Goal: Task Accomplishment & Management: Complete application form

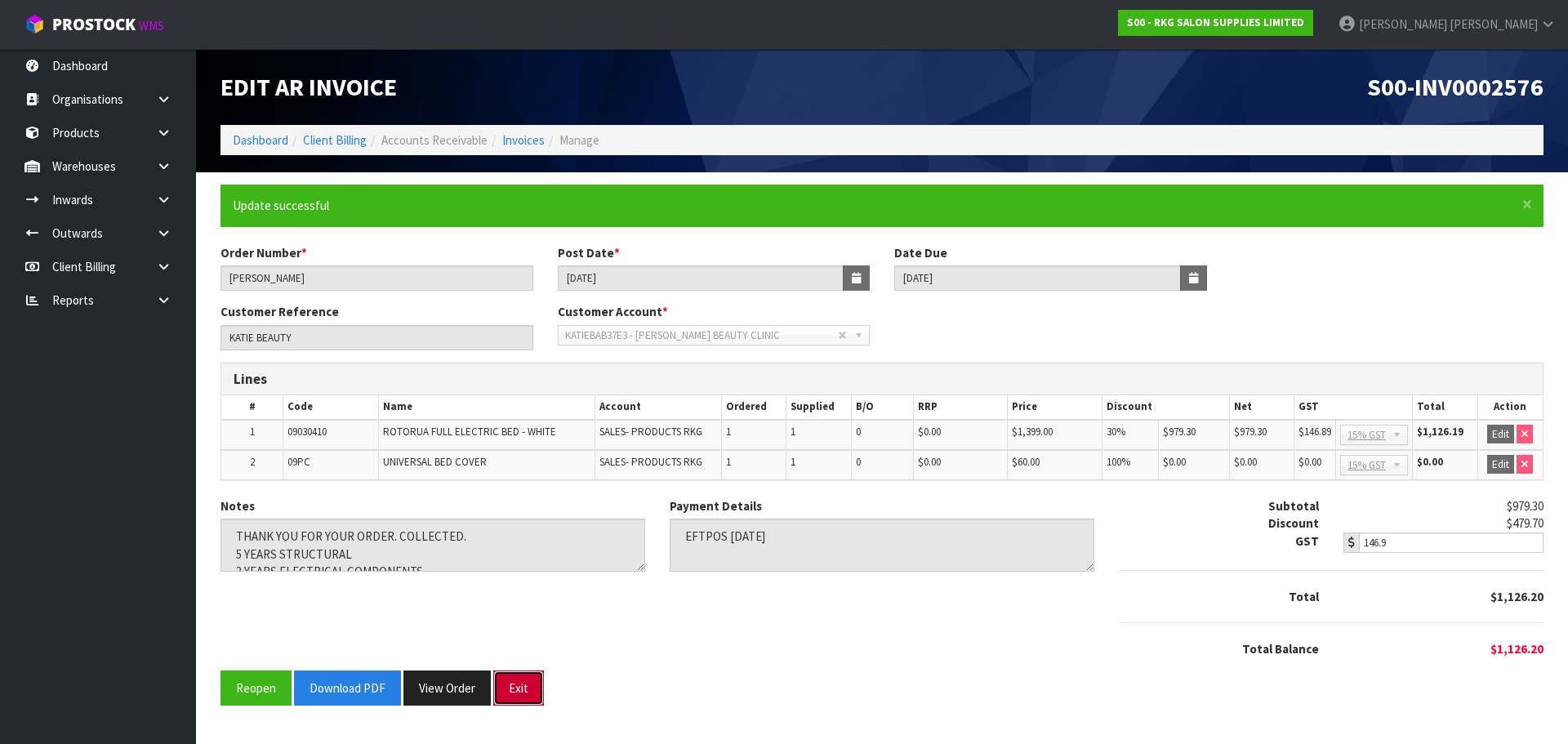
click at [513, 689] on button "Exit" at bounding box center [518, 688] width 50 height 35
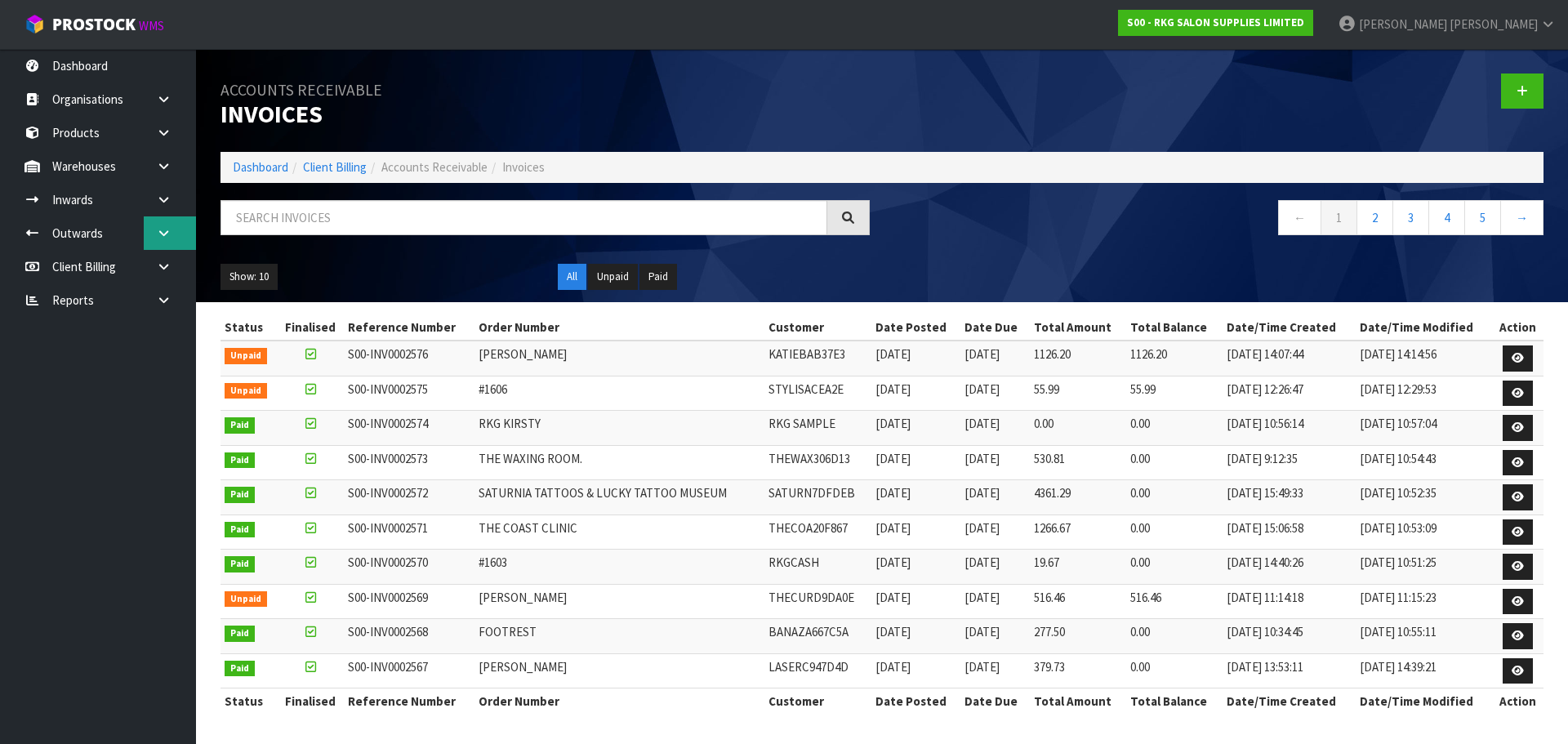
click at [167, 228] on icon at bounding box center [164, 234] width 16 height 12
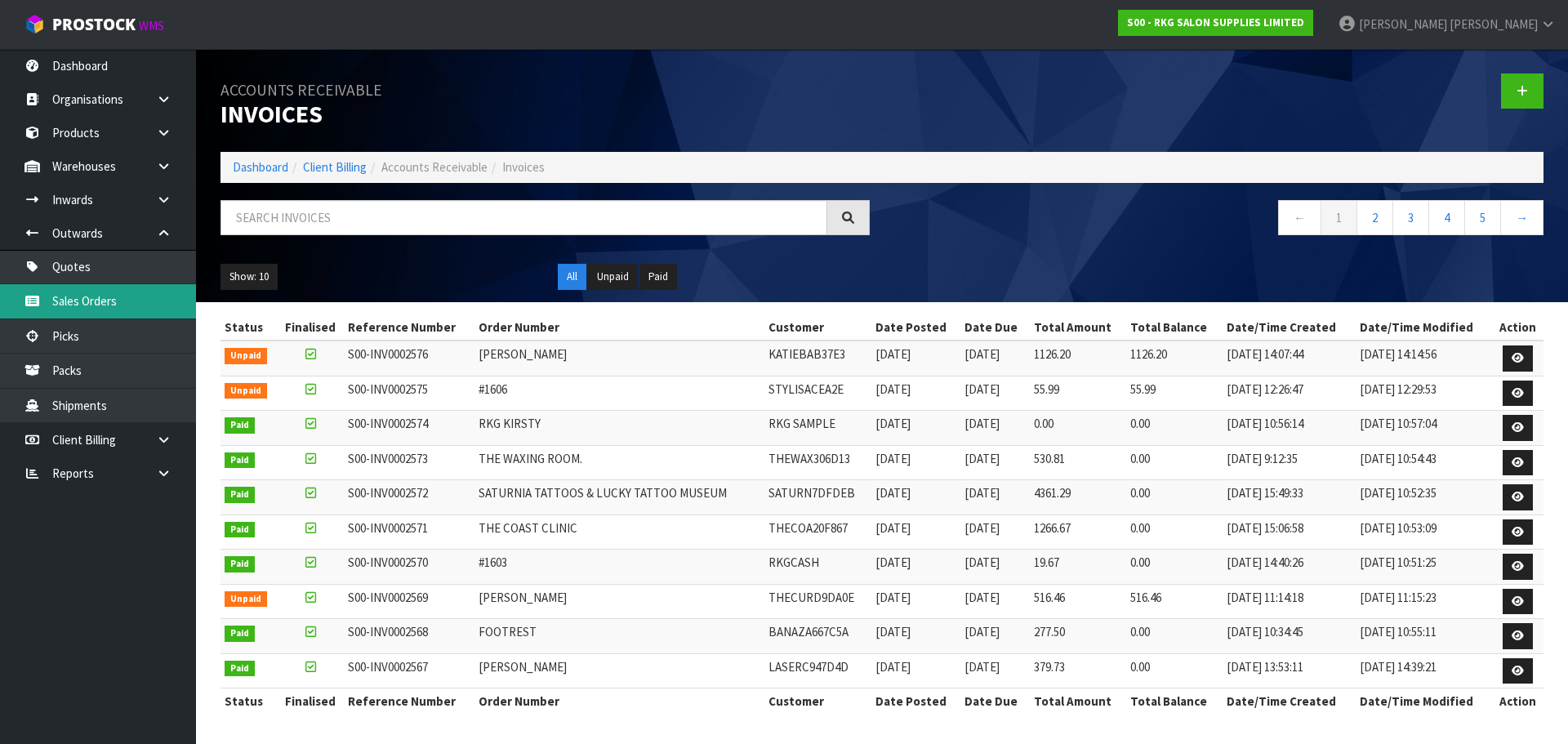
click at [72, 301] on link "Sales Orders" at bounding box center [98, 301] width 196 height 33
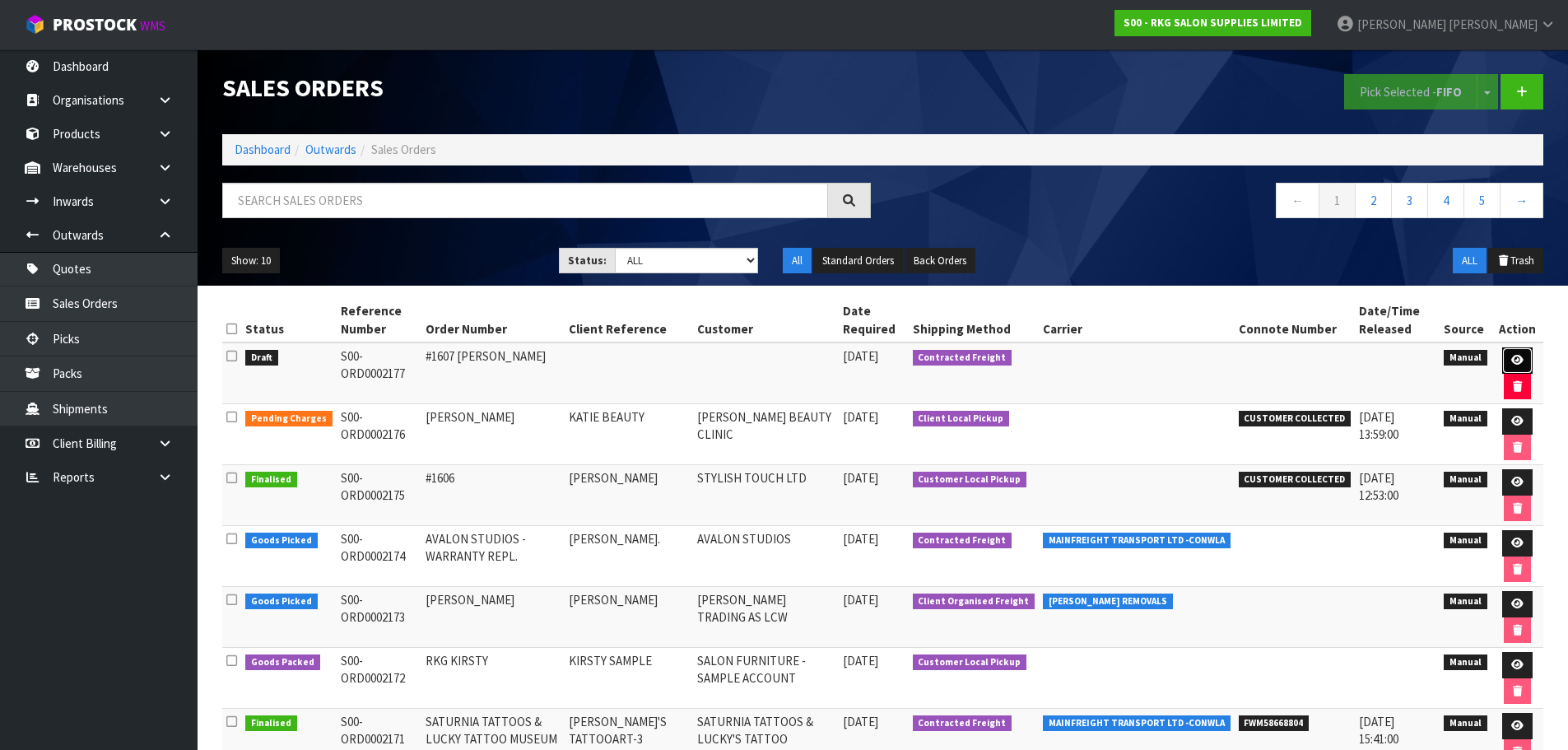
click at [1516, 364] on icon at bounding box center [1517, 360] width 12 height 11
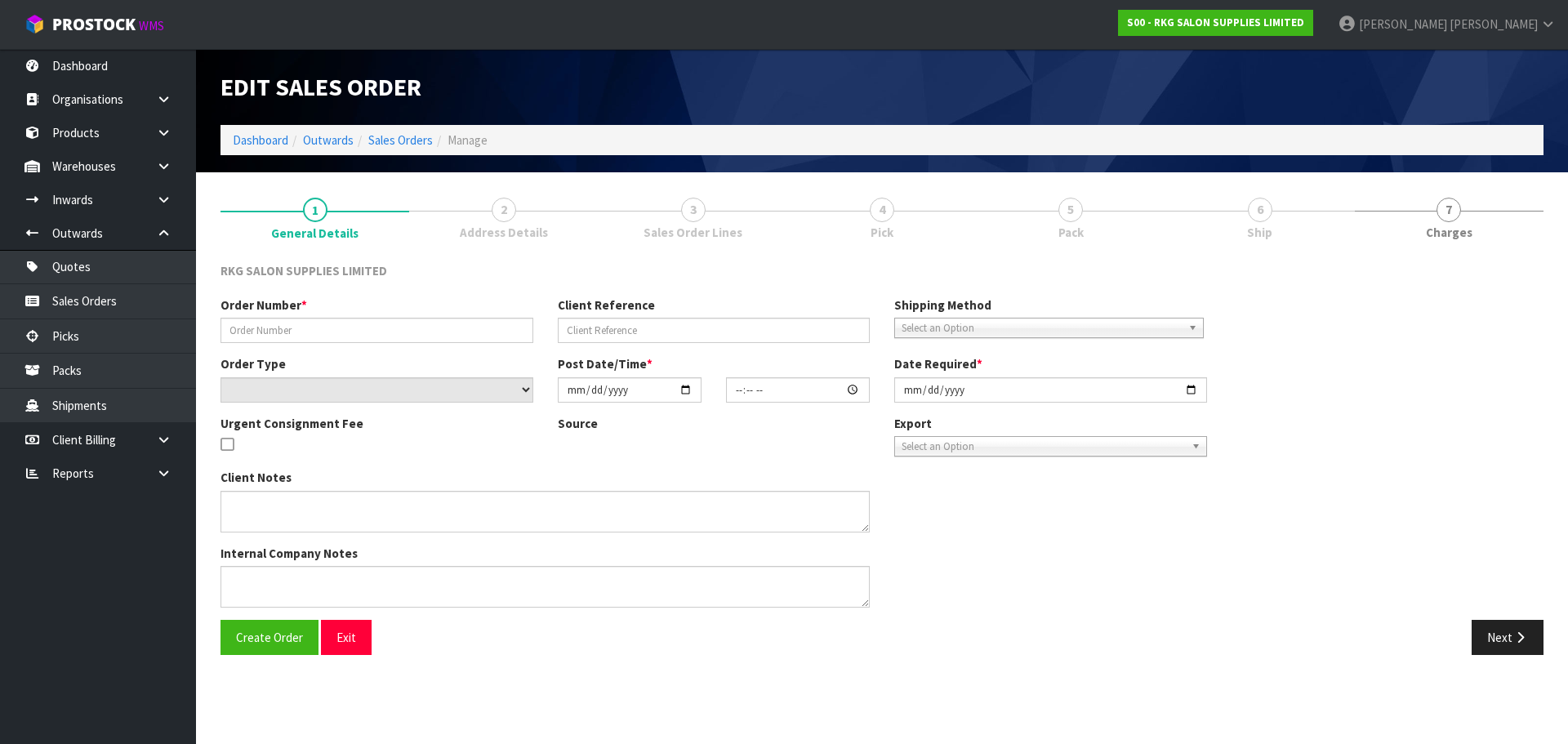
type input "#1607 [PERSON_NAME]"
select select "number:0"
type input "[DATE]"
type input "12:58:00.000"
type input "[DATE]"
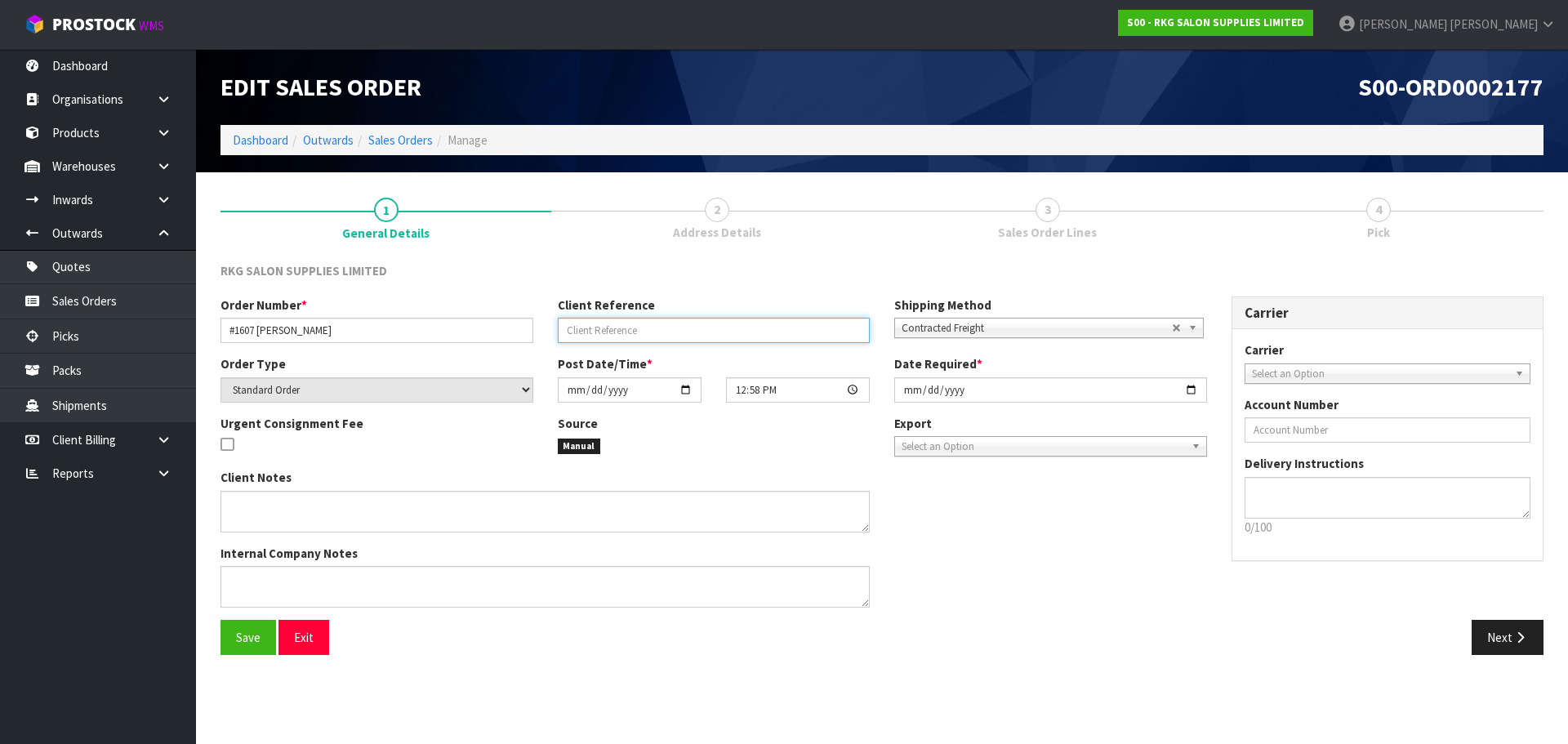
click at [616, 339] on input "text" at bounding box center [714, 330] width 313 height 26
type input "[PERSON_NAME]"
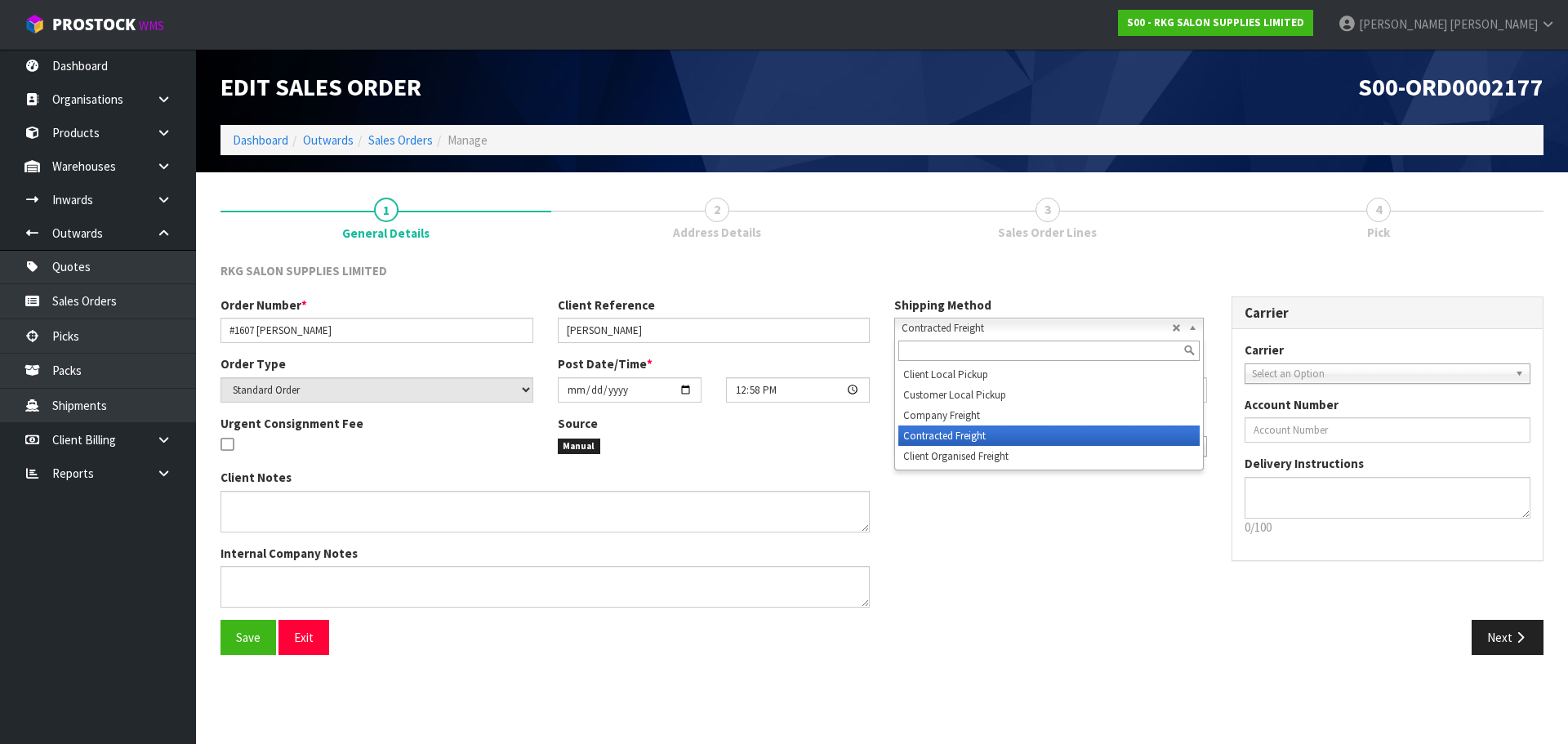
click at [957, 321] on span "Contracted Freight" at bounding box center [1037, 328] width 271 height 19
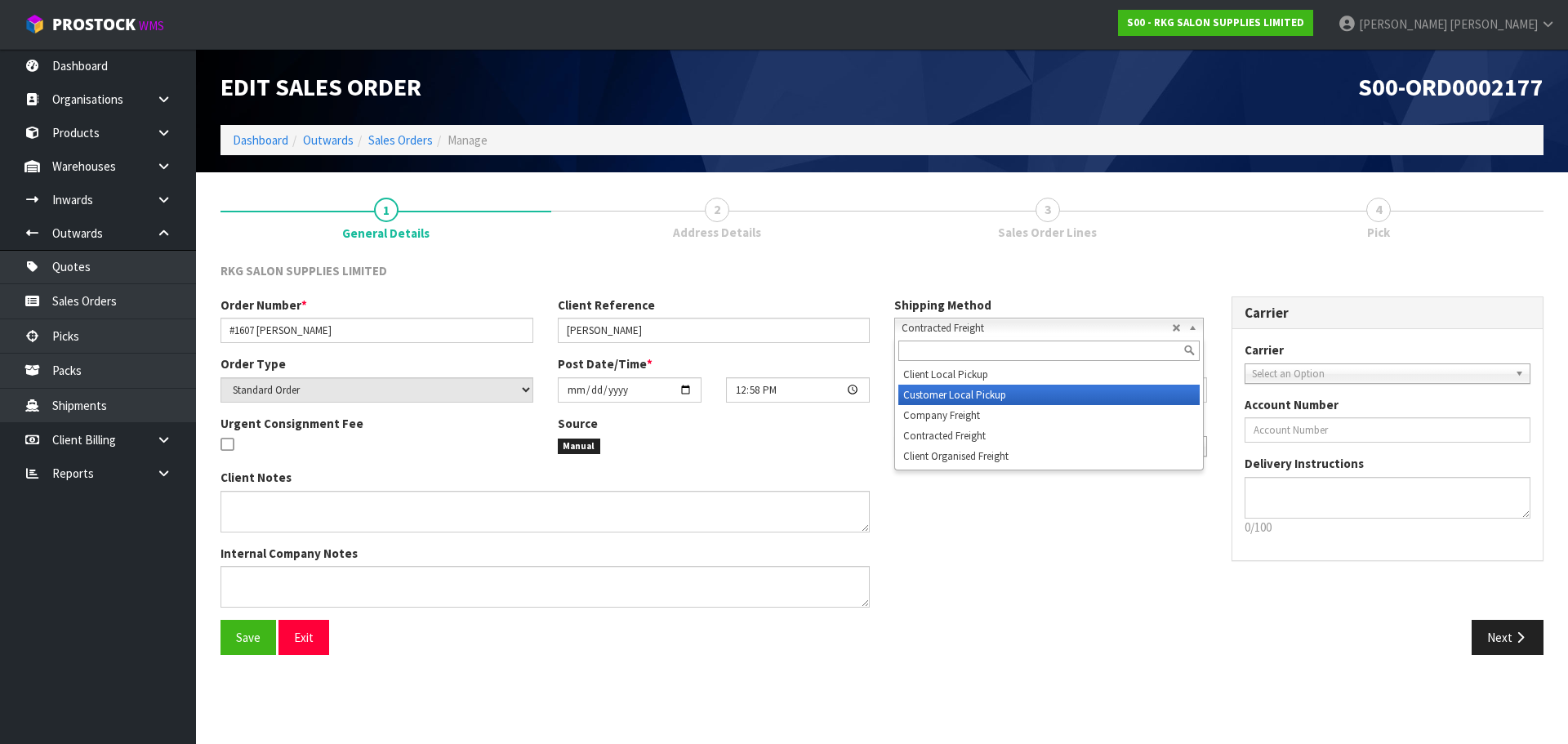
click at [946, 392] on li "Customer Local Pickup" at bounding box center [1049, 394] width 301 height 20
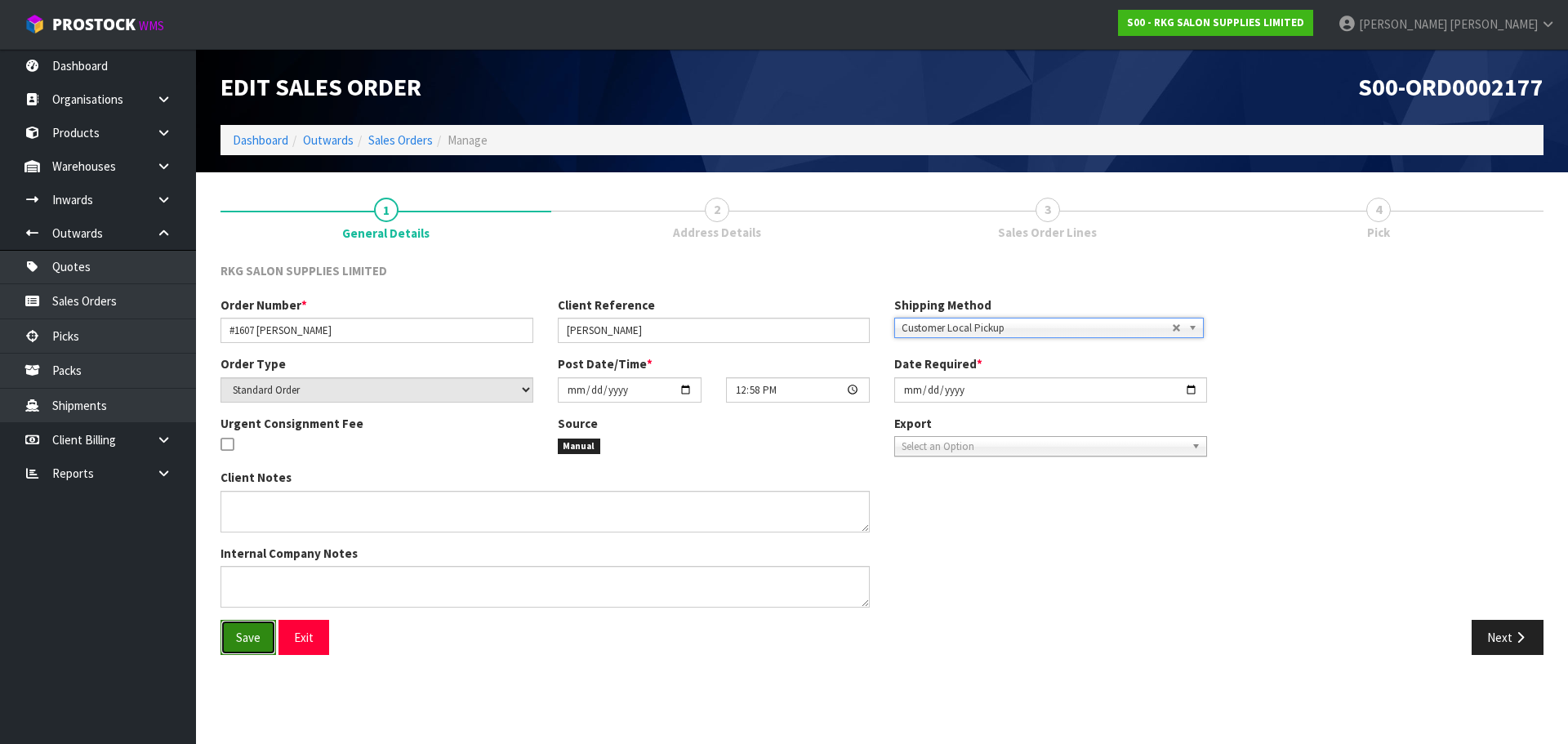
click at [256, 643] on span "Save" at bounding box center [249, 637] width 25 height 16
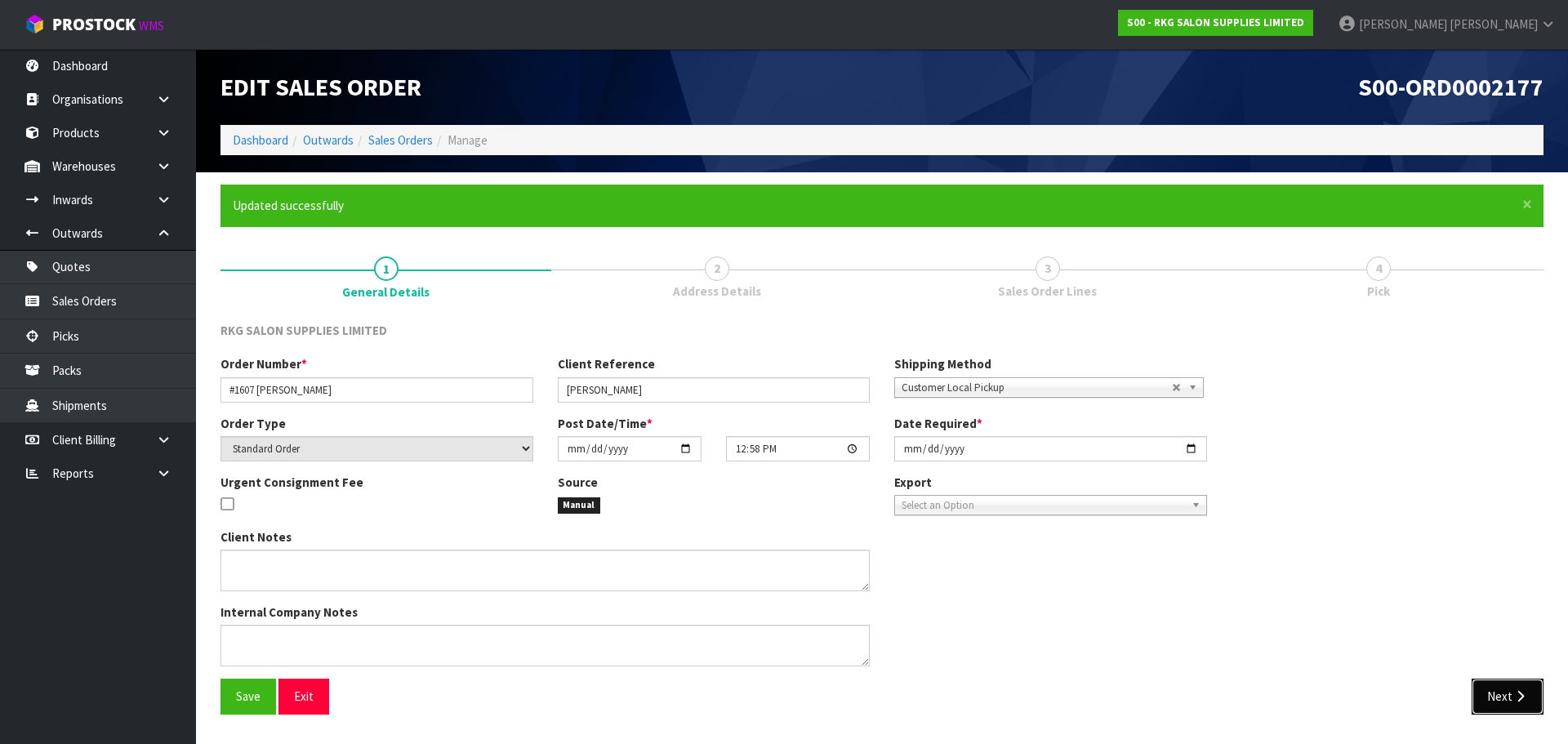
click at [1497, 696] on button "Next" at bounding box center [1507, 696] width 72 height 35
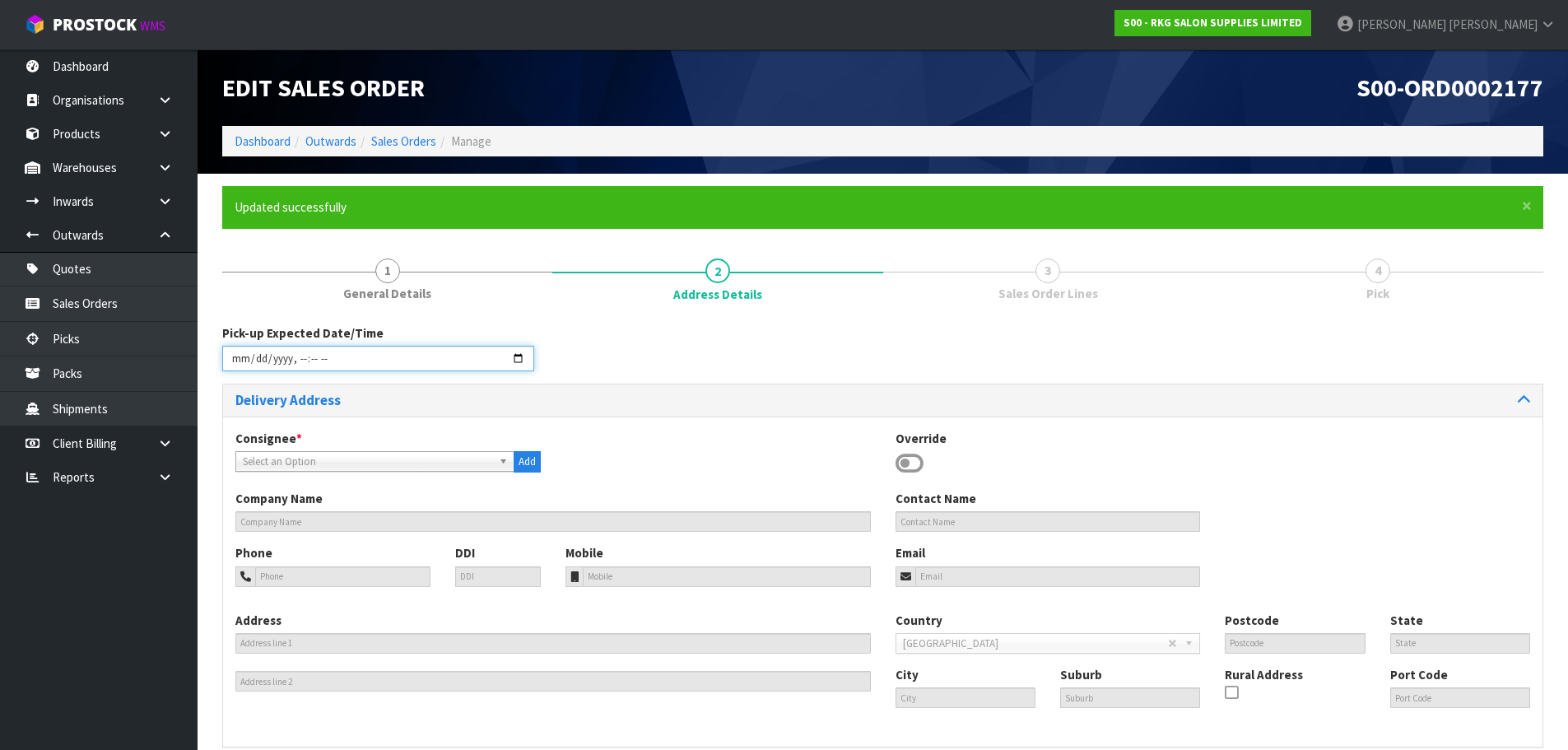
click at [517, 353] on input "datetime-local" at bounding box center [378, 358] width 312 height 26
type input "2025-09-15T16:09"
click at [656, 359] on div "Pick-up Expected Date/Time" at bounding box center [882, 354] width 1346 height 60
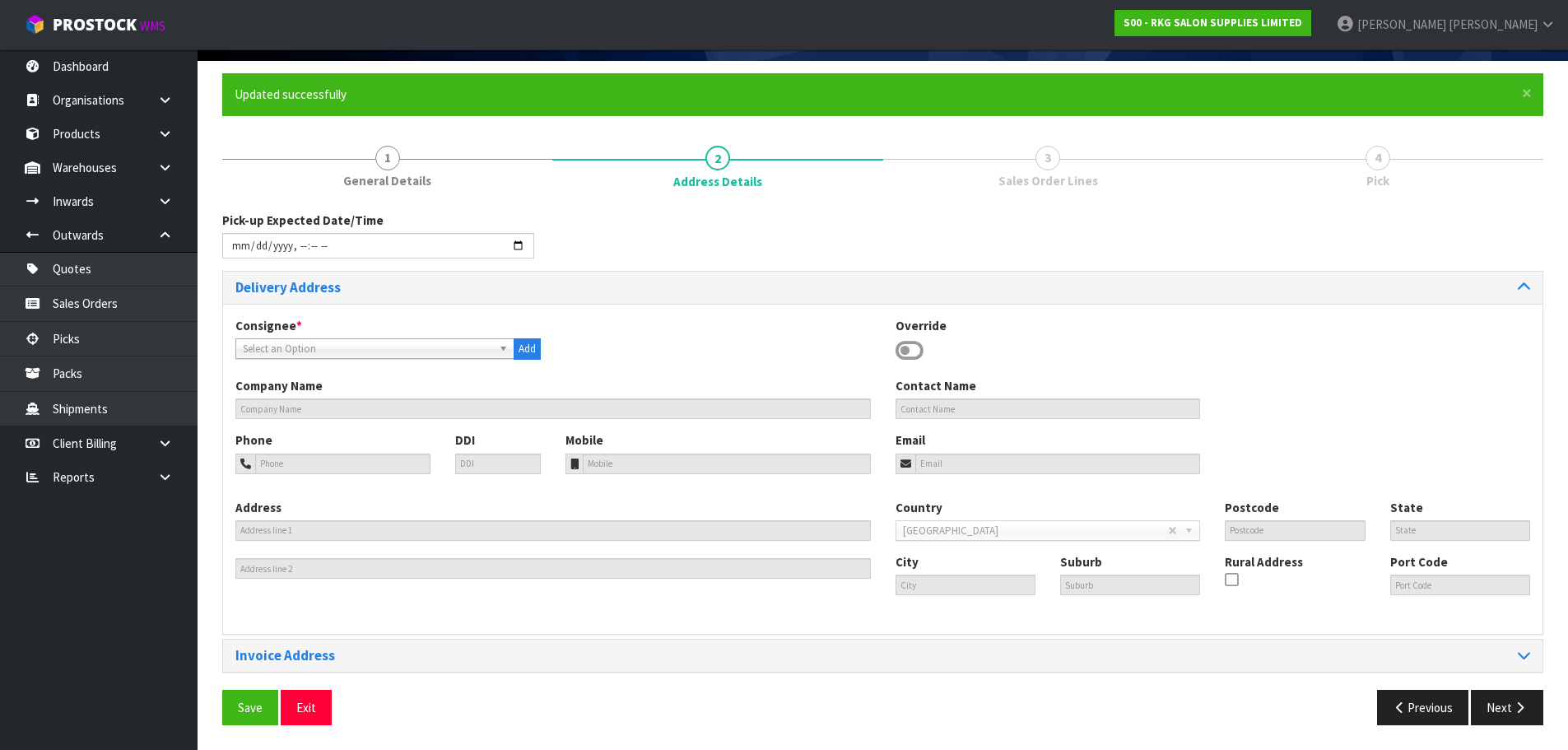
click at [910, 356] on icon at bounding box center [909, 351] width 28 height 25
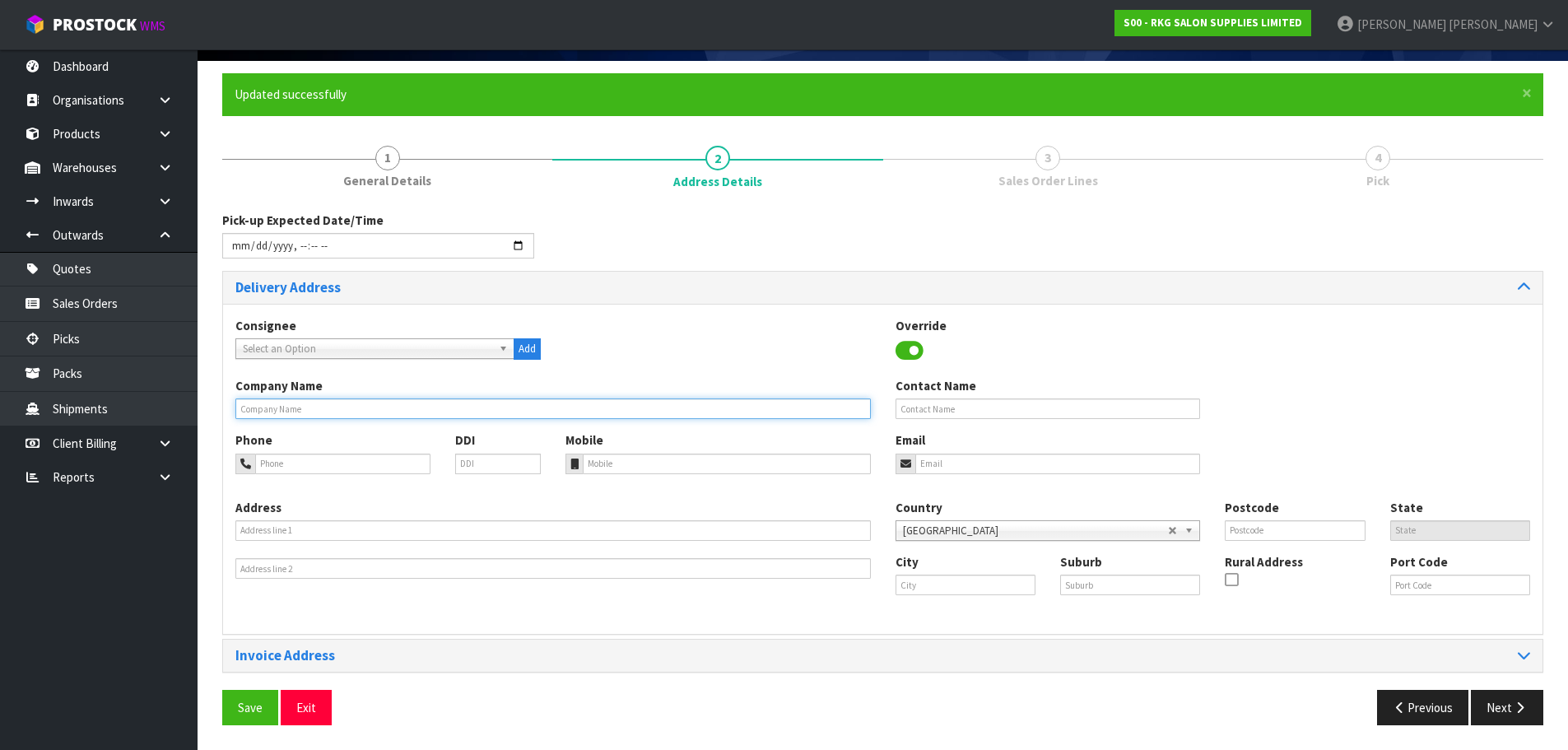
click at [283, 414] on input "text" at bounding box center [553, 408] width 635 height 20
type input "BEAUTY BY [PERSON_NAME]"
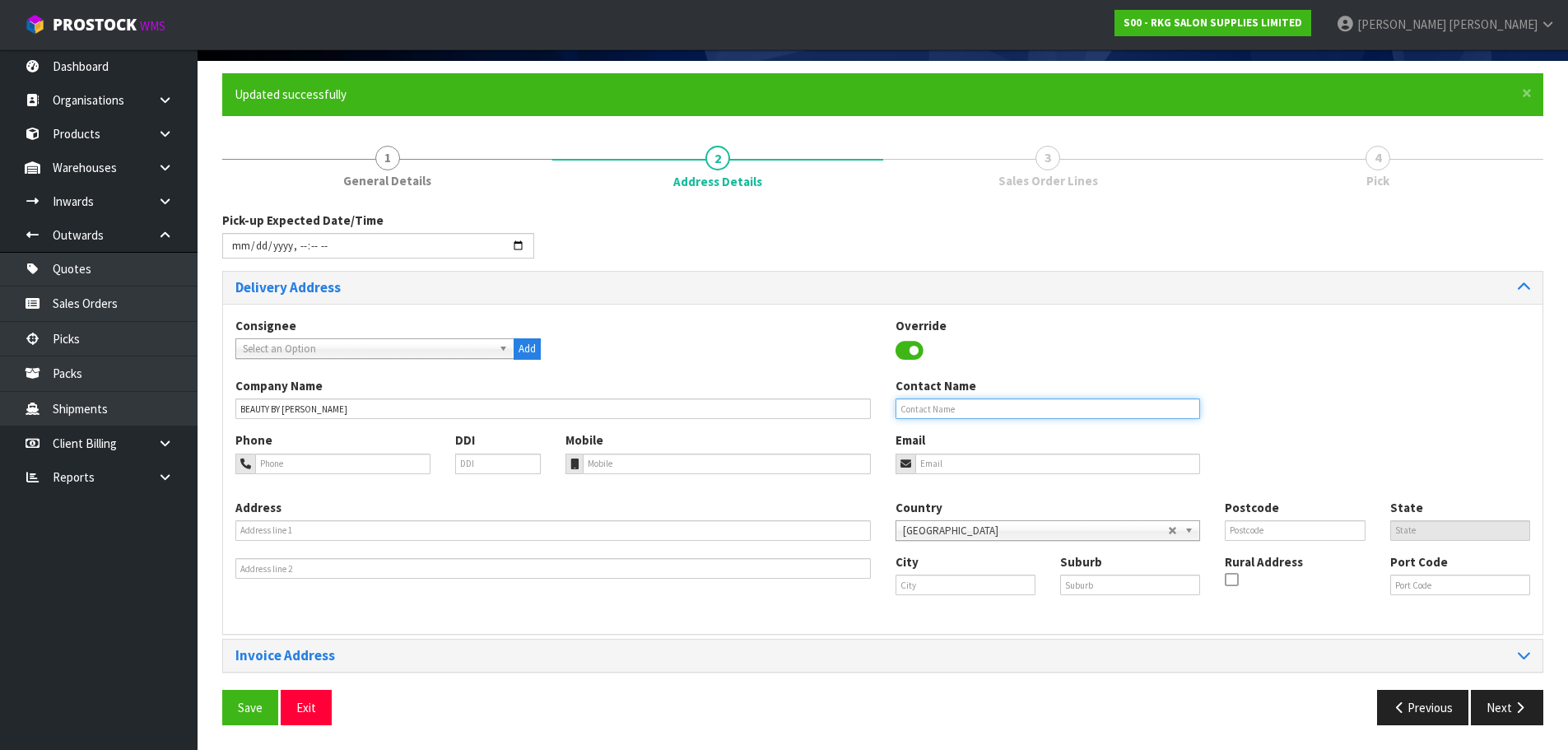
click at [940, 412] on input "text" at bounding box center [1048, 408] width 306 height 20
type input "[PERSON_NAME]"
type input "0210794304"
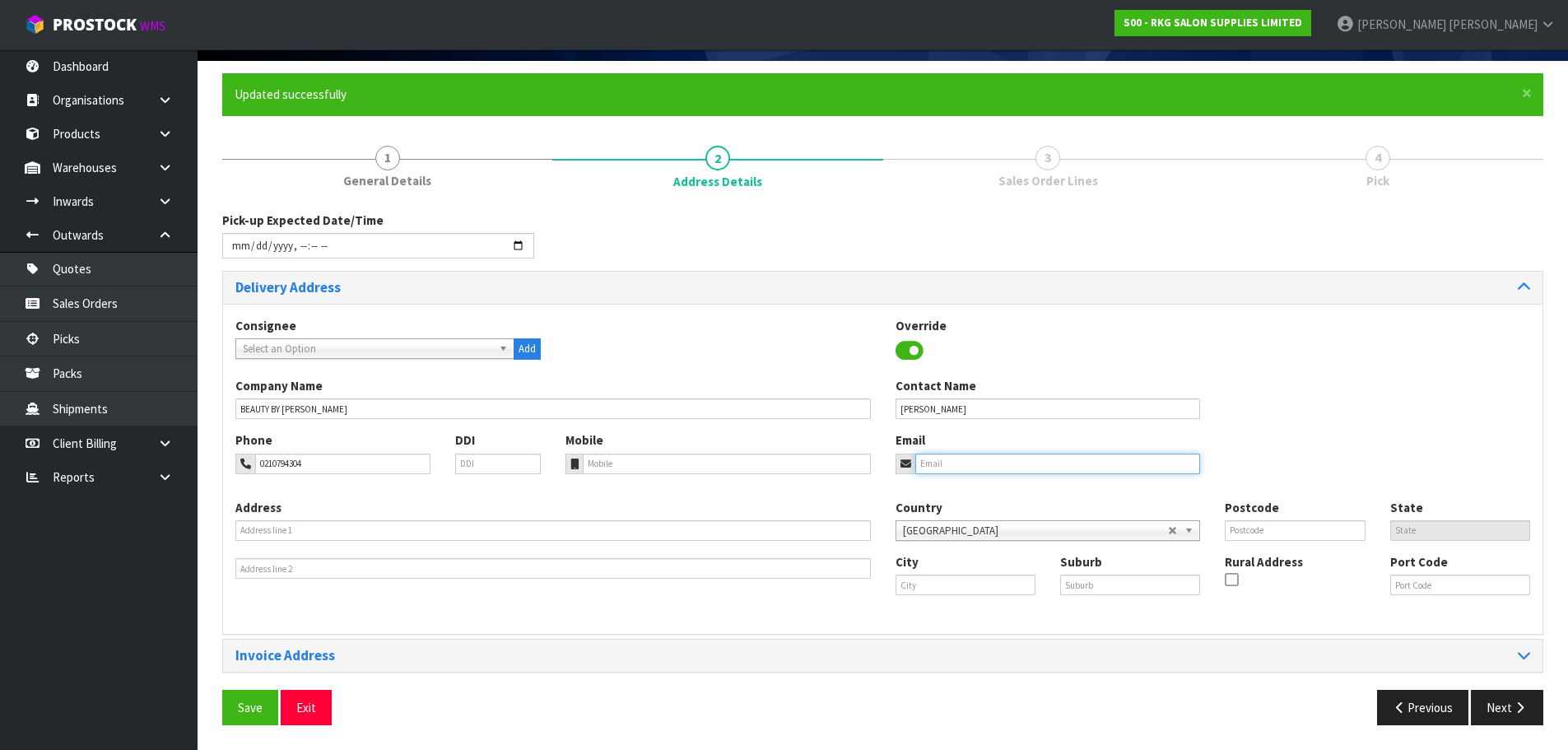
type input "eshadifernando@yahoo.co.nz"
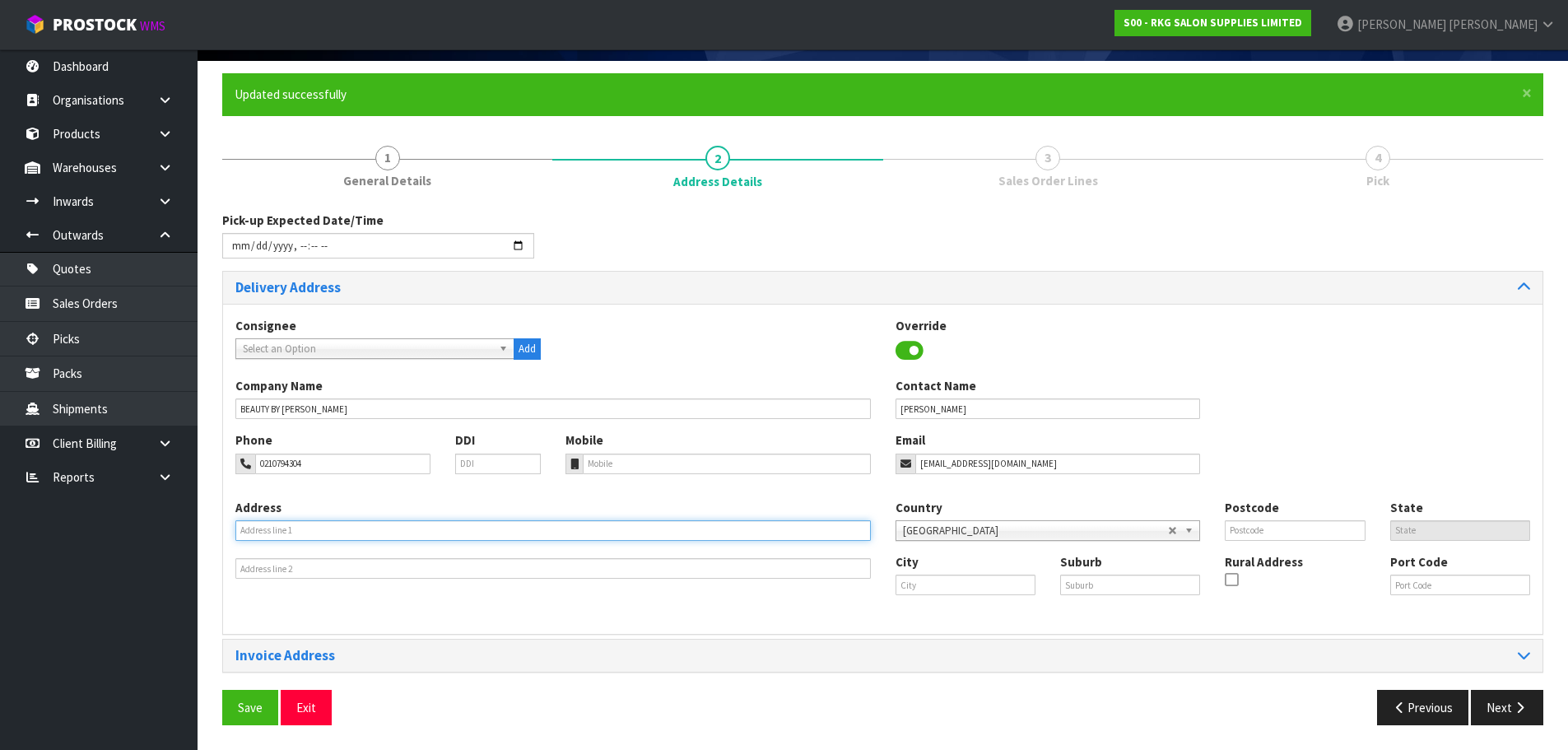
type input "20 RERE CLOSE"
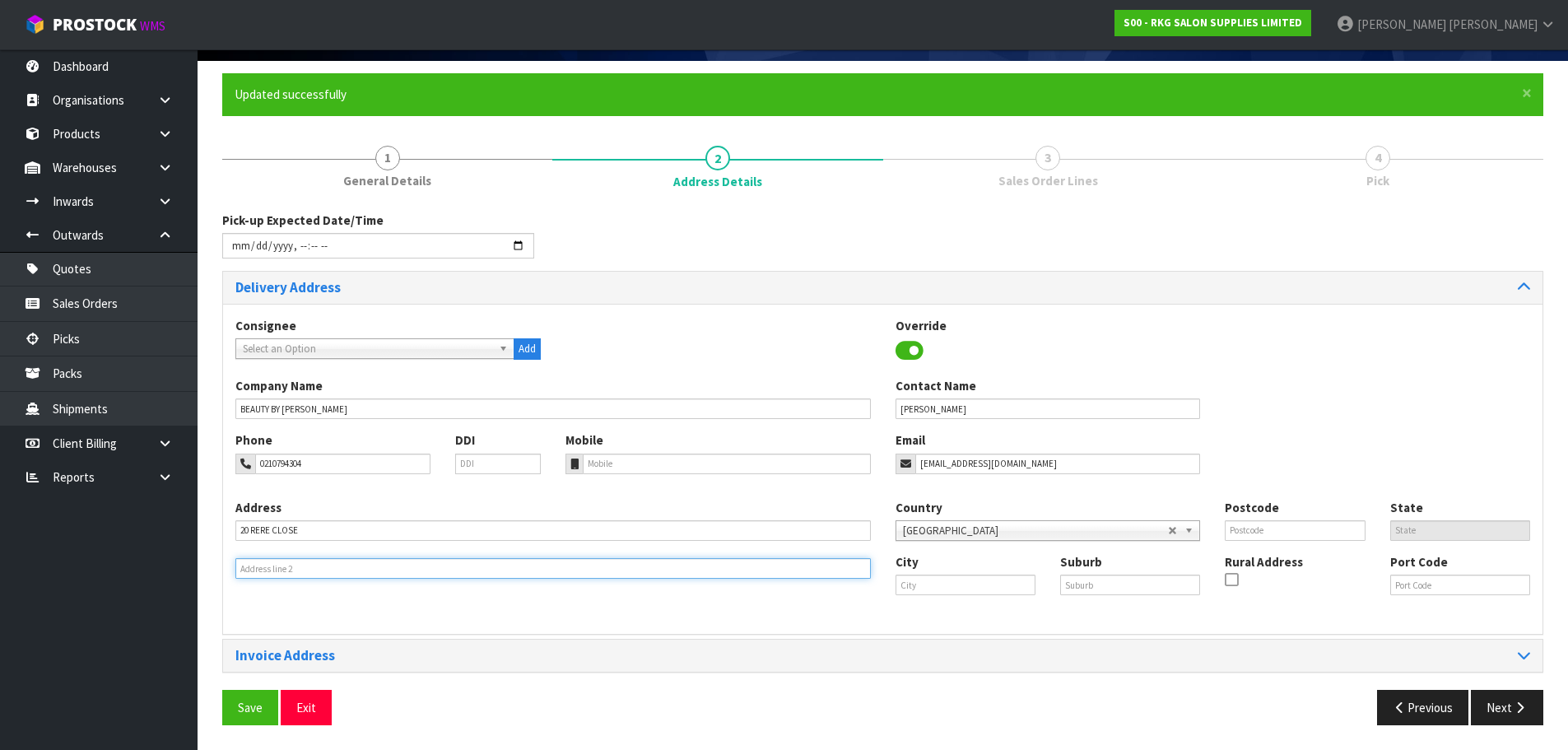
type input "TAKANINI"
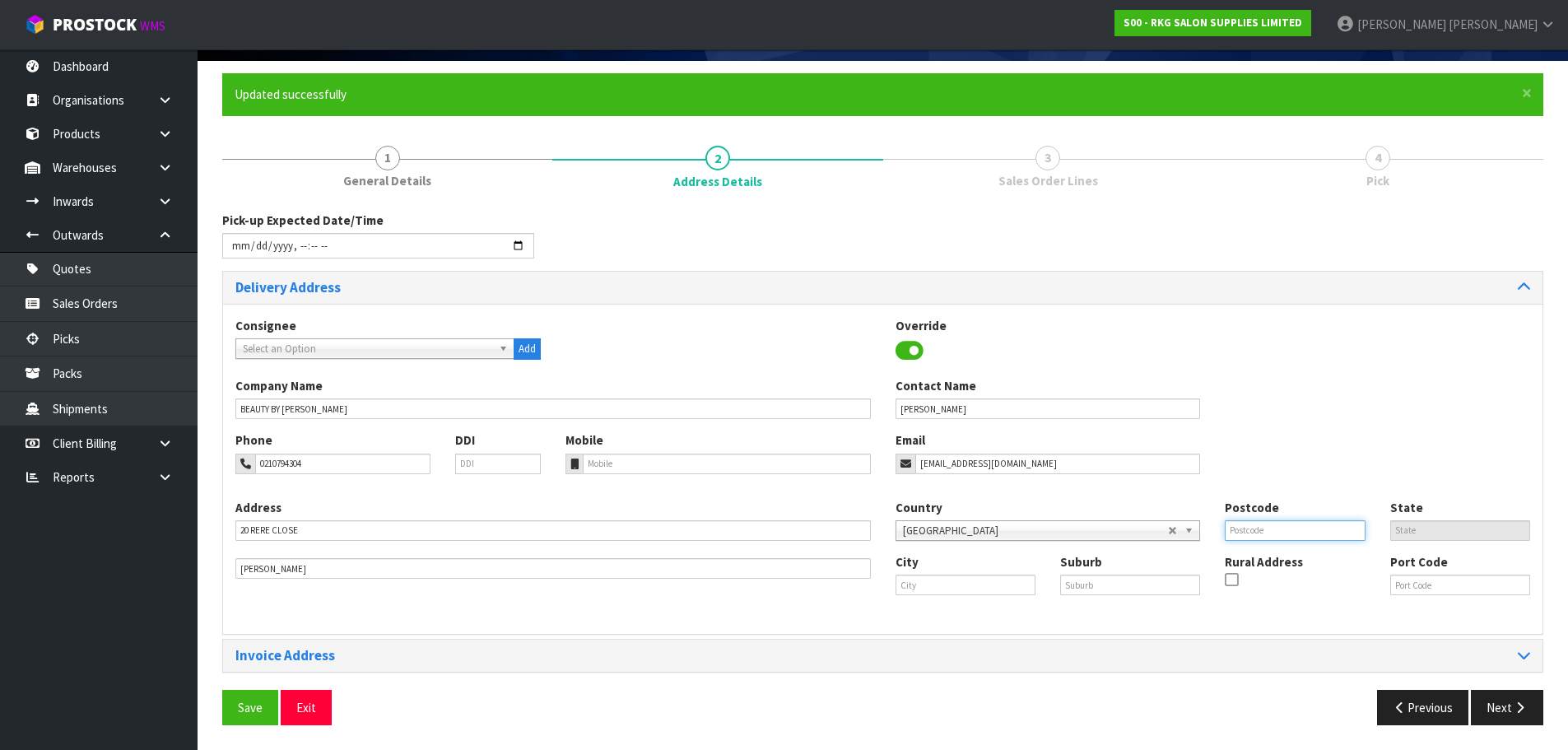
type input "2112"
type input "[PERSON_NAME]"
click at [923, 584] on input "text" at bounding box center [965, 585] width 139 height 20
click at [938, 612] on strong "Papaku" at bounding box center [933, 613] width 41 height 16
type input "Papakura"
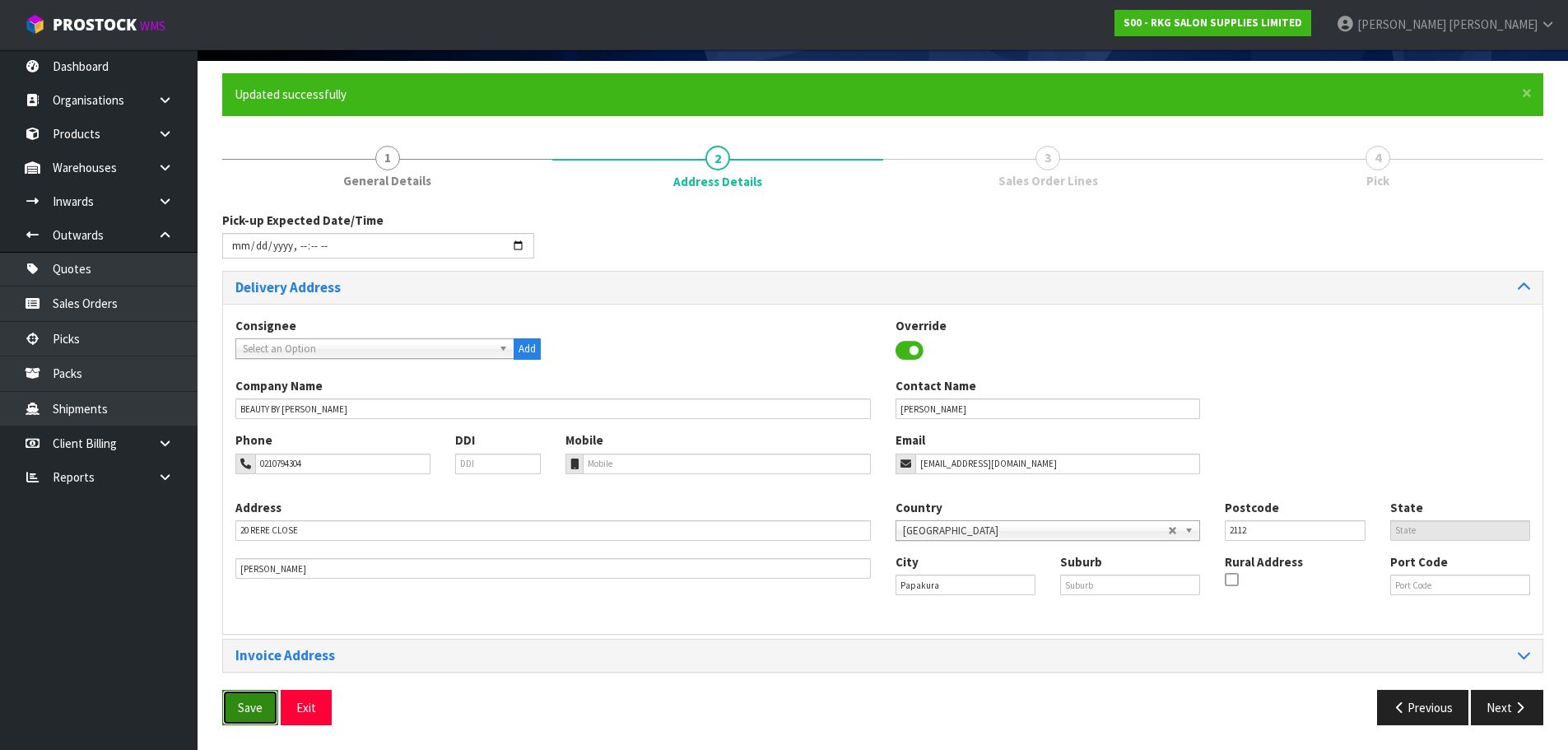
click at [240, 719] on button "Save" at bounding box center [250, 707] width 56 height 36
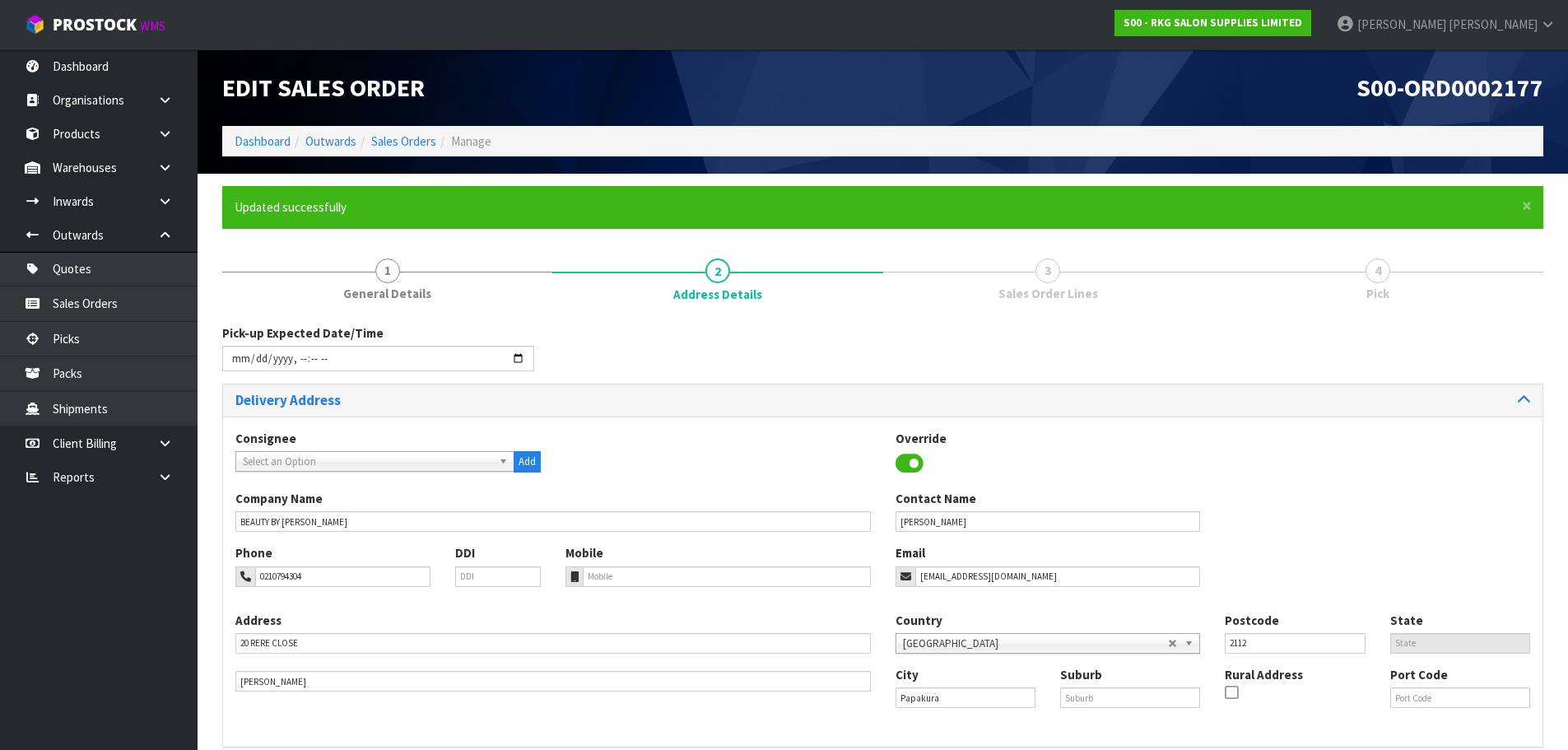
type input "2025-09-15T16:09"
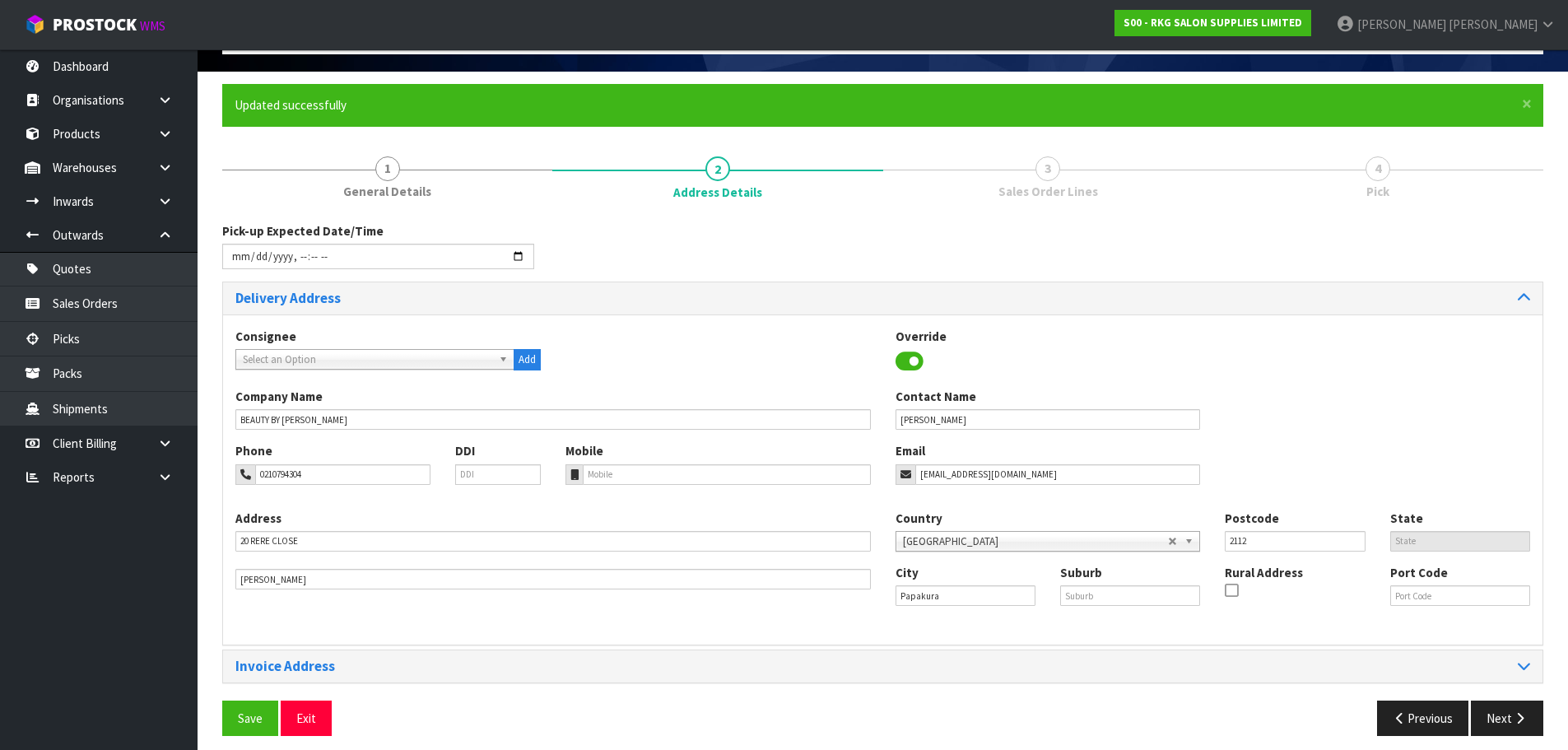
scroll to position [113, 0]
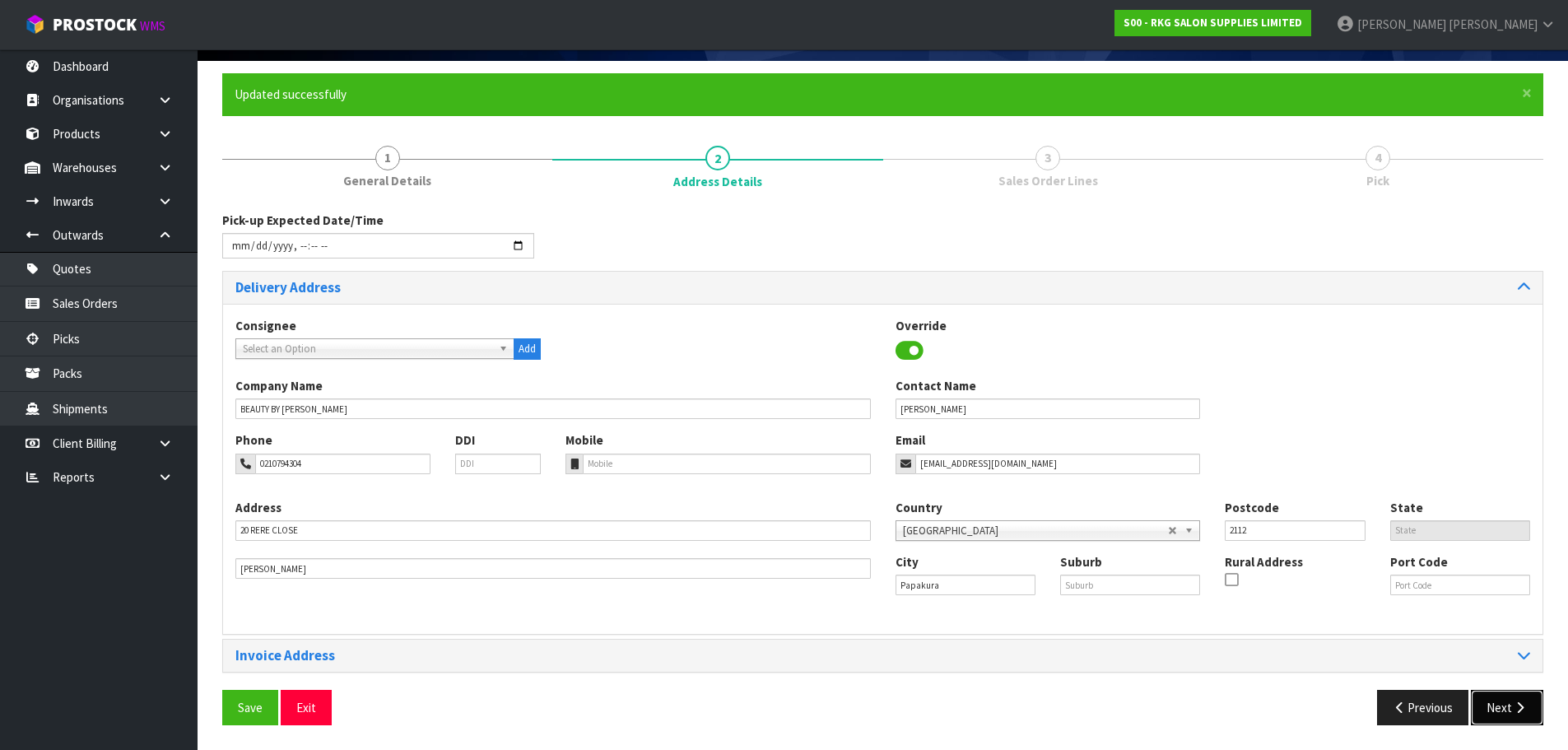
click at [1507, 706] on button "Next" at bounding box center [1507, 707] width 73 height 36
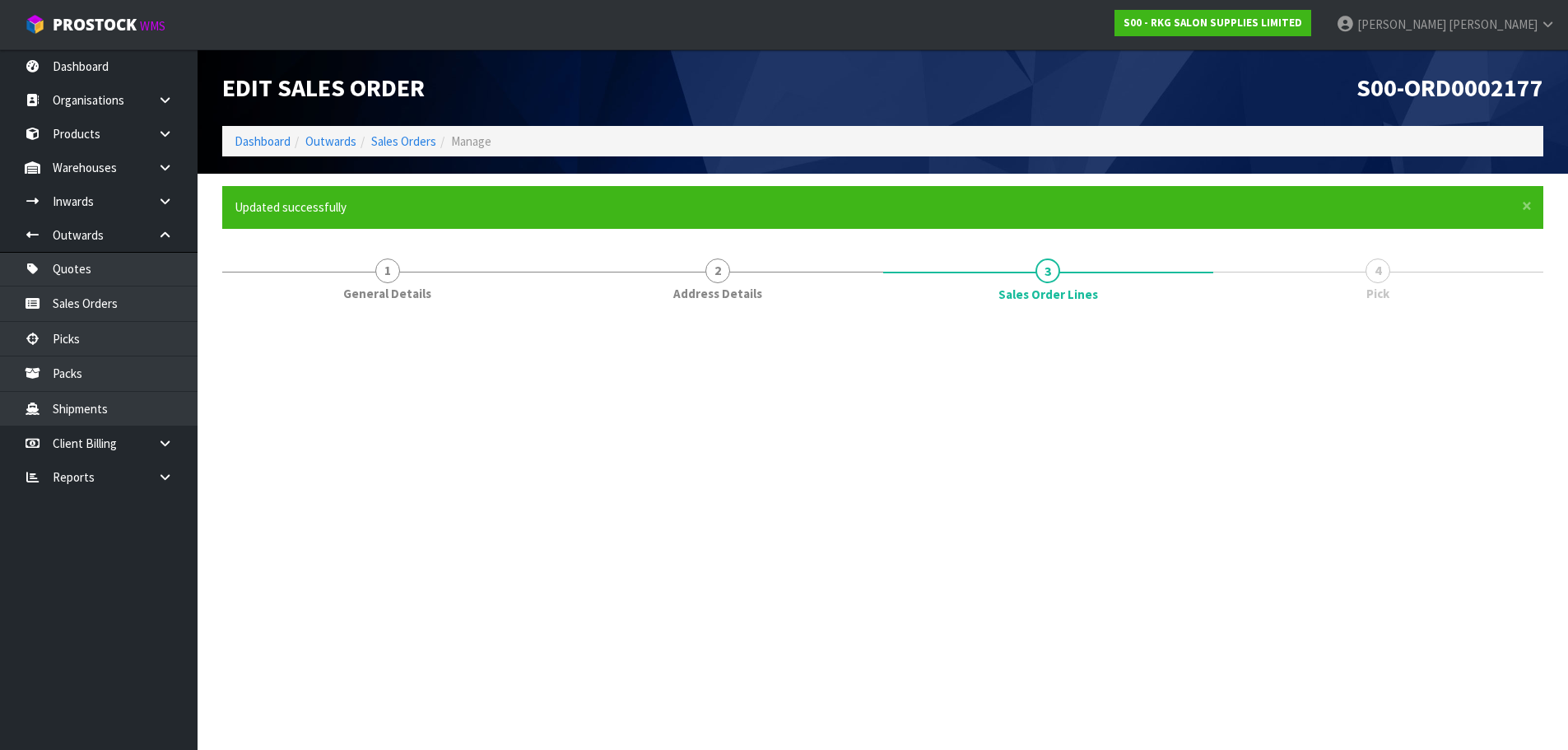
scroll to position [0, 0]
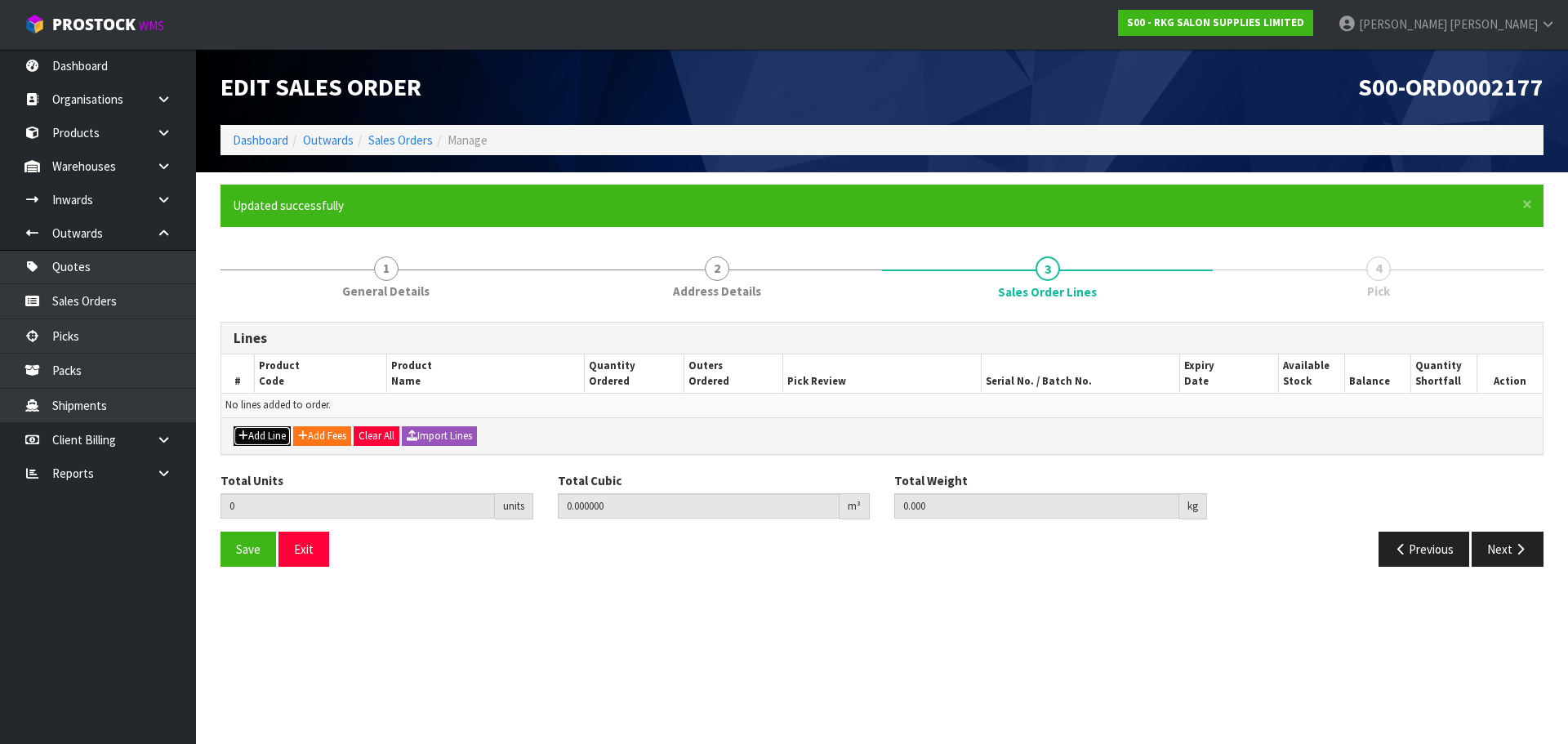
click at [257, 436] on button "Add Line" at bounding box center [262, 436] width 57 height 19
type input "0"
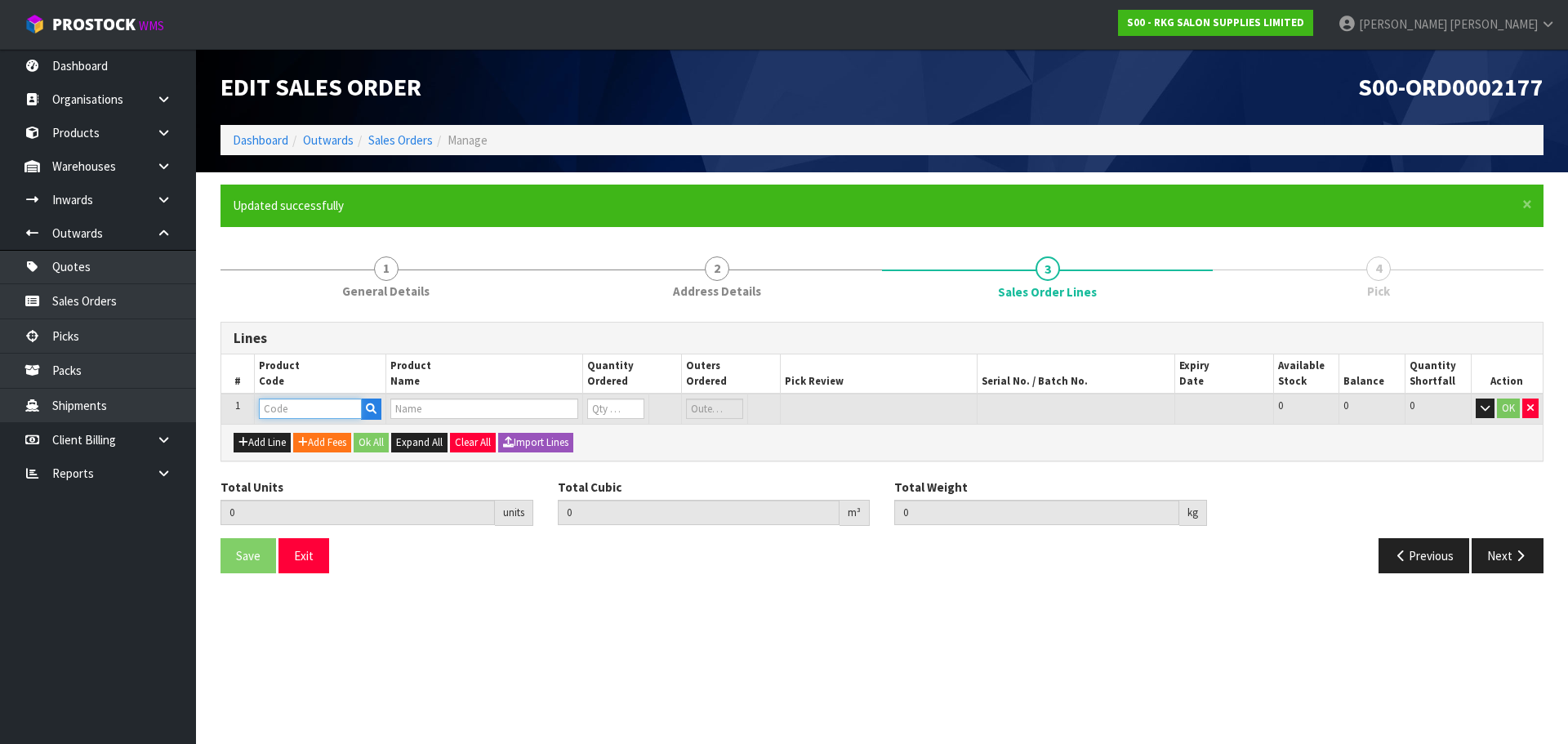
click at [311, 410] on input "text" at bounding box center [310, 408] width 103 height 20
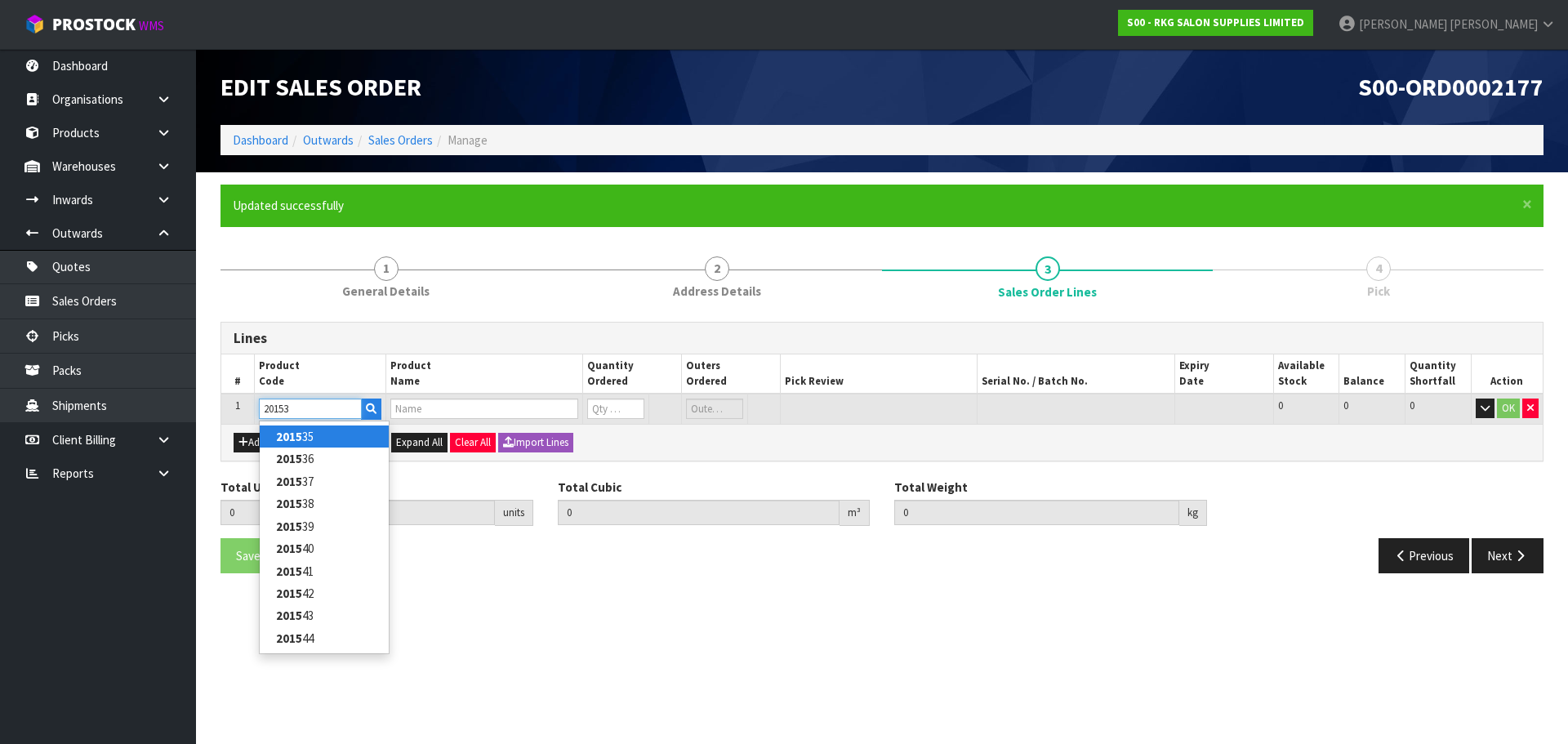
type input "201537"
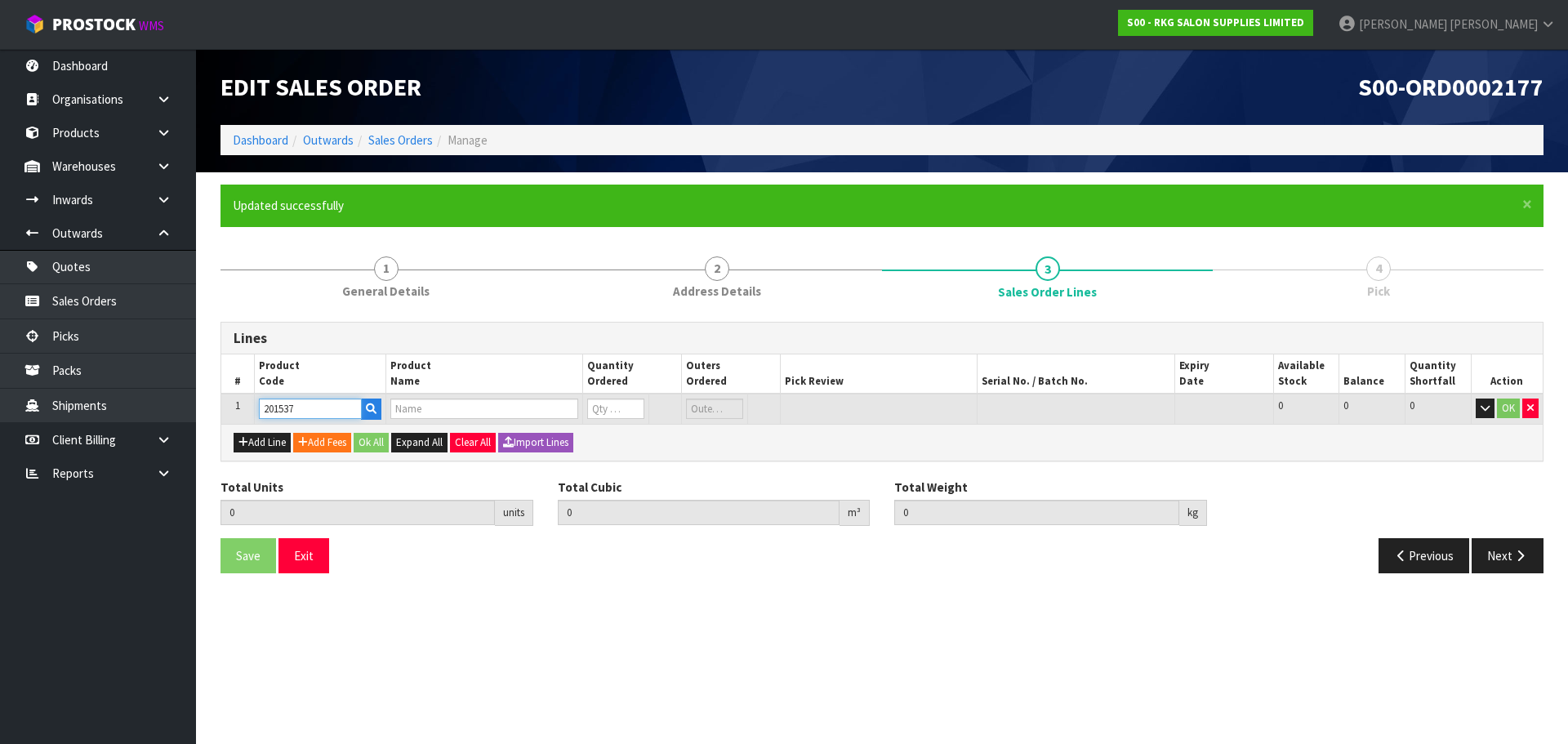
type input "0.000000"
type input "0.000"
type input "HYDRA COMB 2127"
type input "0"
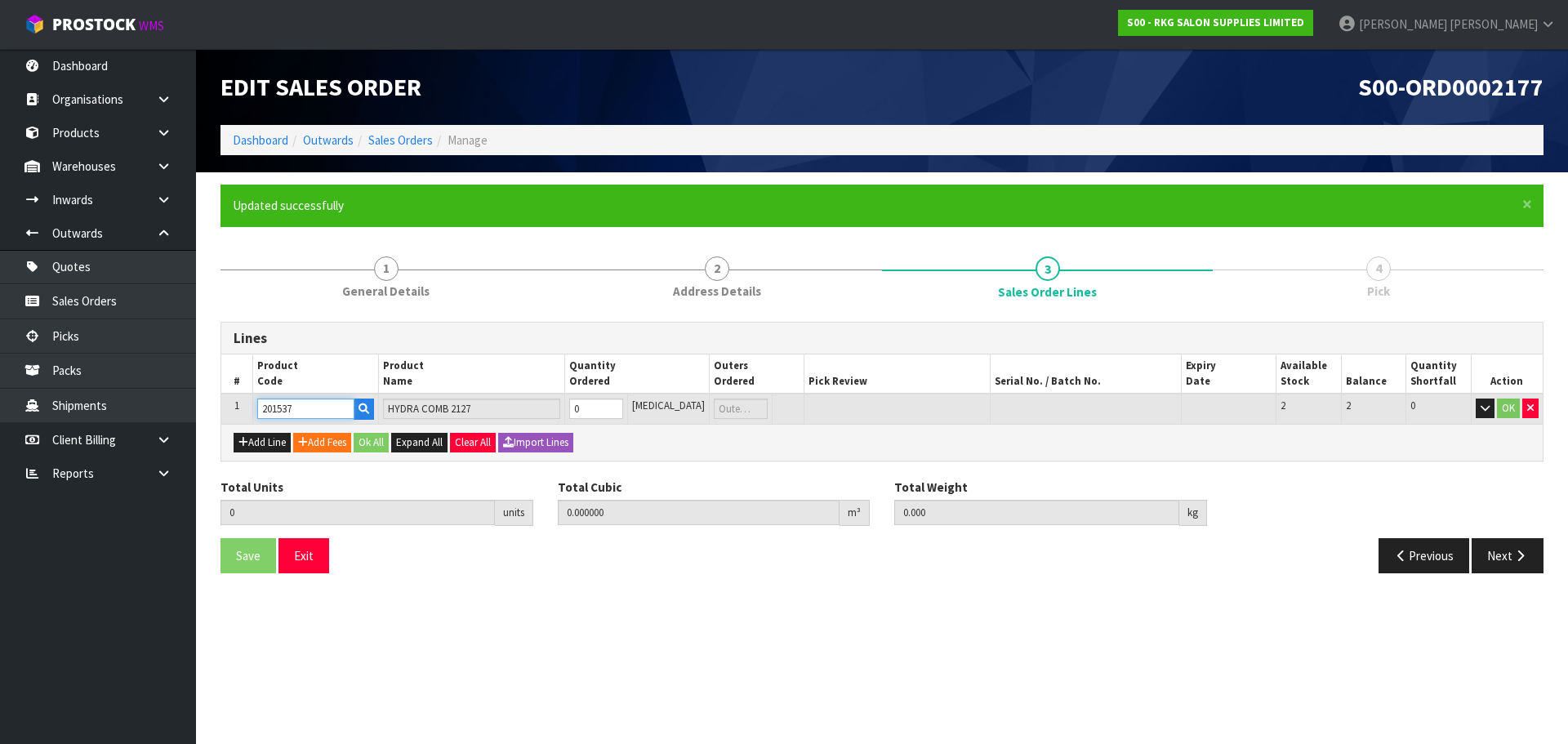
type input "201537"
type input "1"
type input "0.000108"
type input "0.02"
type input "1"
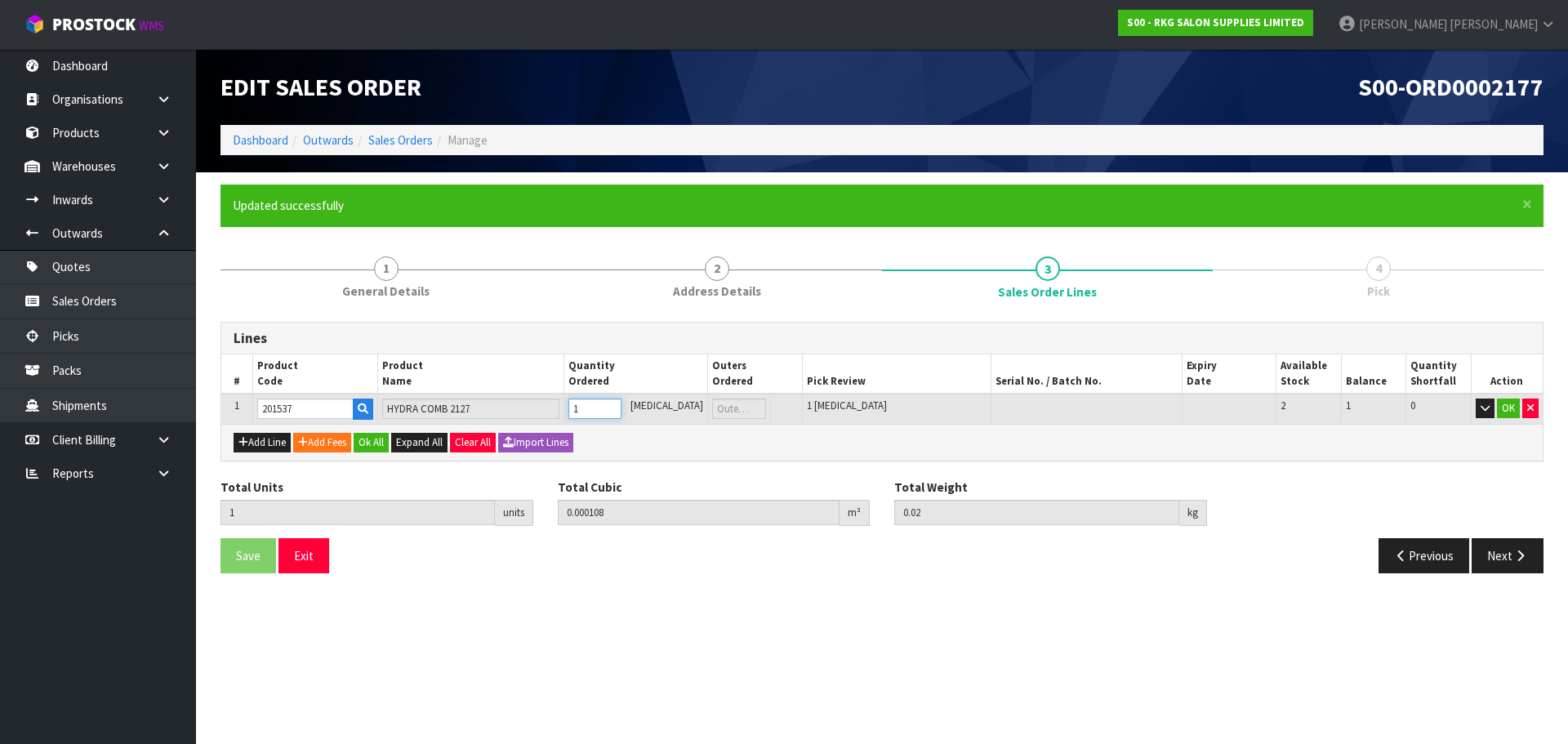
click at [621, 405] on input "1" at bounding box center [595, 408] width 53 height 20
click at [257, 442] on button "Add Line" at bounding box center [262, 443] width 57 height 19
type input "0"
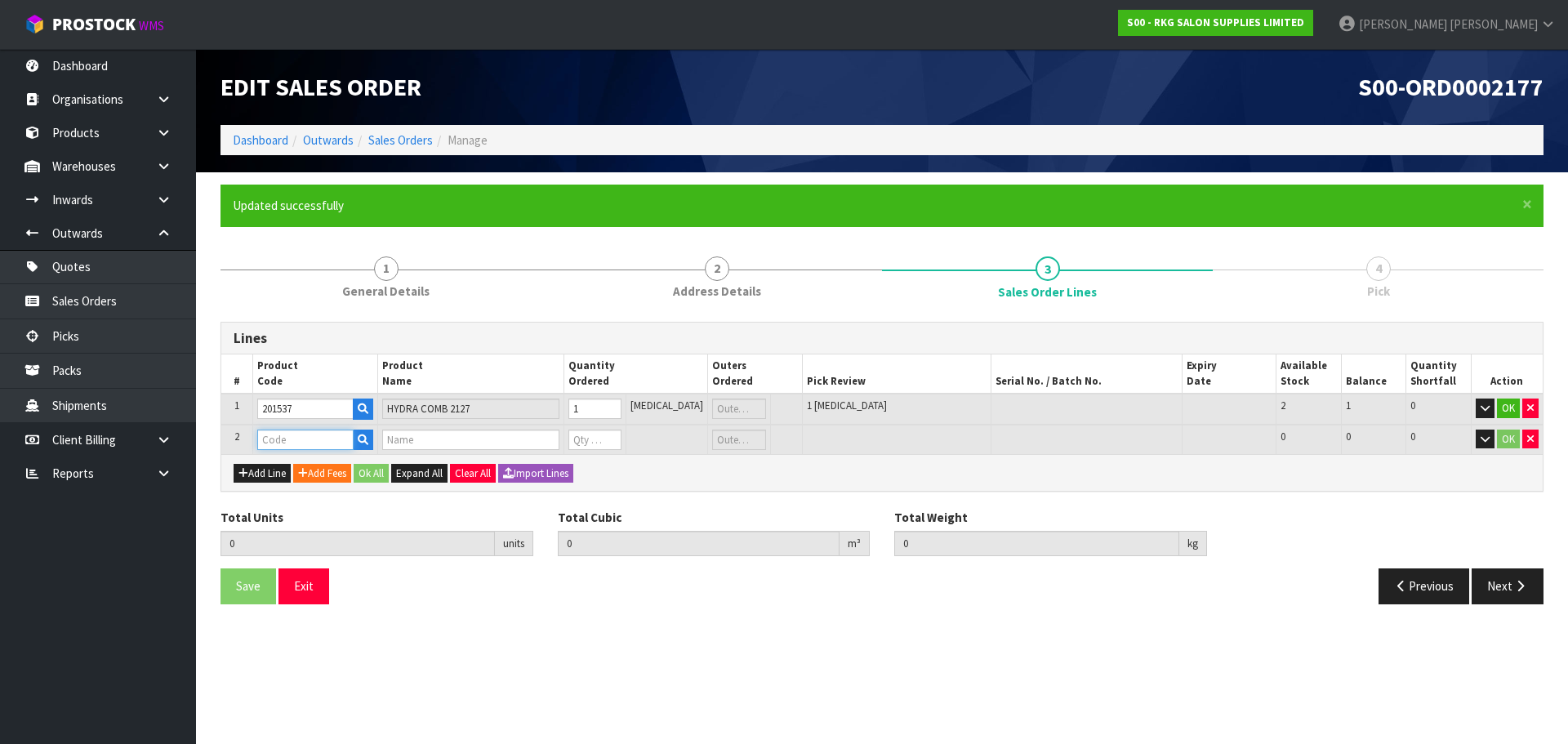
click at [305, 445] on input "text" at bounding box center [305, 439] width 96 height 20
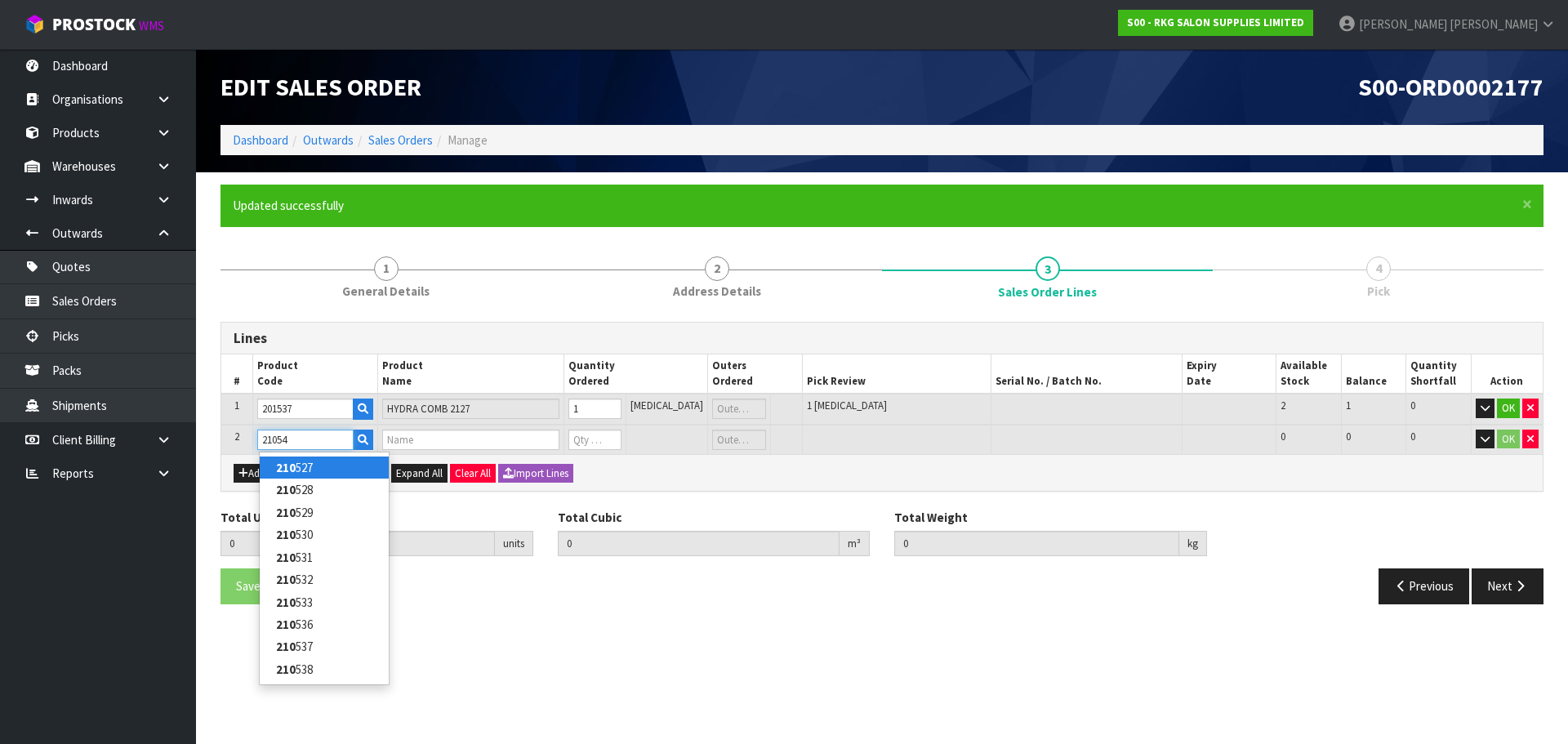
type input "210542"
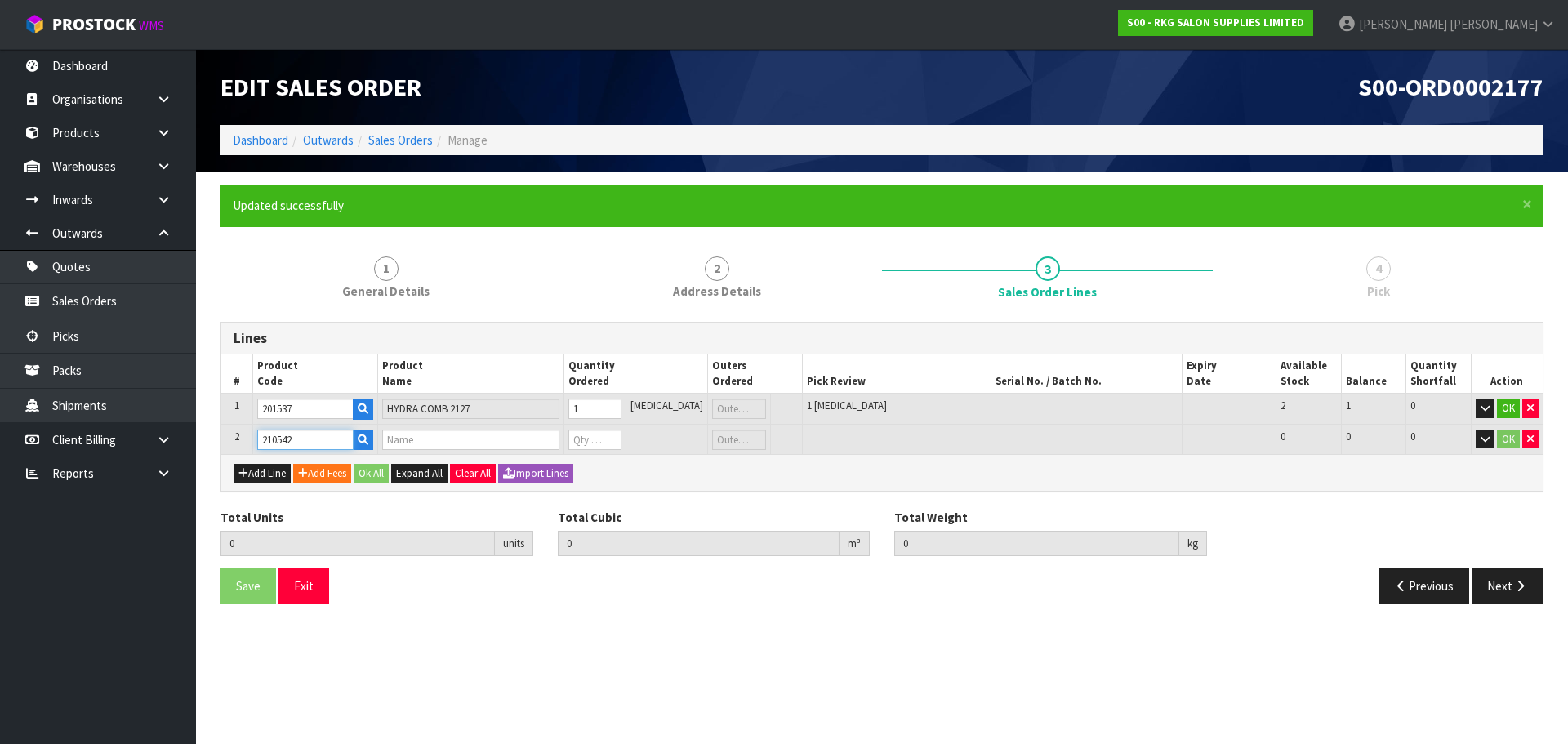
type input "1"
type input "0.000108"
type input "0.02"
type input "KASHO COMB C816"
type input "0"
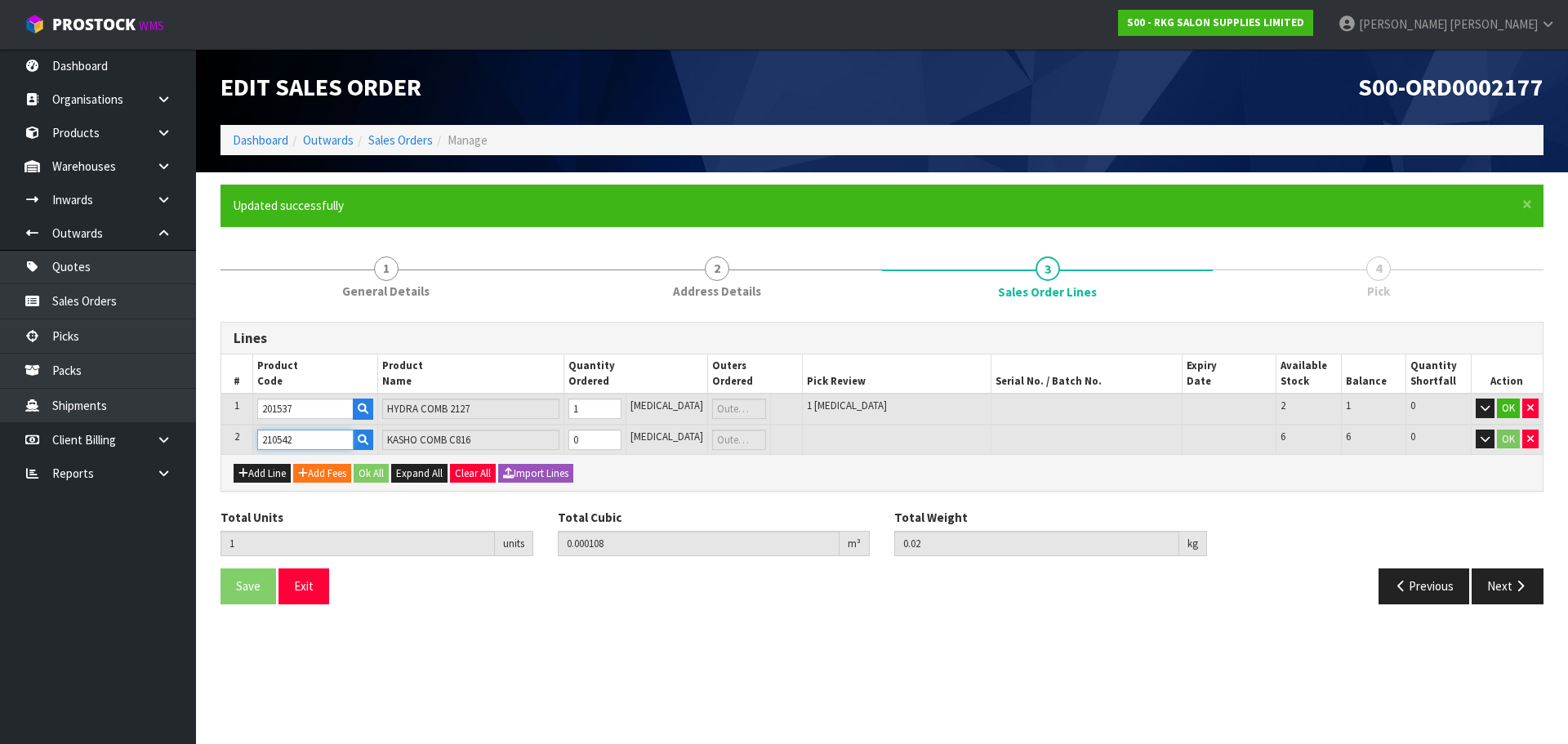
type input "210542"
type input "2"
type input "0.000248"
type input "0.06"
type input "1"
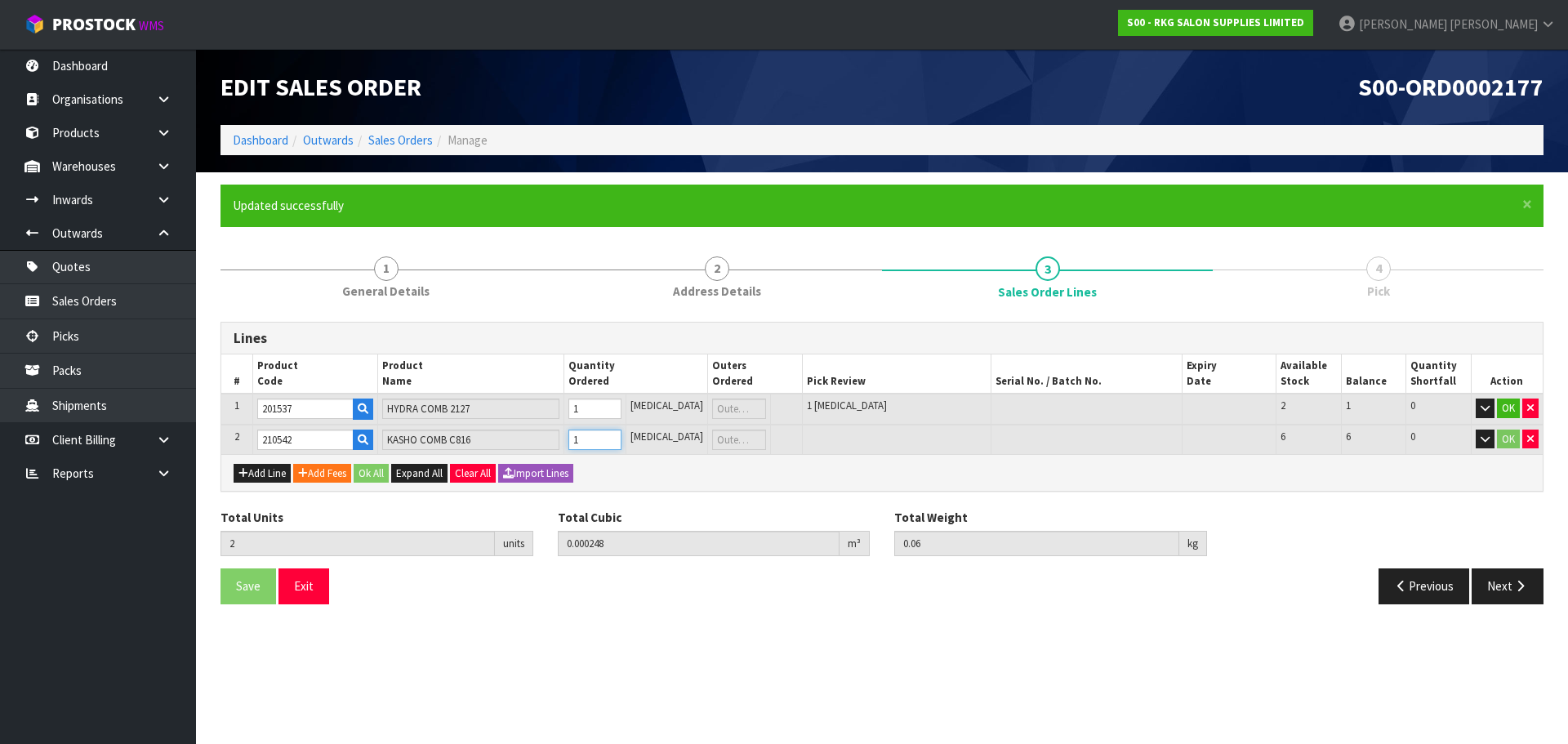
click at [621, 433] on input "1" at bounding box center [595, 439] width 53 height 20
click at [1504, 402] on button "OK" at bounding box center [1508, 408] width 23 height 19
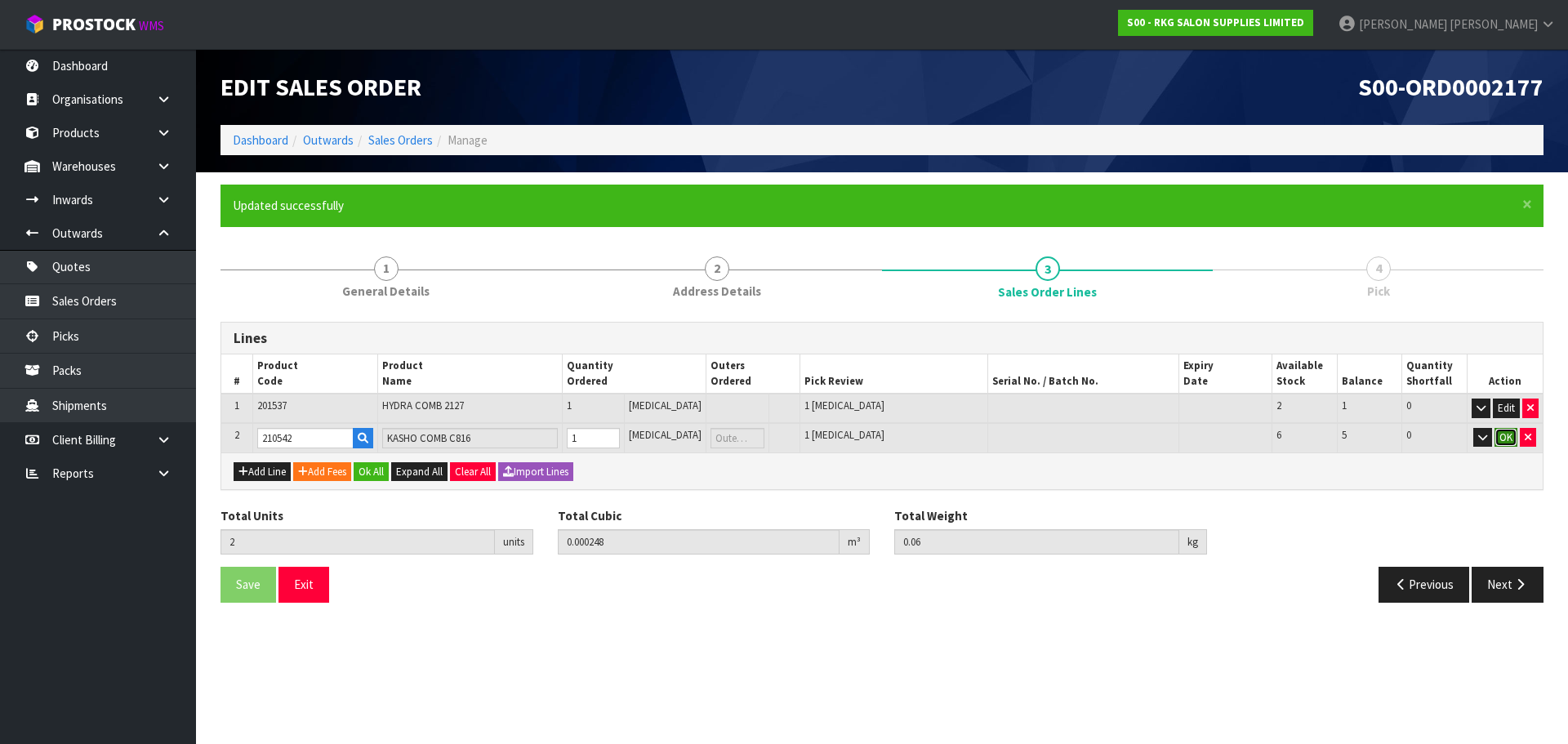
click at [1505, 433] on button "OK" at bounding box center [1505, 437] width 23 height 19
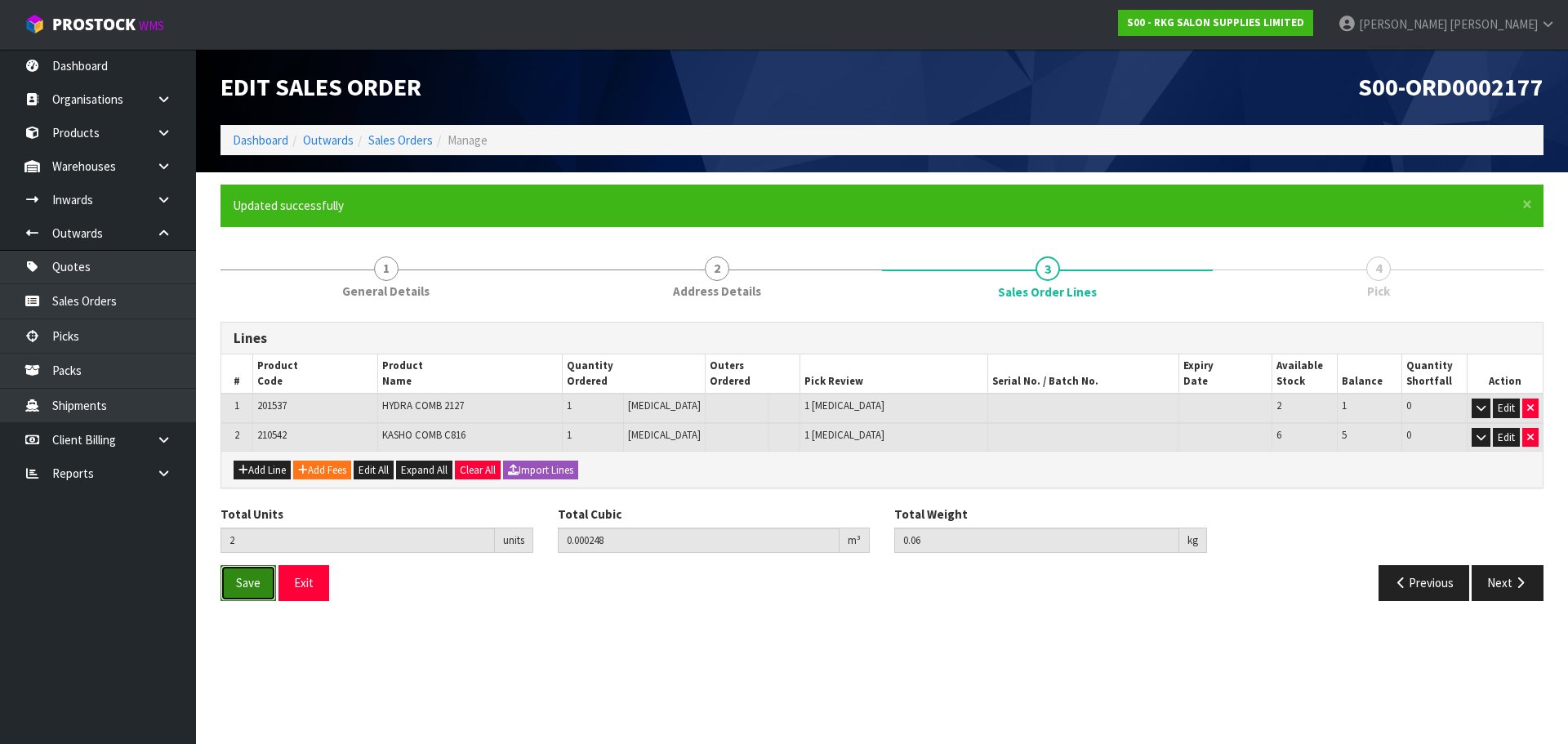
click at [253, 577] on span "Save" at bounding box center [249, 583] width 25 height 16
click at [1514, 580] on icon "button" at bounding box center [1520, 583] width 16 height 12
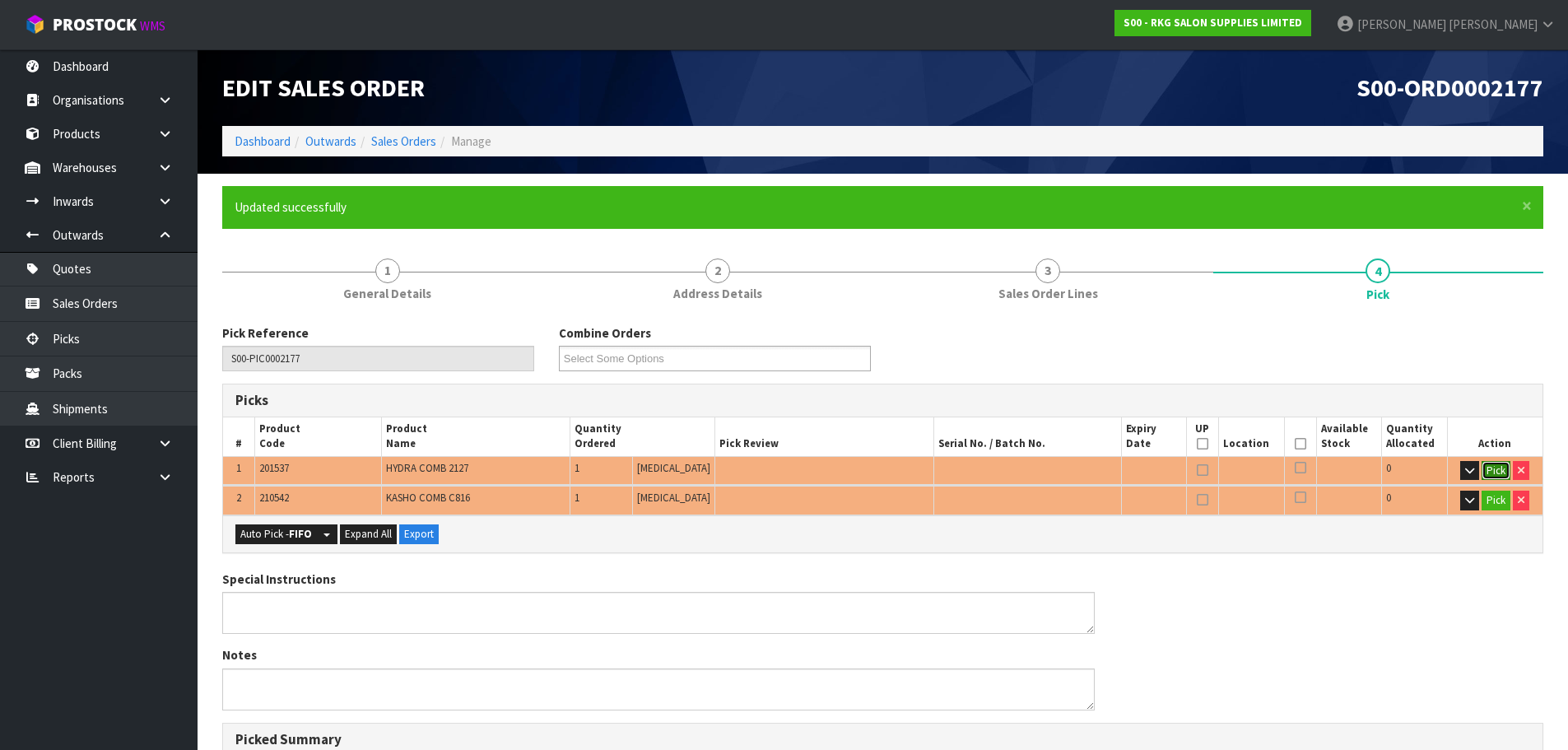
click at [1492, 470] on button "Pick" at bounding box center [1496, 471] width 28 height 20
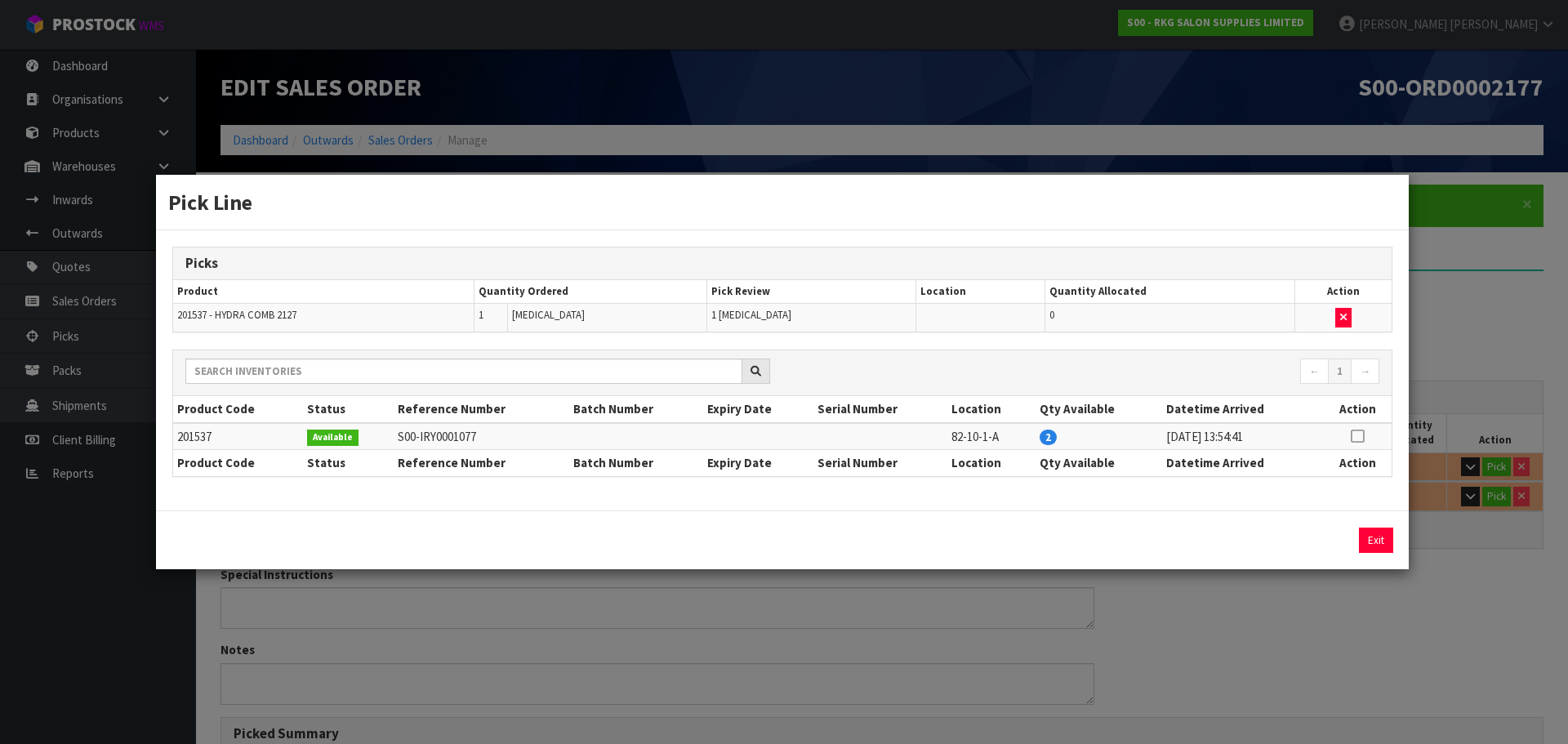
click at [1353, 437] on icon at bounding box center [1356, 436] width 13 height 1
click at [1326, 545] on button "Assign Pick" at bounding box center [1320, 539] width 67 height 26
type input "Piece x 1"
type input "1"
type input "0.000108"
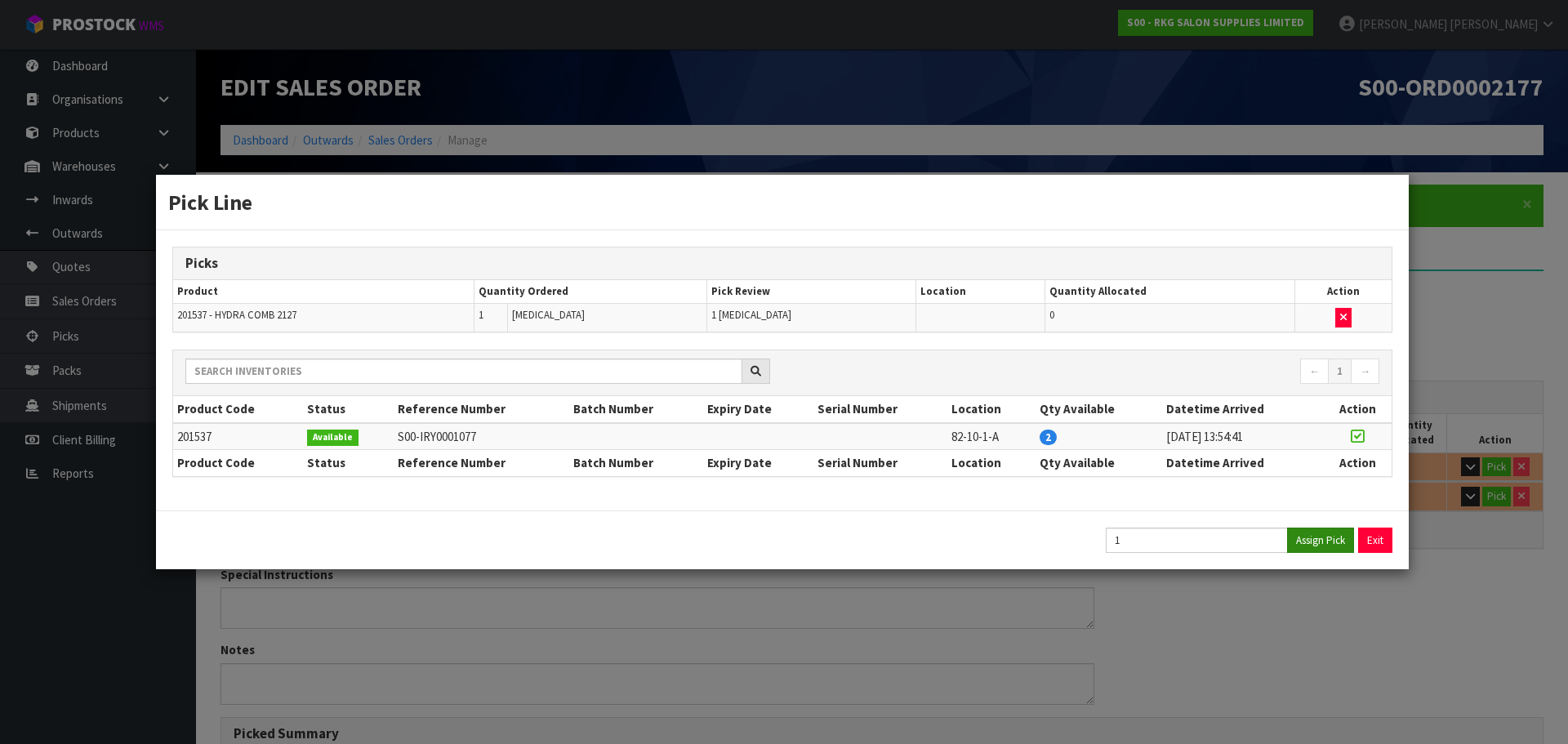
type input "0.02"
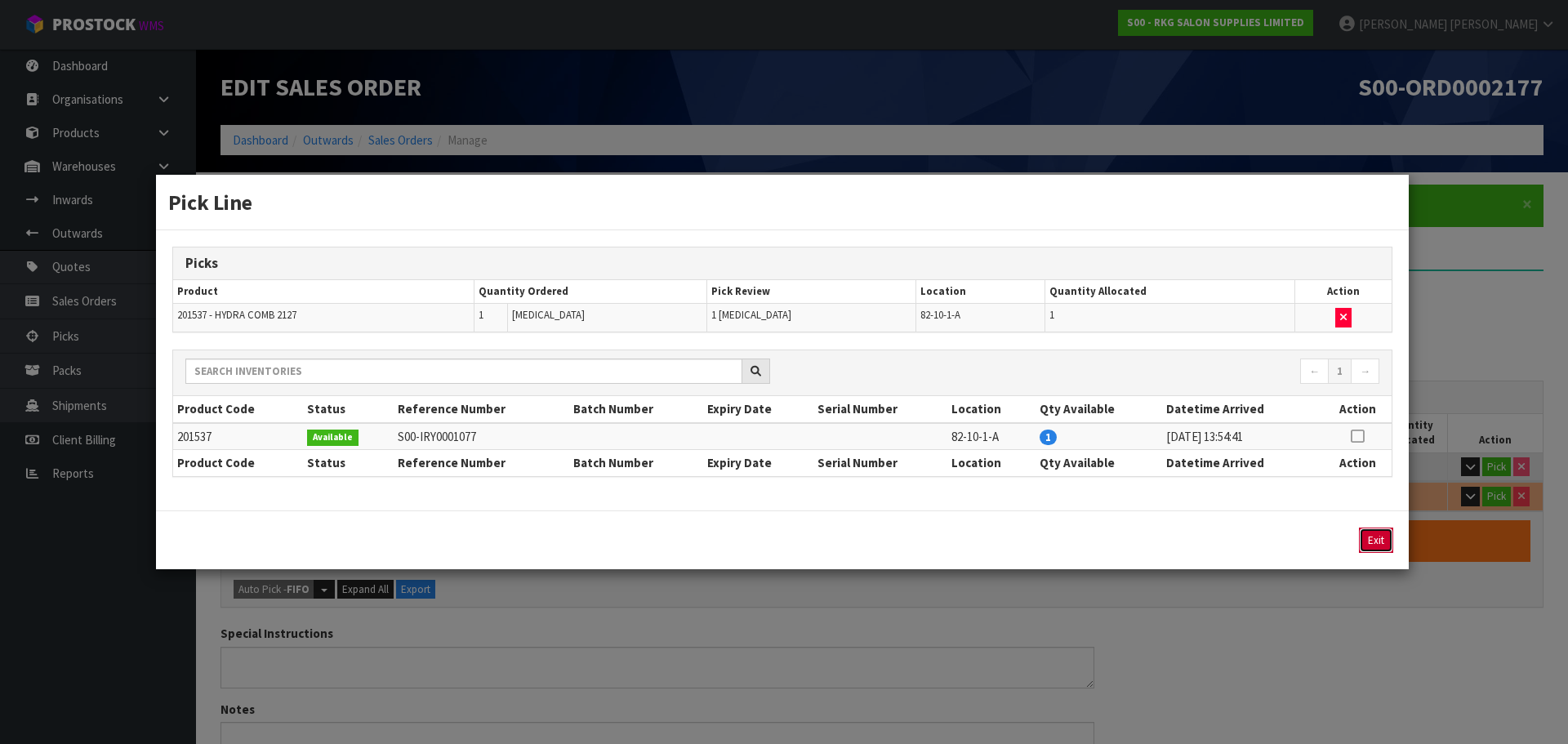
click at [1374, 539] on button "Exit" at bounding box center [1376, 539] width 34 height 26
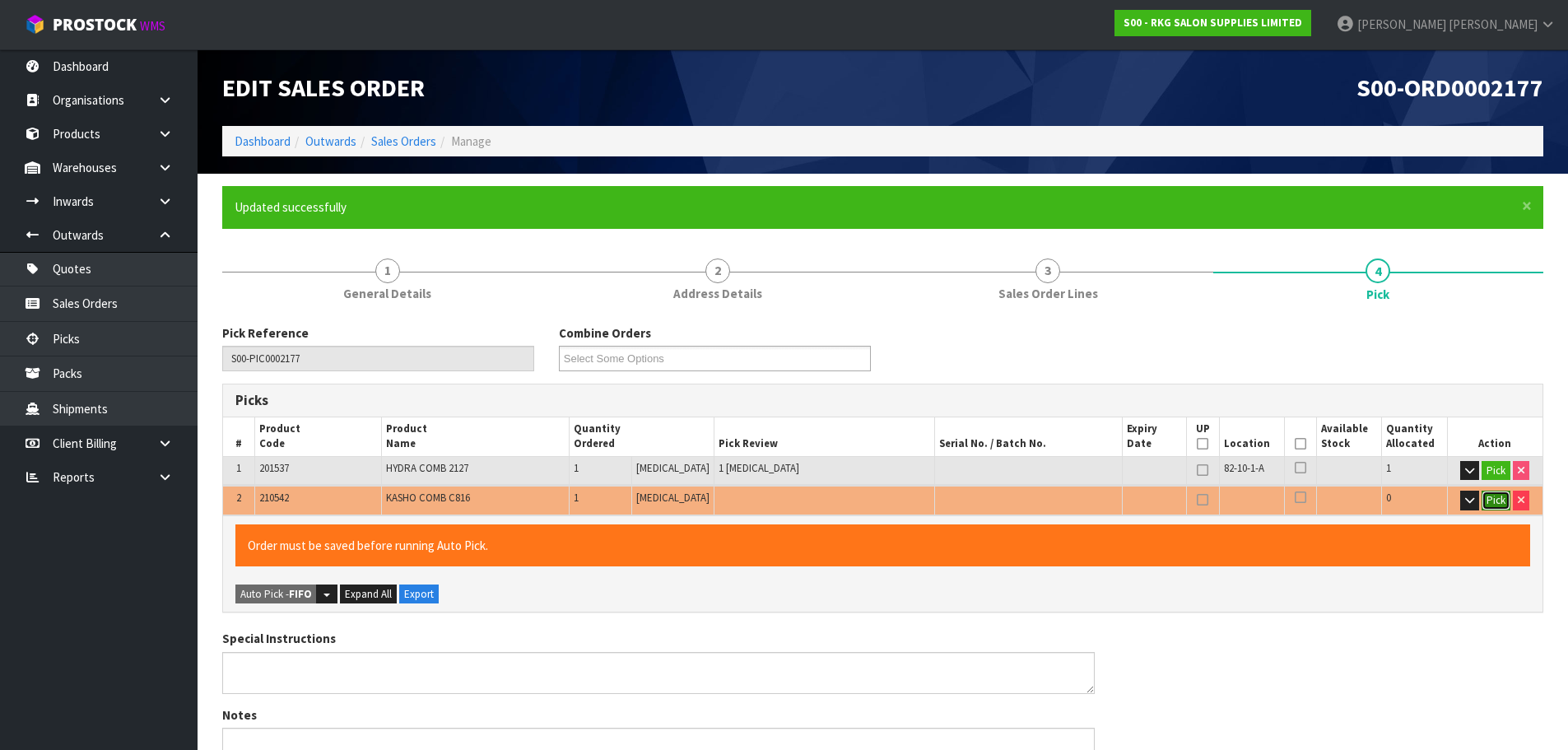
click at [1498, 502] on button "Pick" at bounding box center [1496, 500] width 28 height 20
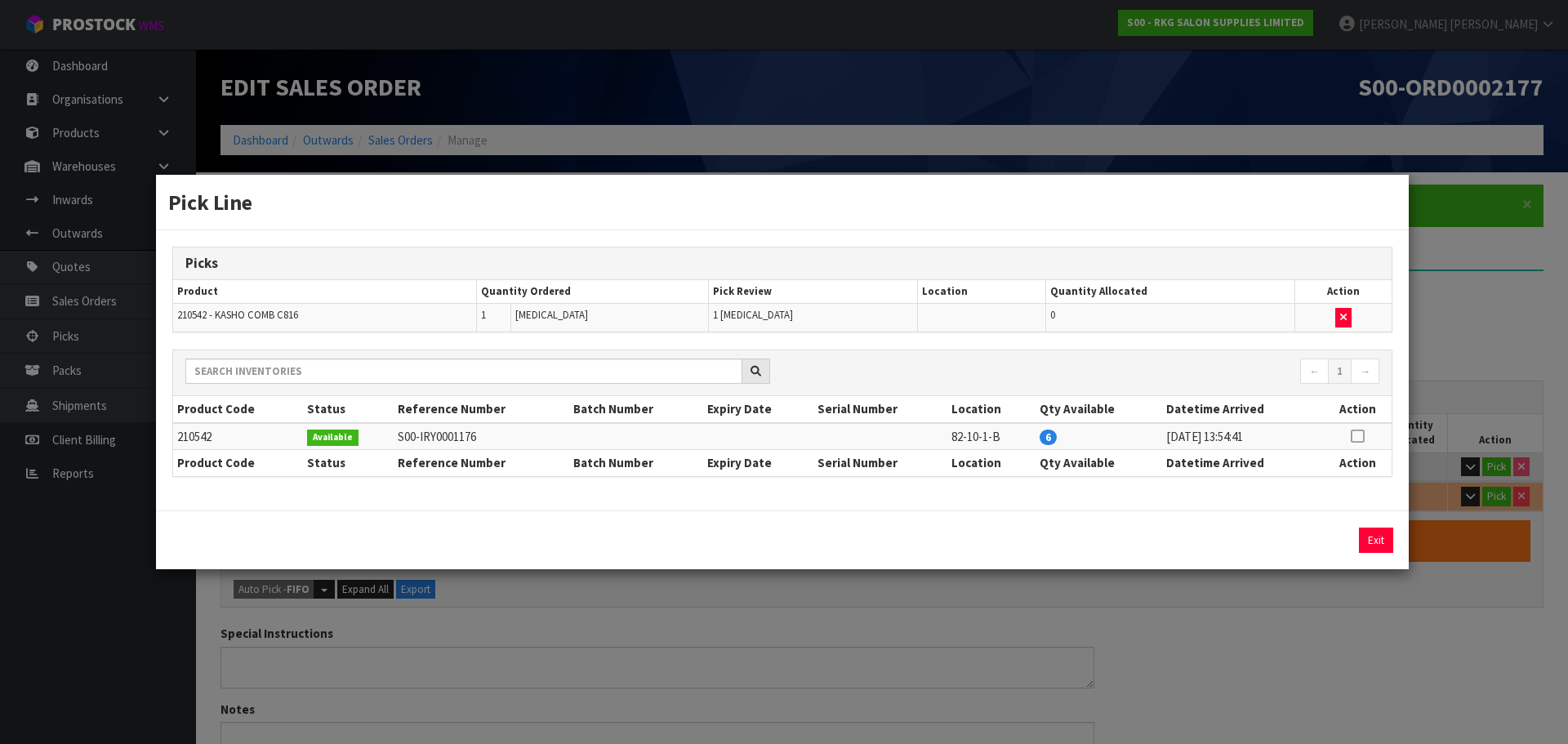
click at [1362, 437] on icon at bounding box center [1356, 436] width 13 height 1
click at [1324, 540] on button "Assign Pick" at bounding box center [1320, 539] width 67 height 26
type input "Piece x 2"
type input "2"
type input "0.000248"
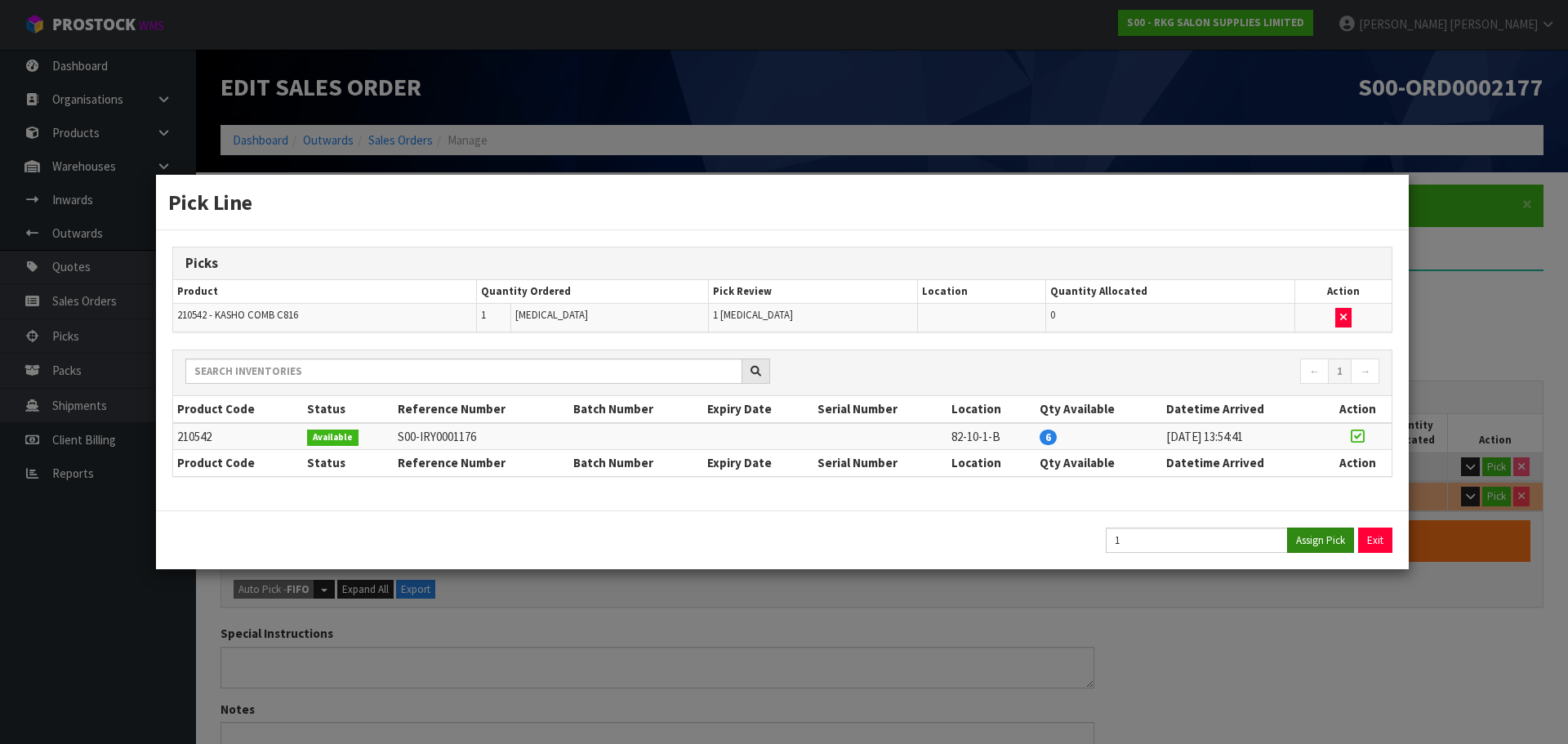
type input "0.06"
click at [1380, 547] on button "Exit" at bounding box center [1376, 539] width 34 height 26
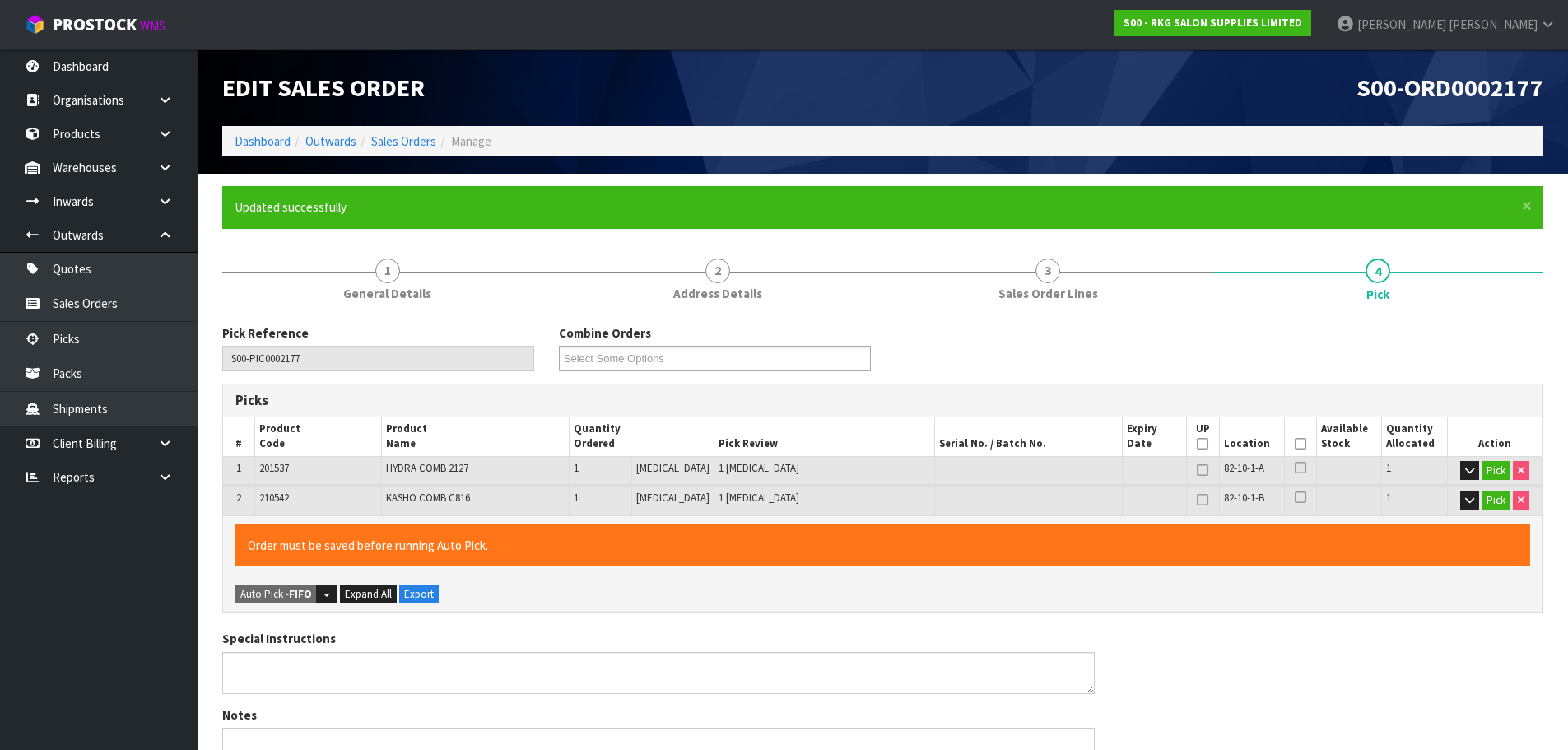
click at [1297, 436] on span at bounding box center [1300, 443] width 12 height 14
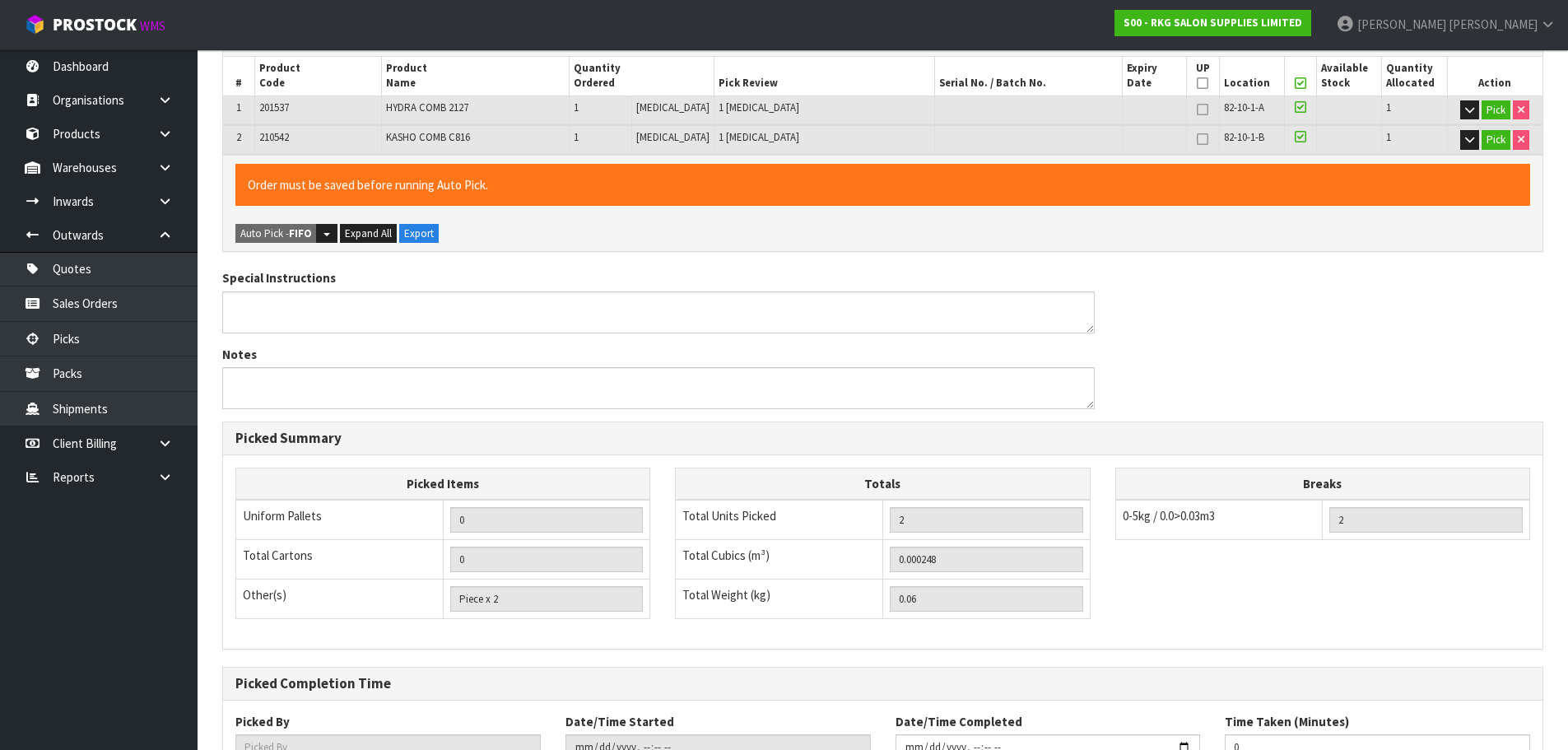
scroll to position [487, 0]
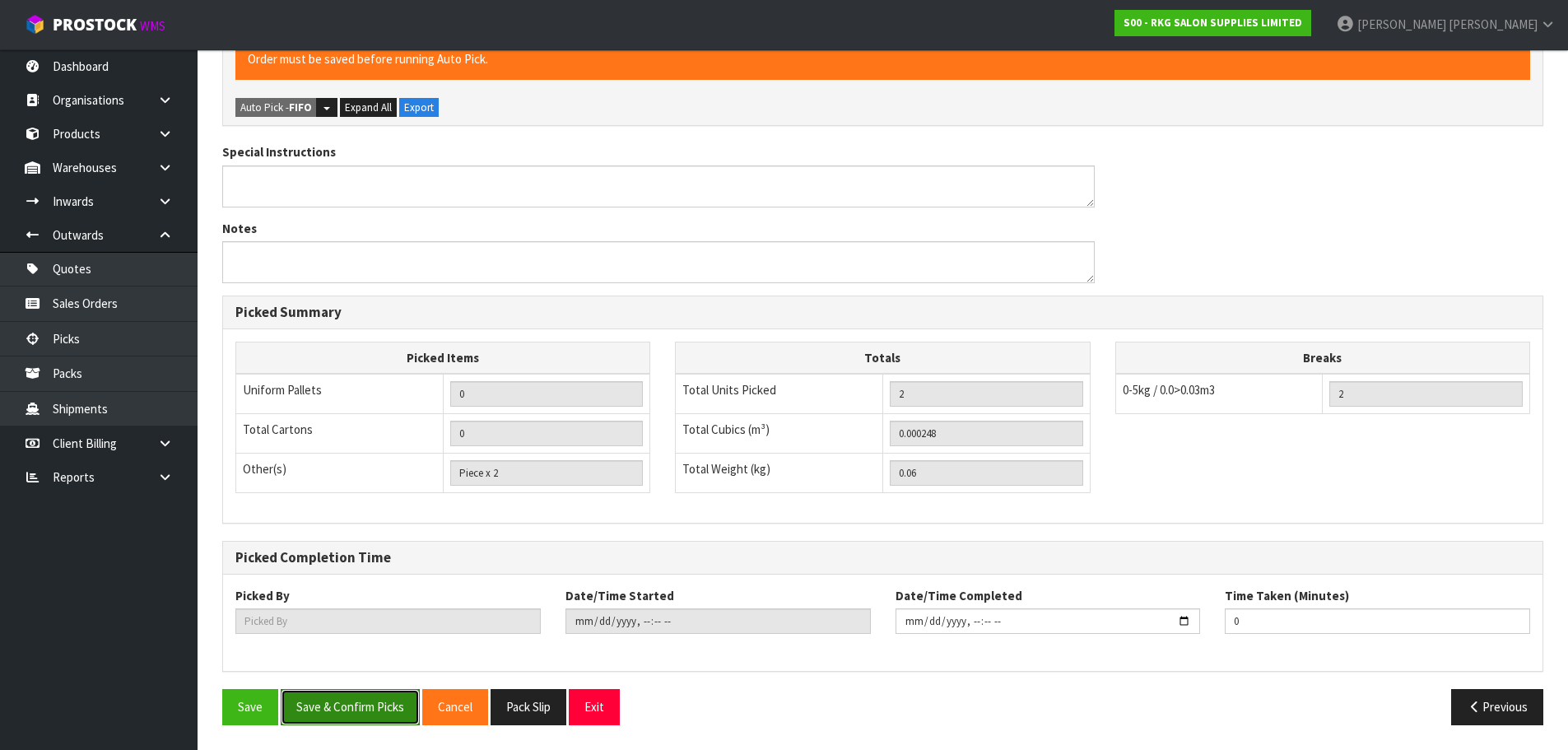
click at [353, 717] on button "Save & Confirm Picks" at bounding box center [350, 706] width 139 height 36
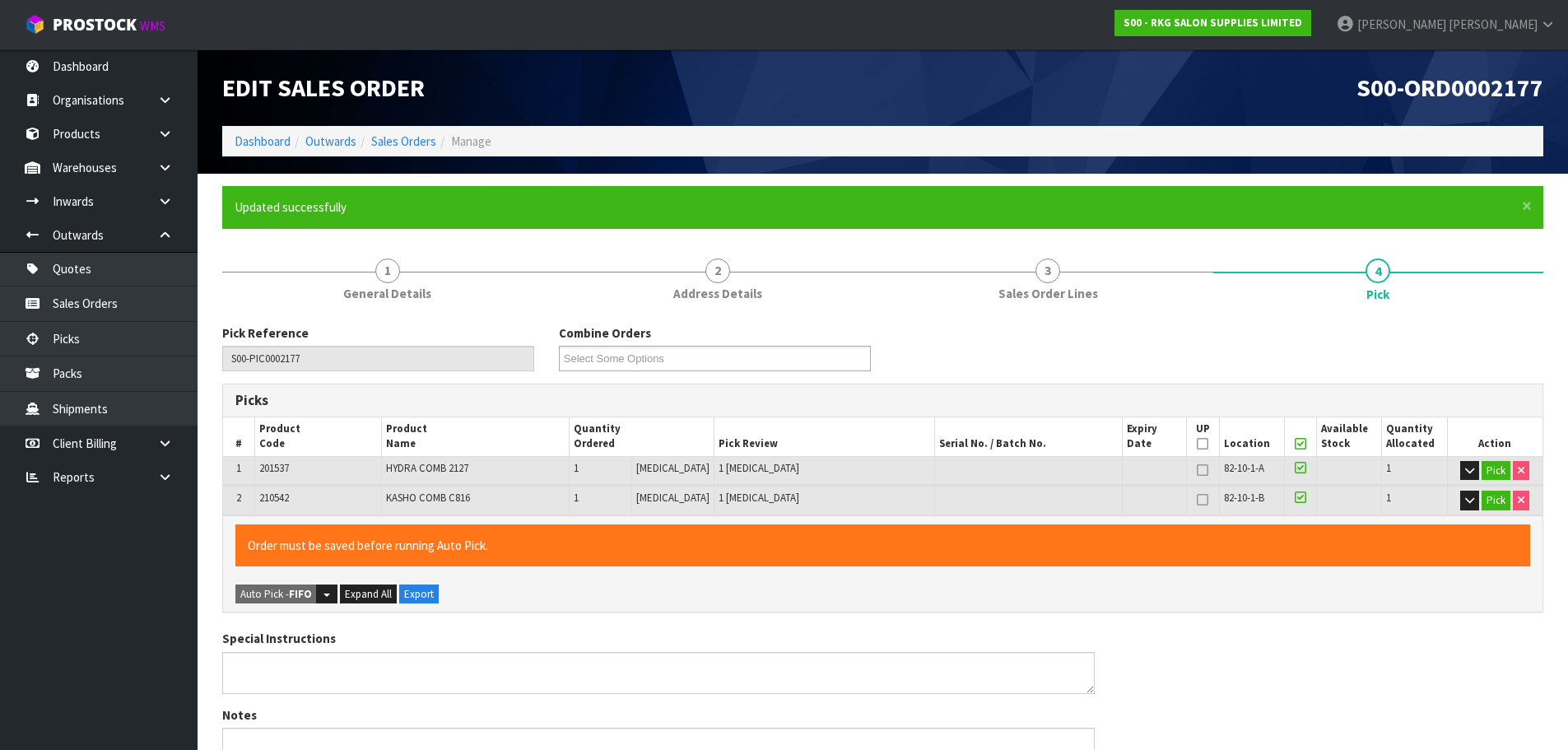
type input "[PERSON_NAME]"
type input "2025-09-15T16:11:03"
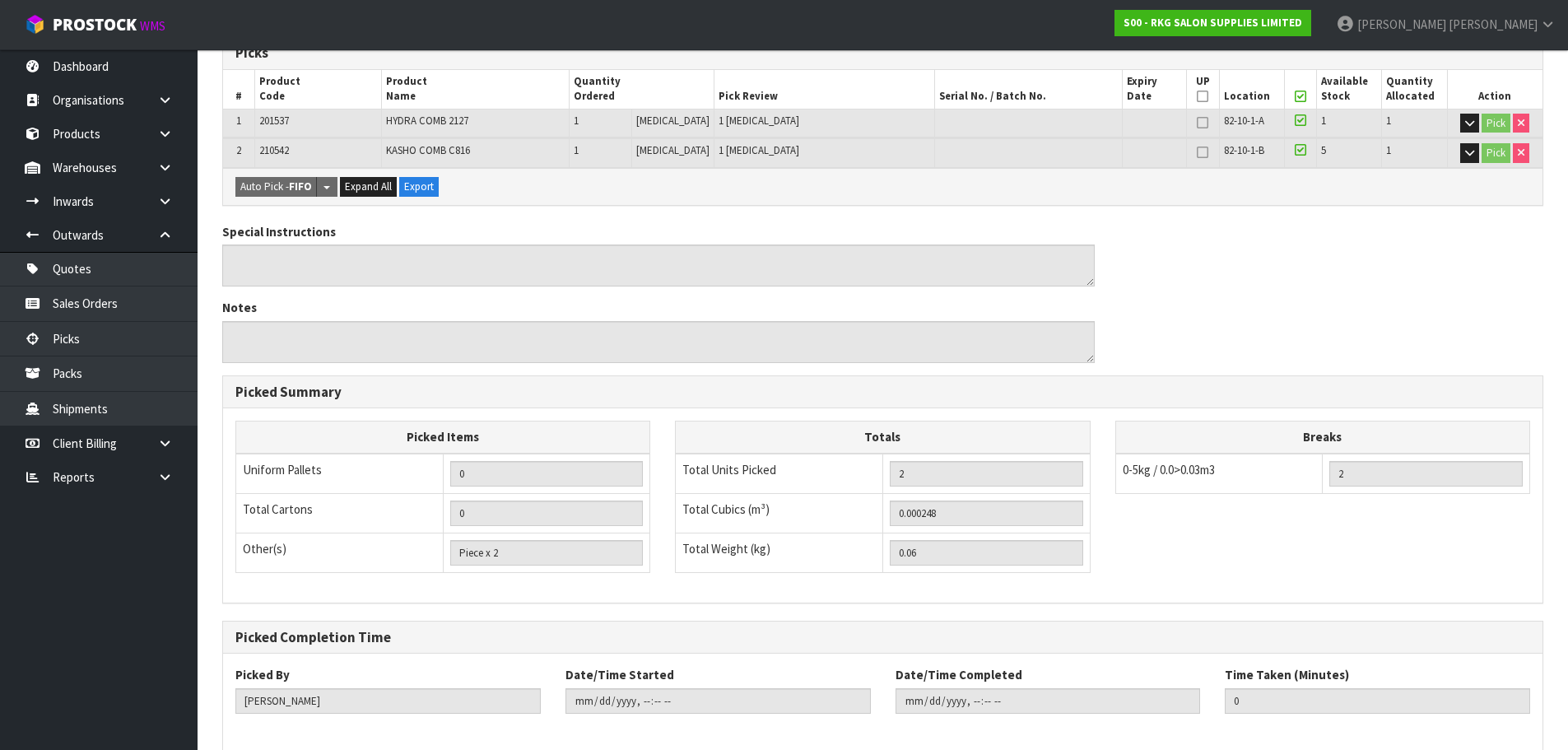
scroll to position [427, 0]
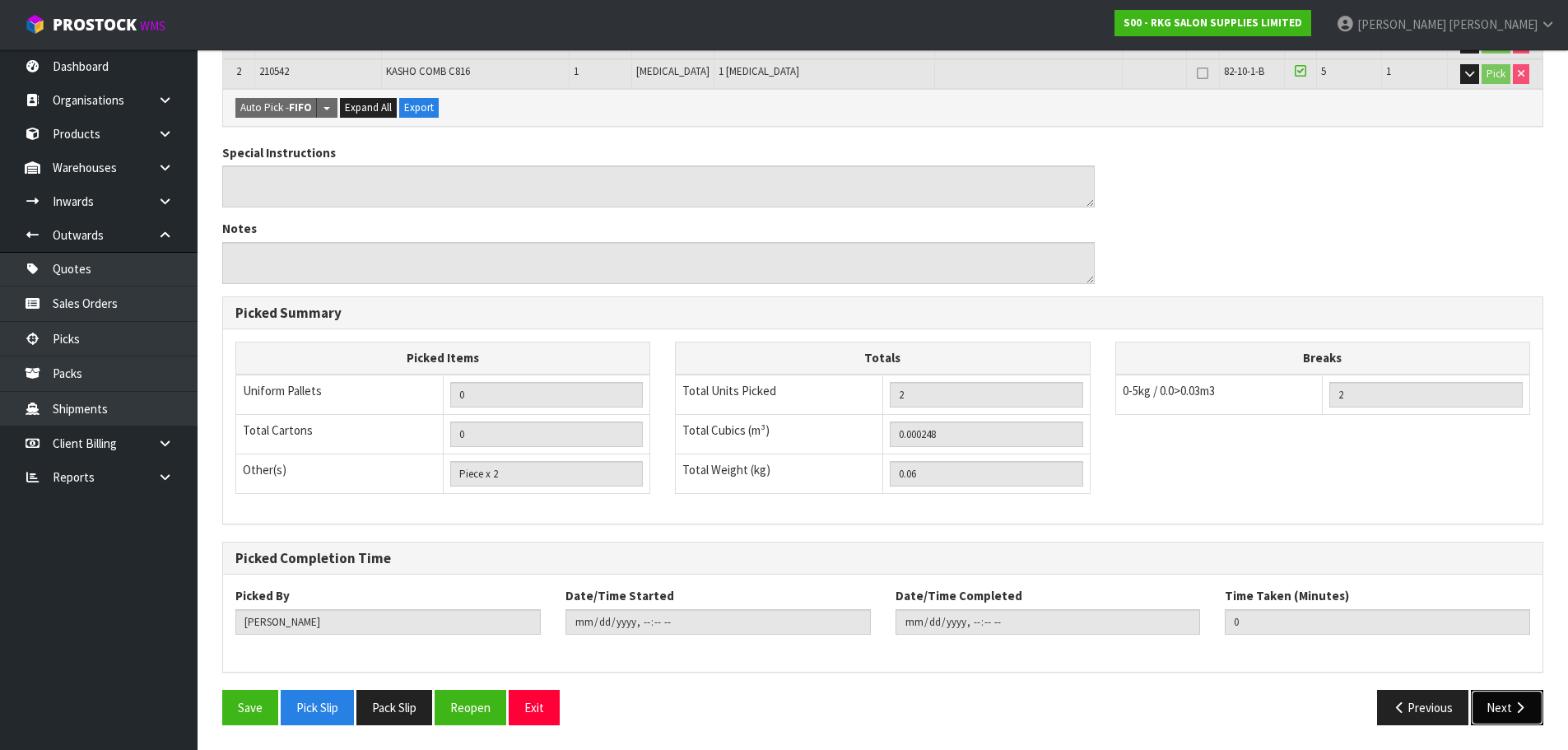
click at [1493, 711] on button "Next" at bounding box center [1507, 707] width 73 height 36
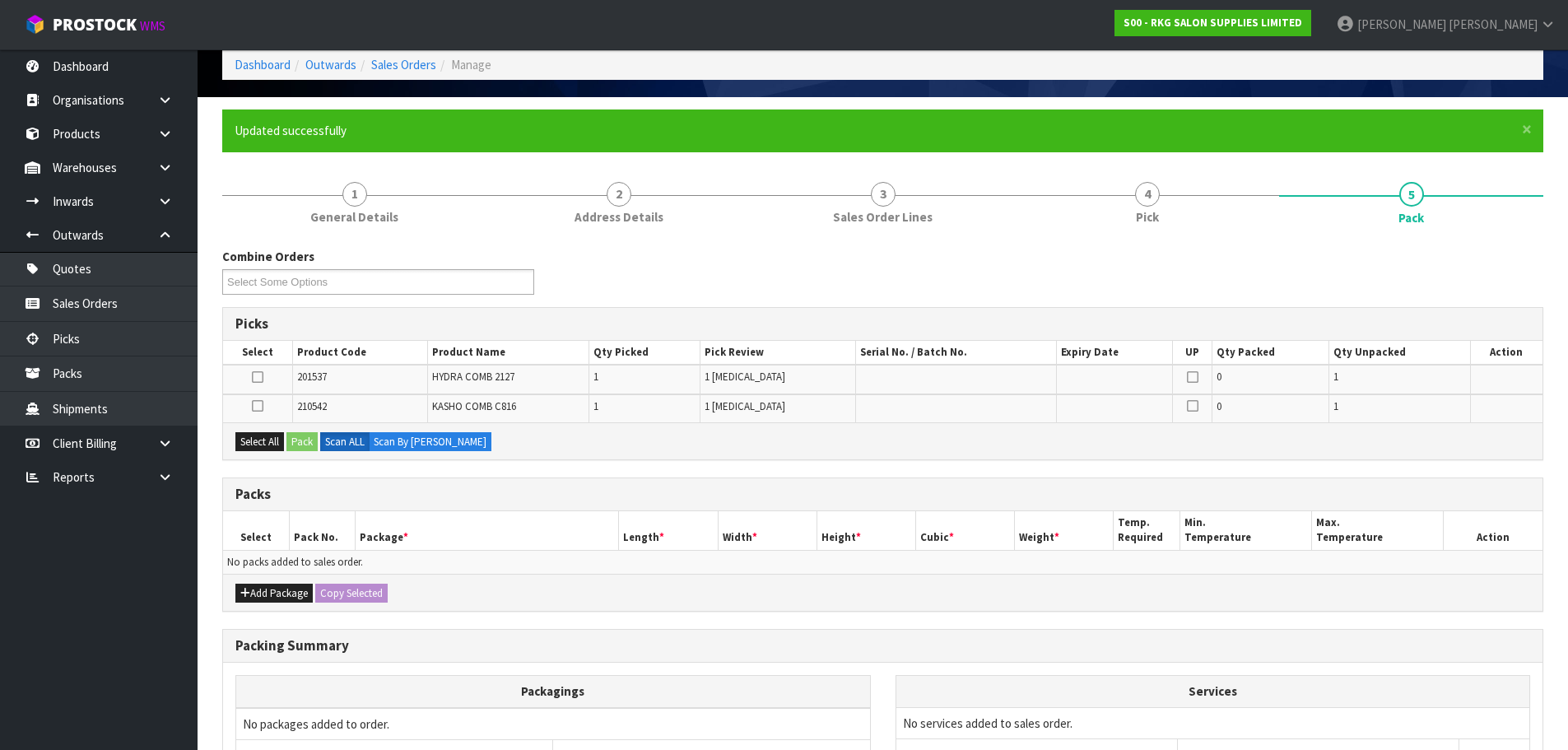
scroll to position [243, 0]
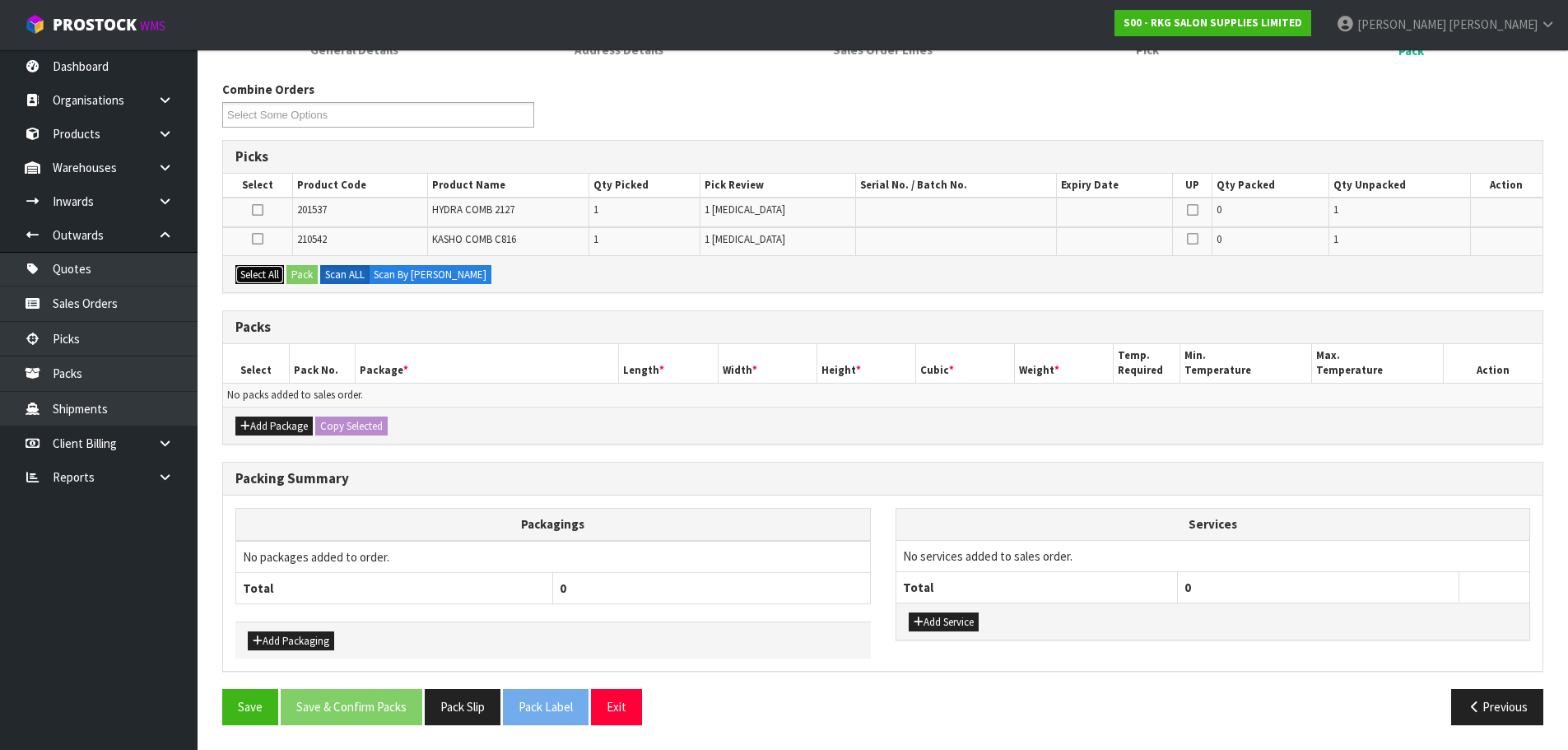
click at [252, 274] on button "Select All" at bounding box center [259, 275] width 49 height 20
click at [308, 275] on button "Pack" at bounding box center [301, 275] width 31 height 20
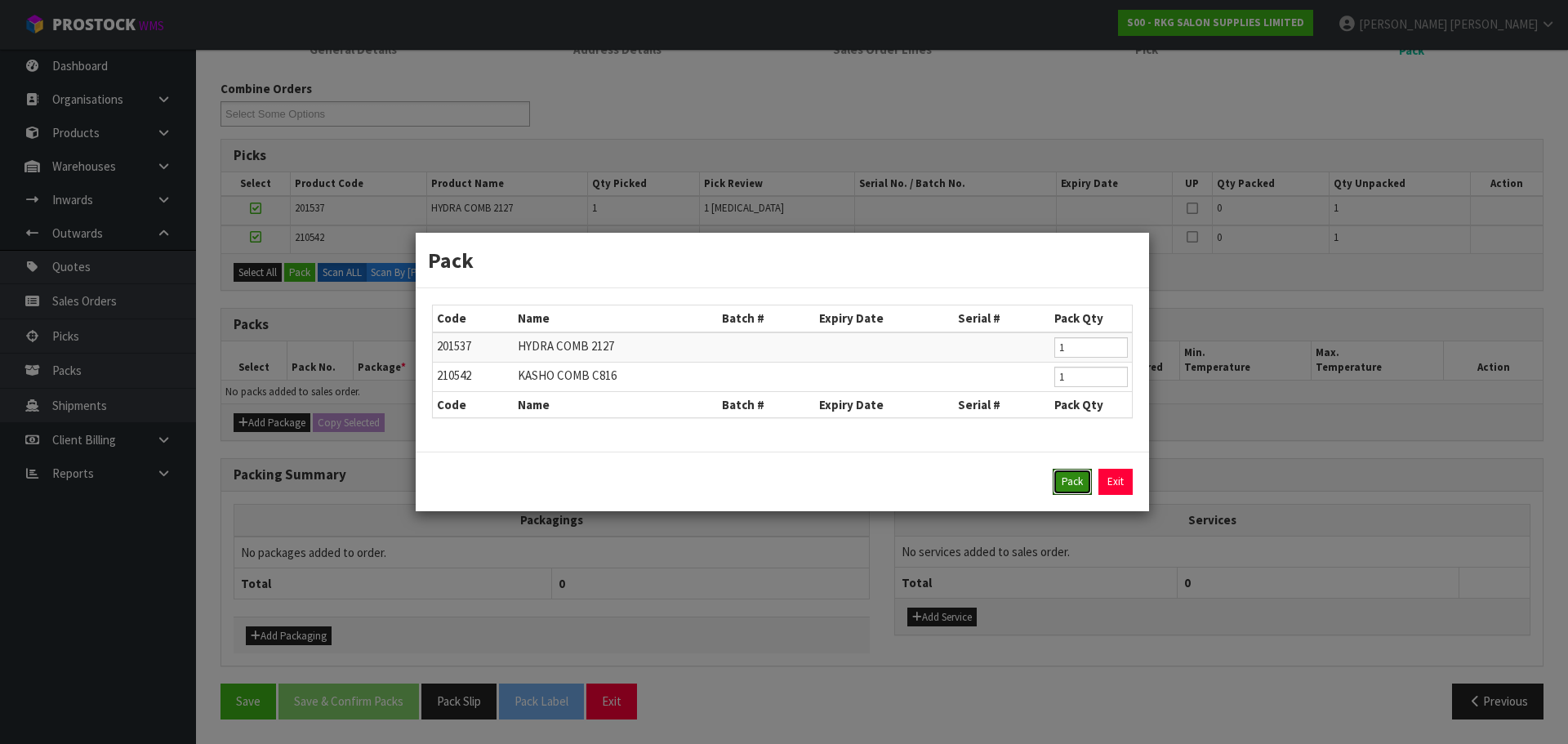
drag, startPoint x: 1071, startPoint y: 487, endPoint x: 820, endPoint y: 460, distance: 252.4
click at [1059, 484] on button "Pack" at bounding box center [1072, 482] width 39 height 26
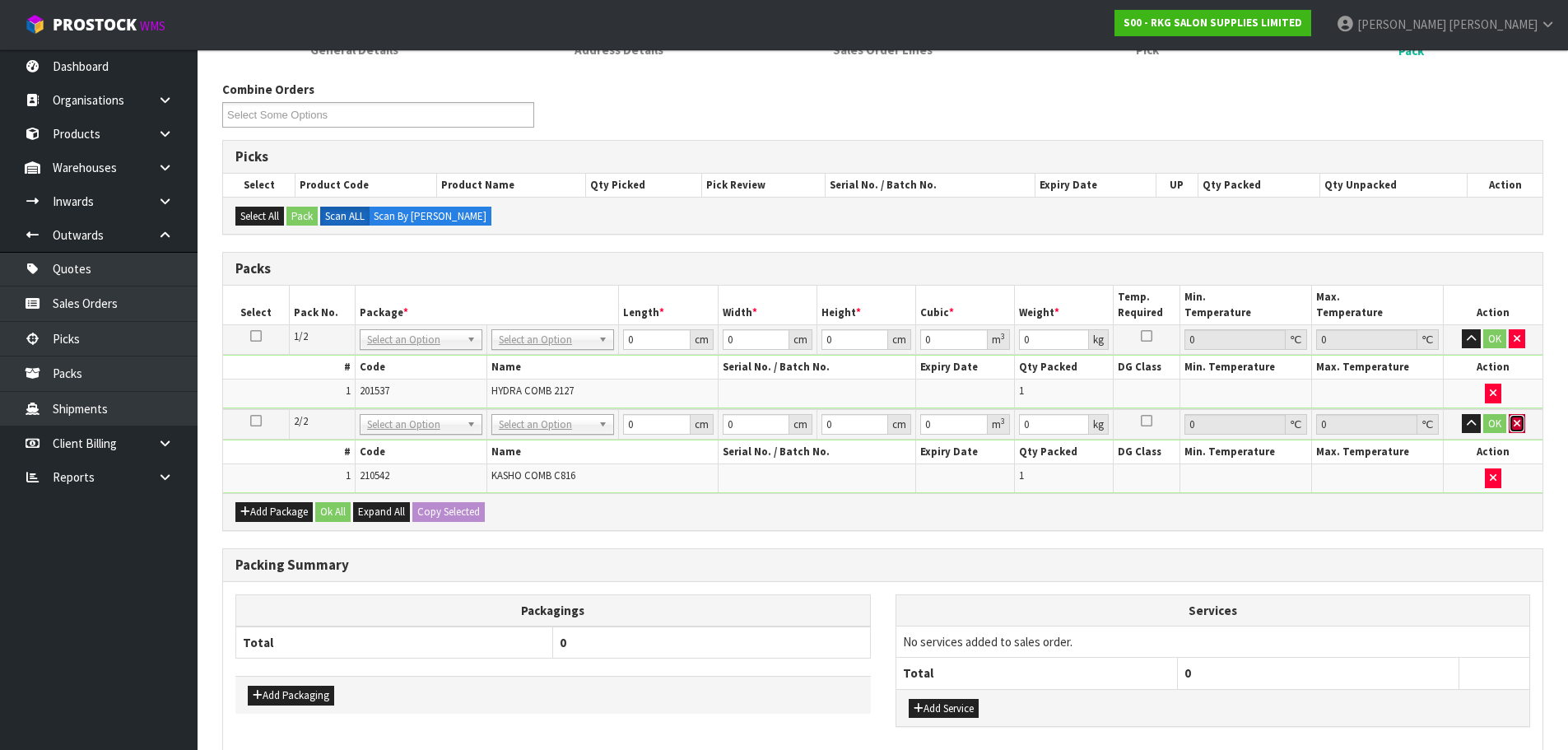
click at [1516, 429] on button "button" at bounding box center [1516, 424] width 17 height 20
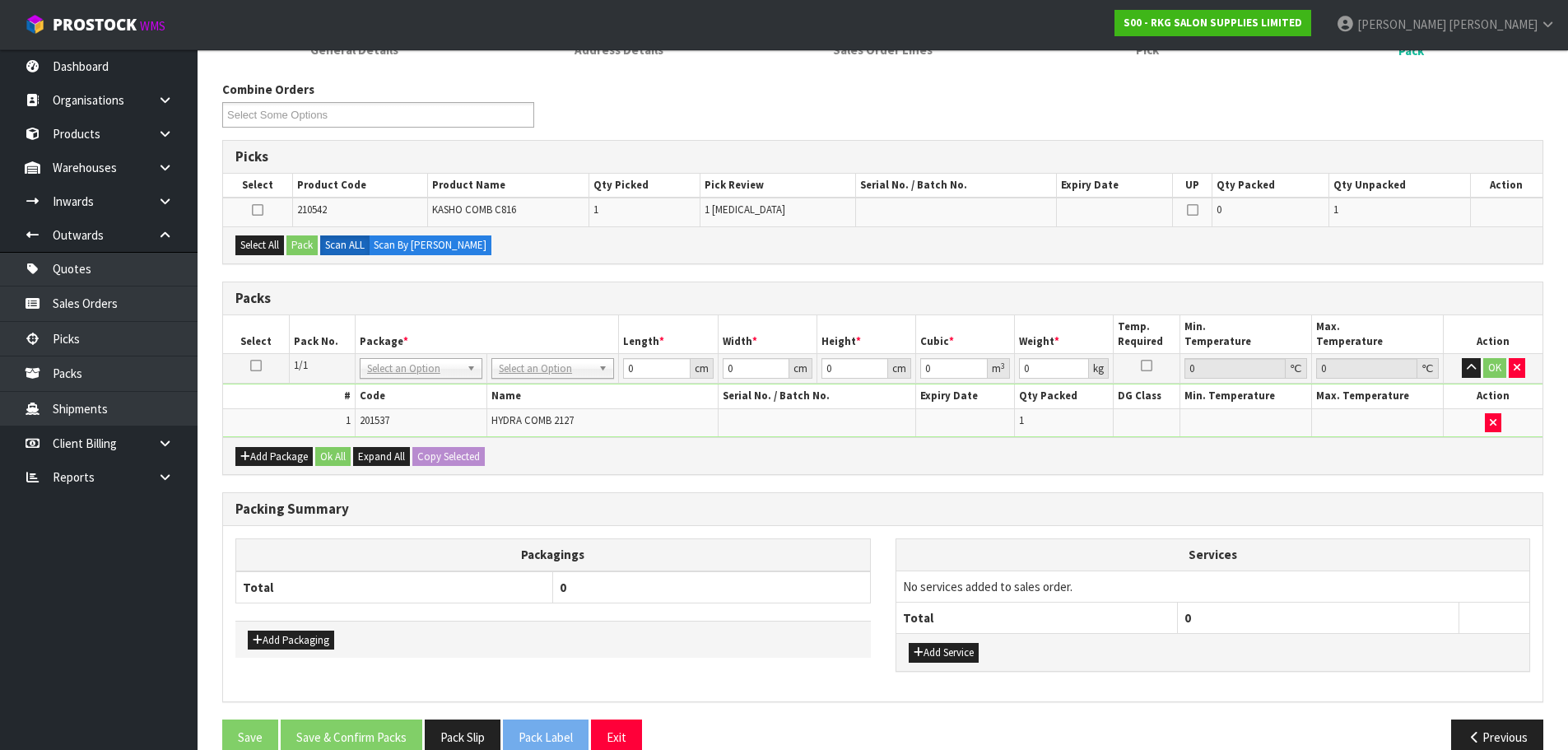
click at [251, 365] on icon at bounding box center [256, 365] width 12 height 1
drag, startPoint x: 255, startPoint y: 244, endPoint x: 283, endPoint y: 246, distance: 28.1
click at [256, 243] on button "Select All" at bounding box center [259, 245] width 49 height 20
click at [307, 246] on button "Pack" at bounding box center [301, 245] width 31 height 20
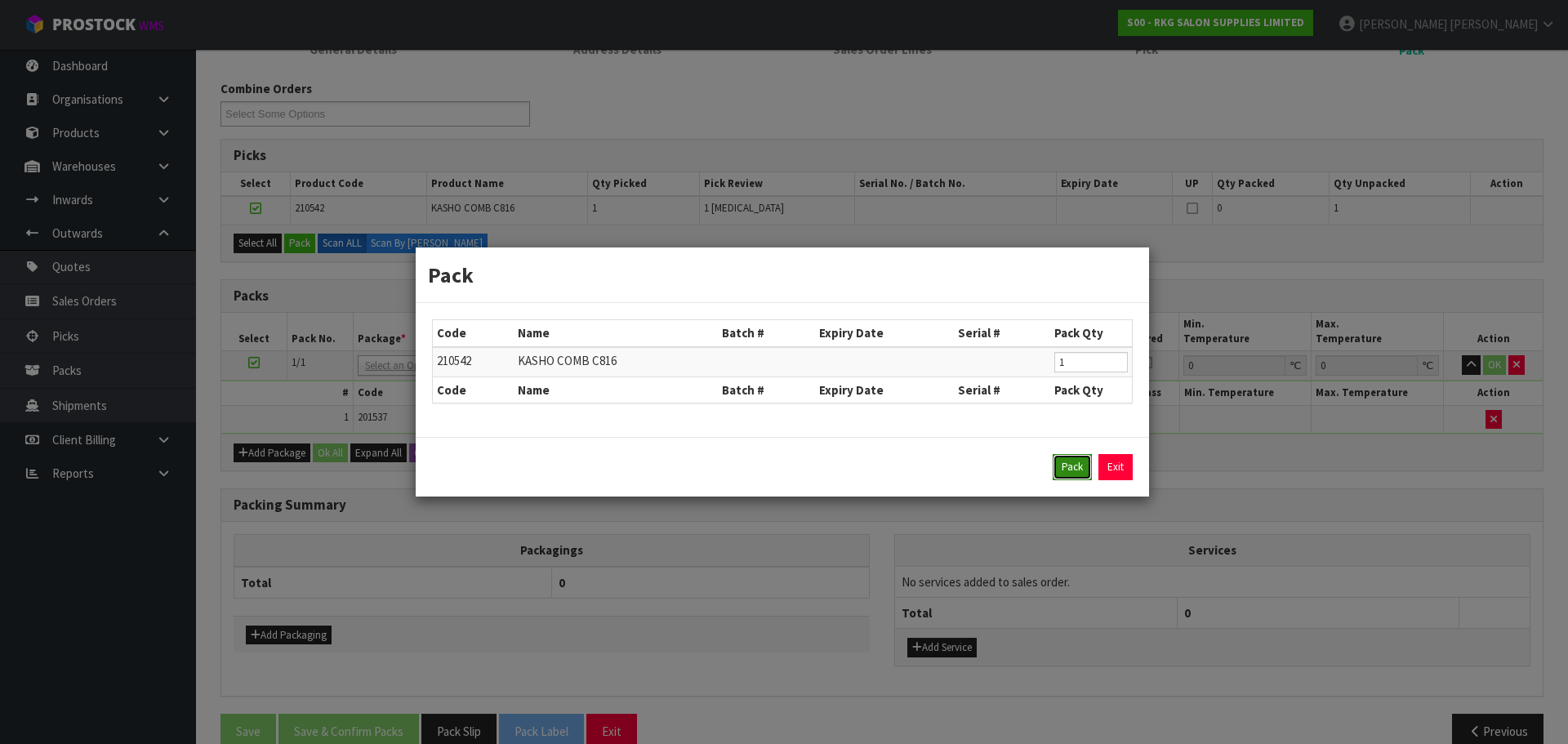
click at [1086, 472] on button "Pack" at bounding box center [1072, 467] width 39 height 26
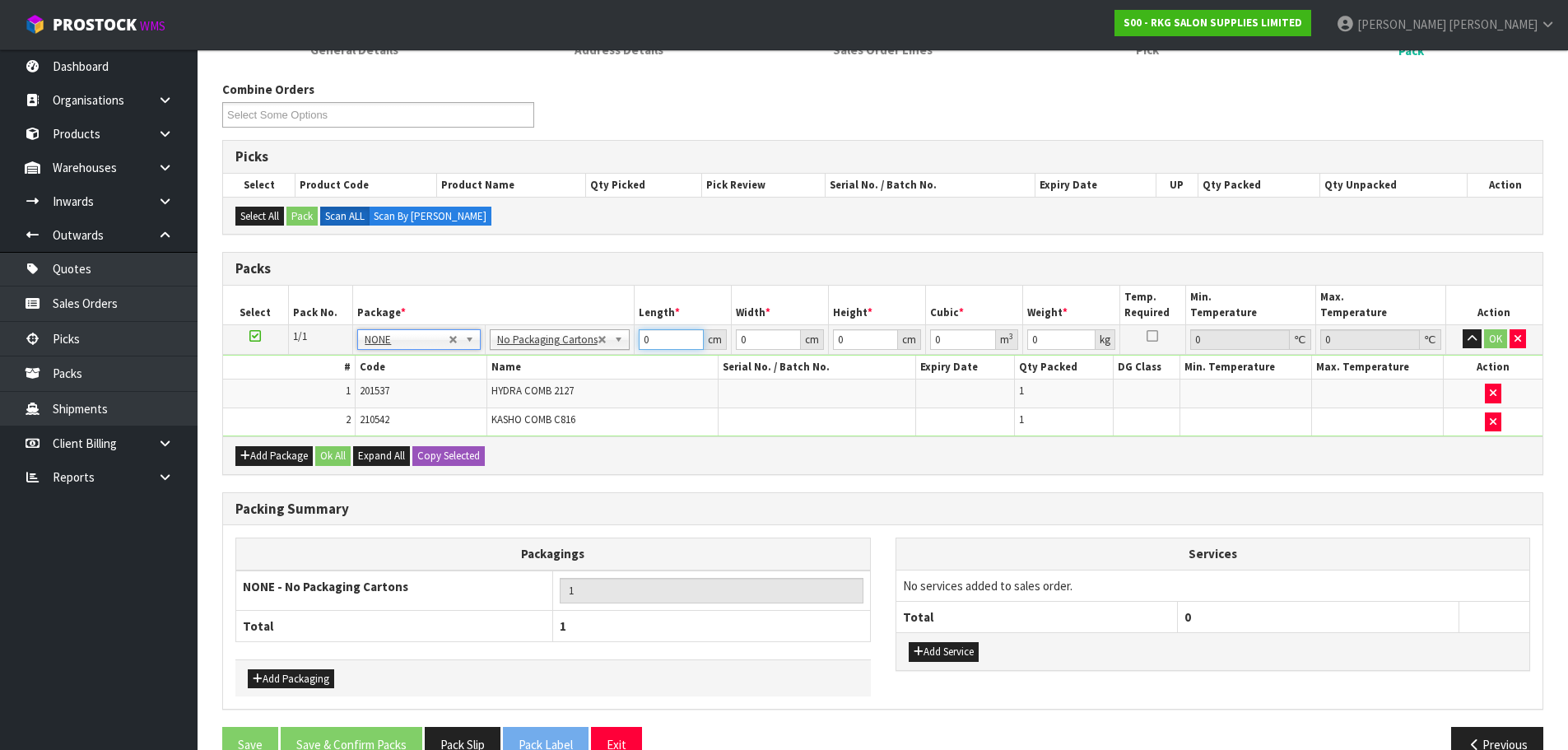
drag, startPoint x: 647, startPoint y: 339, endPoint x: 626, endPoint y: 339, distance: 21.0
click at [626, 339] on tr "1/1 NONE 007-001 007-002 007-004 007-009 007-013 007-014 007-015 007-017 007-01…" at bounding box center [882, 339] width 1319 height 29
type input "20"
type input "10"
type input "3"
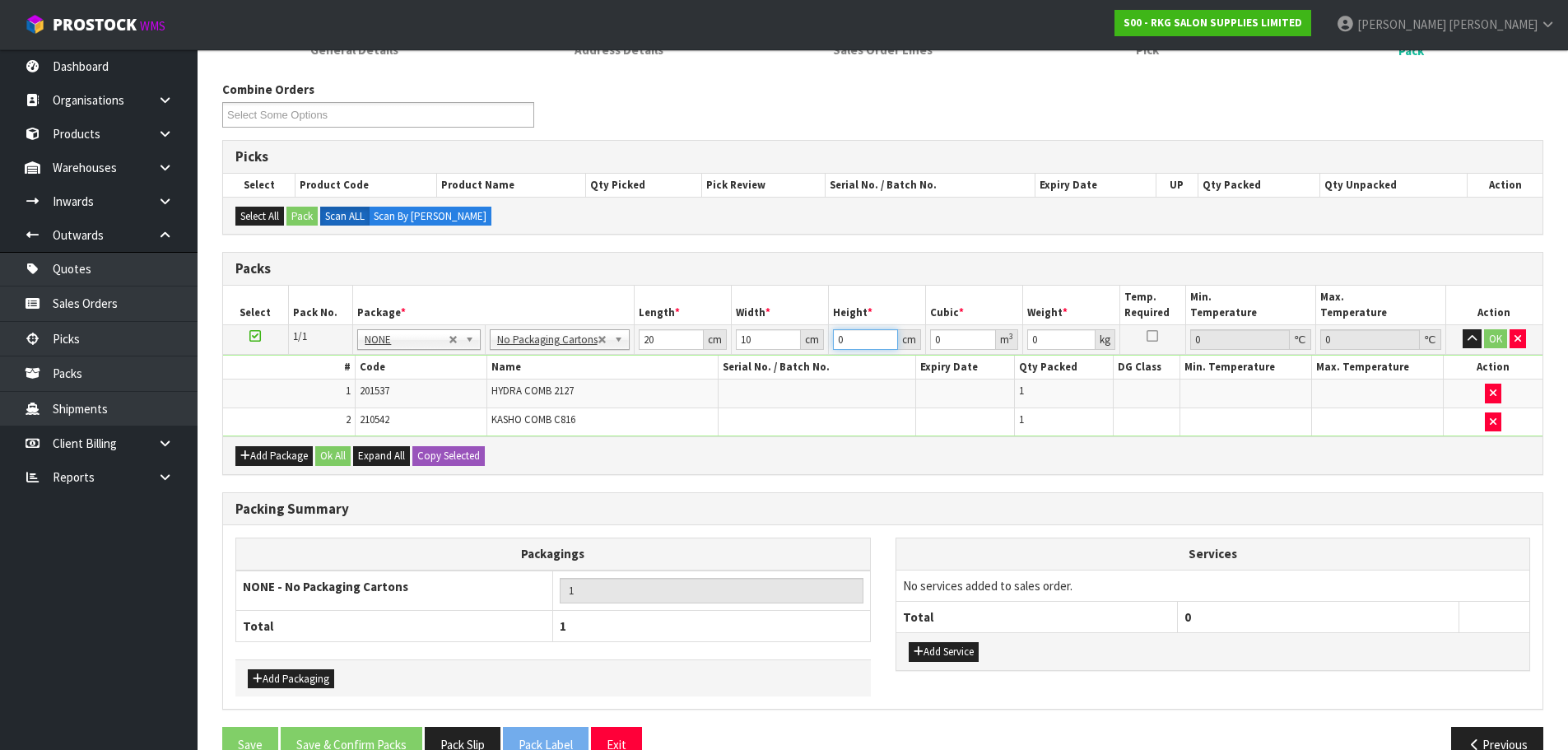
type input "0.0006"
type input "30"
type input "0.006"
type input "30"
type input "1"
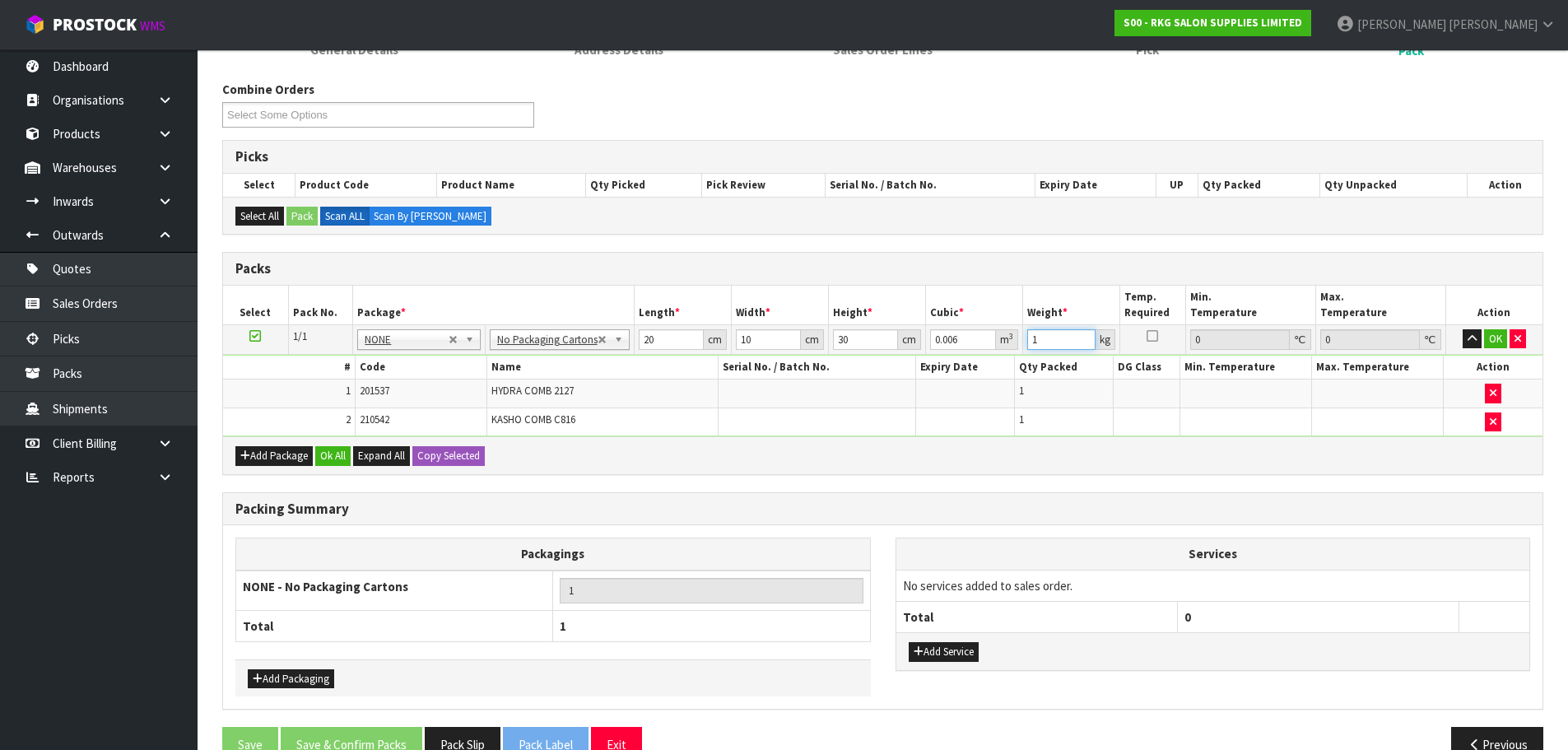
drag, startPoint x: 1039, startPoint y: 342, endPoint x: 1020, endPoint y: 341, distance: 19.0
click at [1020, 341] on tr "1/1 NONE 007-001 007-002 007-004 007-009 007-013 007-014 007-015 007-017 007-01…" at bounding box center [882, 339] width 1319 height 29
type input ".2"
type input ".4"
click at [1489, 341] on button "OK" at bounding box center [1495, 339] width 23 height 20
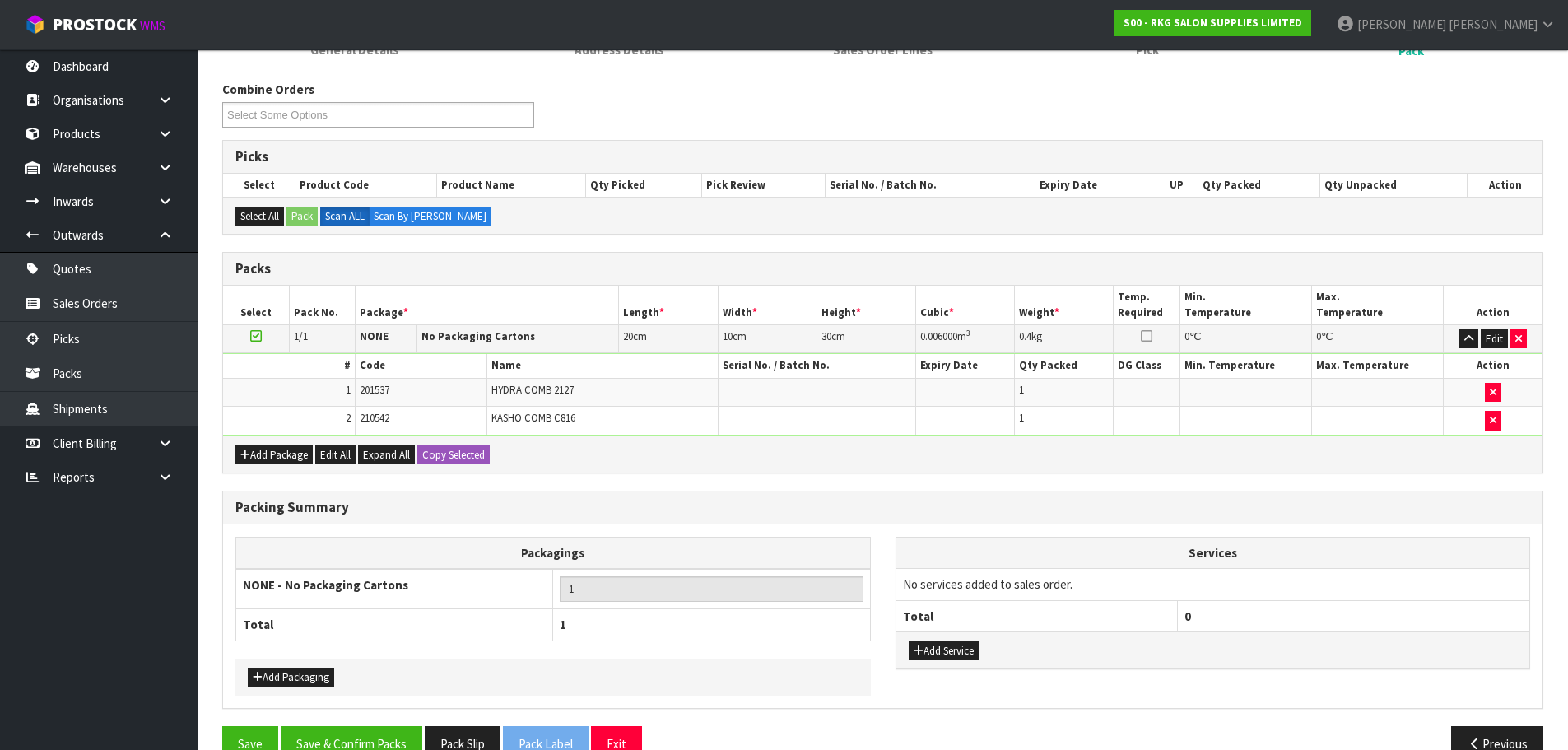
scroll to position [280, 0]
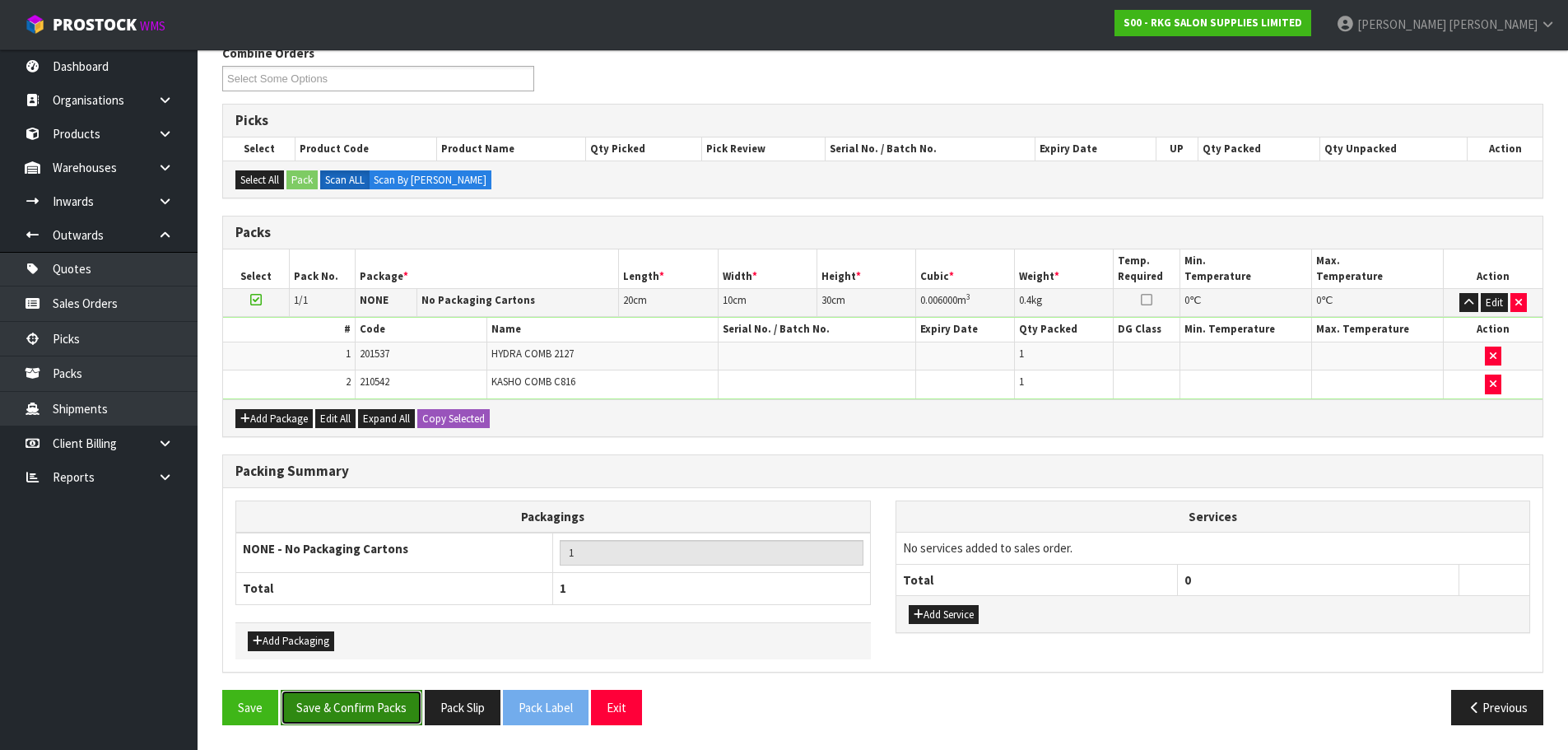
click at [345, 719] on button "Save & Confirm Packs" at bounding box center [351, 707] width 141 height 36
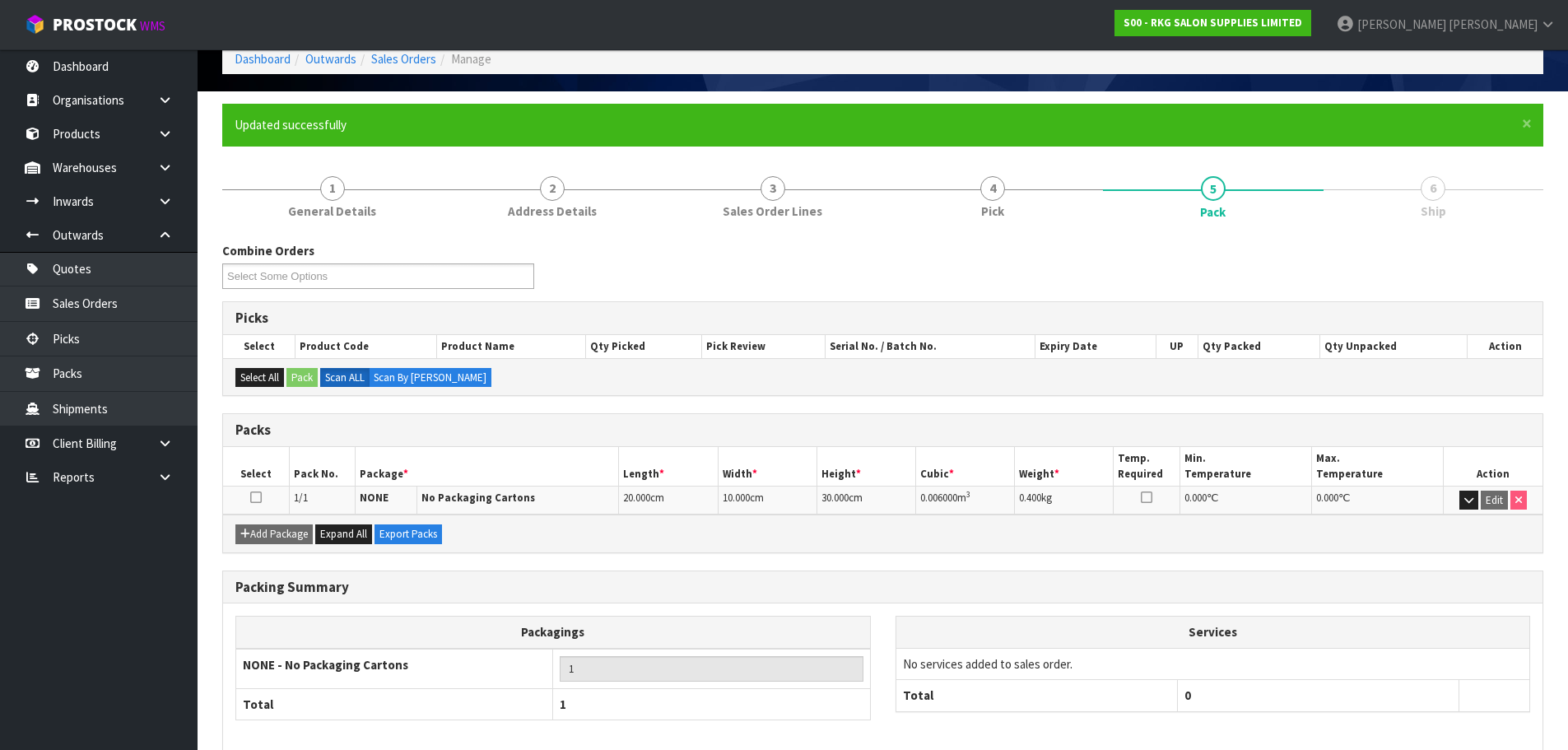
scroll to position [162, 0]
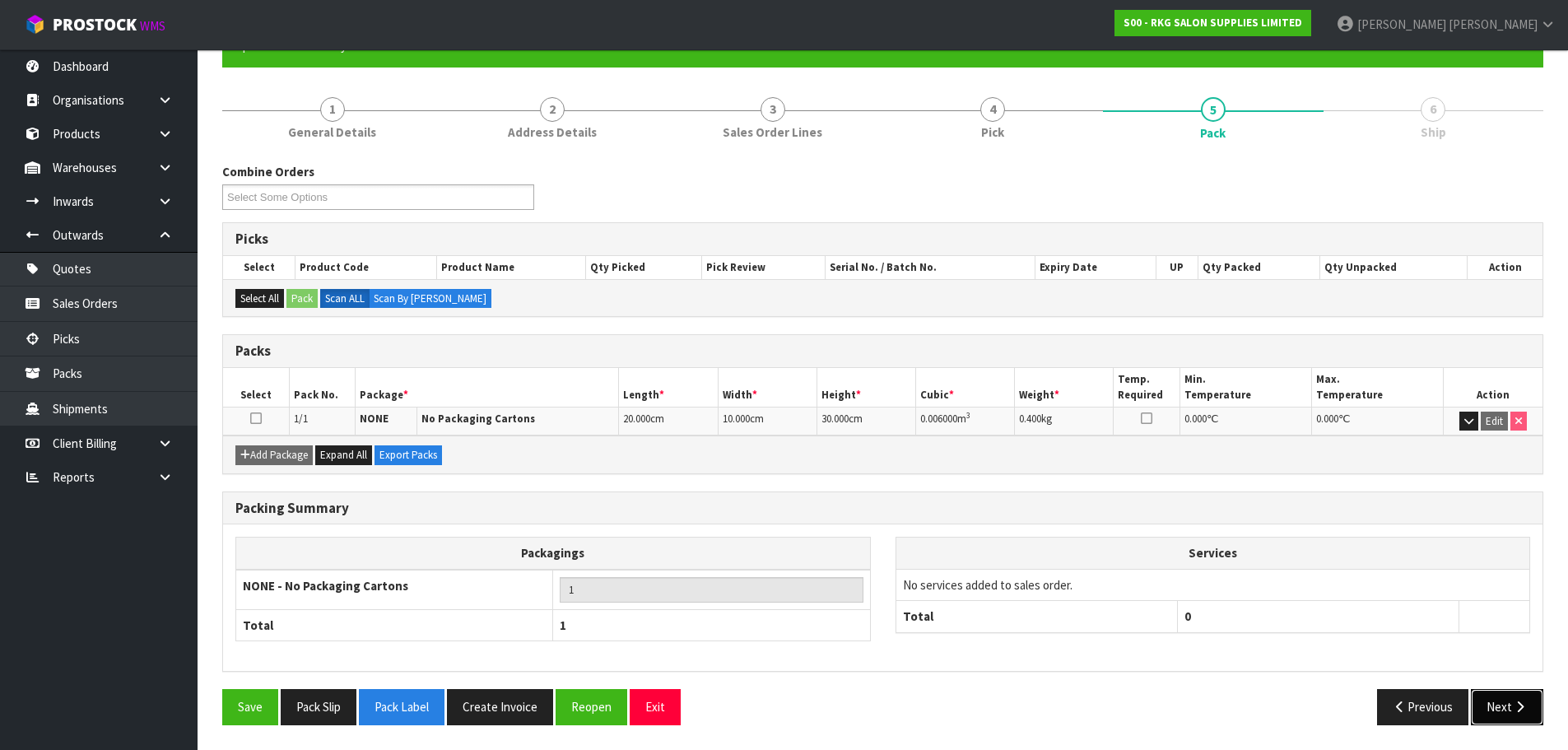
click at [1500, 702] on button "Next" at bounding box center [1507, 706] width 73 height 36
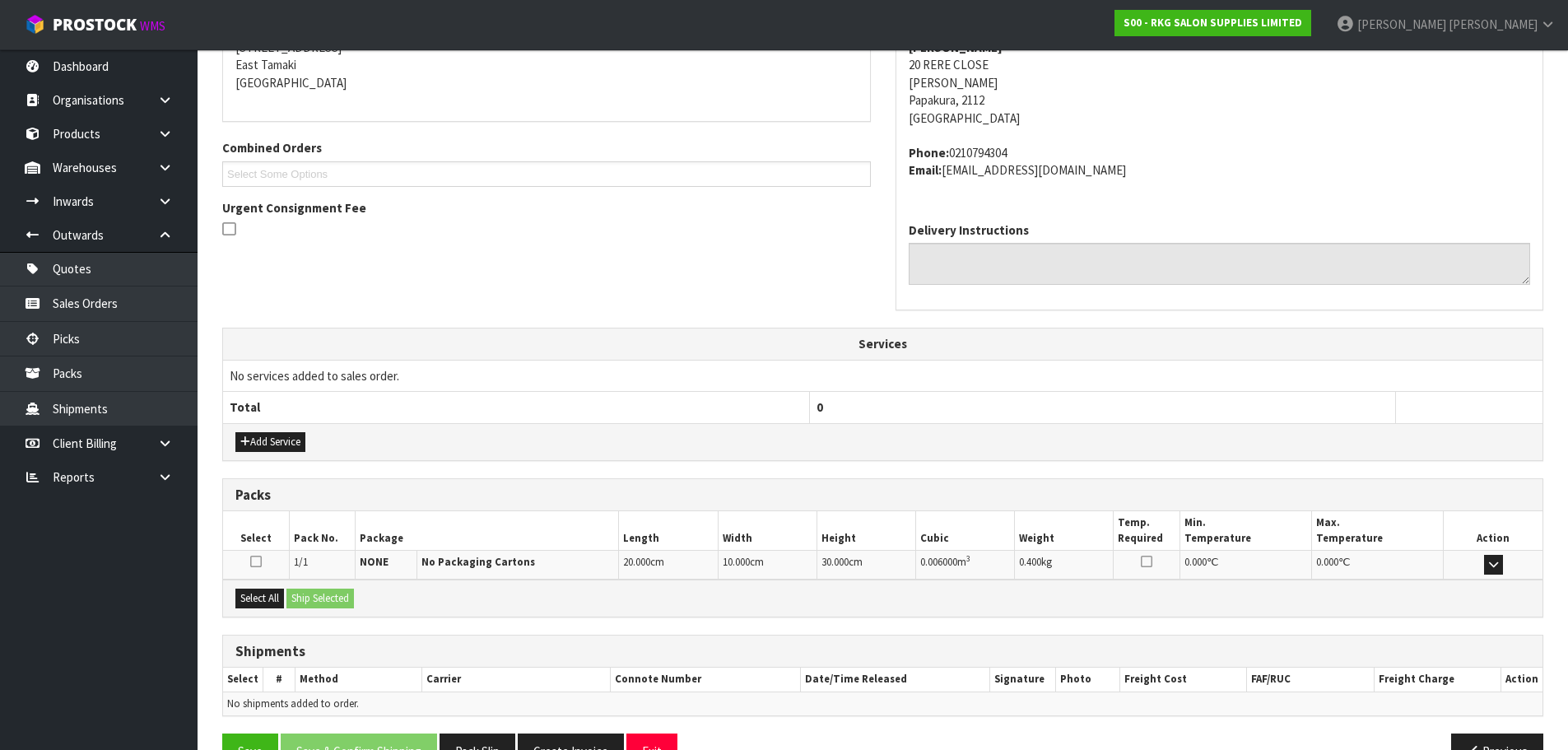
scroll to position [394, 0]
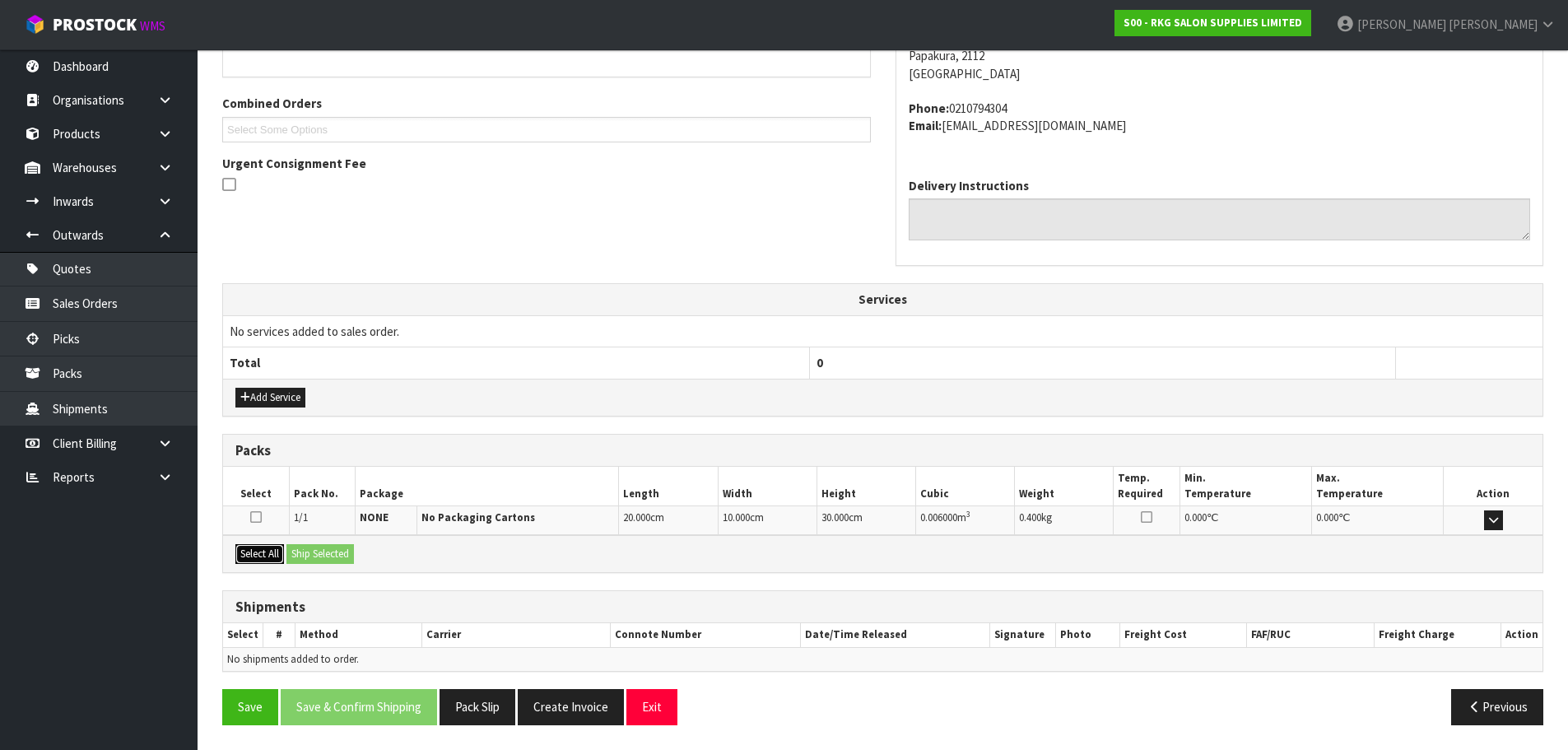
click at [237, 560] on button "Select All" at bounding box center [259, 554] width 49 height 20
click at [314, 555] on button "Ship Selected" at bounding box center [320, 554] width 68 height 20
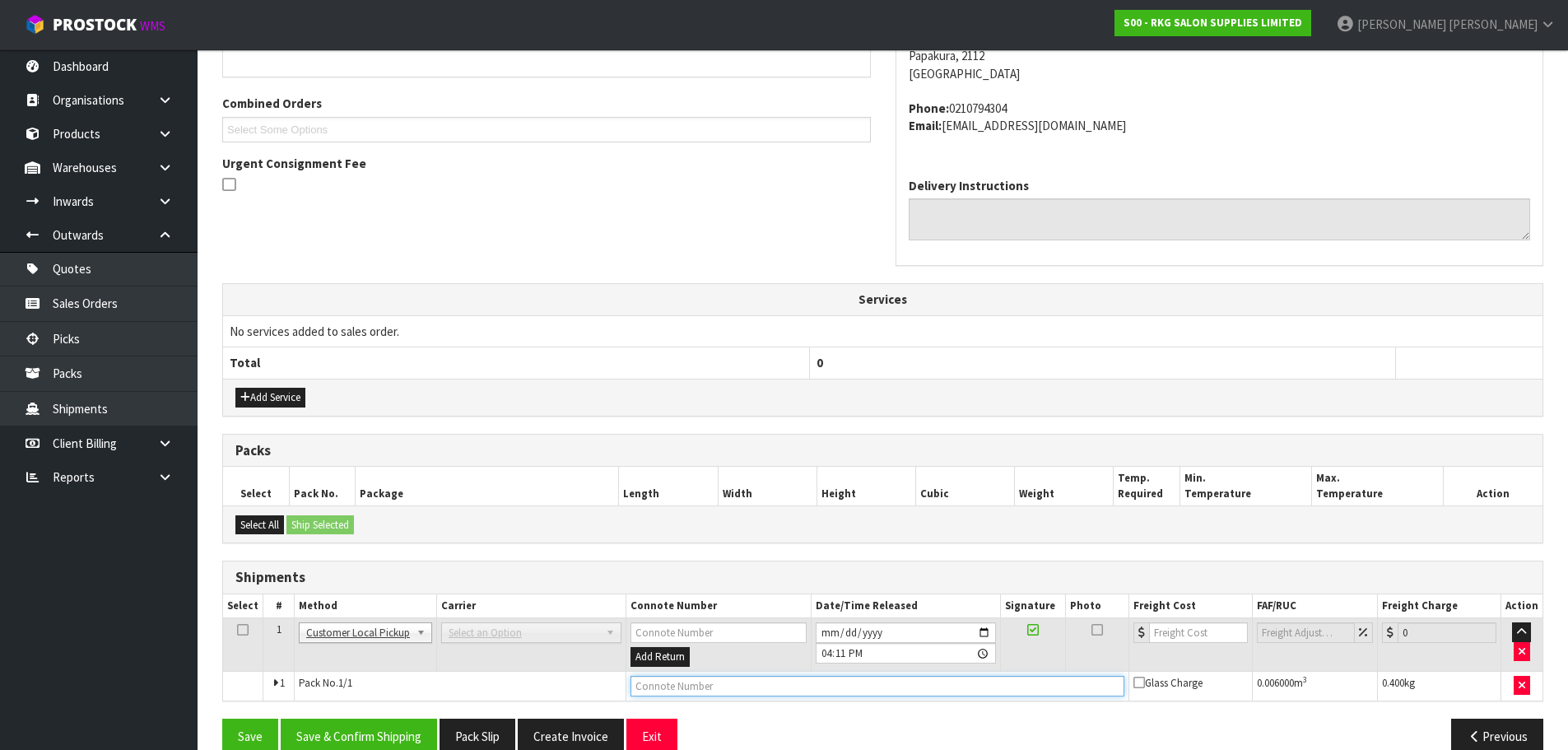
click at [687, 690] on input "text" at bounding box center [878, 686] width 494 height 20
click at [639, 683] on input "CUTOMER COLLECTED" at bounding box center [878, 686] width 494 height 20
type input "CUSTOMER COLLECTED"
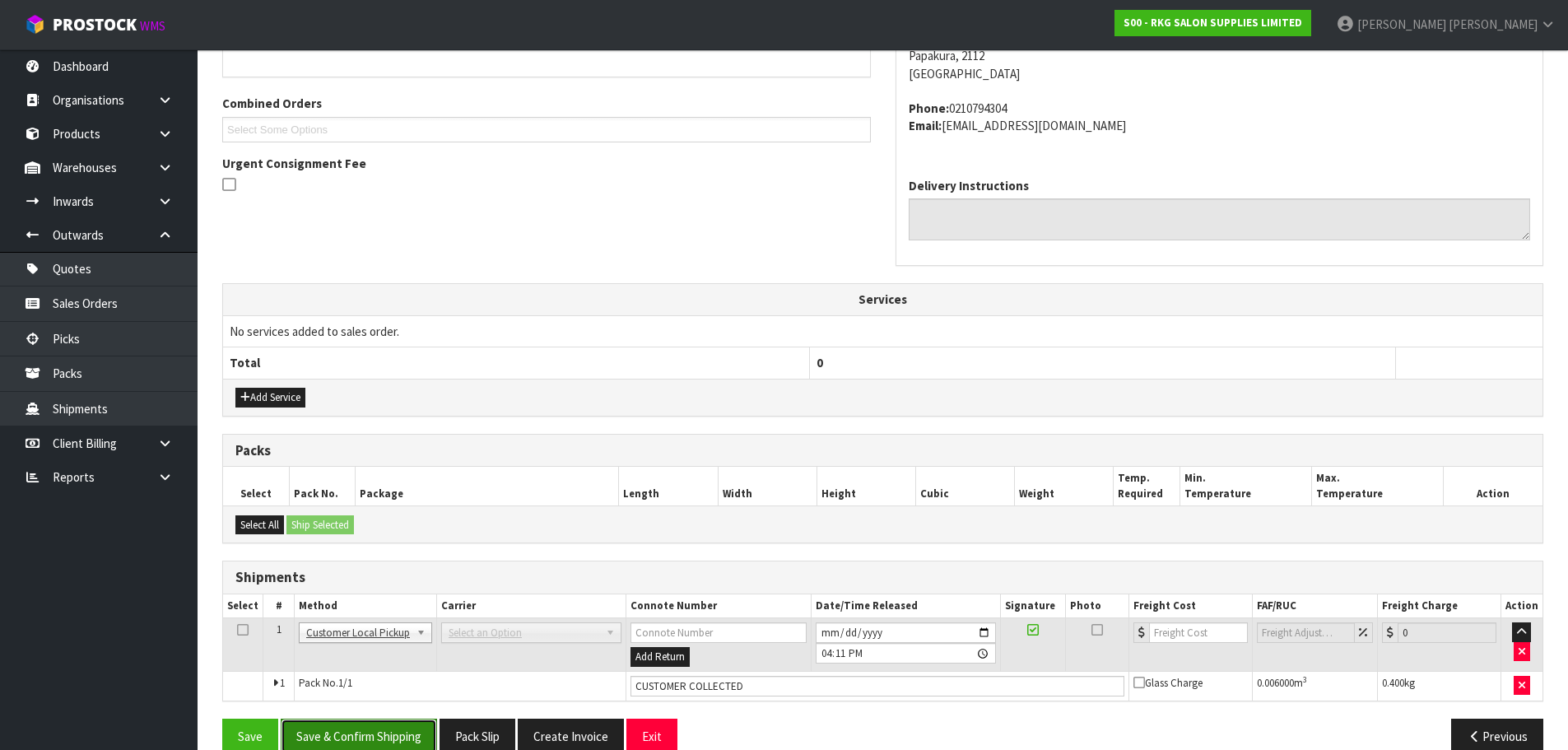
click at [418, 730] on button "Save & Confirm Shipping" at bounding box center [359, 737] width 156 height 36
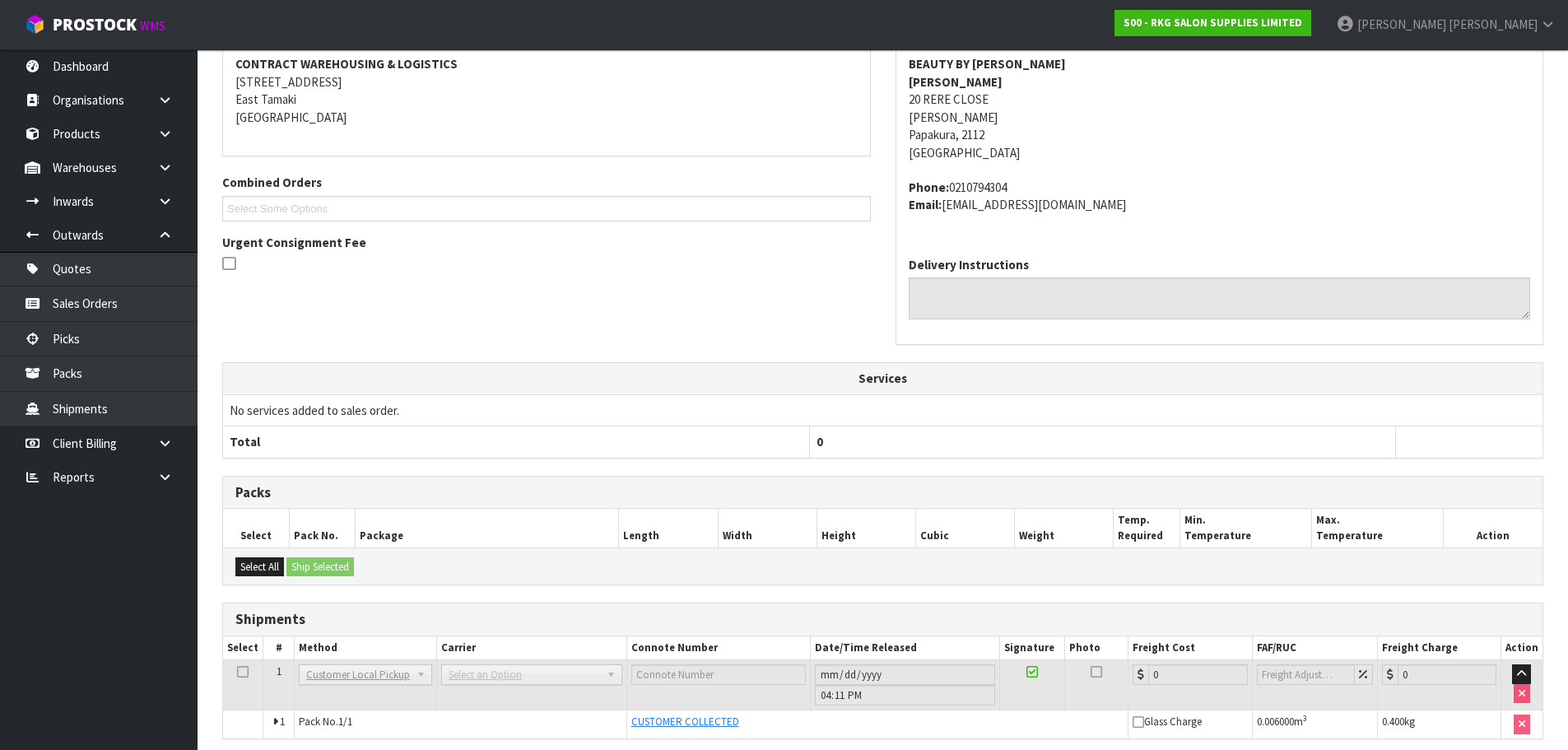
scroll to position [381, 0]
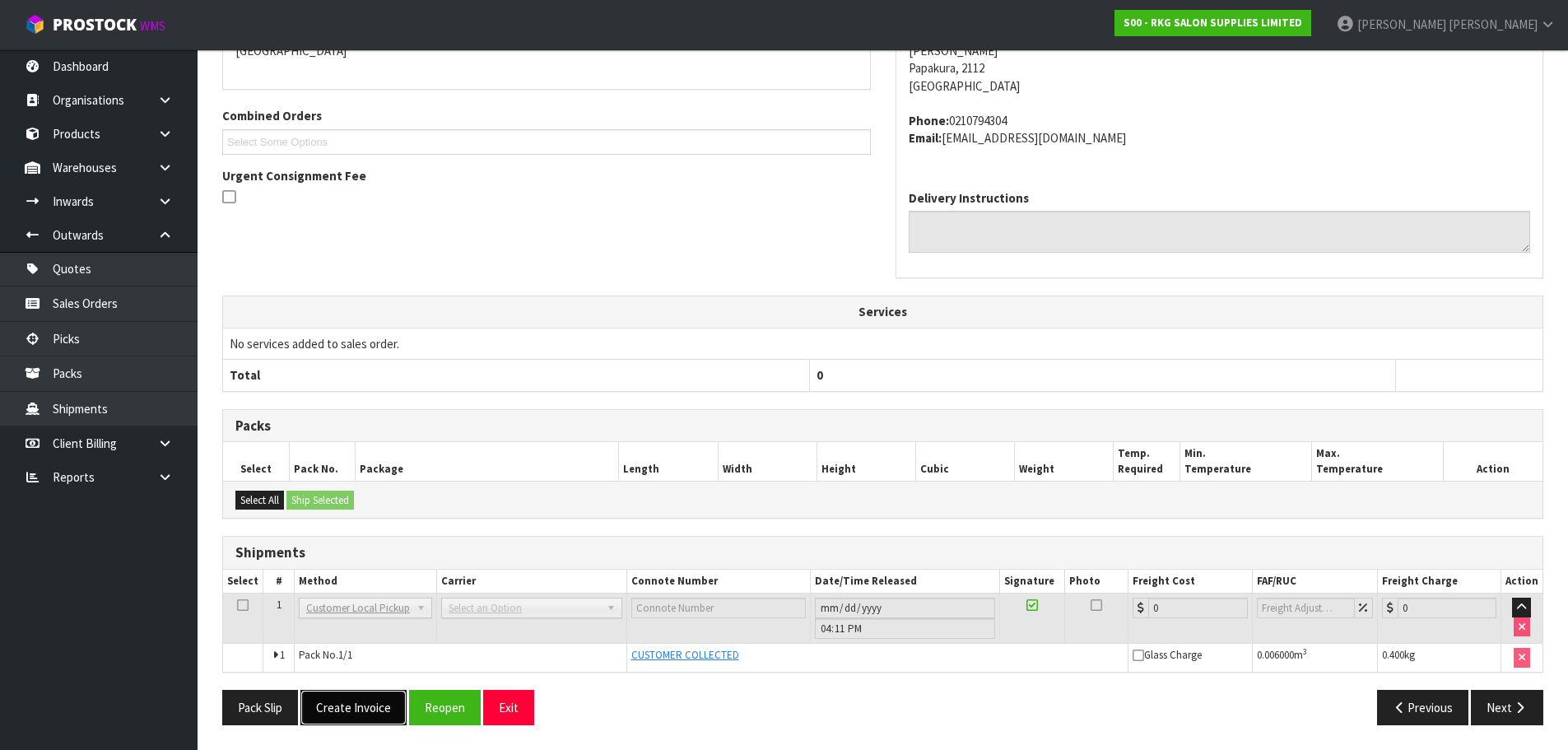
click at [339, 713] on button "Create Invoice" at bounding box center [354, 707] width 107 height 36
click at [369, 695] on button "View Invoice" at bounding box center [347, 707] width 95 height 36
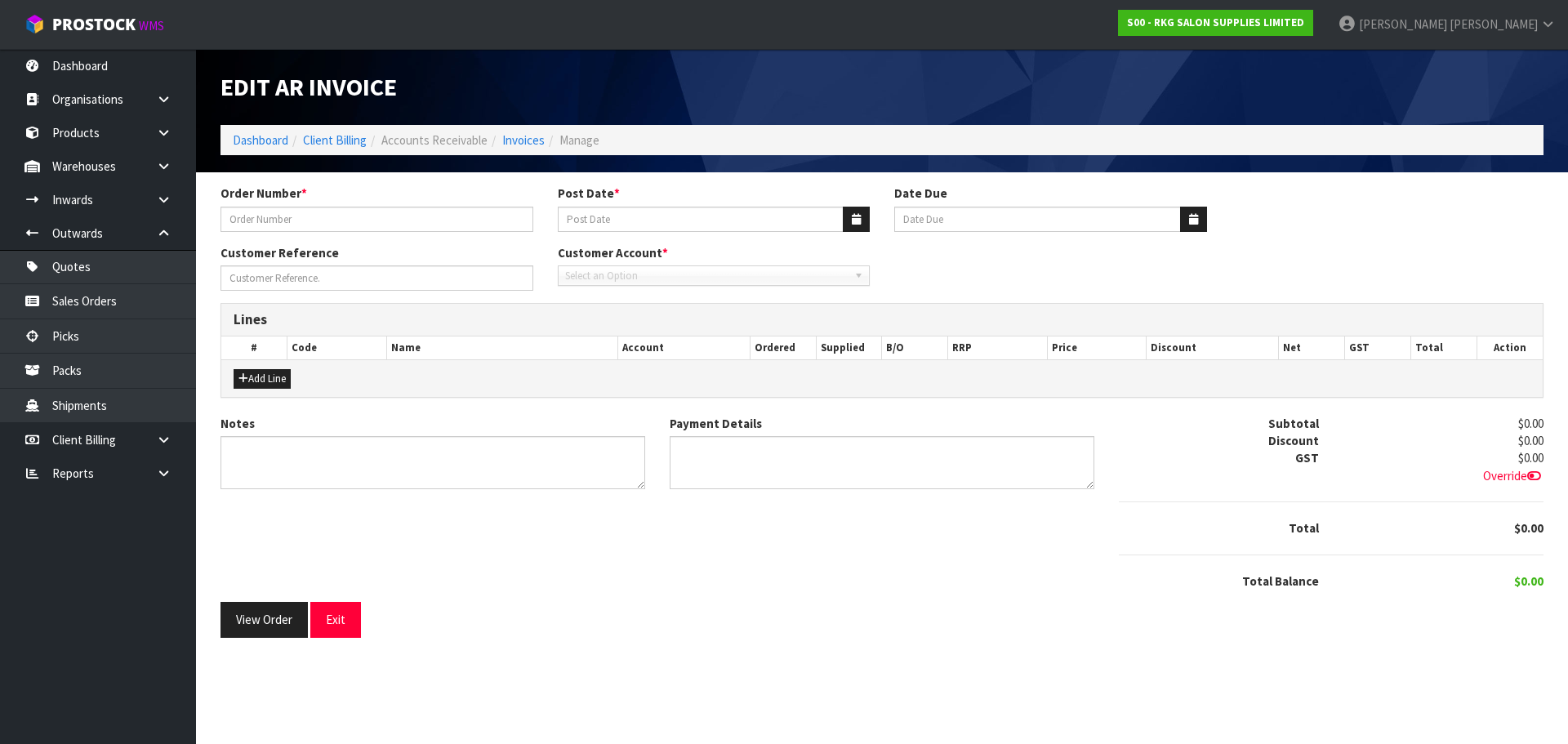
type input "#1607 [PERSON_NAME]"
type input "[DATE]"
type input "[PERSON_NAME]"
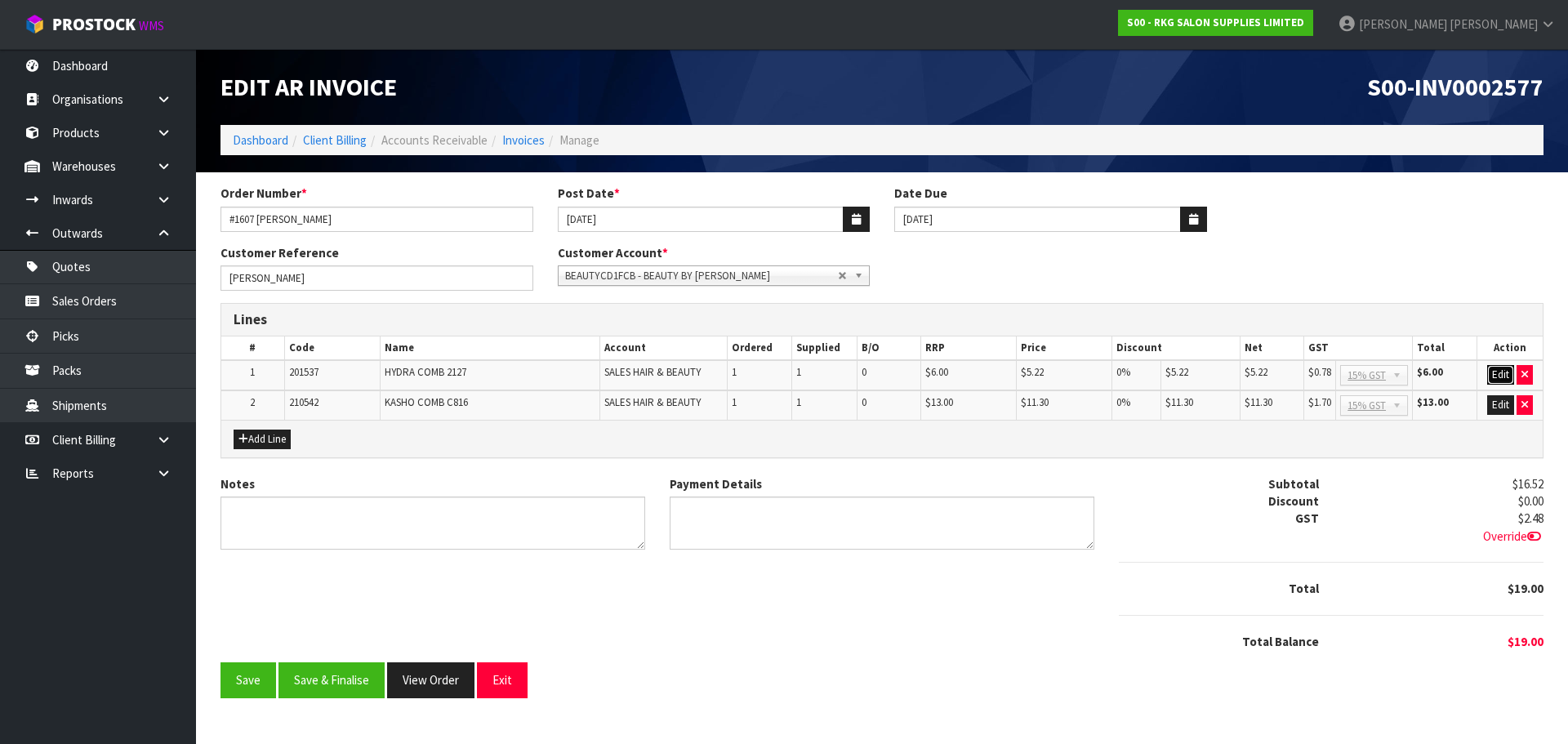
click at [1504, 375] on button "Edit" at bounding box center [1500, 375] width 27 height 19
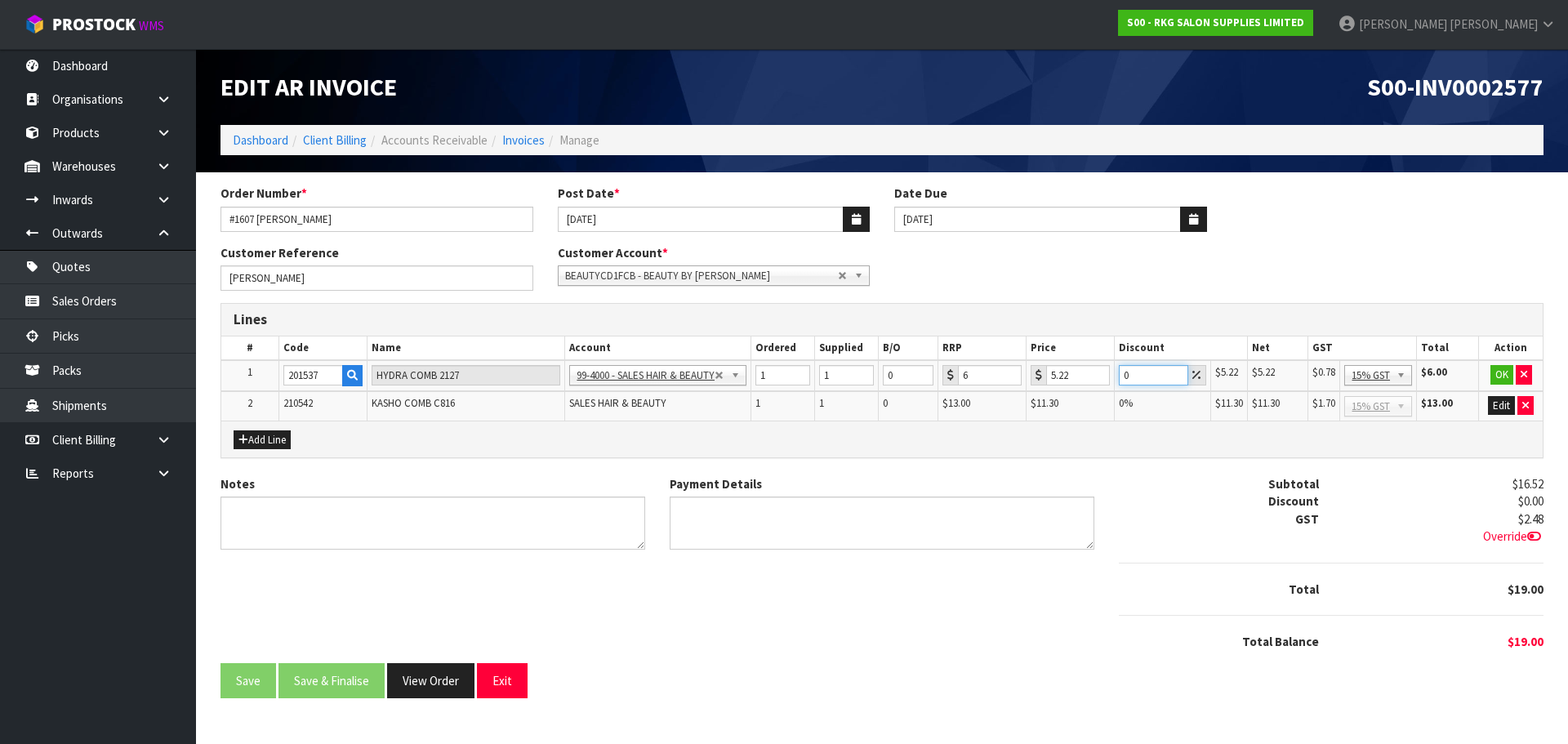
drag, startPoint x: 1137, startPoint y: 373, endPoint x: 1104, endPoint y: 376, distance: 33.1
click at [1104, 376] on tr "1 201537 HYDRA COMB 2127 99-1100 - SALES -ADMIN 99-1105 - SALES- PRODUCTS RKG 9…" at bounding box center [881, 376] width 1321 height 31
drag, startPoint x: 1074, startPoint y: 379, endPoint x: 1052, endPoint y: 390, distance: 24.6
click at [1046, 383] on input "5.22" at bounding box center [1078, 375] width 63 height 20
type input "4.18"
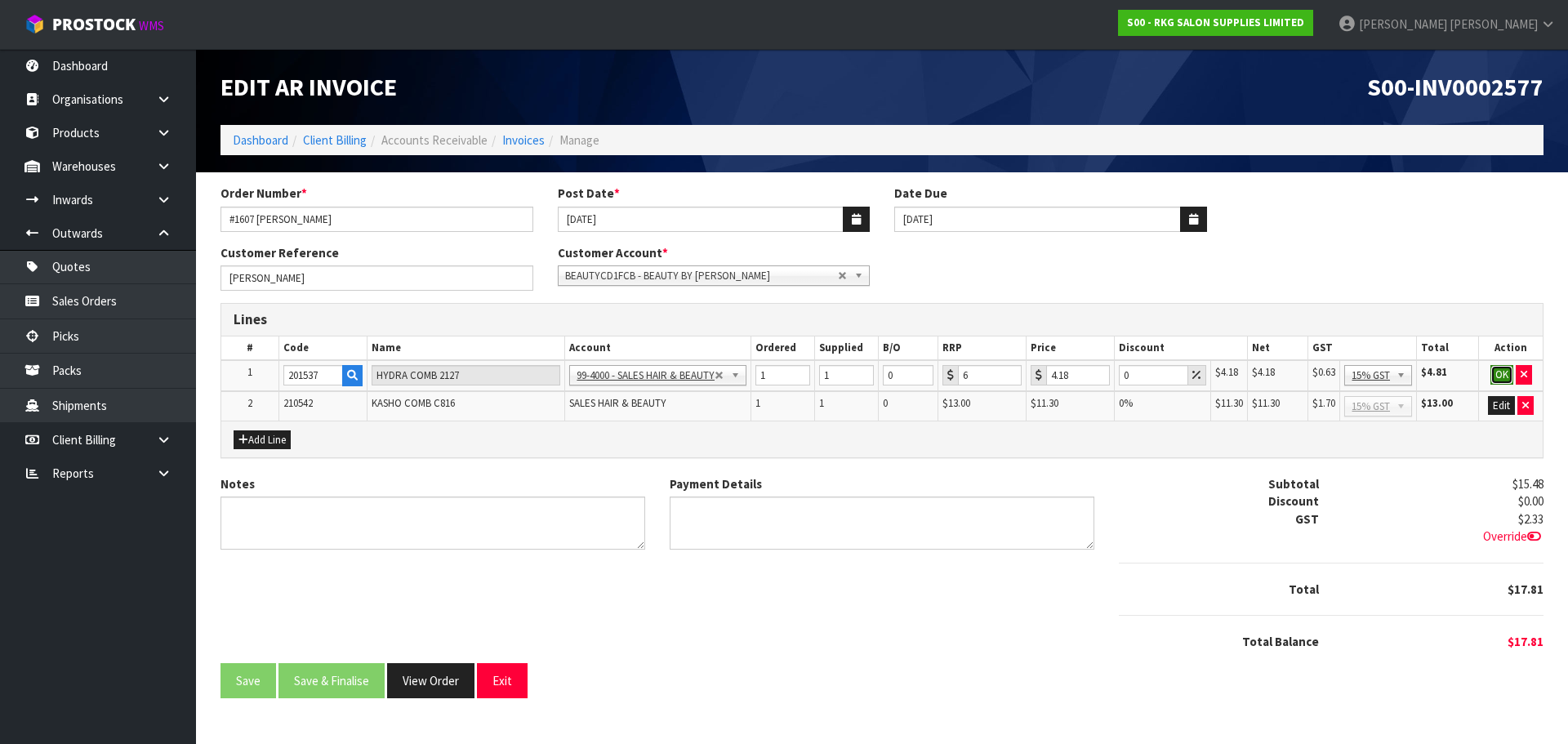
click at [1496, 376] on button "OK" at bounding box center [1502, 375] width 23 height 19
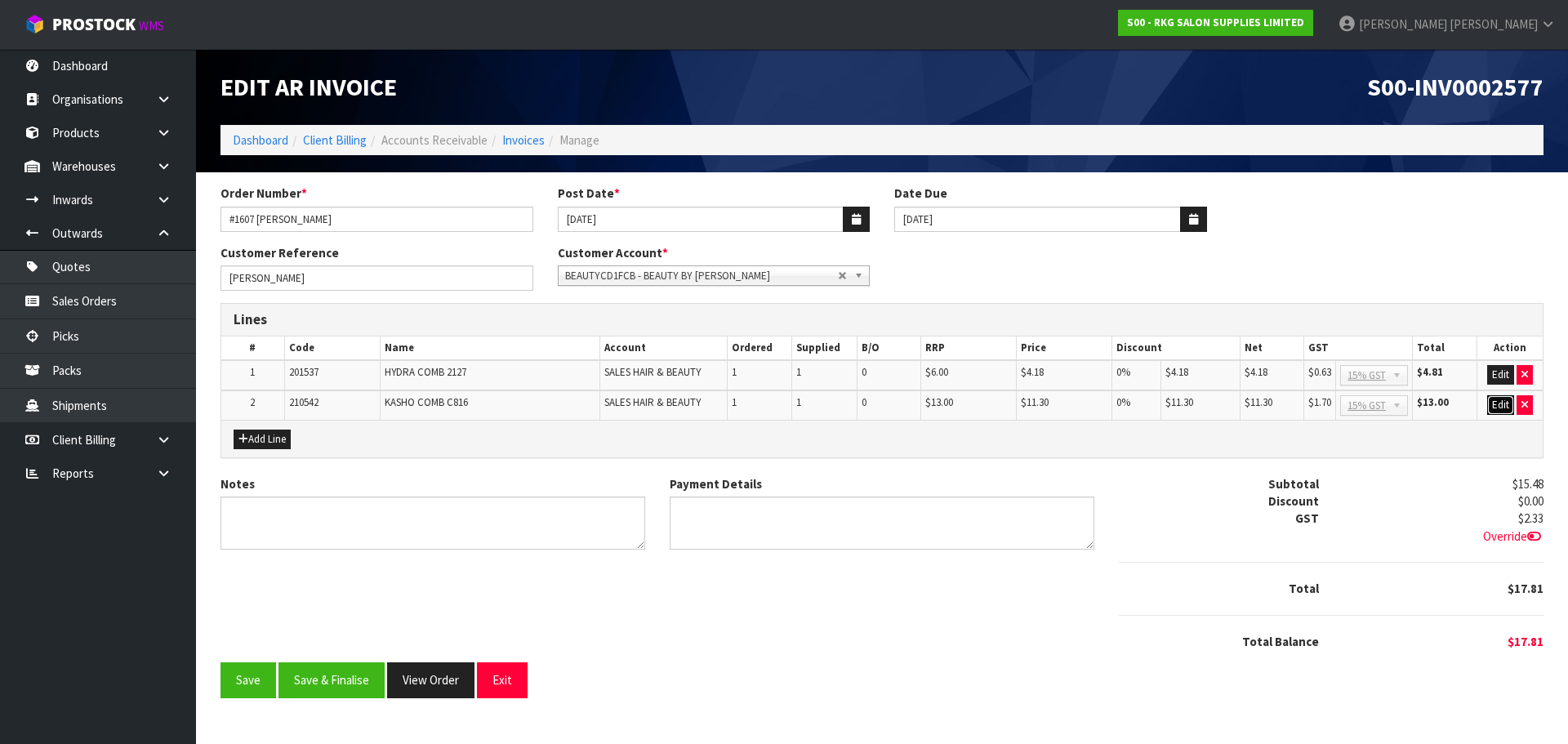
click at [1503, 403] on button "Edit" at bounding box center [1500, 405] width 27 height 19
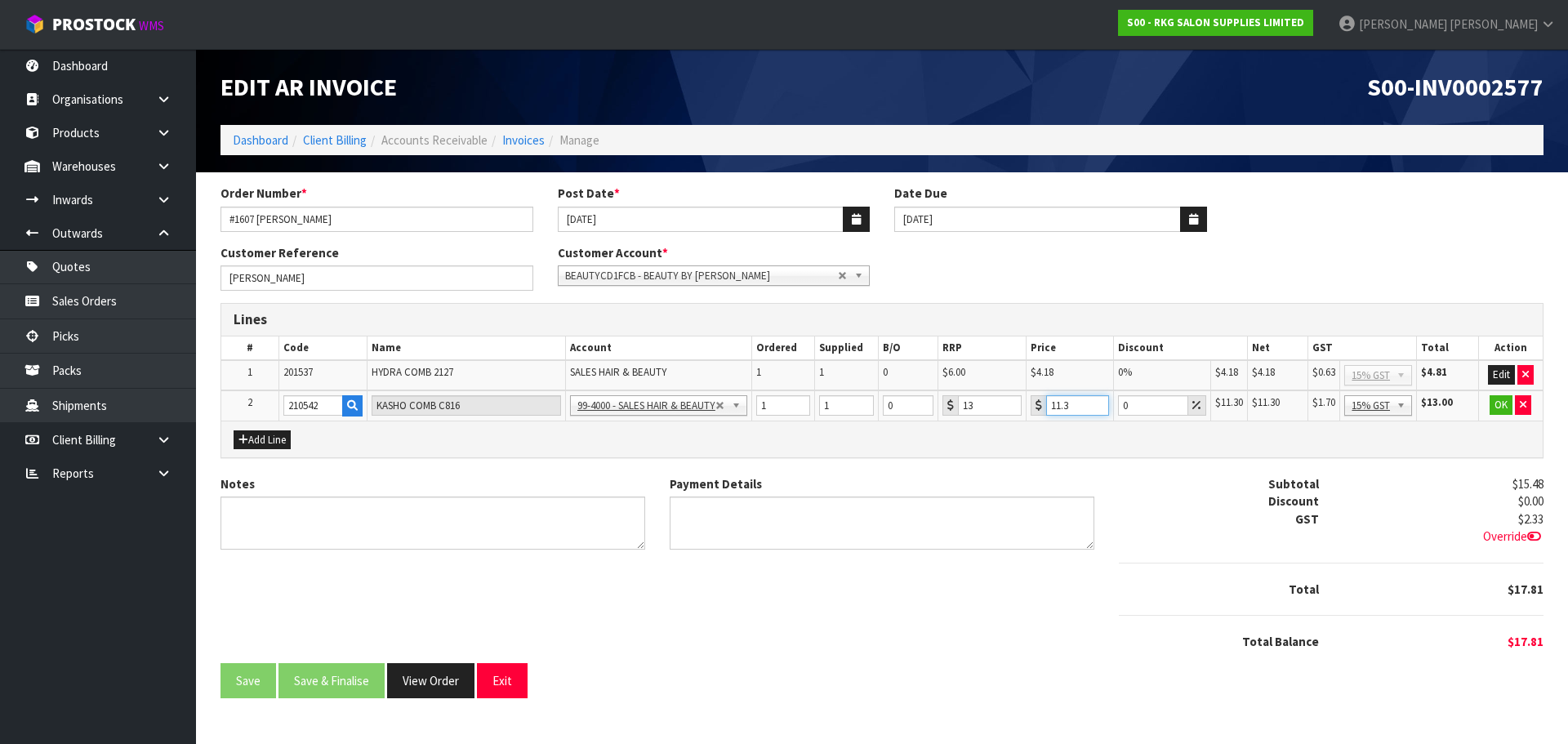
drag, startPoint x: 1075, startPoint y: 411, endPoint x: 1043, endPoint y: 412, distance: 32.0
click at [1043, 412] on div "11.3" at bounding box center [1070, 405] width 79 height 20
type input "9.04"
click at [1500, 406] on button "OK" at bounding box center [1501, 405] width 23 height 19
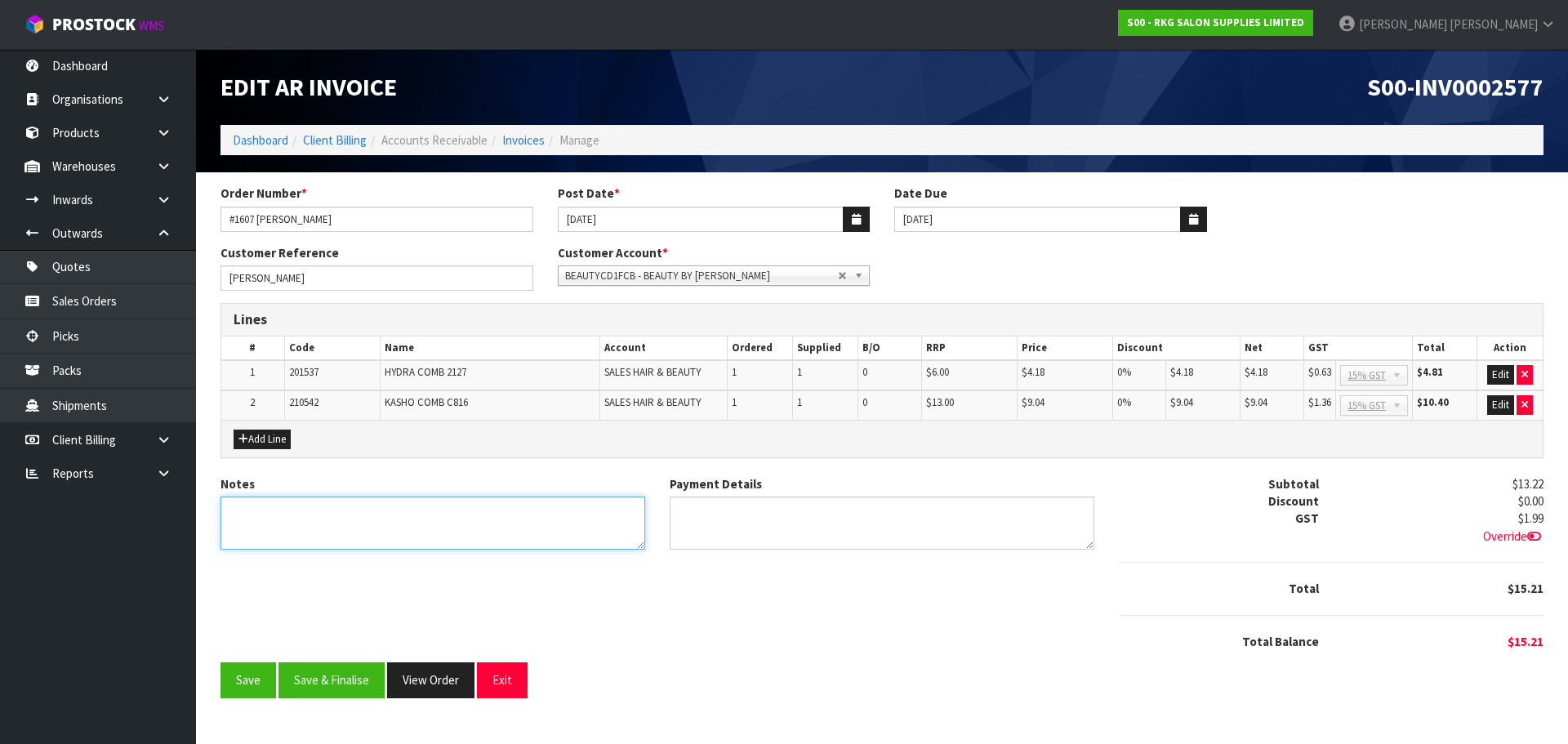
click at [421, 525] on textarea "Notes" at bounding box center [433, 523] width 425 height 53
type textarea "THANK YOU FOR YOUR ORDER"
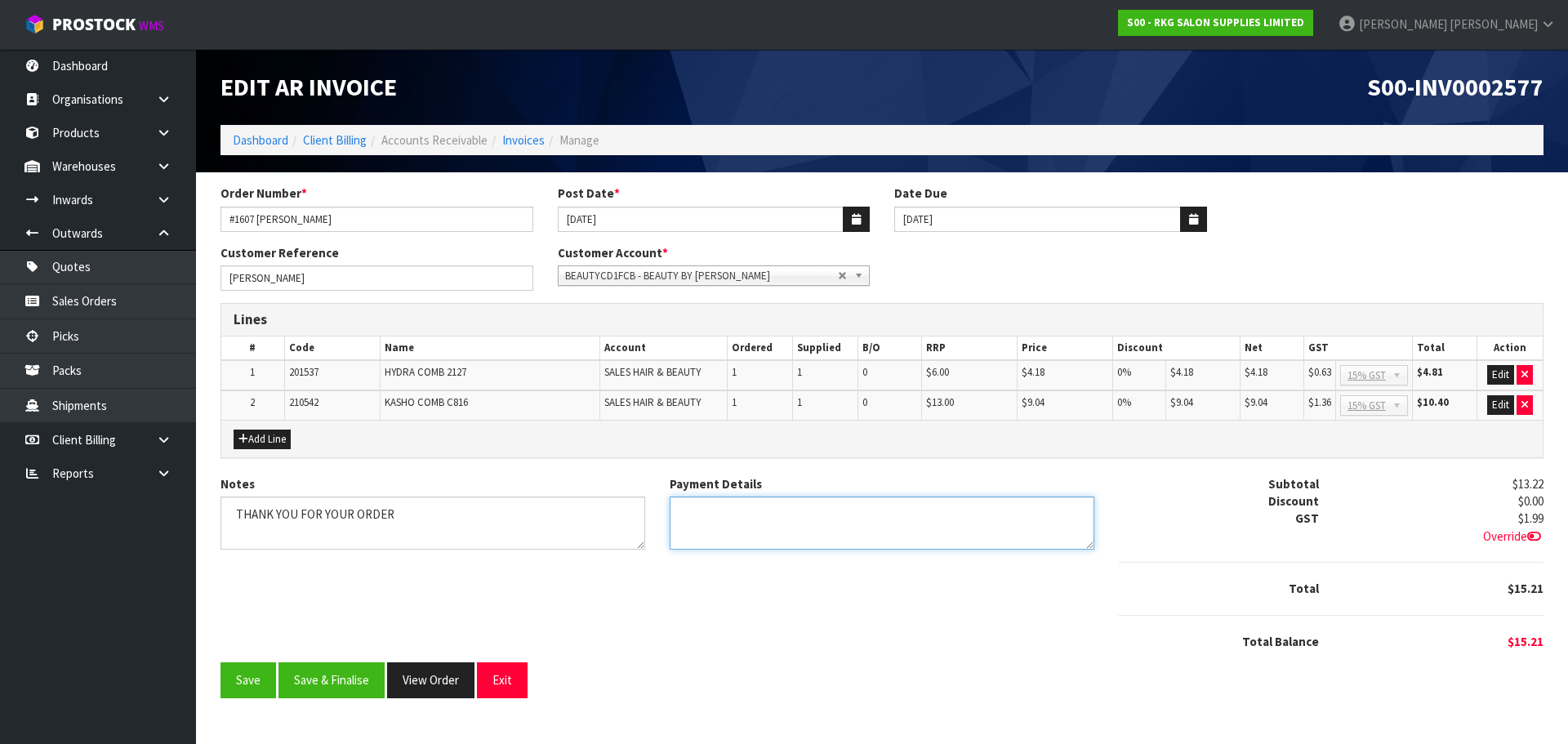
click at [760, 524] on textarea "Payment Details" at bounding box center [882, 523] width 425 height 53
type textarea "EFTPOS 15.9.25"
click at [341, 680] on button "Save & Finalise" at bounding box center [331, 680] width 106 height 35
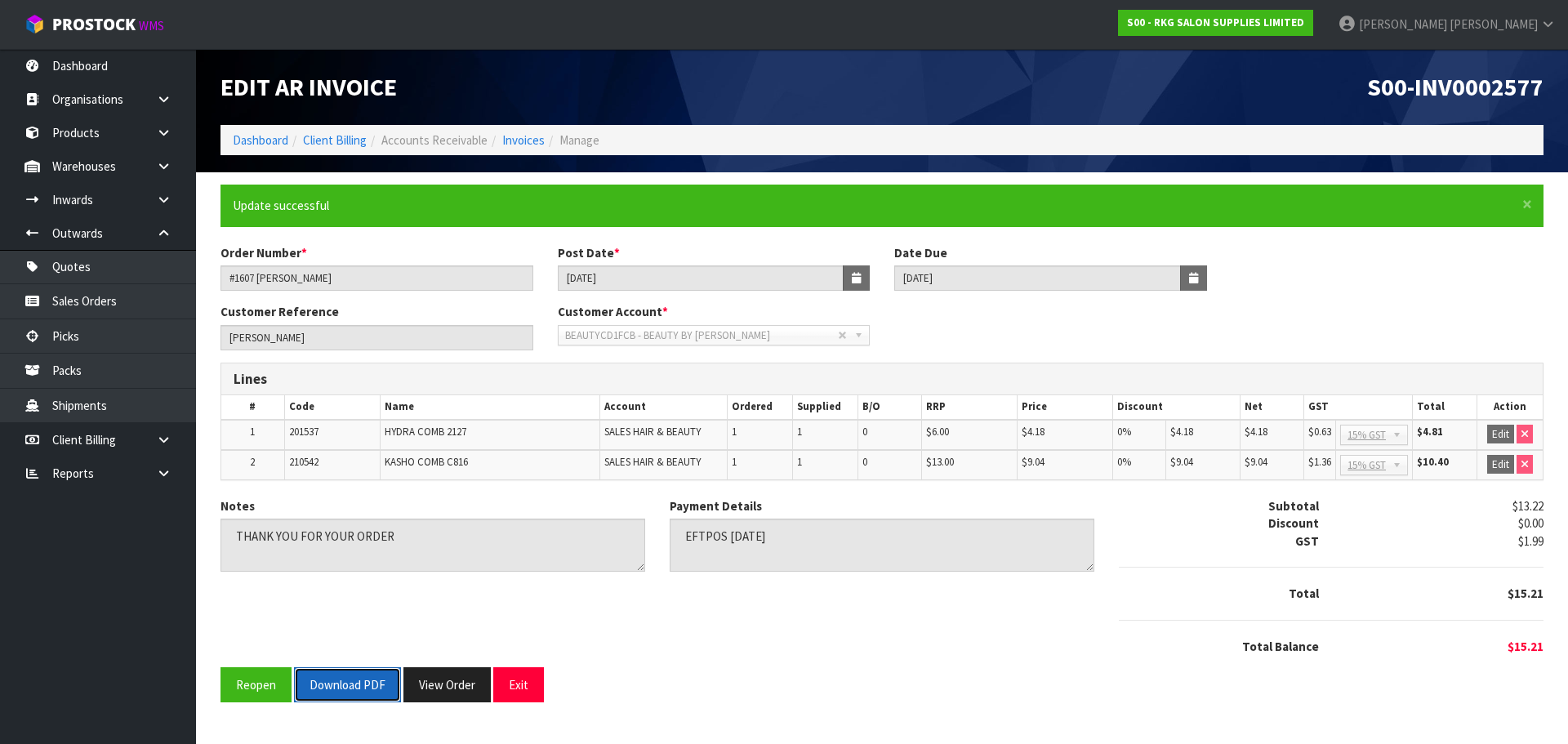
click at [352, 692] on button "Download PDF" at bounding box center [347, 685] width 107 height 35
click at [517, 694] on button "Exit" at bounding box center [518, 685] width 50 height 35
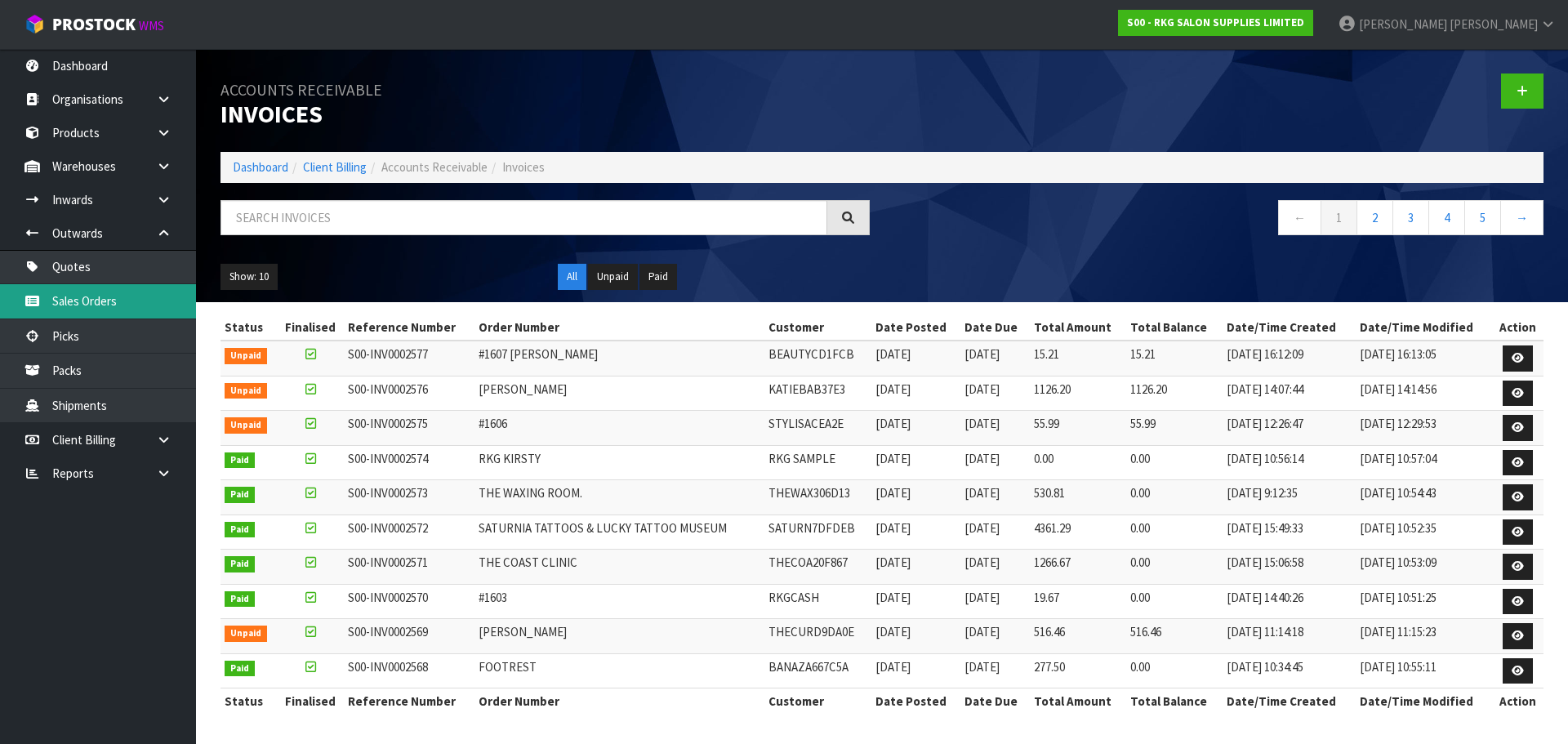
click at [84, 309] on link "Sales Orders" at bounding box center [98, 301] width 196 height 33
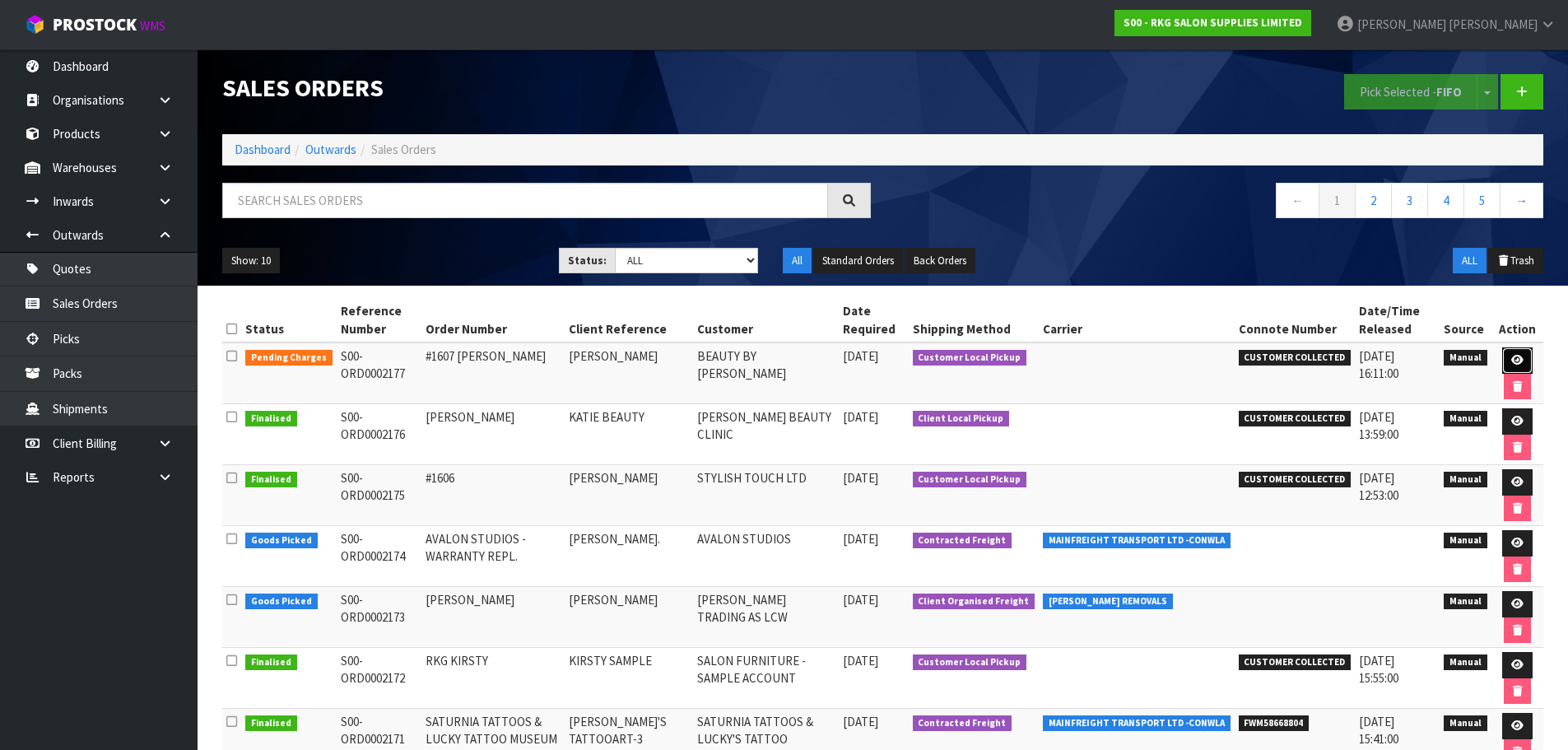
click at [1516, 355] on icon at bounding box center [1517, 360] width 12 height 11
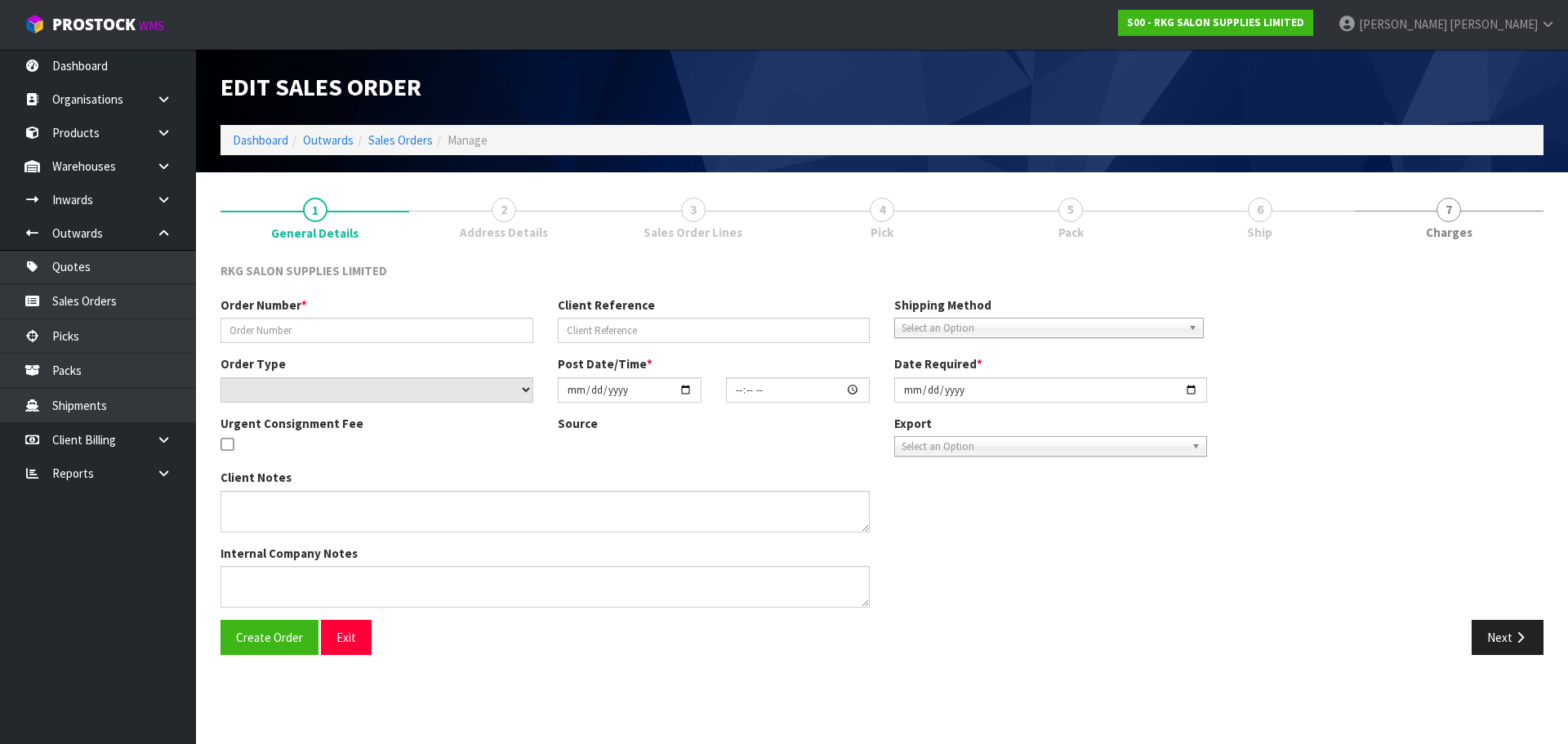
type input "#1607 [PERSON_NAME]"
type input "[PERSON_NAME]"
select select "number:0"
type input "[DATE]"
type input "12:58:00.000"
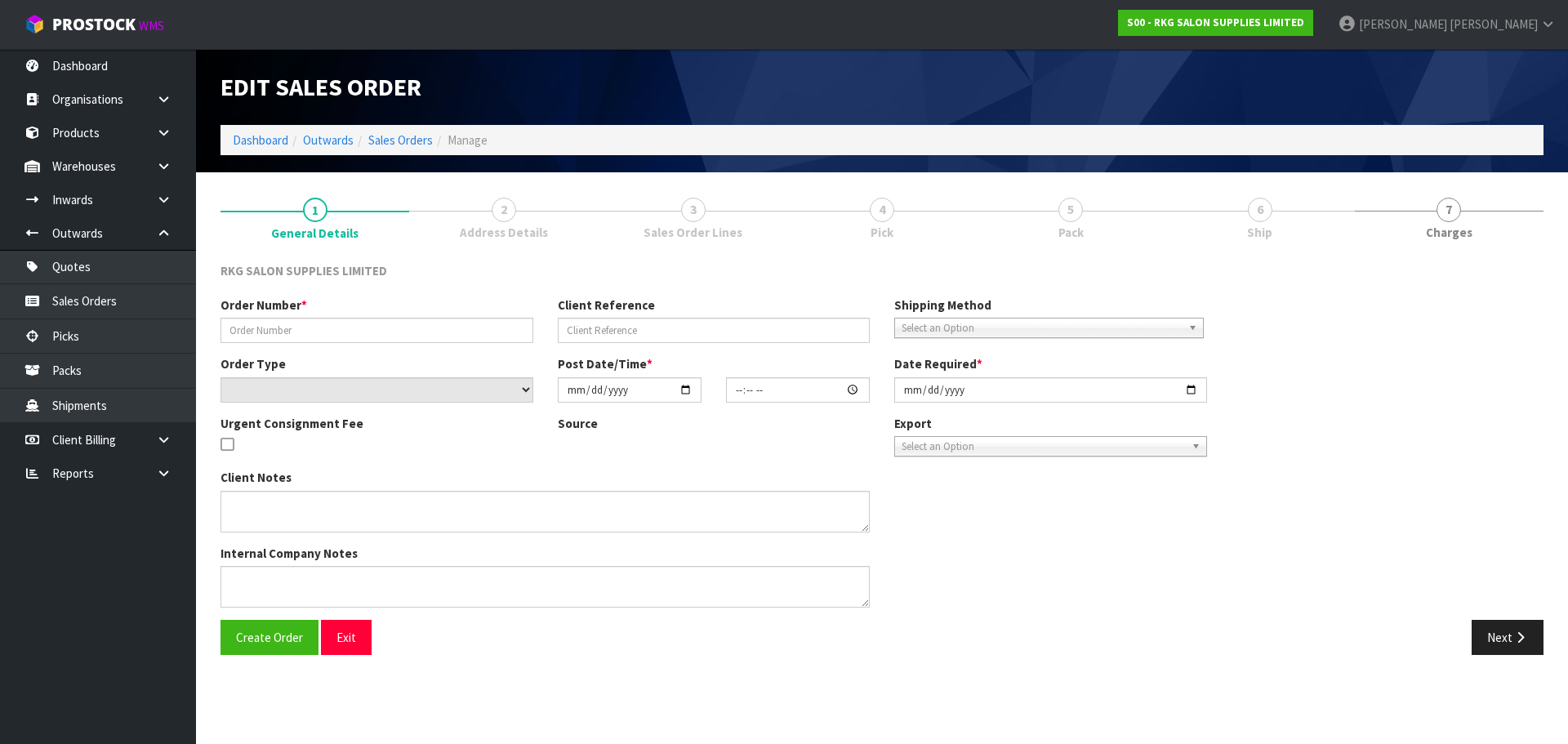
type input "[DATE]"
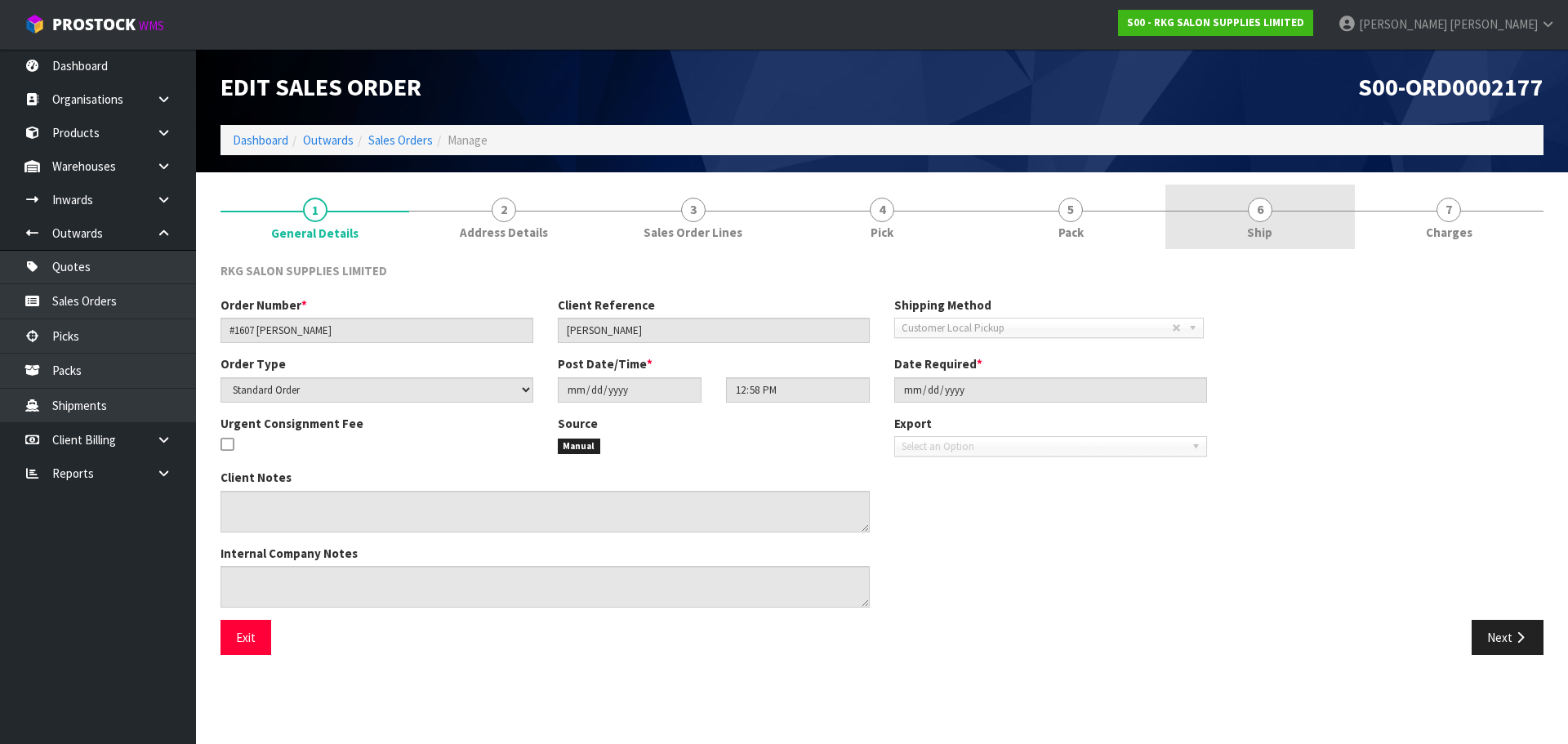
click at [1260, 209] on span "6" at bounding box center [1260, 210] width 25 height 25
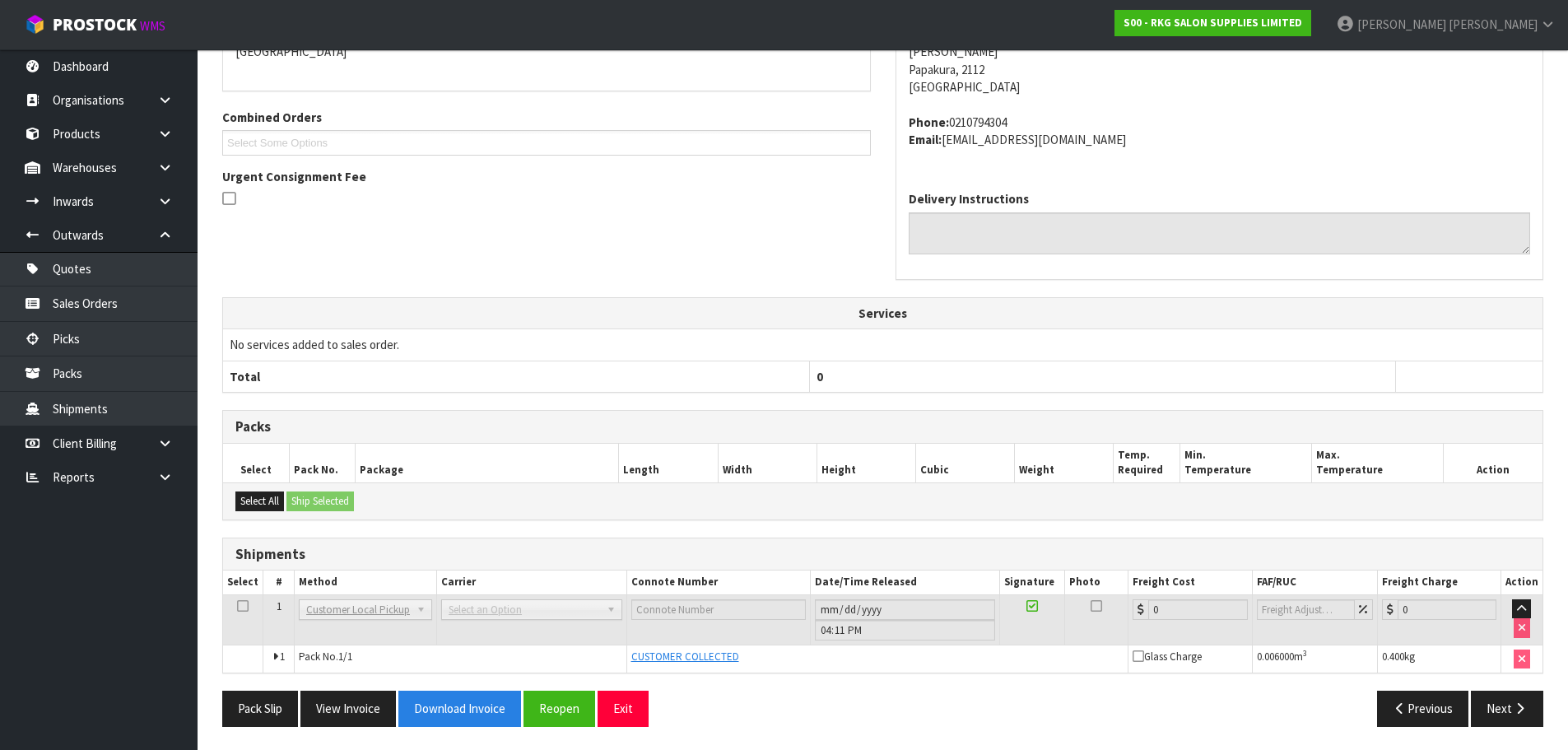
scroll to position [322, 0]
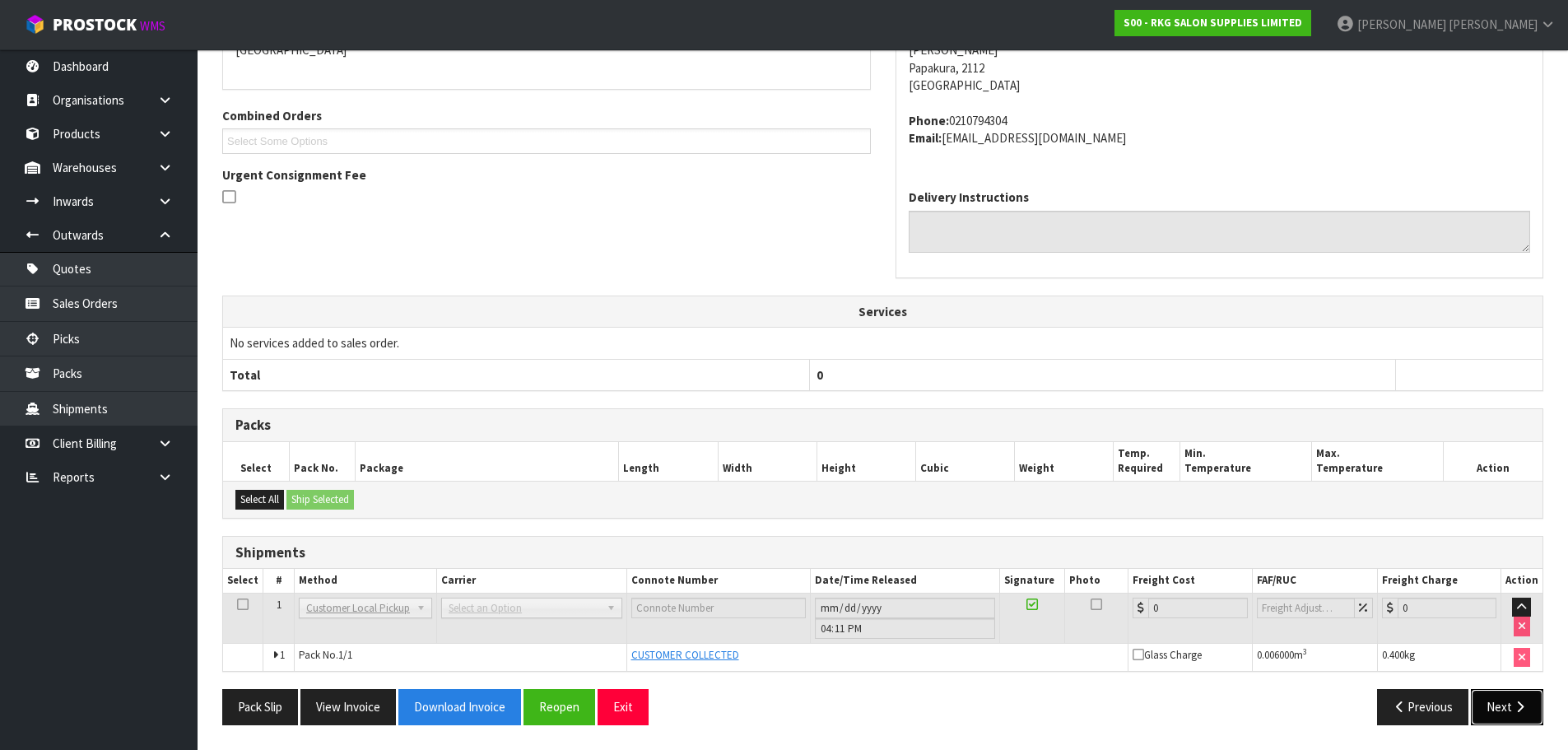
drag, startPoint x: 1500, startPoint y: 706, endPoint x: 976, endPoint y: 476, distance: 572.3
click at [1498, 706] on button "Next" at bounding box center [1507, 706] width 73 height 36
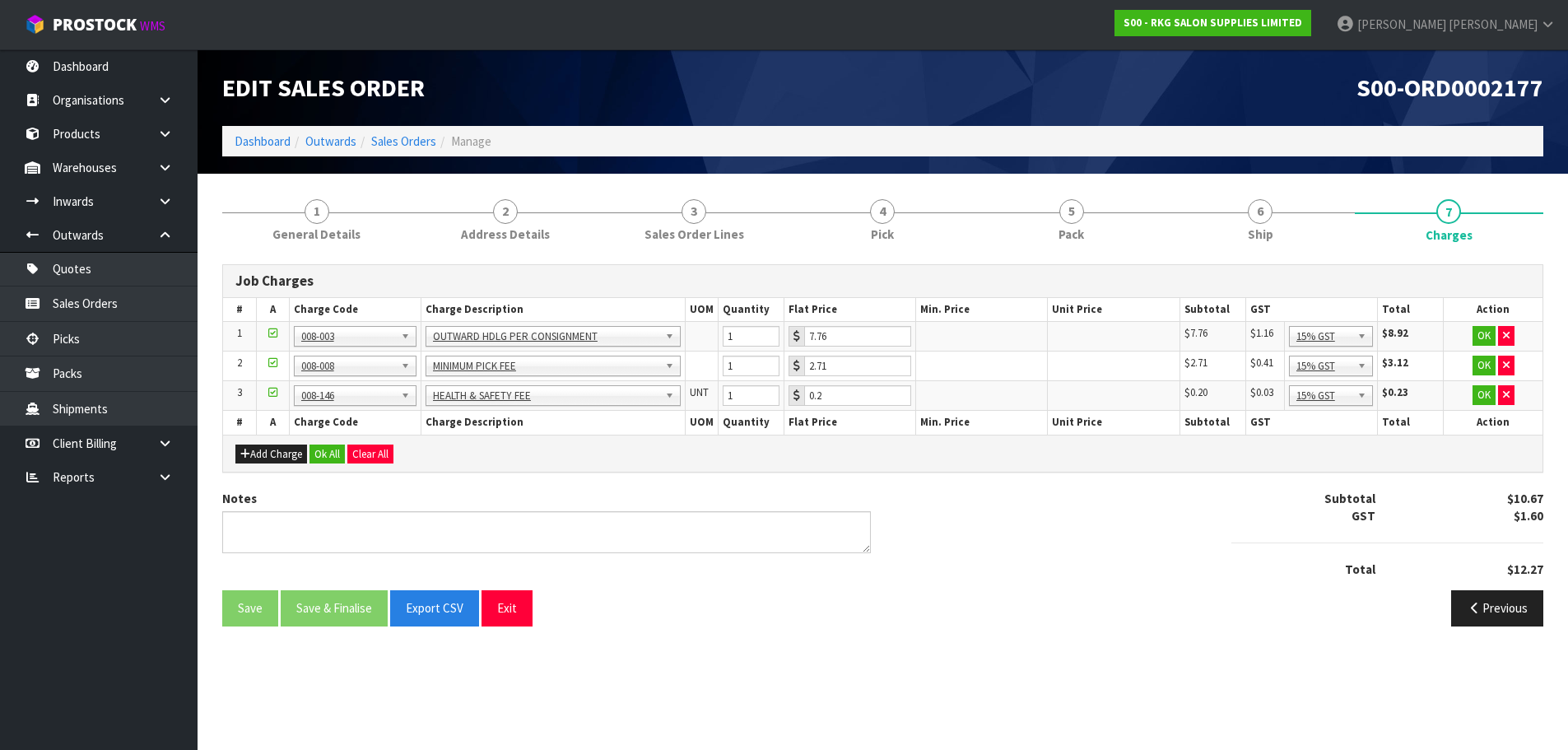
scroll to position [0, 0]
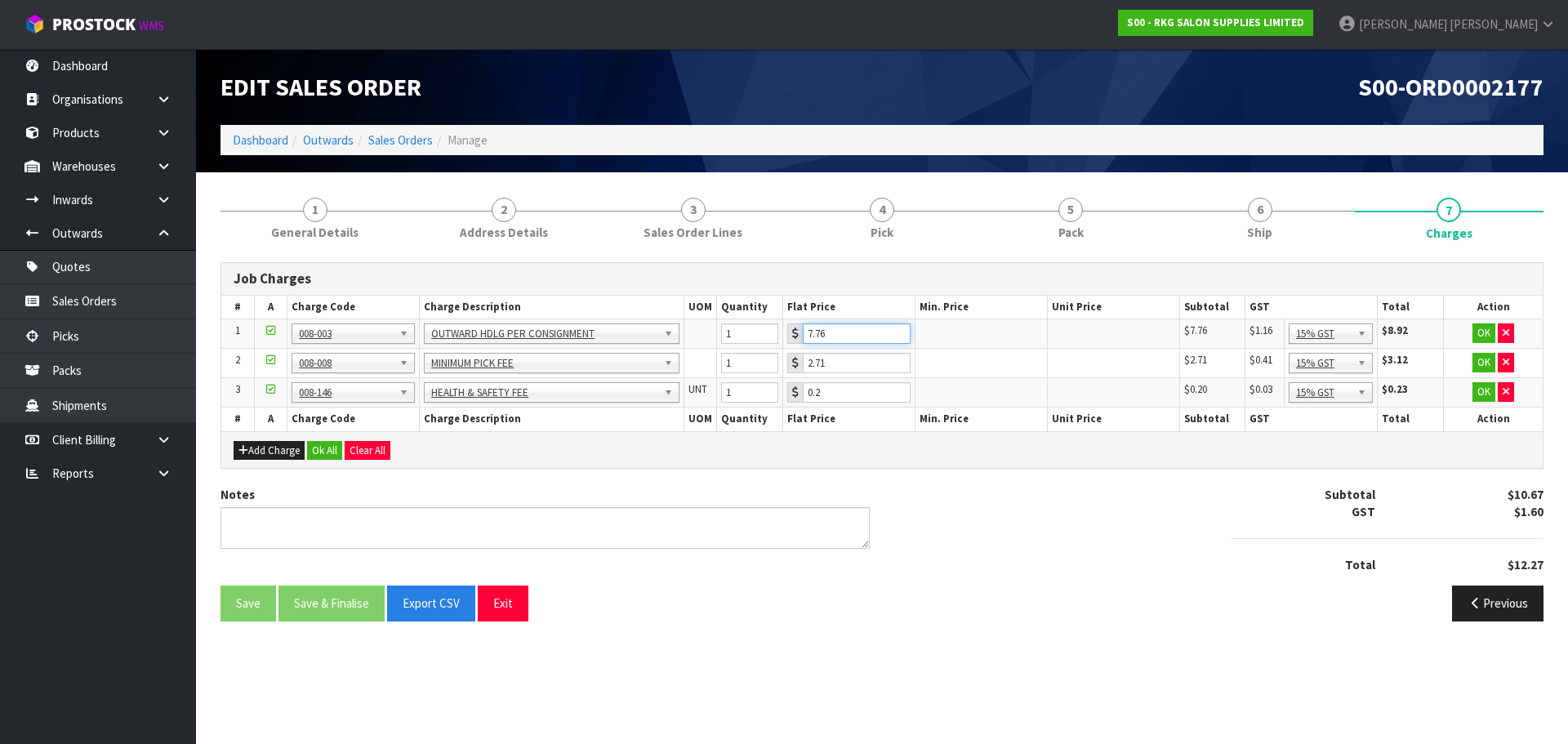
drag, startPoint x: 847, startPoint y: 335, endPoint x: 800, endPoint y: 339, distance: 47.2
click at [800, 339] on div "7.76" at bounding box center [849, 333] width 123 height 20
type input "3.50"
click at [1481, 333] on button "OK" at bounding box center [1483, 333] width 23 height 19
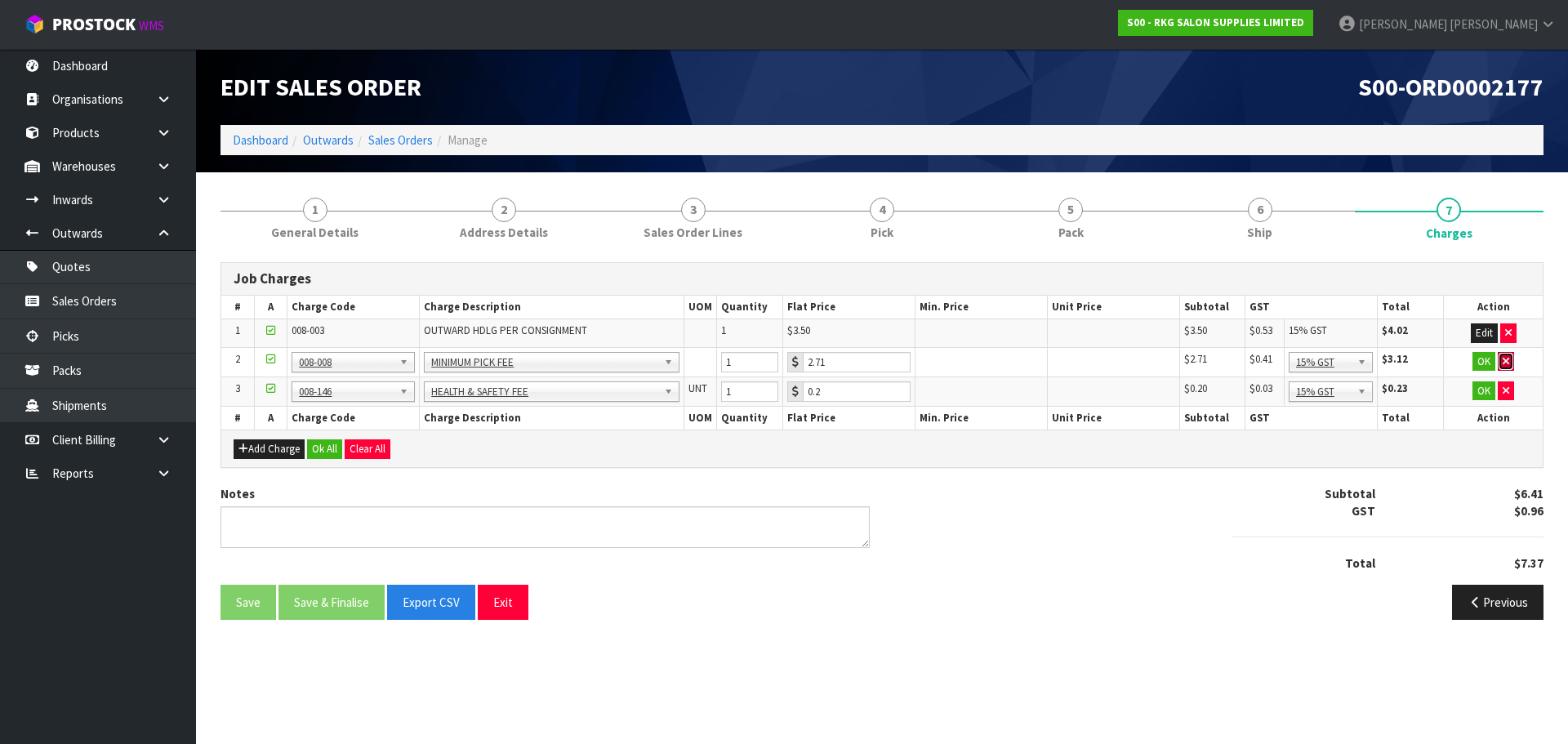
click at [1505, 356] on icon "button" at bounding box center [1505, 361] width 6 height 11
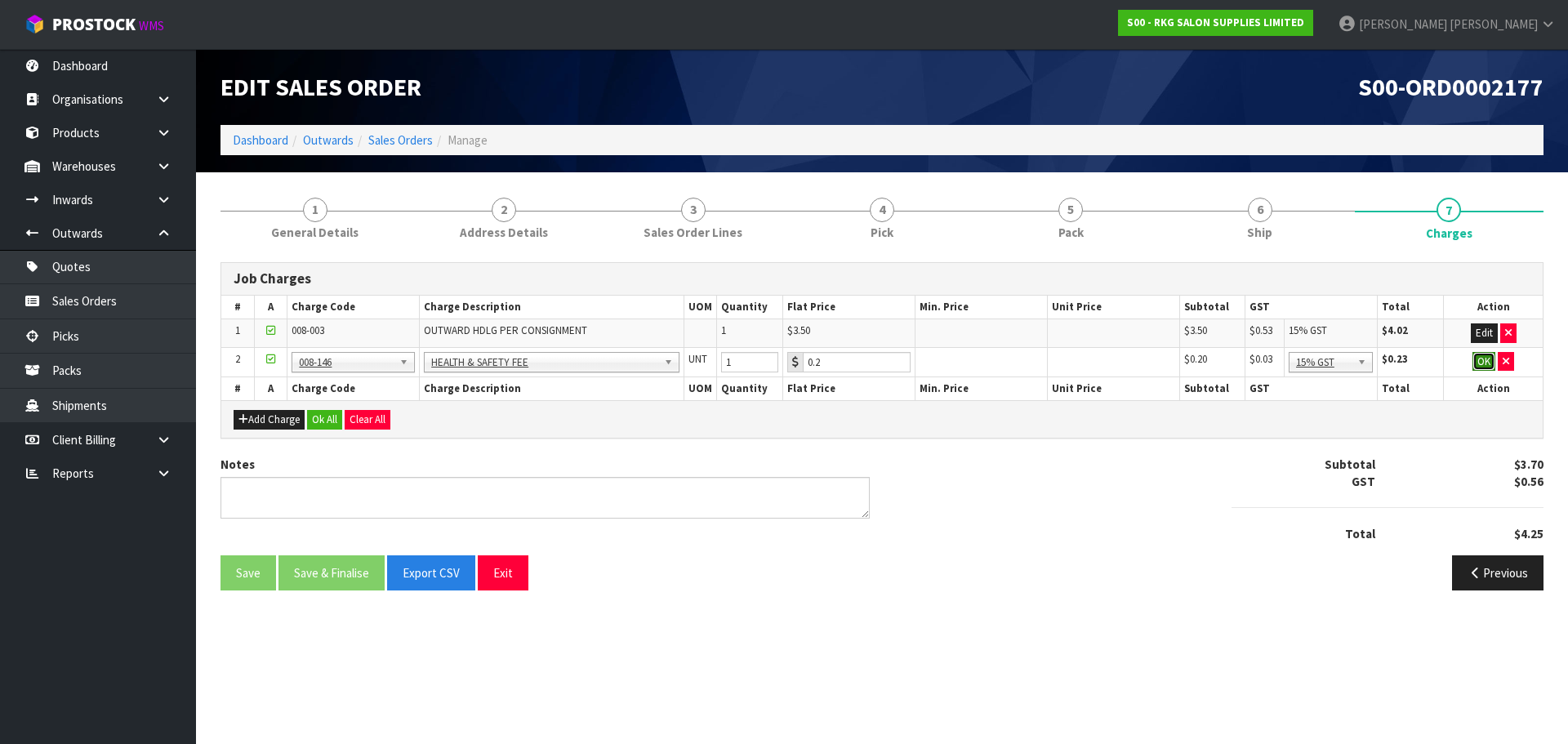
click at [1487, 362] on button "OK" at bounding box center [1483, 361] width 23 height 19
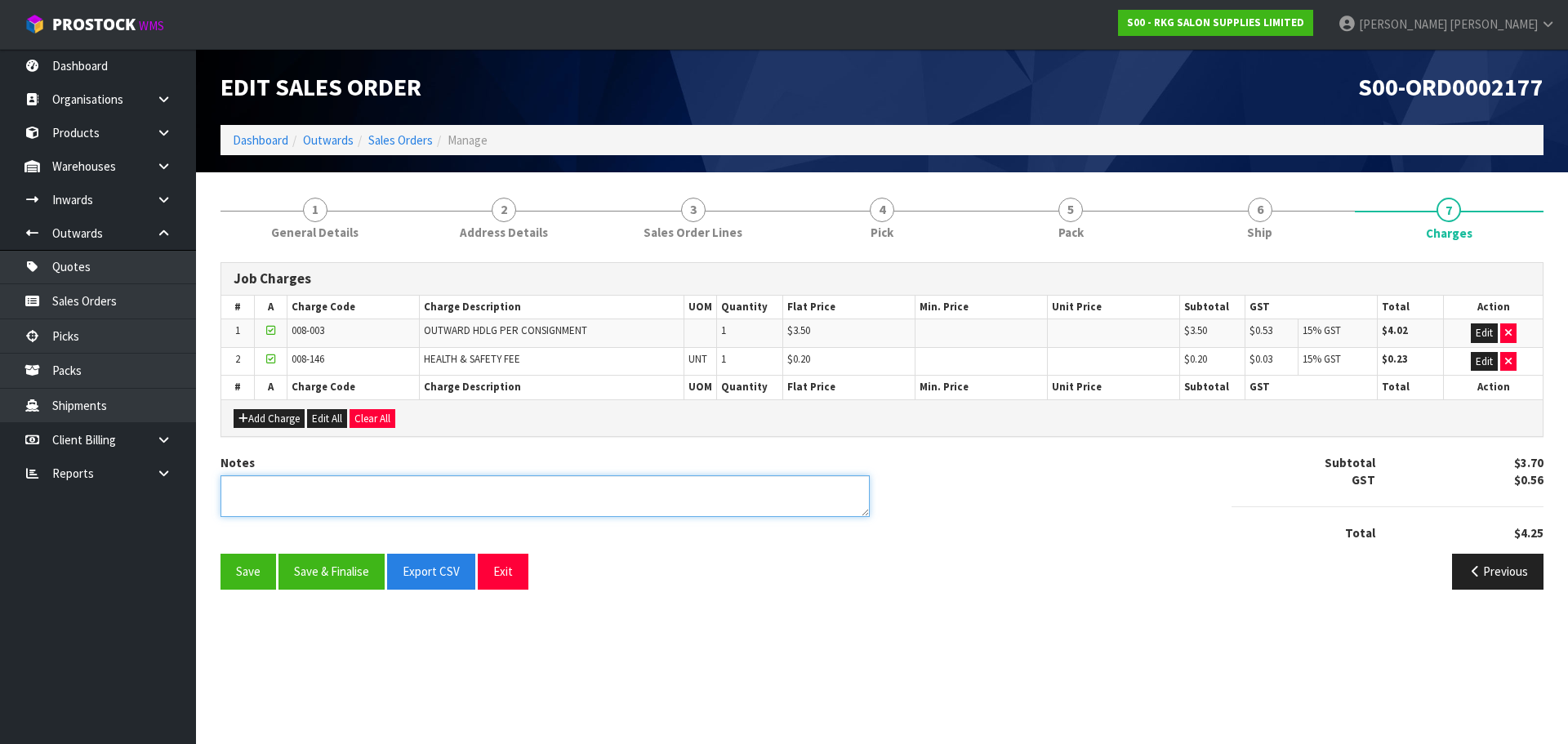
click at [406, 500] on textarea at bounding box center [545, 495] width 649 height 41
type textarea "PICKED BY MARIE"
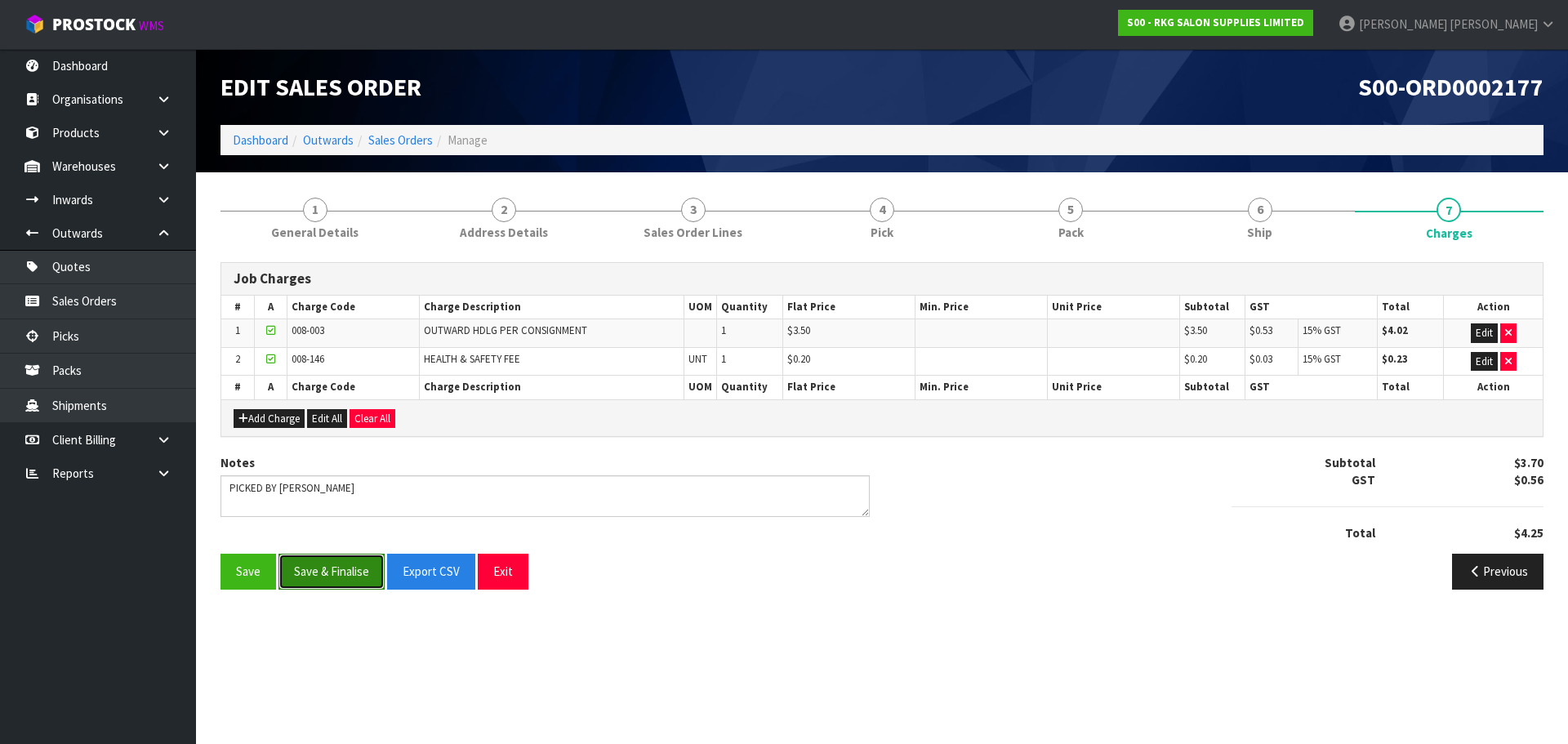
click at [345, 582] on button "Save & Finalise" at bounding box center [331, 571] width 106 height 35
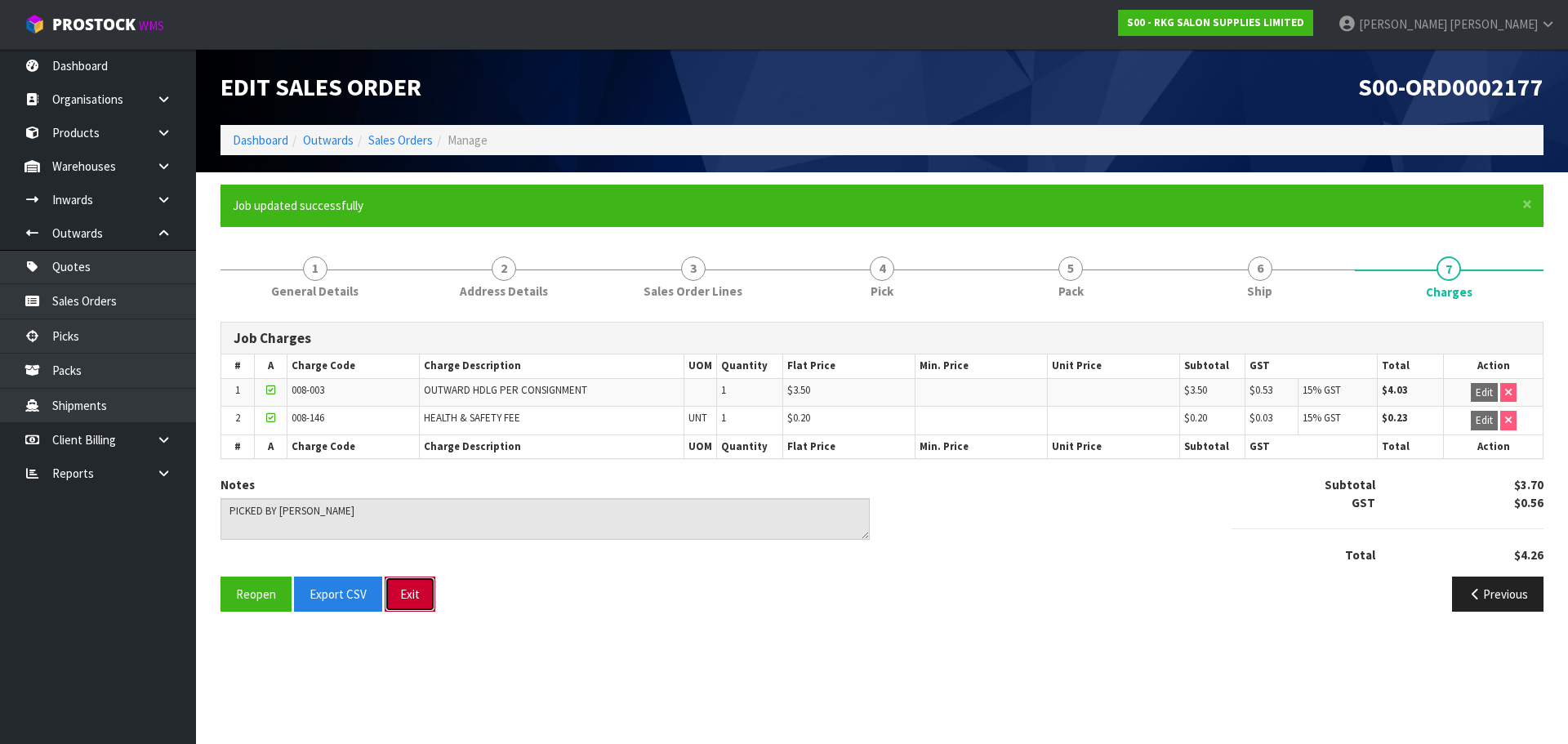
click at [416, 591] on button "Exit" at bounding box center [409, 594] width 50 height 35
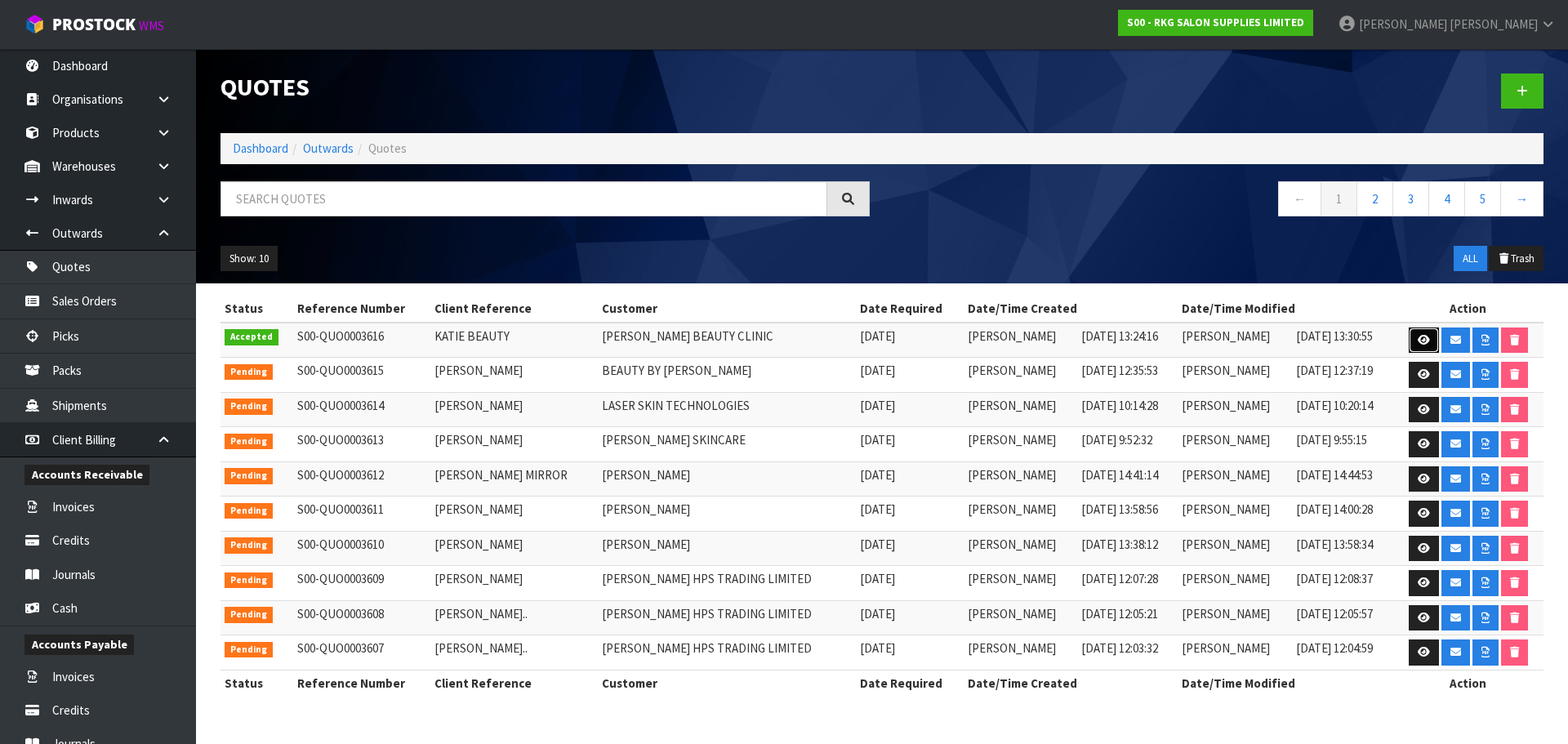
click at [1428, 339] on icon at bounding box center [1423, 340] width 12 height 11
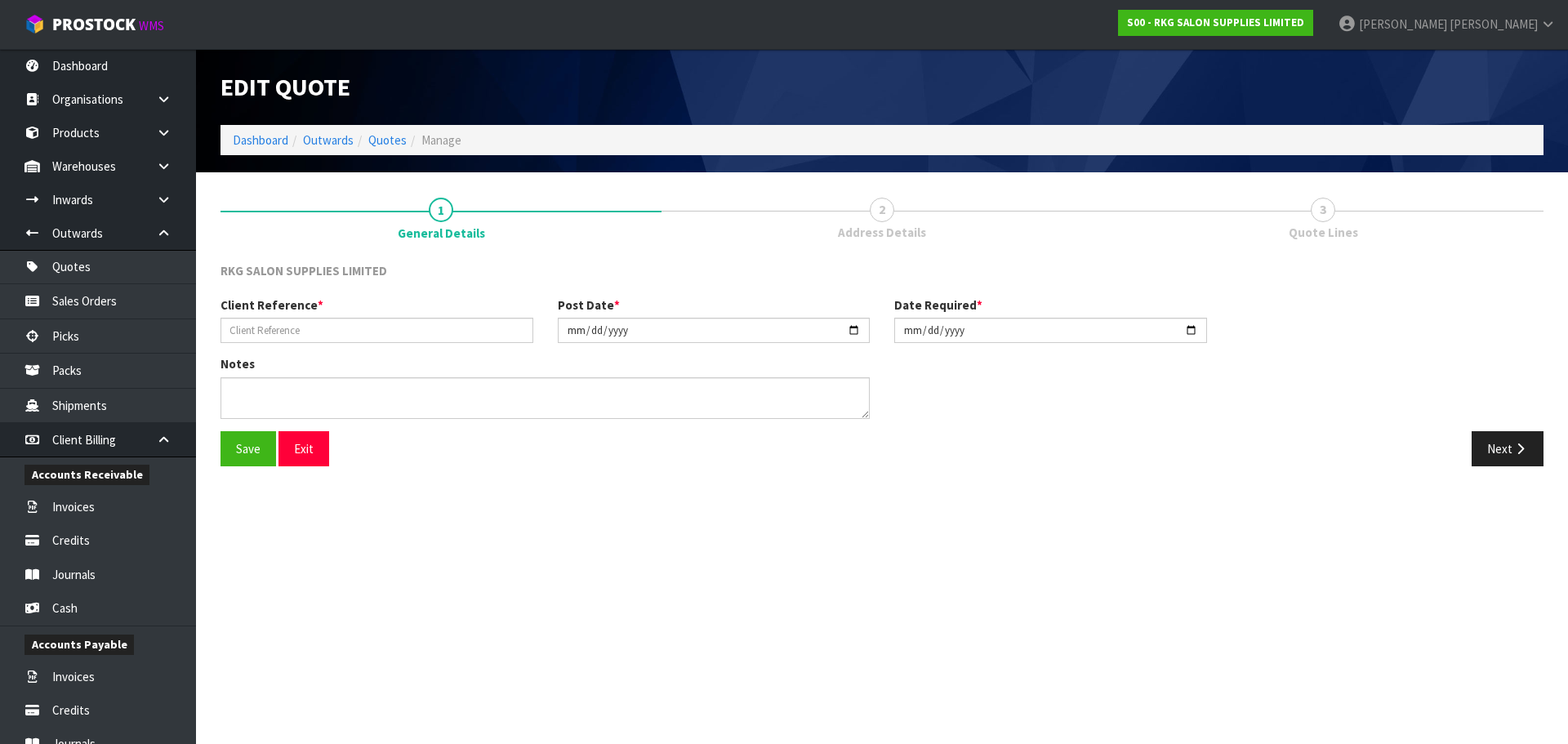
type input "KATIE BEAUTY"
type input "[DATE]"
type textarea "FOR PICK UP"
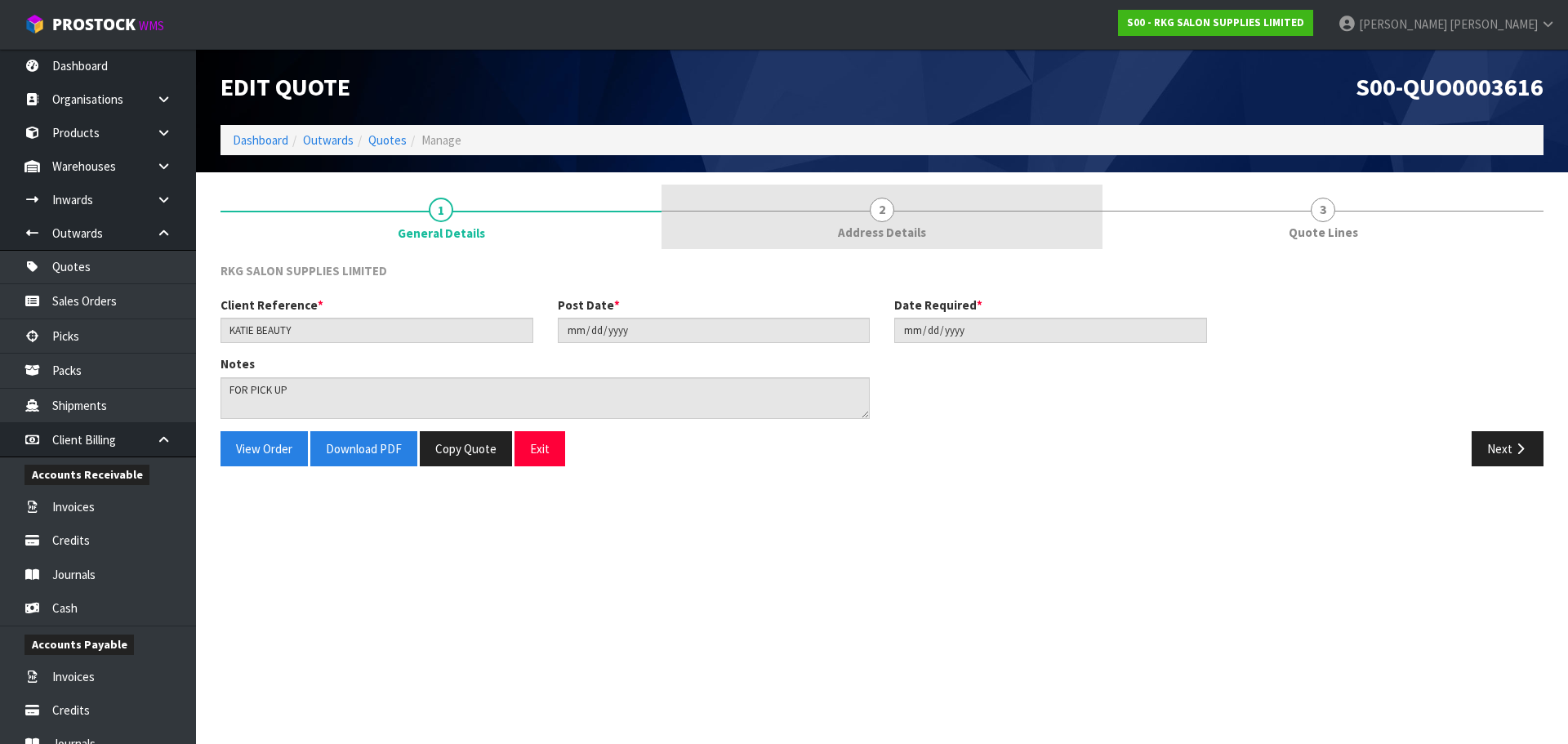
click at [882, 212] on span "2" at bounding box center [882, 210] width 25 height 25
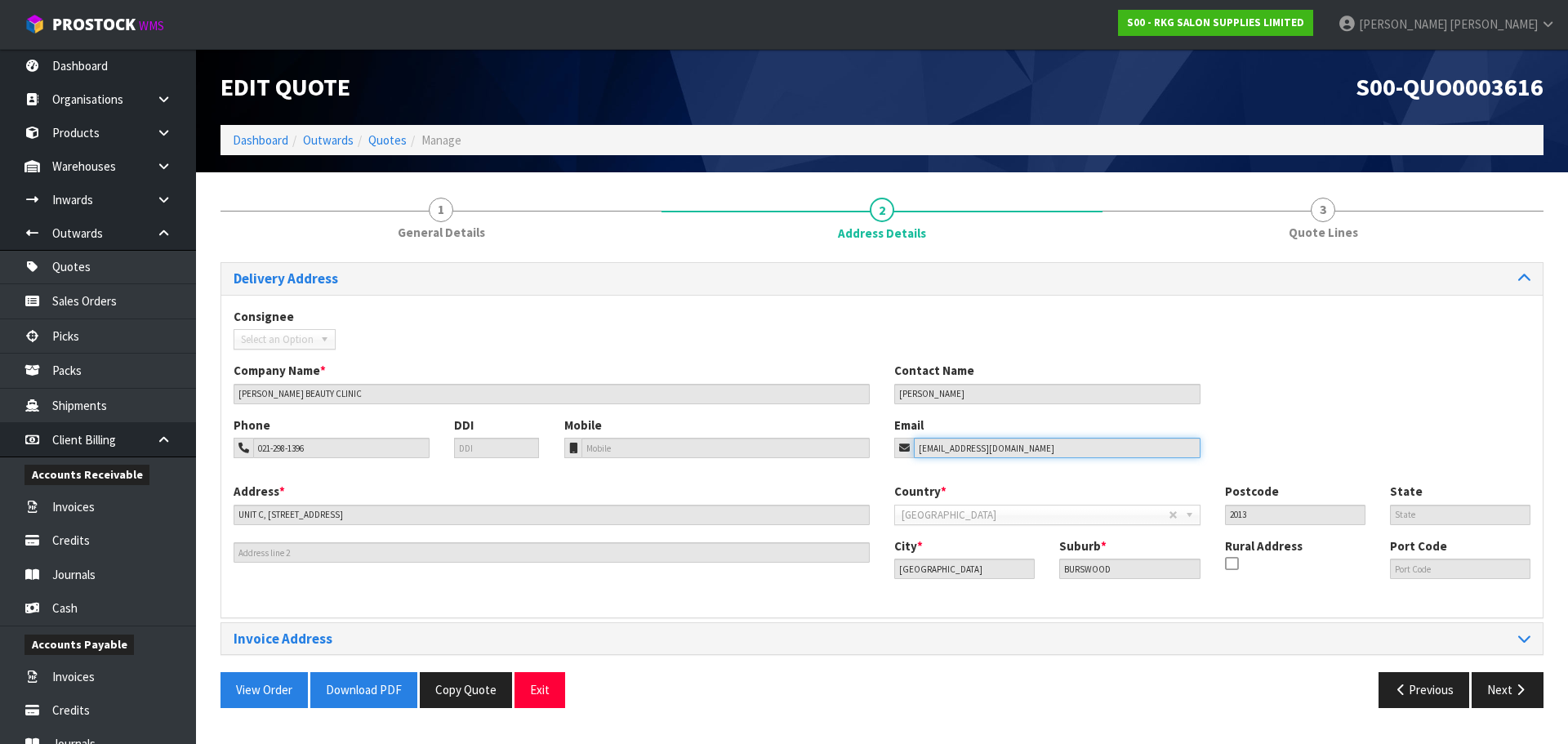
drag, startPoint x: 1051, startPoint y: 450, endPoint x: 902, endPoint y: 448, distance: 149.0
click at [902, 448] on div "[EMAIL_ADDRESS][DOMAIN_NAME]" at bounding box center [1046, 448] width 306 height 20
drag, startPoint x: 341, startPoint y: 450, endPoint x: 242, endPoint y: 450, distance: 99.0
click at [242, 450] on div "021-298-1396" at bounding box center [331, 448] width 196 height 20
click at [546, 696] on button "Exit" at bounding box center [539, 689] width 50 height 35
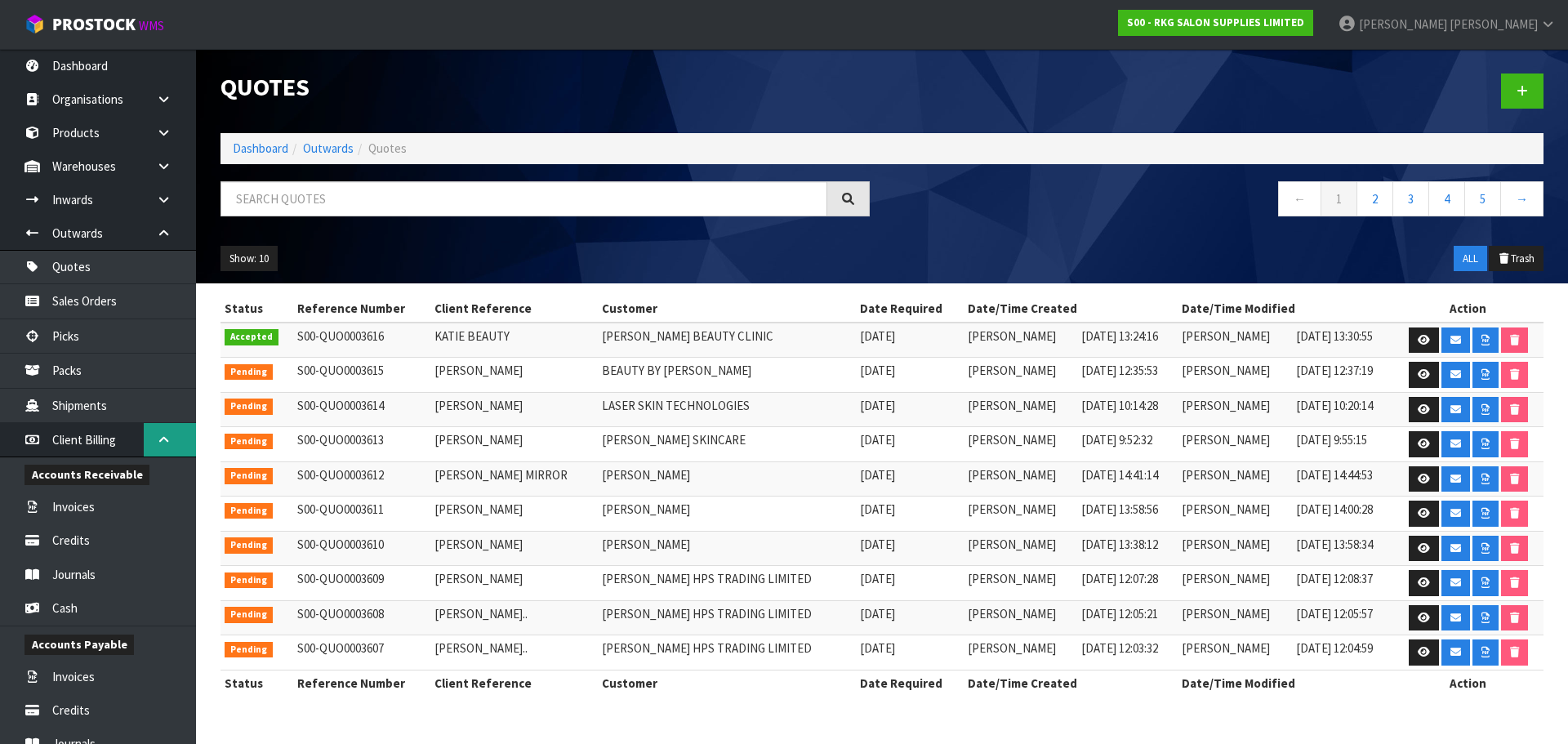
click at [157, 438] on icon at bounding box center [164, 440] width 16 height 12
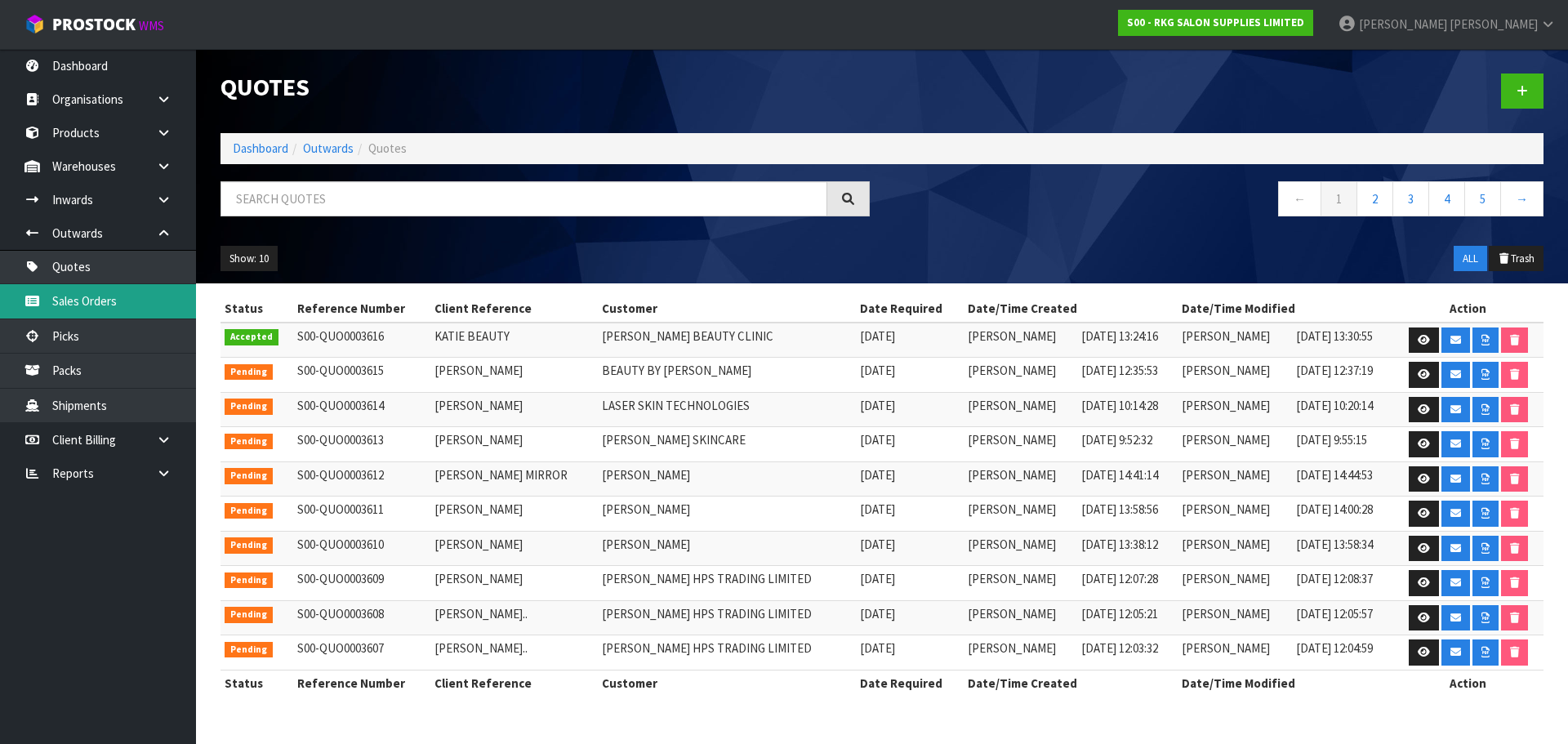
click at [93, 301] on link "Sales Orders" at bounding box center [98, 301] width 196 height 33
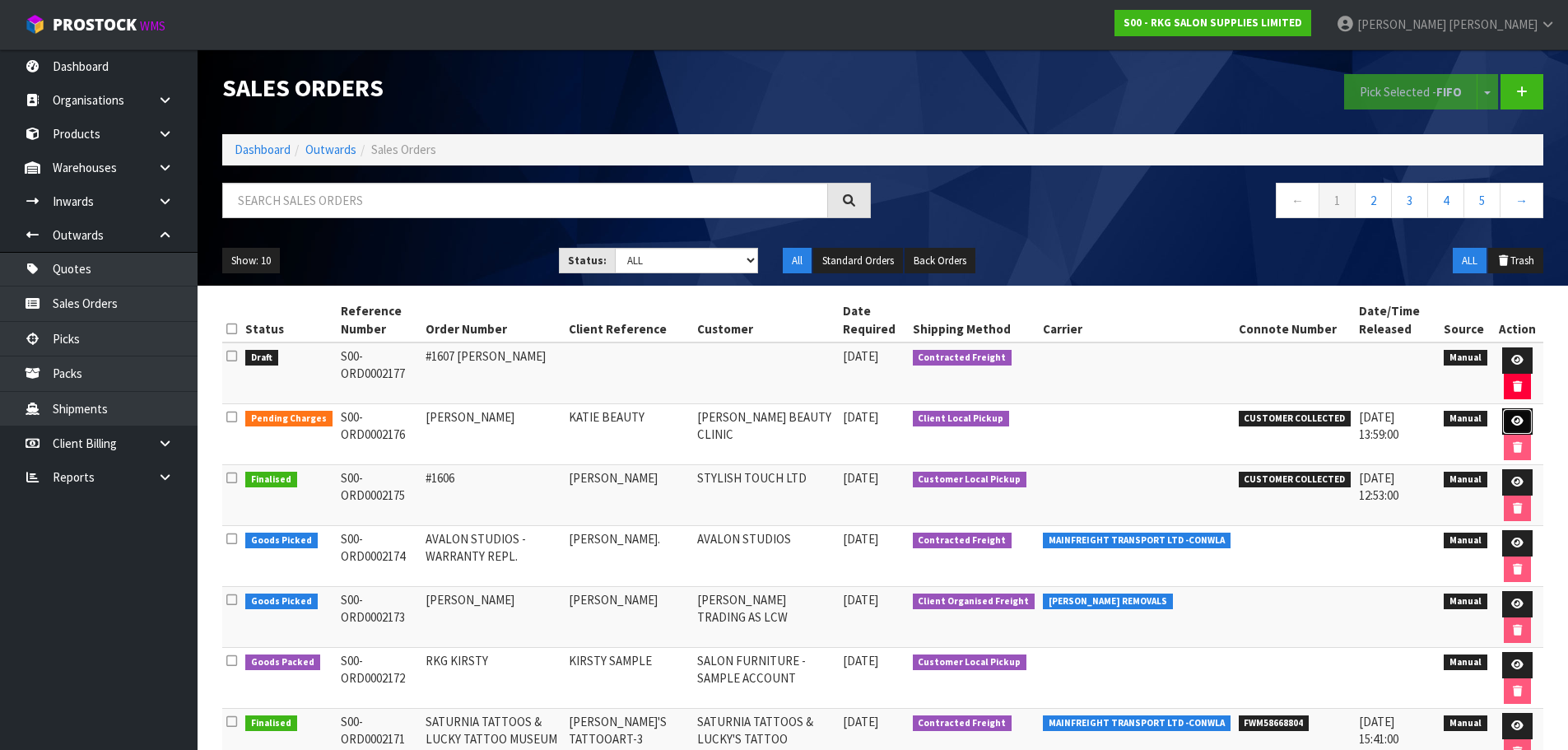
click at [1516, 422] on icon at bounding box center [1517, 421] width 12 height 11
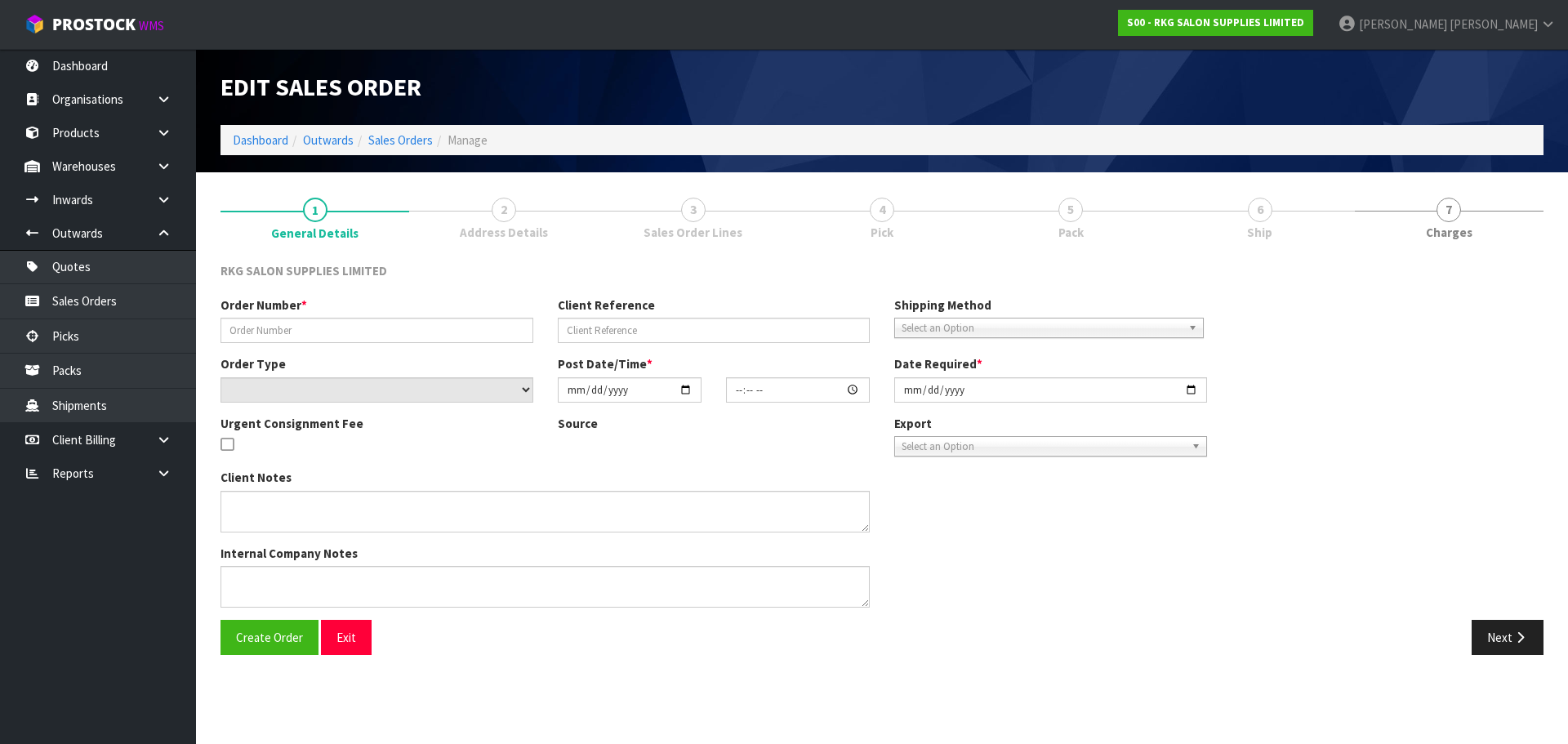
type input "[PERSON_NAME]"
type input "KATIE BEAUTY"
select select "number:0"
type input "[DATE]"
type input "00:00:00.000"
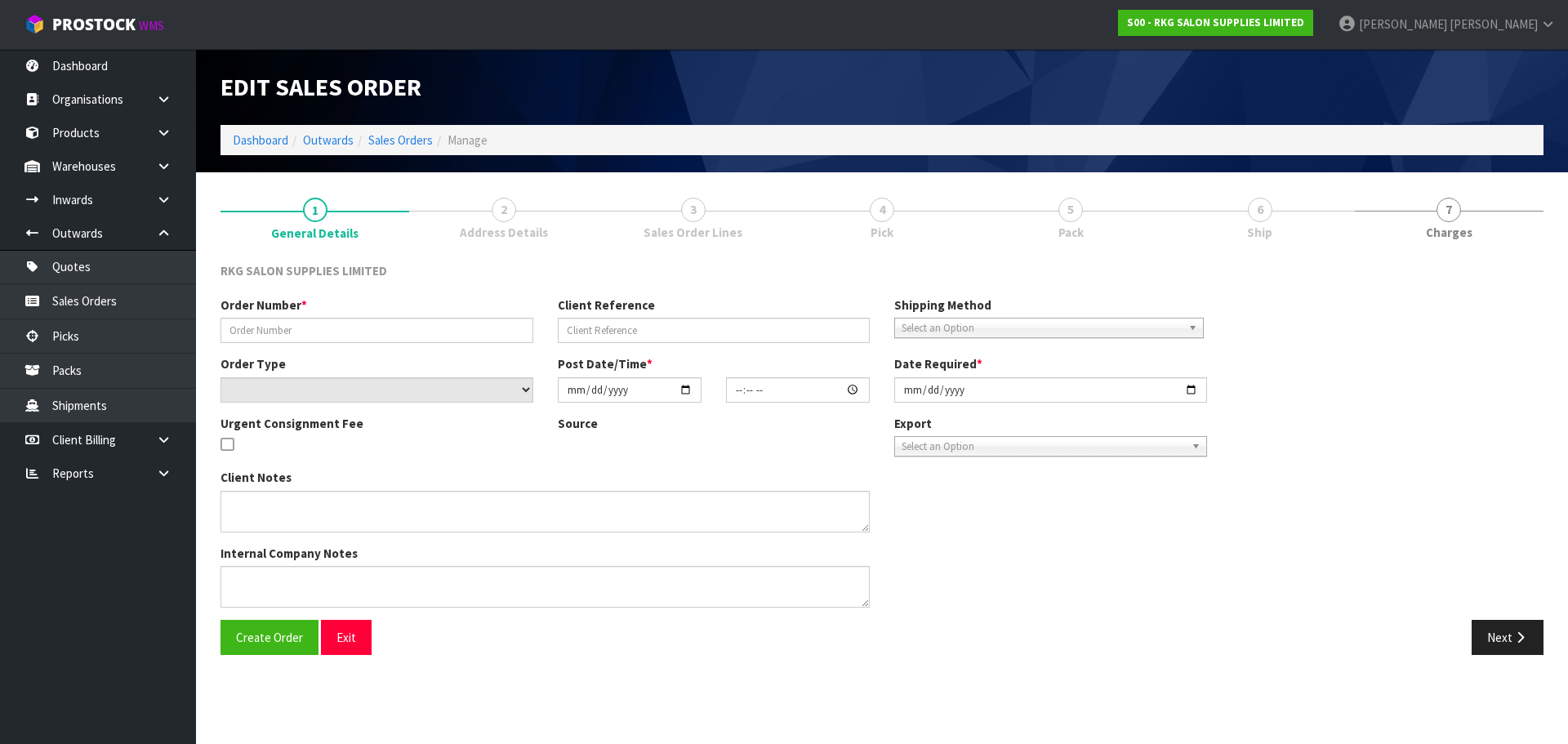
type input "[DATE]"
type textarea "FOR PICK UP"
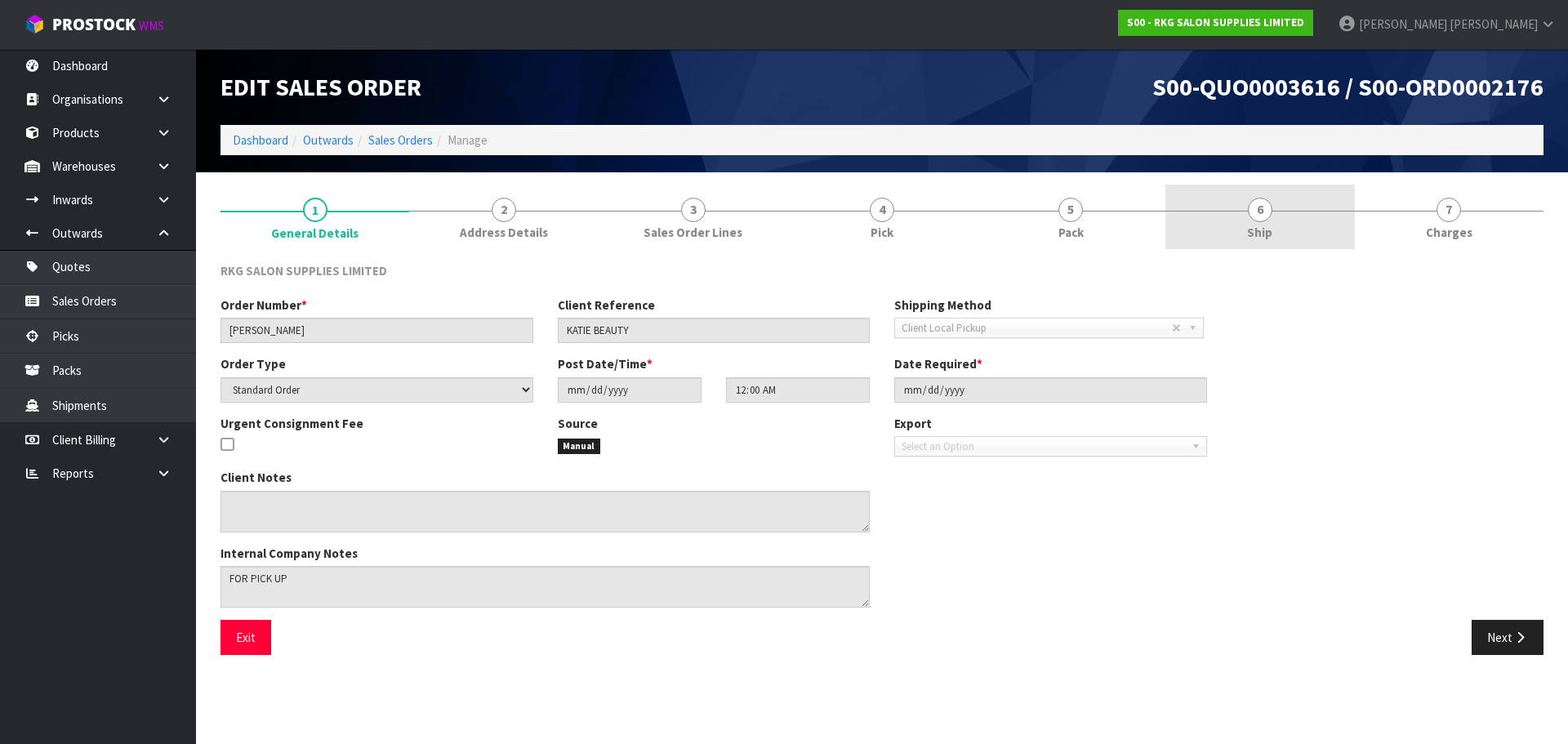
click at [1260, 219] on span "6" at bounding box center [1260, 210] width 25 height 25
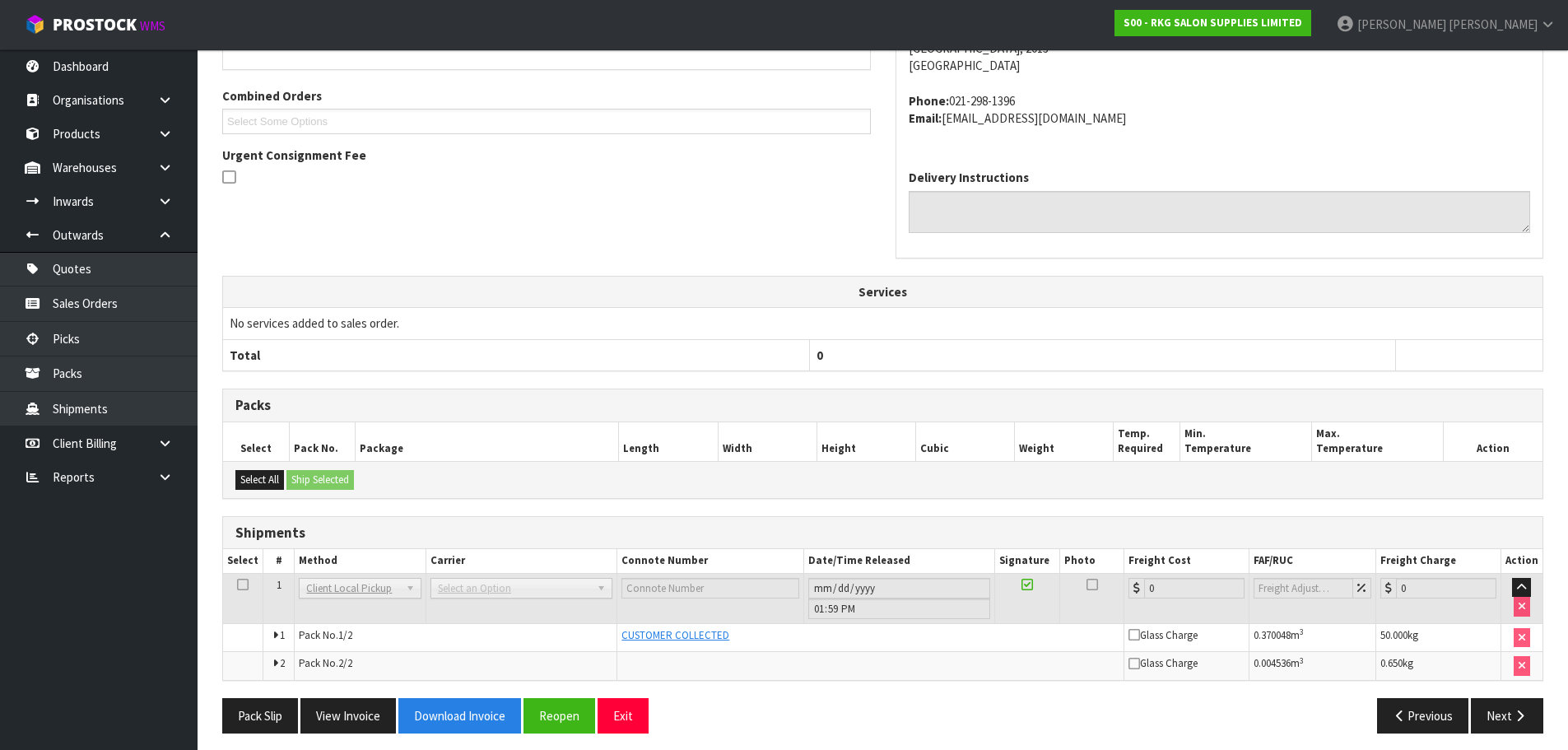
scroll to position [350, 0]
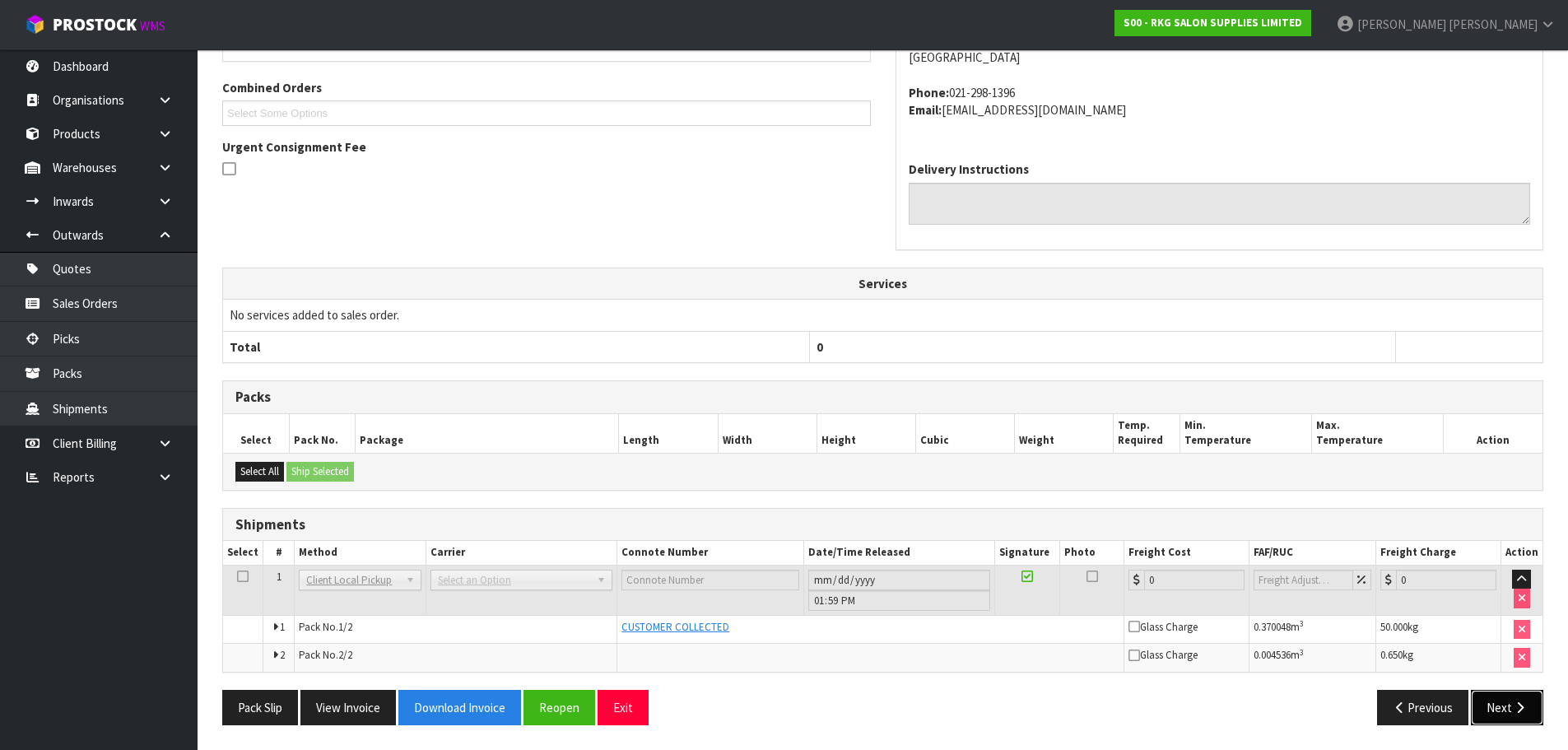
click at [1513, 714] on button "Next" at bounding box center [1507, 707] width 73 height 36
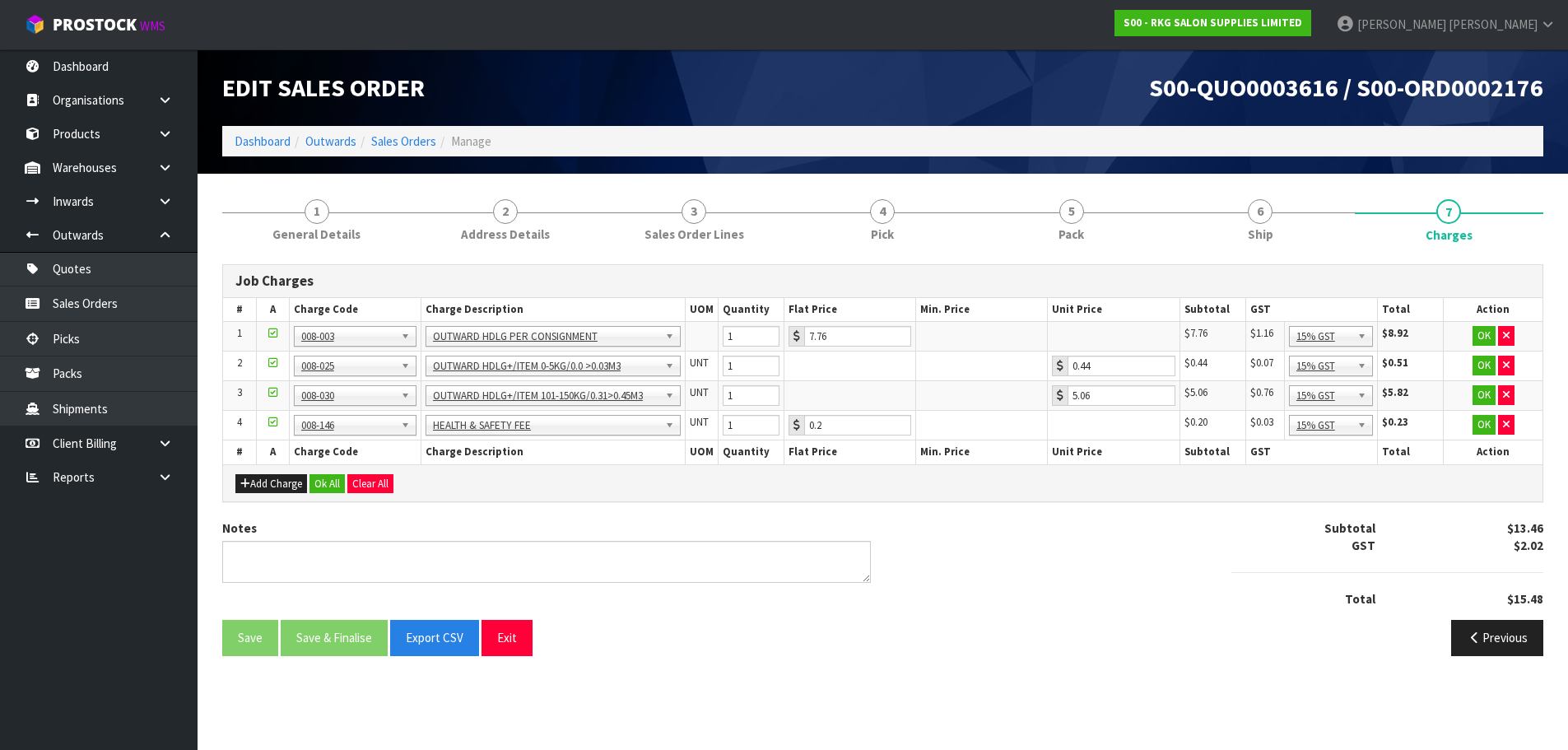
scroll to position [0, 0]
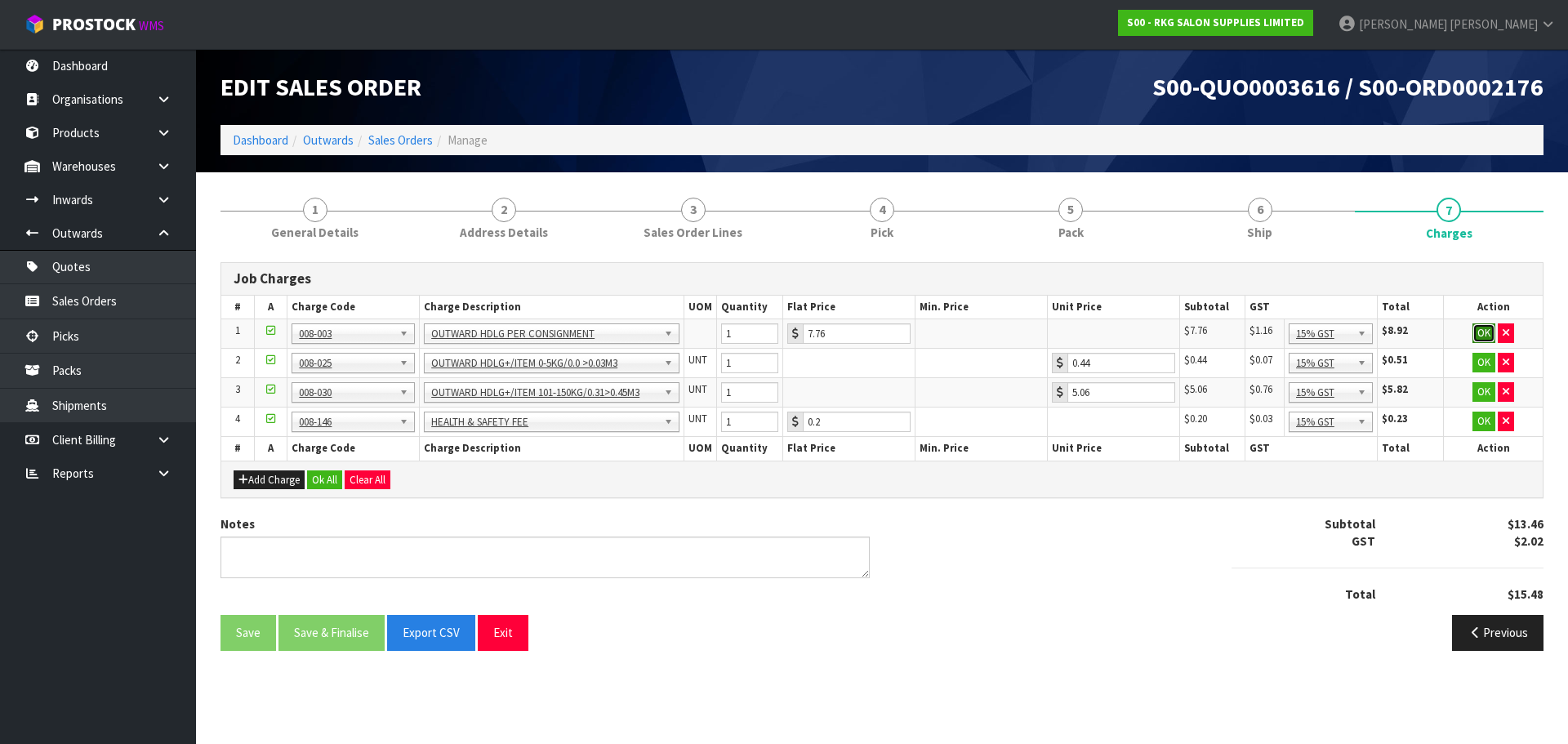
click at [1479, 333] on button "OK" at bounding box center [1483, 333] width 23 height 19
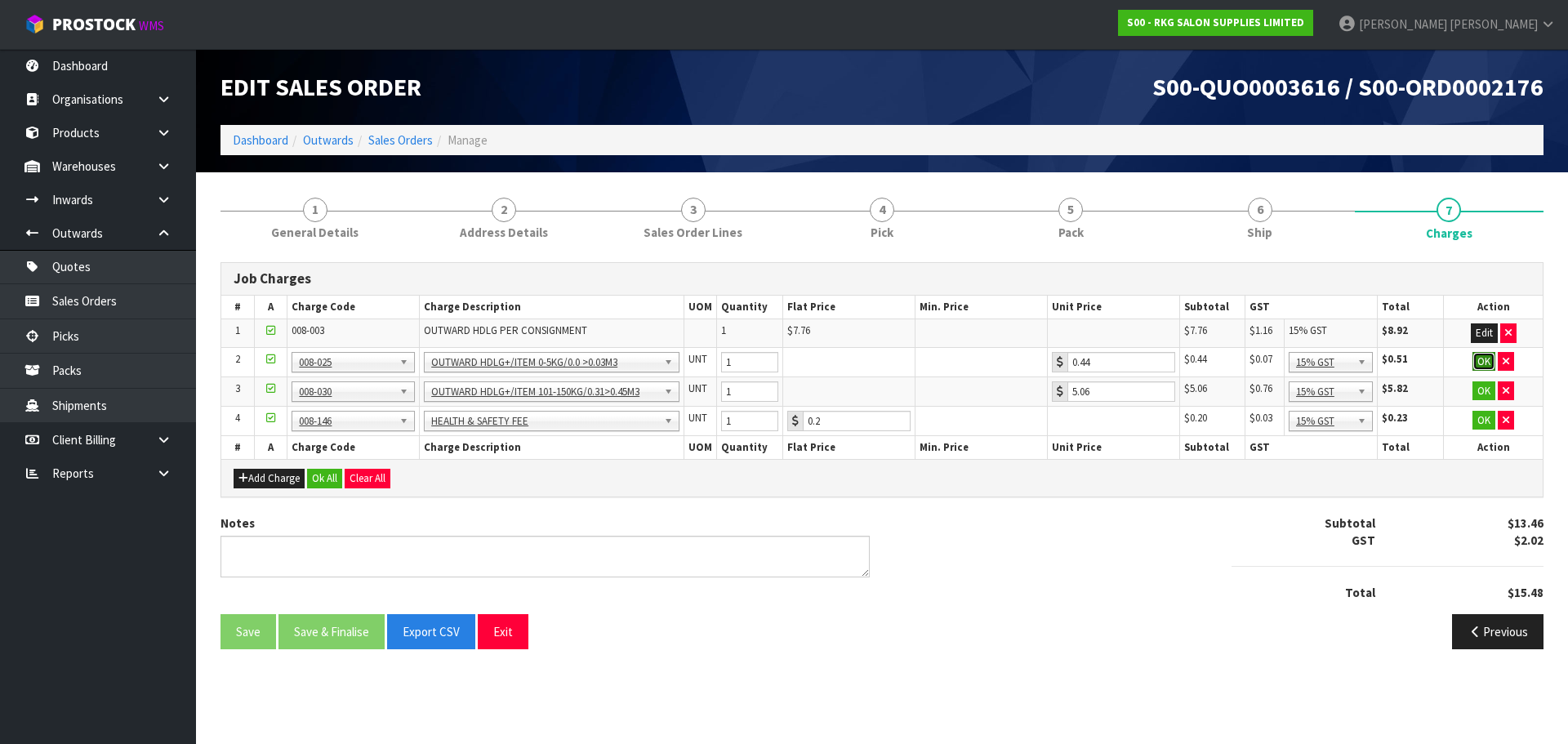
click at [1482, 361] on button "OK" at bounding box center [1483, 361] width 23 height 19
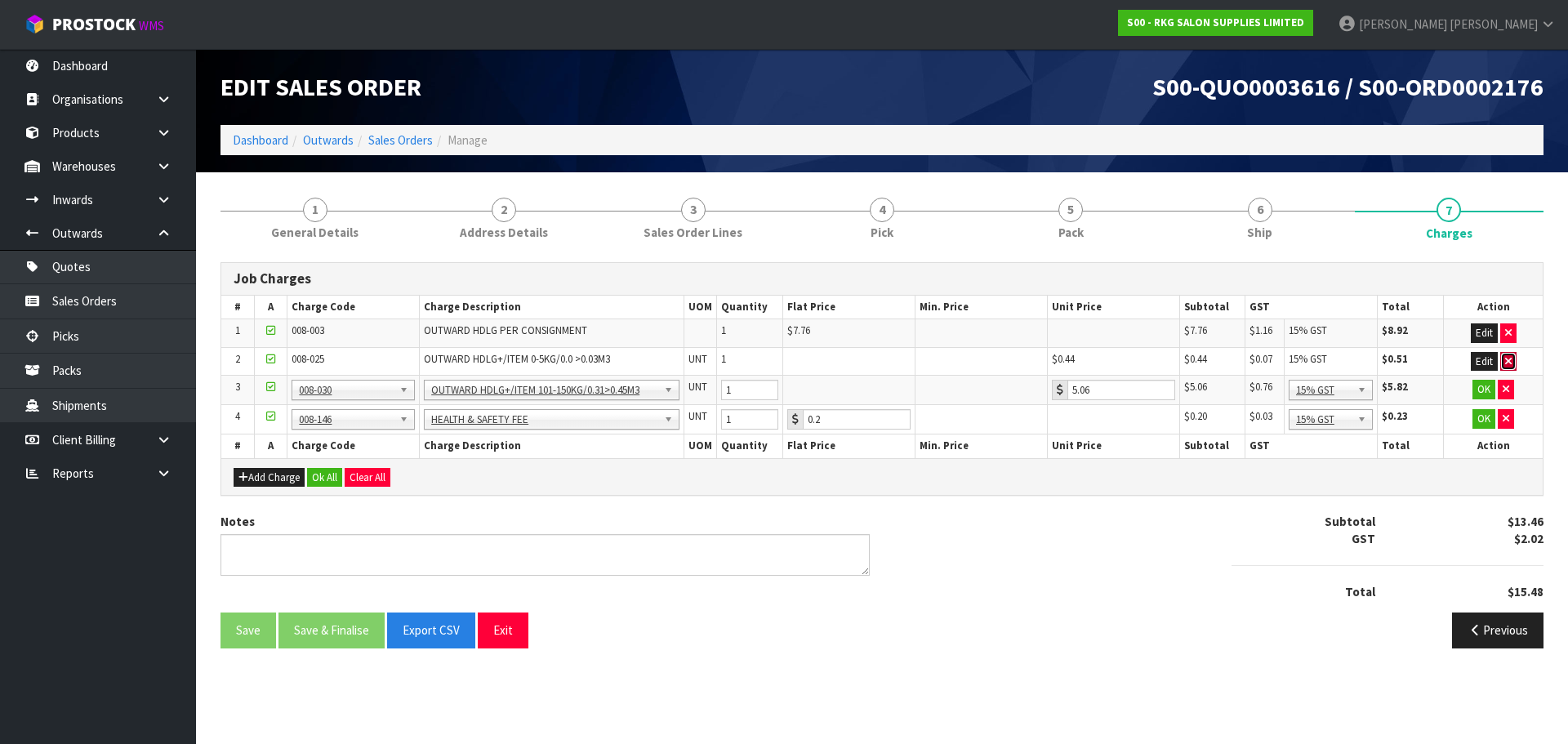
click at [1512, 361] on button "button" at bounding box center [1508, 361] width 17 height 19
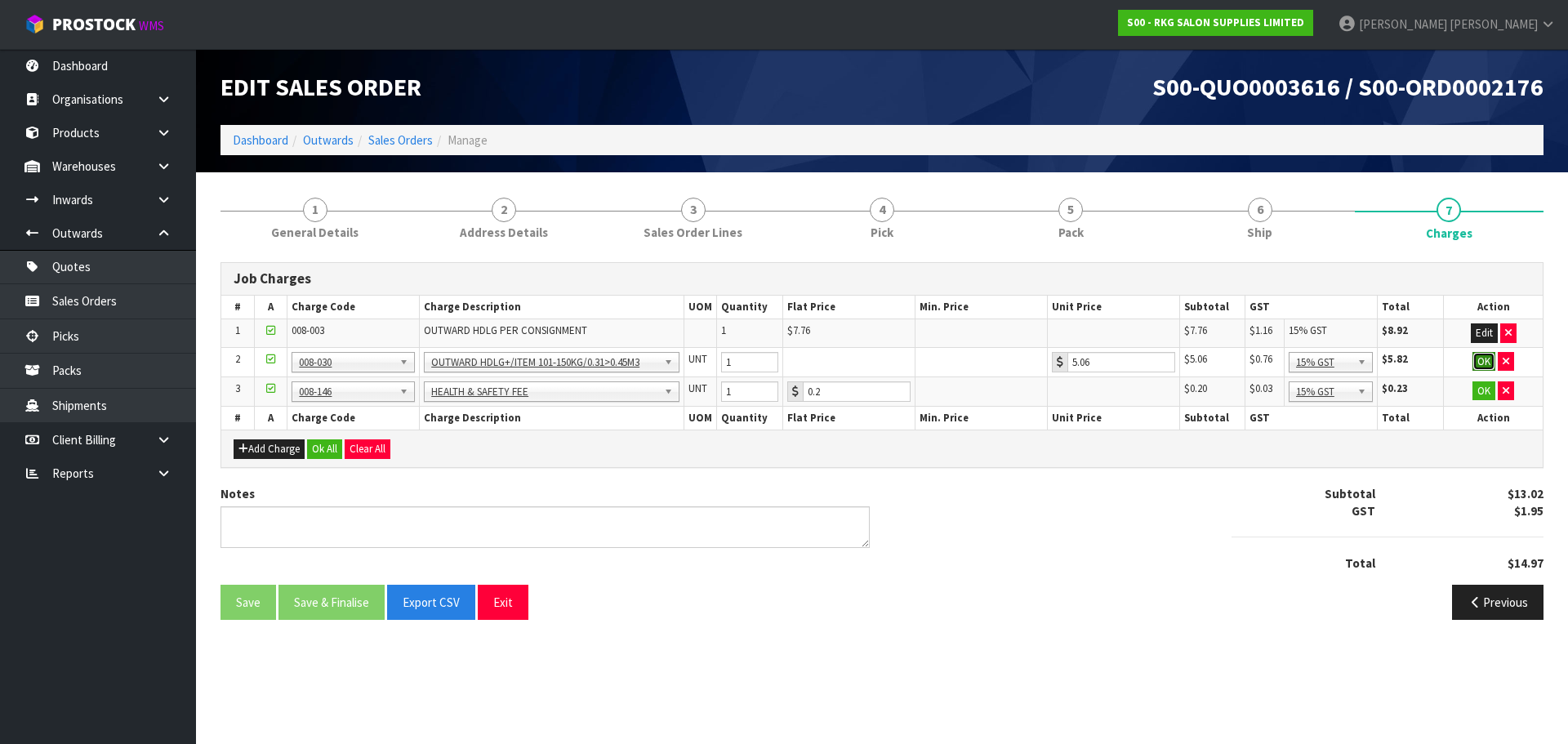
click at [1483, 363] on button "OK" at bounding box center [1483, 361] width 23 height 19
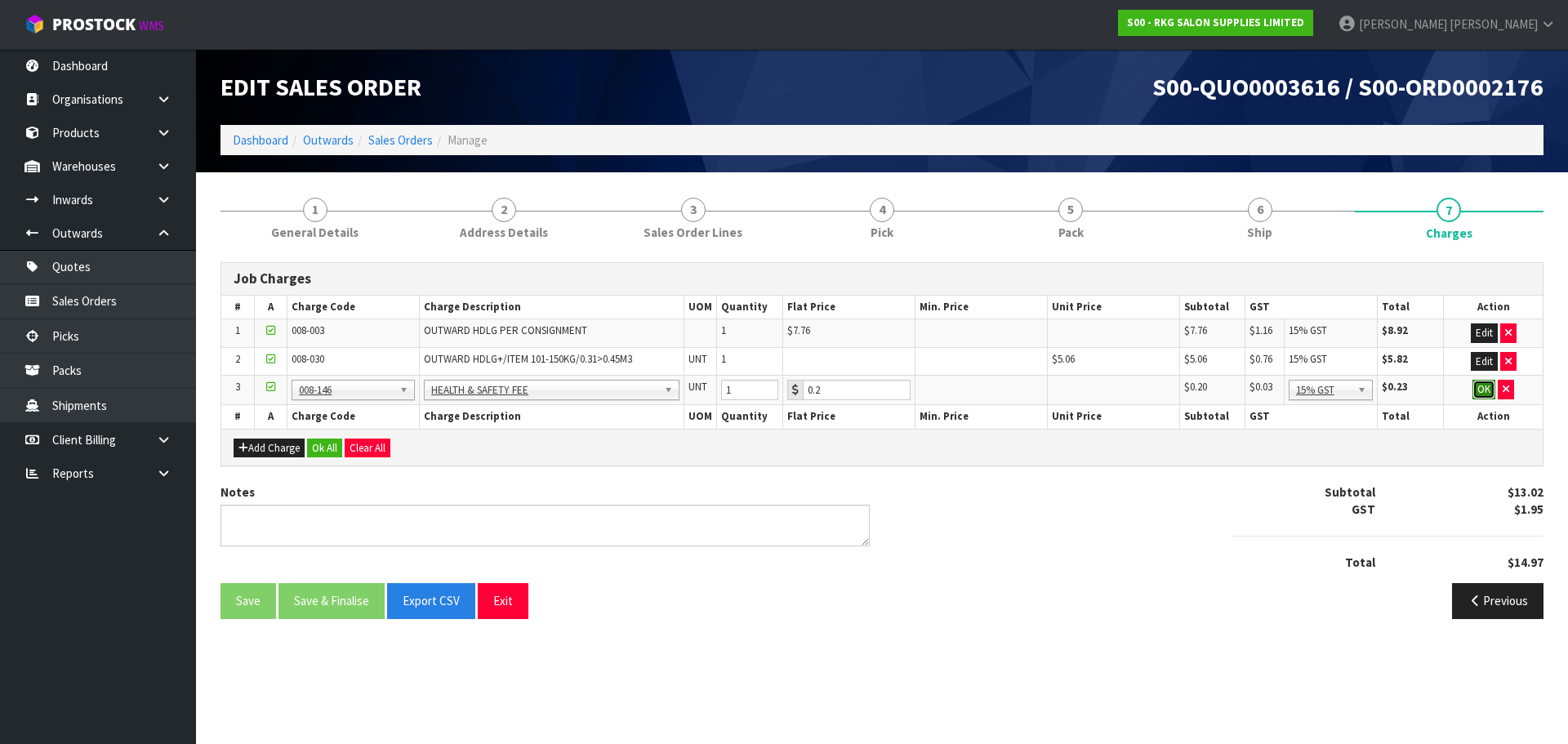
click at [1482, 391] on button "OK" at bounding box center [1483, 390] width 23 height 19
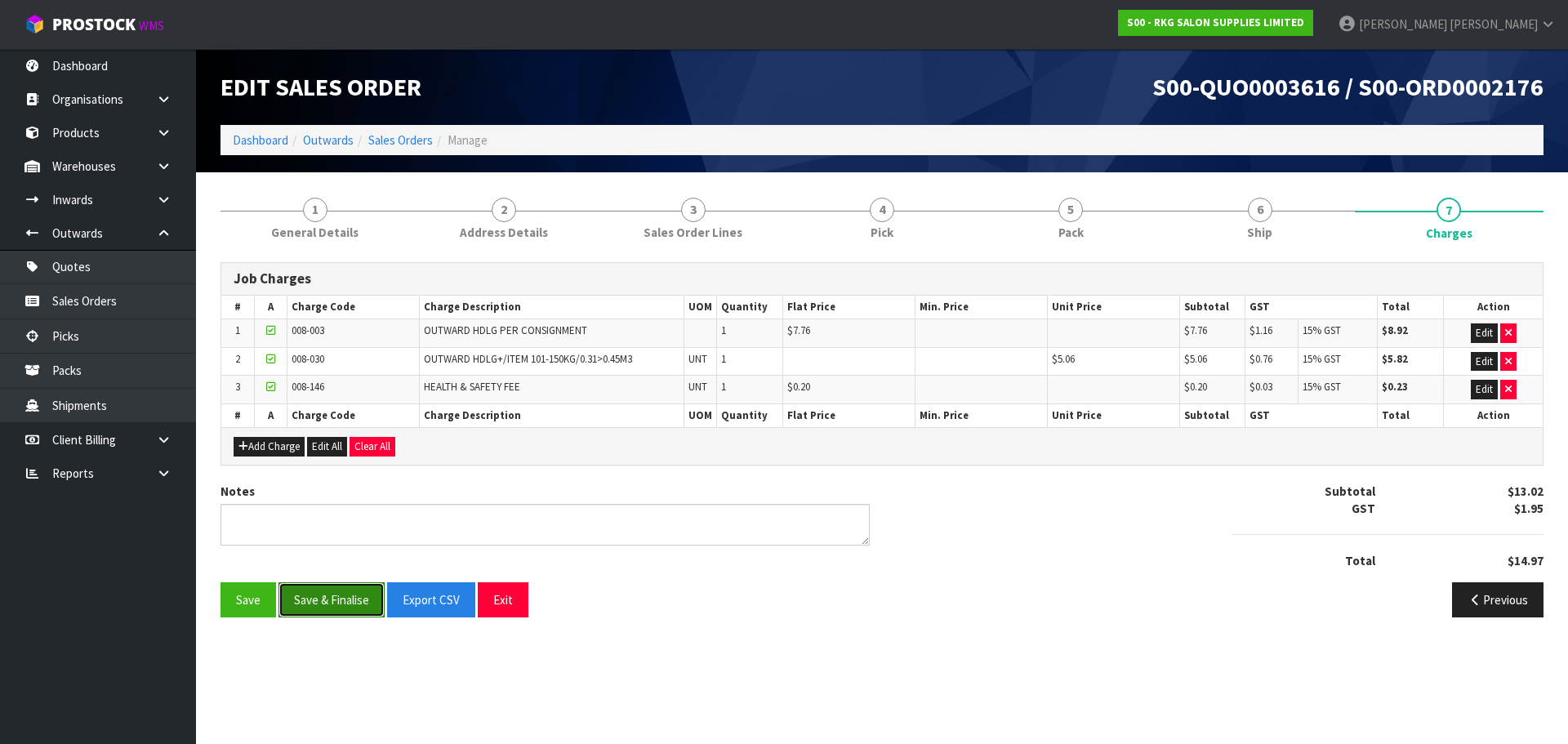
click at [327, 600] on button "Save & Finalise" at bounding box center [331, 600] width 106 height 35
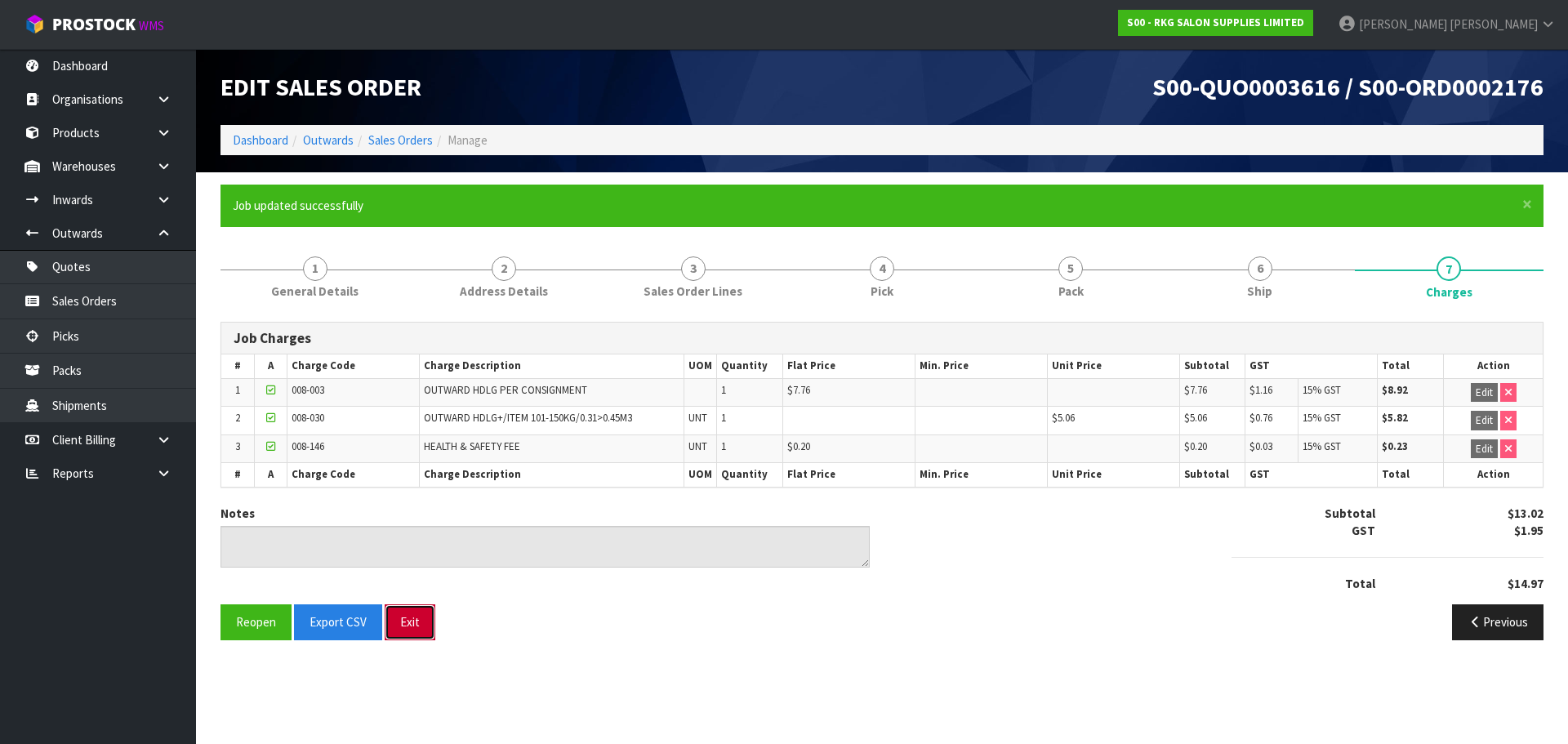
click at [416, 621] on button "Exit" at bounding box center [409, 622] width 50 height 35
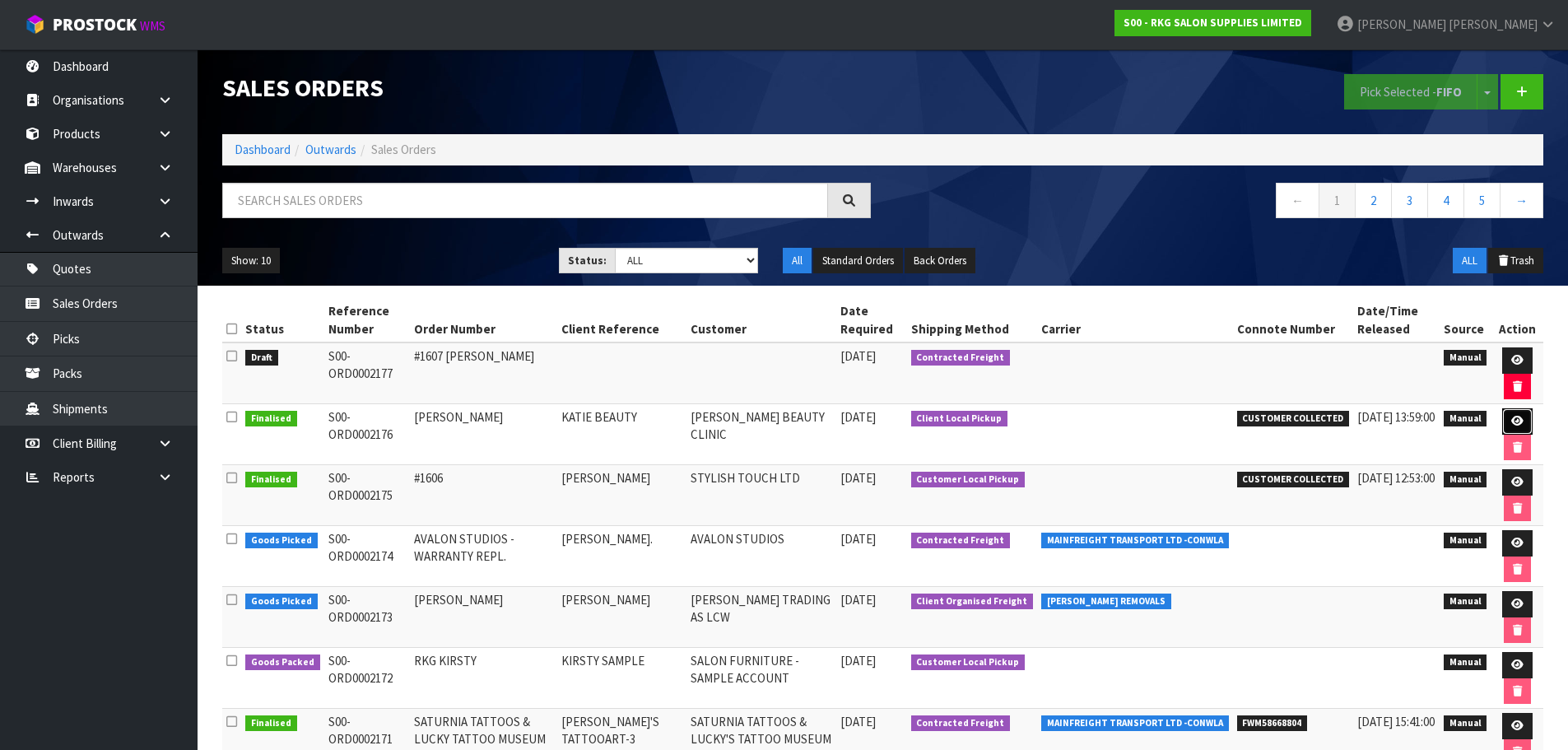
click at [1522, 421] on link at bounding box center [1517, 421] width 30 height 27
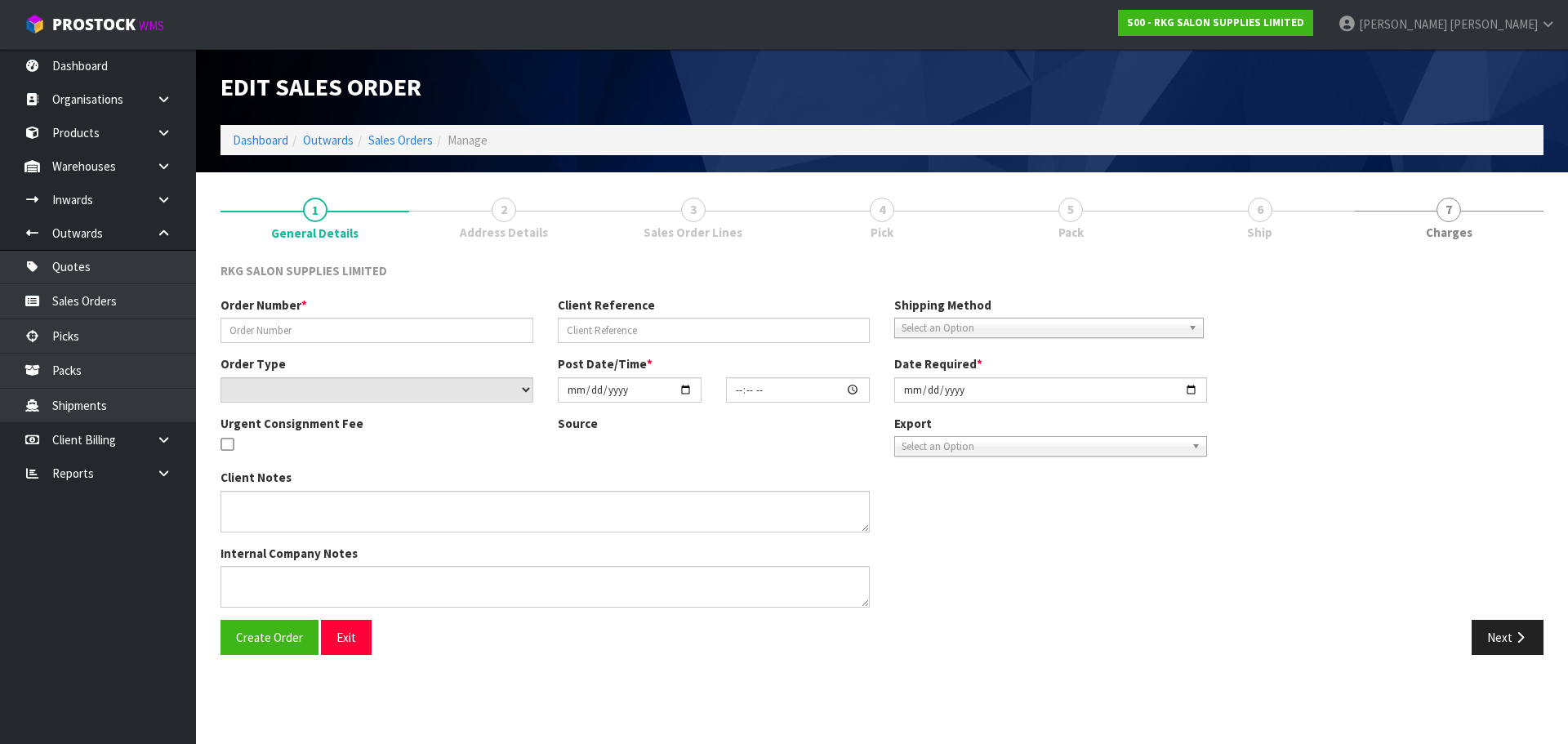
type input "[PERSON_NAME]"
type input "KATIE BEAUTY"
select select "number:0"
type input "[DATE]"
type input "00:00:00.000"
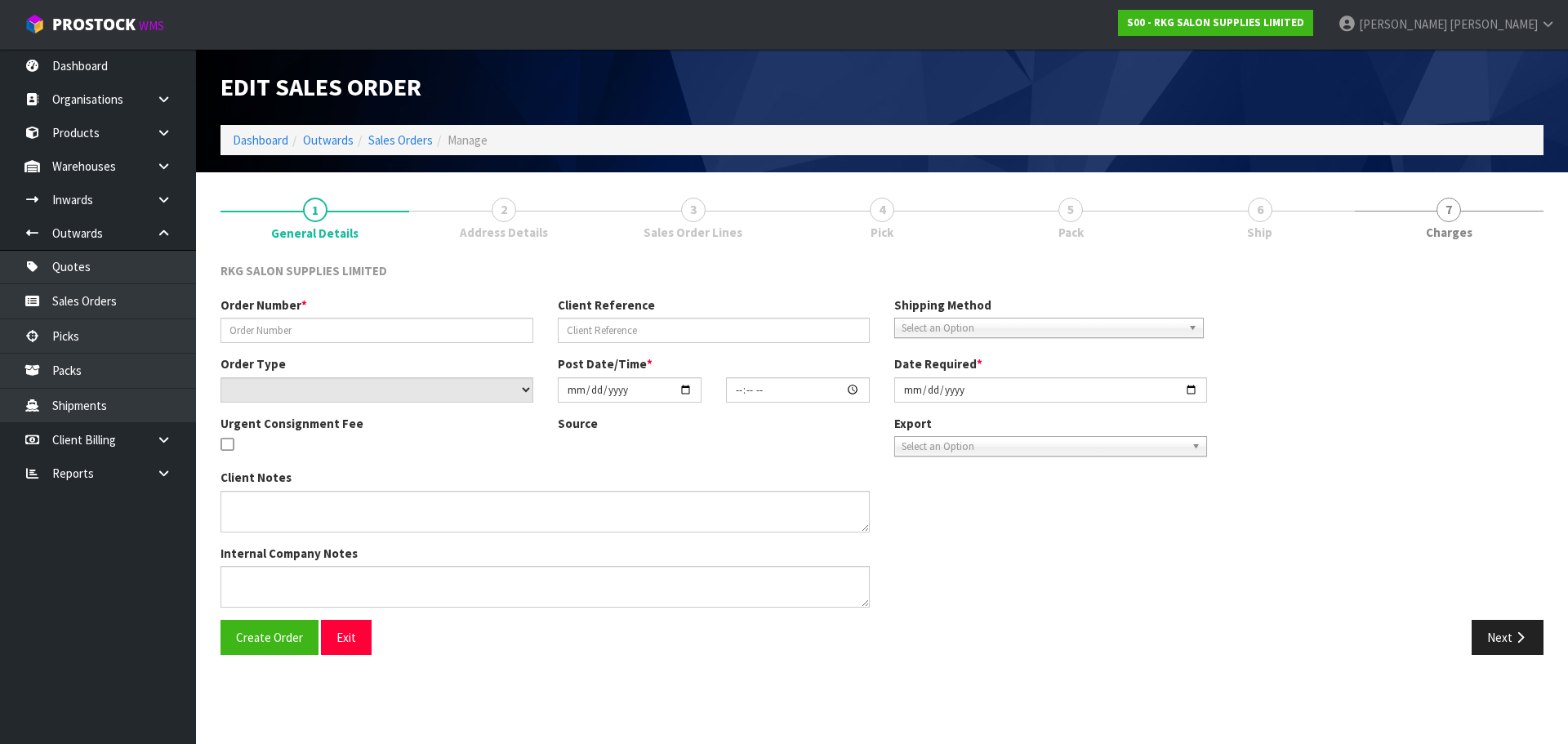
type input "[DATE]"
type textarea "FOR PICK UP"
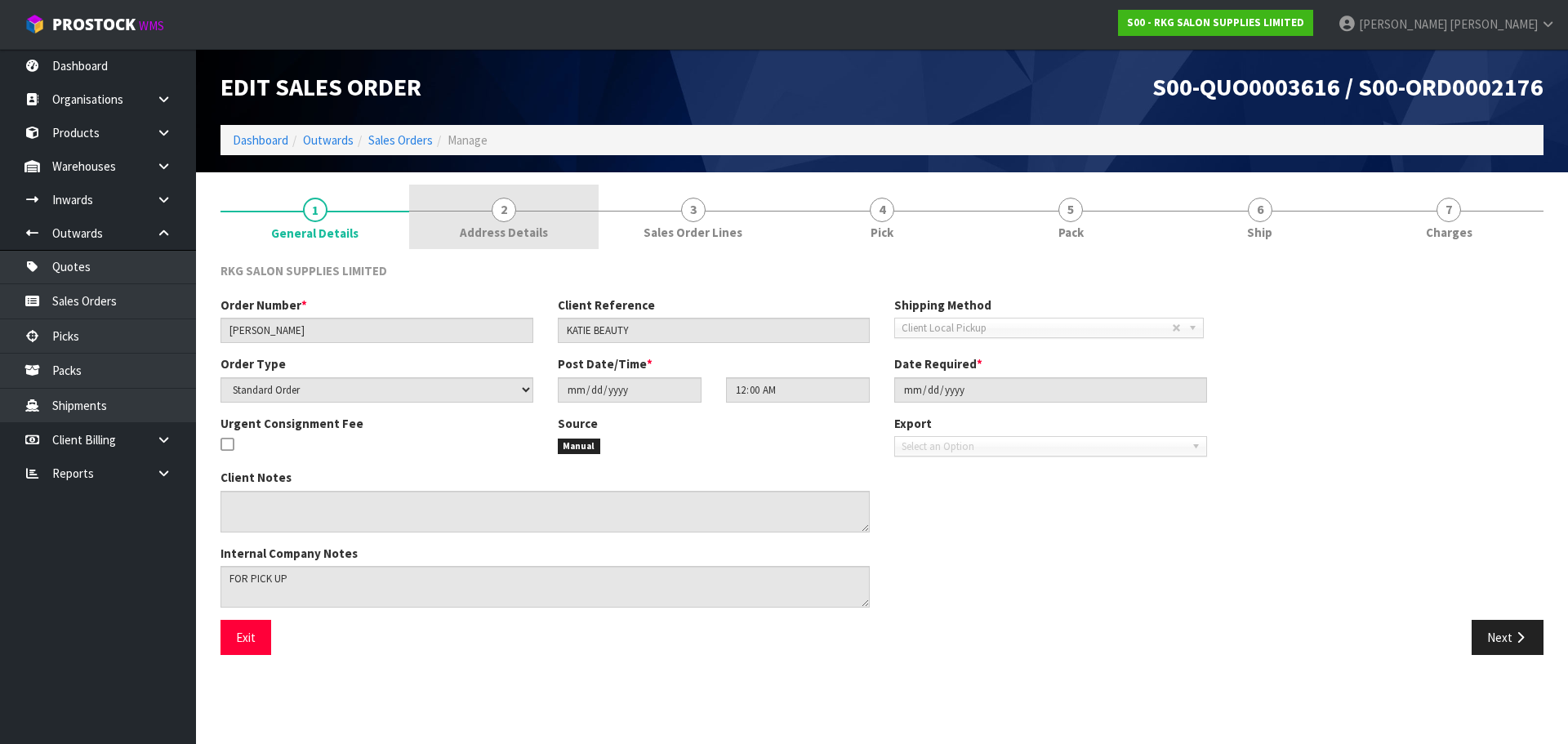
click at [505, 216] on span "2" at bounding box center [504, 210] width 25 height 25
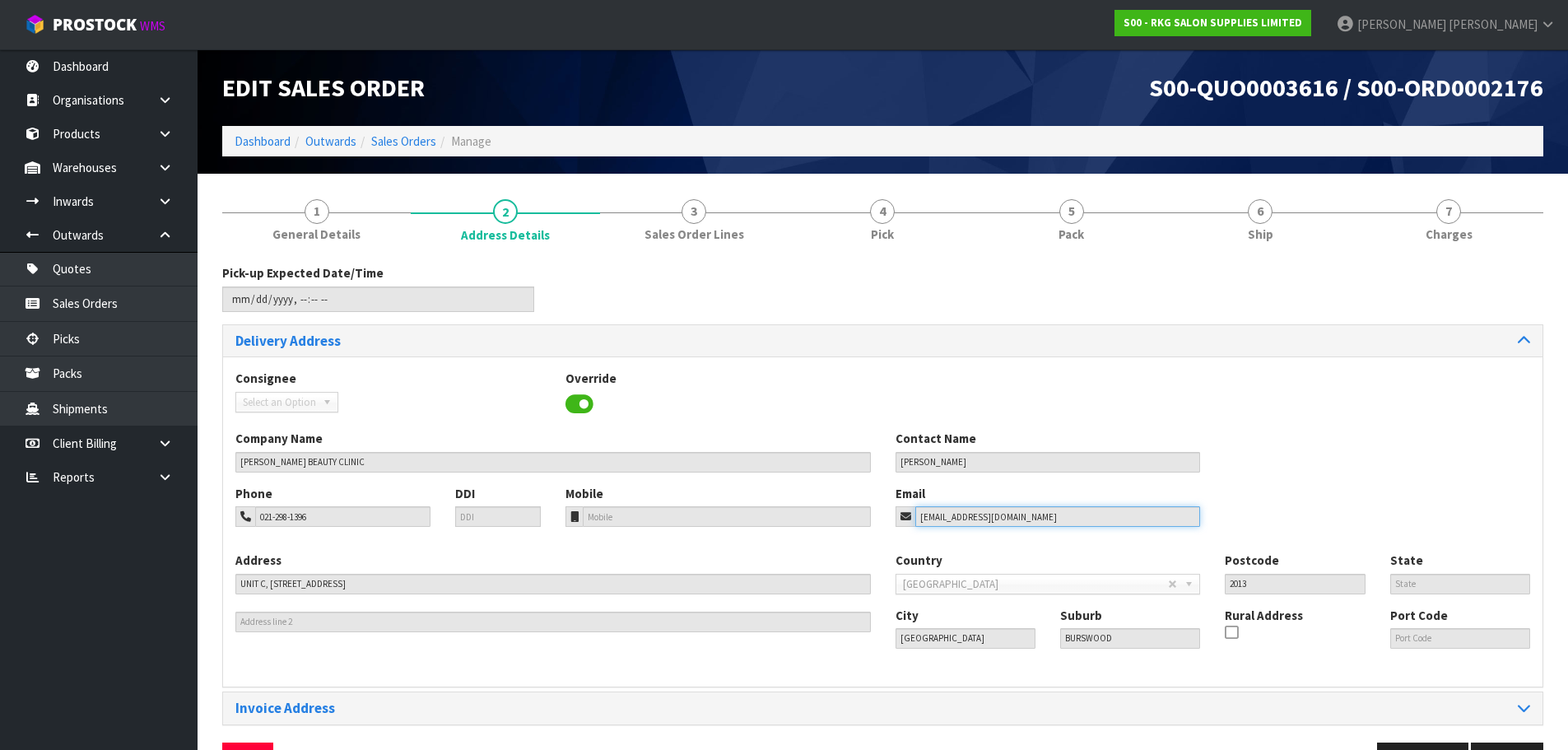
drag, startPoint x: 1033, startPoint y: 518, endPoint x: 877, endPoint y: 513, distance: 156.1
click at [877, 513] on div "Phone 021-298-1396 DDI Mobile Email [EMAIL_ADDRESS][DOMAIN_NAME]" at bounding box center [882, 518] width 1319 height 67
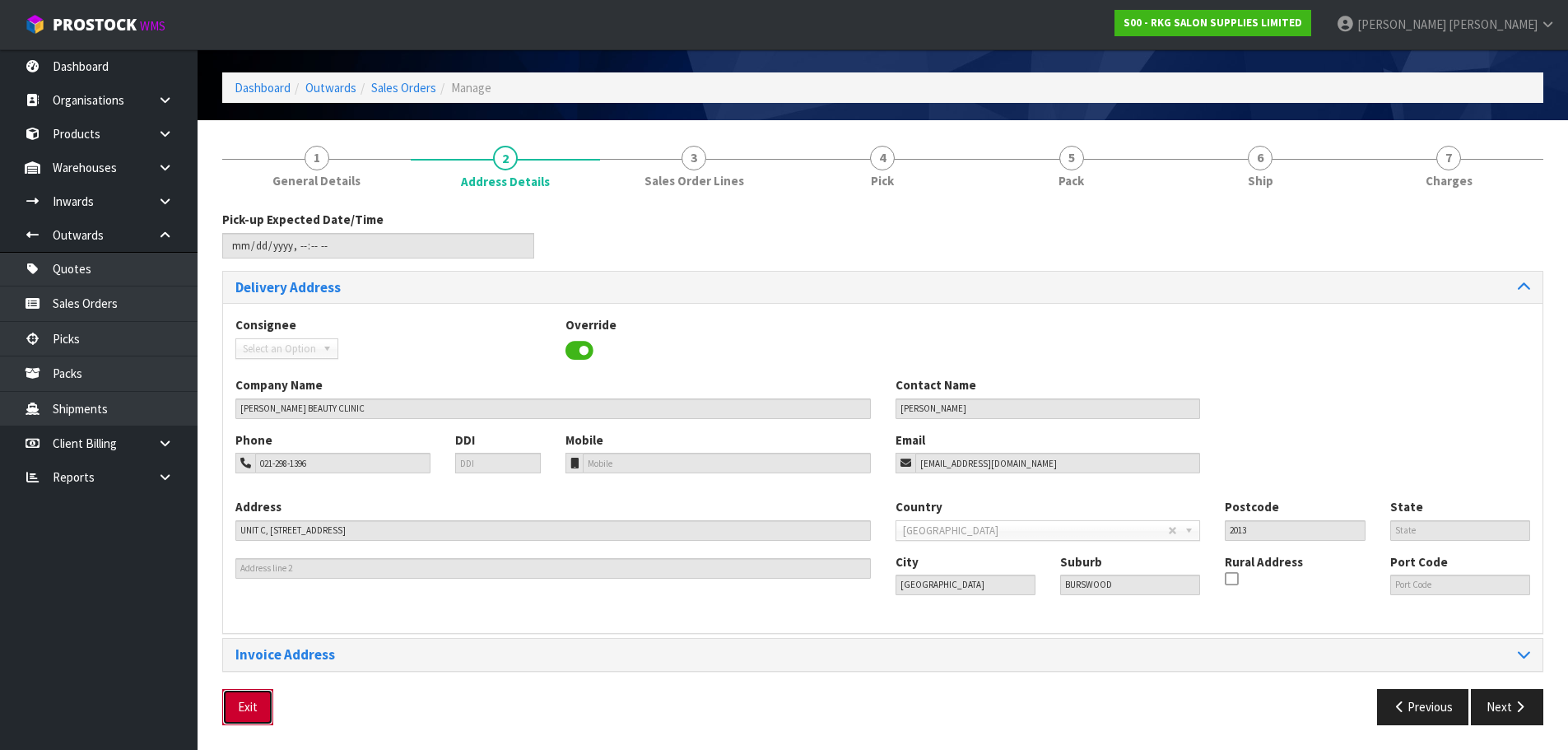
click at [247, 710] on button "Exit" at bounding box center [247, 706] width 51 height 36
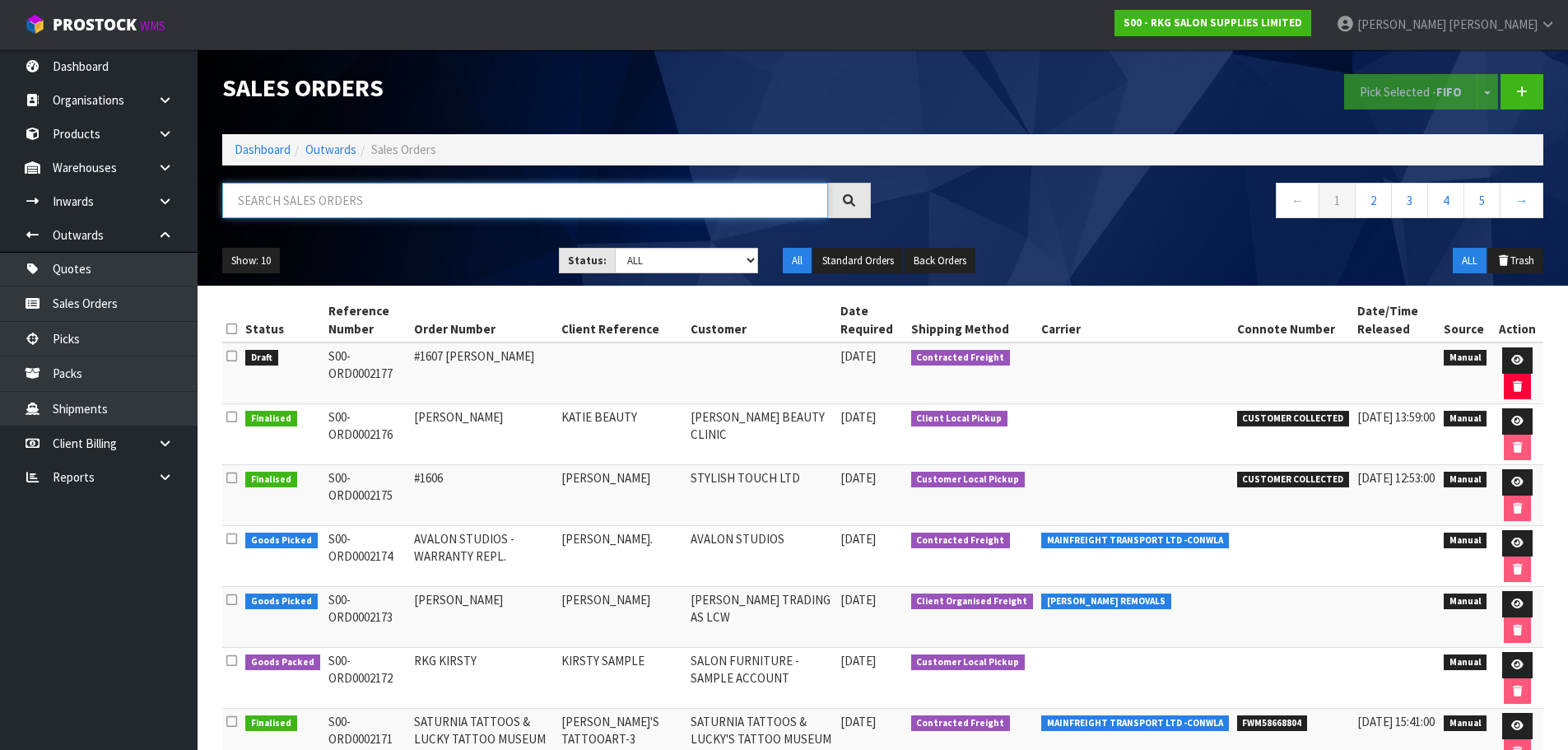
click at [330, 205] on input "text" at bounding box center [525, 201] width 606 height 36
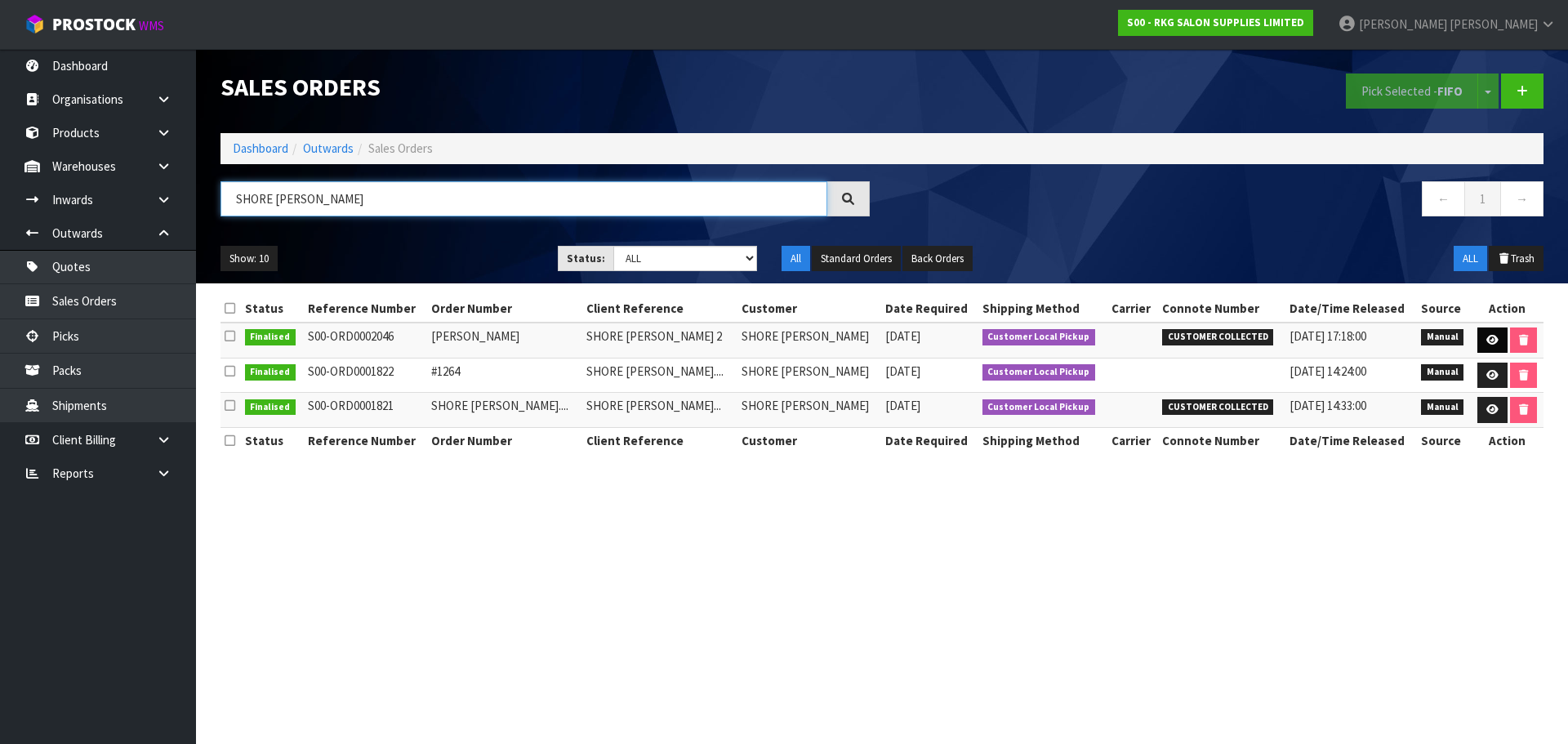
type input "SHORE [PERSON_NAME]"
click at [1486, 337] on icon at bounding box center [1492, 340] width 12 height 11
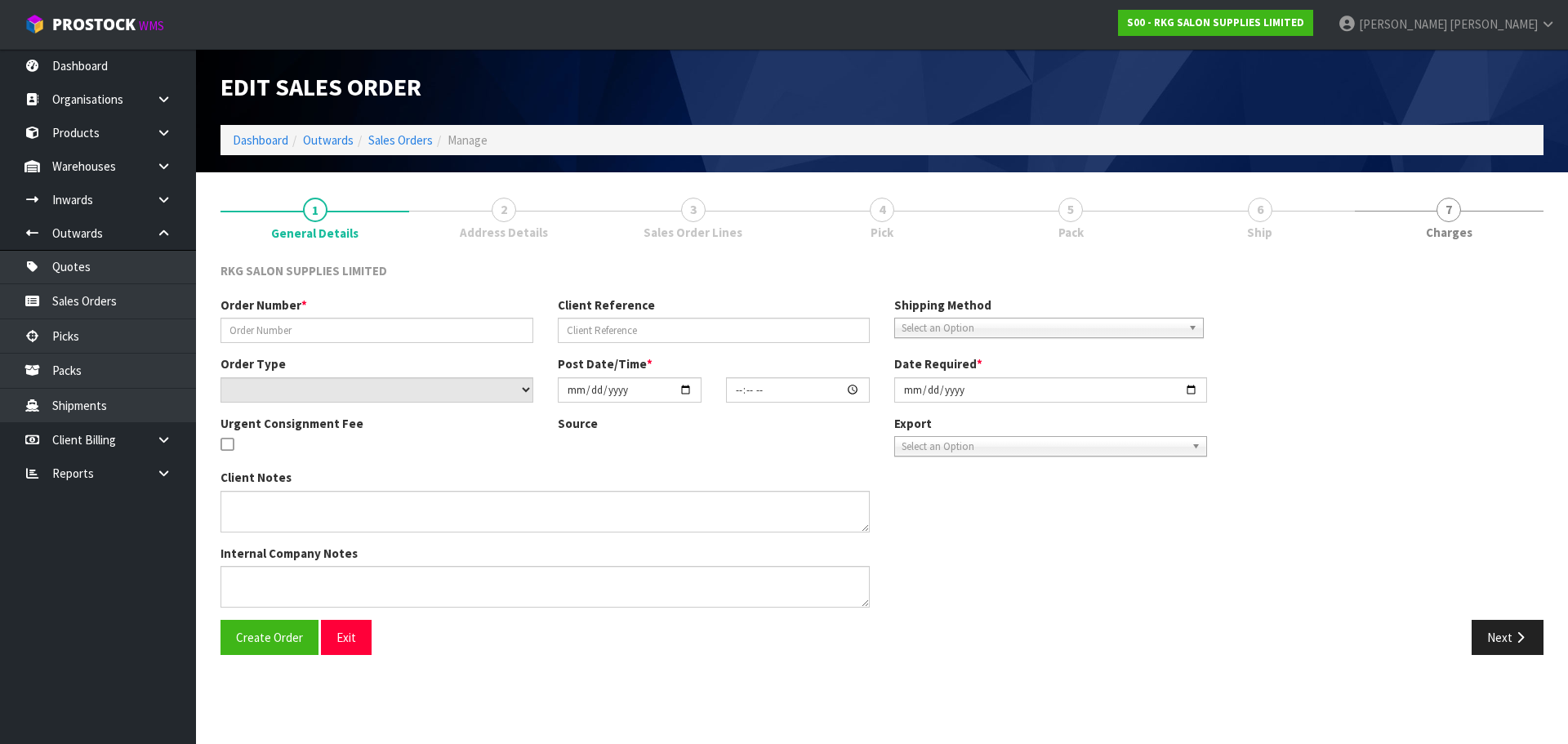
type input "[PERSON_NAME]"
type input "SHORE [PERSON_NAME] 2"
select select "number:0"
type input "[DATE]"
type input "00:00:00.000"
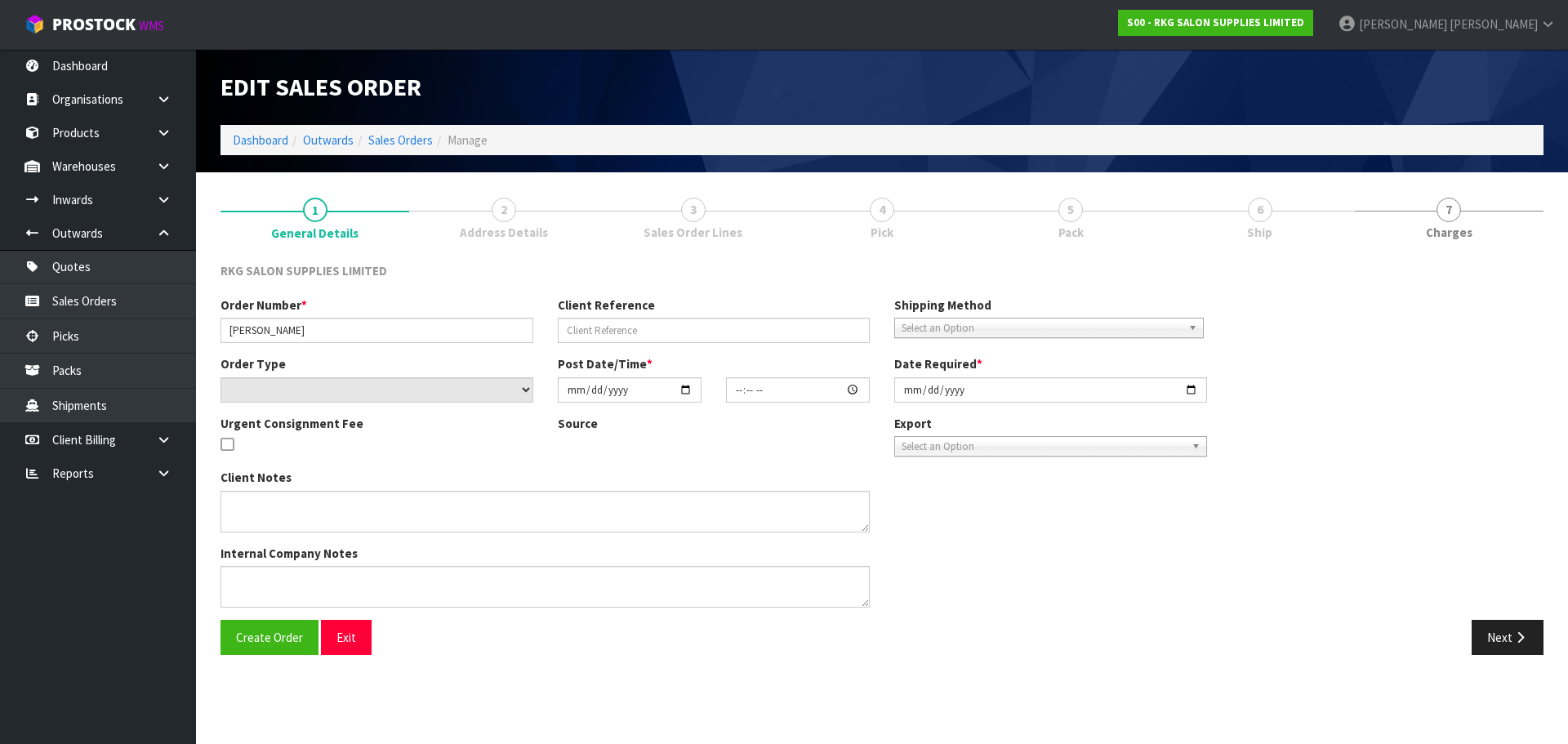
type input "[DATE]"
type textarea "FOR PICK UP"
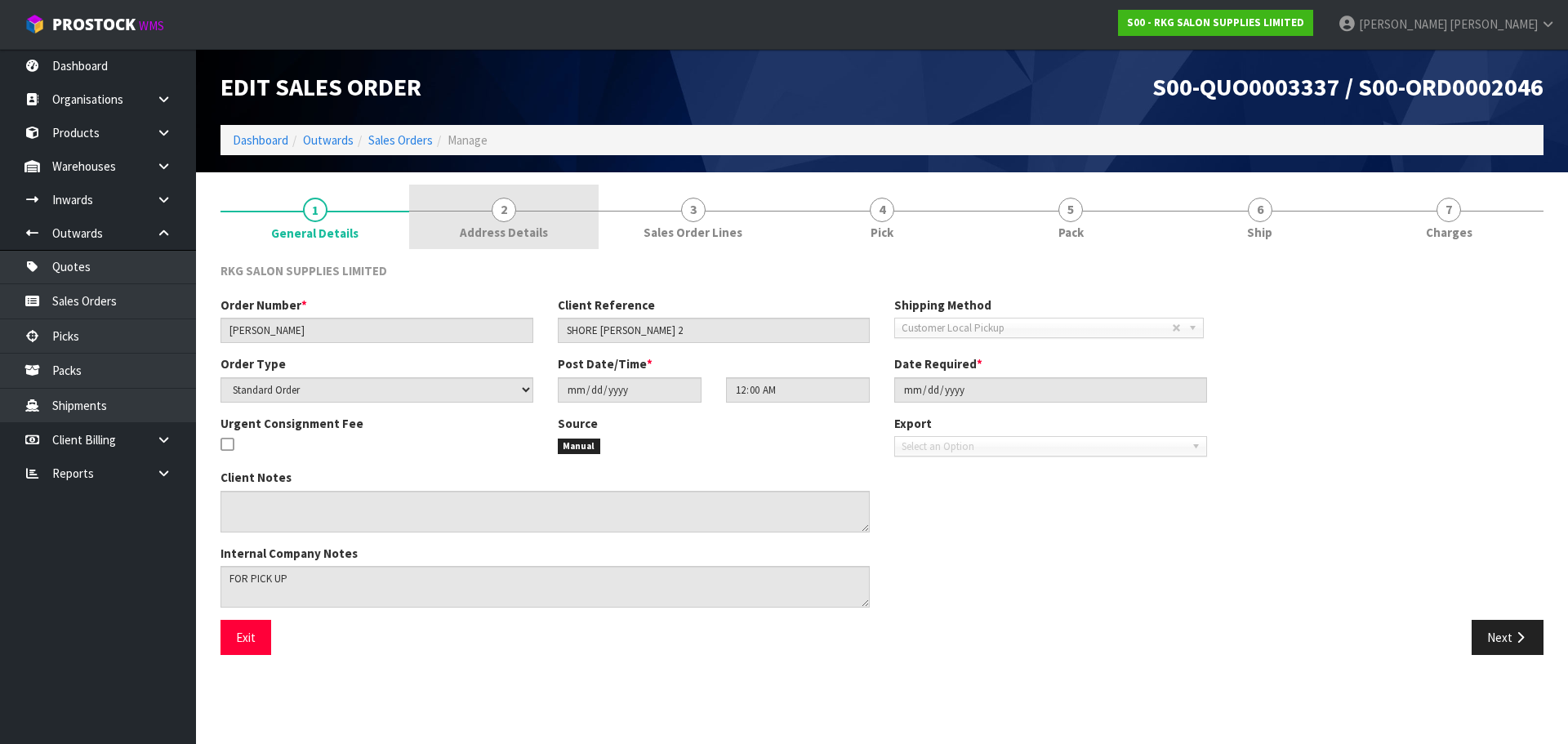
click at [502, 218] on span "2" at bounding box center [504, 210] width 25 height 25
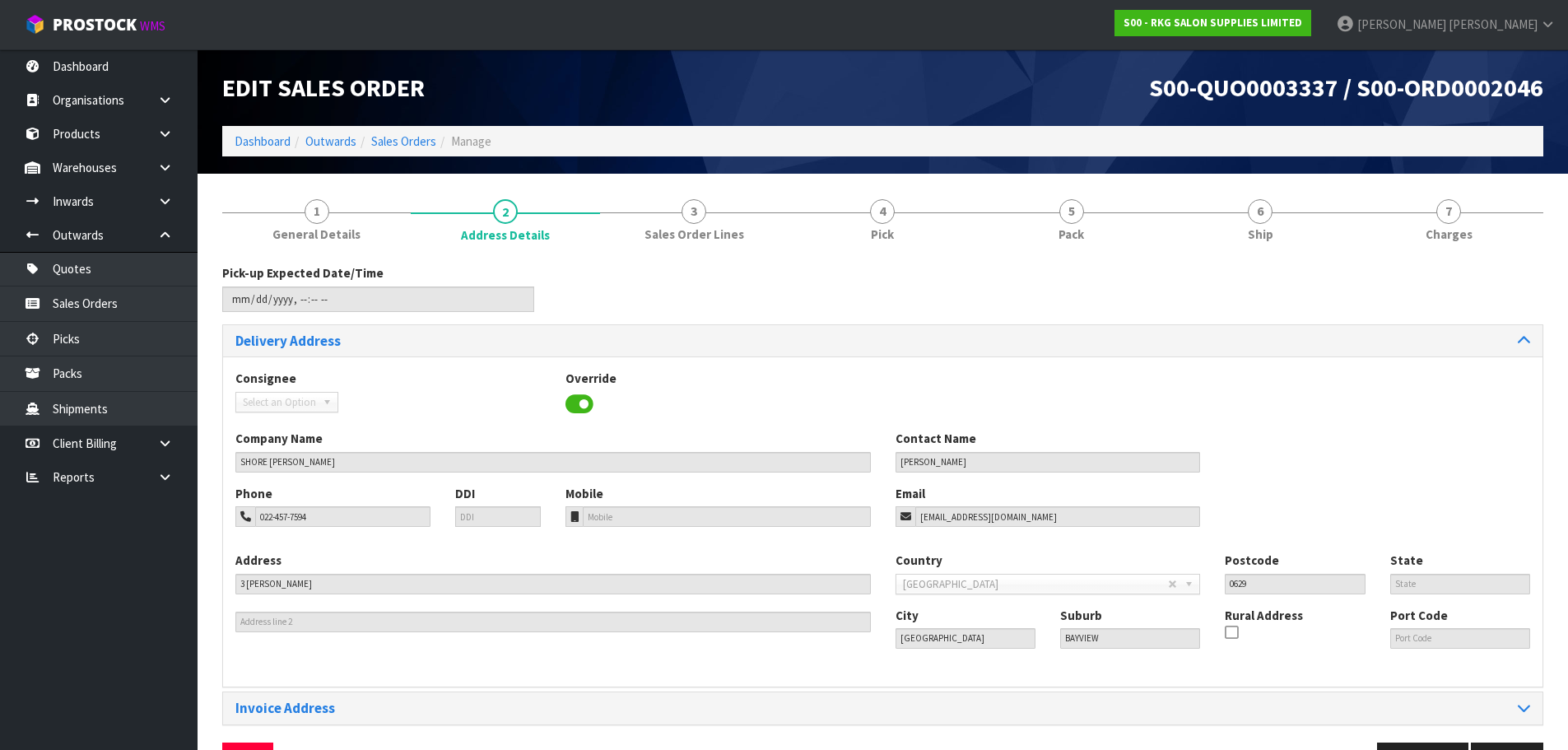
scroll to position [53, 0]
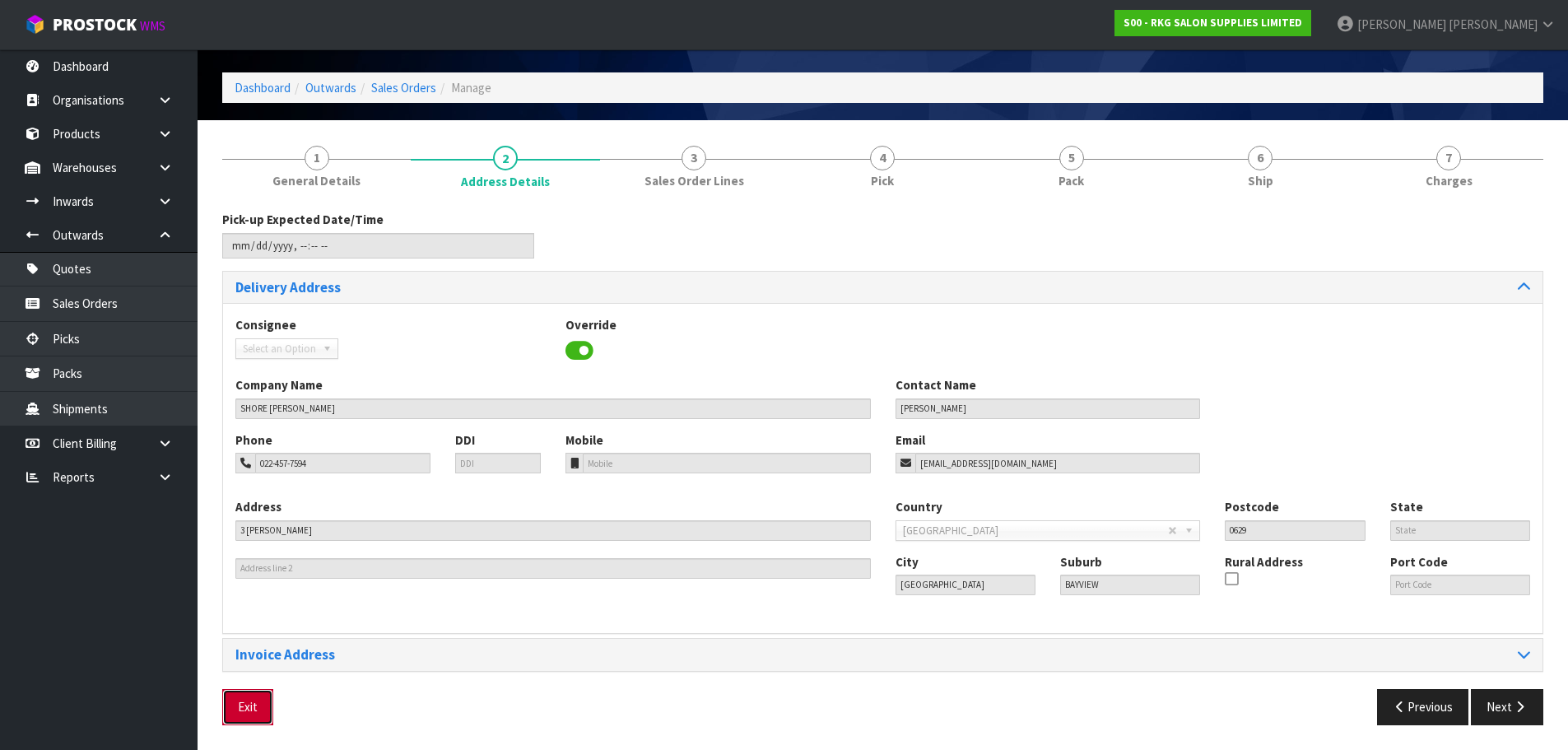
drag, startPoint x: 242, startPoint y: 708, endPoint x: 242, endPoint y: 698, distance: 10.0
click at [242, 706] on button "Exit" at bounding box center [247, 706] width 51 height 36
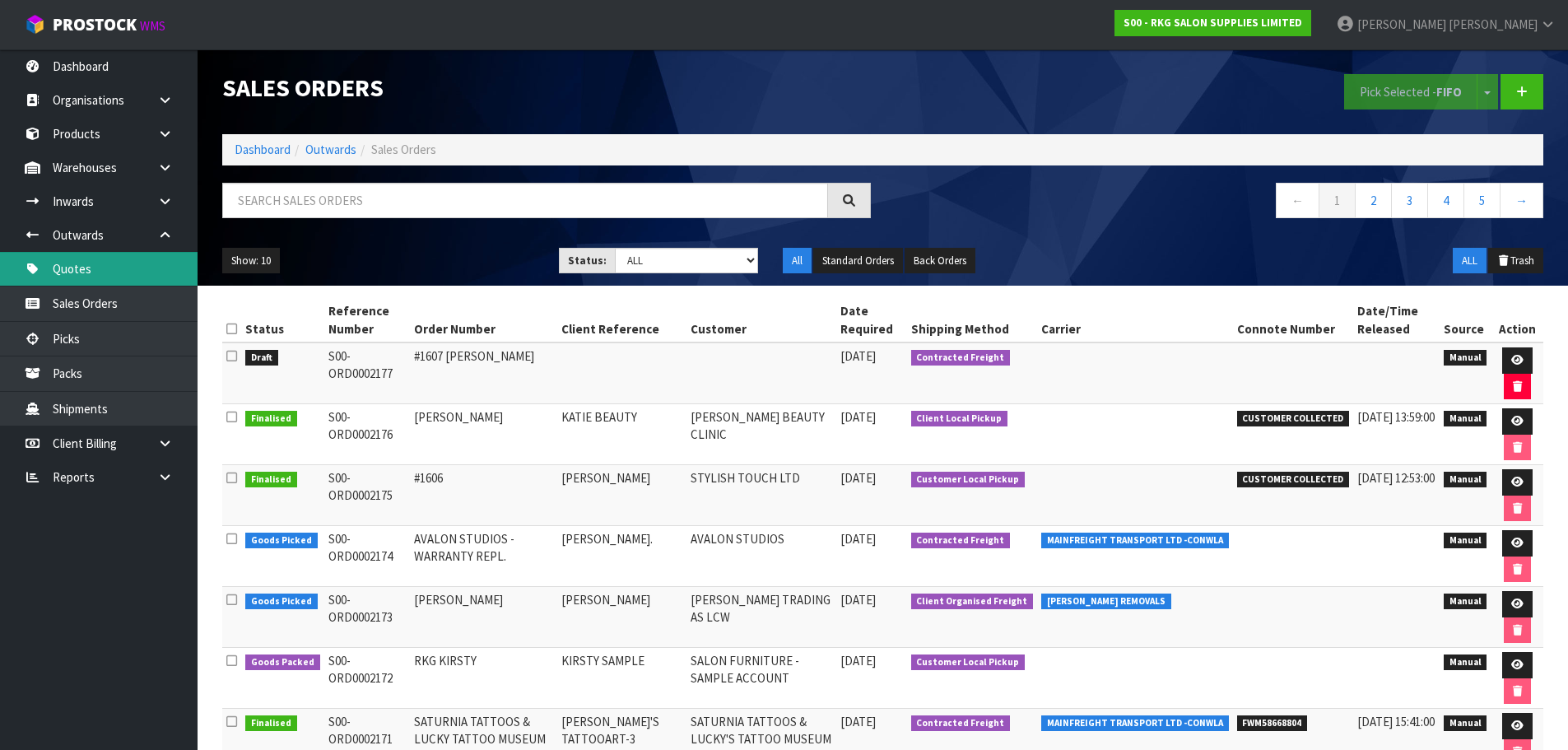
click at [81, 274] on link "Quotes" at bounding box center [99, 268] width 197 height 34
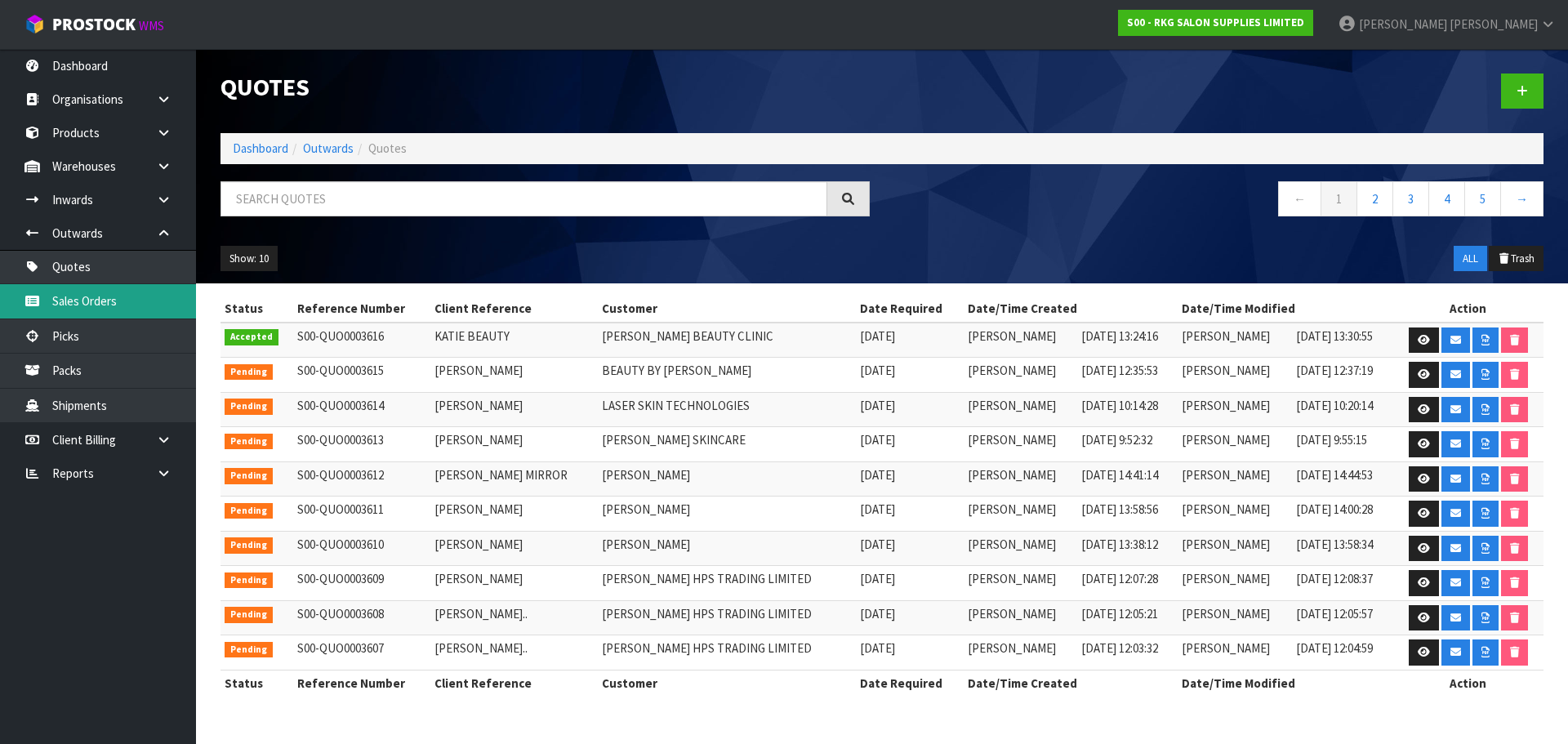
click at [103, 304] on link "Sales Orders" at bounding box center [98, 301] width 196 height 33
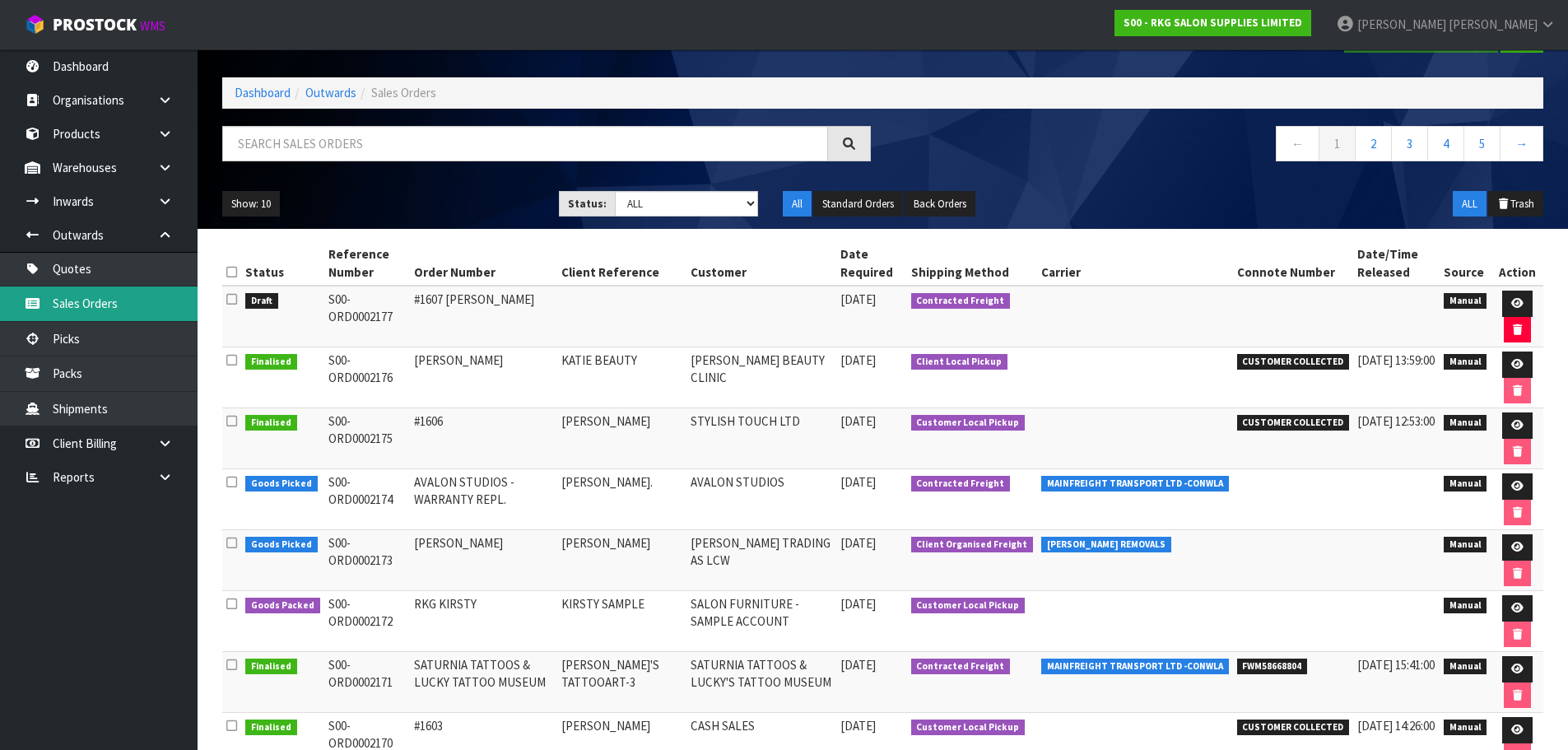
scroll to position [83, 0]
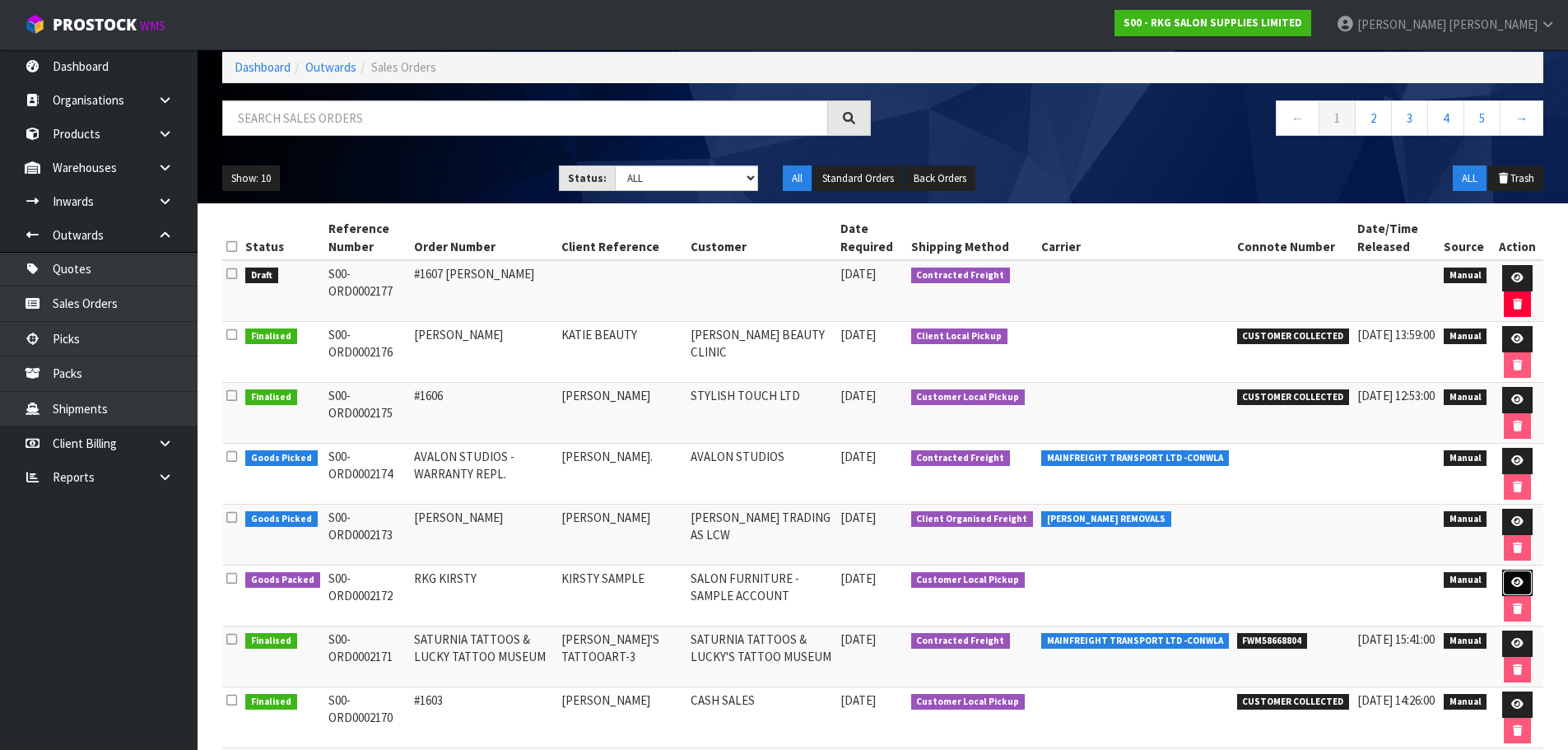
click at [1516, 583] on icon at bounding box center [1517, 582] width 12 height 11
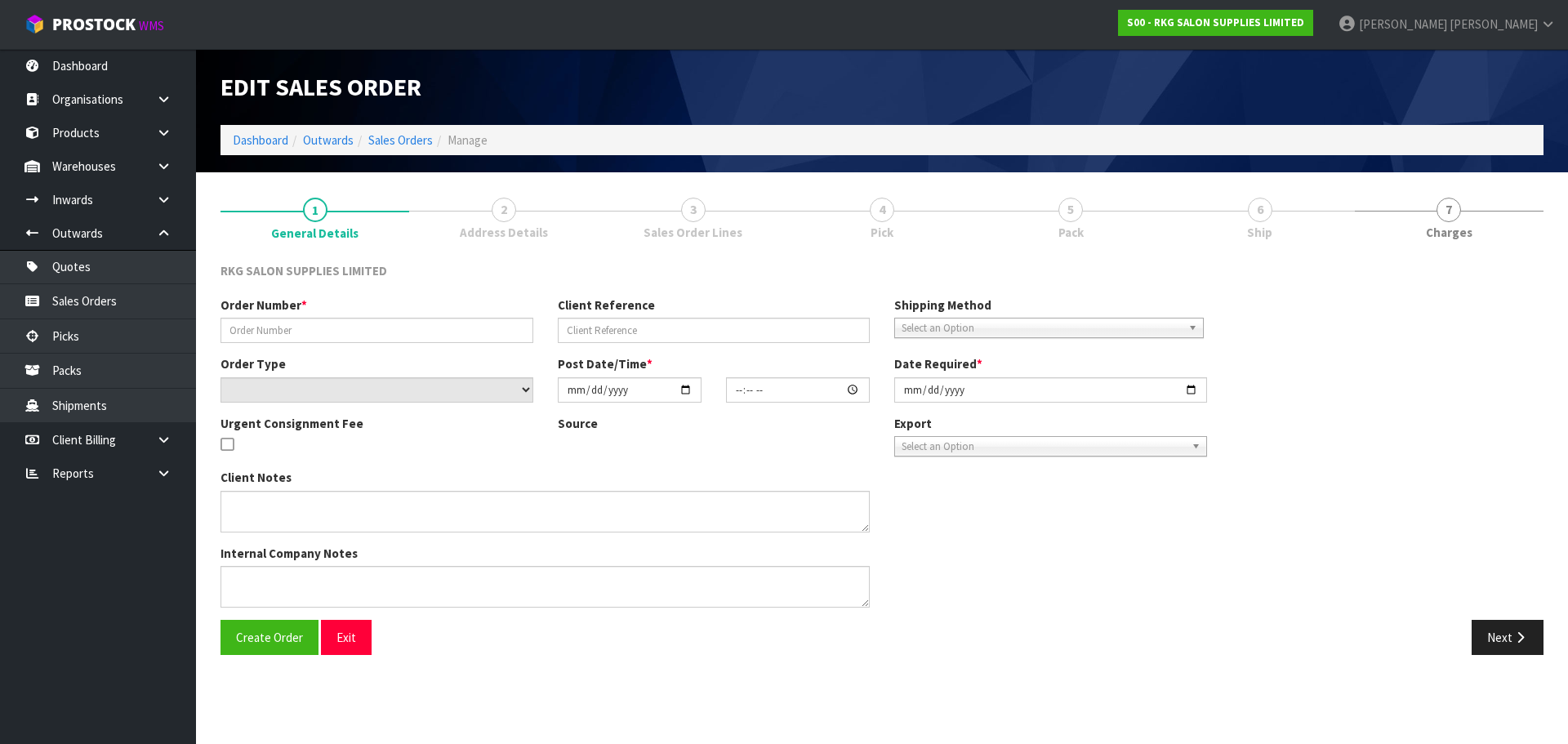
type input "RKG KIRSTY"
type input "KIRSTY SAMPLE"
select select "number:0"
type input "[DATE]"
type input "10:28:00.000"
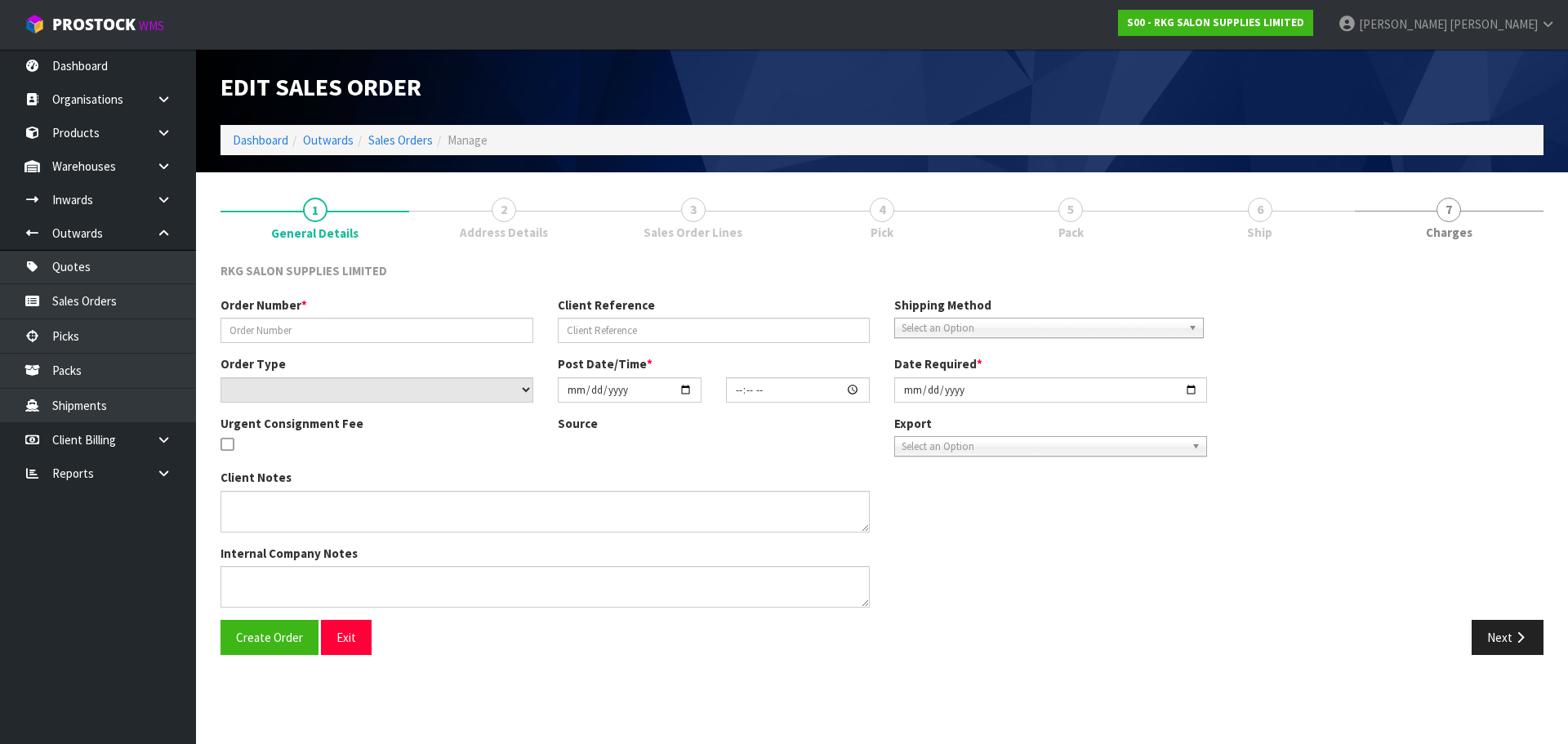
type input "[DATE]"
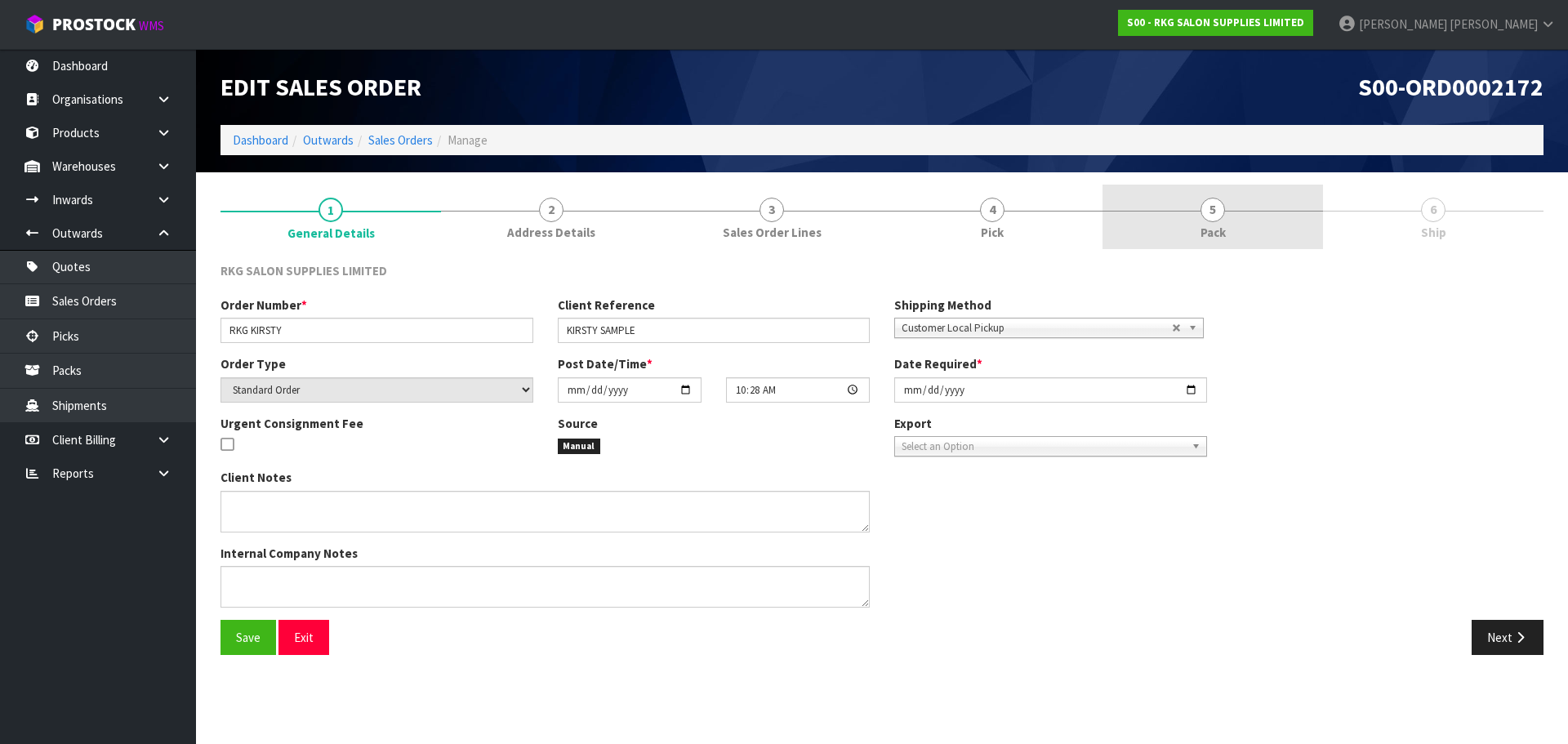
click at [1226, 216] on link "5 Pack" at bounding box center [1213, 216] width 220 height 64
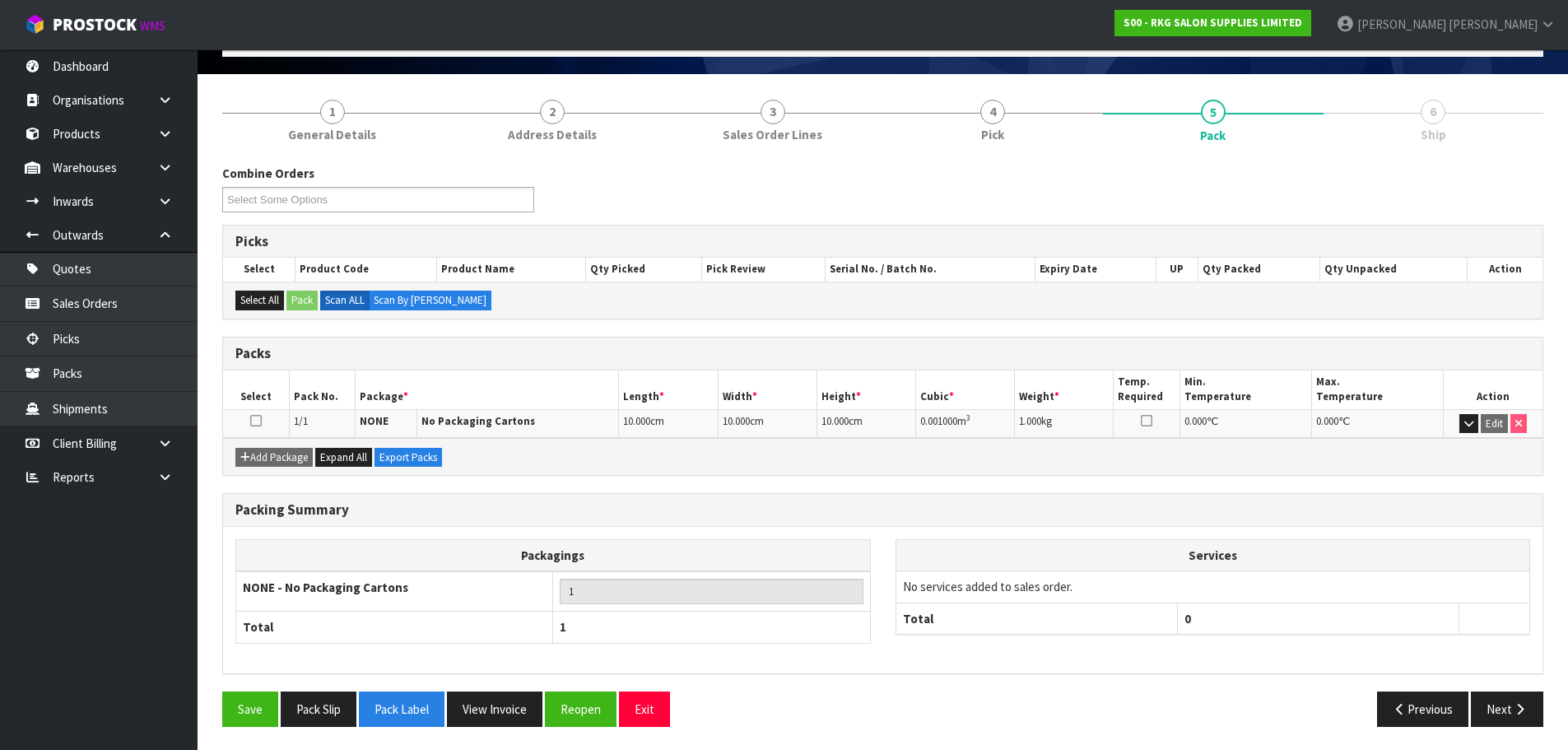
scroll to position [101, 0]
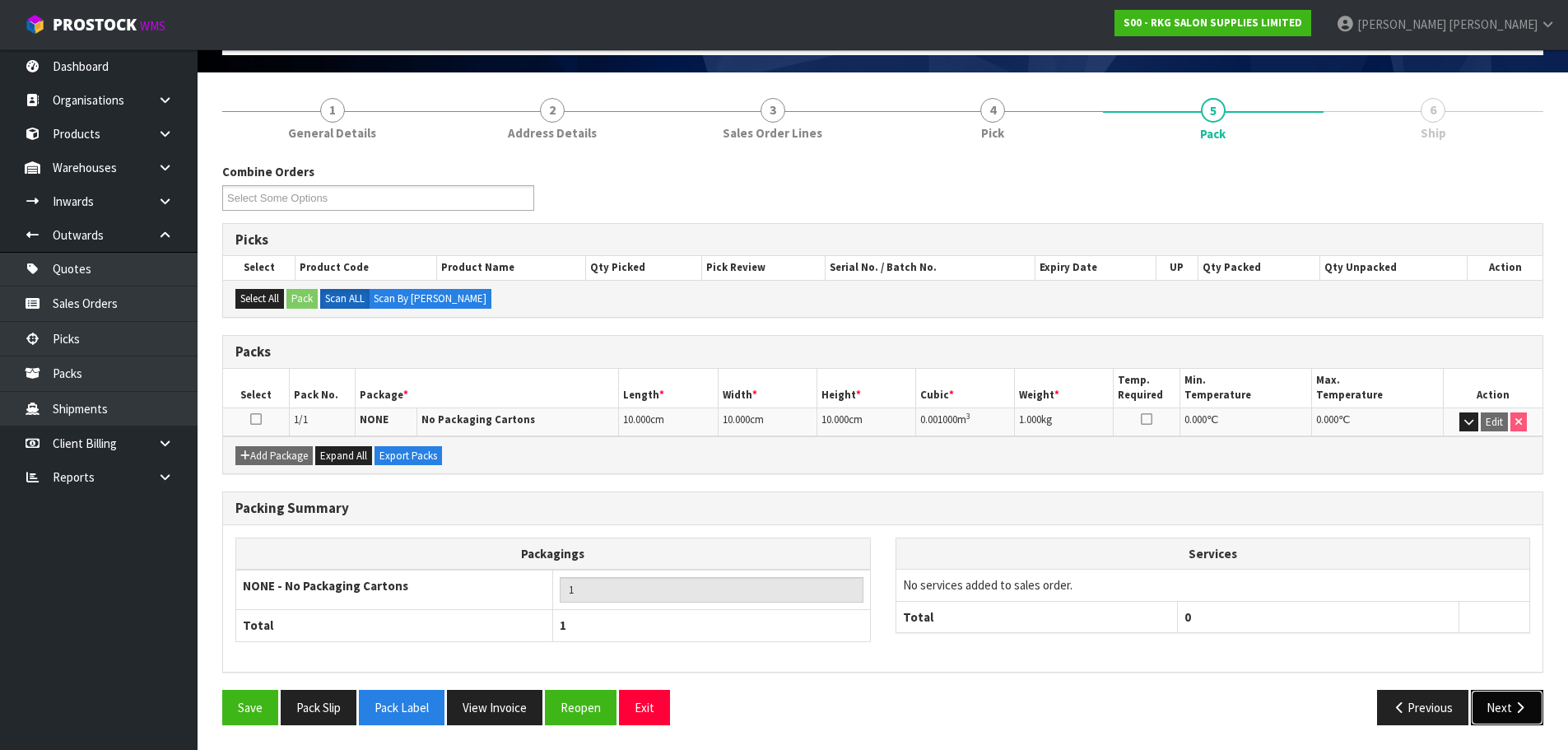
click at [1502, 710] on button "Next" at bounding box center [1507, 707] width 73 height 36
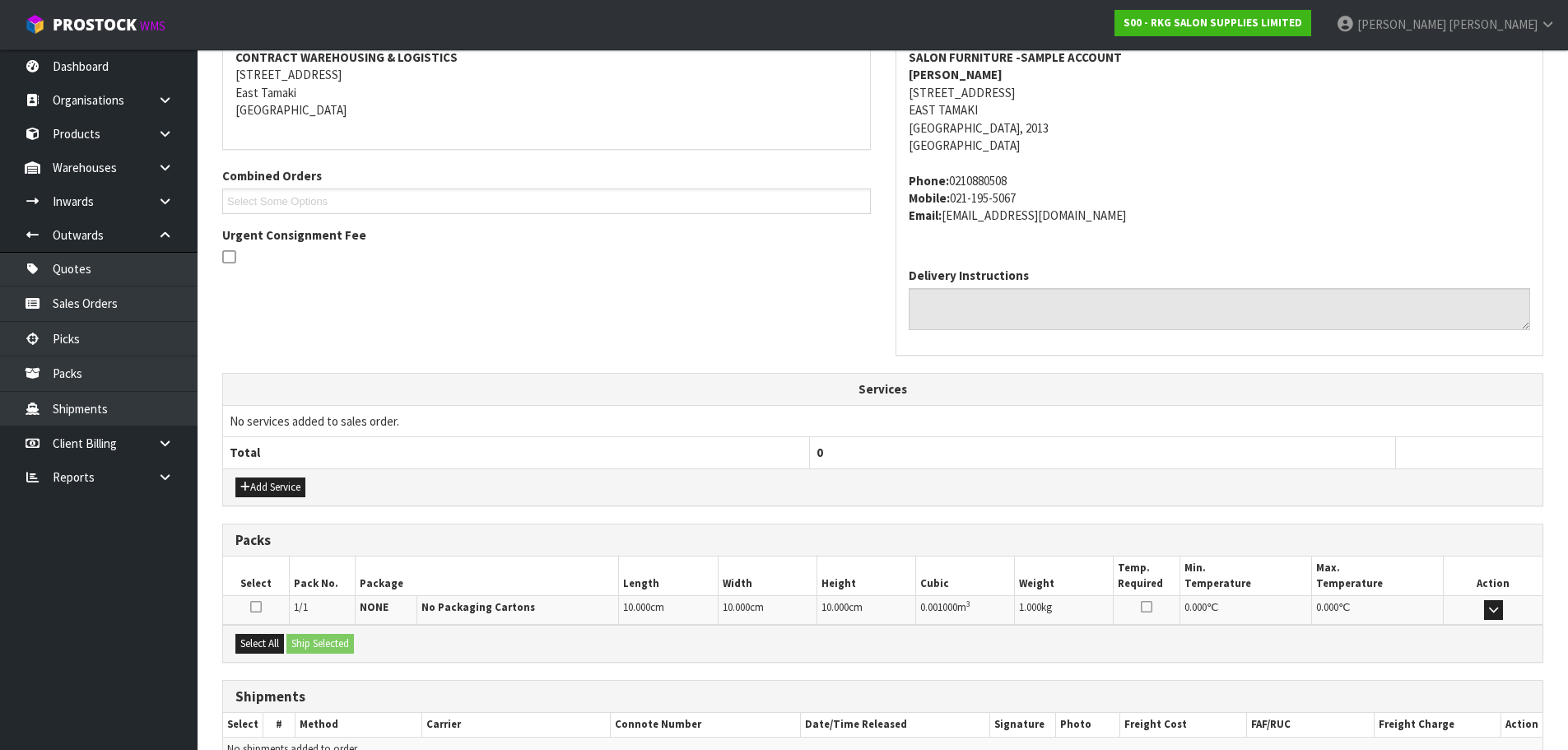
scroll to position [105, 0]
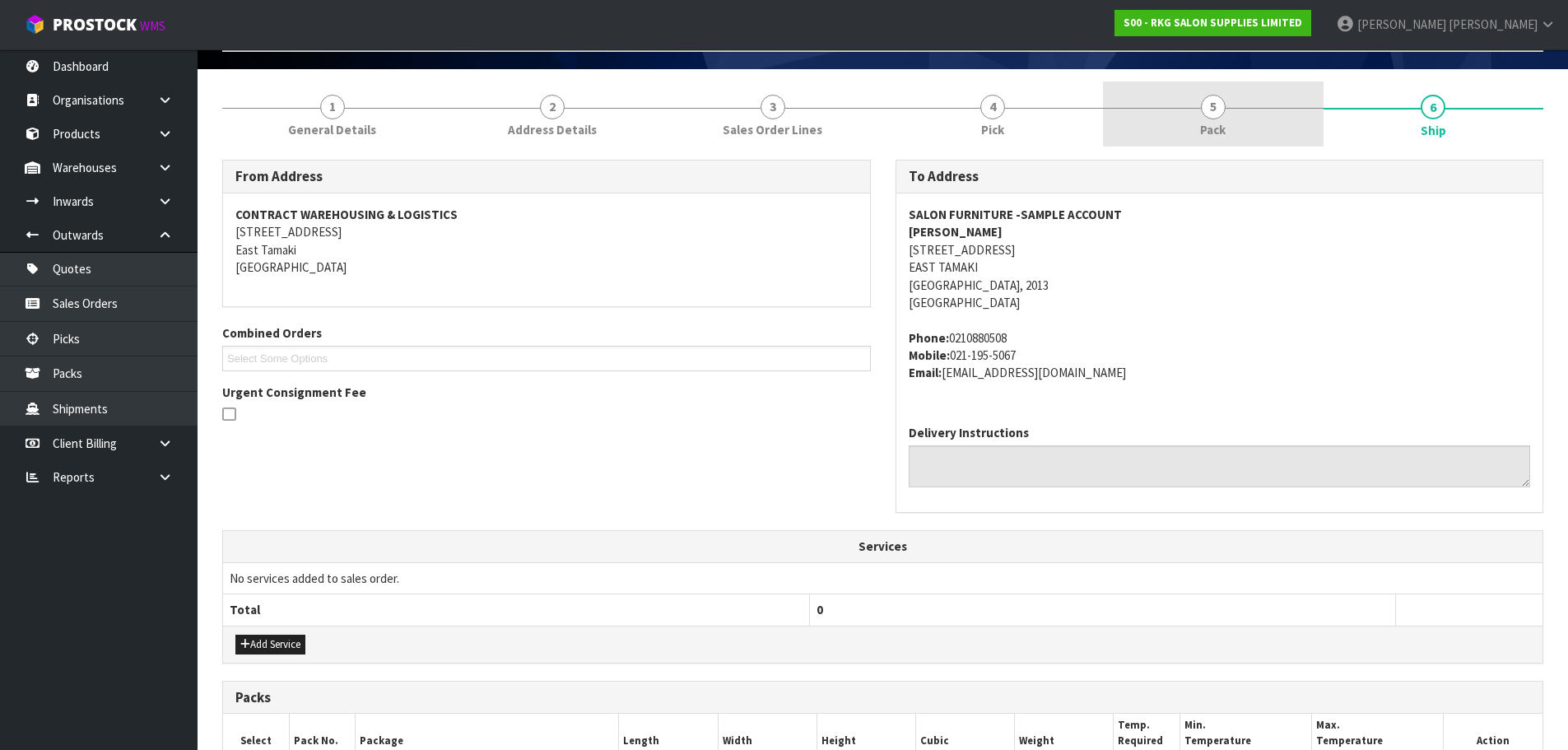
click at [1198, 102] on link "5 Pack" at bounding box center [1213, 114] width 220 height 65
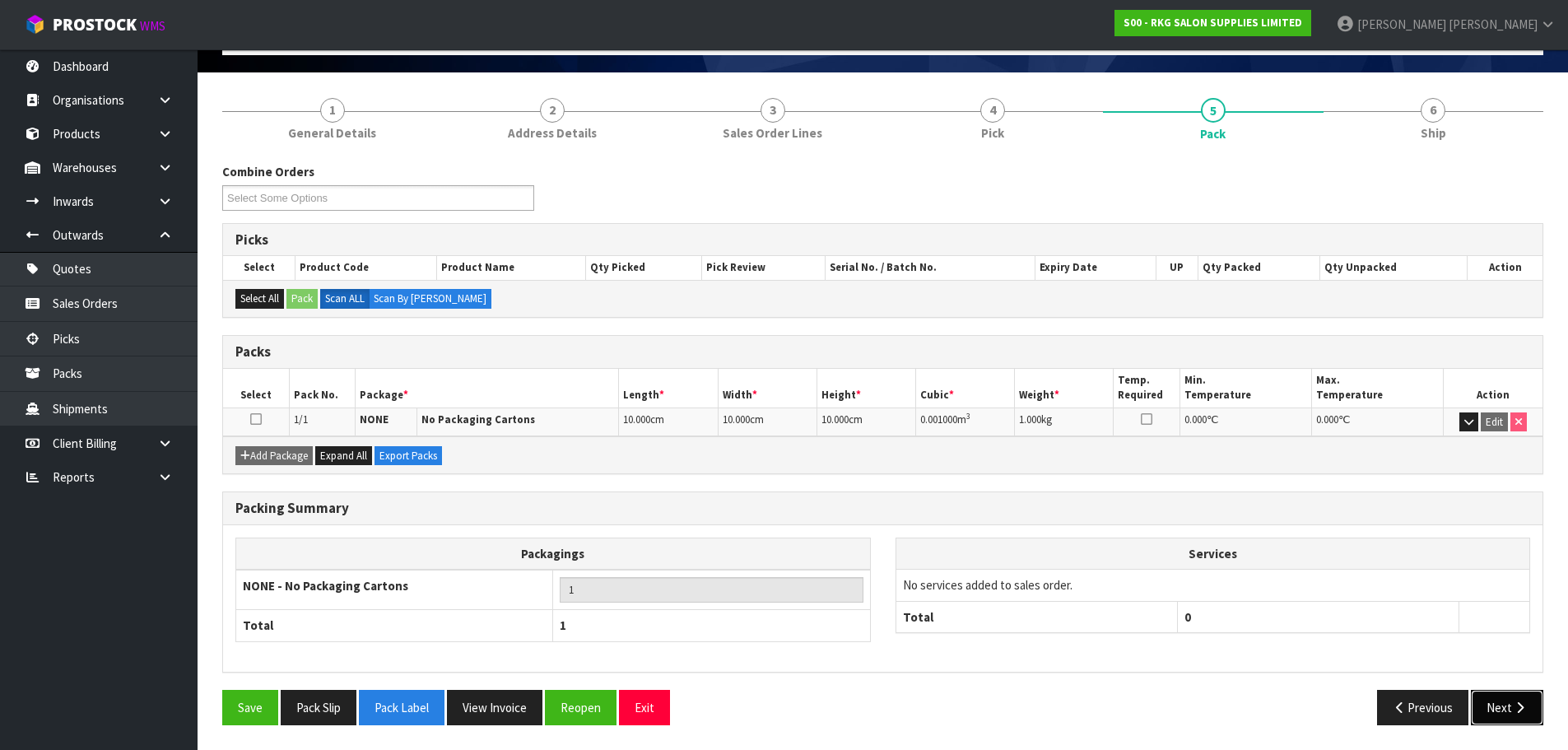
click at [1490, 712] on button "Next" at bounding box center [1507, 707] width 73 height 36
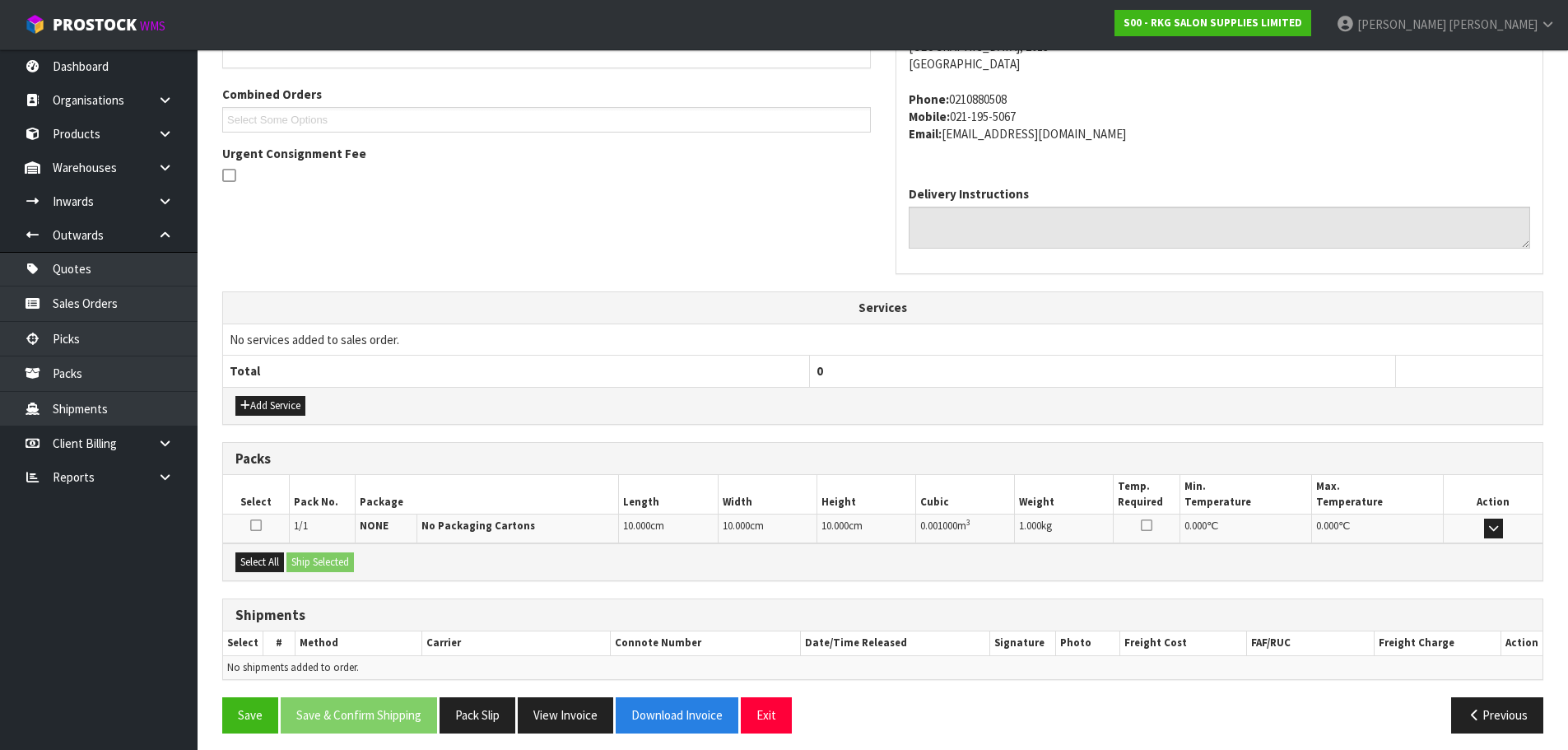
scroll to position [348, 0]
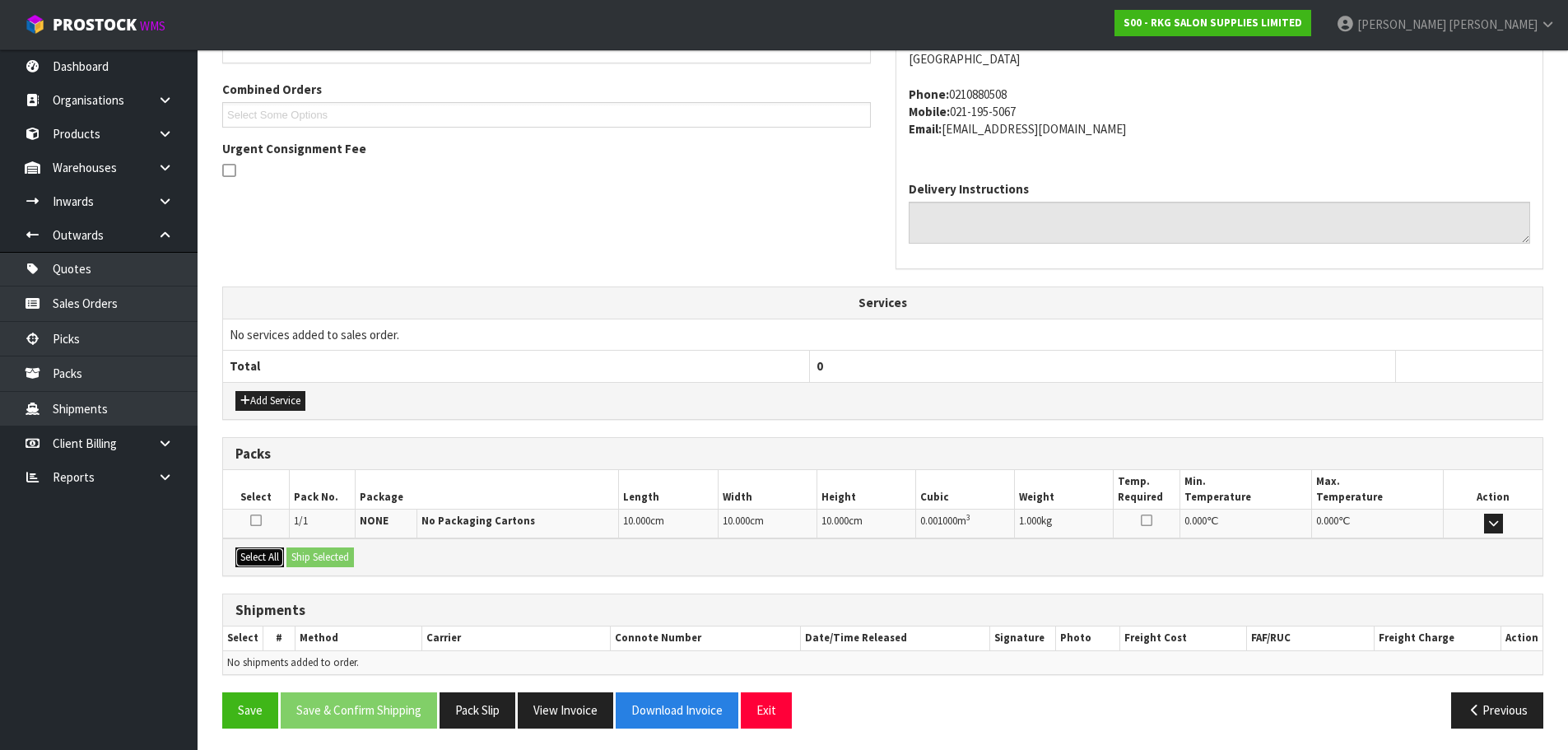
click at [250, 560] on button "Select All" at bounding box center [259, 557] width 49 height 20
click at [320, 557] on button "Ship Selected" at bounding box center [320, 557] width 68 height 20
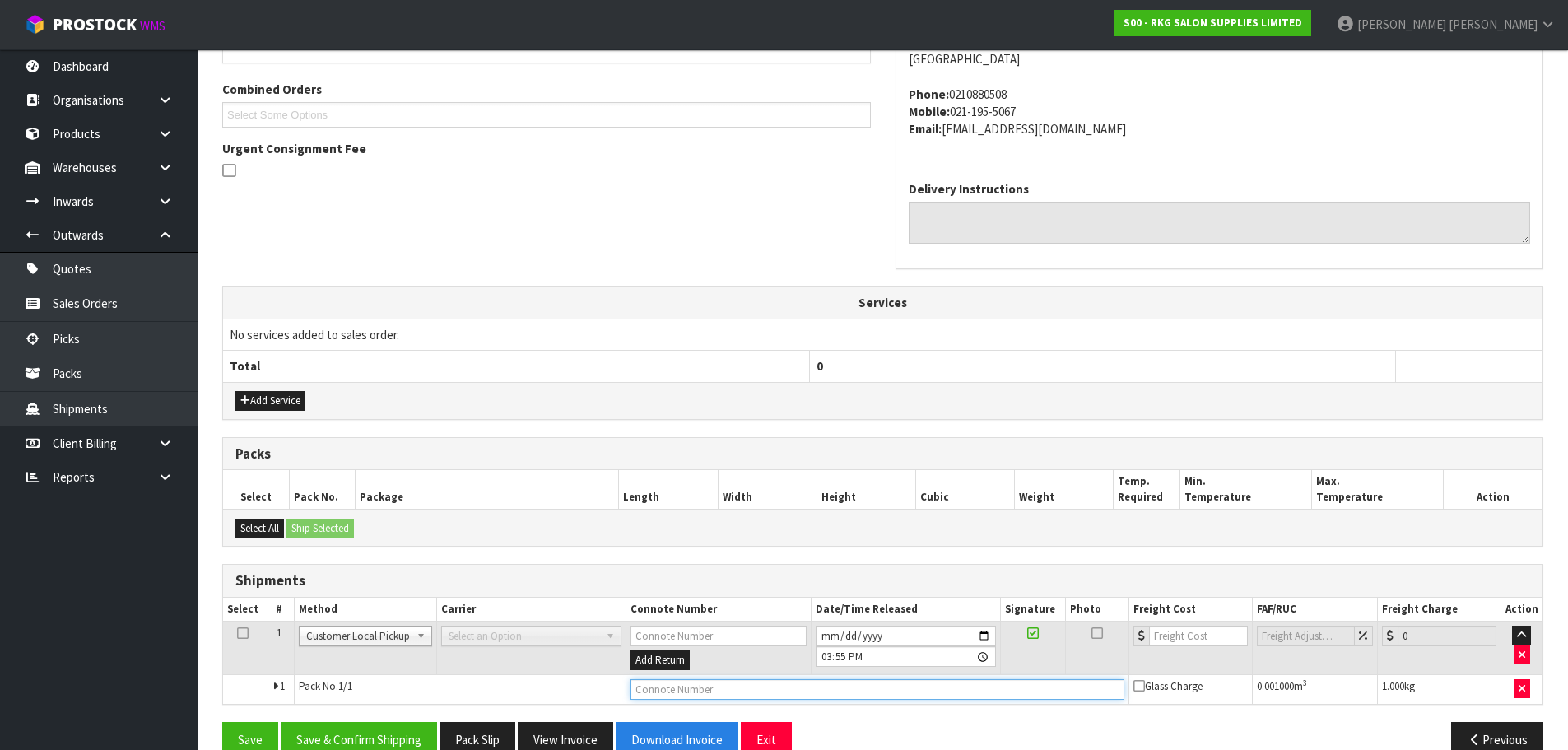
click at [654, 682] on input "text" at bounding box center [878, 689] width 494 height 20
click at [632, 689] on input "COLLECTED" at bounding box center [878, 689] width 494 height 20
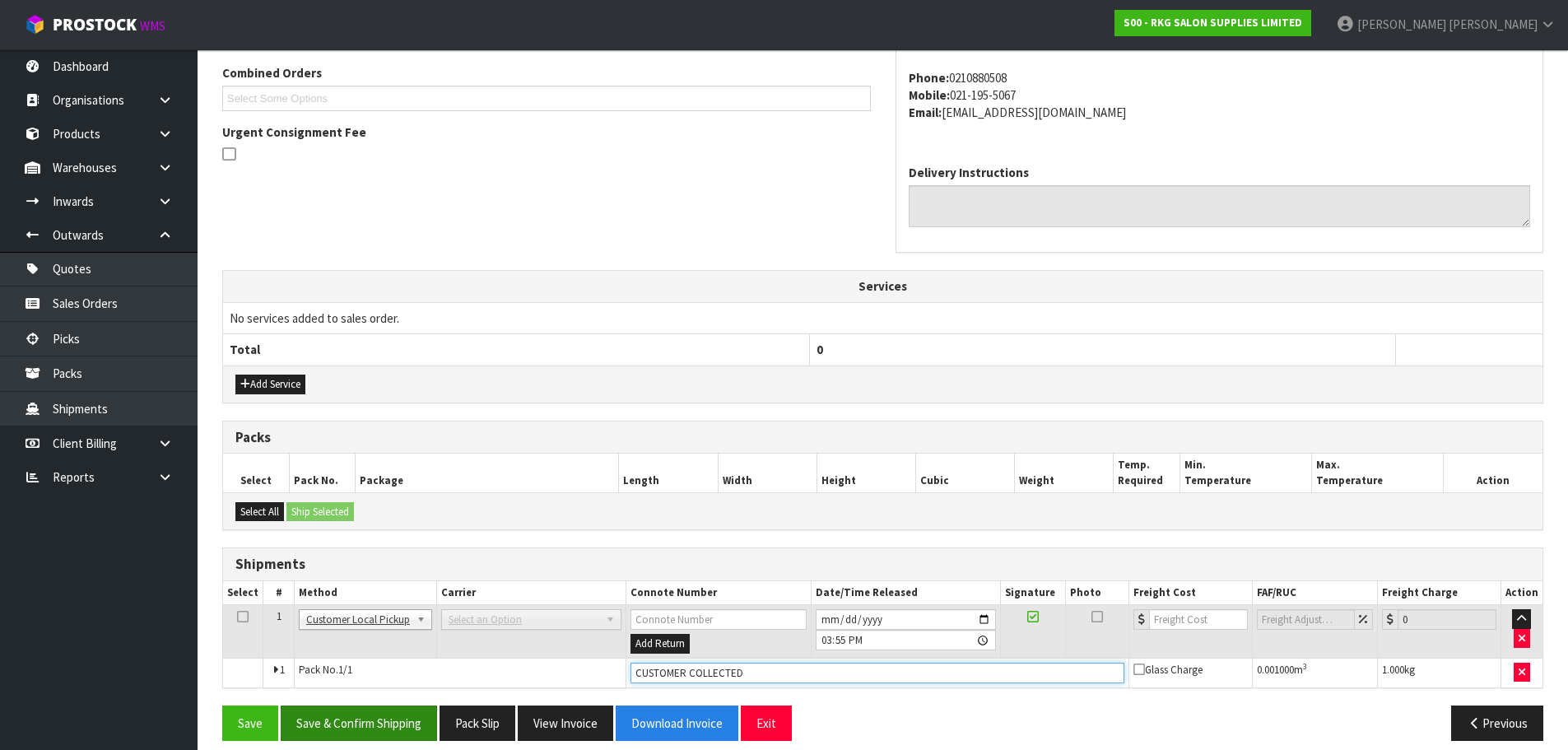
scroll to position [380, 0]
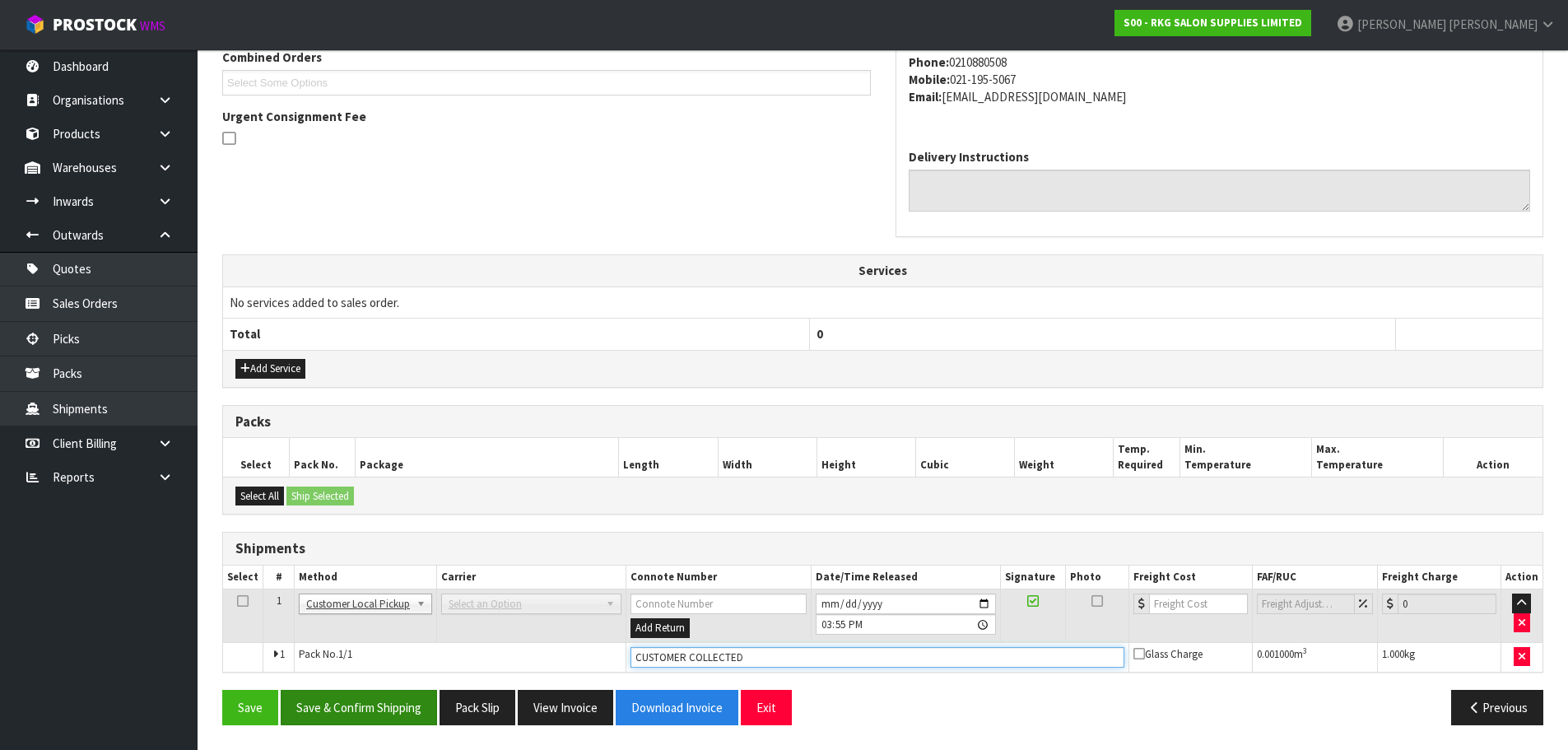
type input "CUSTOMER COLLECTED"
click at [386, 706] on button "Save & Confirm Shipping" at bounding box center [359, 707] width 156 height 36
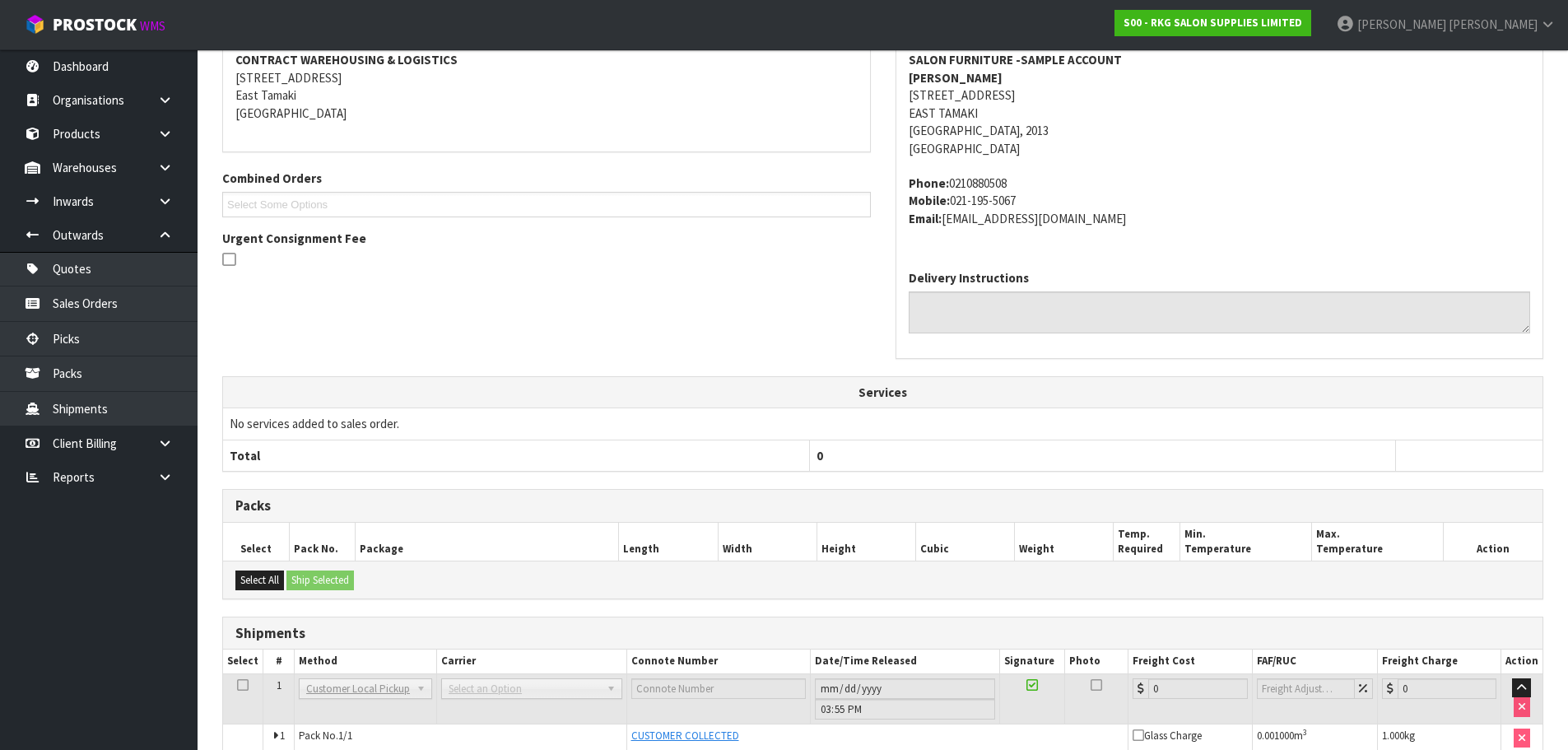
scroll to position [399, 0]
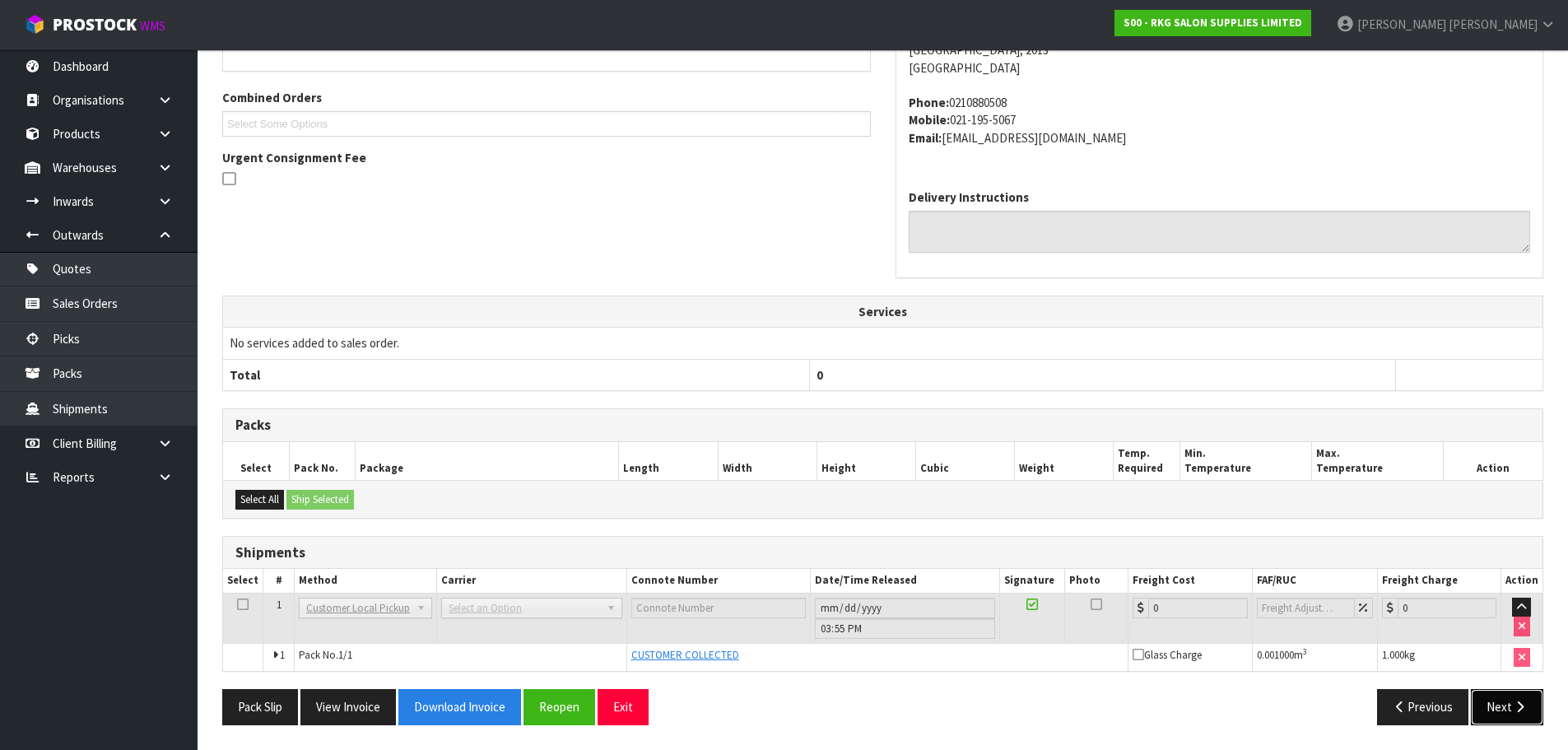
click at [1496, 701] on button "Next" at bounding box center [1507, 706] width 73 height 36
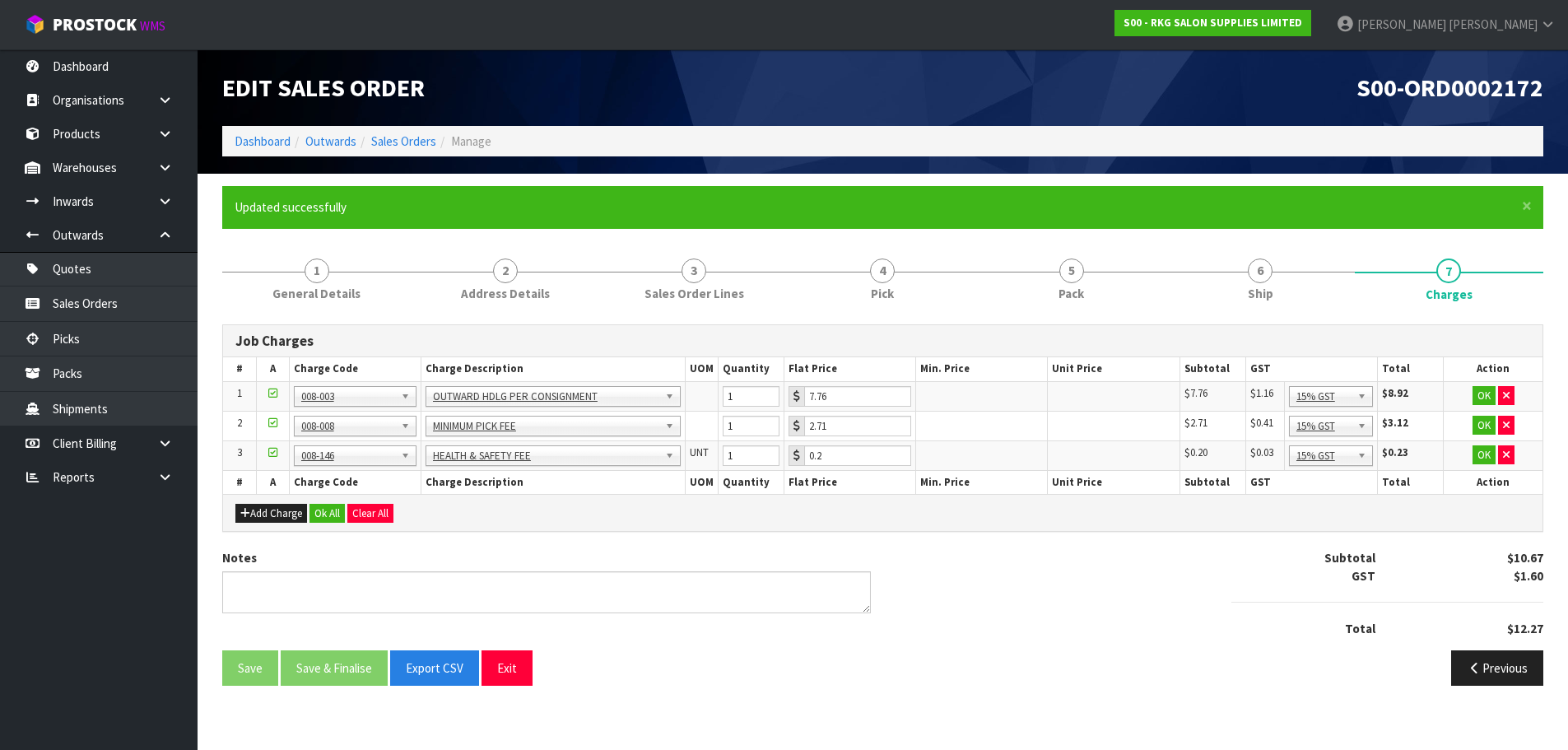
scroll to position [0, 0]
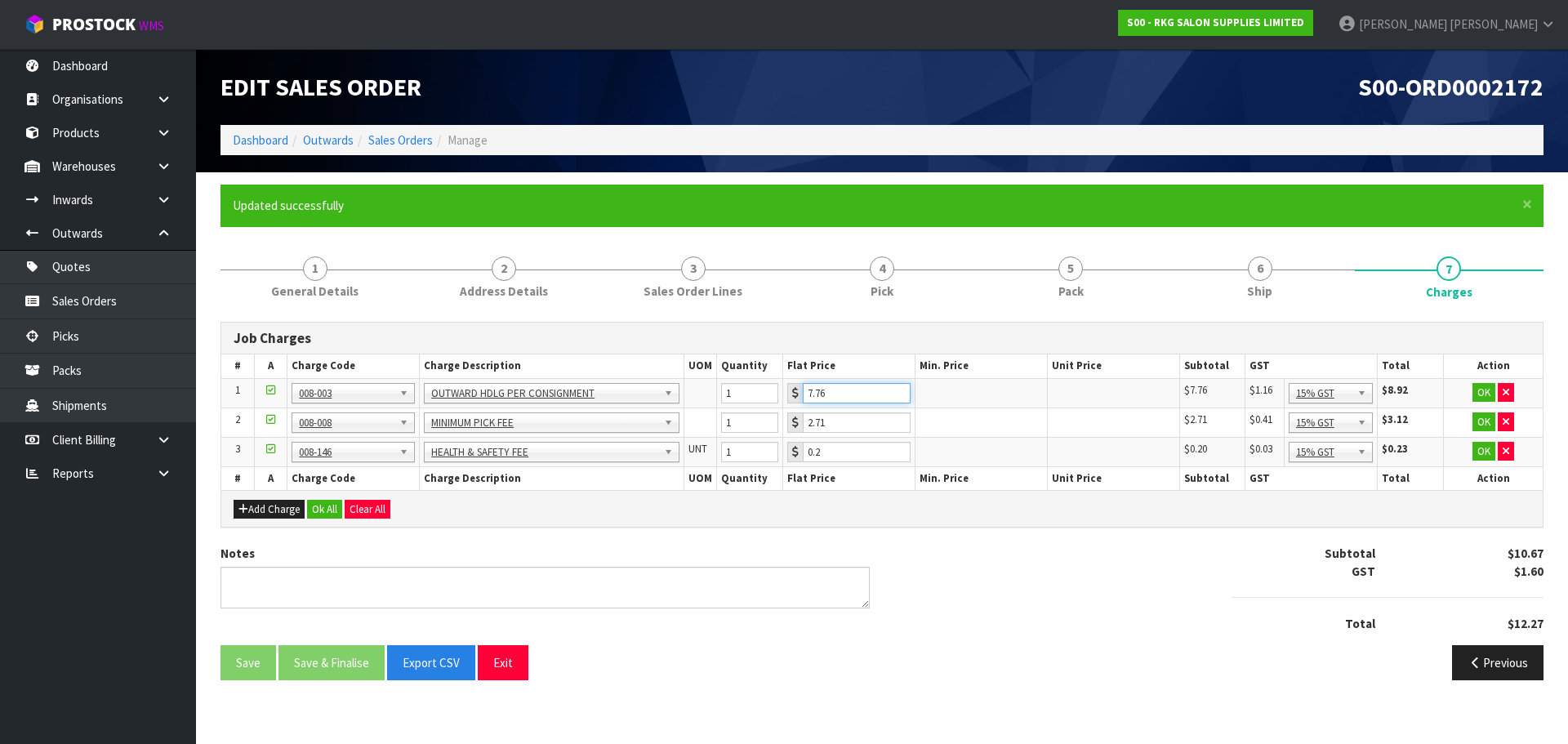
drag, startPoint x: 848, startPoint y: 398, endPoint x: 778, endPoint y: 403, distance: 70.2
click at [778, 403] on tr "1 001-001 001-002 001-003 001-004 001-005 001-006 001-007 001-008 001-009 001-0…" at bounding box center [881, 392] width 1321 height 29
type input "3.50"
click at [1478, 392] on button "OK" at bounding box center [1483, 392] width 23 height 19
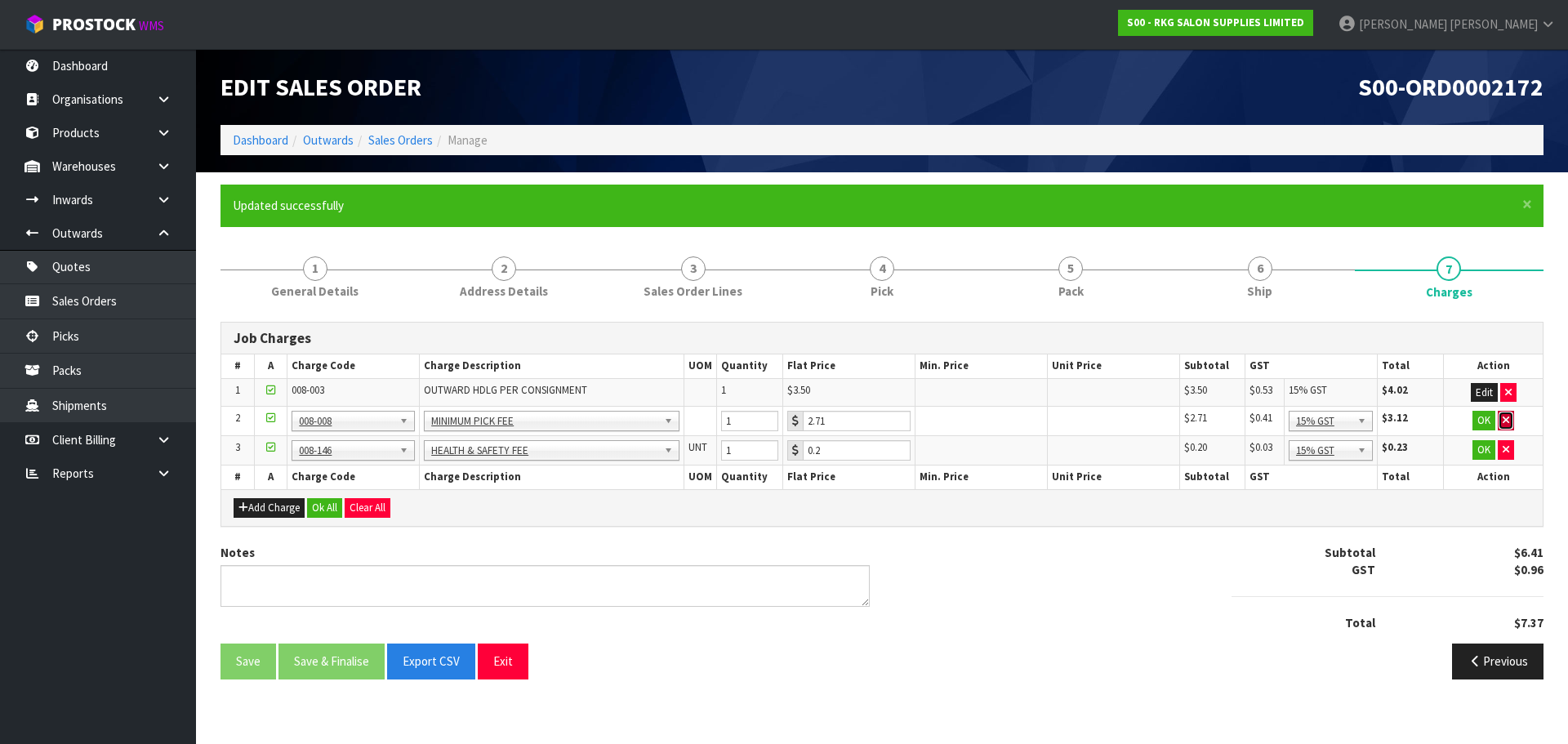
click at [1507, 417] on icon "button" at bounding box center [1505, 420] width 6 height 11
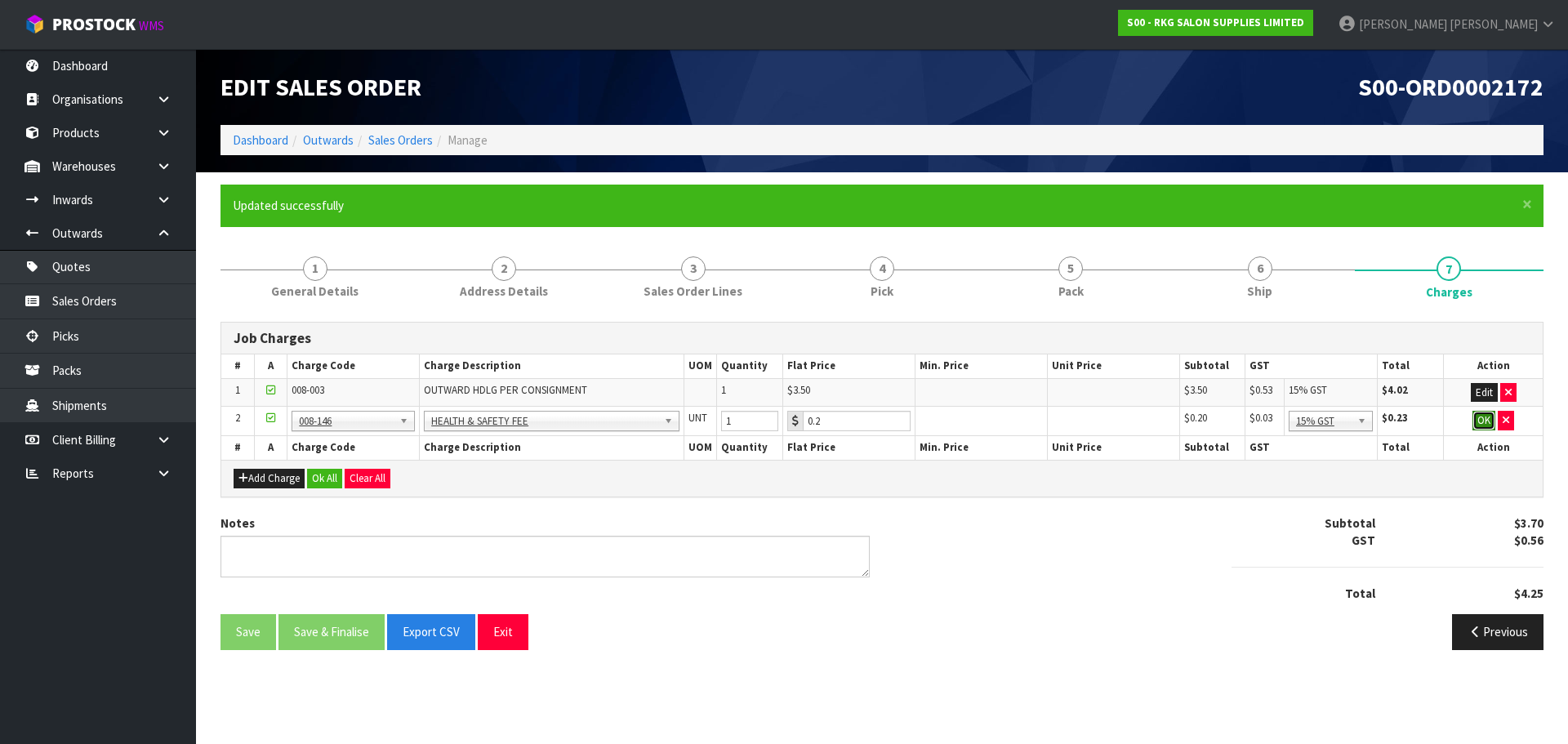
click at [1485, 423] on button "OK" at bounding box center [1483, 420] width 23 height 19
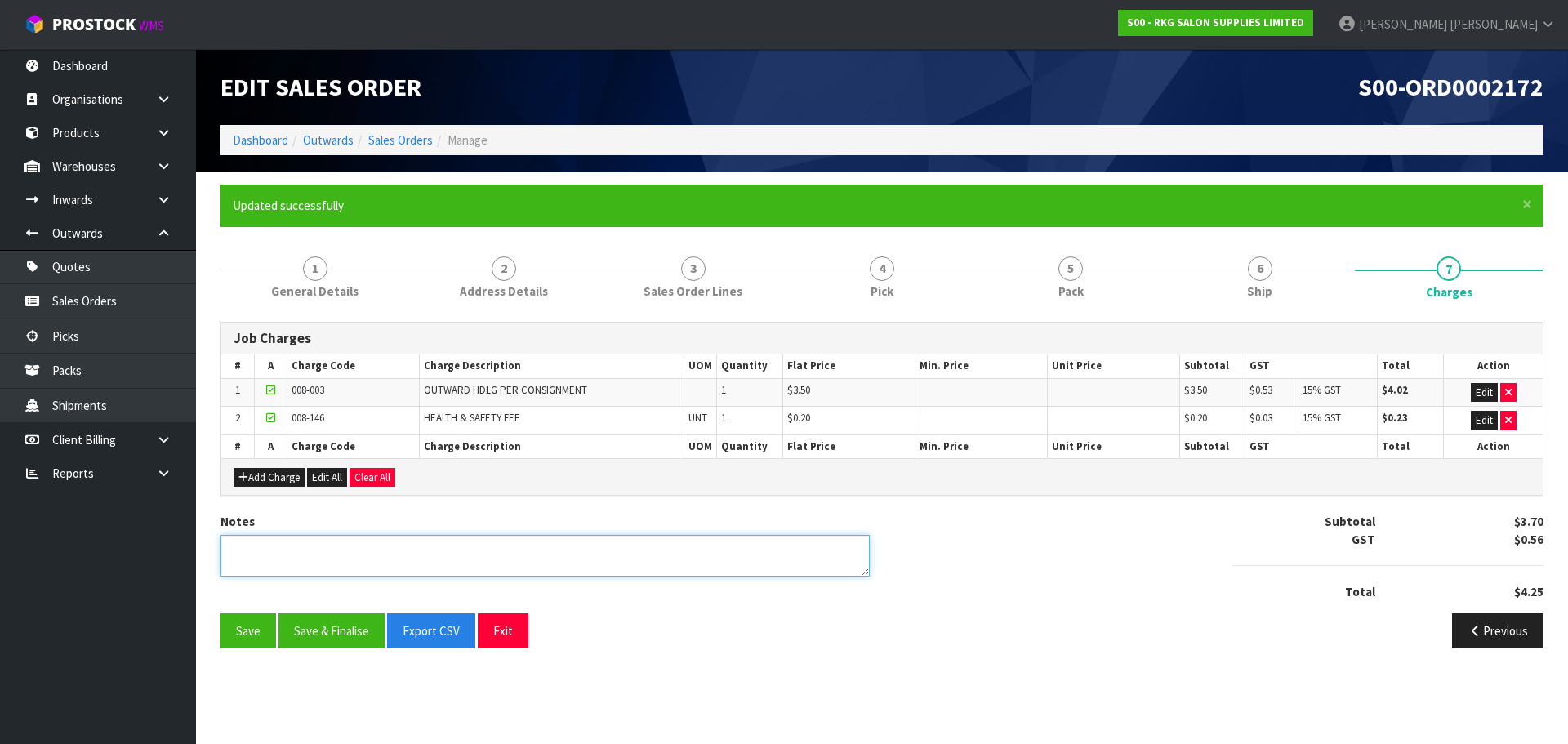
click at [327, 552] on textarea at bounding box center [545, 555] width 649 height 41
type textarea "PICKED BY [PERSON_NAME]"
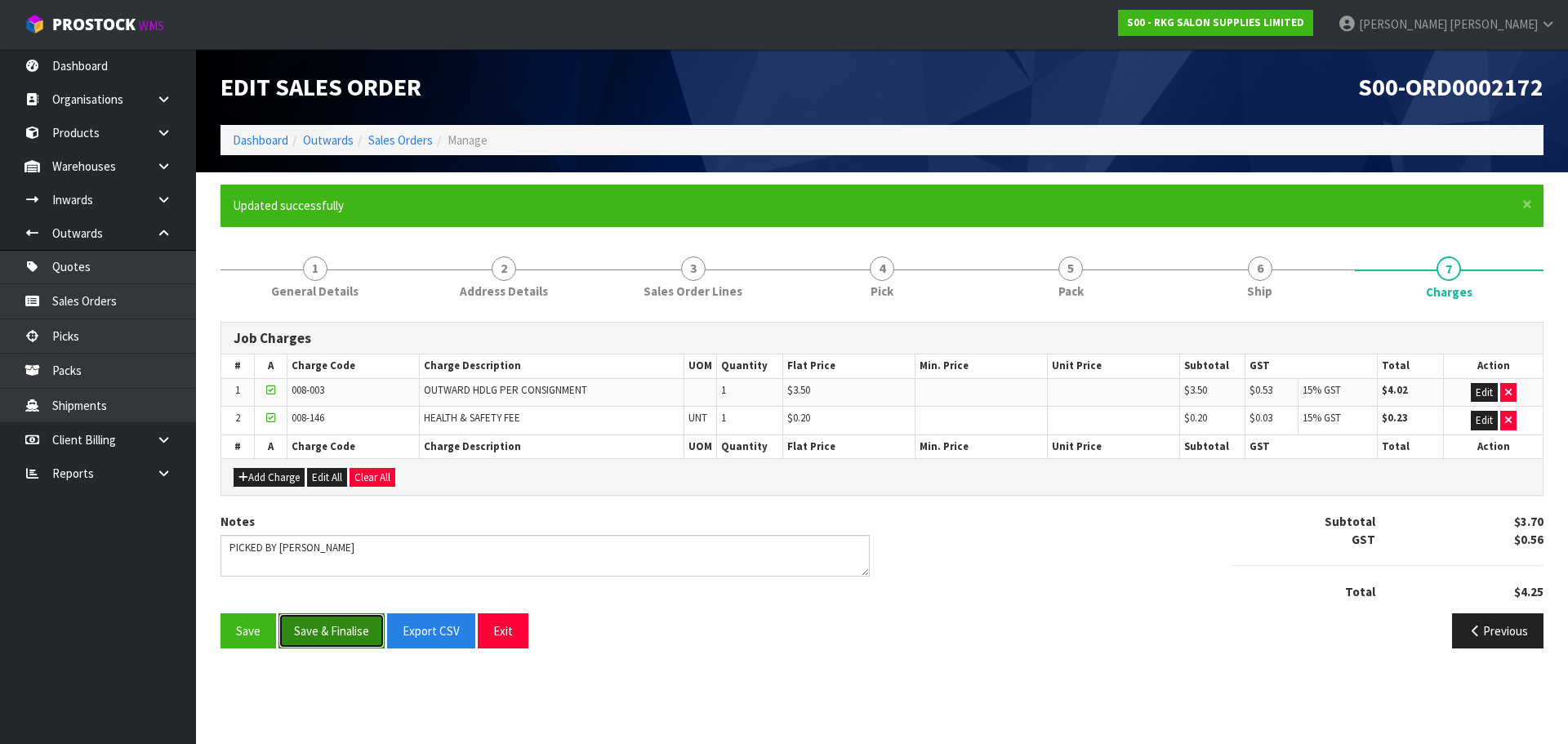
click at [346, 636] on button "Save & Finalise" at bounding box center [331, 631] width 106 height 35
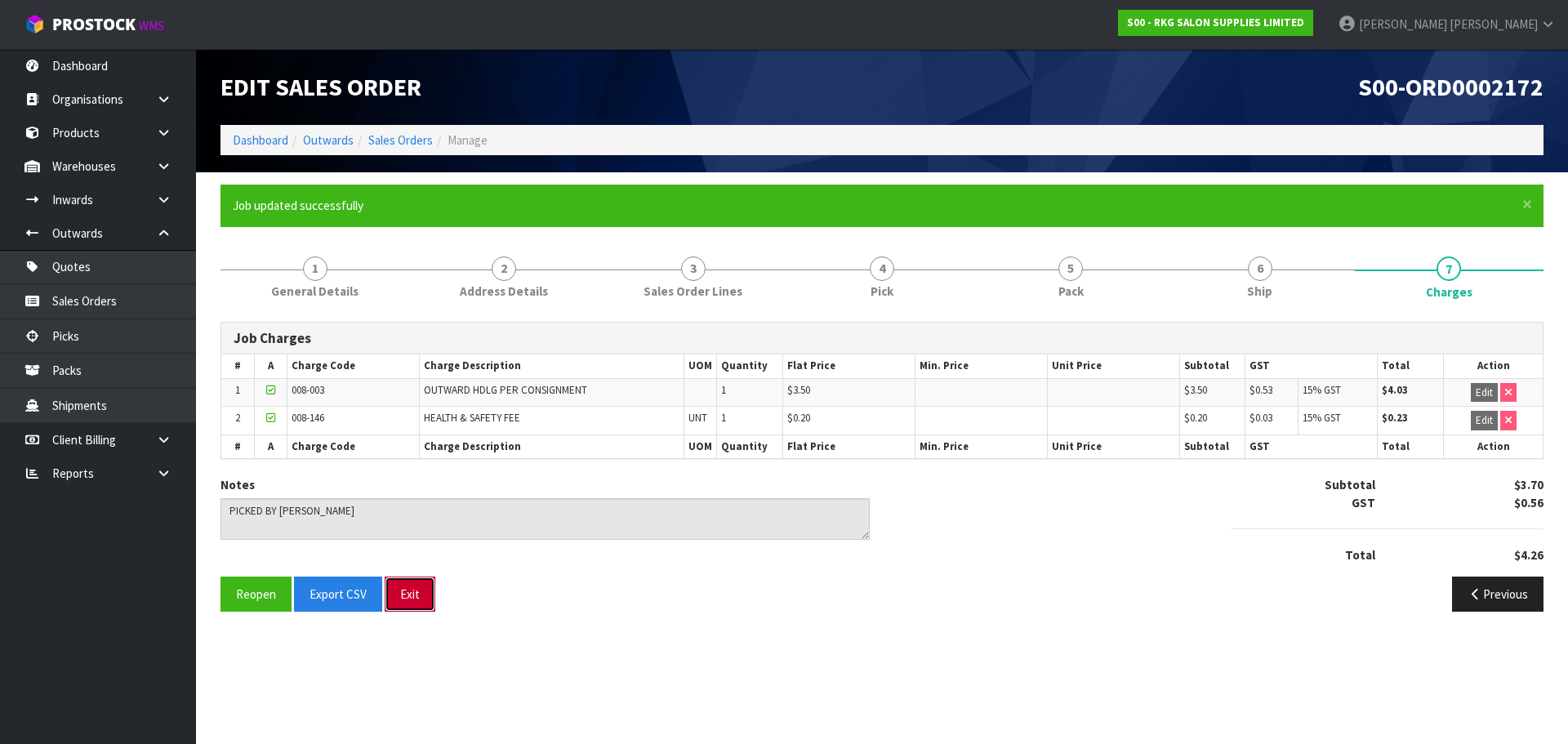
click at [405, 593] on button "Exit" at bounding box center [409, 594] width 50 height 35
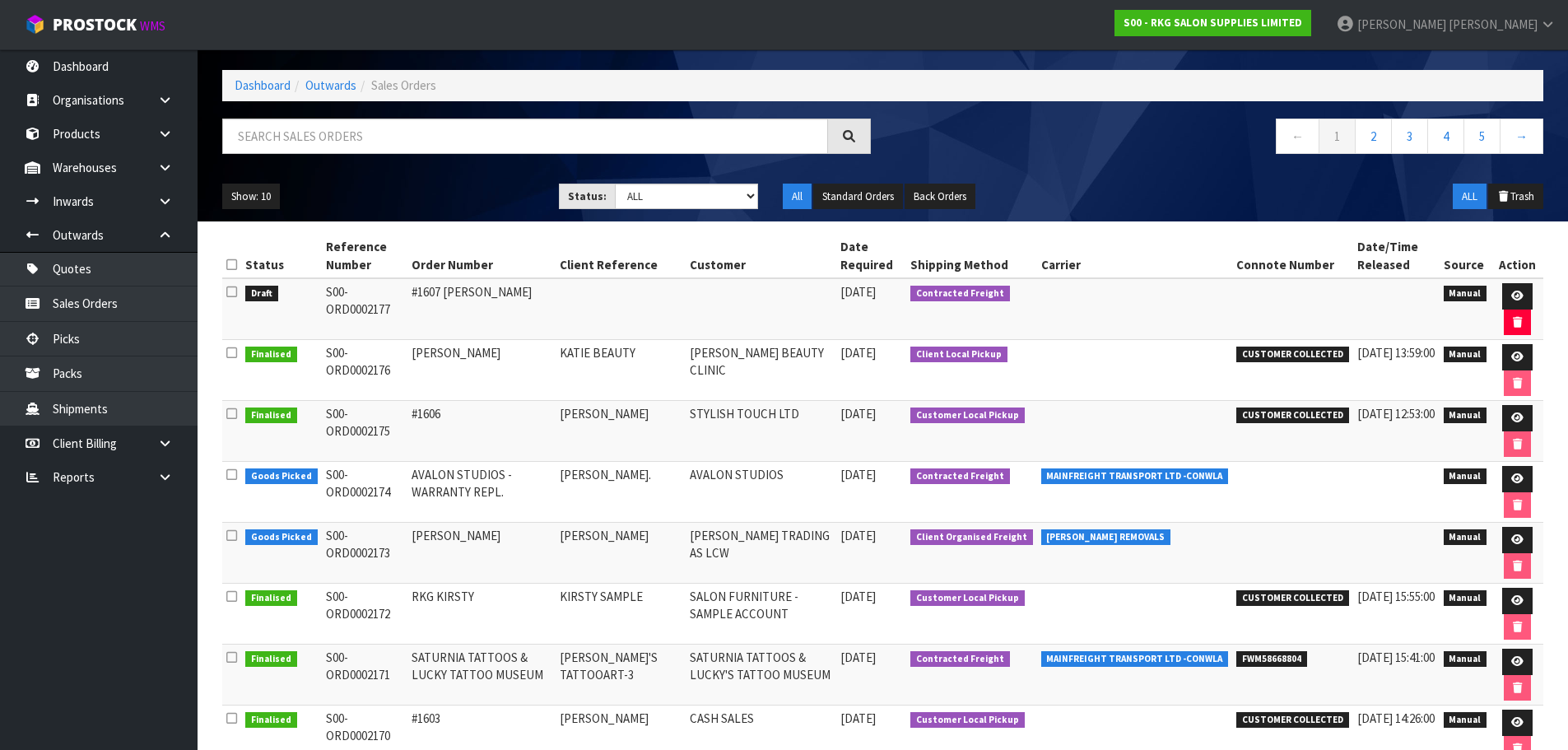
scroll to position [164, 0]
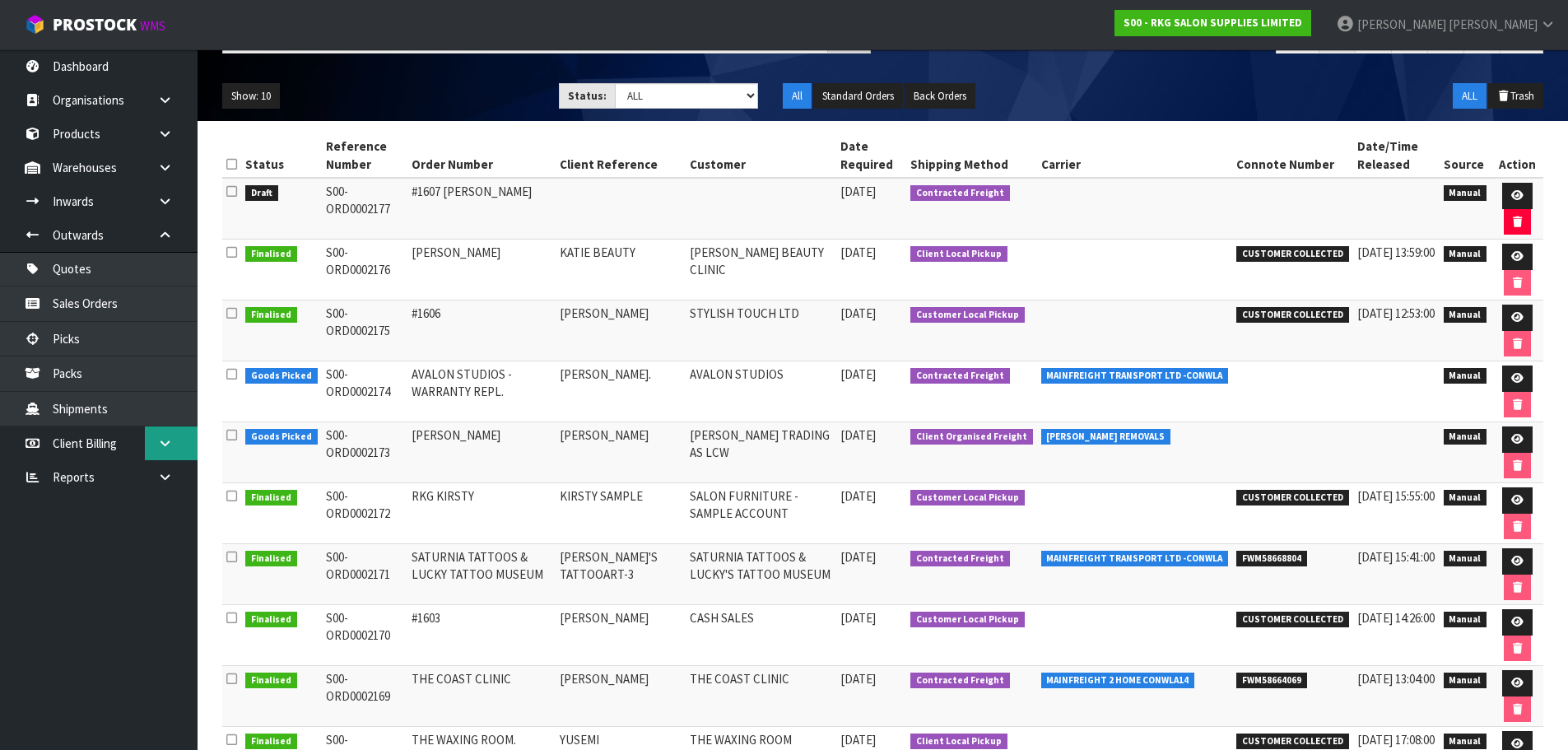
click at [168, 447] on icon at bounding box center [165, 443] width 16 height 12
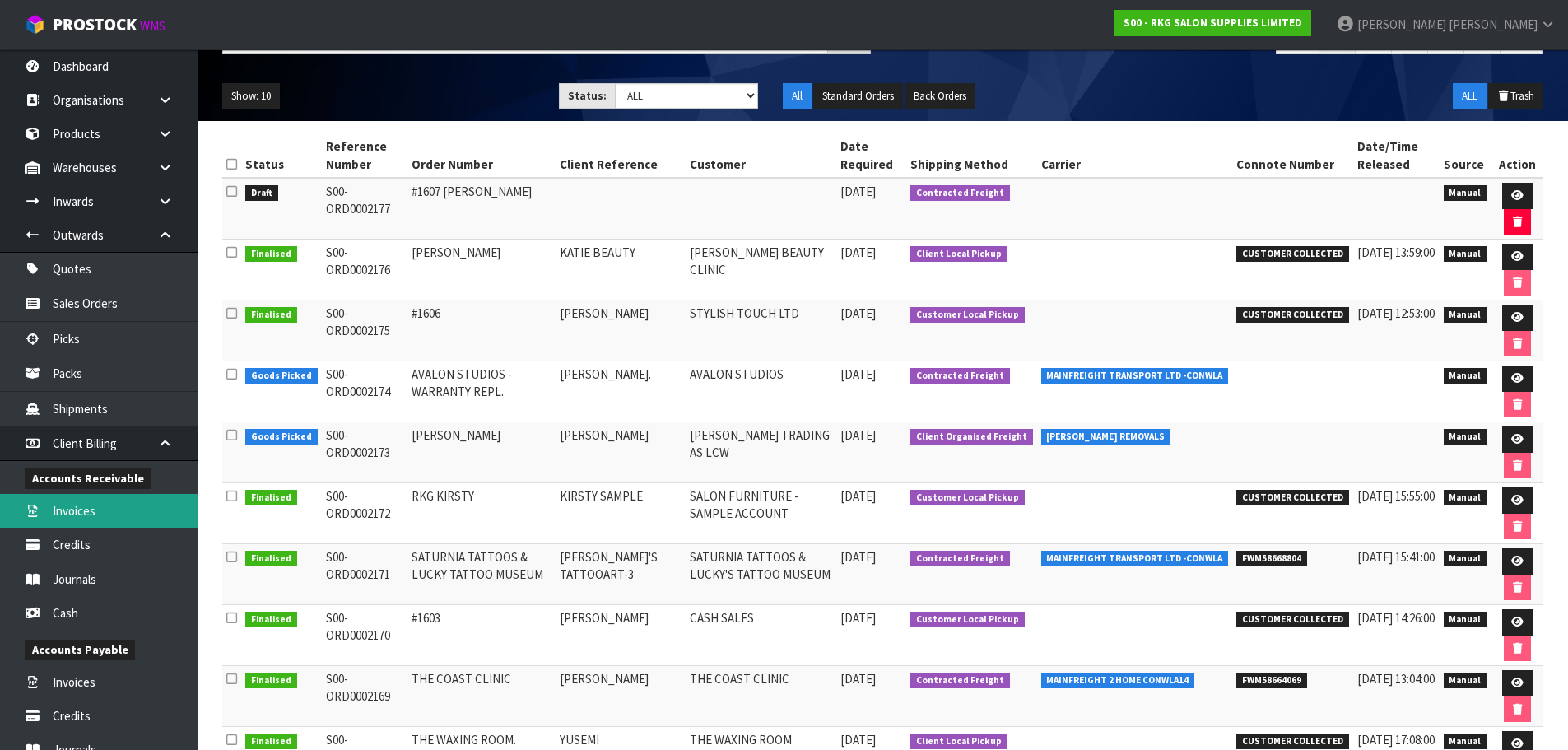
click at [84, 507] on link "Invoices" at bounding box center [99, 511] width 197 height 34
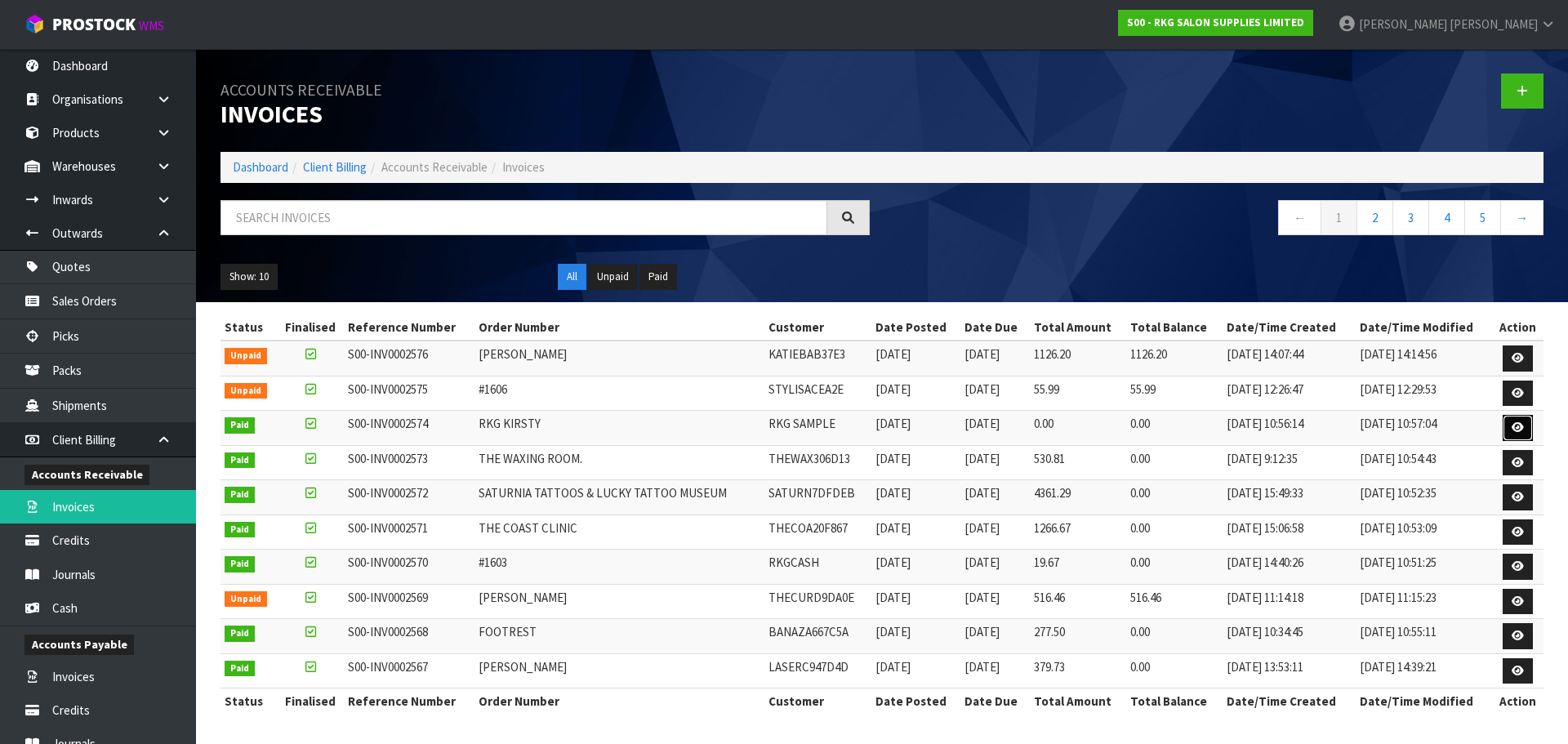
click at [1514, 429] on icon at bounding box center [1518, 428] width 12 height 11
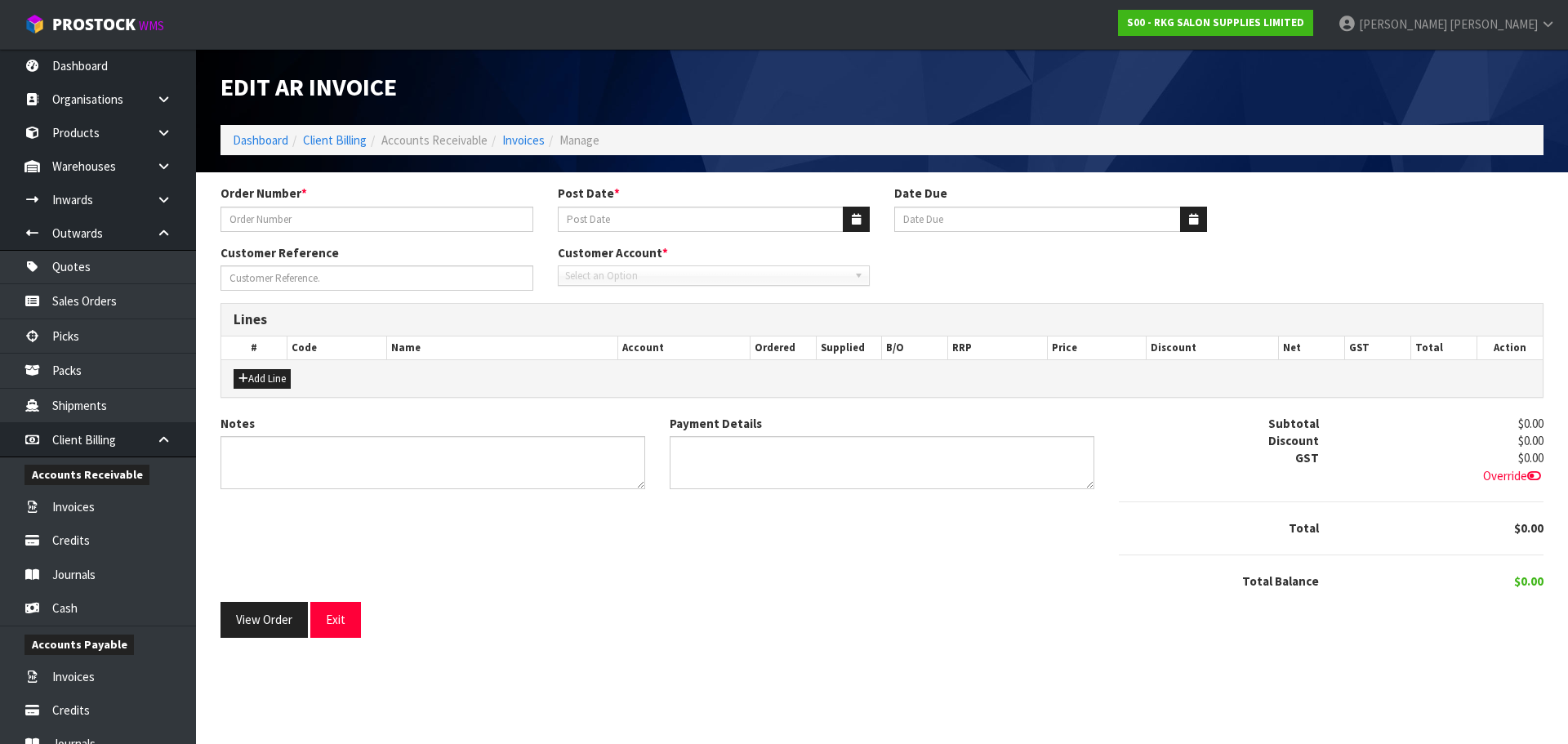
type input "RKG KIRSTY"
type input "[DATE]"
type input "KIRSTY SAMPLE"
type textarea "FOR KIRSTY"
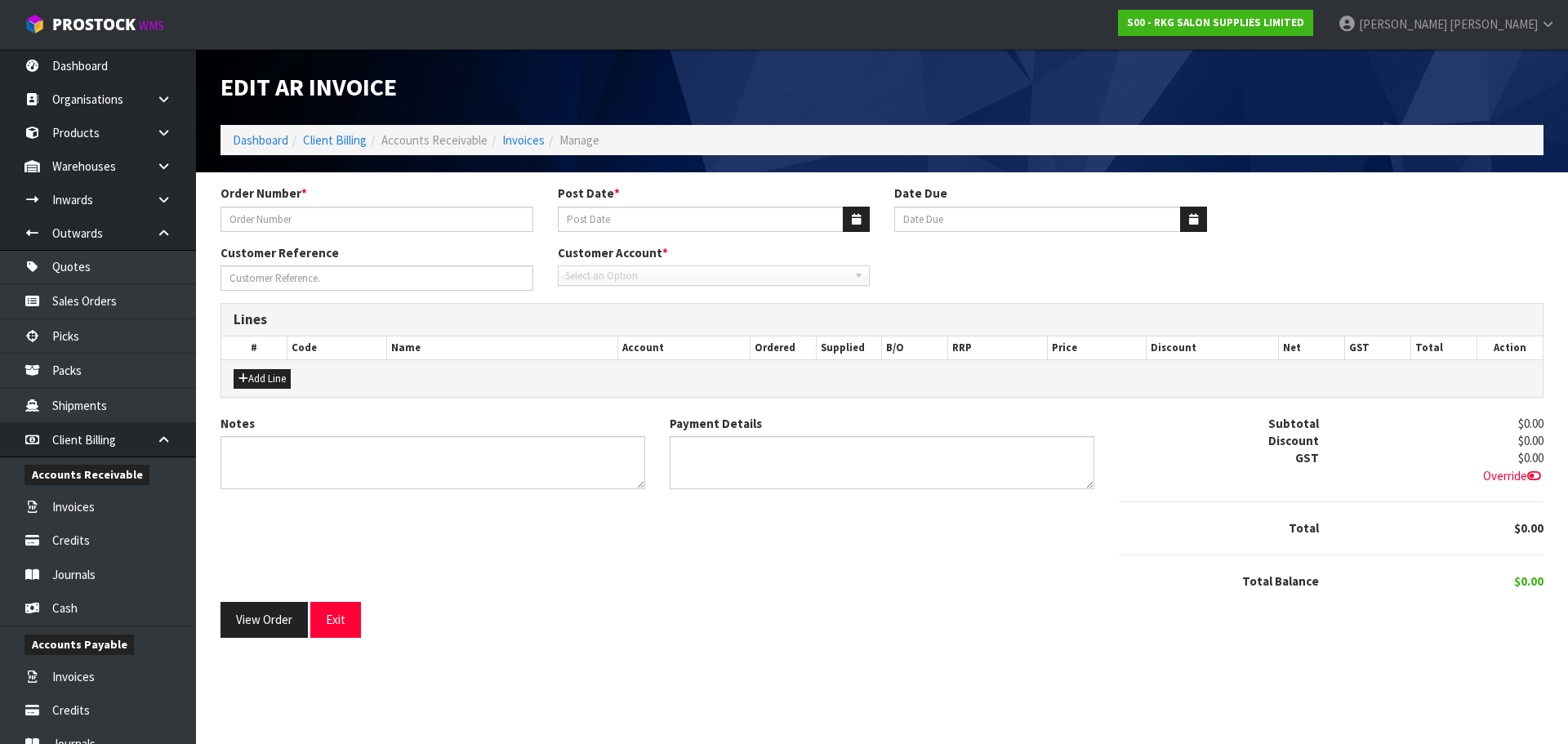
type textarea "N/A"
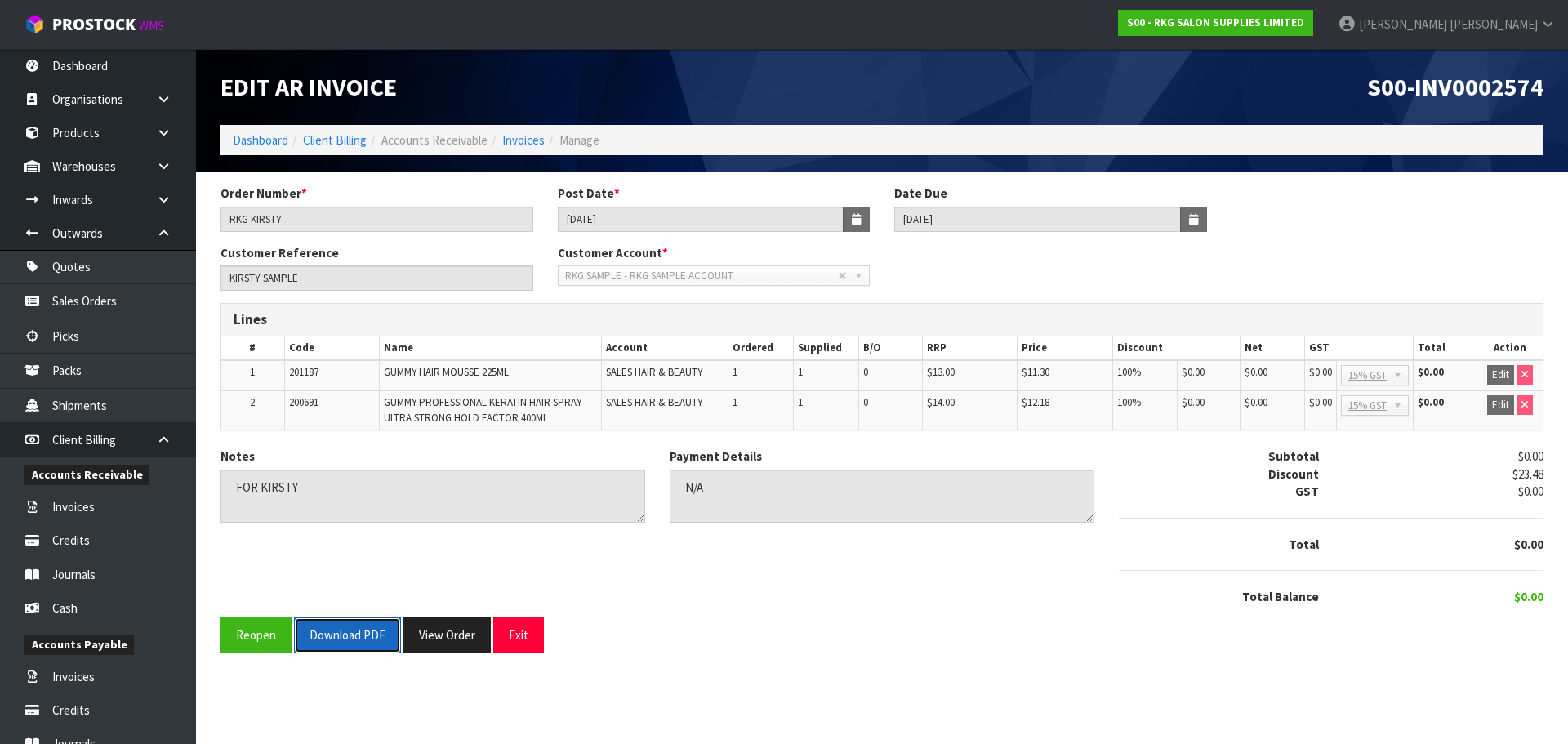
click at [352, 644] on button "Download PDF" at bounding box center [347, 635] width 107 height 35
click at [356, 643] on button "Download PDF" at bounding box center [347, 635] width 107 height 35
drag, startPoint x: 515, startPoint y: 640, endPoint x: 545, endPoint y: 561, distance: 84.5
click at [515, 640] on button "Exit" at bounding box center [518, 635] width 50 height 35
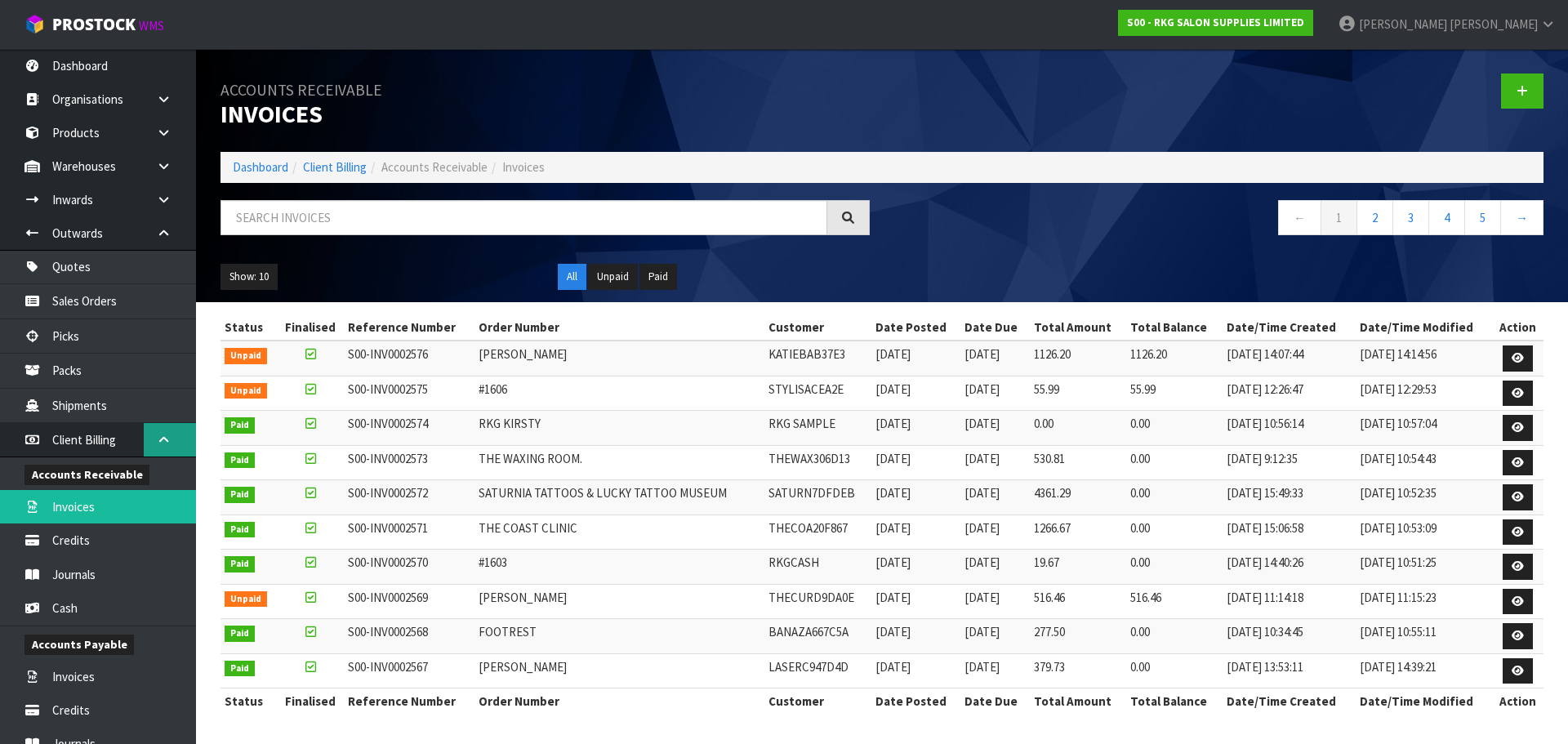
click at [168, 436] on icon at bounding box center [164, 440] width 16 height 12
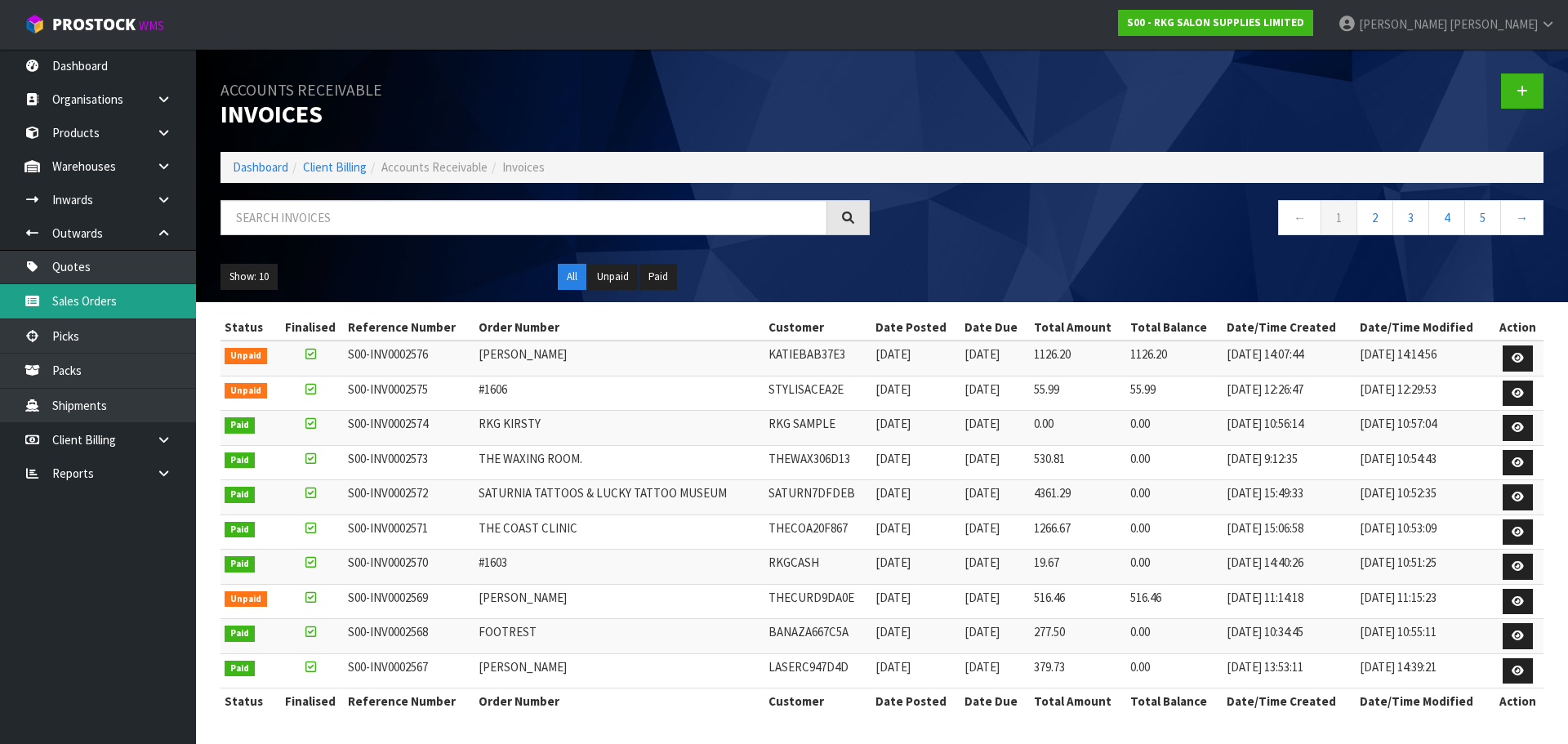
click at [109, 305] on link "Sales Orders" at bounding box center [98, 301] width 196 height 33
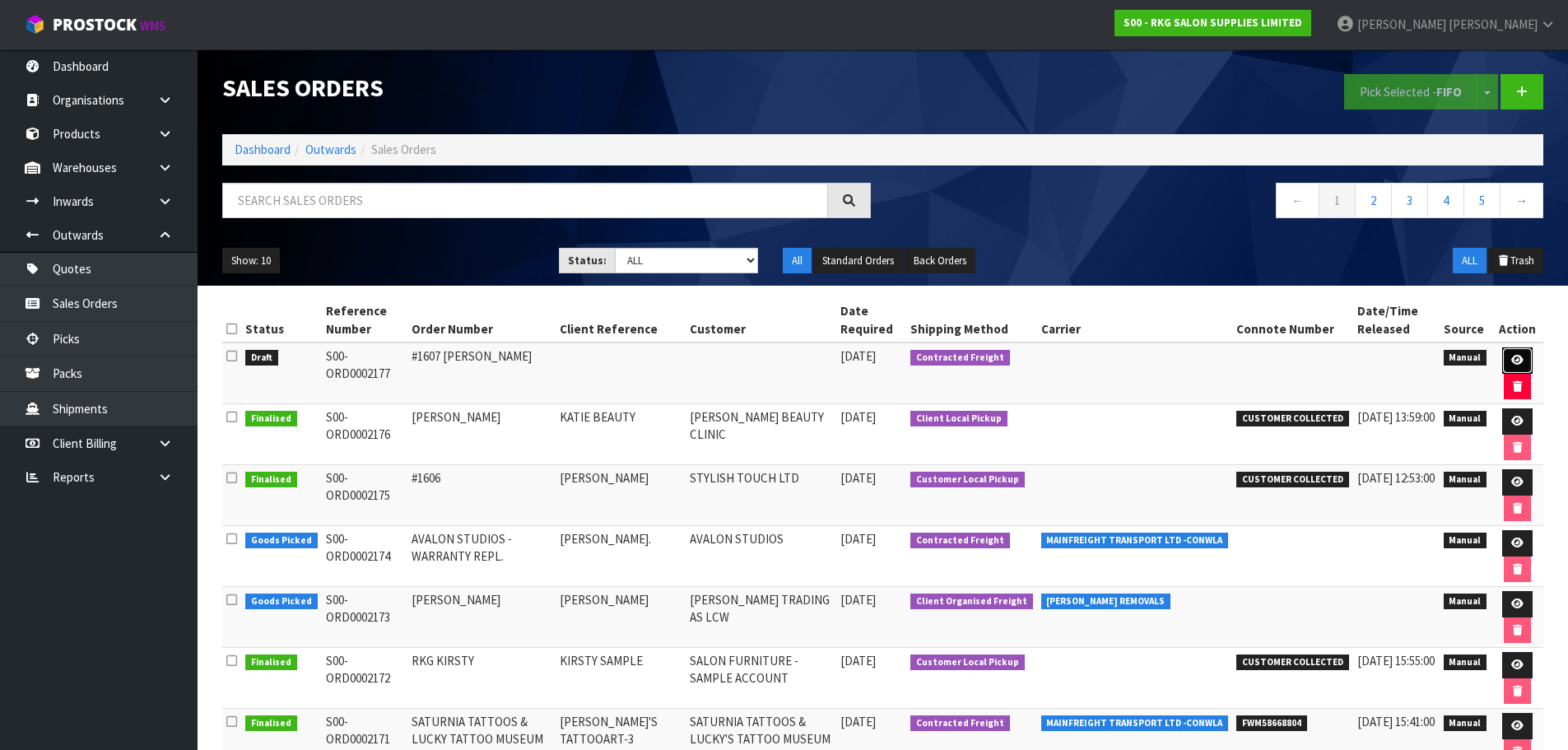
click at [1517, 356] on icon at bounding box center [1517, 360] width 12 height 11
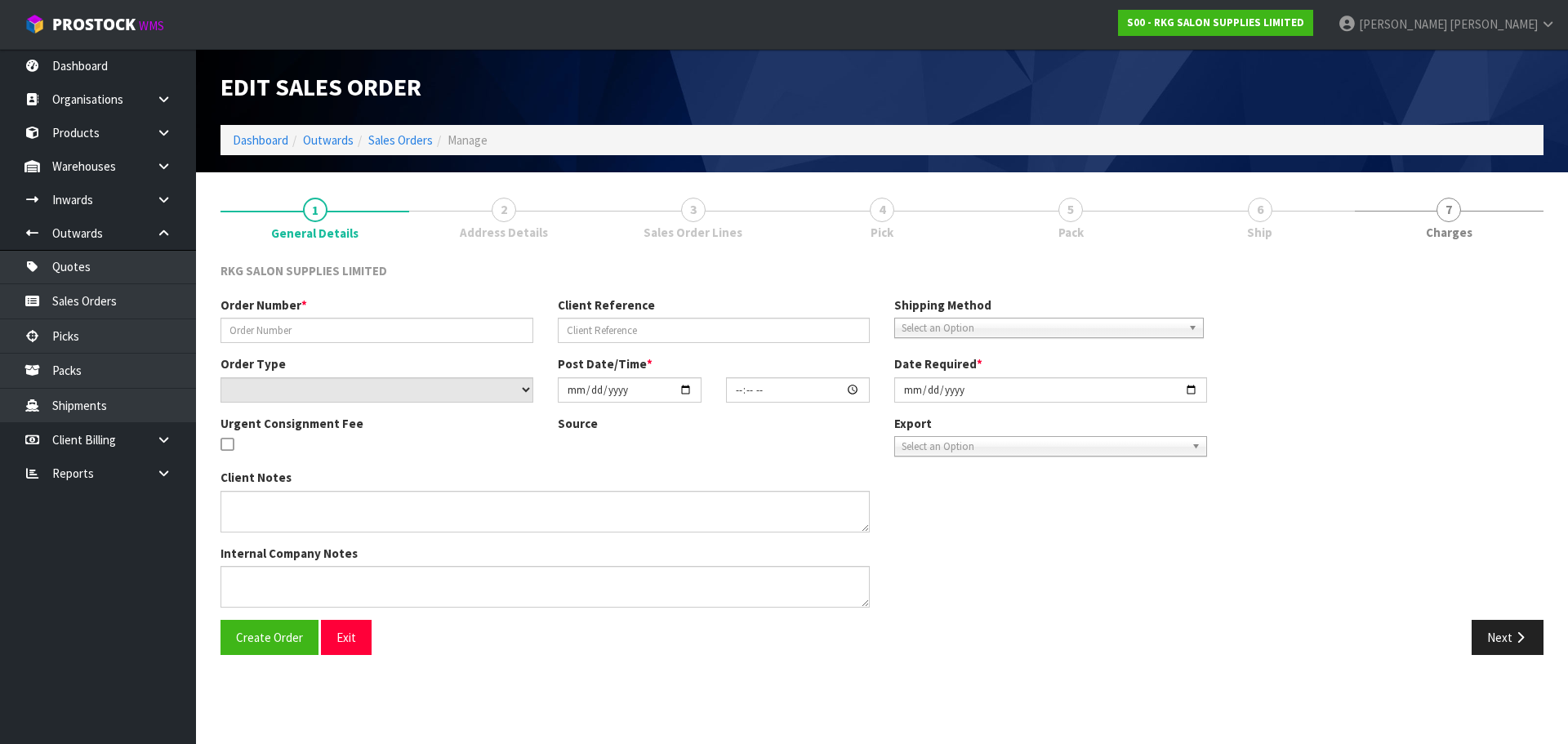
type input "#1607 [PERSON_NAME]"
select select "number:0"
type input "[DATE]"
type input "12:58:00.000"
type input "[DATE]"
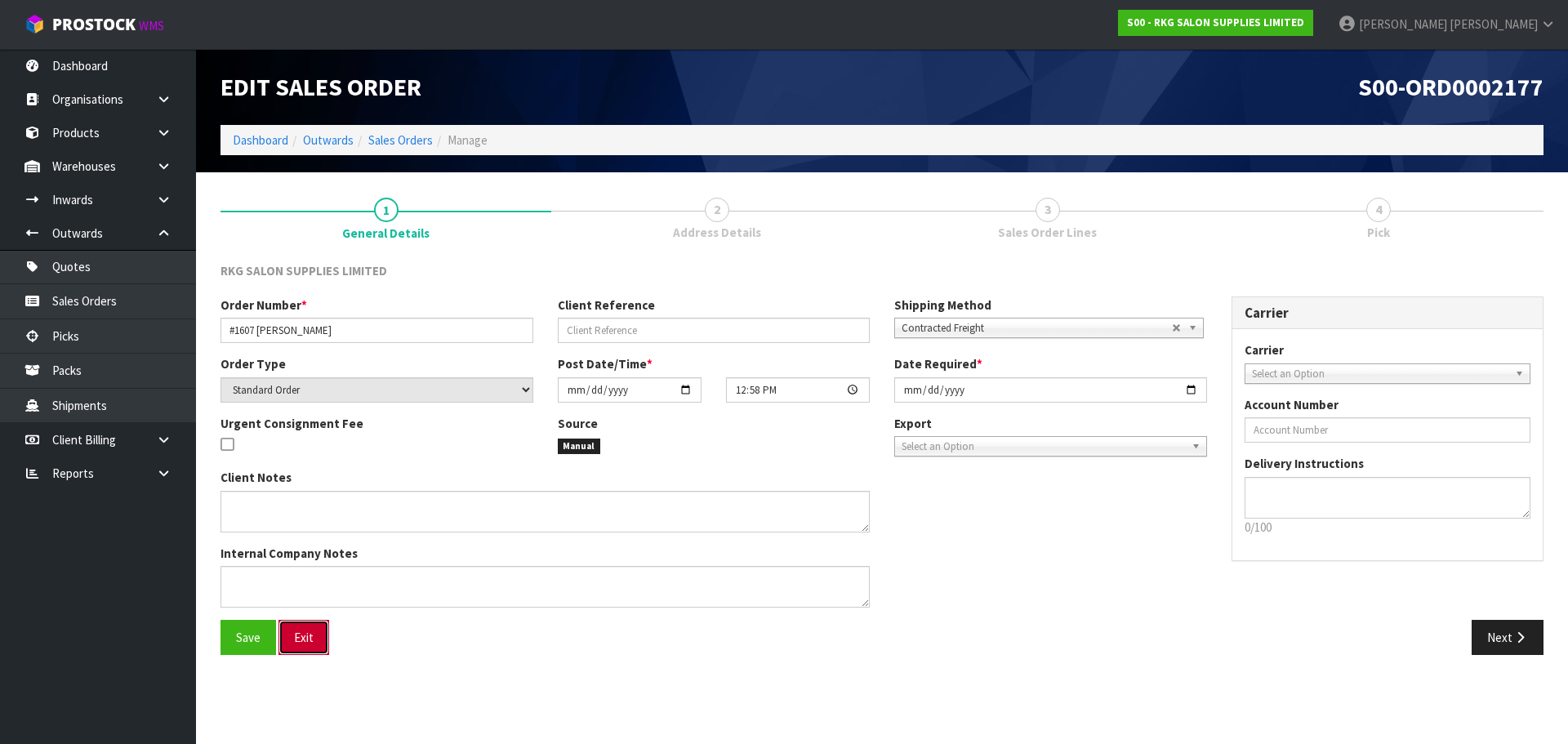
click at [307, 643] on button "Exit" at bounding box center [303, 637] width 50 height 35
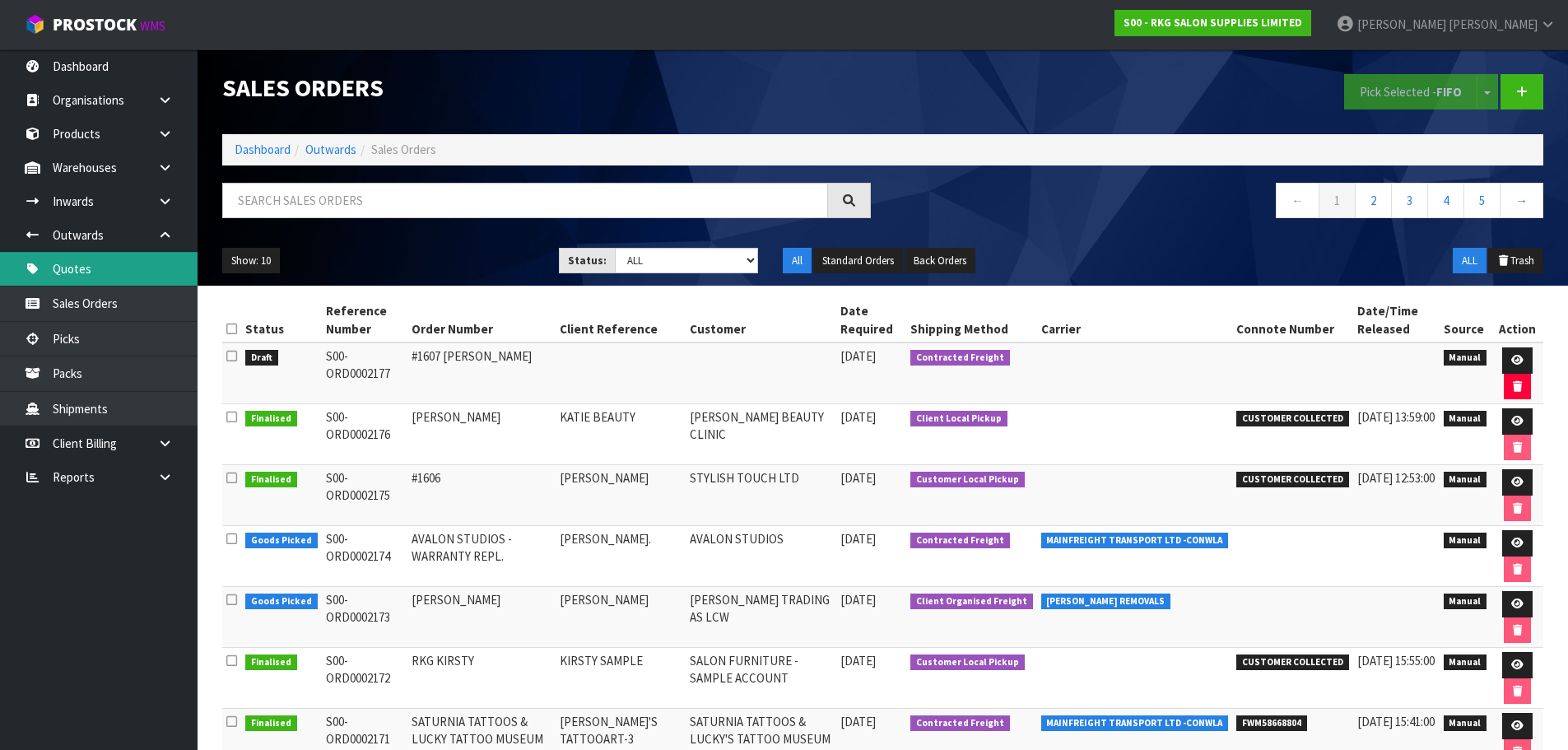
click at [112, 275] on link "Quotes" at bounding box center [99, 268] width 197 height 34
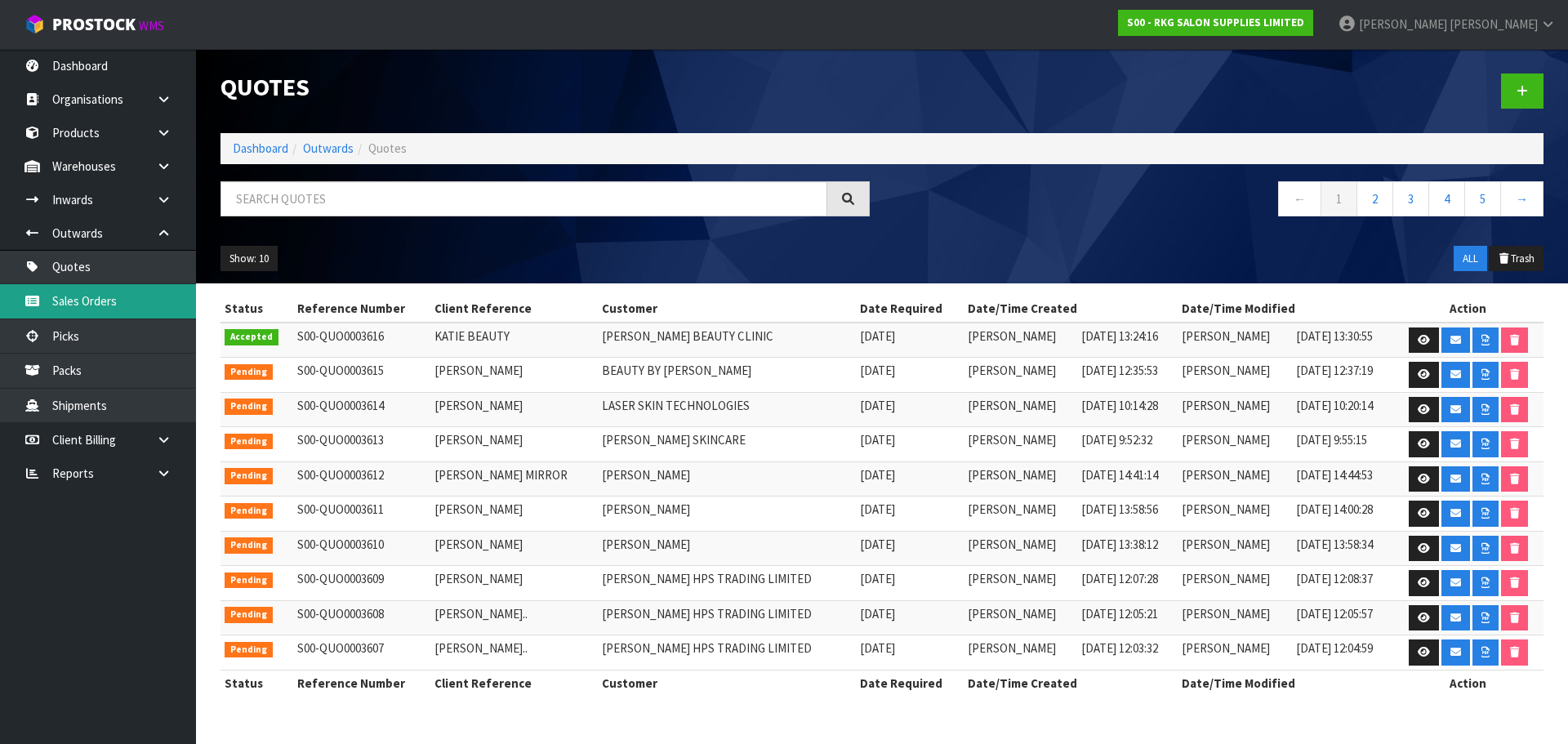
click at [148, 309] on link "Sales Orders" at bounding box center [98, 301] width 196 height 33
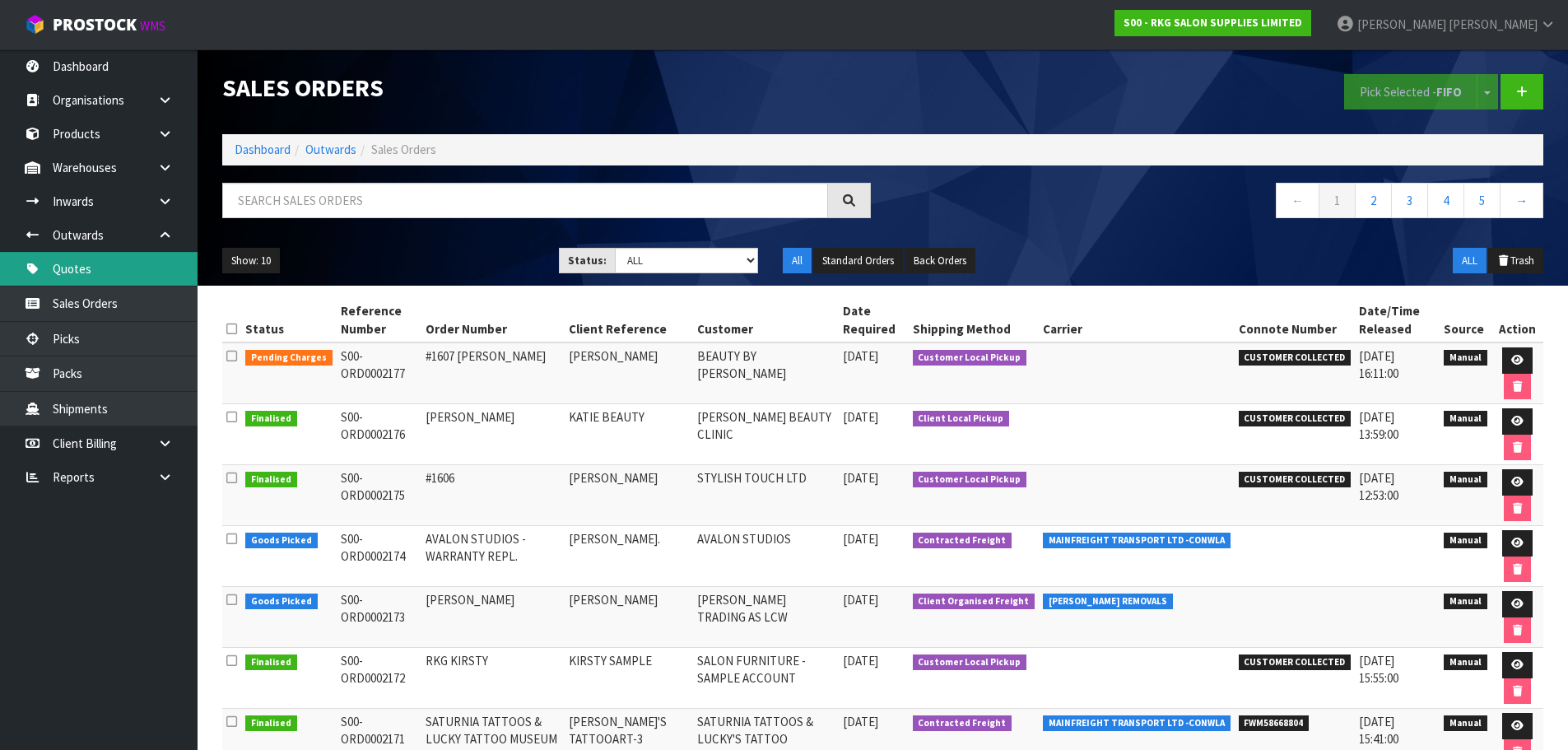
click at [83, 268] on link "Quotes" at bounding box center [99, 268] width 197 height 34
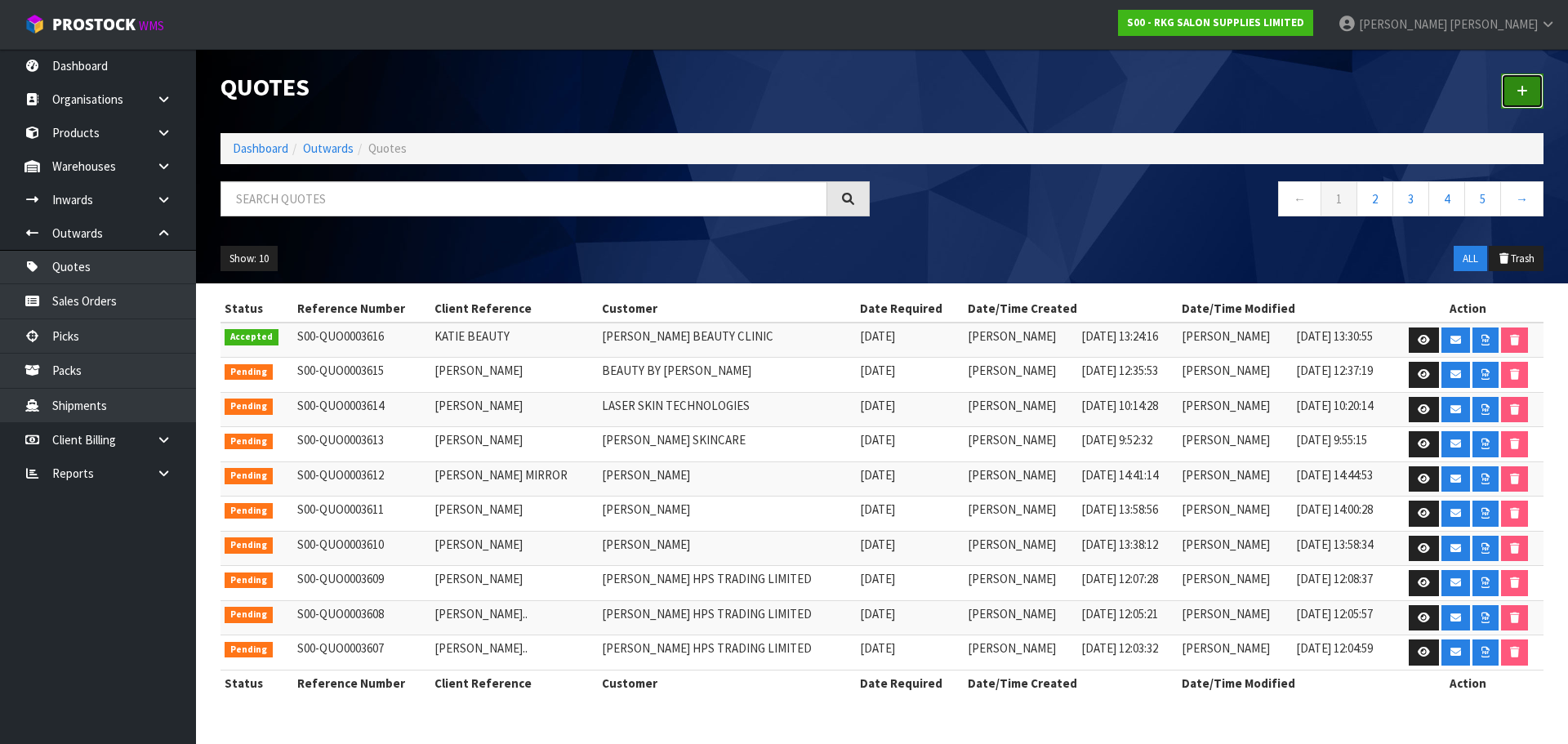
click at [1520, 90] on icon at bounding box center [1521, 91] width 11 height 12
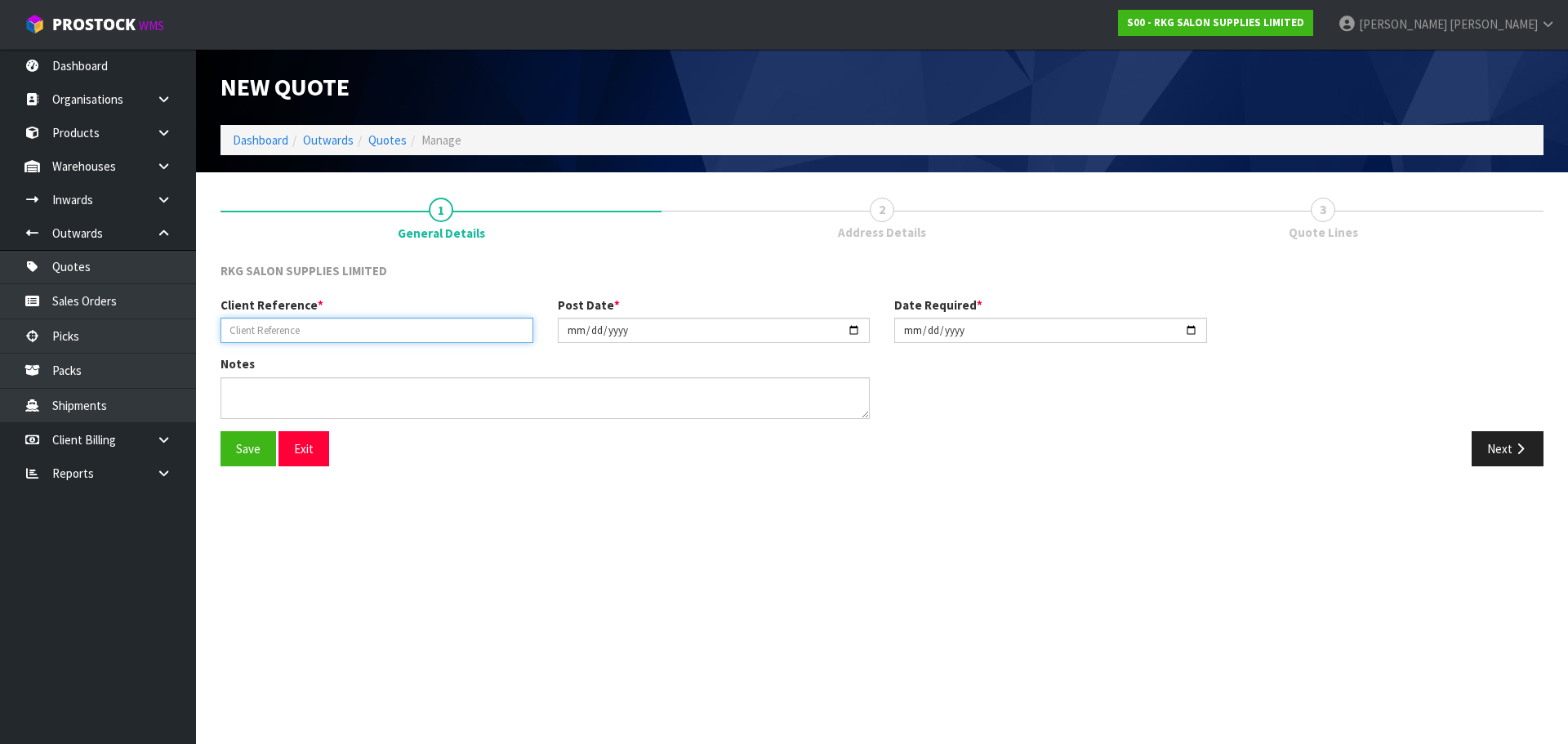
click at [283, 332] on input "text" at bounding box center [376, 330] width 313 height 26
type input "[PERSON_NAME]"
click at [247, 450] on button "Save" at bounding box center [248, 449] width 56 height 35
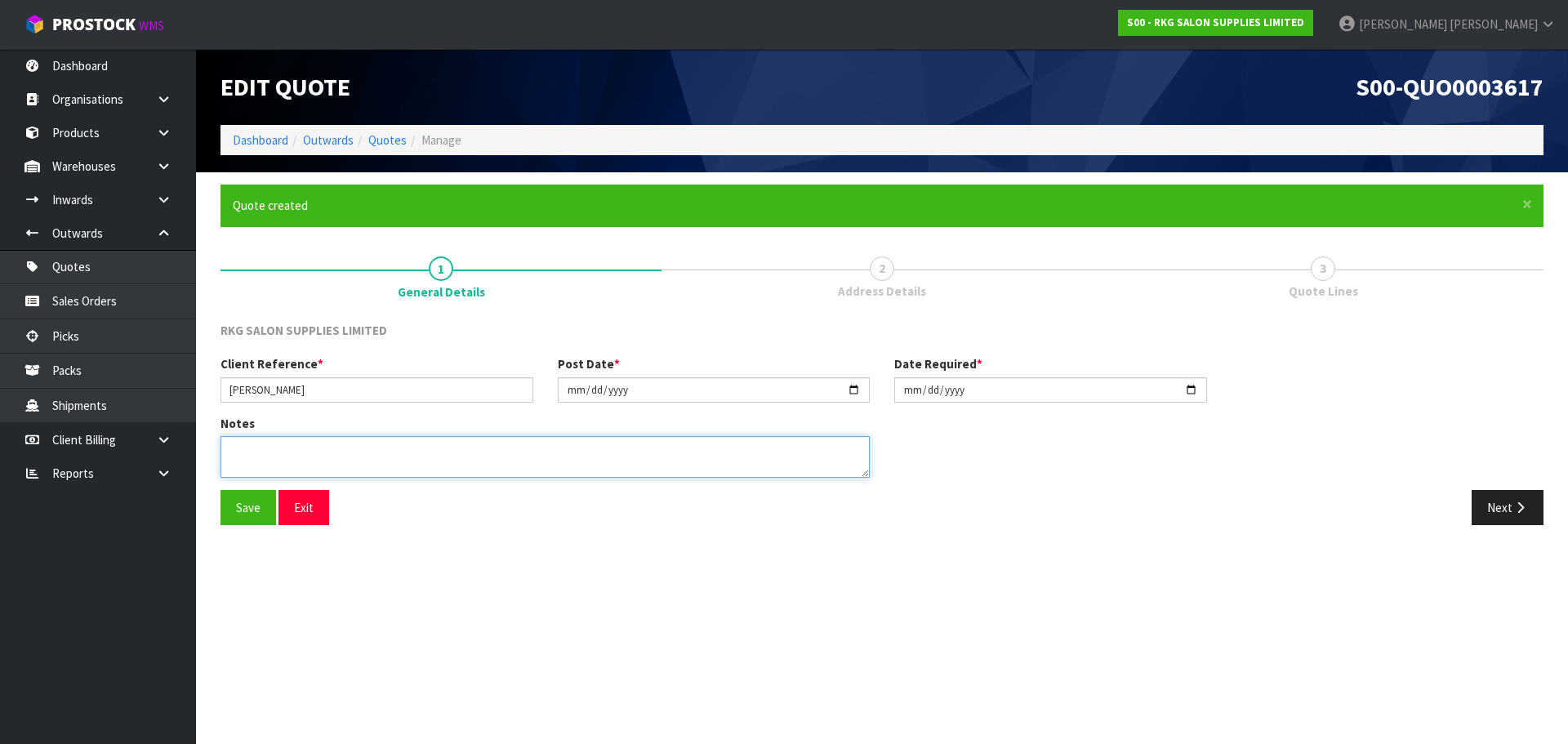
click at [407, 450] on textarea at bounding box center [545, 457] width 649 height 41
type textarea "RURAL DELIVERY ADDRESS"
click at [232, 503] on button "Save" at bounding box center [248, 508] width 56 height 35
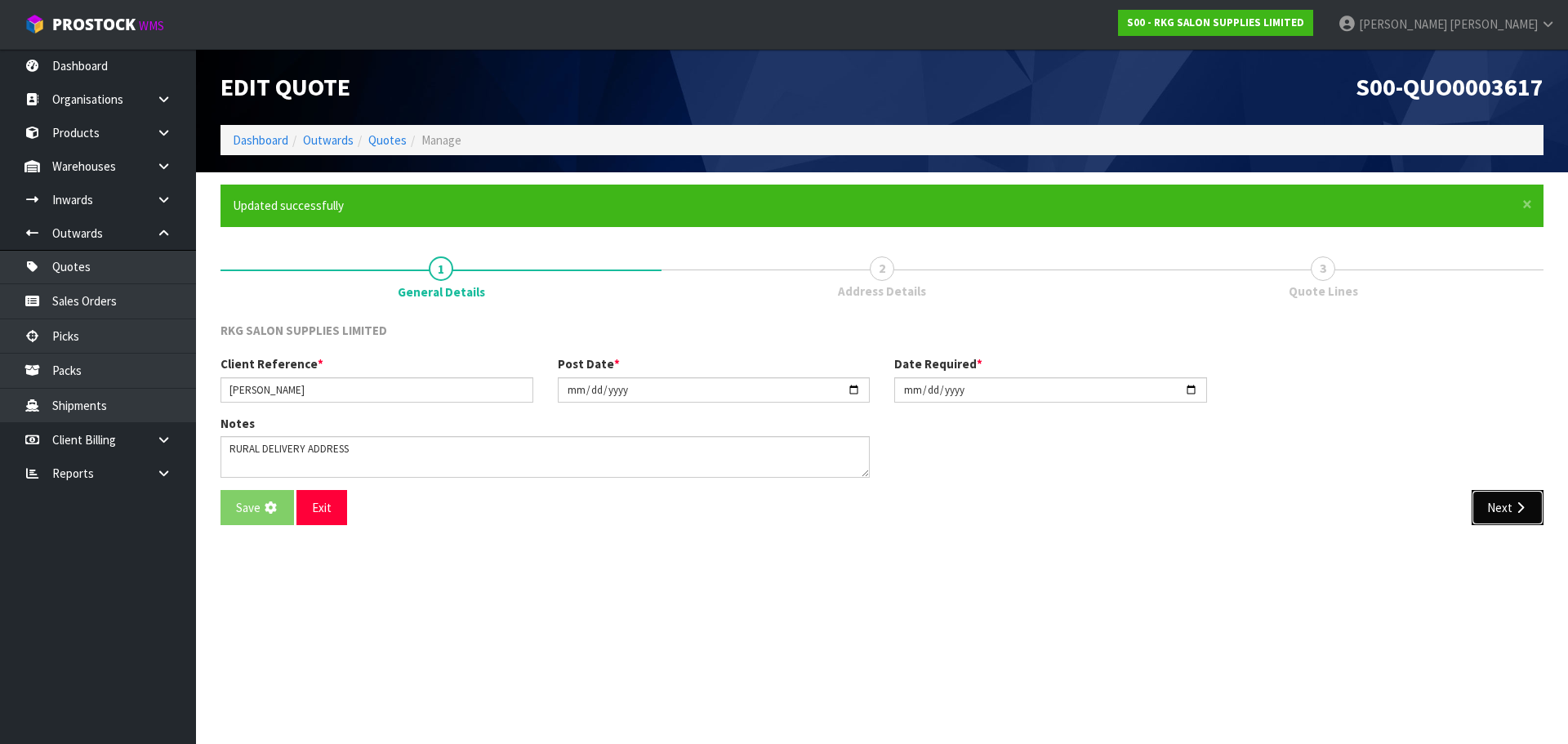
click at [1504, 512] on button "Next" at bounding box center [1507, 508] width 72 height 35
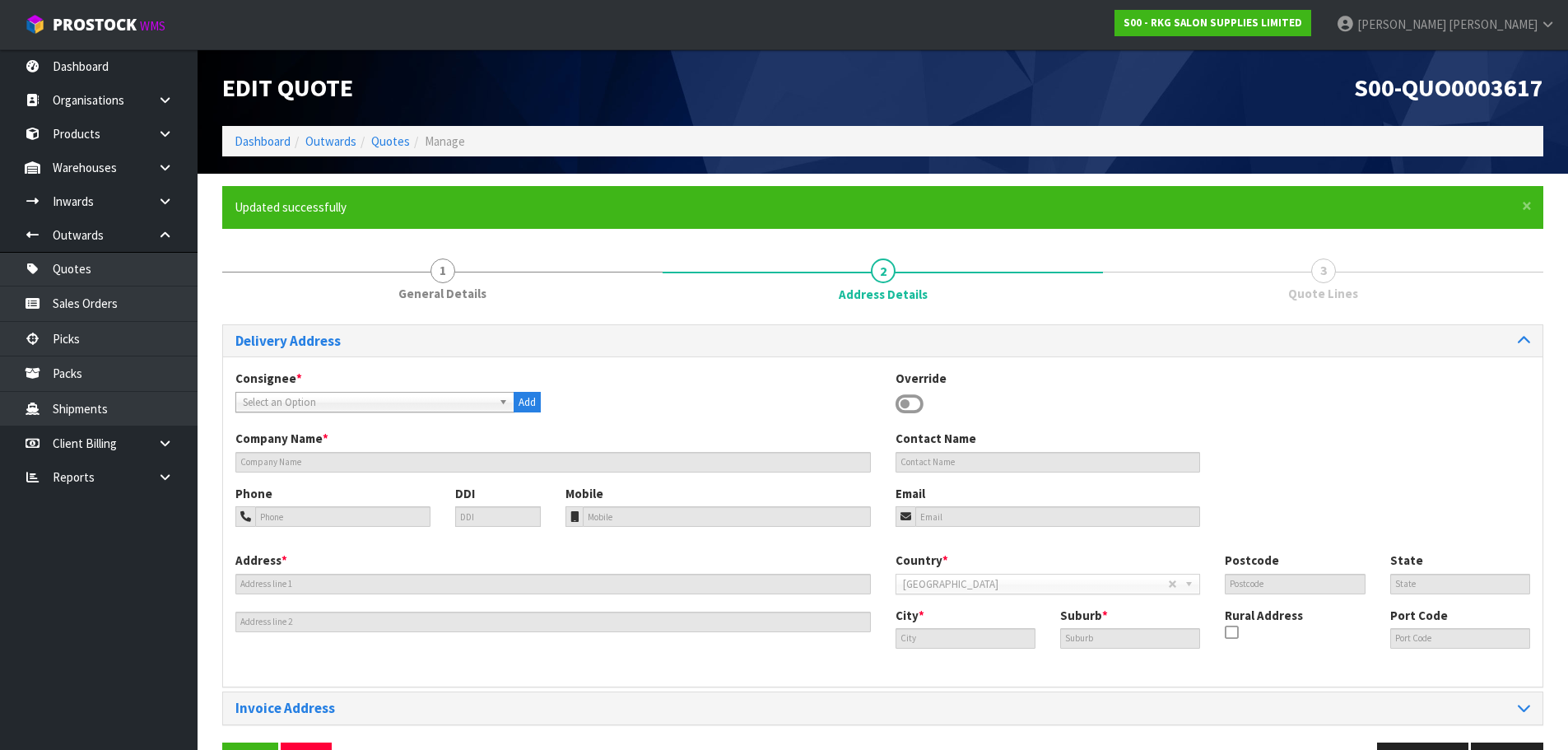
click at [915, 403] on icon at bounding box center [909, 404] width 28 height 25
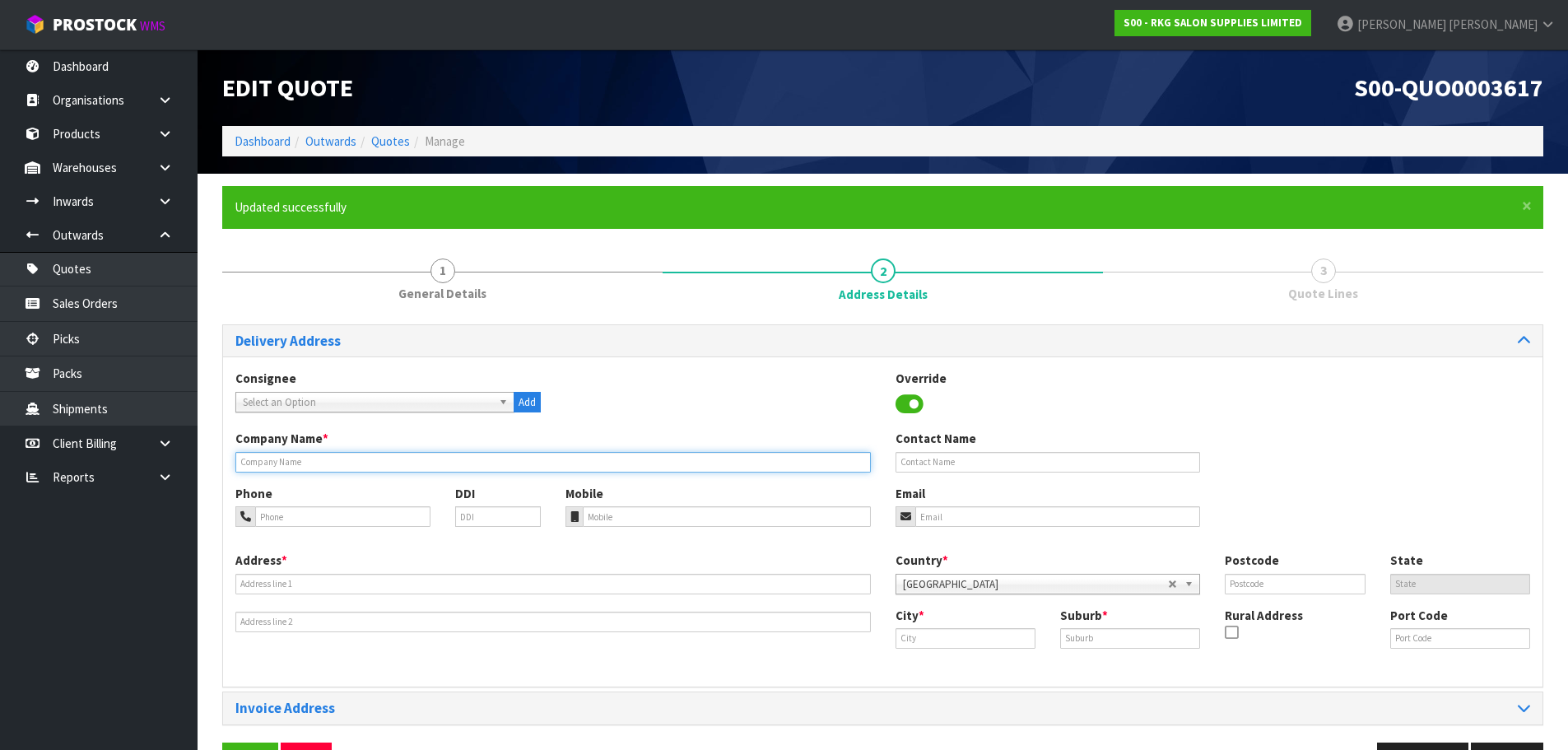
click at [307, 464] on input "text" at bounding box center [553, 462] width 635 height 20
type input "[PERSON_NAME]"
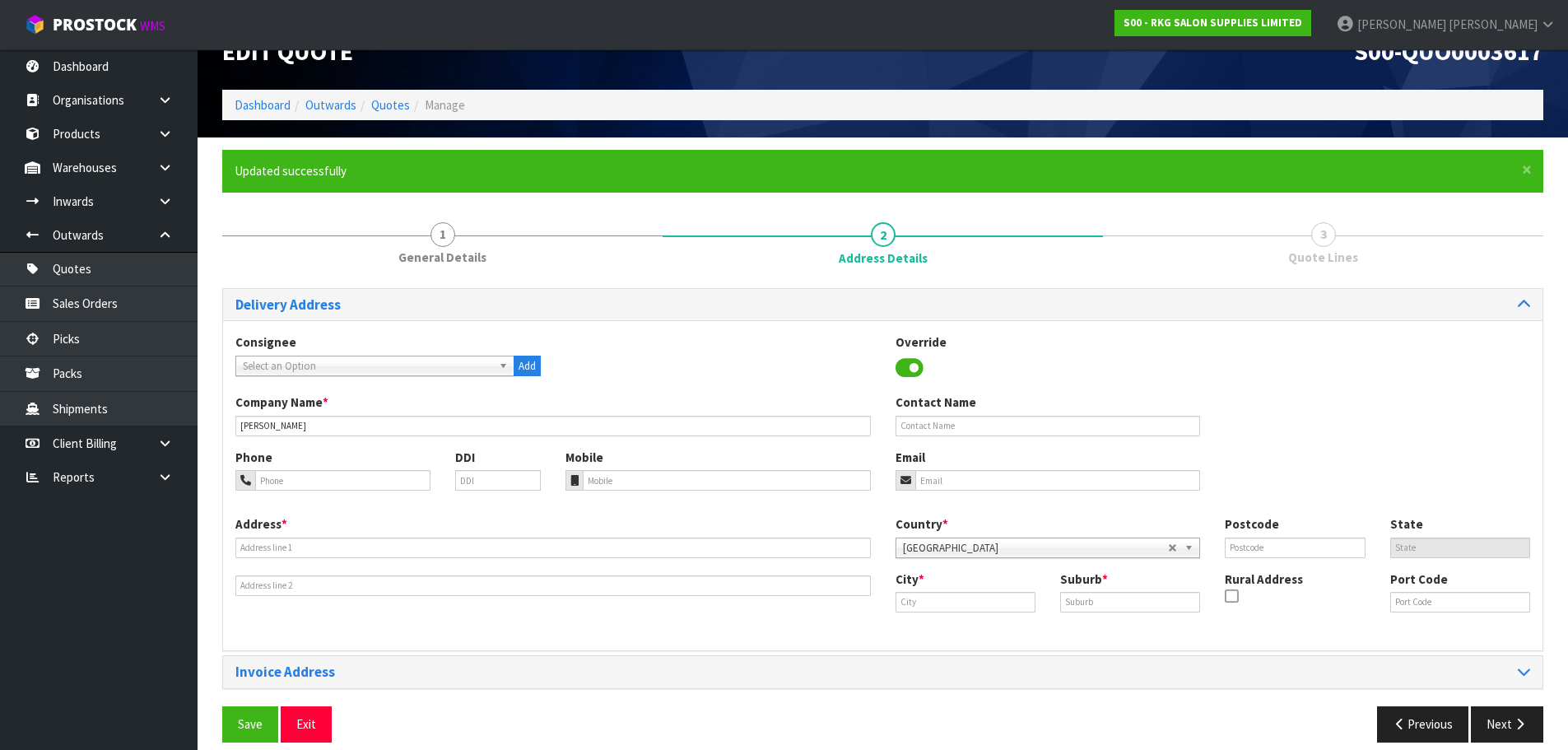
scroll to position [53, 0]
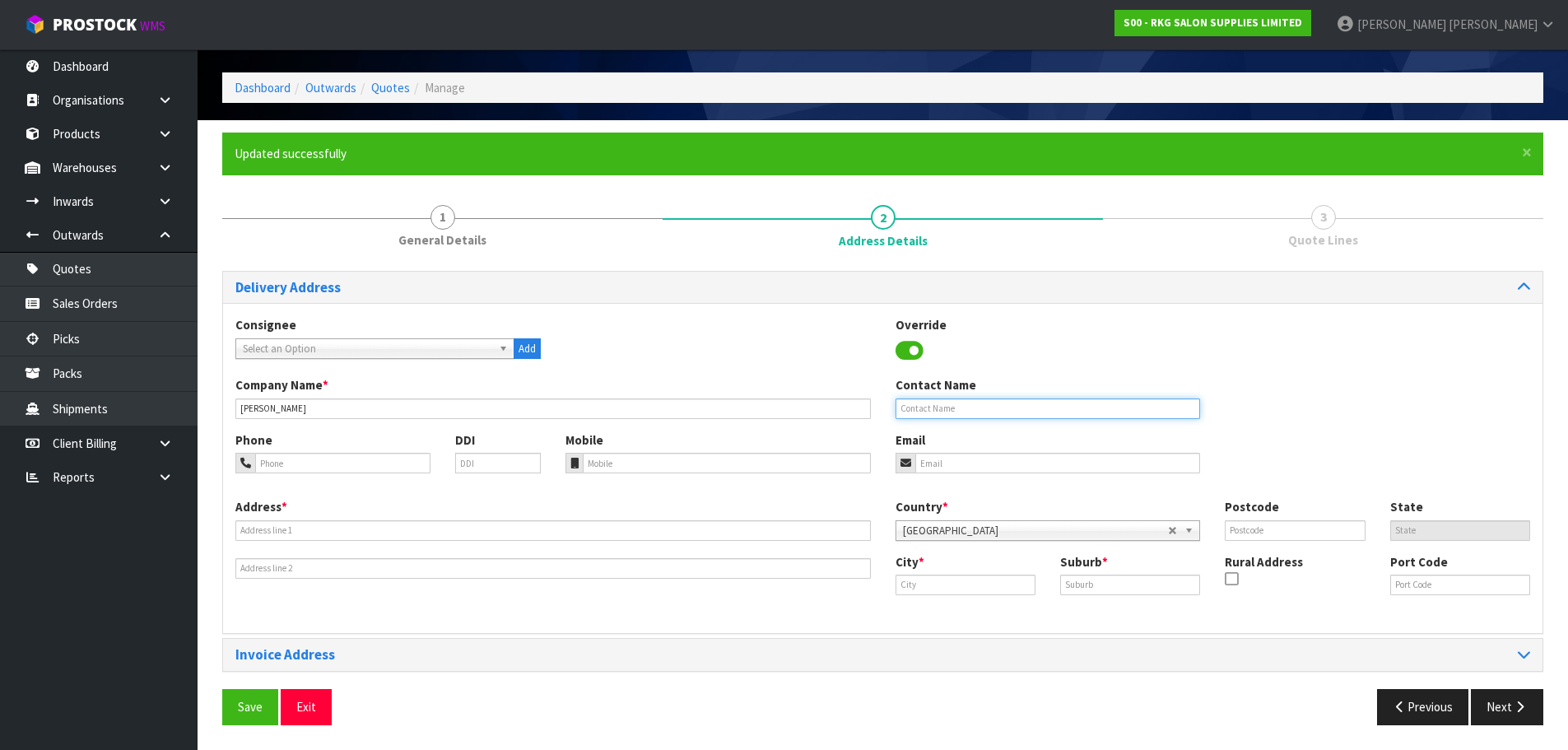
click at [932, 411] on input "text" at bounding box center [1048, 408] width 306 height 20
click at [264, 469] on input "tel" at bounding box center [342, 463] width 175 height 20
drag, startPoint x: 302, startPoint y: 465, endPoint x: 328, endPoint y: 433, distance: 41.2
click at [305, 461] on input "[PHONE_NUMBER]" at bounding box center [342, 463] width 175 height 20
type input "021-292-7444"
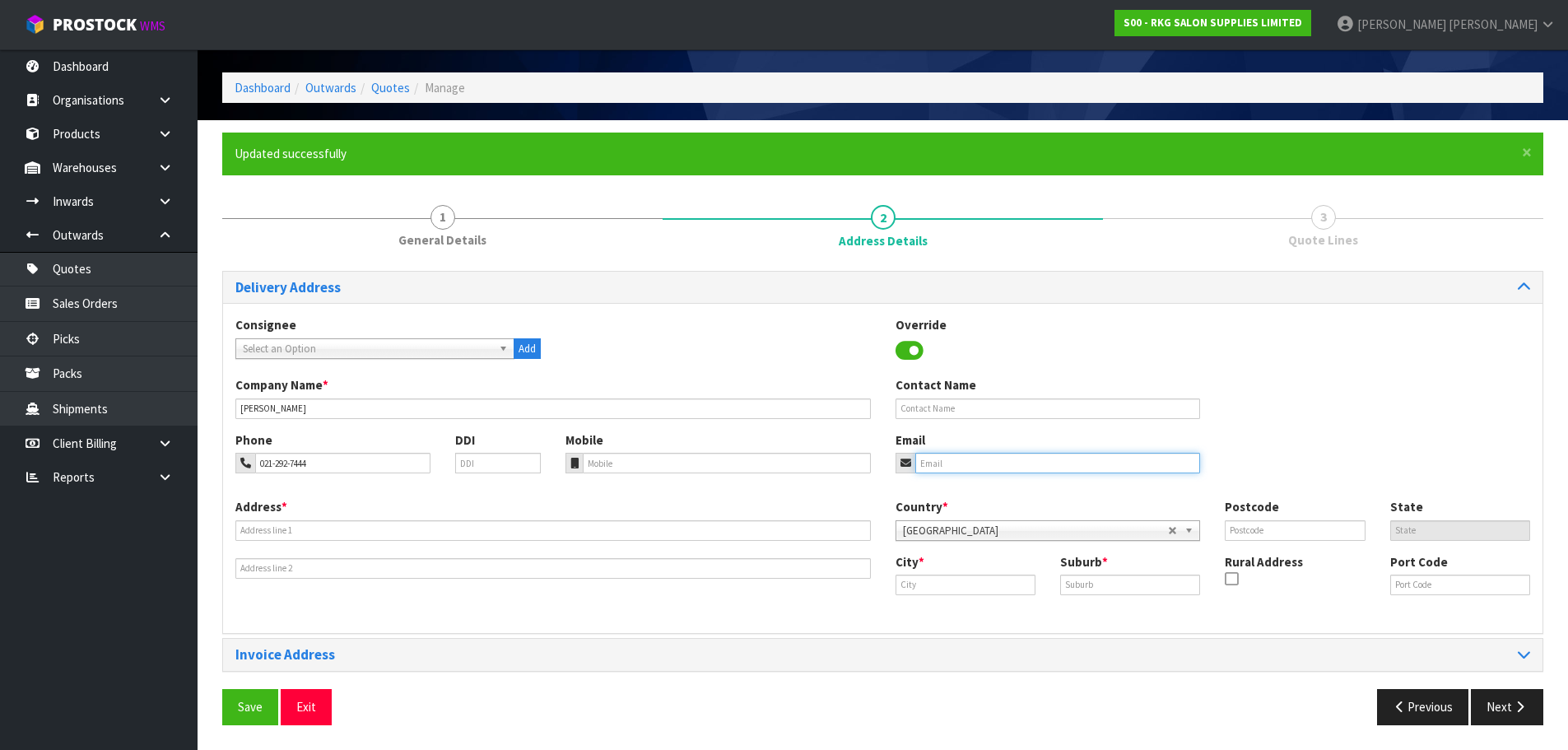
click at [941, 459] on input "email" at bounding box center [1057, 463] width 285 height 20
type input "[EMAIL_ADDRESS][DOMAIN_NAME]"
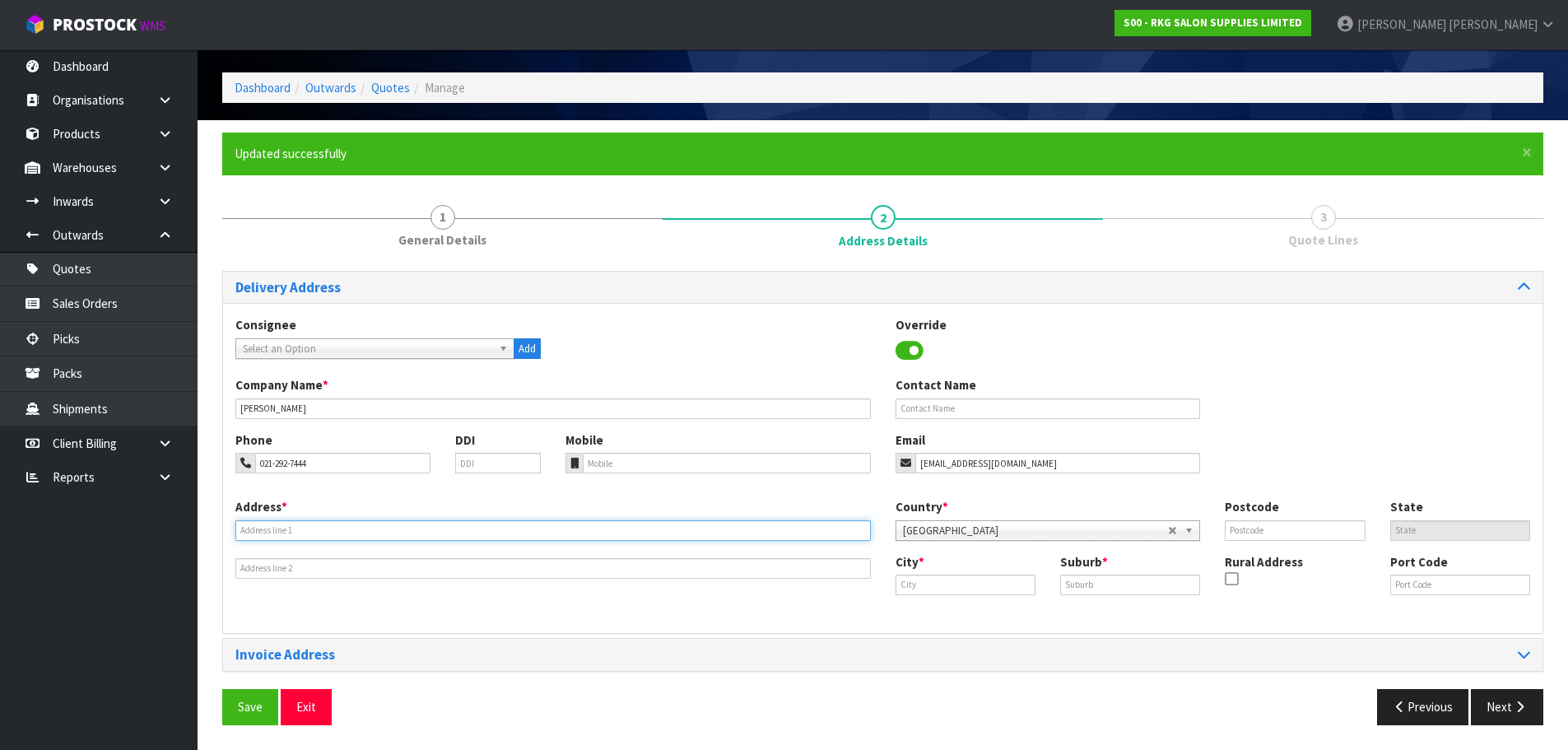
click at [328, 531] on input "text" at bounding box center [553, 530] width 635 height 20
type input "[STREET_ADDRESS]"
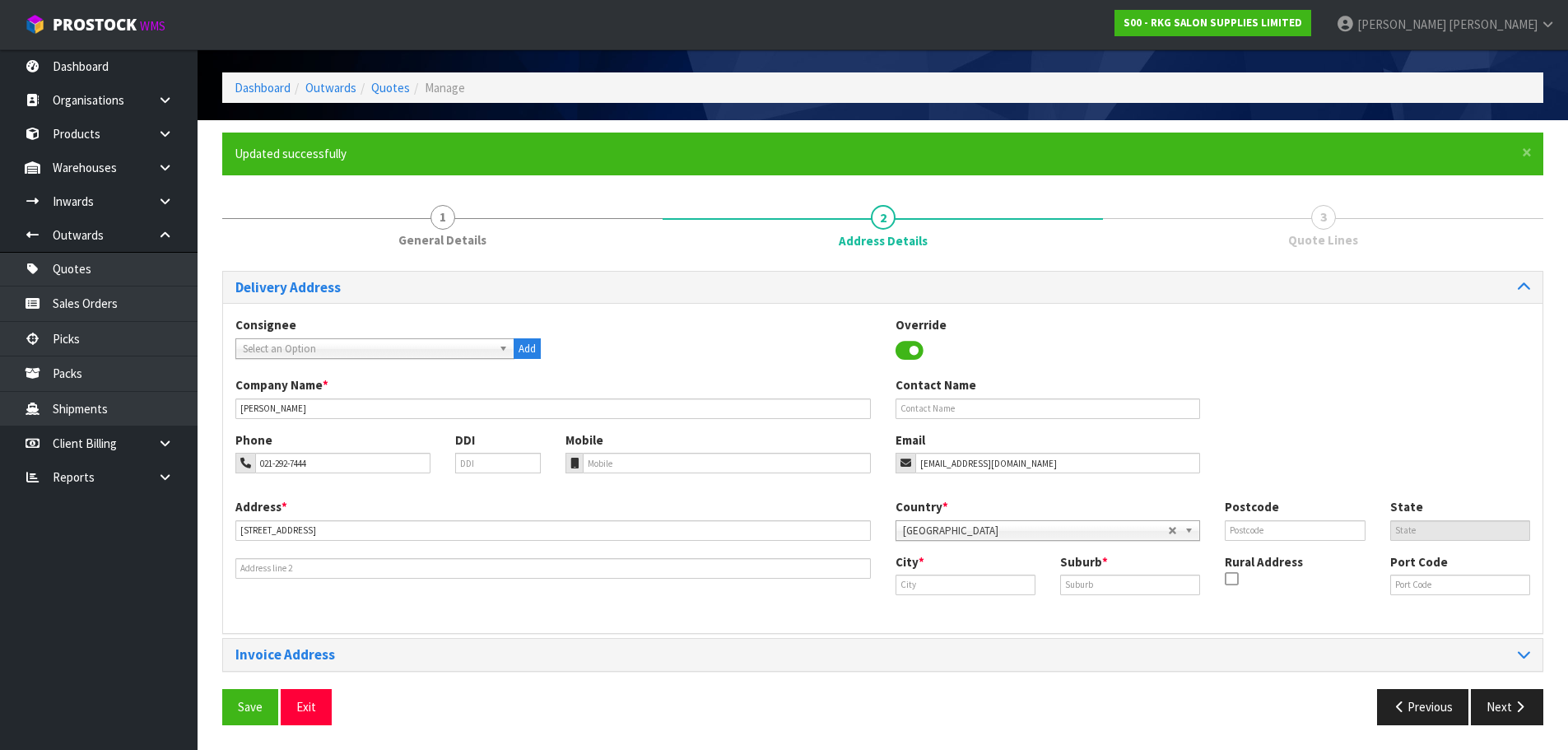
click at [1234, 579] on icon at bounding box center [1230, 578] width 13 height 1
click at [0, 0] on input "checkbox" at bounding box center [0, 0] width 0 height 0
click at [946, 595] on div "City * Suburb * Rural Address Port Code" at bounding box center [1213, 581] width 660 height 56
click at [945, 587] on input "text" at bounding box center [965, 585] width 139 height 20
type input "t"
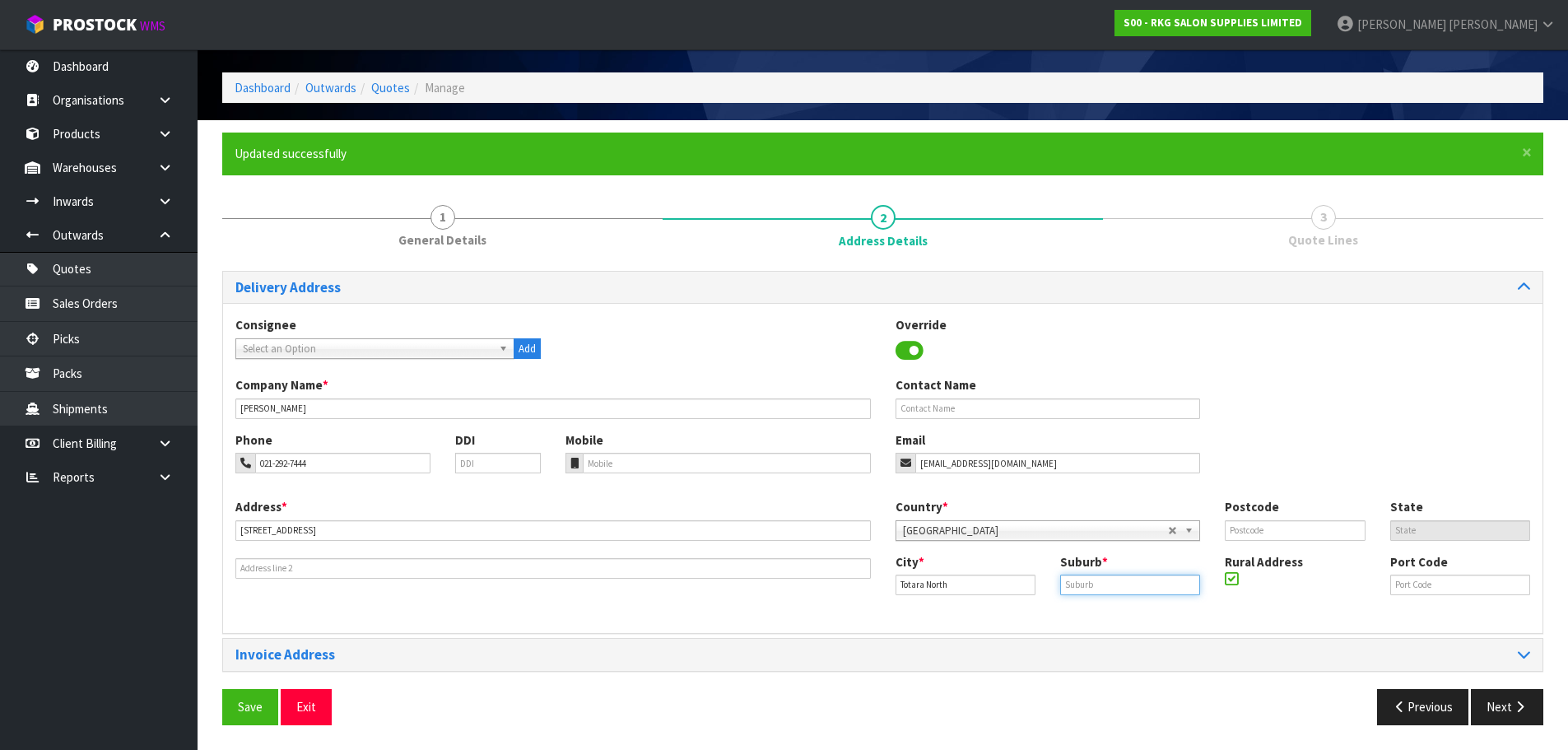
click at [1079, 582] on input "text" at bounding box center [1129, 585] width 139 height 20
drag, startPoint x: 967, startPoint y: 586, endPoint x: 887, endPoint y: 586, distance: 80.0
click at [887, 586] on div "City * [GEOGRAPHIC_DATA]" at bounding box center [965, 574] width 164 height 42
type input "Kaeo"
click at [1082, 586] on input "text" at bounding box center [1129, 585] width 139 height 20
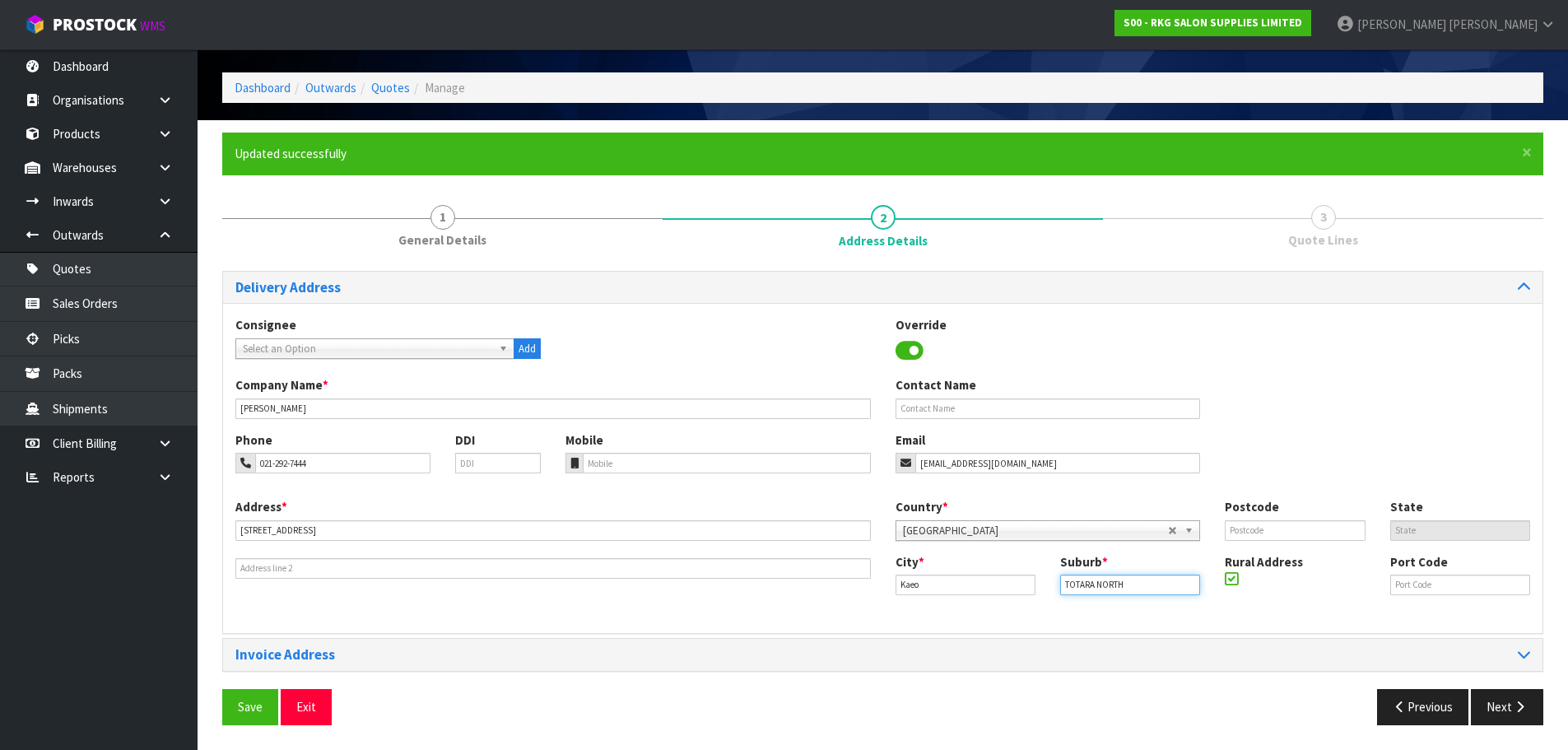
type input "TOTARA NORTH"
click at [1239, 531] on input "text" at bounding box center [1293, 530] width 139 height 20
type input "0479"
click at [1246, 374] on div "Consignee 000001.BAY MECHANICS - BAY MECHANICS 000001A - BRAKE & TRANSMISSION N…" at bounding box center [882, 347] width 1319 height 60
click at [248, 698] on button "Save" at bounding box center [250, 706] width 56 height 36
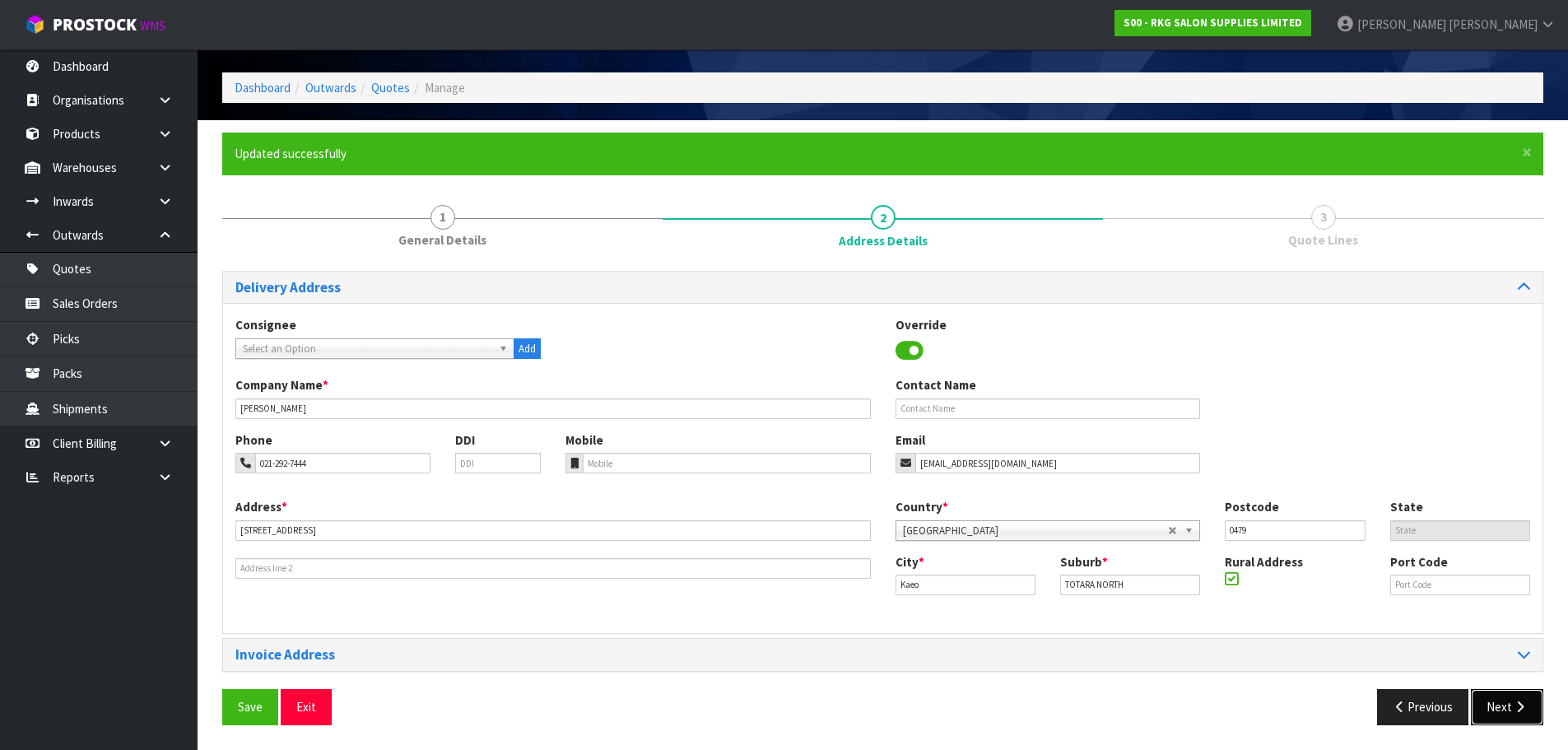
click at [1502, 704] on button "Next" at bounding box center [1507, 706] width 73 height 36
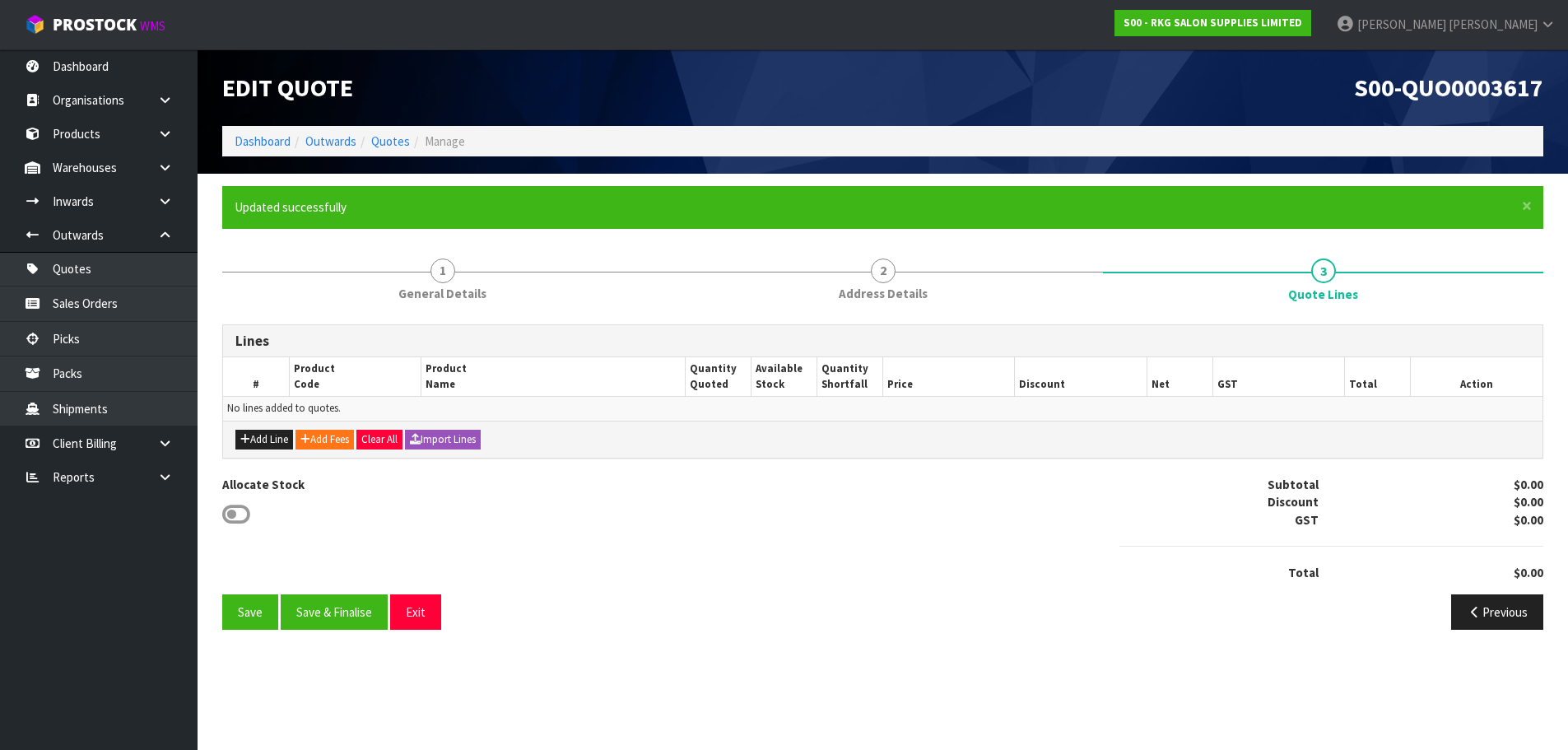
scroll to position [0, 0]
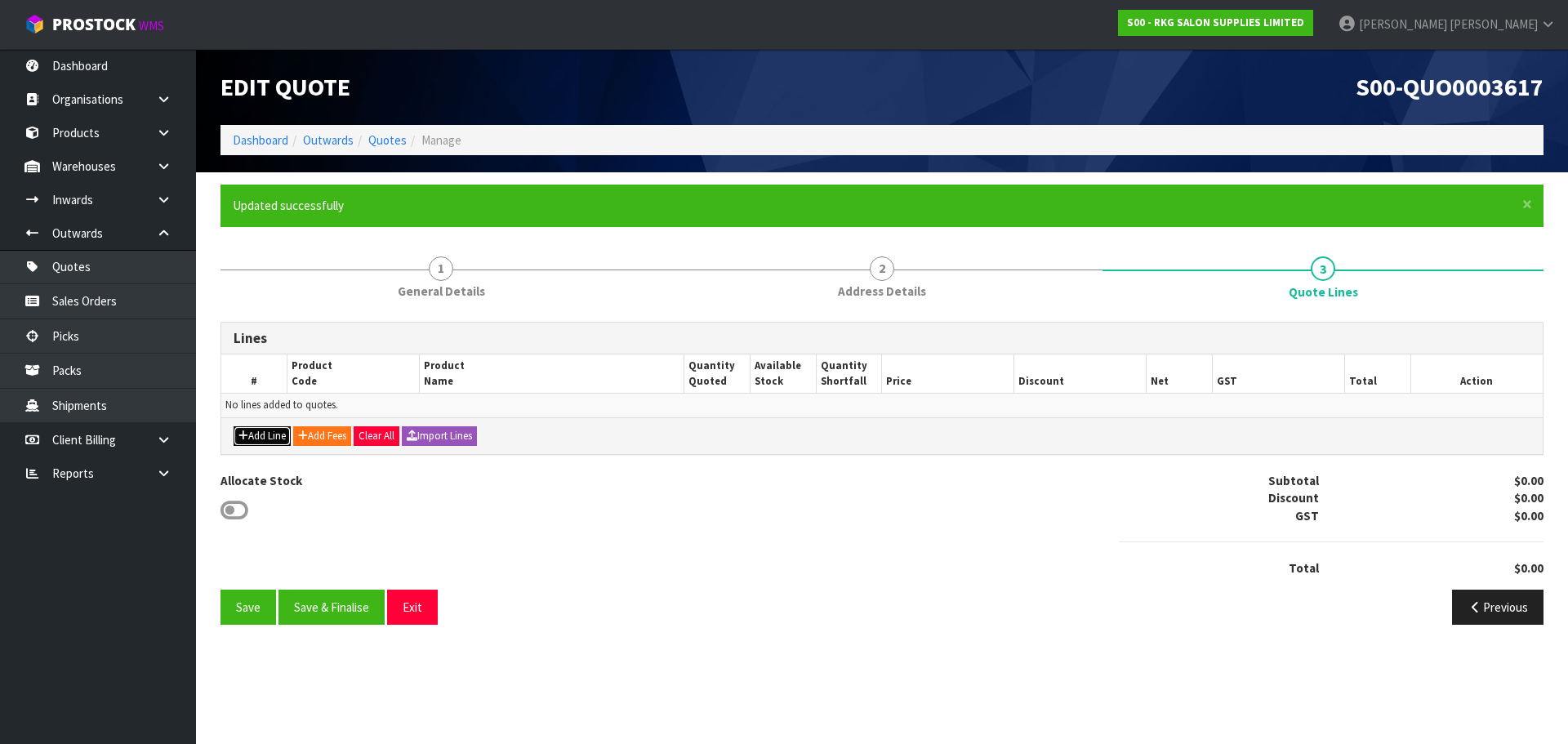
click at [254, 435] on button "Add Line" at bounding box center [262, 436] width 57 height 19
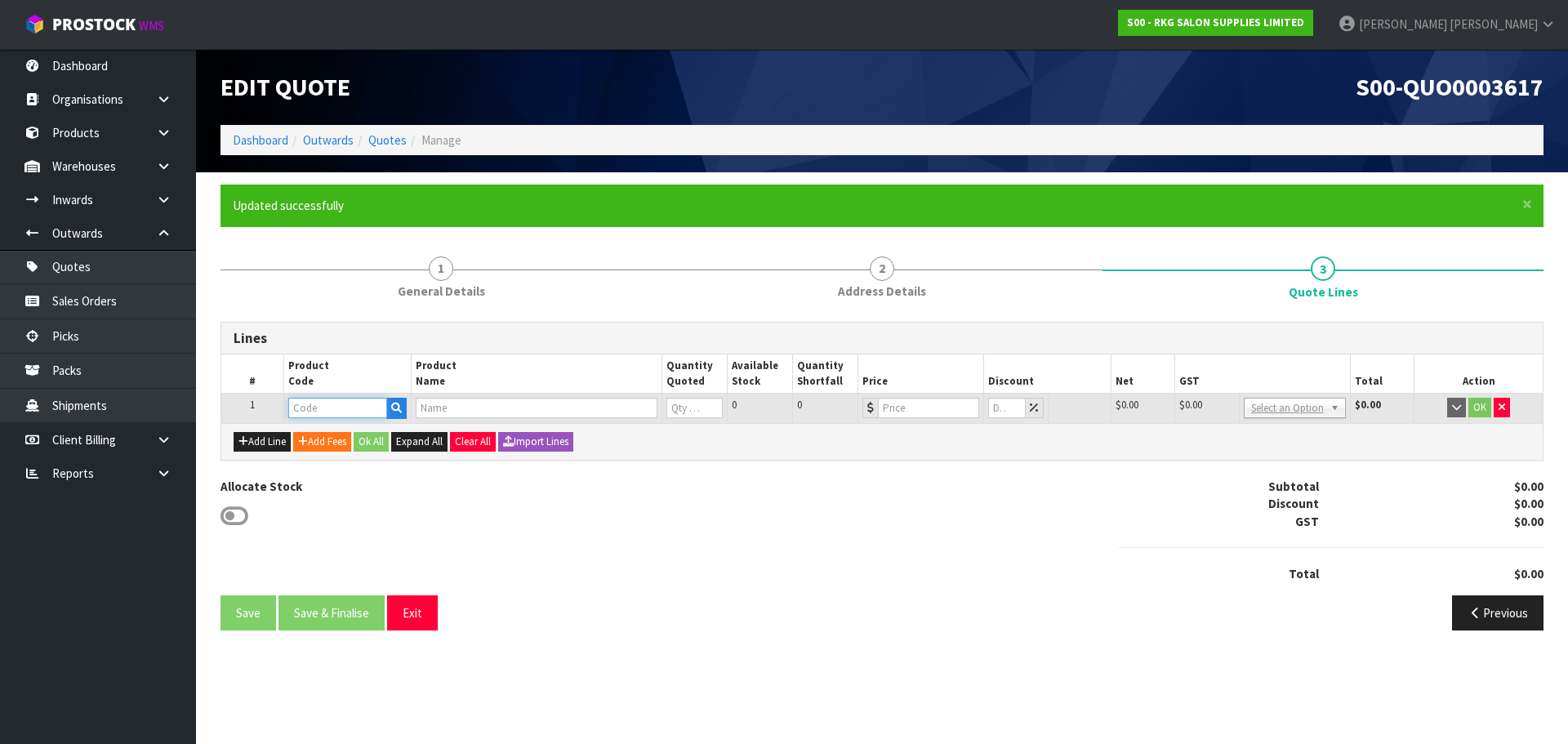
click at [336, 409] on input "text" at bounding box center [337, 407] width 98 height 20
type input "021001"
click at [350, 456] on link "021001 01-X" at bounding box center [353, 458] width 129 height 22
type input "02100101-X"
type input "MUDGEE SALON CHAIR BLACK WITH BLACK ROUND BASE - USED"
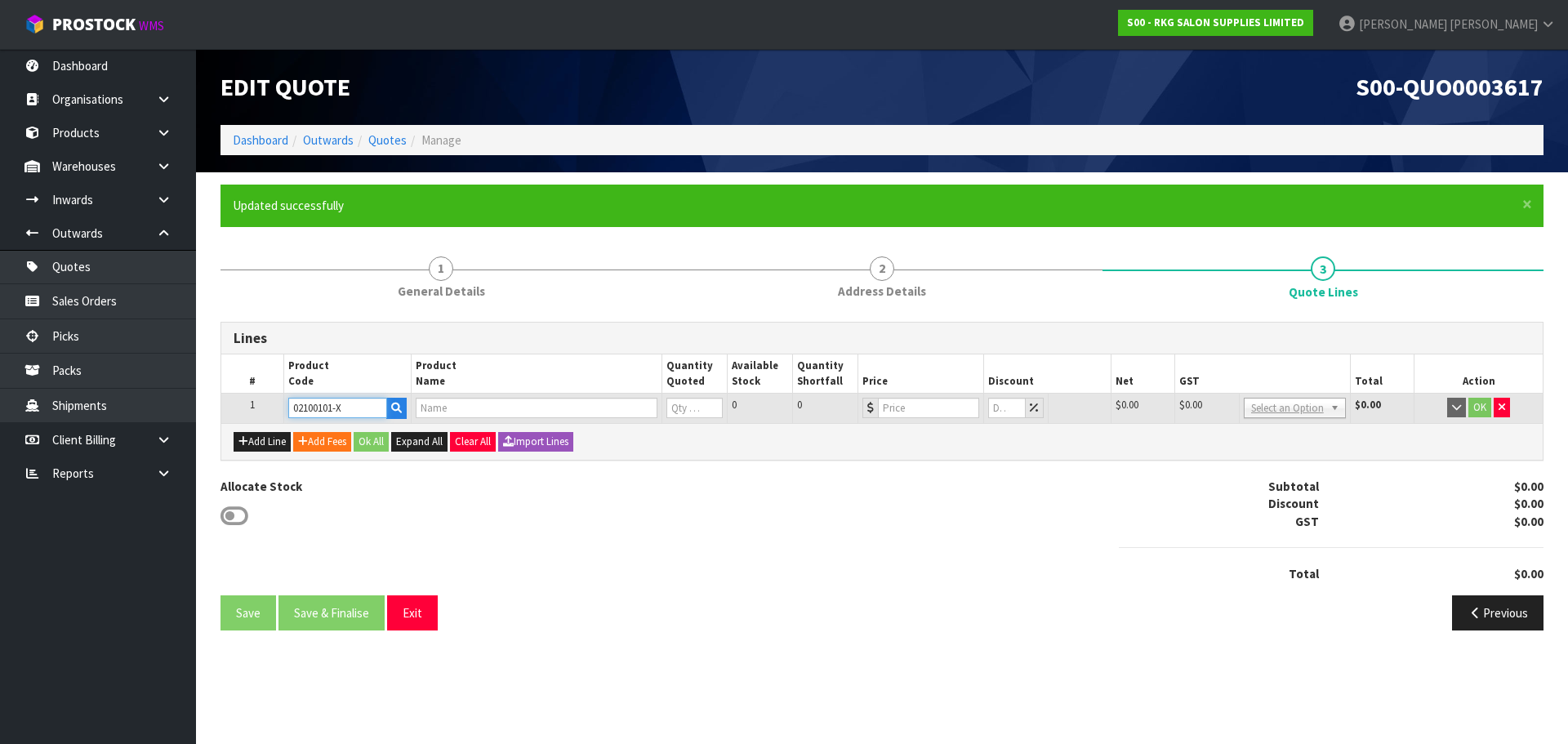
type input "0"
type input "299"
type input "0"
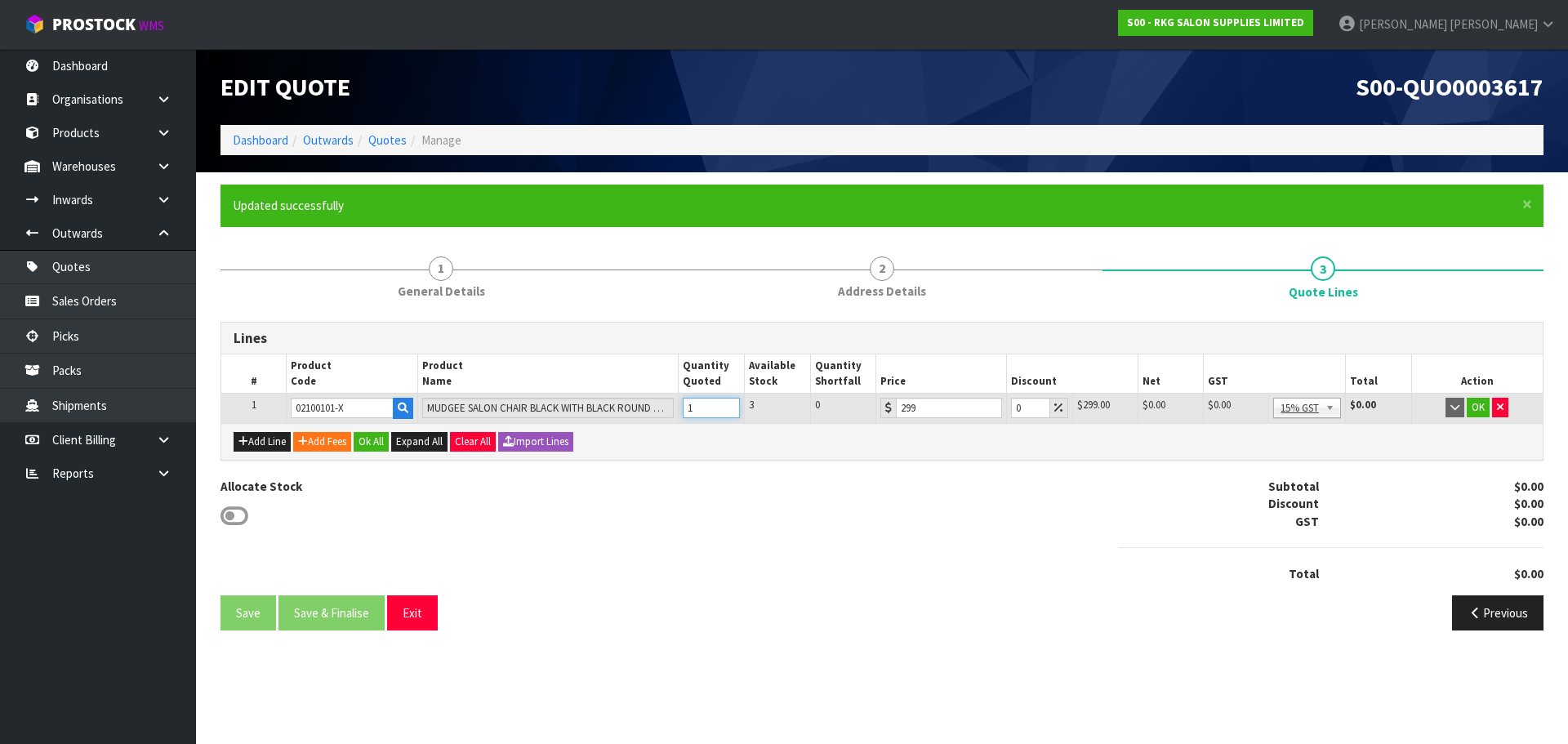
type input "1"
click at [729, 405] on input "1" at bounding box center [710, 407] width 57 height 20
click at [1473, 402] on button "OK" at bounding box center [1478, 407] width 23 height 19
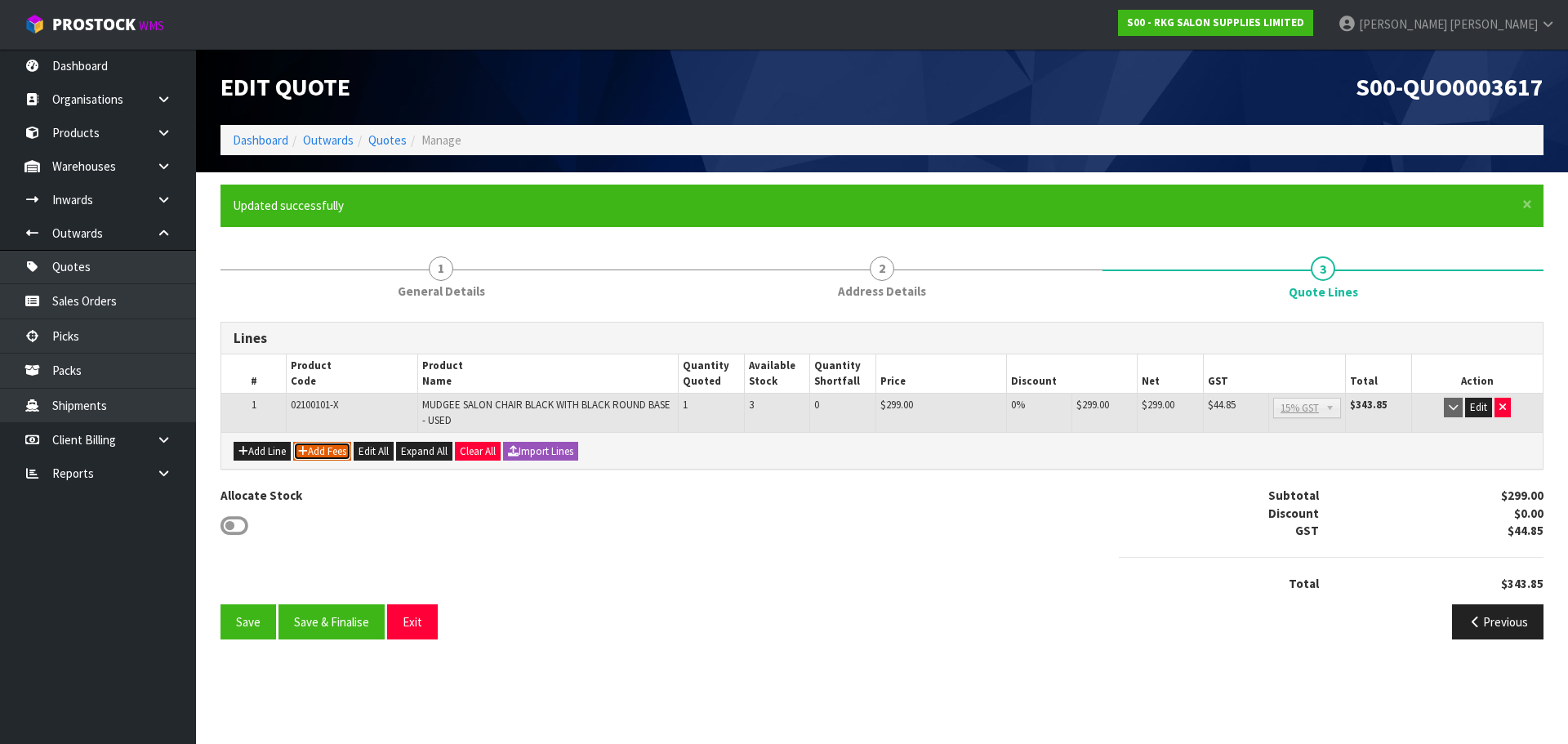
click at [319, 450] on button "Add Fees" at bounding box center [323, 451] width 58 height 19
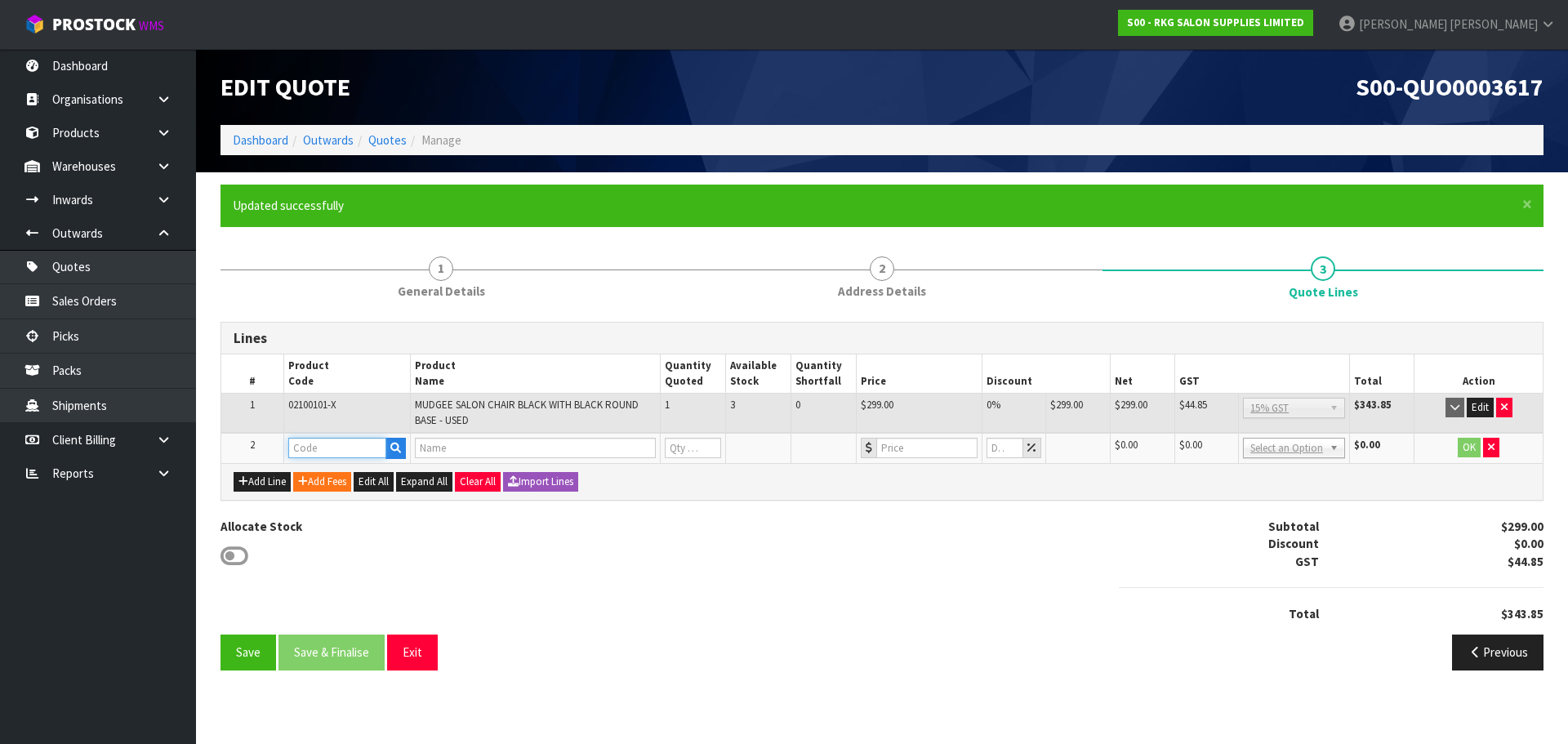
click at [317, 450] on input "text" at bounding box center [337, 448] width 98 height 20
type input "FRE"
click at [366, 484] on link "FRE IGHT" at bounding box center [353, 475] width 129 height 22
type input "FREIGHT"
type input "FREIGHT FEE"
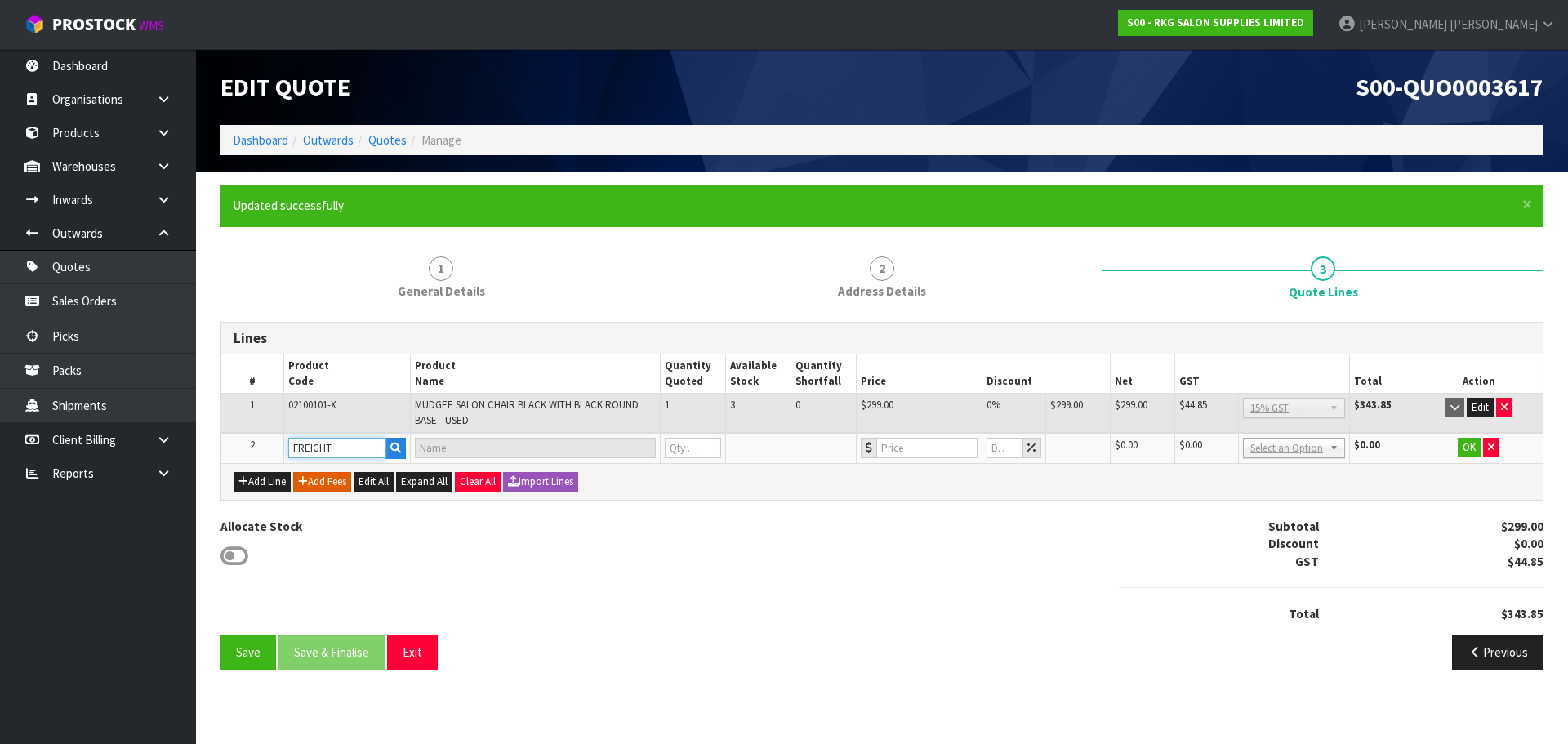
type input "1"
type input "0"
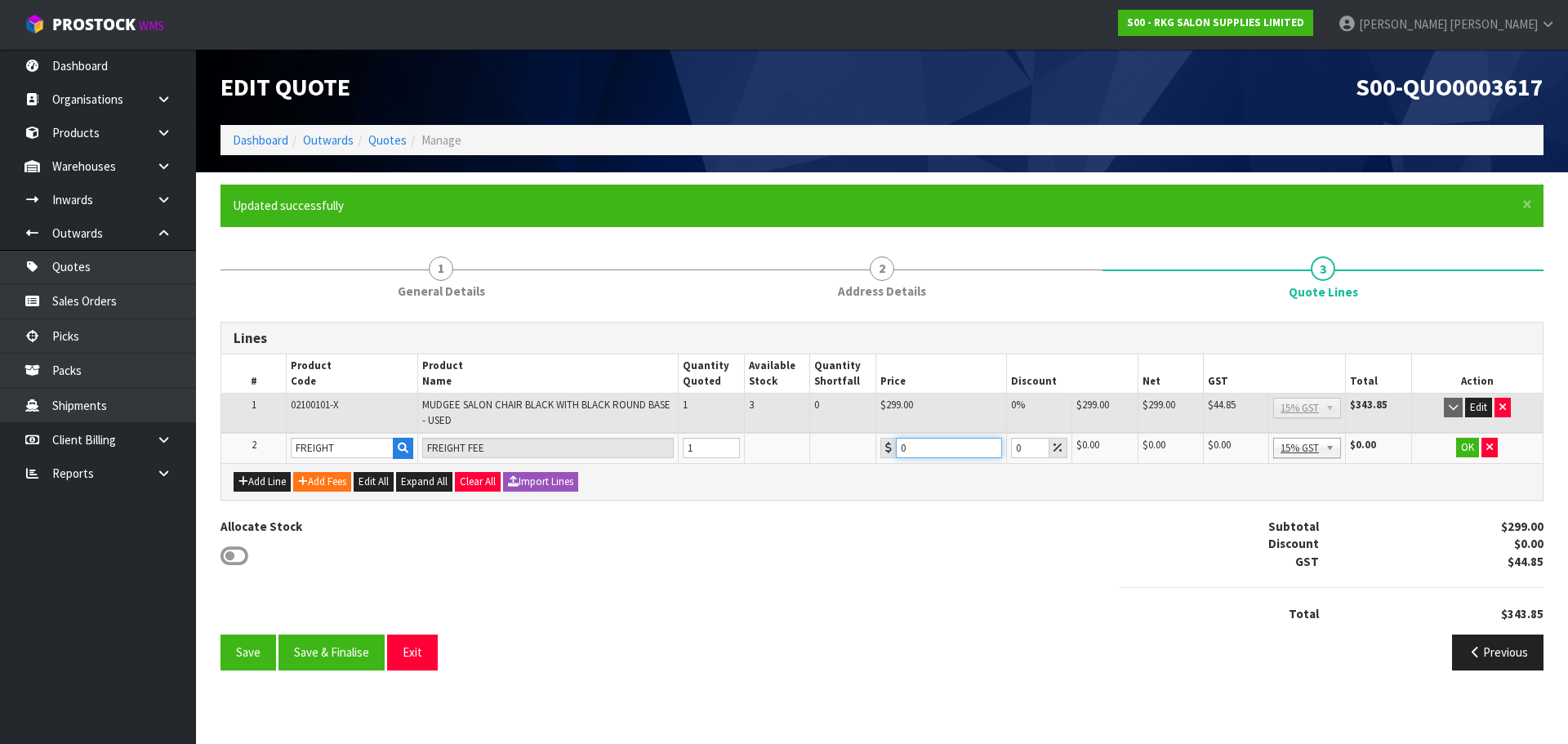
drag, startPoint x: 928, startPoint y: 445, endPoint x: 869, endPoint y: 453, distance: 59.5
click at [869, 453] on tr "2 FREIGHT FREIGHT FEE 1 0 0 $0.00 $0.00 $0.00 $0.00 No GST 15% GST Zero Rated 1…" at bounding box center [881, 448] width 1321 height 30
type input "305.75"
click at [1463, 447] on button "OK" at bounding box center [1468, 448] width 23 height 19
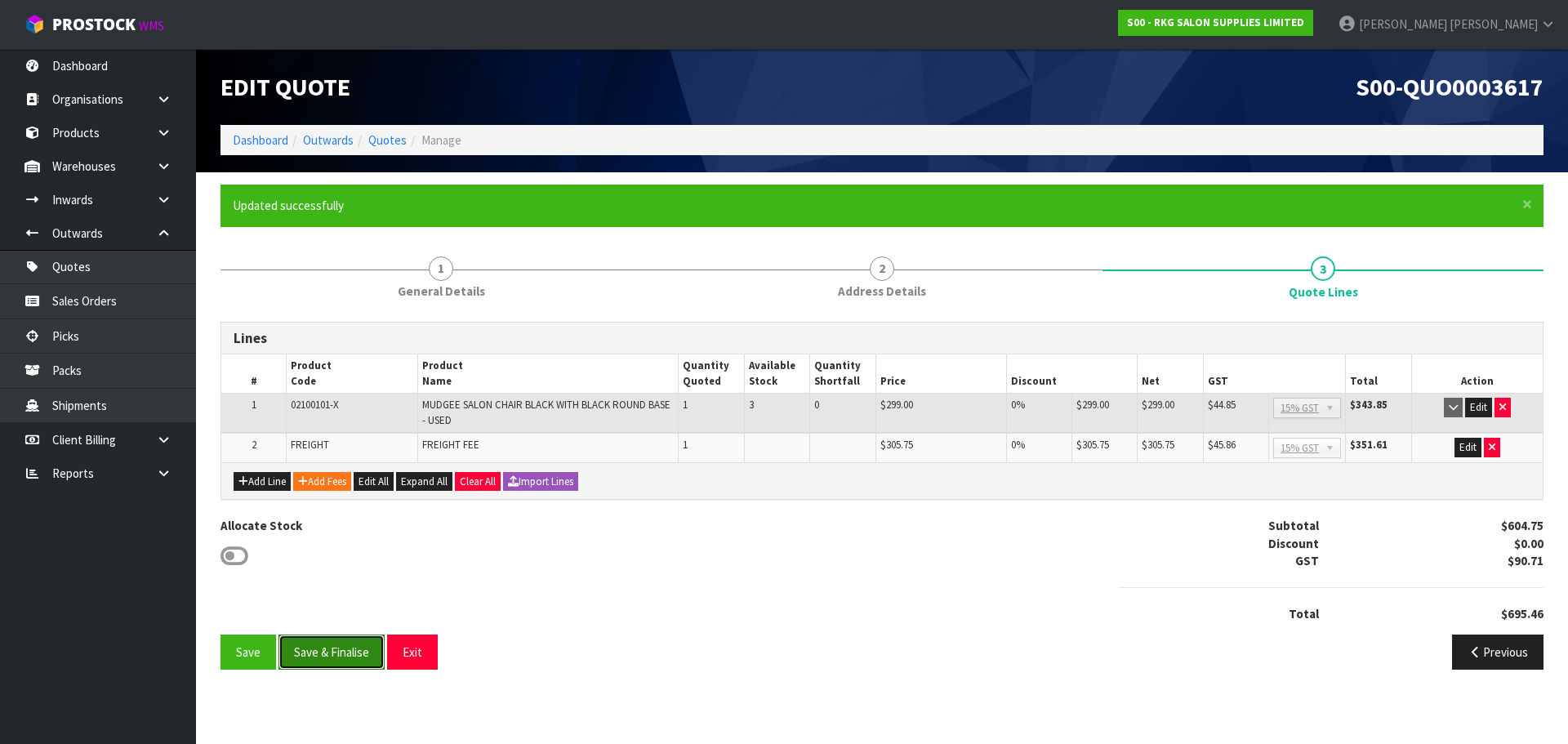
click at [341, 660] on button "Save & Finalise" at bounding box center [331, 652] width 106 height 35
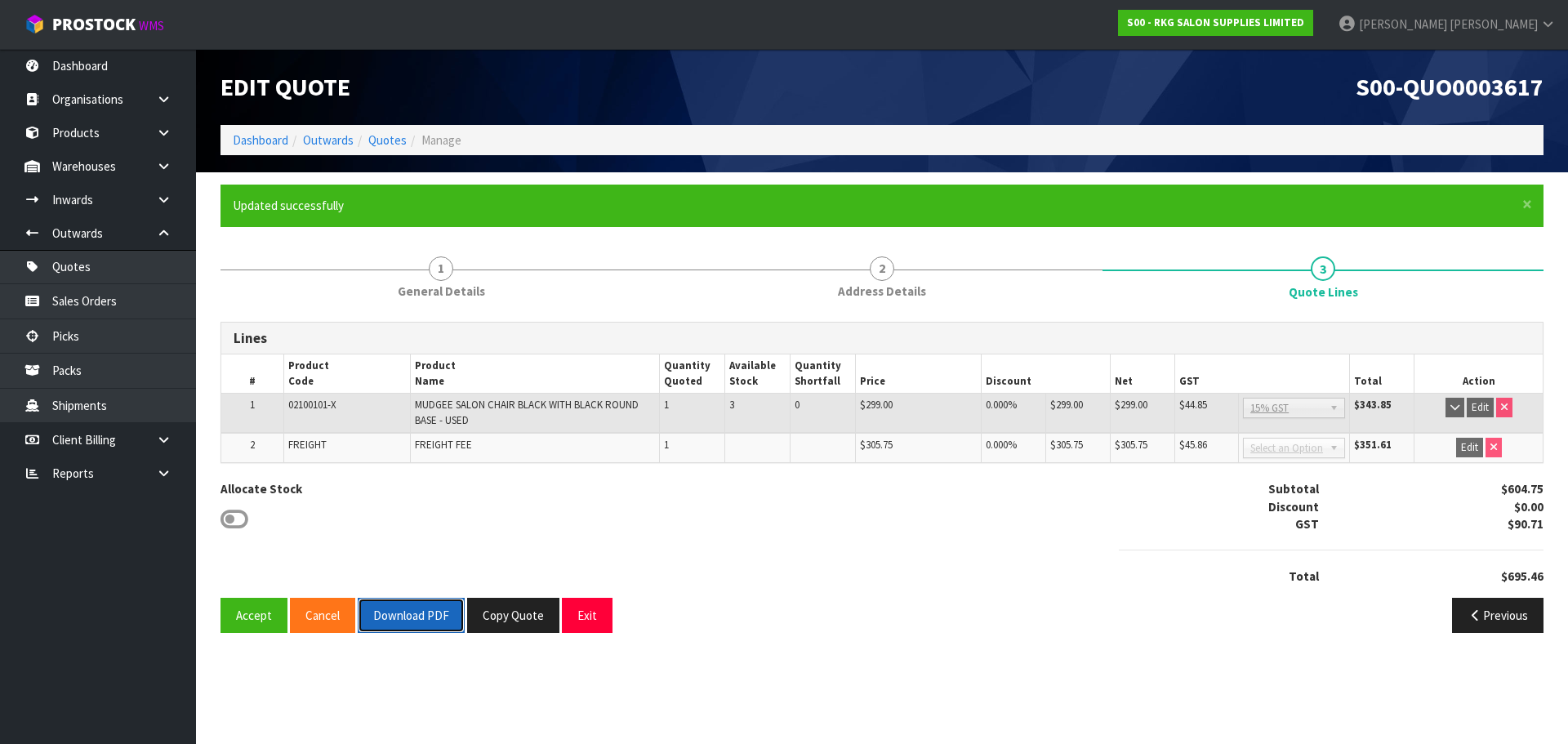
click at [414, 616] on button "Download PDF" at bounding box center [411, 615] width 107 height 35
click at [508, 614] on button "Copy Quote" at bounding box center [513, 615] width 93 height 35
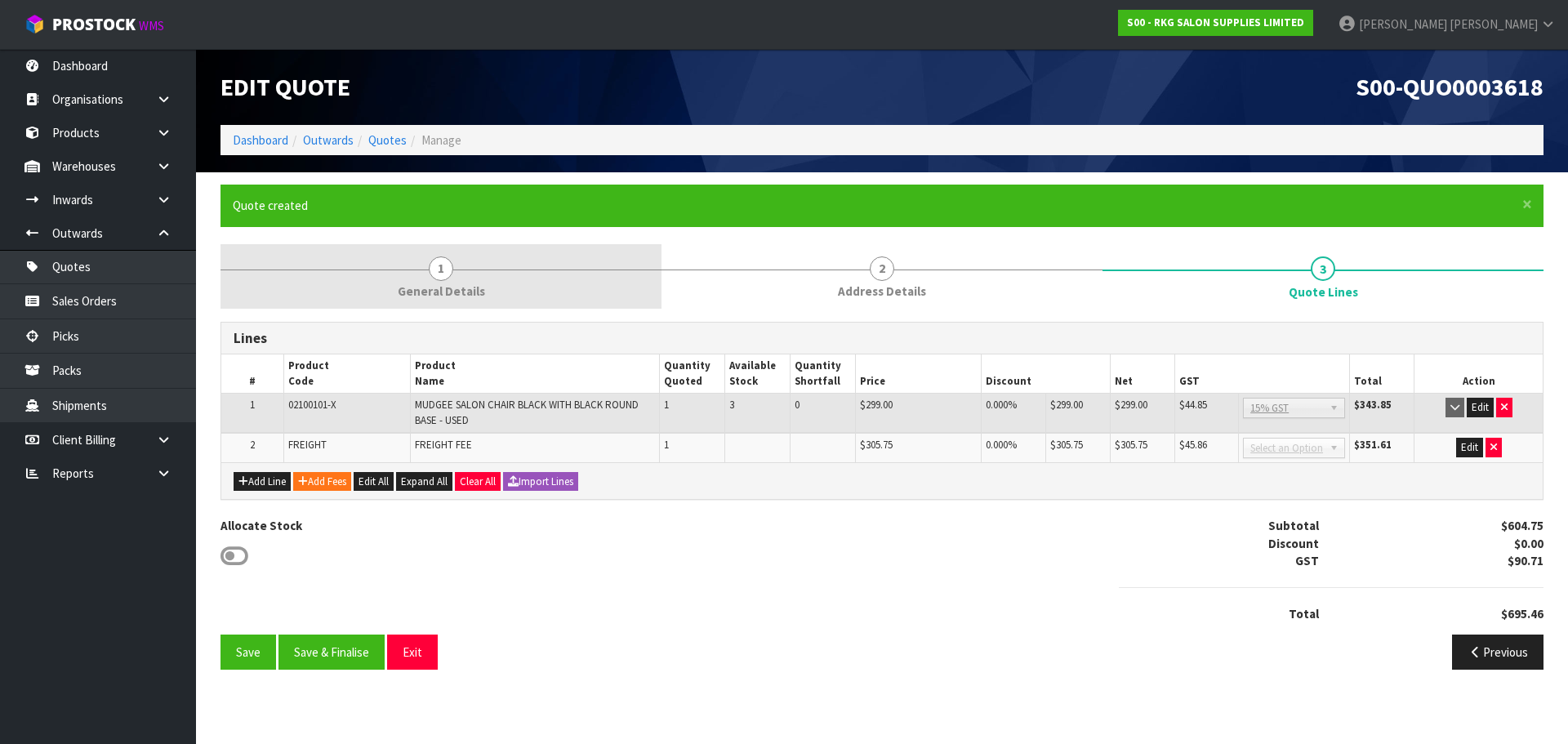
click at [434, 270] on span "1" at bounding box center [441, 269] width 25 height 25
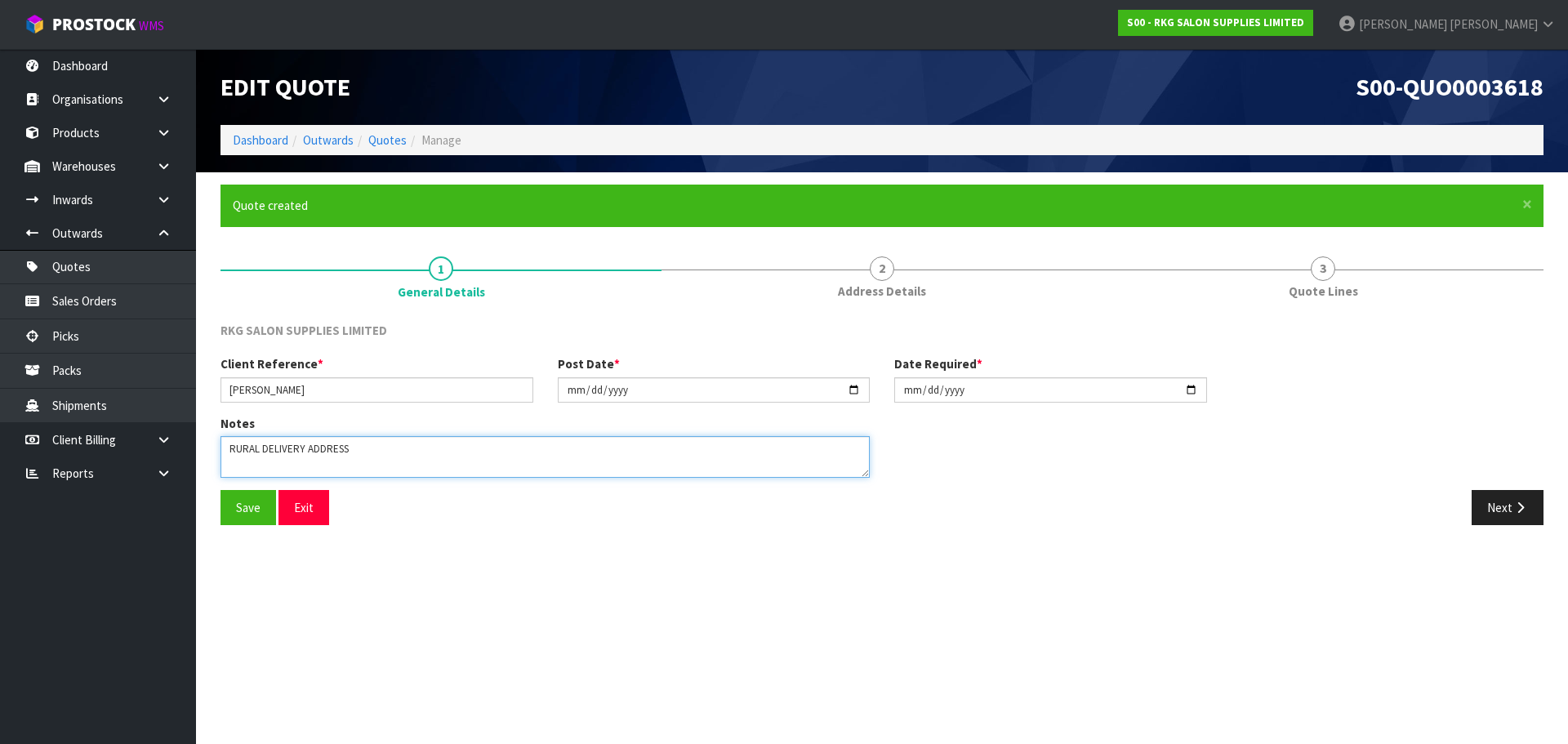
click at [359, 452] on textarea at bounding box center [545, 457] width 649 height 41
drag, startPoint x: 227, startPoint y: 450, endPoint x: 382, endPoint y: 449, distance: 155.0
click at [382, 449] on textarea at bounding box center [545, 457] width 649 height 41
drag, startPoint x: 270, startPoint y: 449, endPoint x: 221, endPoint y: 449, distance: 49.0
click at [221, 449] on textarea at bounding box center [545, 457] width 649 height 41
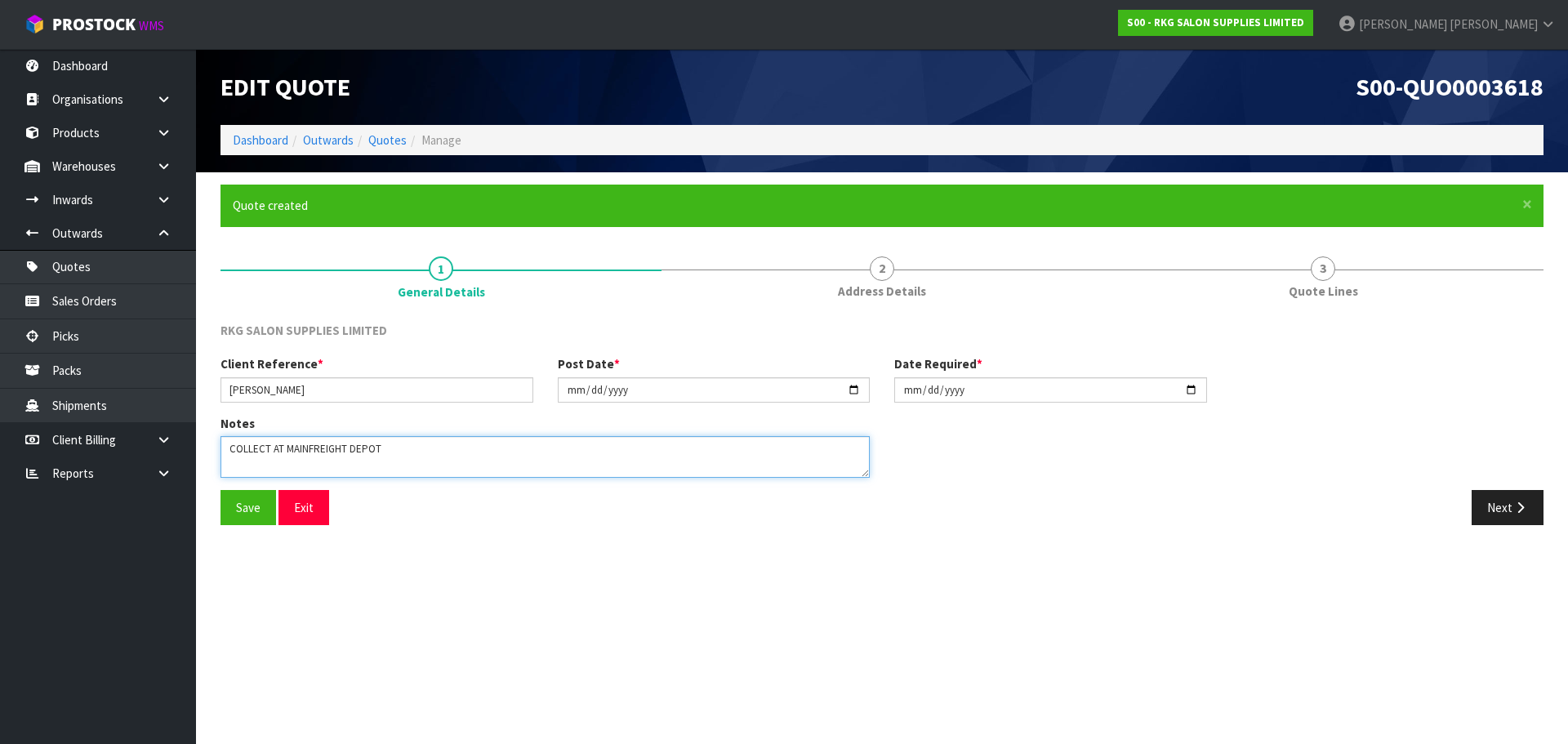
click at [232, 446] on textarea at bounding box center [545, 457] width 649 height 41
type textarea "FOR COLLECTION - MAINFREIGHT DEPOT"
click at [241, 515] on button "Save" at bounding box center [248, 508] width 56 height 35
click at [1509, 506] on button "Next" at bounding box center [1507, 508] width 72 height 35
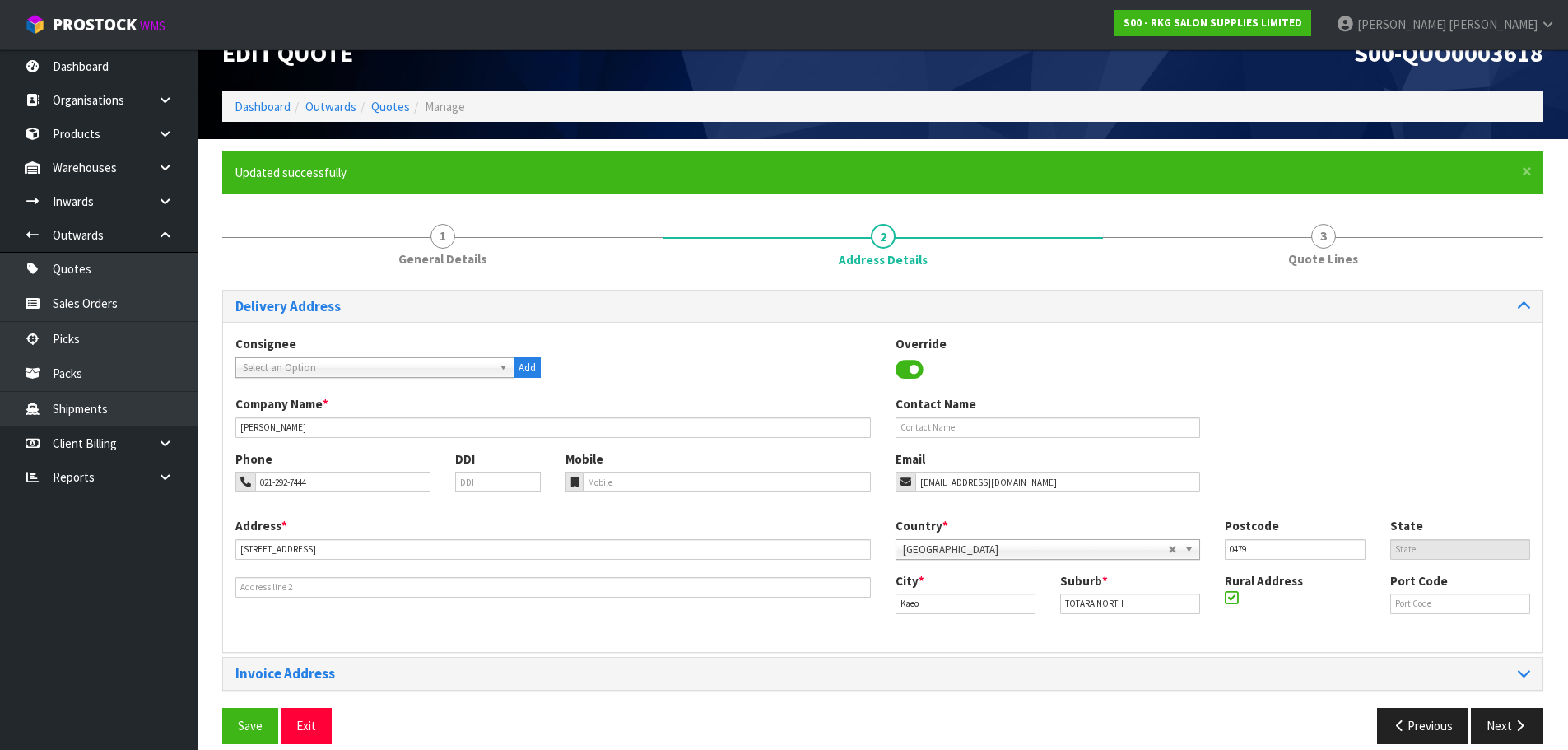
scroll to position [53, 0]
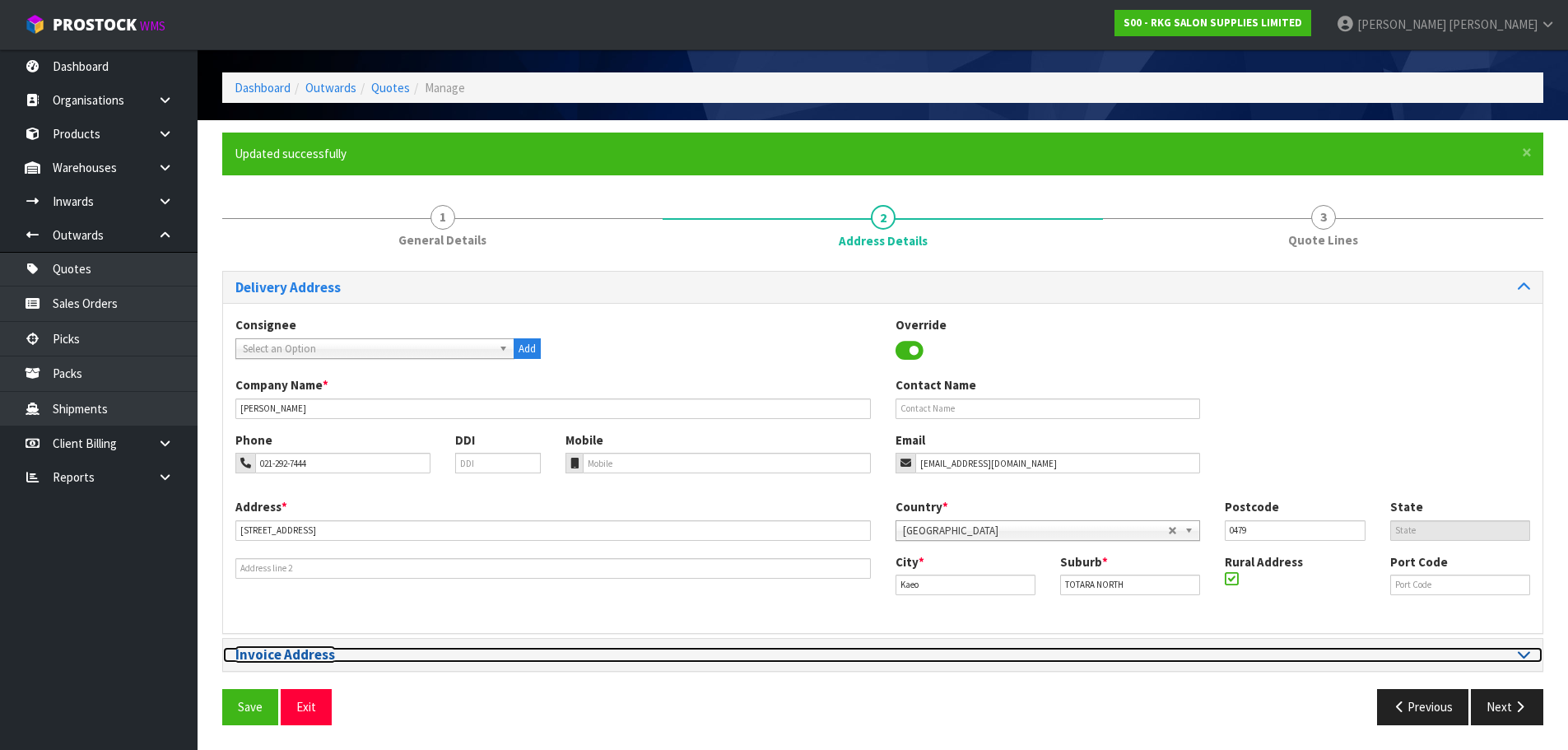
click at [1523, 658] on icon at bounding box center [1524, 654] width 12 height 14
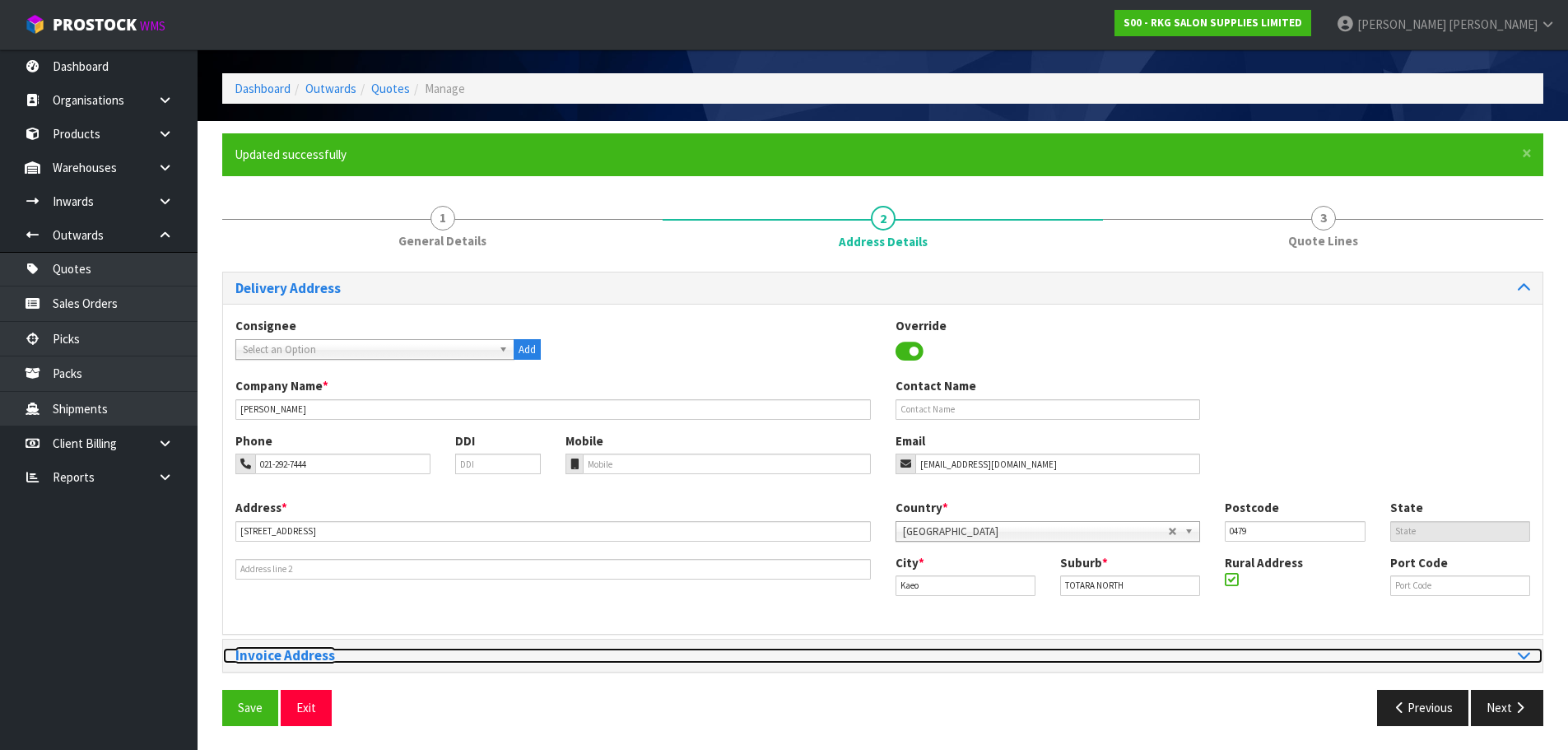
scroll to position [0, 0]
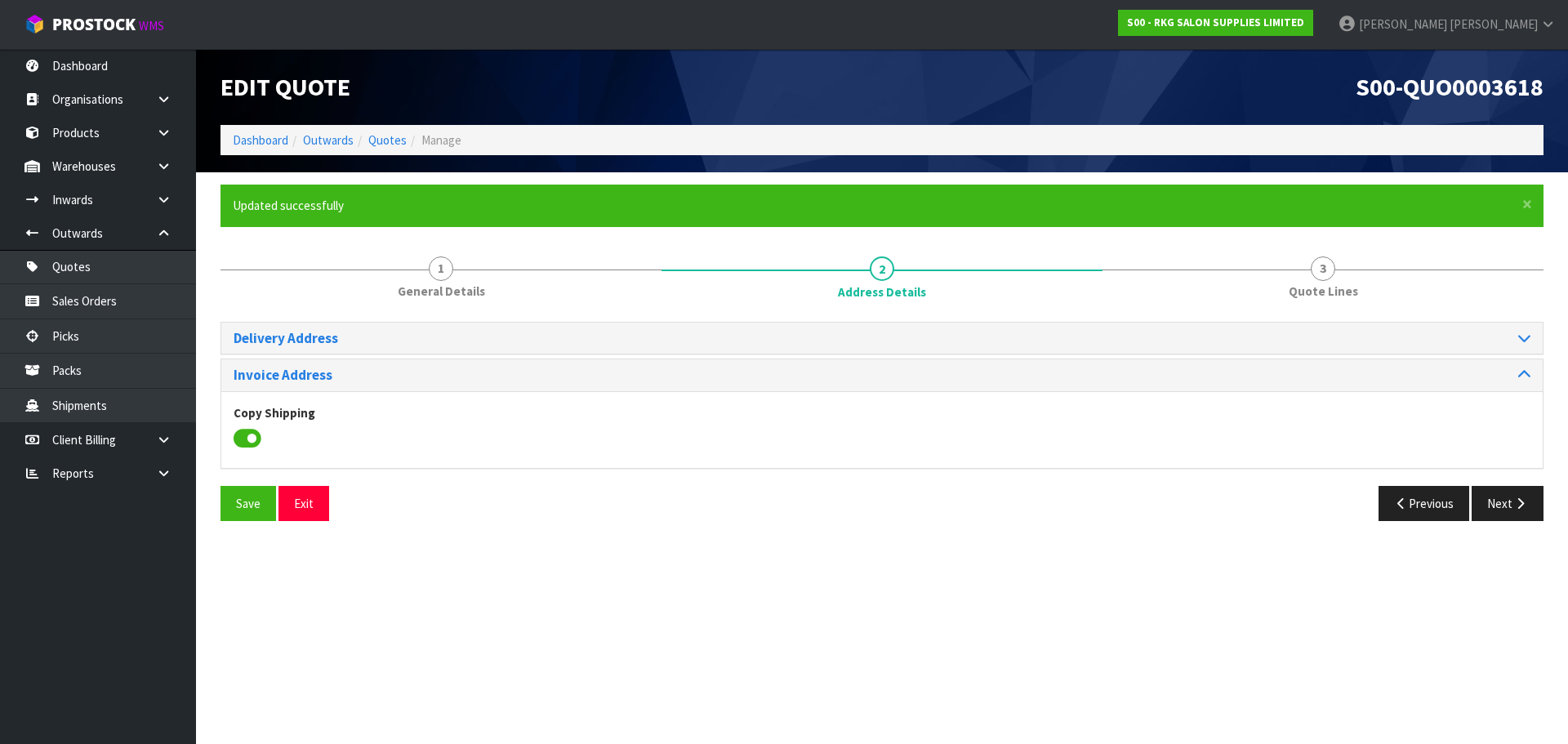
click at [250, 436] on icon at bounding box center [247, 439] width 27 height 25
click at [0, 0] on input "checkbox" at bounding box center [0, 0] width 0 height 0
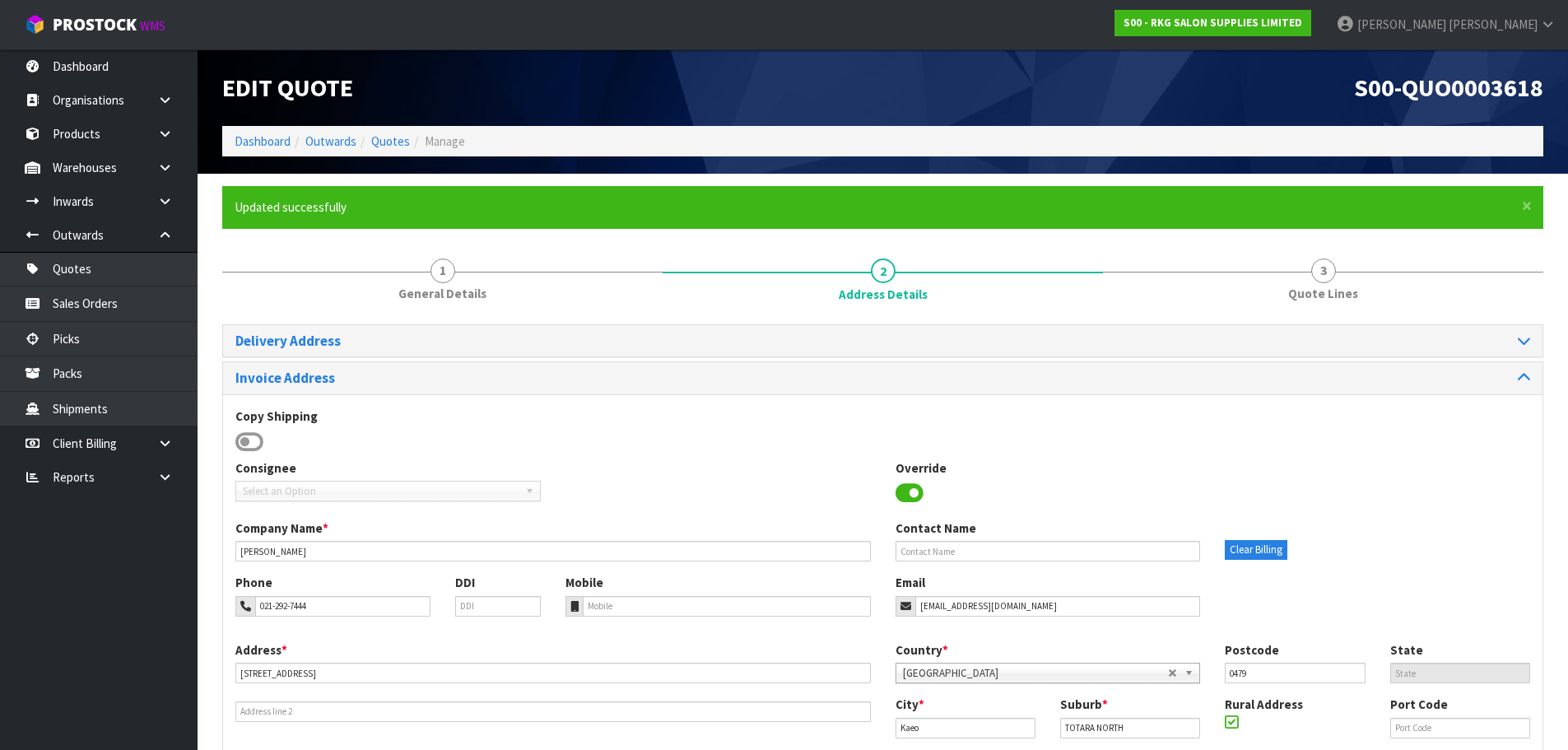
scroll to position [105, 0]
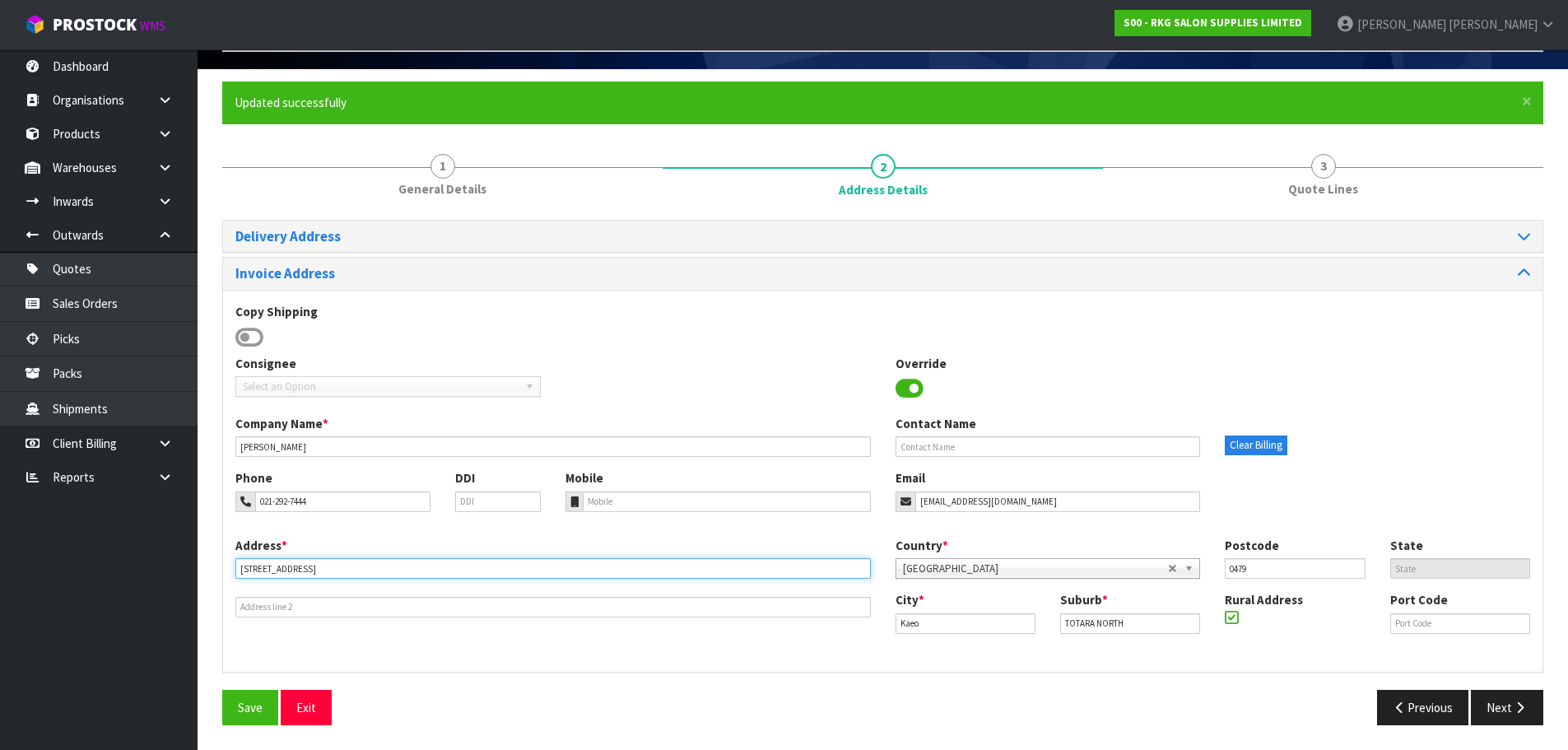
drag, startPoint x: 368, startPoint y: 565, endPoint x: 222, endPoint y: 584, distance: 147.2
click at [222, 584] on div "Invoice Address Copy Shipping Consignee 000001.BAY MECHANICS - BAY MECHANICS 00…" at bounding box center [882, 464] width 1321 height 415
click at [394, 570] on input "[STREET_ADDRESS]" at bounding box center [553, 568] width 635 height 20
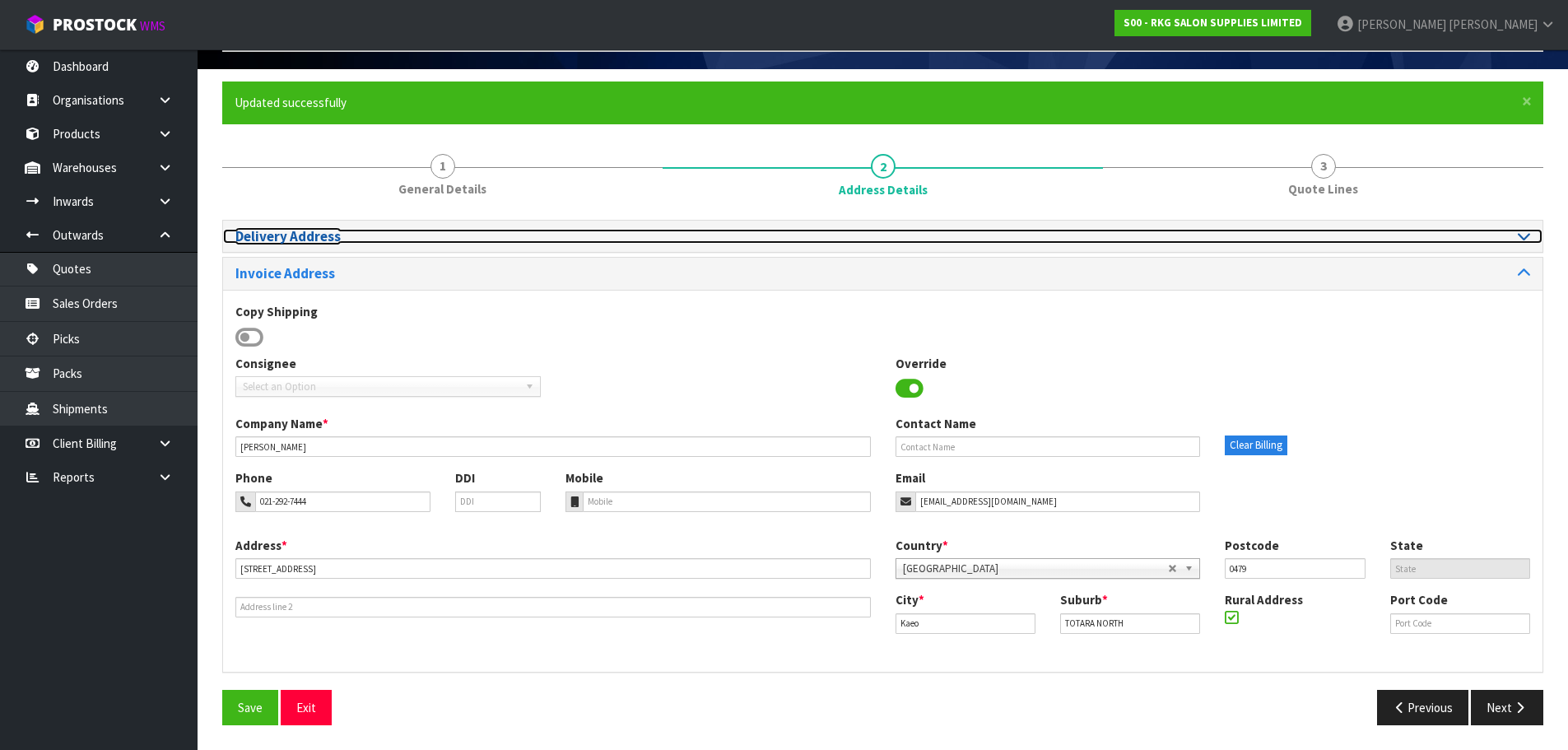
click at [1523, 241] on icon at bounding box center [1524, 236] width 12 height 14
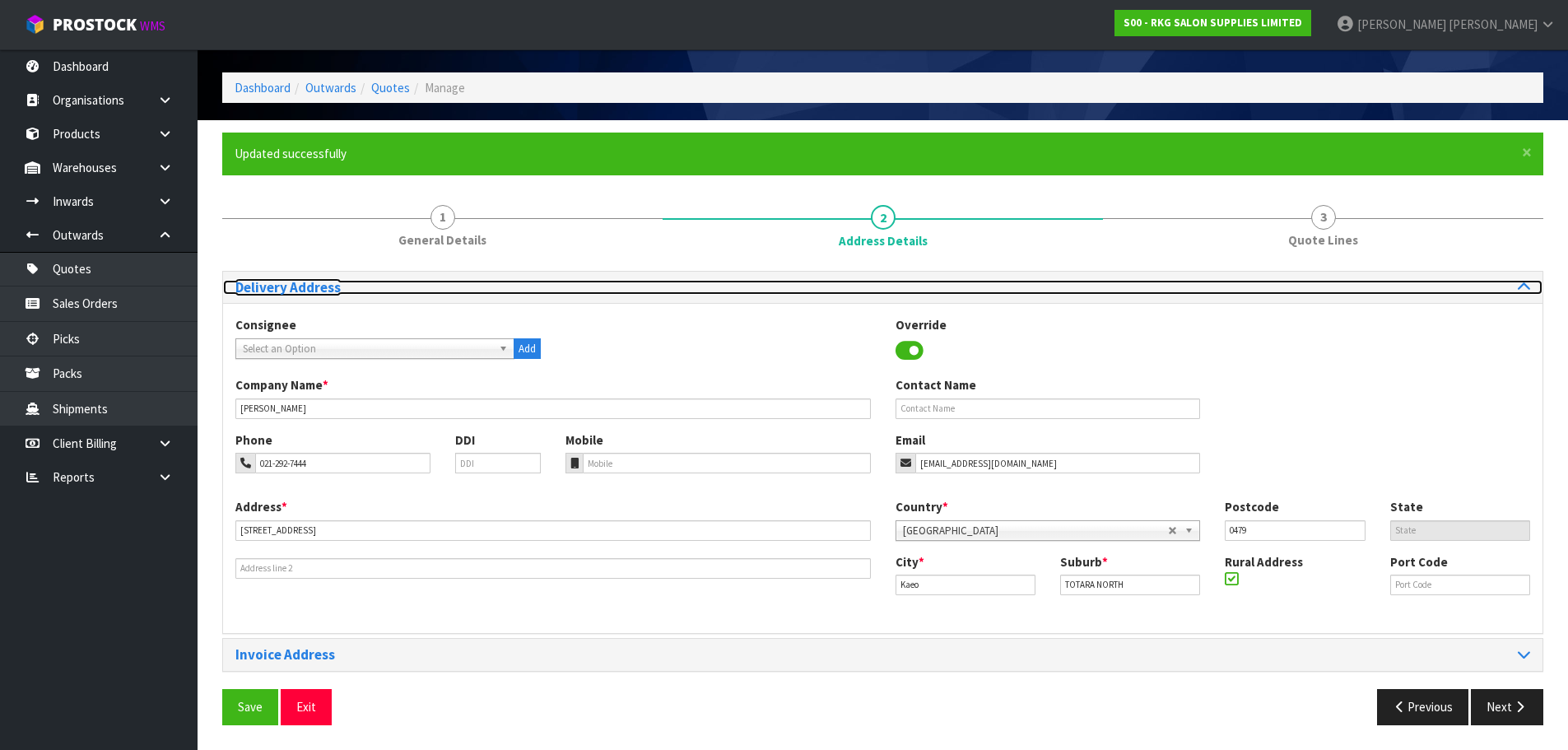
scroll to position [53, 0]
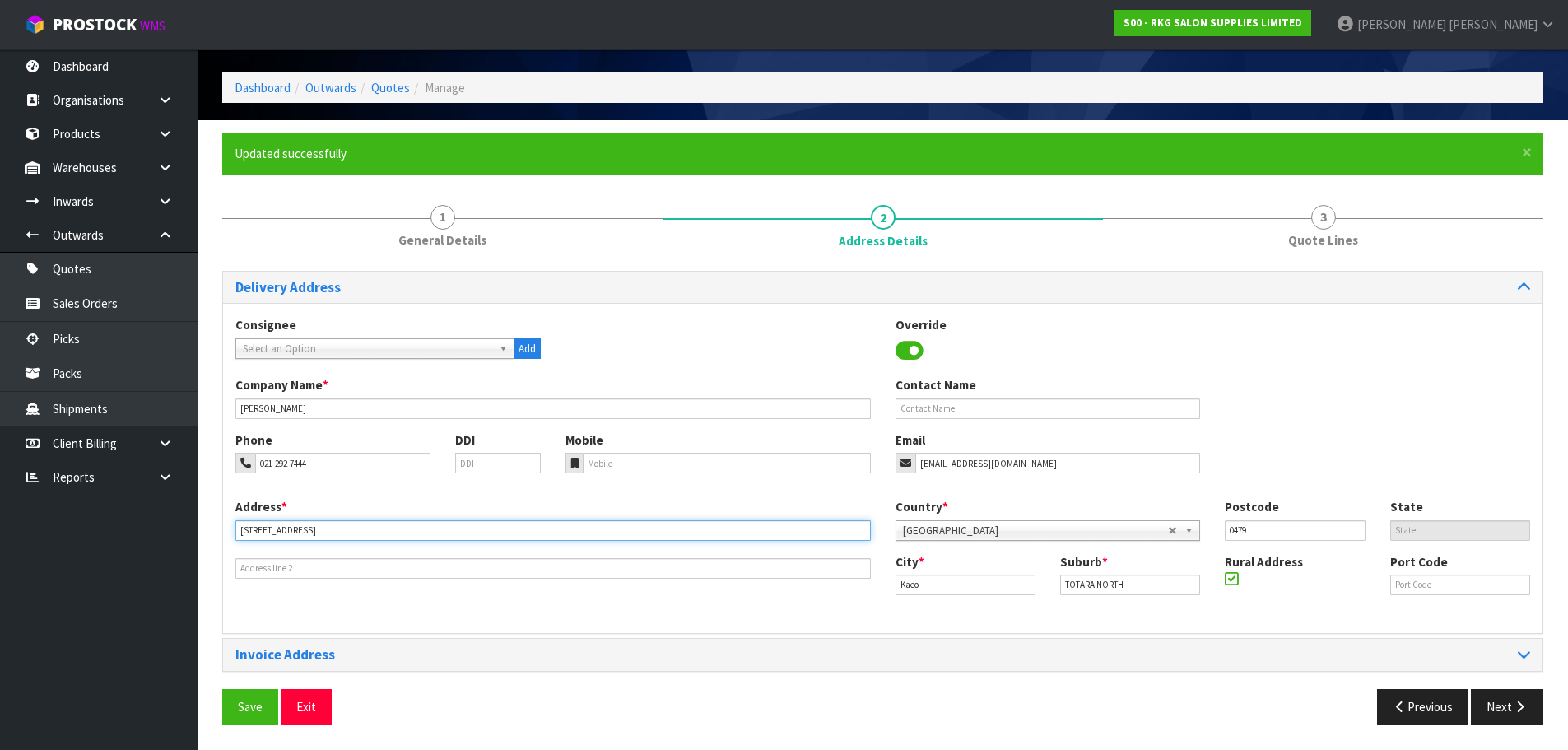
drag, startPoint x: 386, startPoint y: 528, endPoint x: 232, endPoint y: 531, distance: 154.0
click at [232, 531] on div "Address * [STREET_ADDRESS]" at bounding box center [553, 538] width 660 height 81
type input "1"
type input "C/- MAINFREIGHT DEPOT"
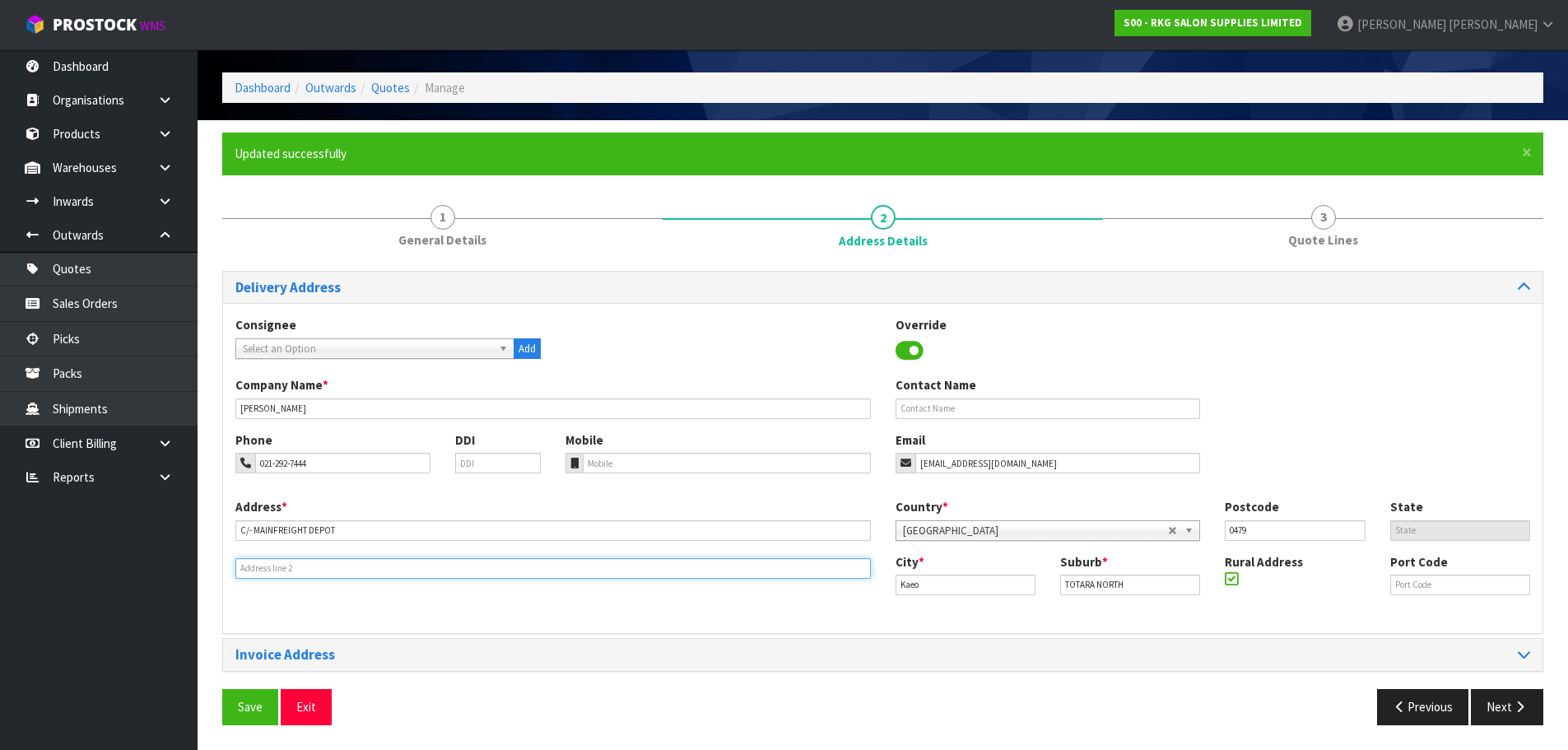
type input "[STREET_ADDRESS]"
click at [349, 568] on input "[STREET_ADDRESS]" at bounding box center [553, 568] width 635 height 20
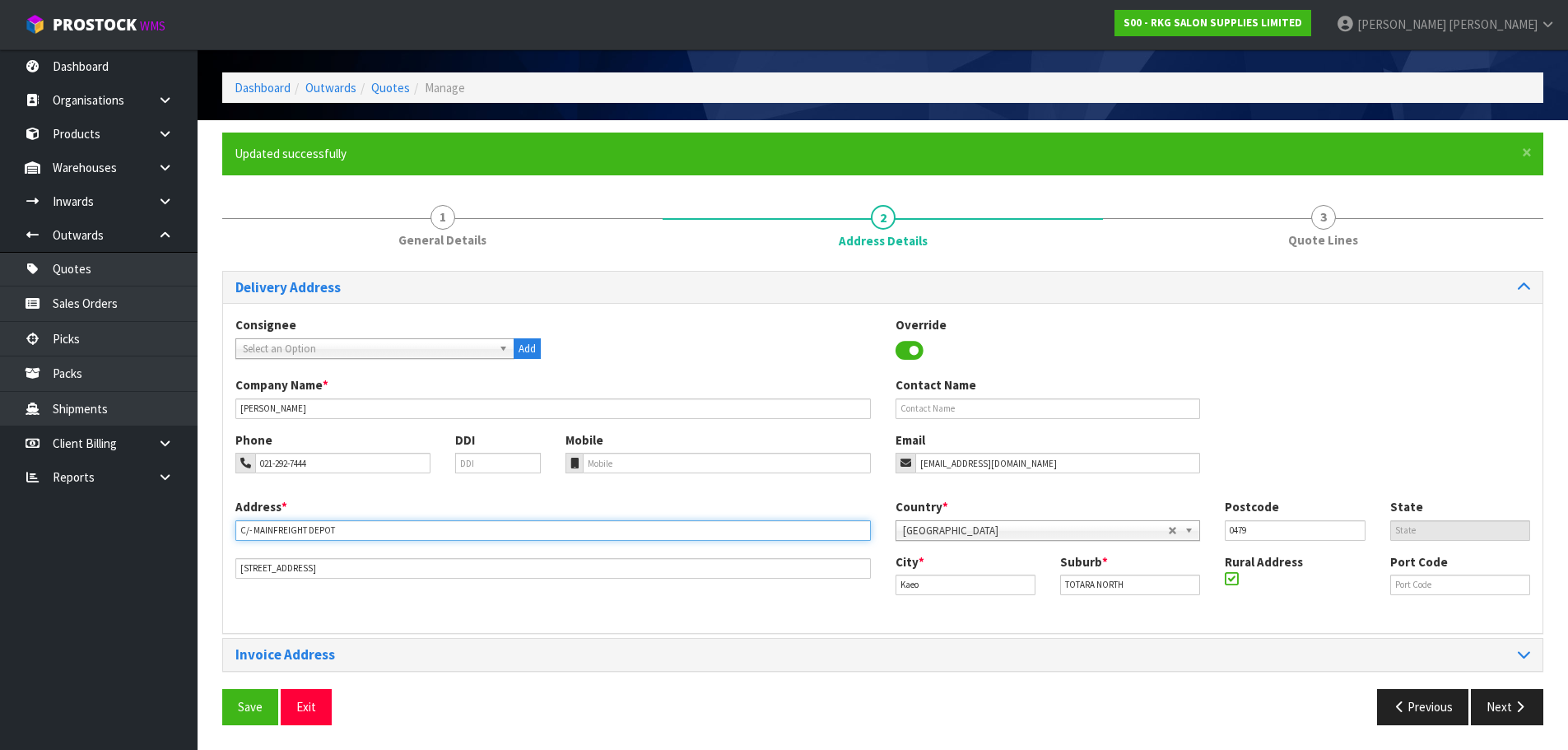
click at [515, 531] on input "C/- MAINFREIGHT DEPOT" at bounding box center [553, 530] width 635 height 20
type input "C/- MAINFREIGHT DEPOT - [GEOGRAPHIC_DATA]"
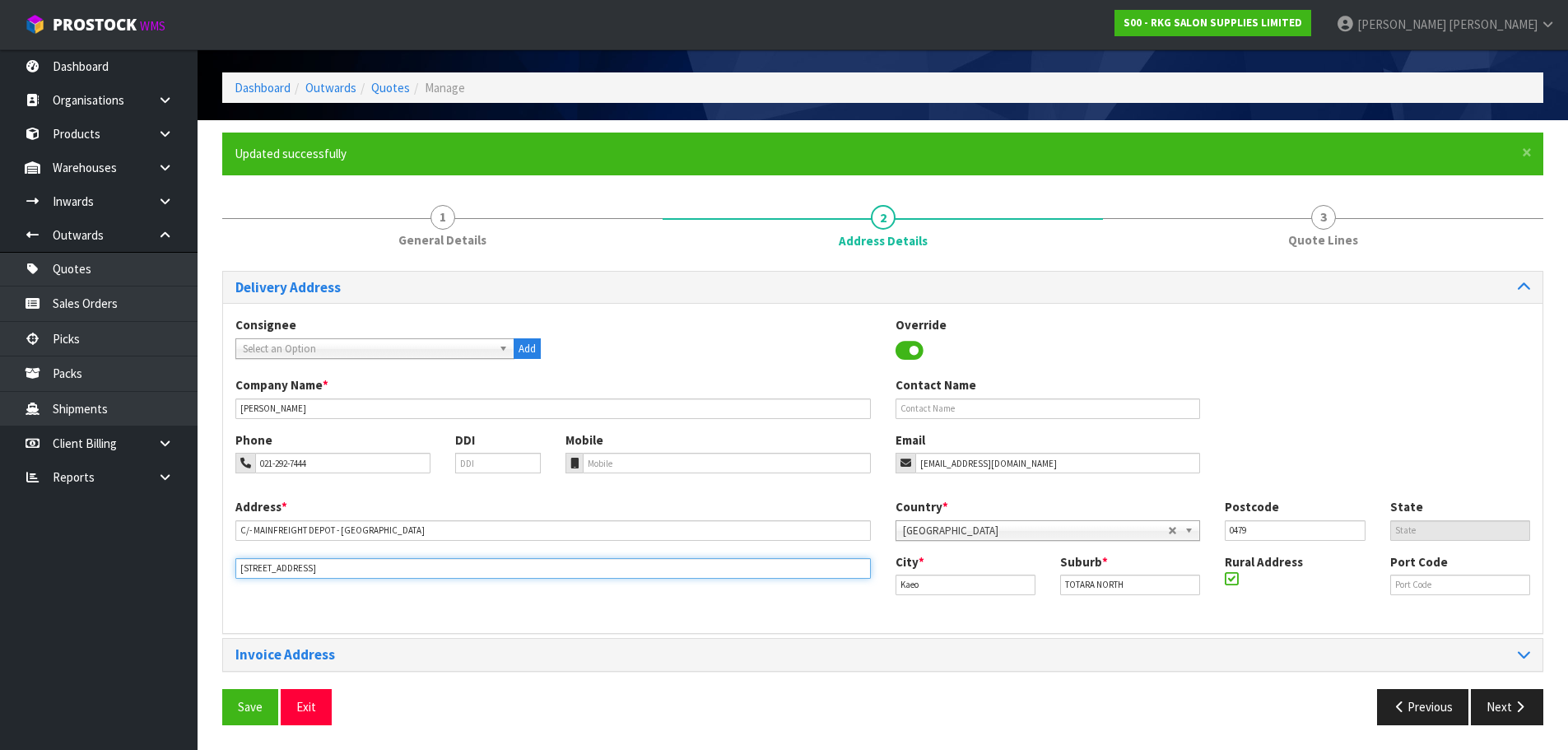
drag, startPoint x: 325, startPoint y: 566, endPoint x: 211, endPoint y: 577, distance: 114.5
click at [211, 577] on div "× Close Updated successfully 1 General Details 2 Address Details 3 Quote Lines …" at bounding box center [882, 435] width 1346 height 604
type input "[STREET_ADDRESS][PERSON_NAME]"
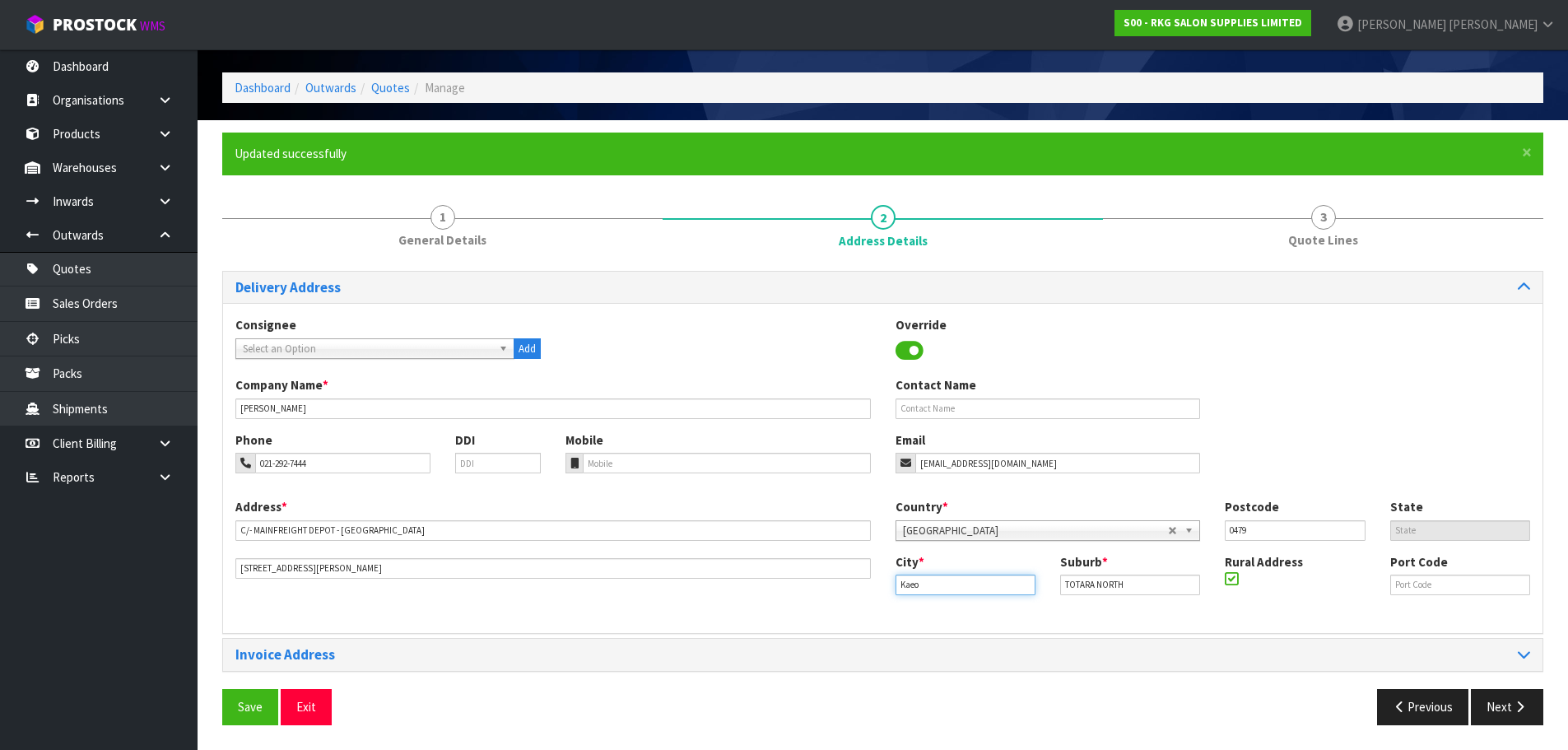
drag, startPoint x: 959, startPoint y: 584, endPoint x: 861, endPoint y: 590, distance: 98.2
click at [861, 590] on div "Address * [STREET_ADDRESS][PERSON_NAME] Country * [GEOGRAPHIC_DATA] [GEOGRAPHIC…" at bounding box center [882, 559] width 1319 height 123
drag, startPoint x: 922, startPoint y: 586, endPoint x: 887, endPoint y: 589, distance: 35.1
click at [887, 589] on div "City * kat" at bounding box center [965, 574] width 164 height 42
type input "Kaitaia"
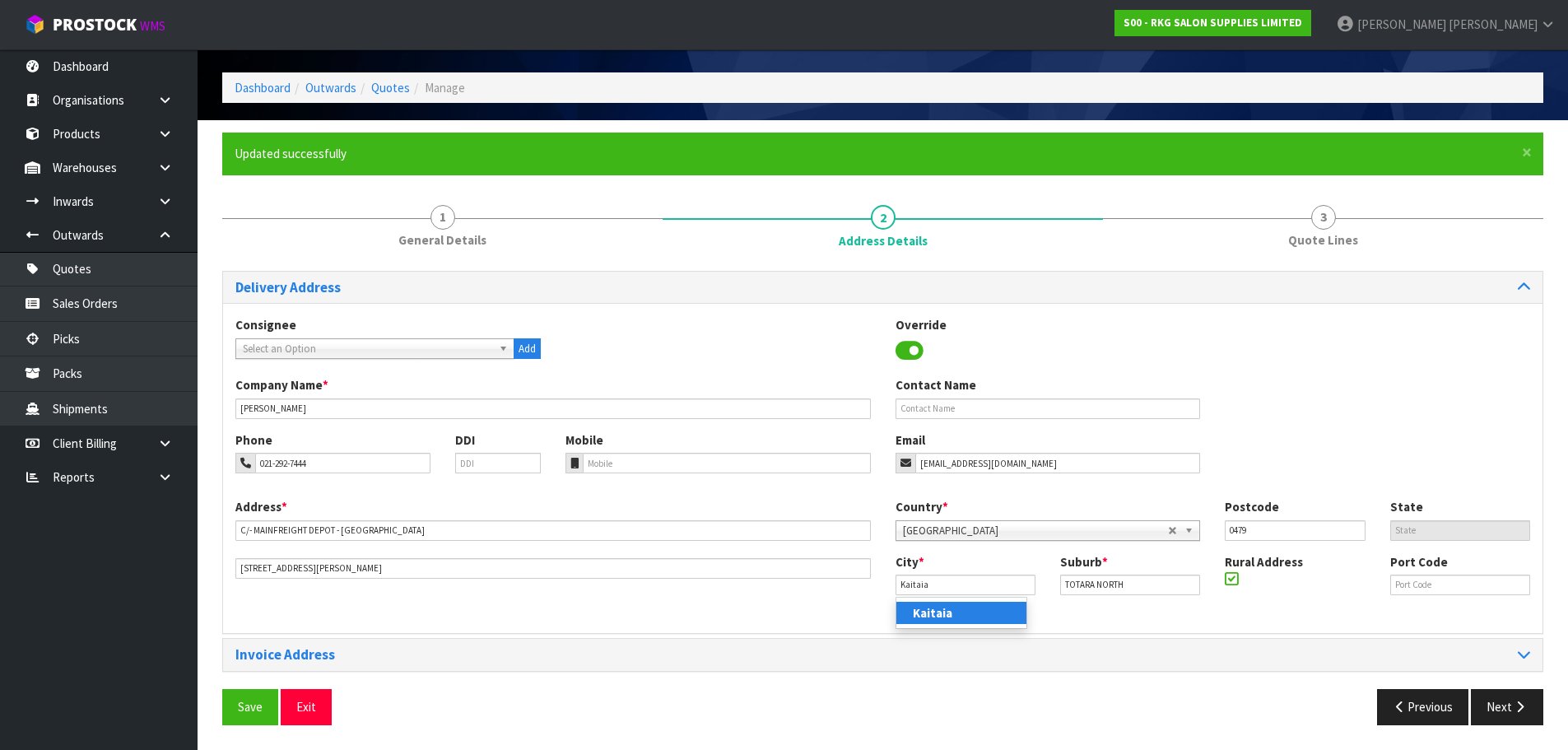
click at [920, 615] on strong "Kaitaia" at bounding box center [932, 613] width 39 height 16
drag, startPoint x: 1138, startPoint y: 584, endPoint x: 1039, endPoint y: 592, distance: 99.3
click at [1039, 592] on div "City * [GEOGRAPHIC_DATA] Suburb * TOTARA NORTH Rural Address Port Code" at bounding box center [1213, 581] width 660 height 56
drag, startPoint x: 1259, startPoint y: 531, endPoint x: 1199, endPoint y: 531, distance: 60.0
click at [1200, 531] on div "Country * [GEOGRAPHIC_DATA] [GEOGRAPHIC_DATA] [GEOGRAPHIC_DATA] [GEOGRAPHIC_DAT…" at bounding box center [1213, 524] width 660 height 54
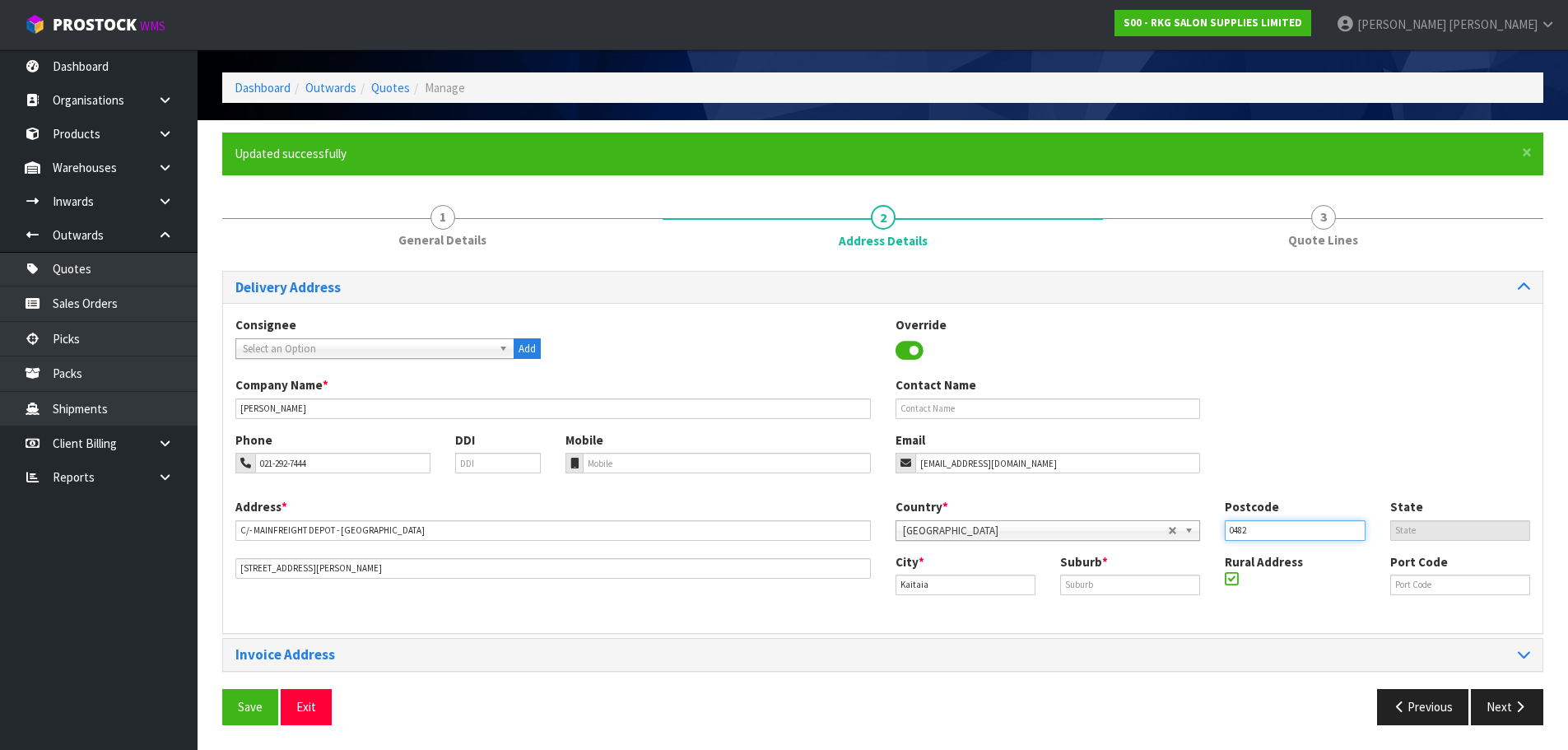
type input "0482"
click at [1254, 412] on div "Company Name * [PERSON_NAME] Contact Name" at bounding box center [882, 403] width 1319 height 54
click at [251, 709] on button "Save" at bounding box center [250, 706] width 56 height 36
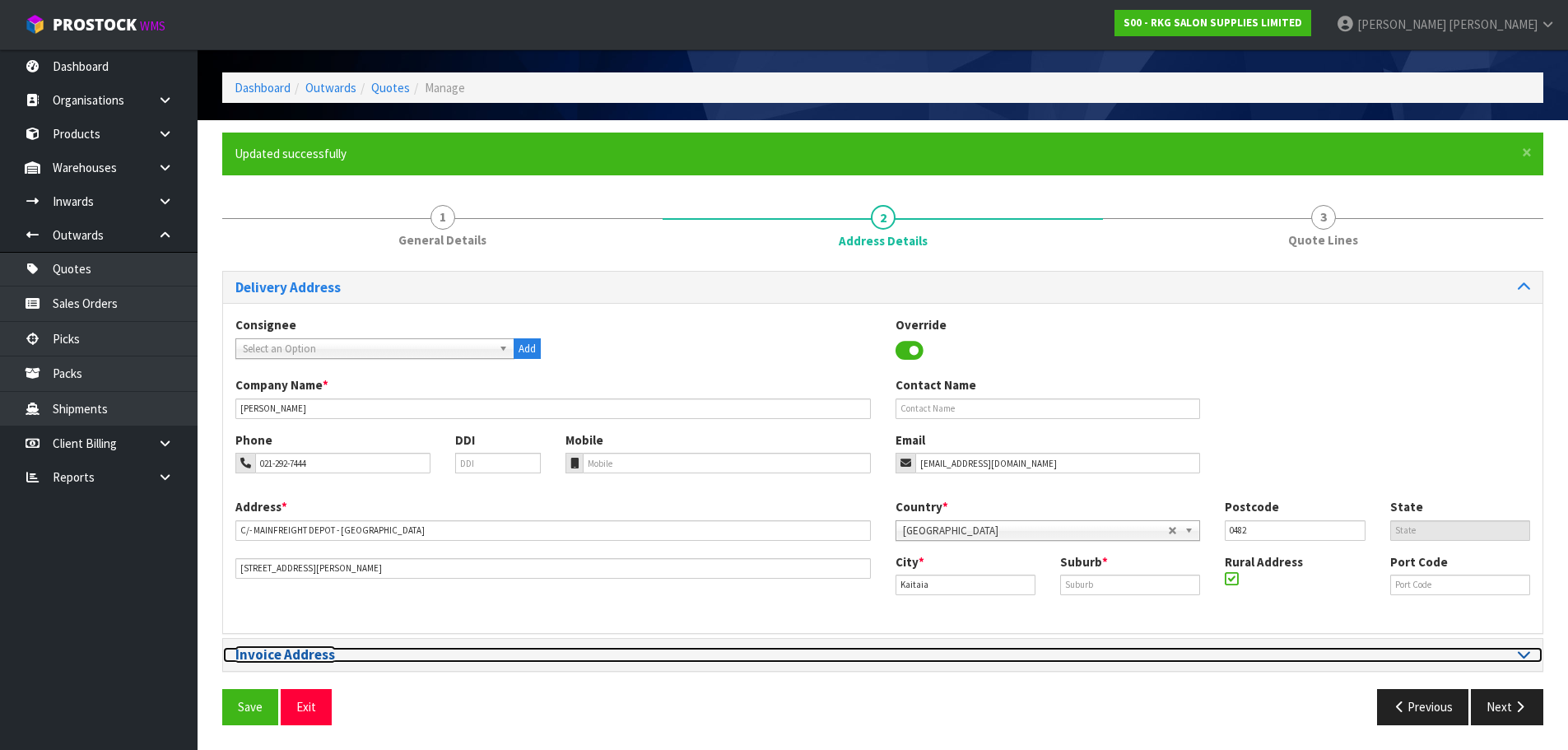
click at [1531, 648] on div at bounding box center [1213, 655] width 660 height 16
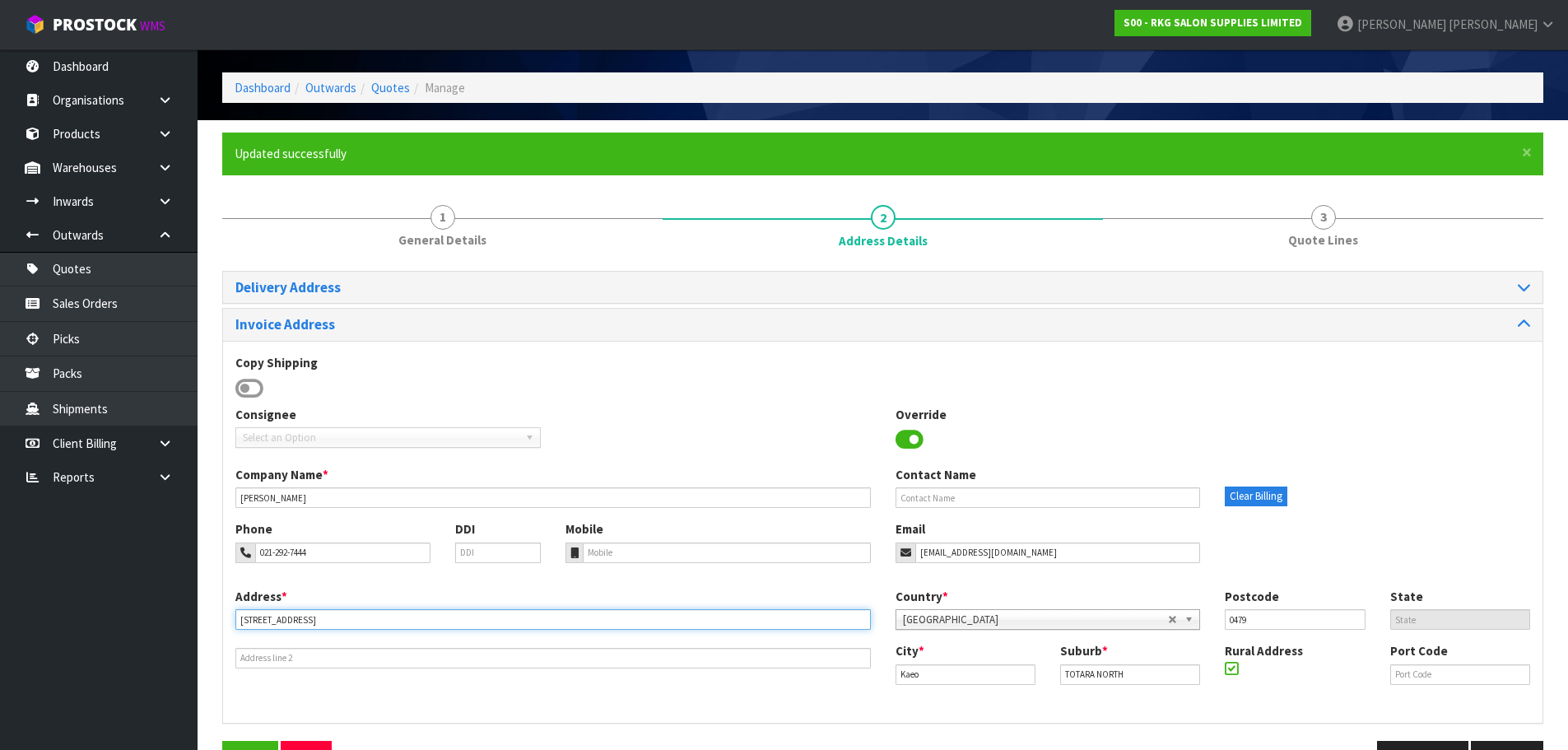
click at [358, 620] on input "[STREET_ADDRESS]" at bounding box center [553, 619] width 635 height 20
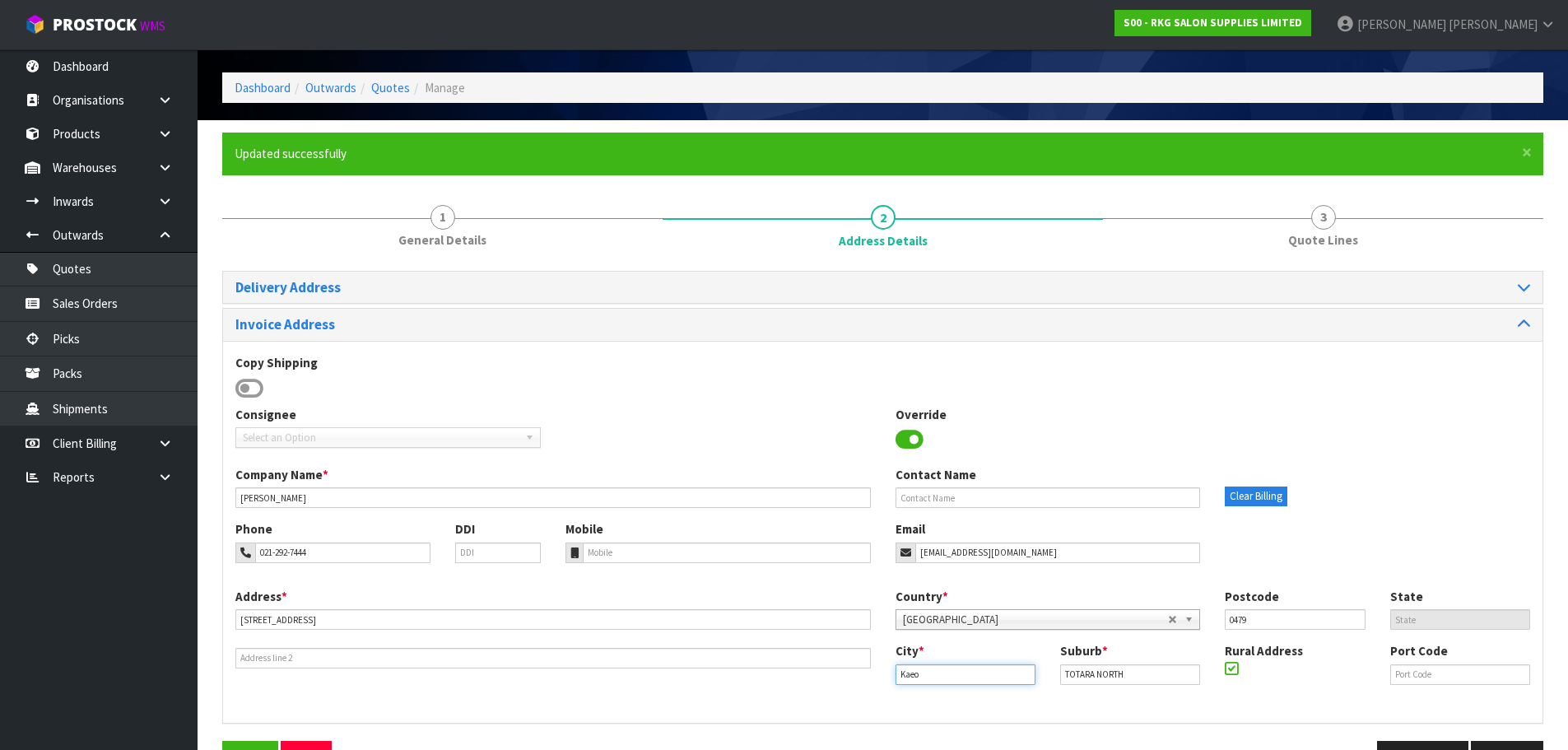
click at [943, 678] on input "Kaeo" at bounding box center [965, 674] width 139 height 20
click at [1142, 678] on input "TOTARA NORTH" at bounding box center [1129, 674] width 139 height 20
click at [1255, 621] on input "0479" at bounding box center [1293, 619] width 139 height 20
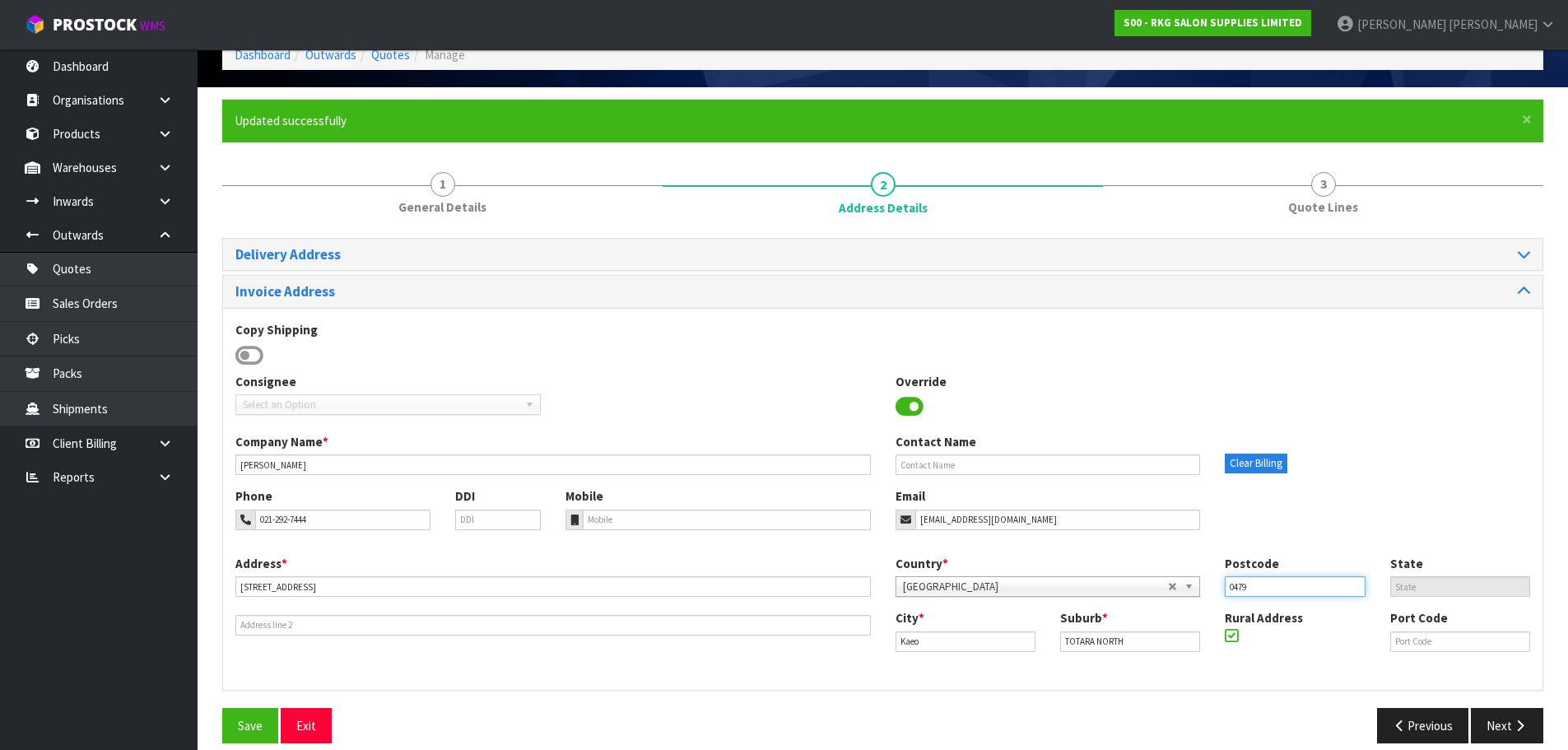
scroll to position [105, 0]
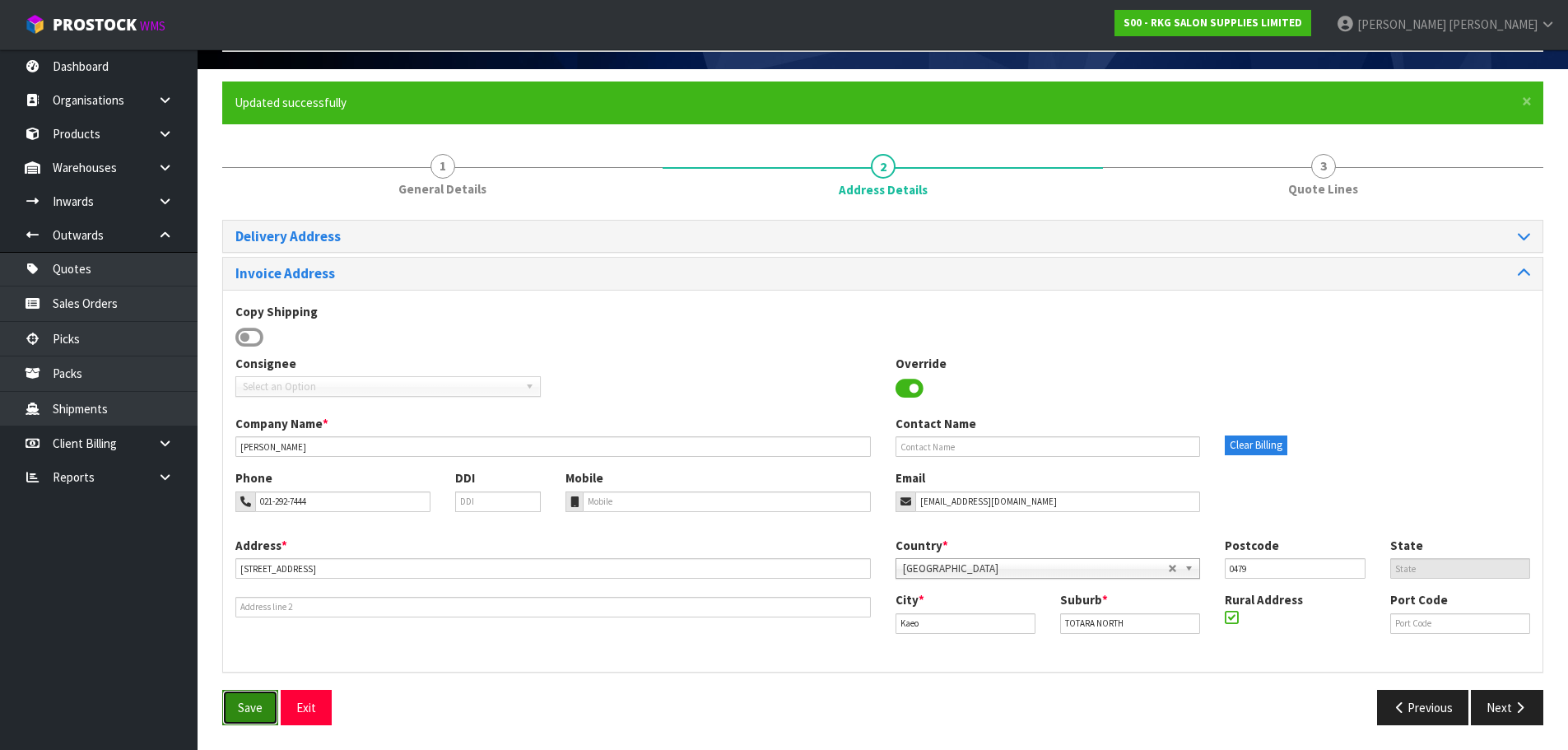
click at [251, 704] on button "Save" at bounding box center [250, 707] width 56 height 36
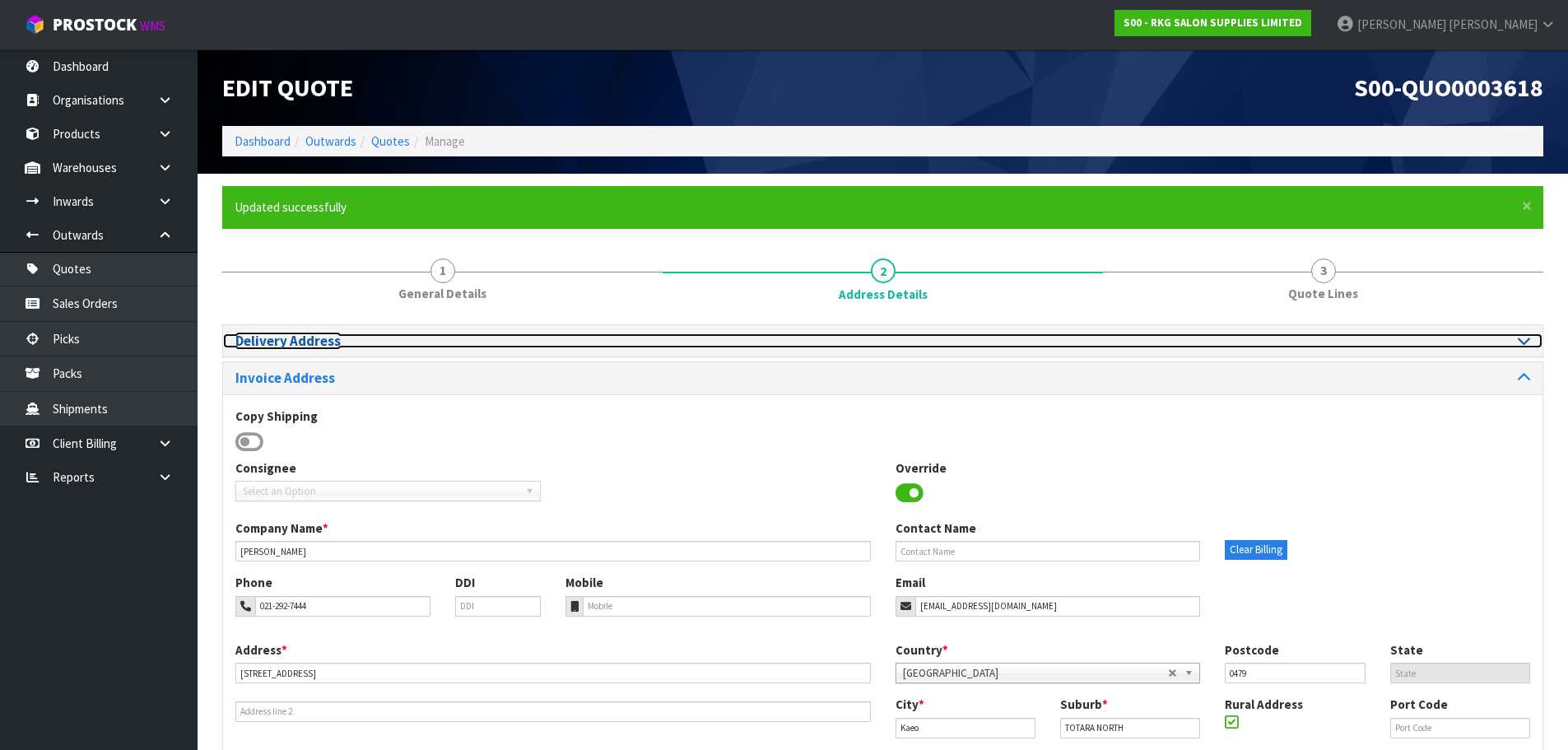
click at [1522, 339] on icon at bounding box center [1524, 340] width 12 height 14
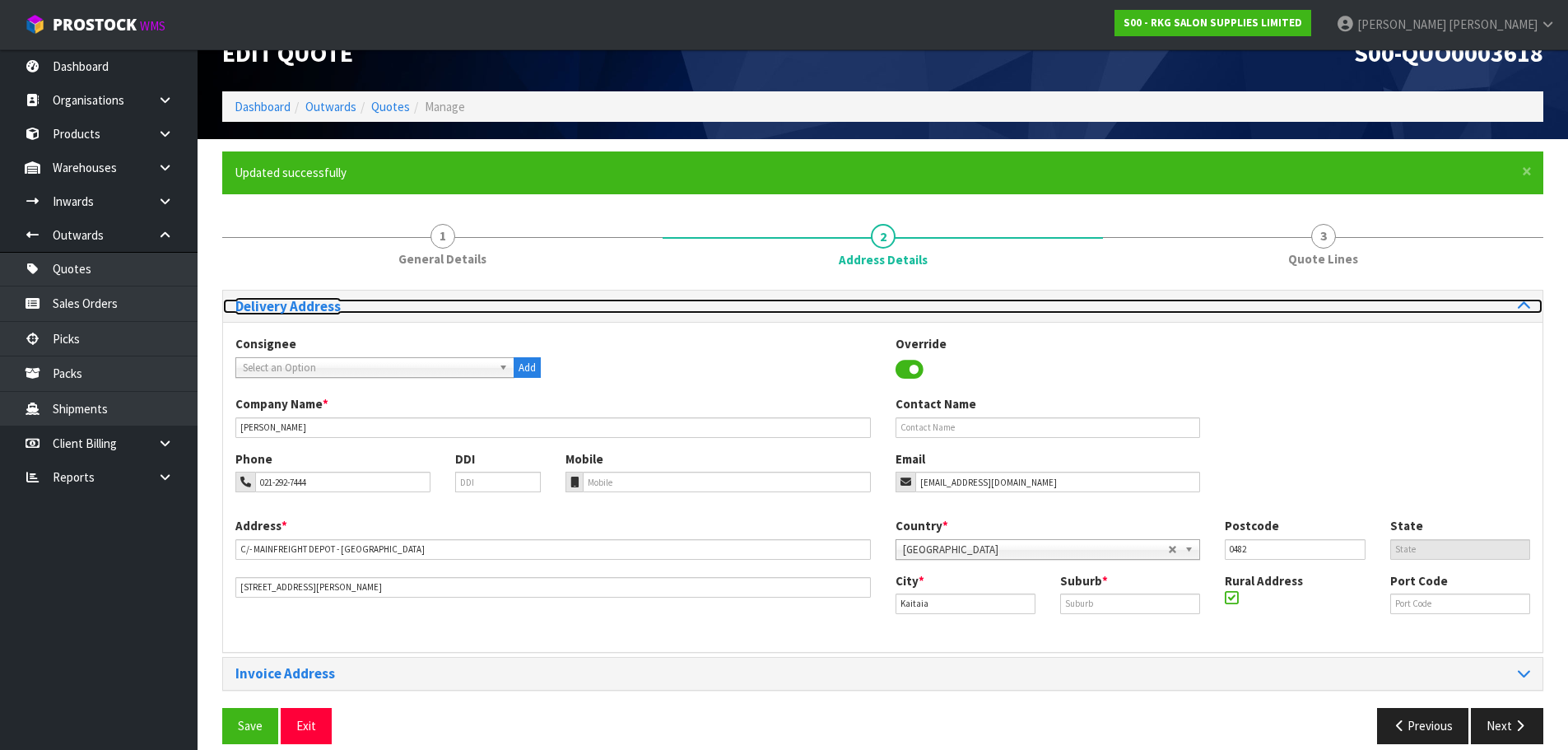
scroll to position [53, 0]
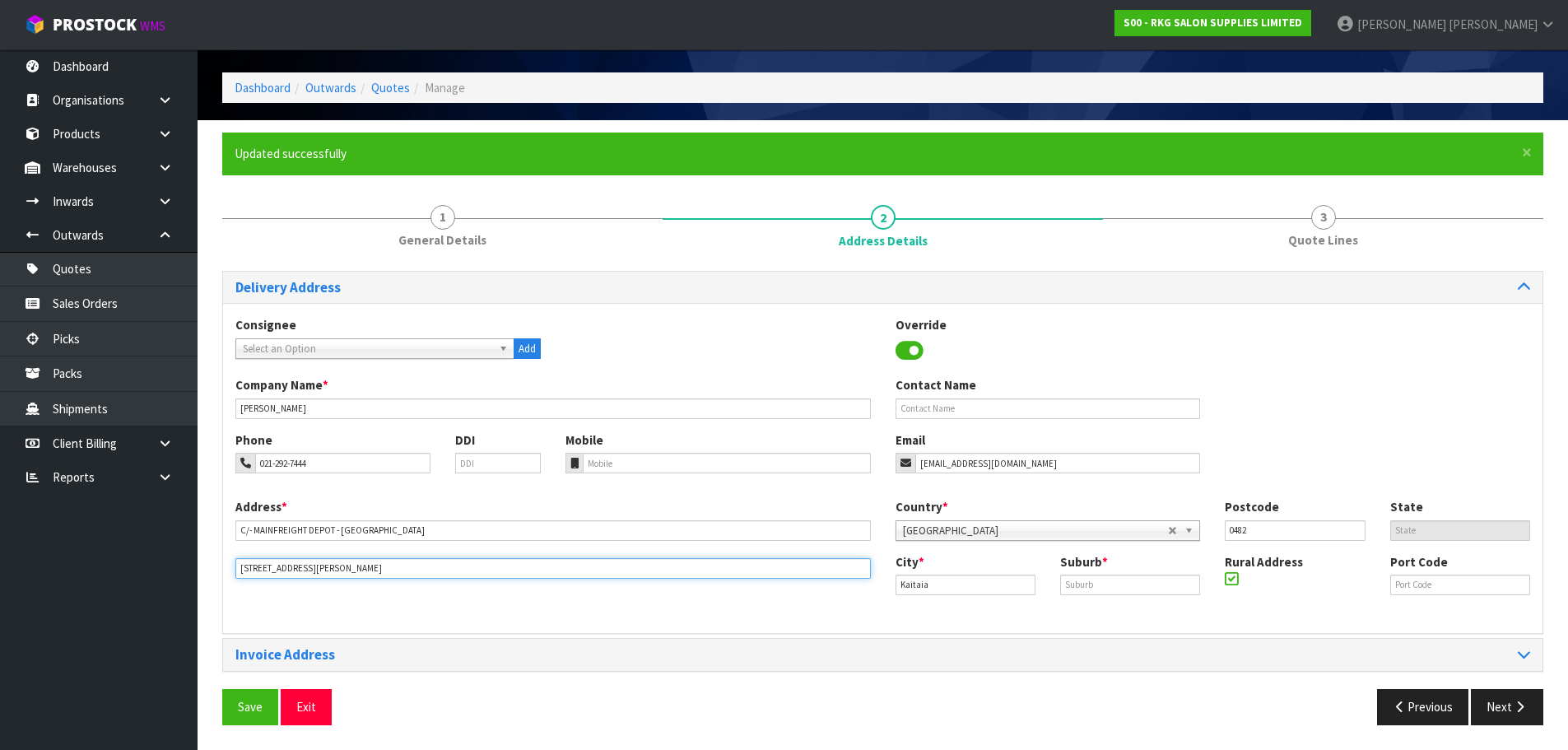
click at [312, 568] on input "[STREET_ADDRESS][PERSON_NAME]" at bounding box center [553, 568] width 635 height 20
type input "[STREET_ADDRESS]"
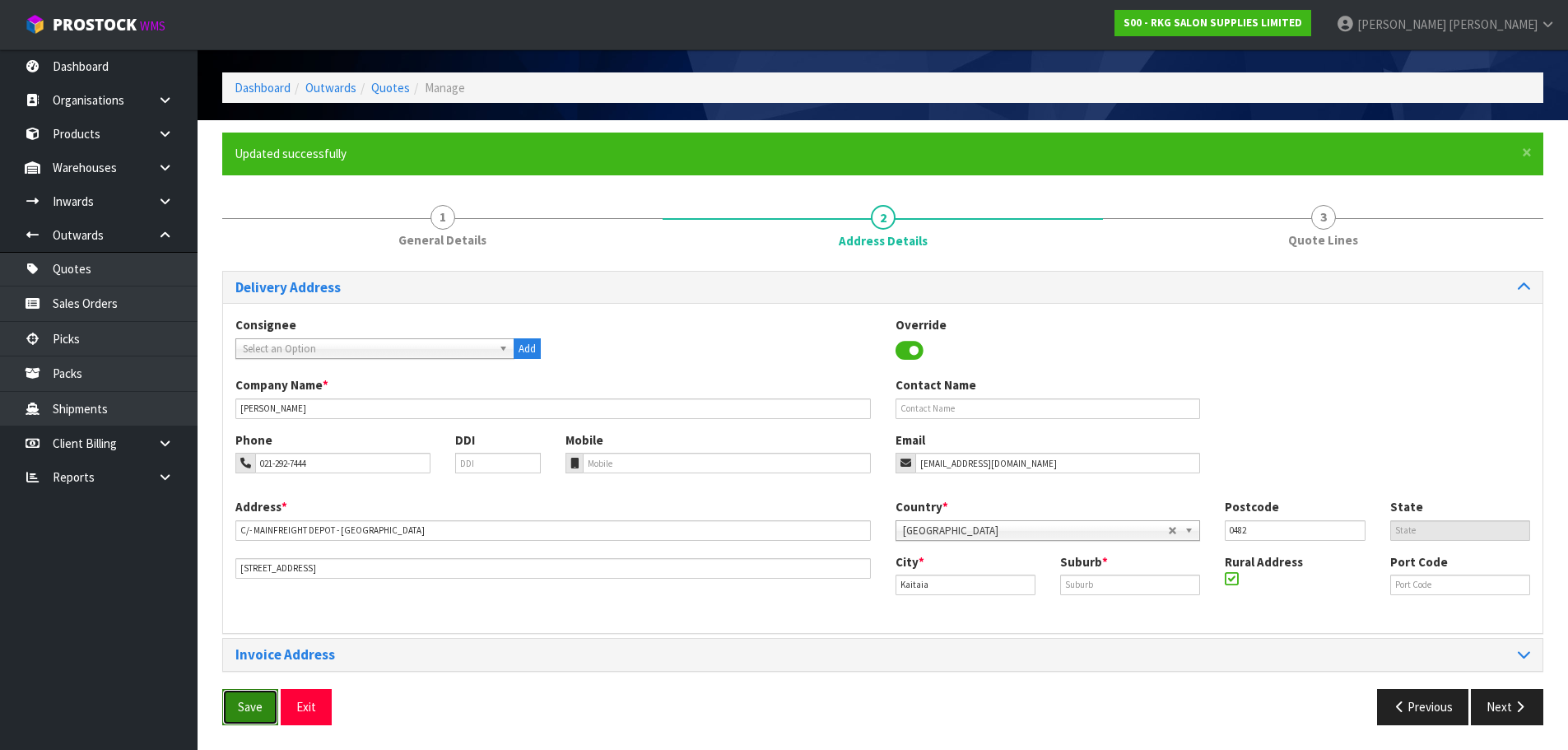
click at [249, 714] on button "Save" at bounding box center [250, 706] width 56 height 36
click at [1230, 578] on icon at bounding box center [1230, 578] width 13 height 1
click at [0, 0] on input "checkbox" at bounding box center [0, 0] width 0 height 0
click at [244, 705] on button "Save" at bounding box center [250, 706] width 56 height 36
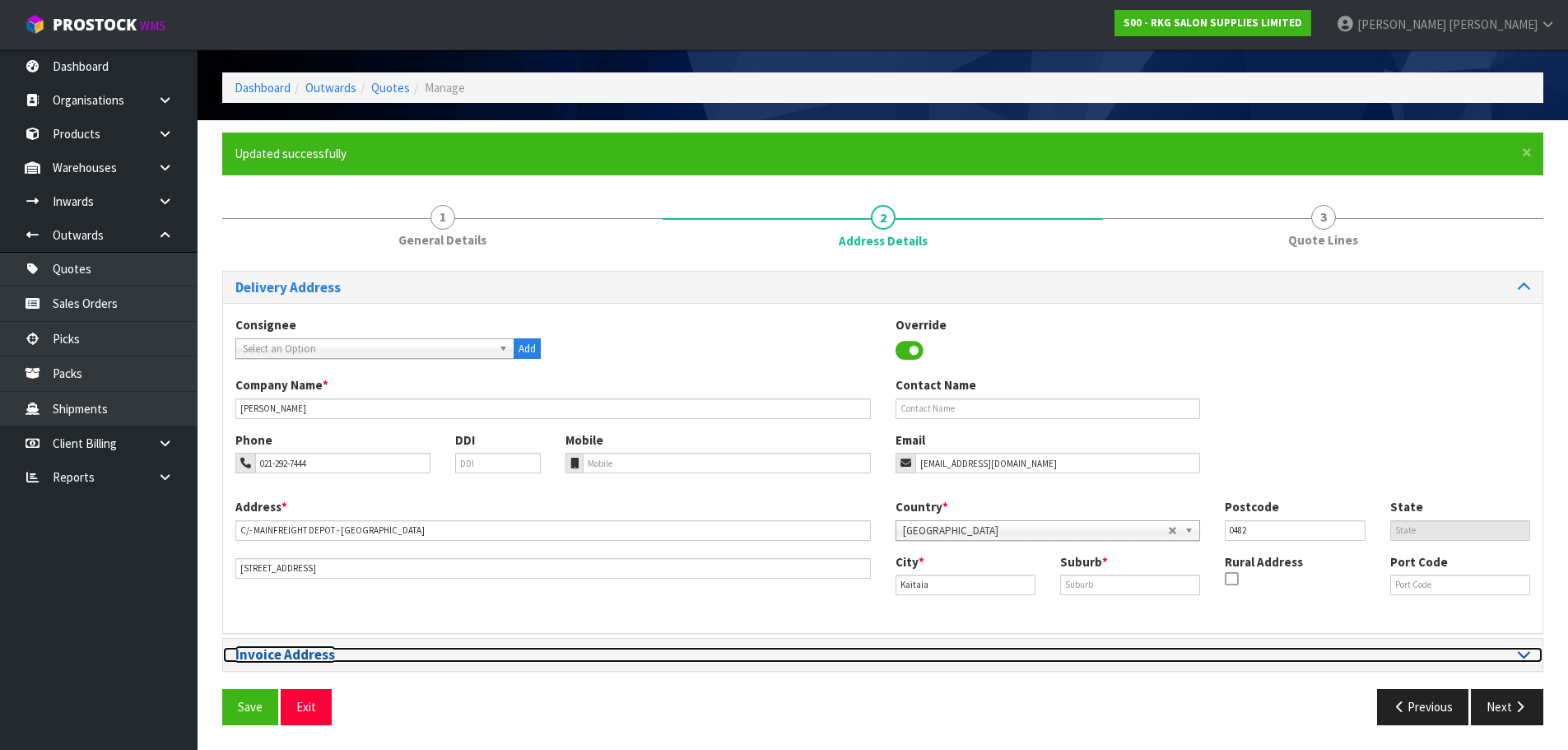
click at [1518, 652] on icon at bounding box center [1524, 654] width 12 height 14
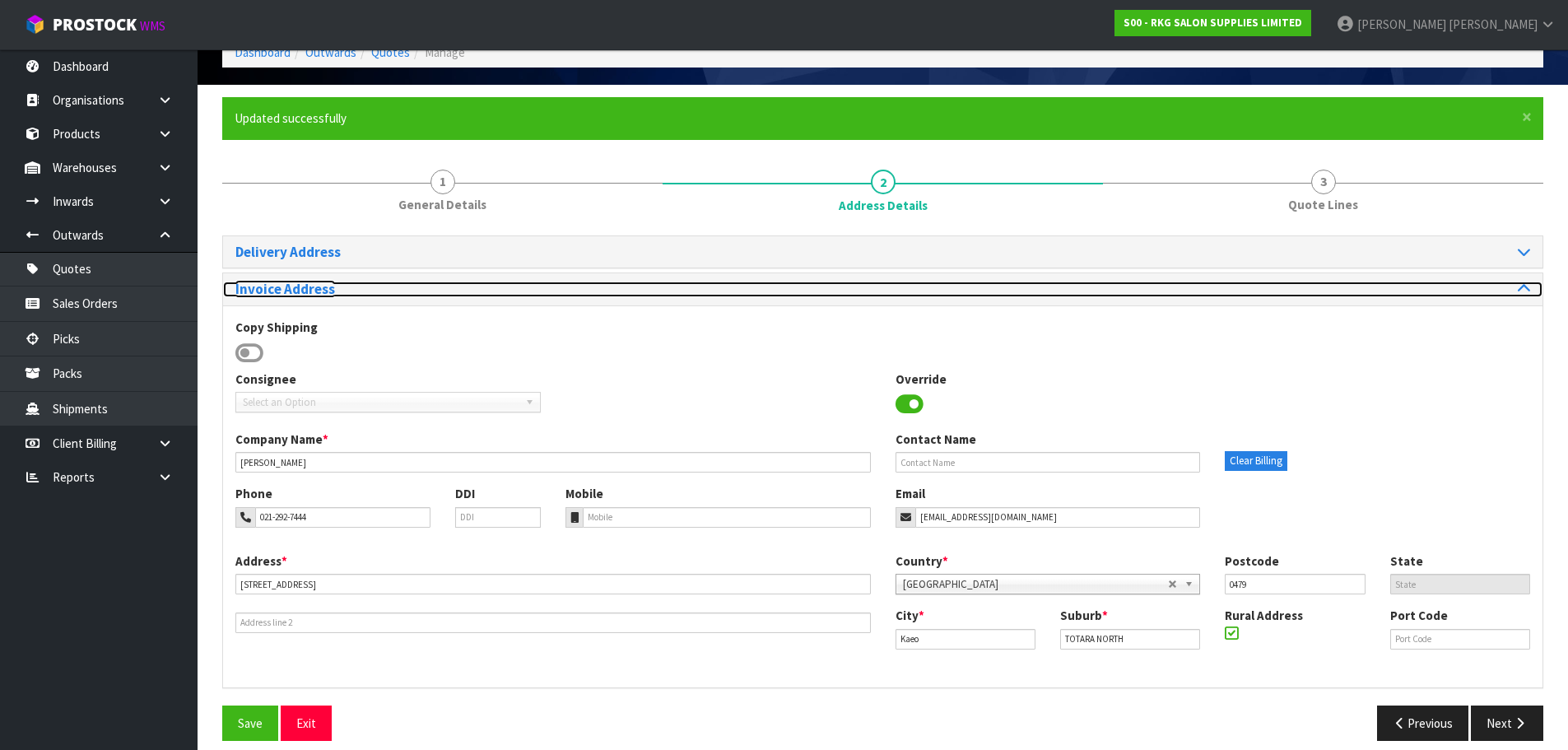
scroll to position [105, 0]
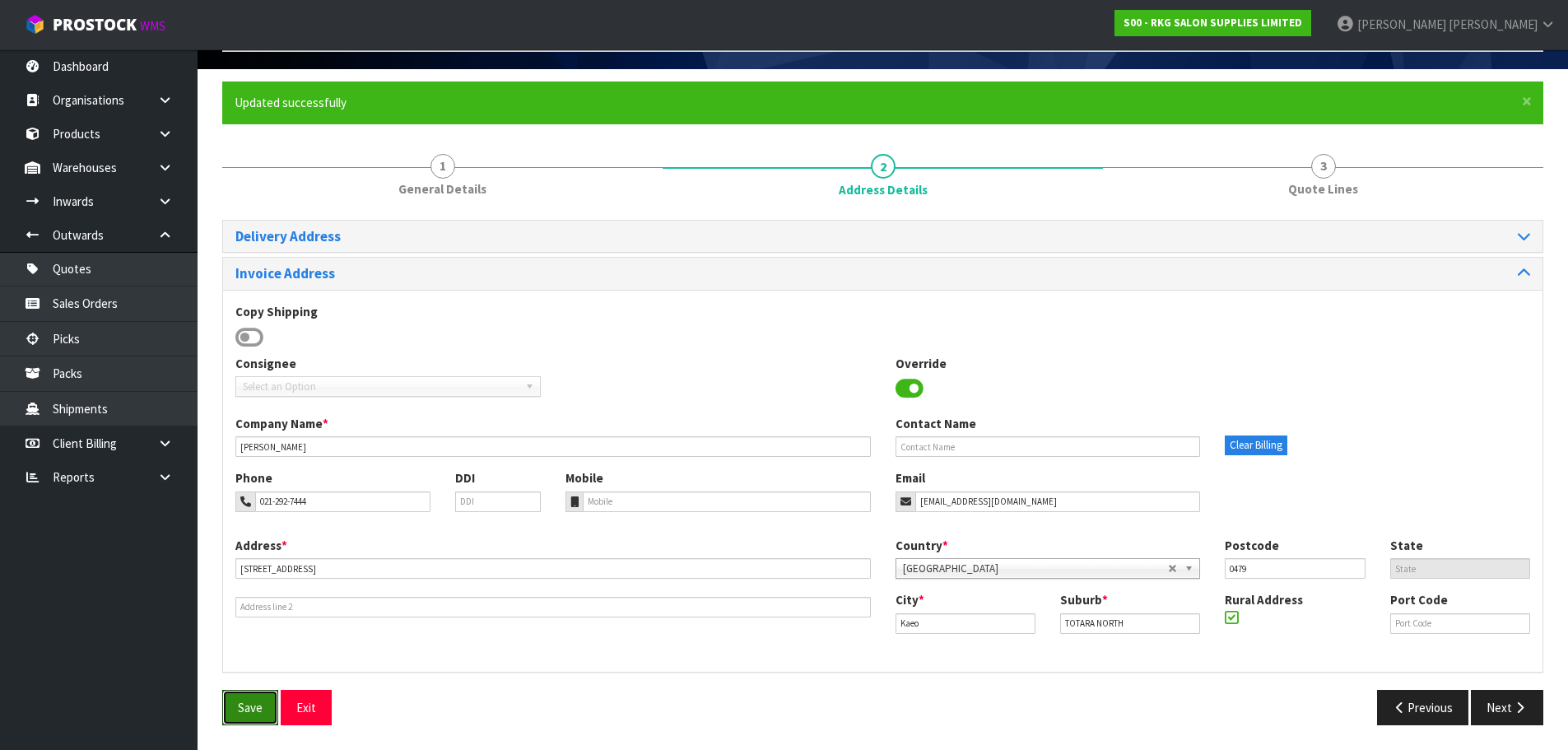
drag, startPoint x: 239, startPoint y: 708, endPoint x: 334, endPoint y: 636, distance: 119.2
click at [240, 708] on button "Save" at bounding box center [250, 707] width 56 height 36
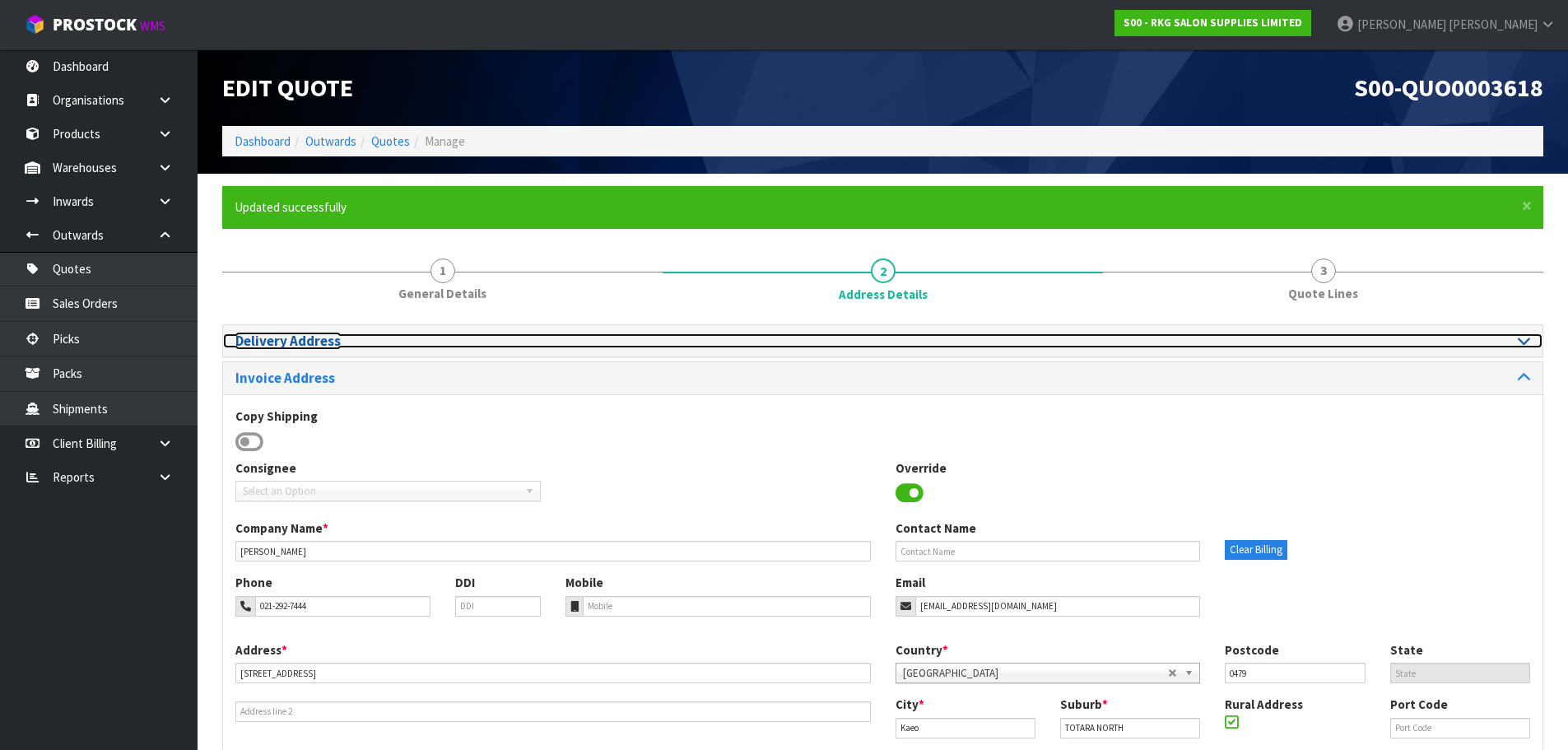
click at [1528, 342] on icon at bounding box center [1524, 340] width 12 height 14
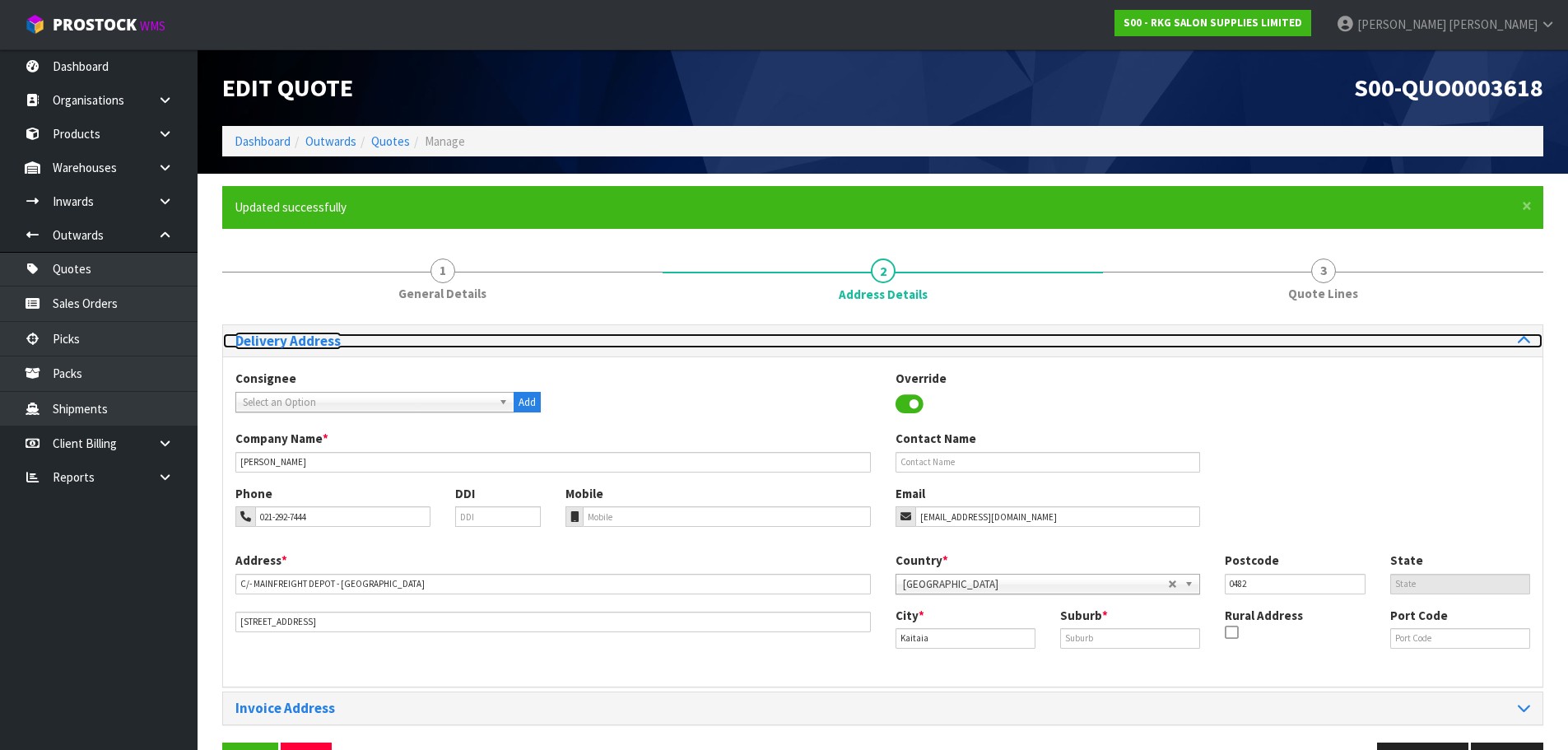
scroll to position [53, 0]
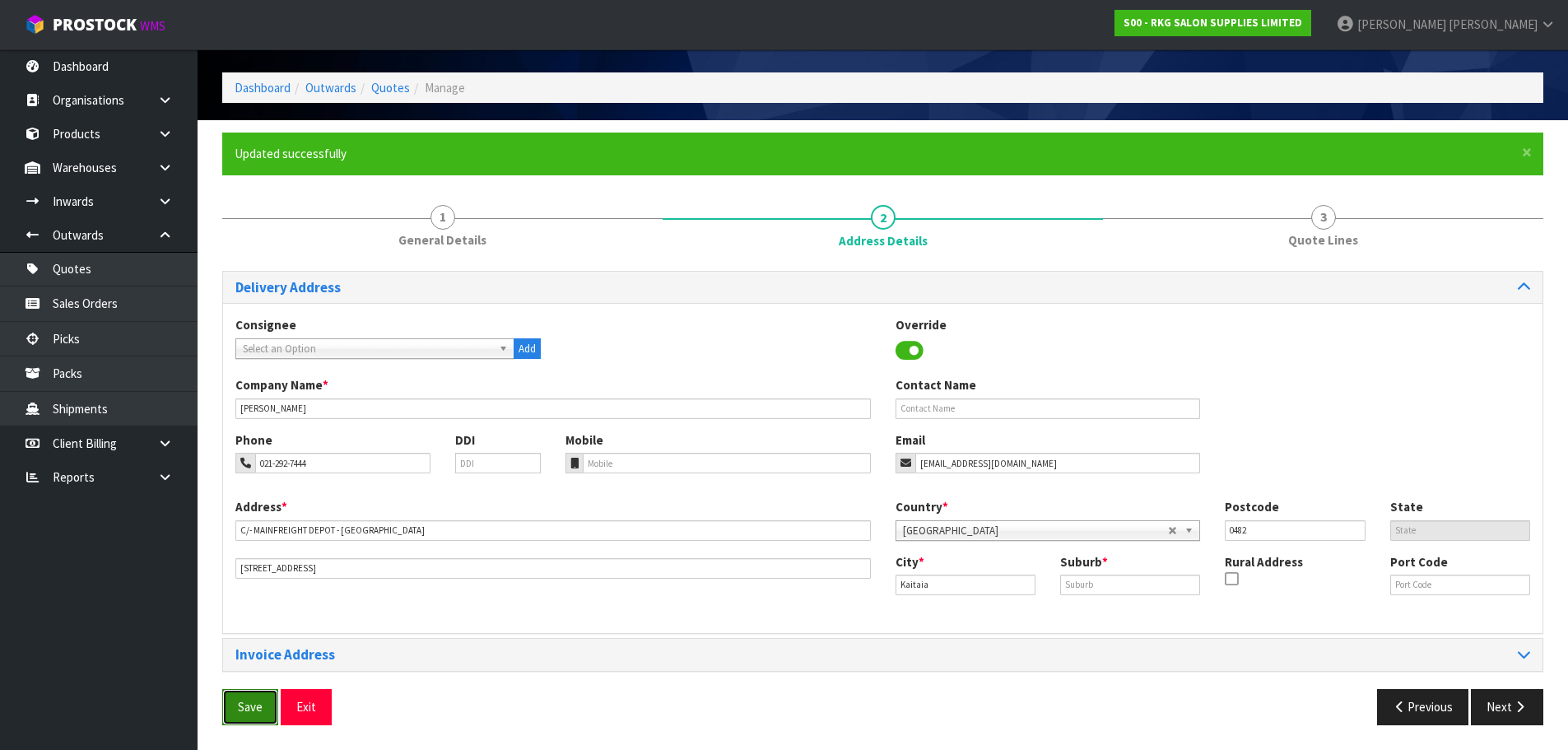
click at [246, 711] on button "Save" at bounding box center [250, 706] width 56 height 36
click at [1492, 715] on button "Next" at bounding box center [1507, 706] width 73 height 36
click at [1103, 585] on input "text" at bounding box center [1129, 585] width 139 height 20
type input "KAITAIA"
click at [255, 710] on button "Save" at bounding box center [250, 706] width 56 height 36
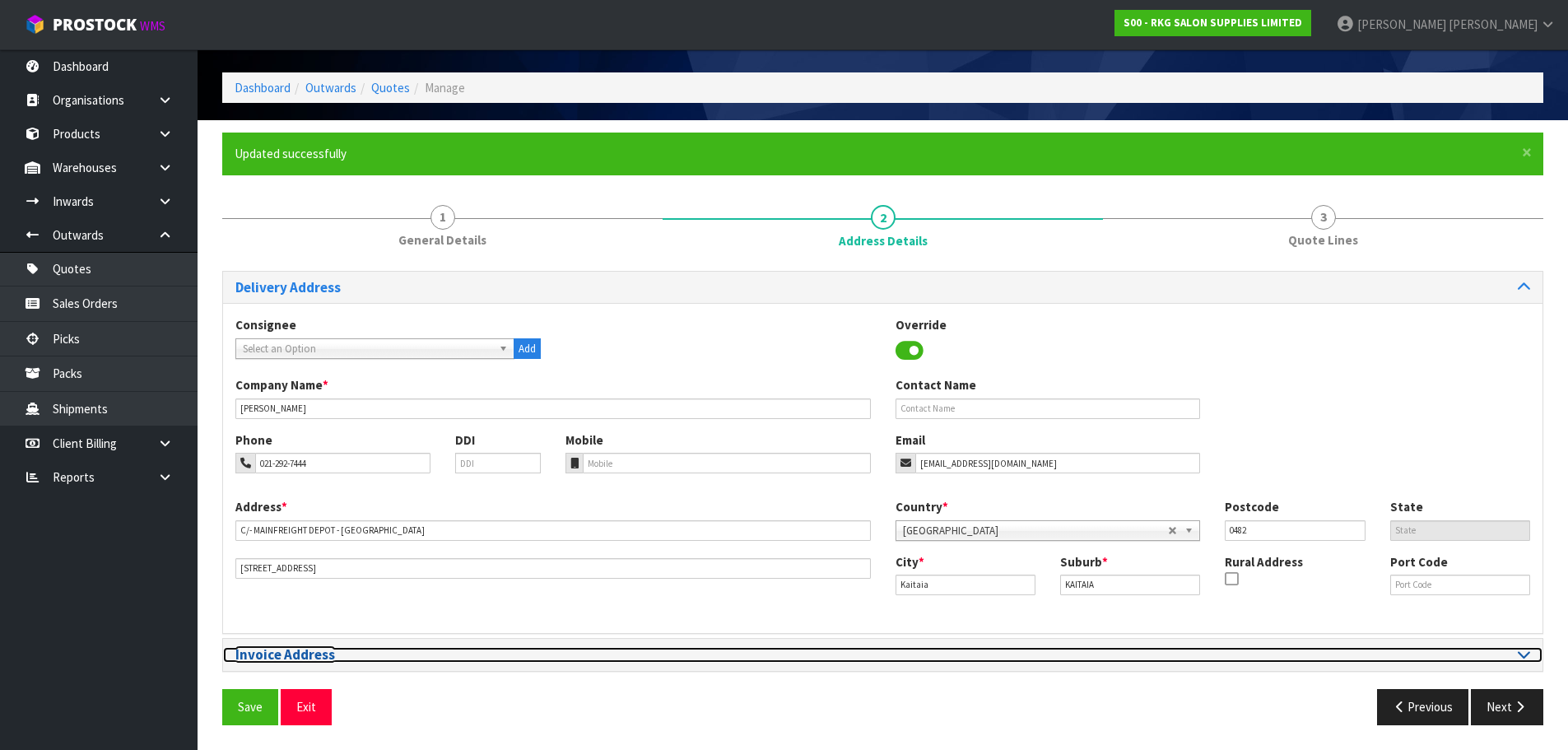
click at [1518, 662] on div at bounding box center [1213, 655] width 635 height 16
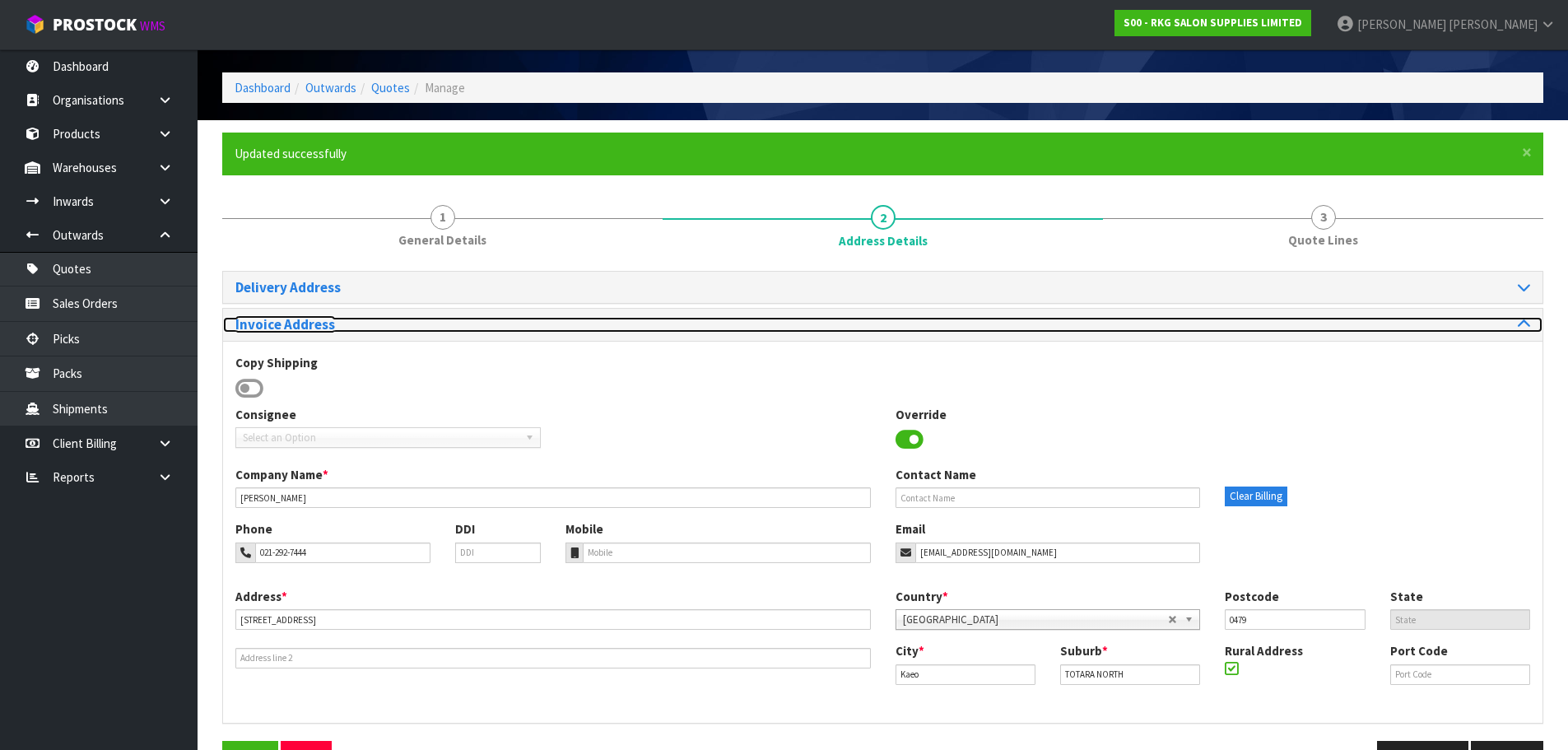
scroll to position [105, 0]
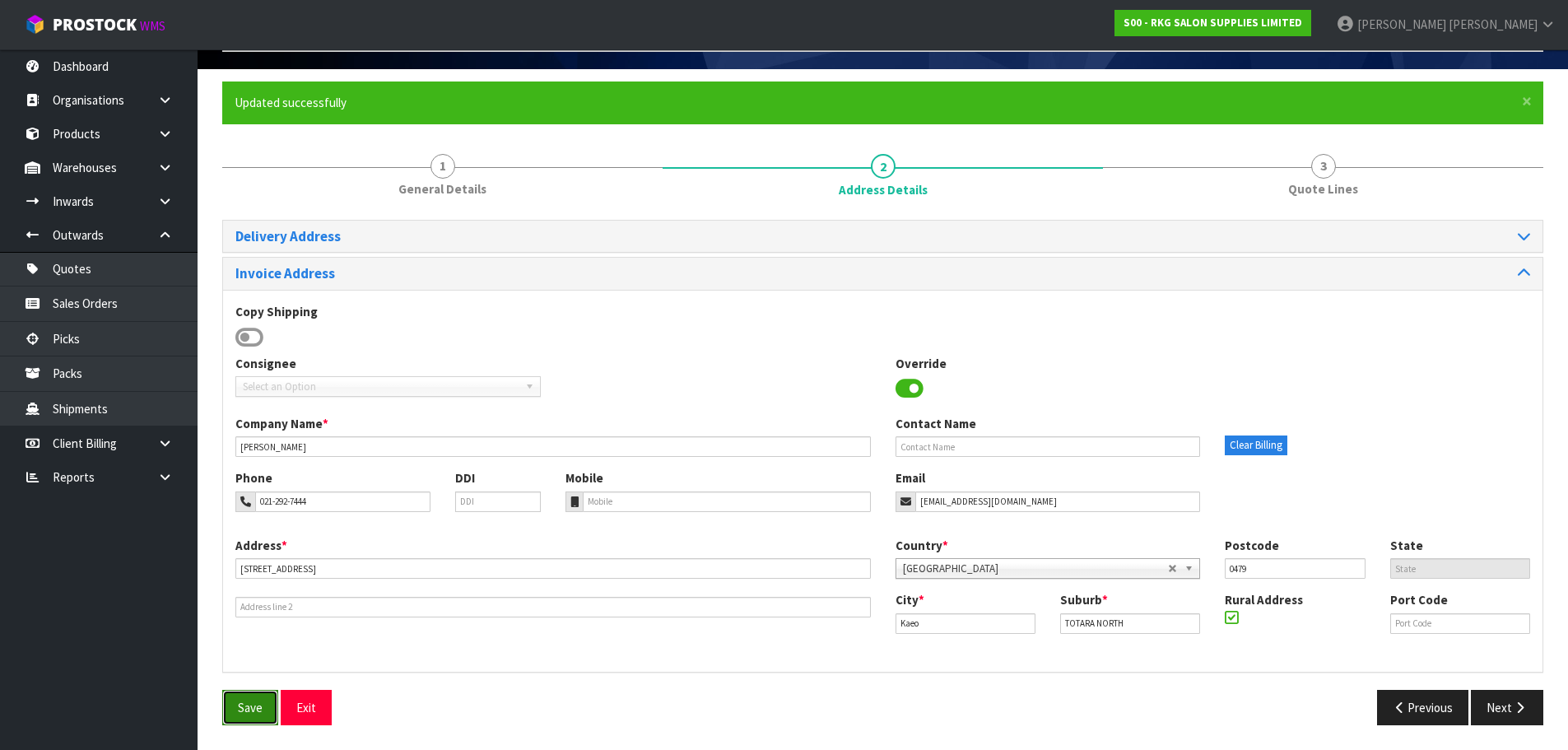
click at [253, 710] on button "Save" at bounding box center [250, 707] width 56 height 36
click at [1517, 713] on icon "button" at bounding box center [1520, 707] width 16 height 12
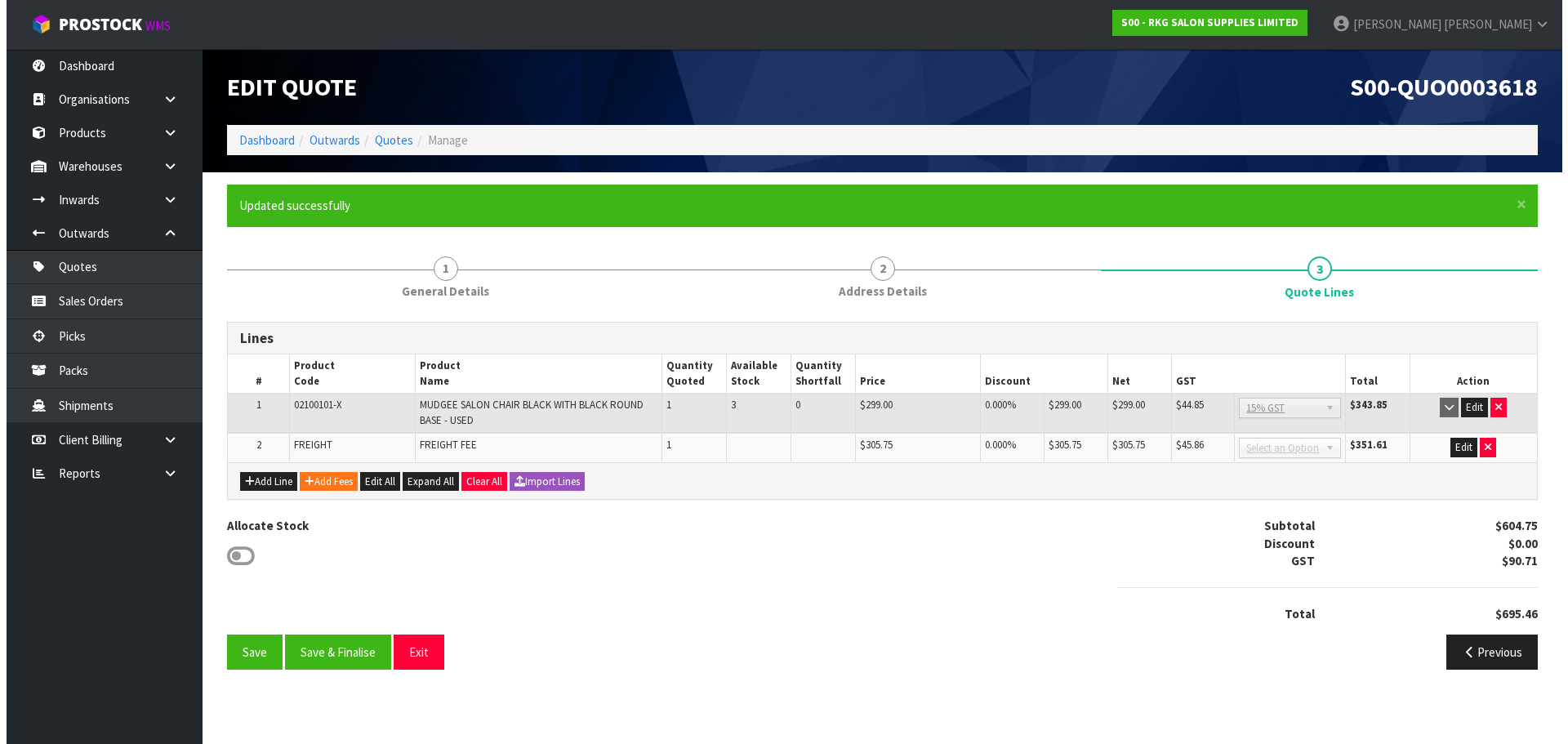
scroll to position [0, 0]
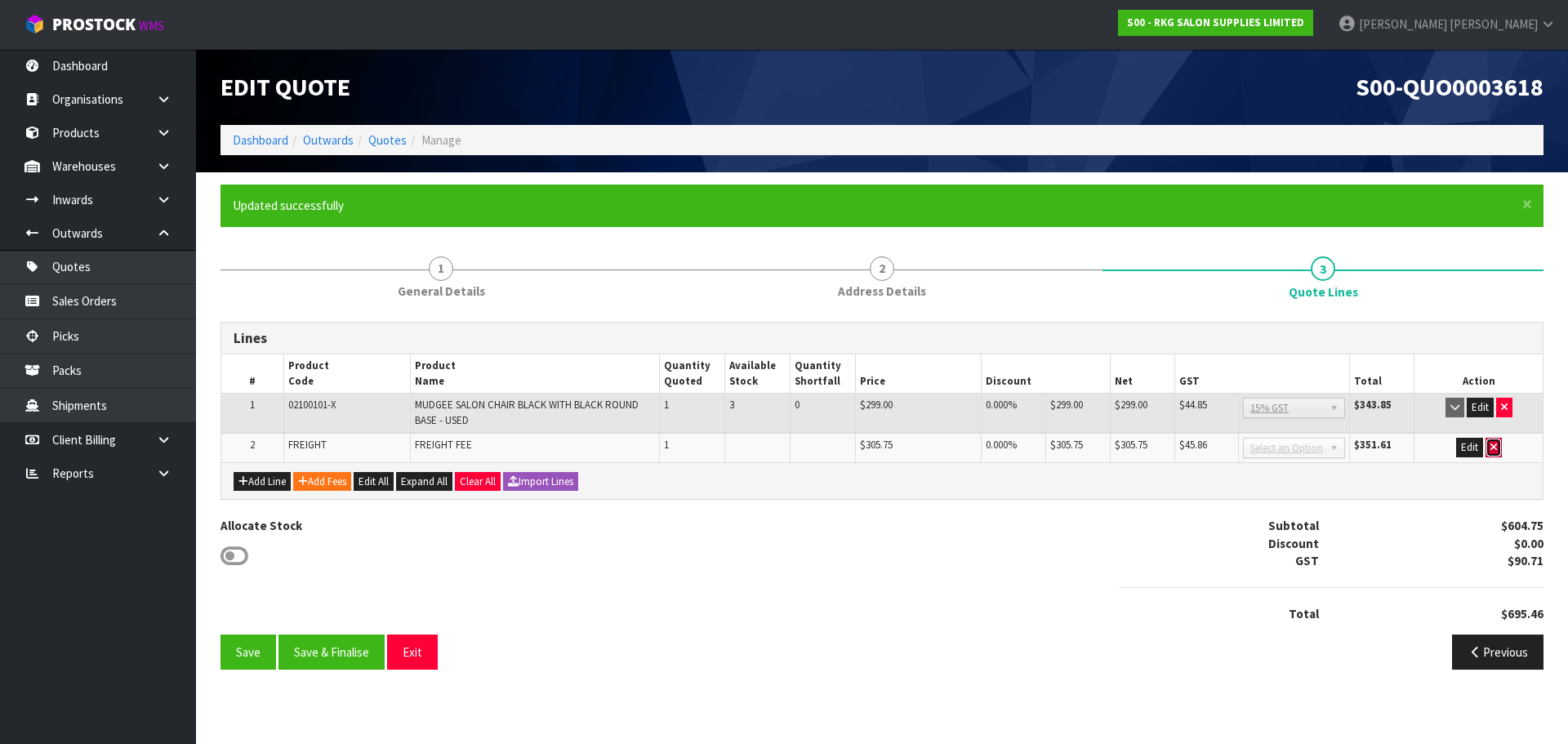
click at [1499, 450] on button "button" at bounding box center [1493, 448] width 17 height 19
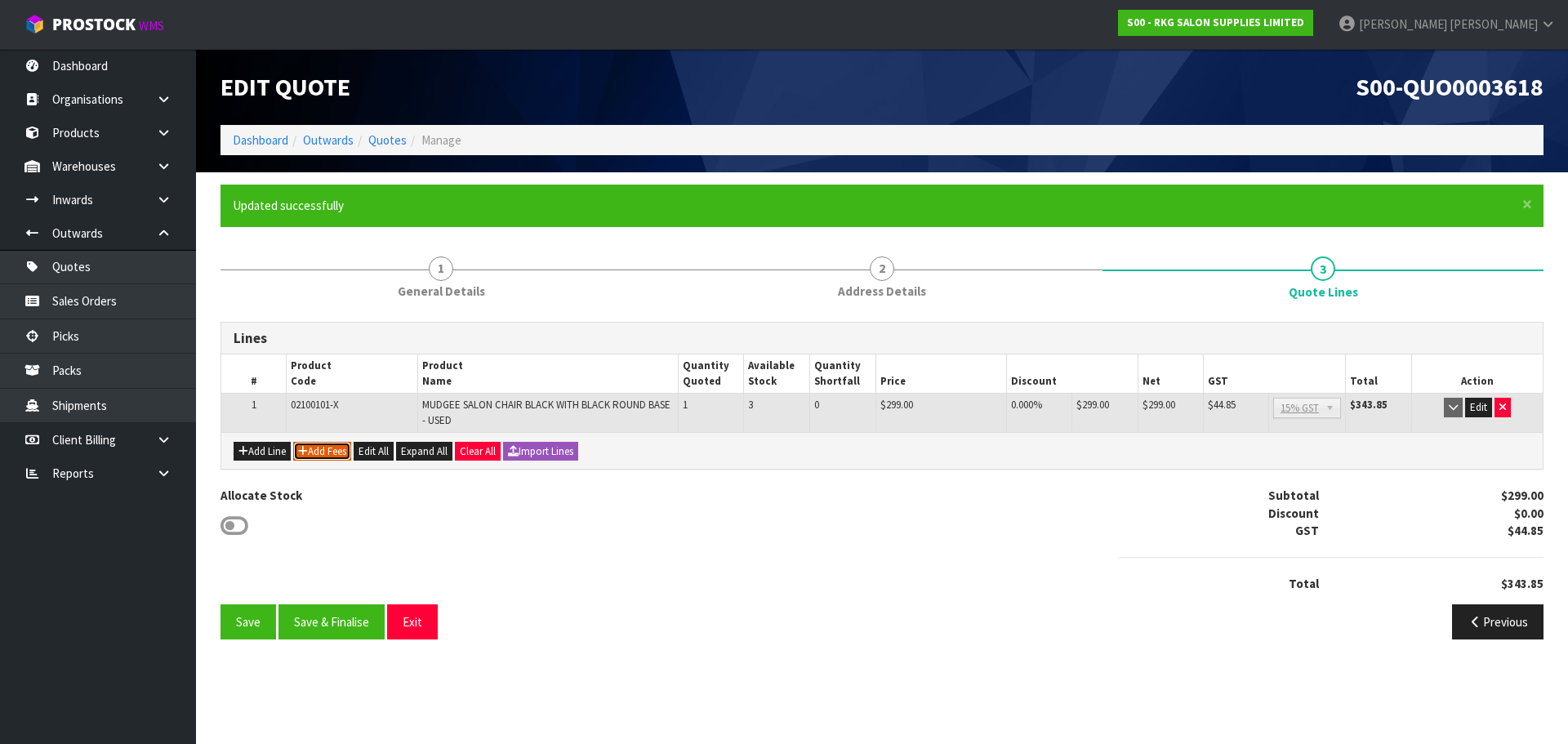
click at [331, 451] on button "Add Fees" at bounding box center [323, 451] width 58 height 19
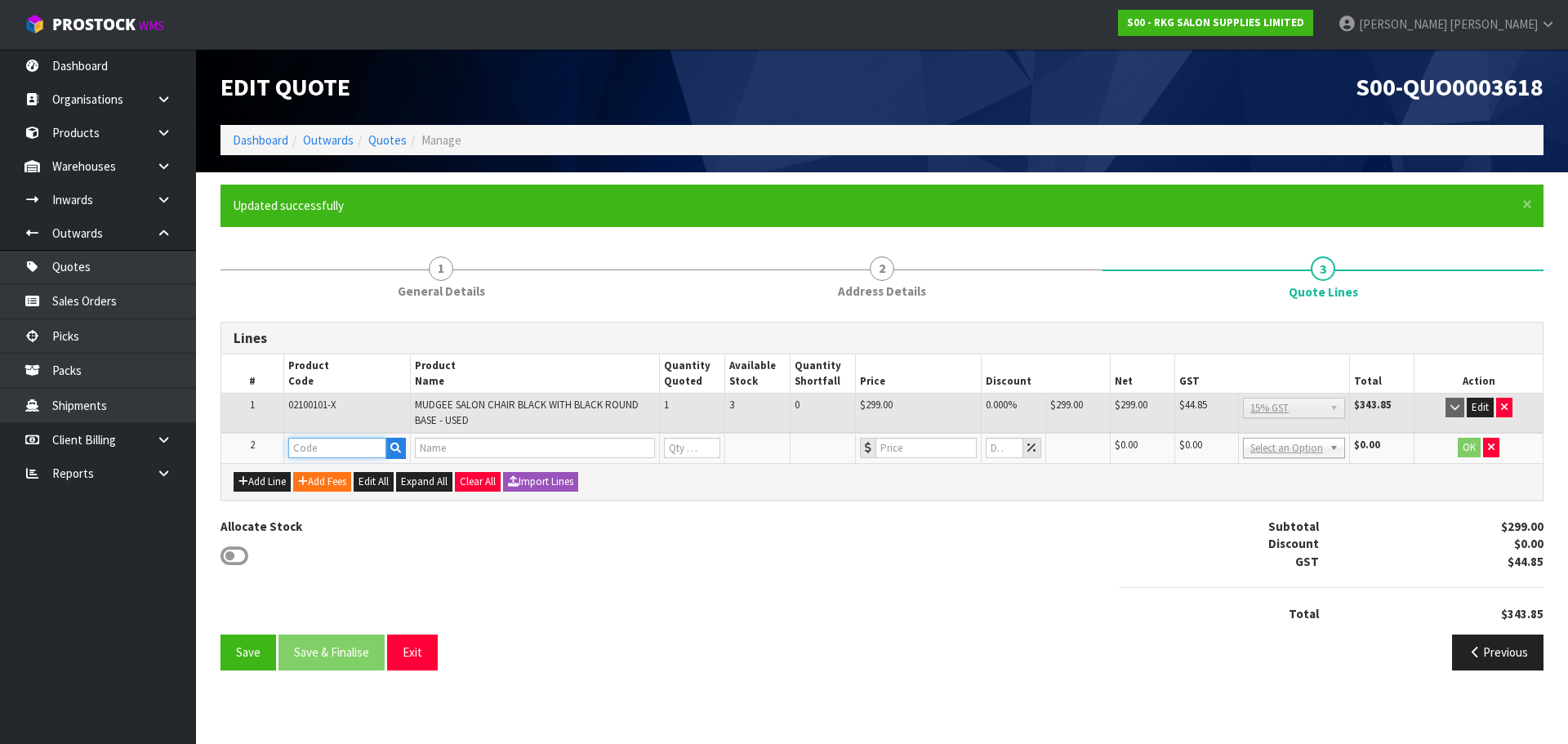
click at [327, 450] on input "text" at bounding box center [337, 448] width 98 height 20
type input "FRE"
click at [337, 475] on link "FRE IGHT" at bounding box center [353, 475] width 129 height 22
type input "FREIGHT"
type input "FREIGHT FEE"
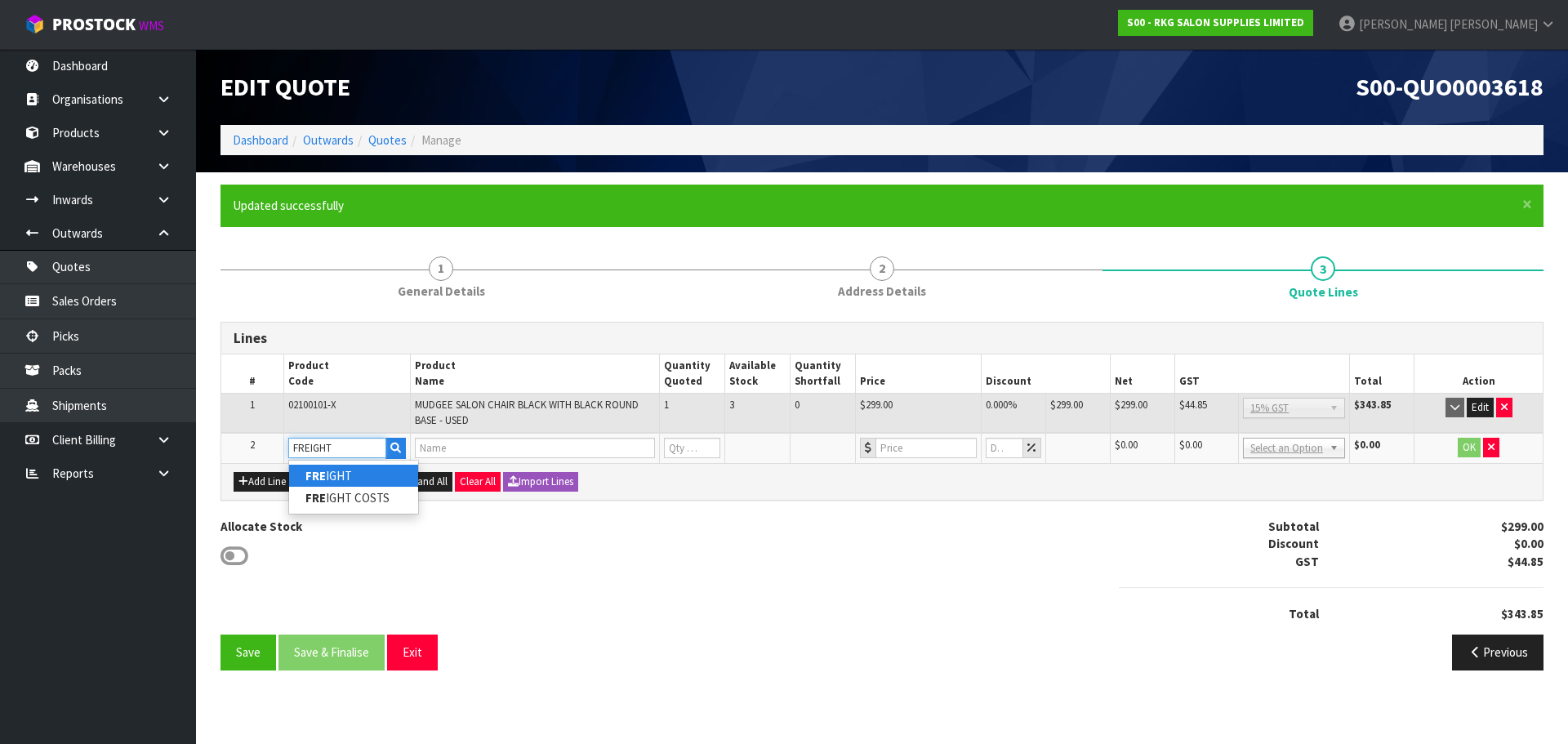
type input "1"
type input "0"
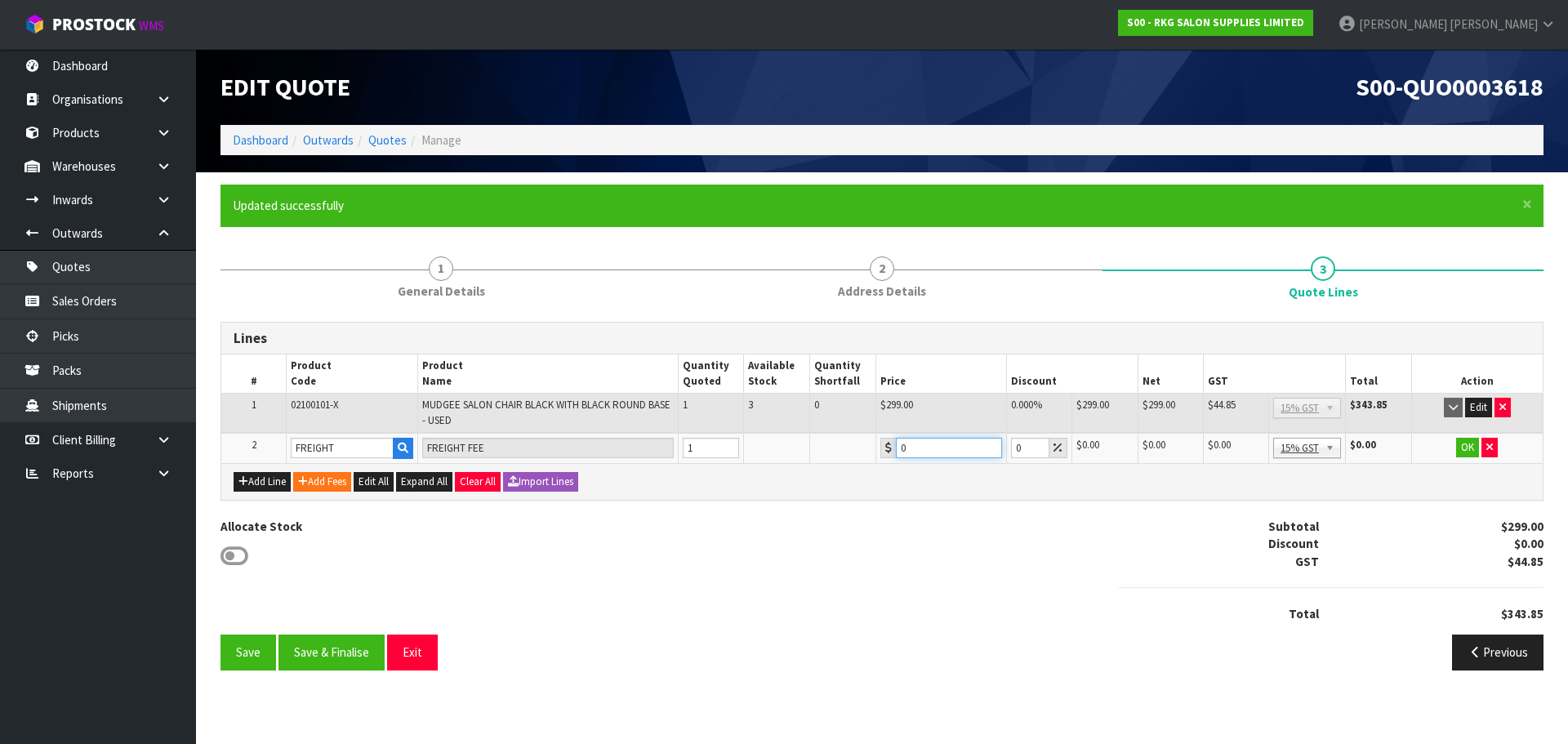
drag, startPoint x: 920, startPoint y: 450, endPoint x: 888, endPoint y: 454, distance: 32.2
click at [888, 454] on div "0" at bounding box center [941, 448] width 122 height 20
type input "95.50"
click at [1471, 446] on button "OK" at bounding box center [1468, 448] width 23 height 19
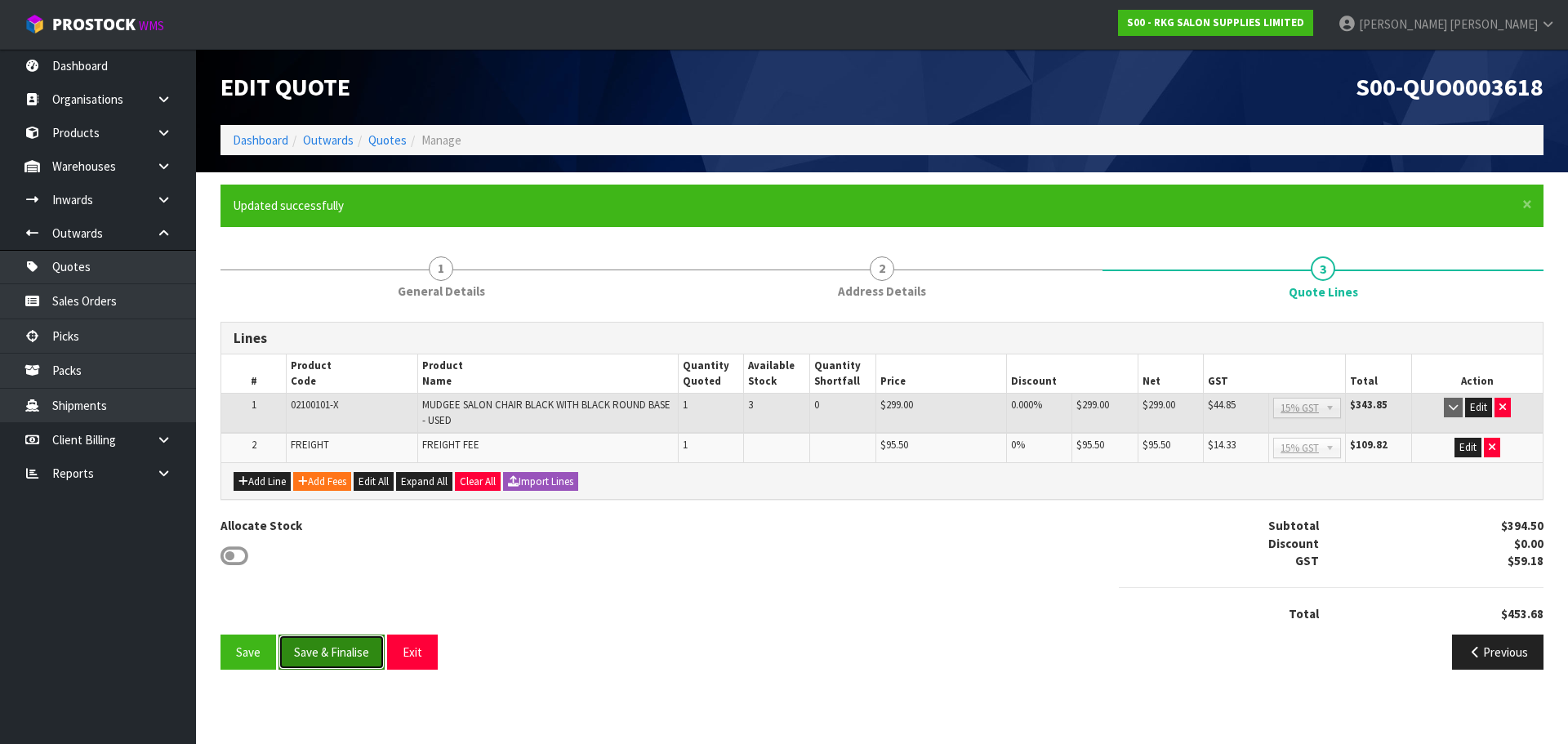
click at [317, 655] on button "Save & Finalise" at bounding box center [331, 652] width 106 height 35
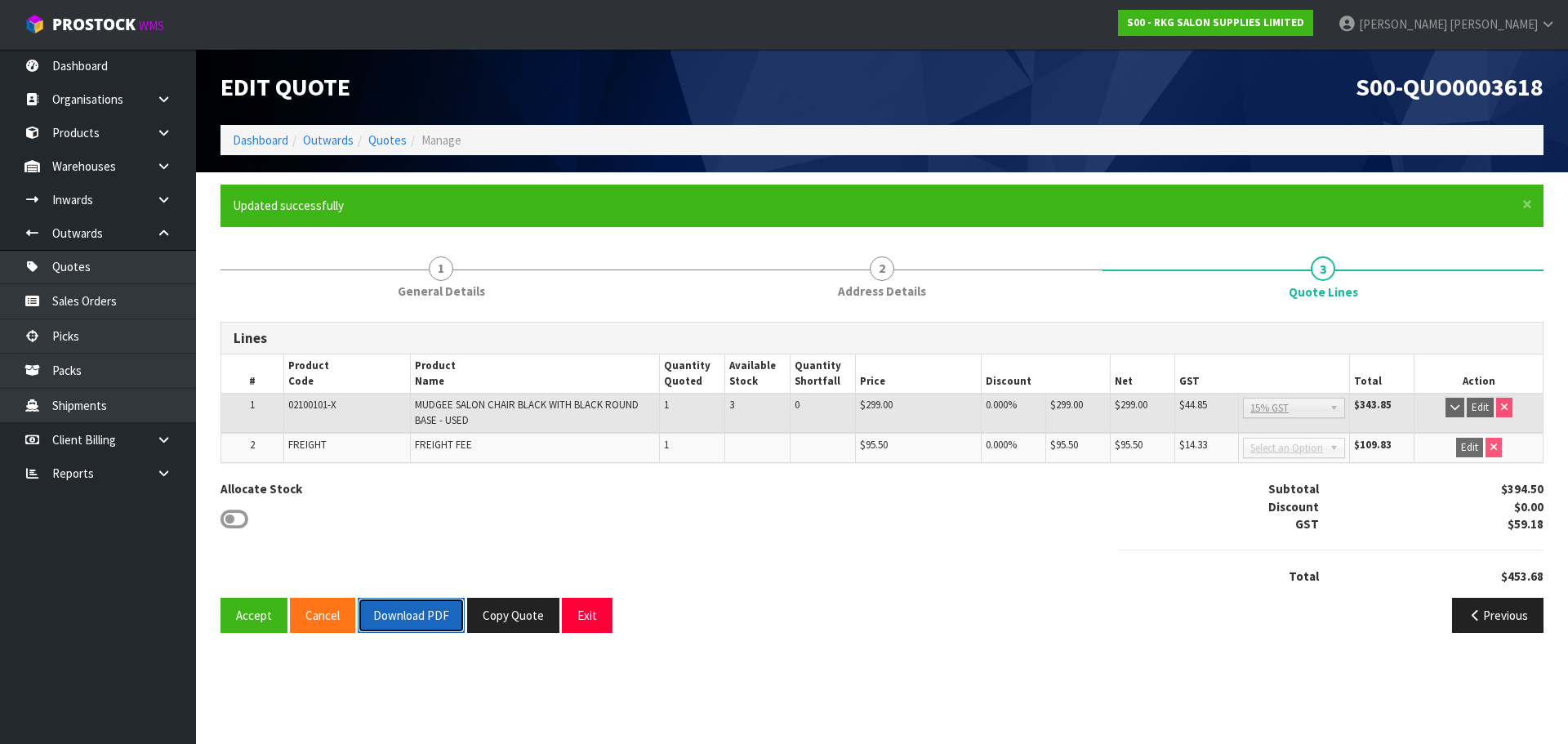
click at [420, 616] on button "Download PDF" at bounding box center [411, 615] width 107 height 35
click at [583, 623] on button "Exit" at bounding box center [586, 615] width 50 height 35
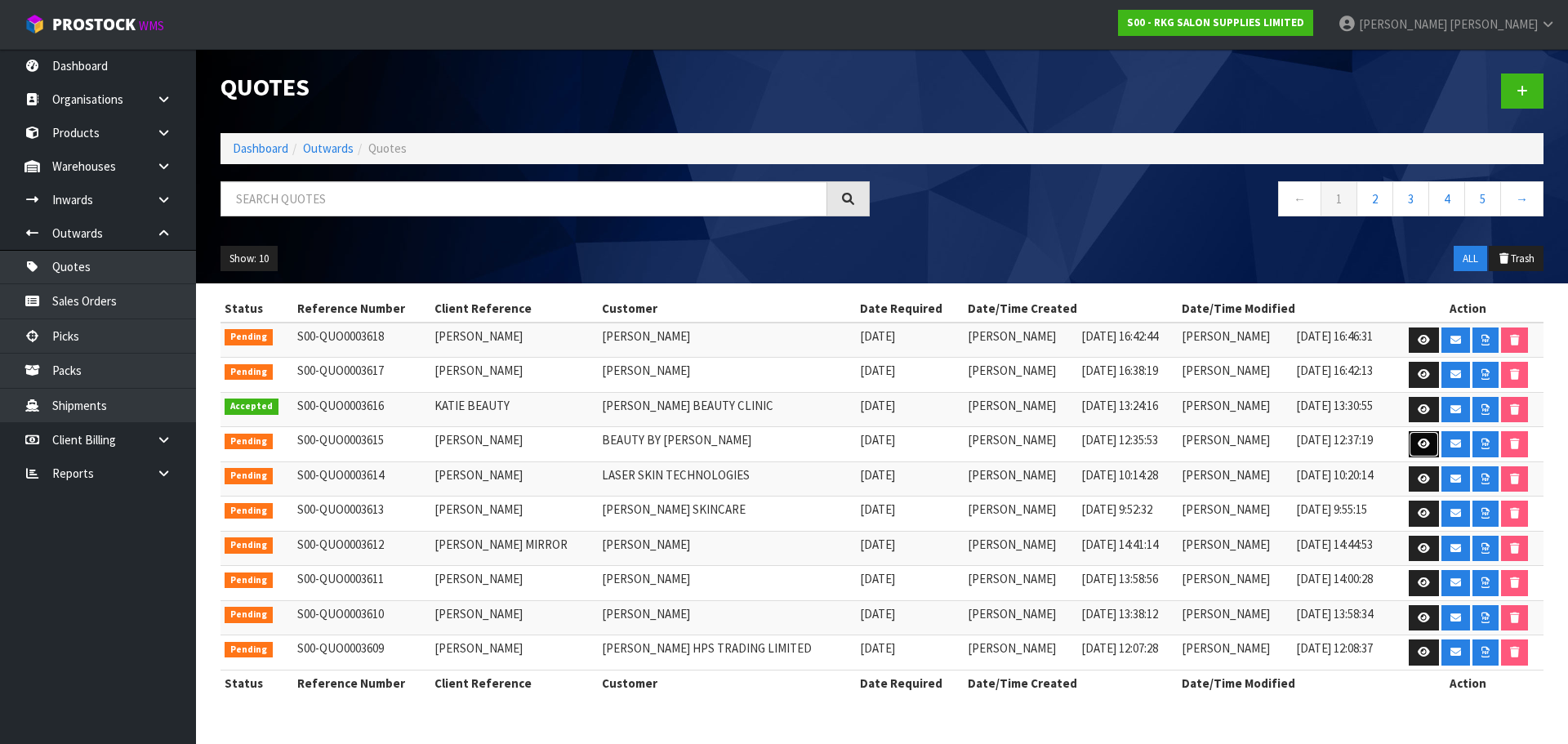
click at [1420, 447] on icon at bounding box center [1423, 443] width 12 height 11
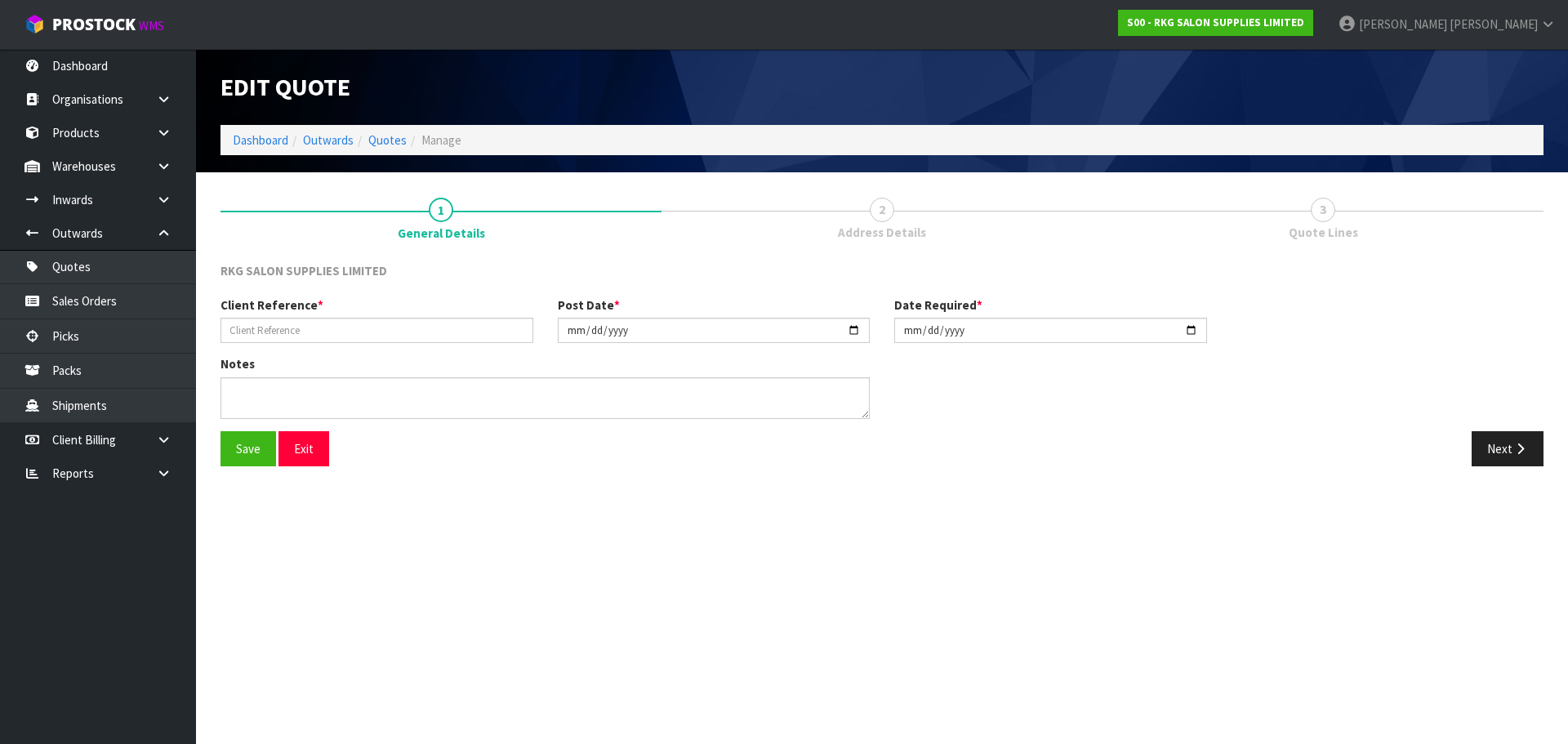
type input "[PERSON_NAME]"
type input "[DATE]"
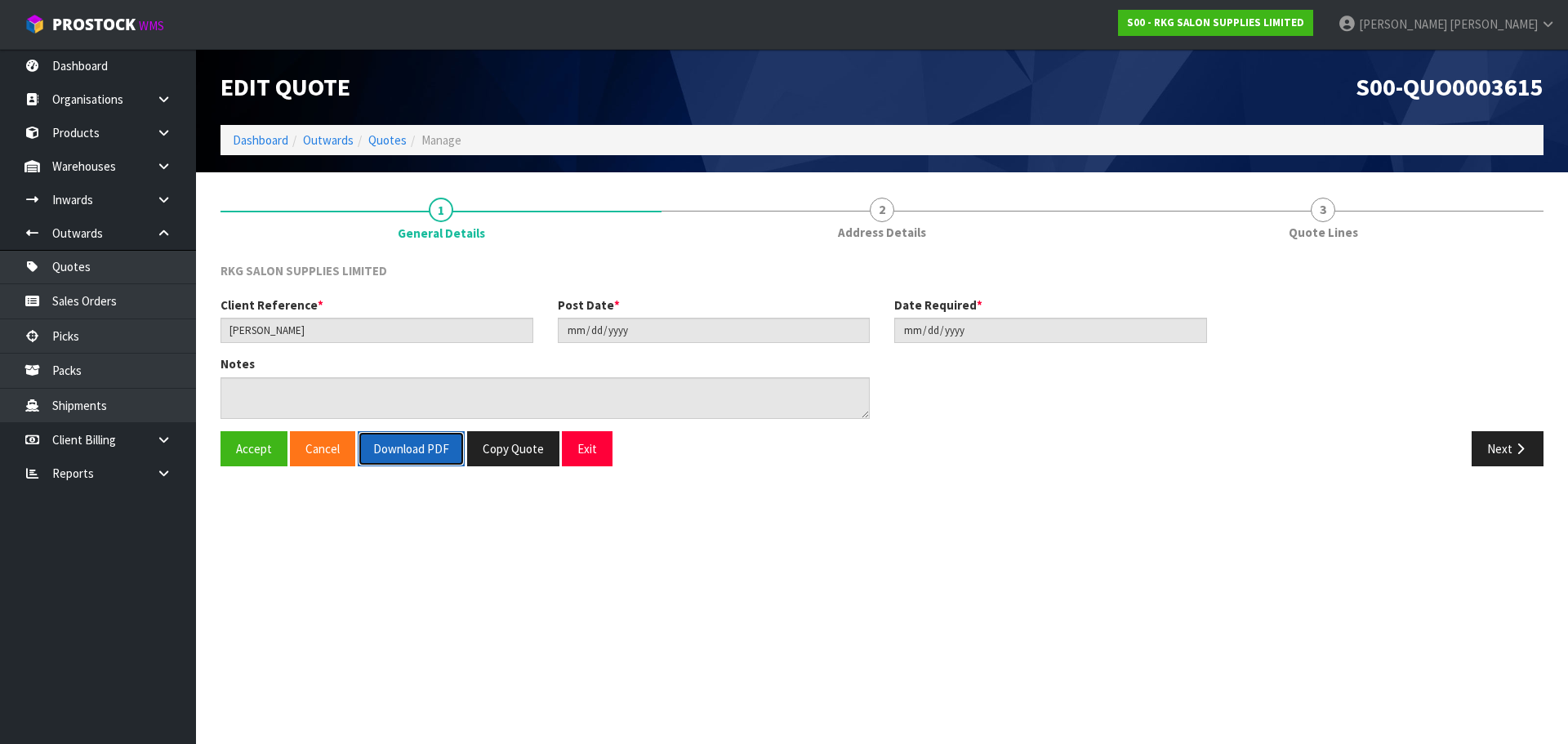
click at [428, 452] on button "Download PDF" at bounding box center [411, 449] width 107 height 35
click at [596, 464] on button "Exit" at bounding box center [586, 449] width 50 height 35
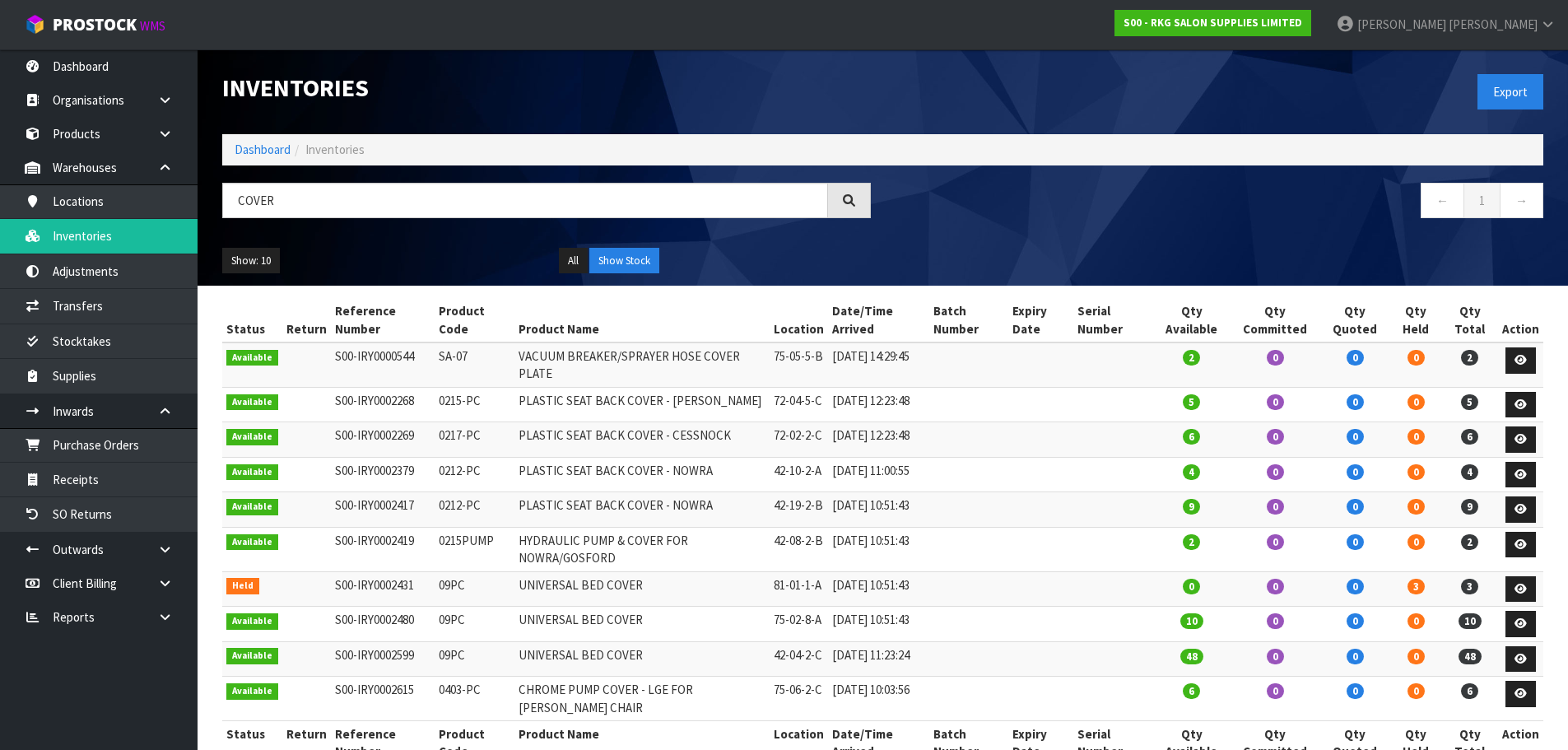
scroll to position [109, 0]
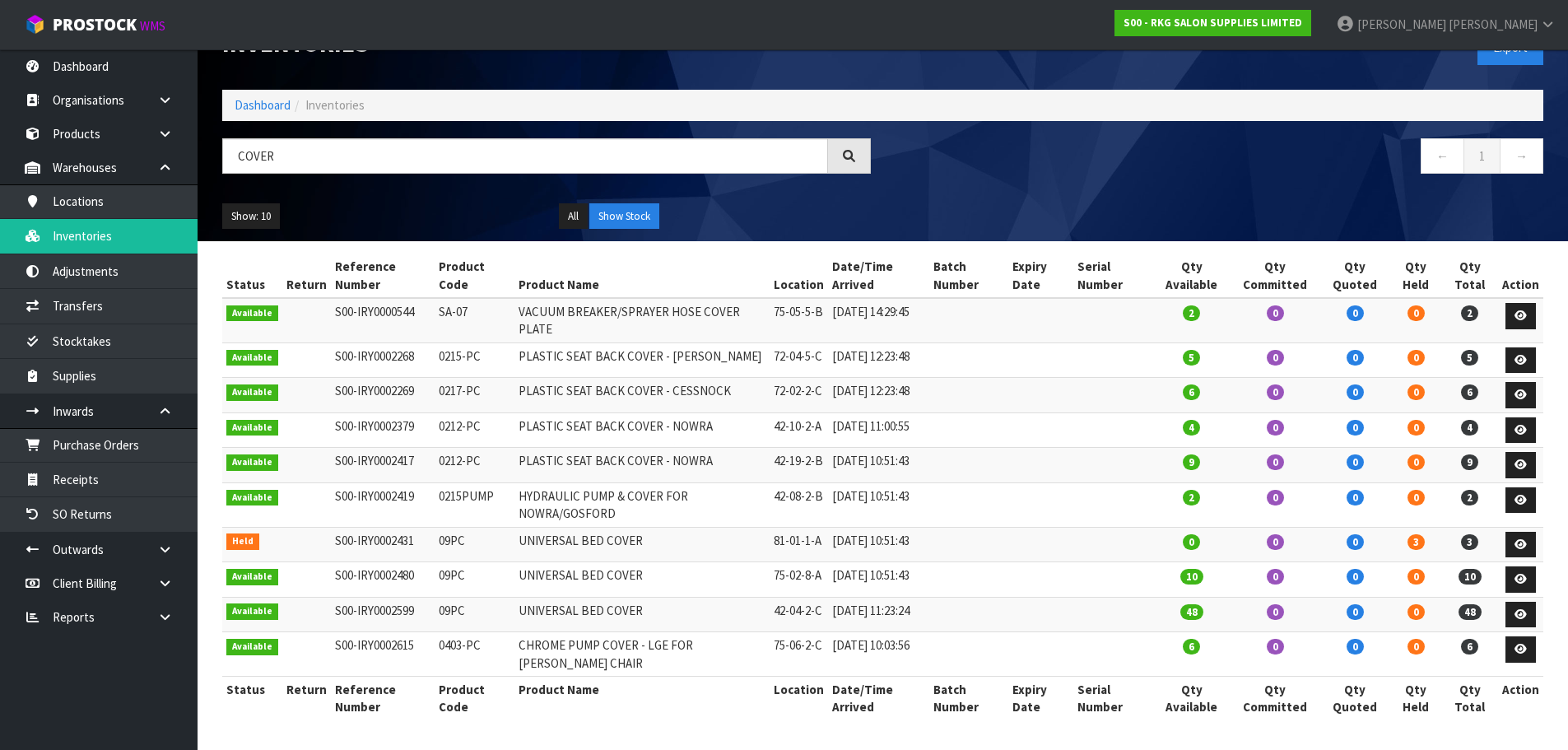
drag, startPoint x: 373, startPoint y: 96, endPoint x: 211, endPoint y: 96, distance: 162.0
click at [211, 139] on div "COVER" at bounding box center [546, 163] width 673 height 48
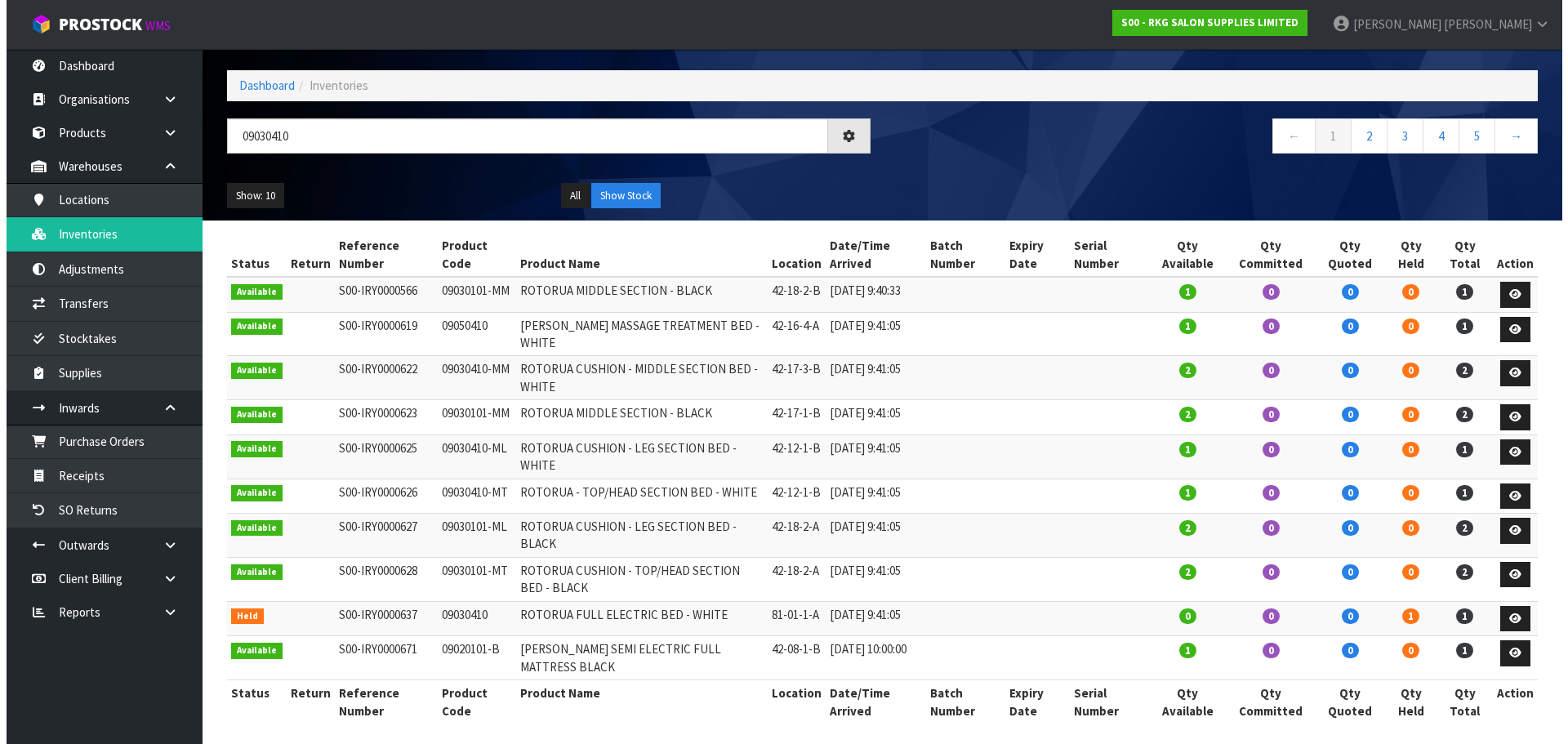
scroll to position [0, 0]
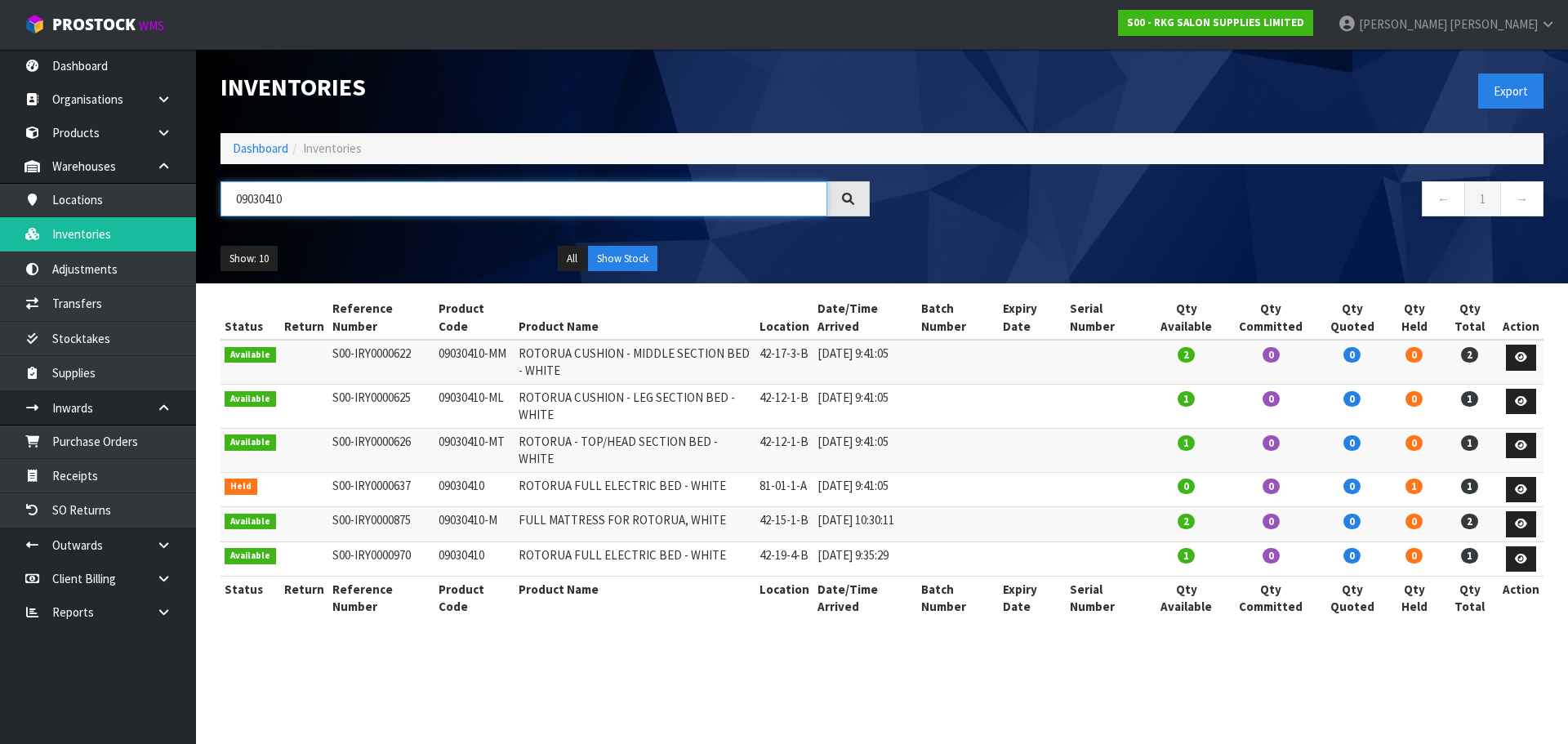
drag, startPoint x: 301, startPoint y: 195, endPoint x: 233, endPoint y: 209, distance: 69.4
click at [233, 209] on input "09030410" at bounding box center [524, 199] width 606 height 35
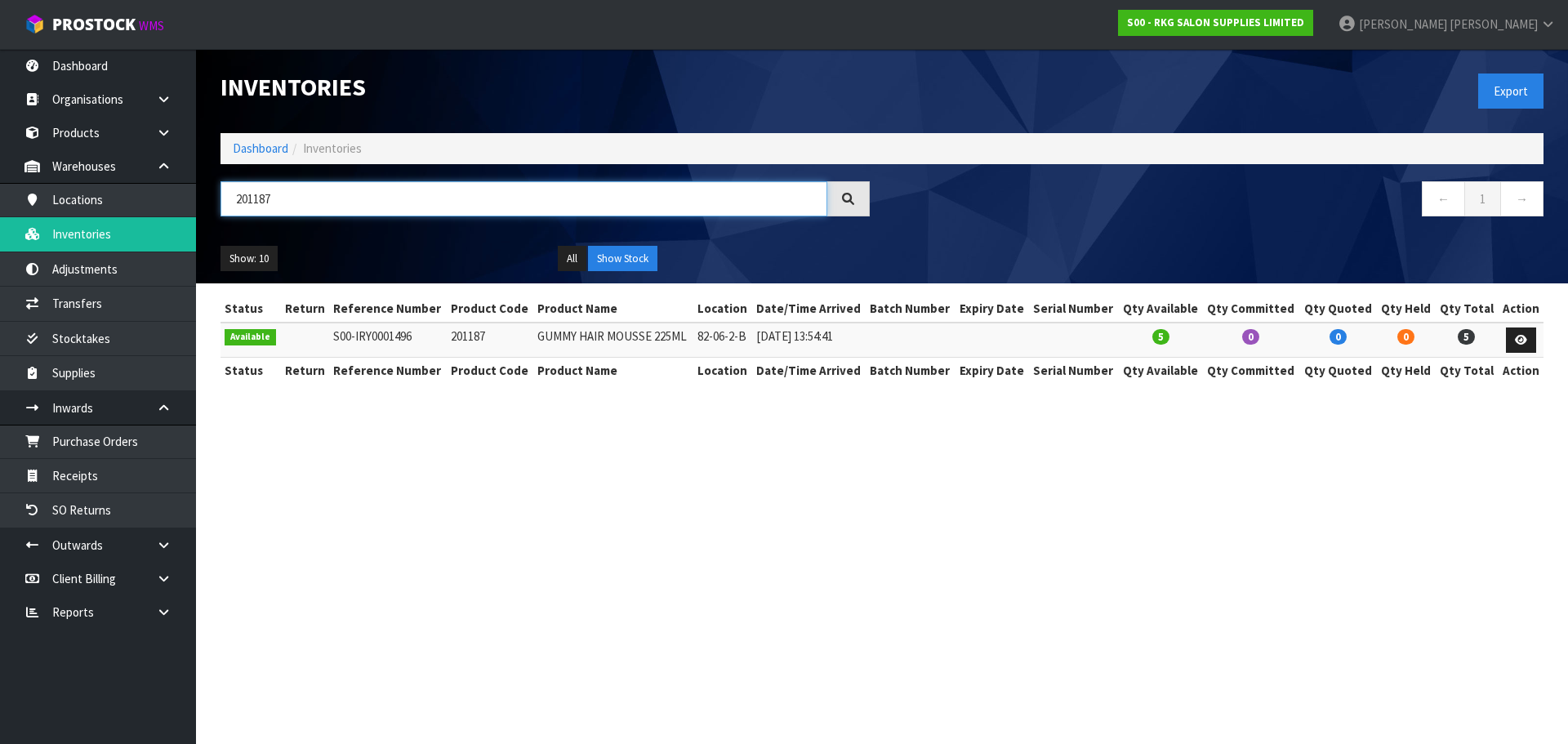
type input "201187"
